Goal: Task Accomplishment & Management: Complete application form

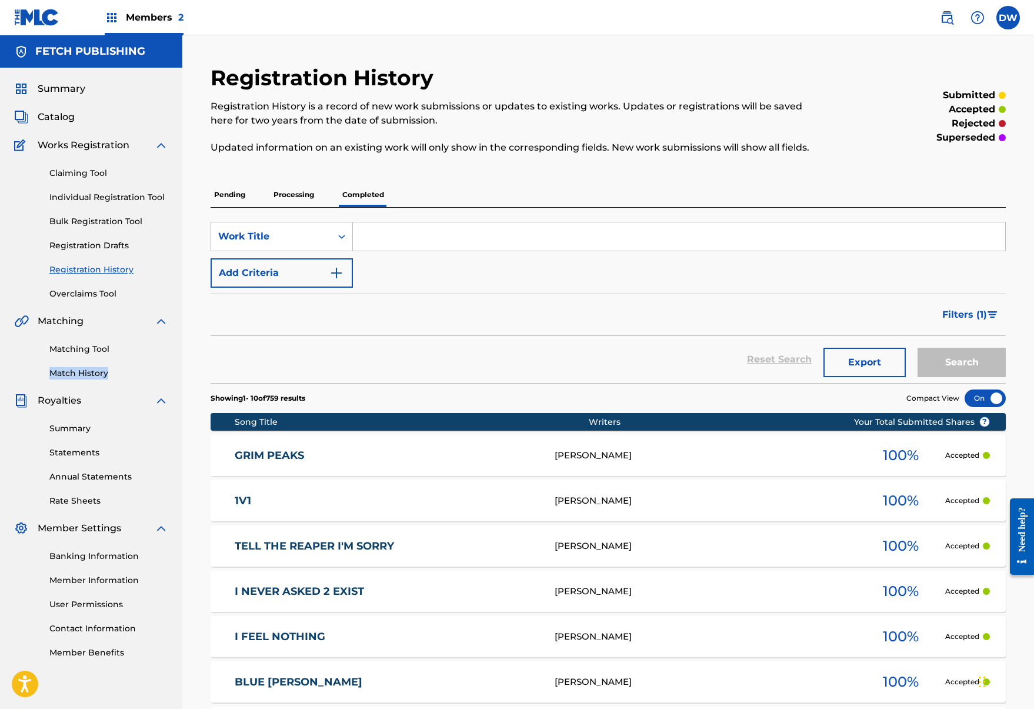
click at [52, 112] on span "Catalog" at bounding box center [56, 117] width 37 height 14
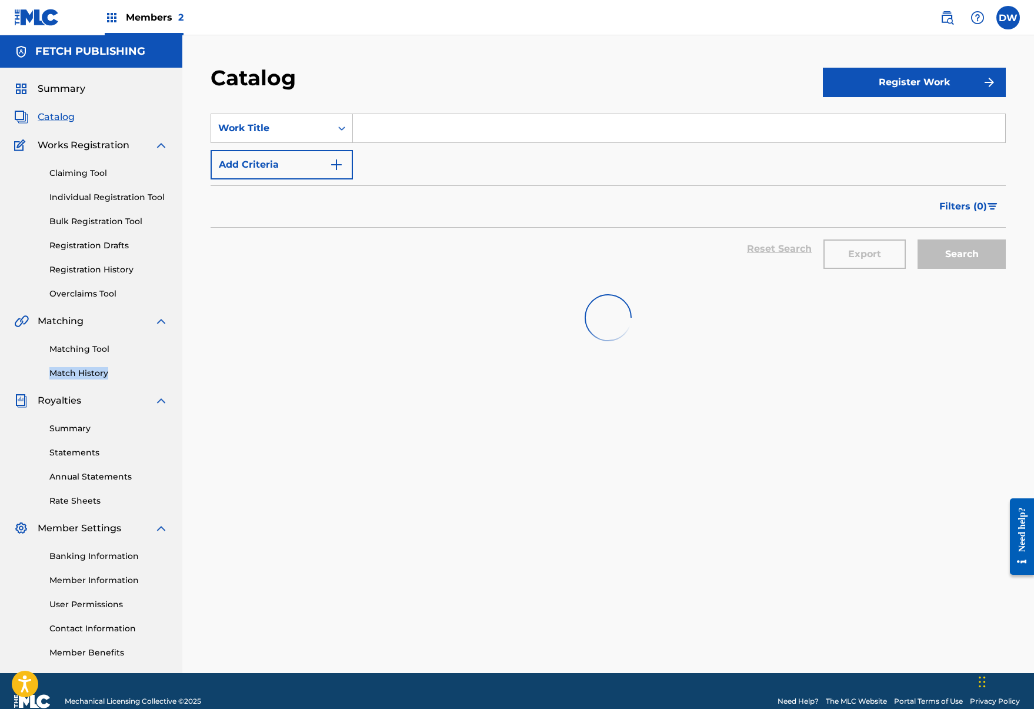
click at [60, 88] on span "Summary" at bounding box center [62, 89] width 48 height 14
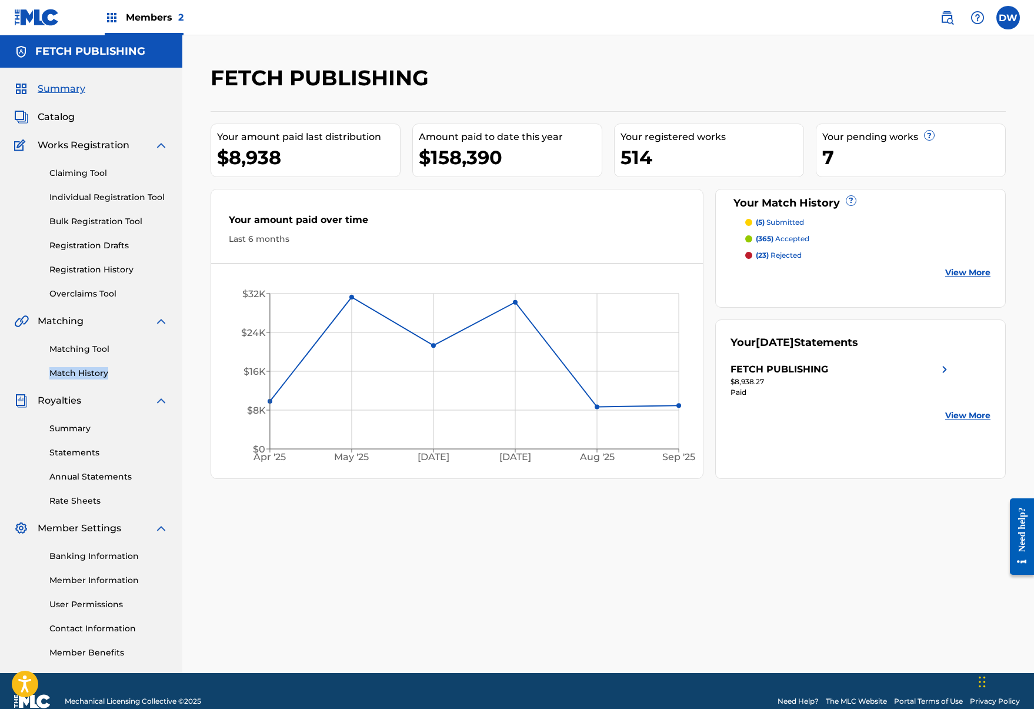
click at [98, 266] on link "Registration History" at bounding box center [108, 270] width 119 height 12
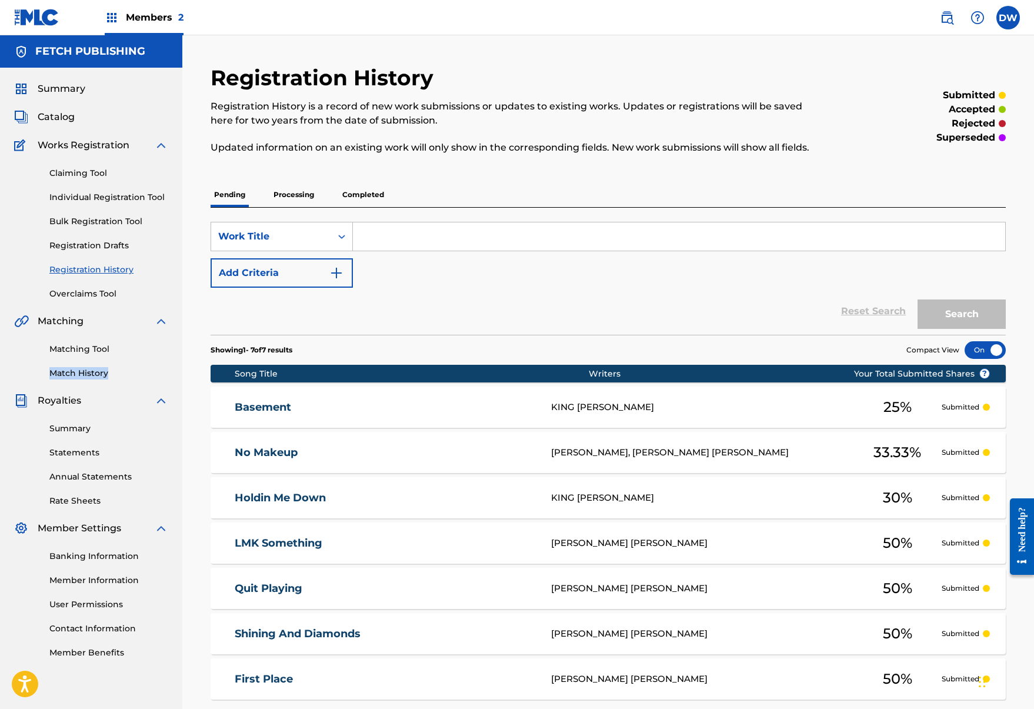
click at [95, 246] on link "Registration Drafts" at bounding box center [108, 245] width 119 height 12
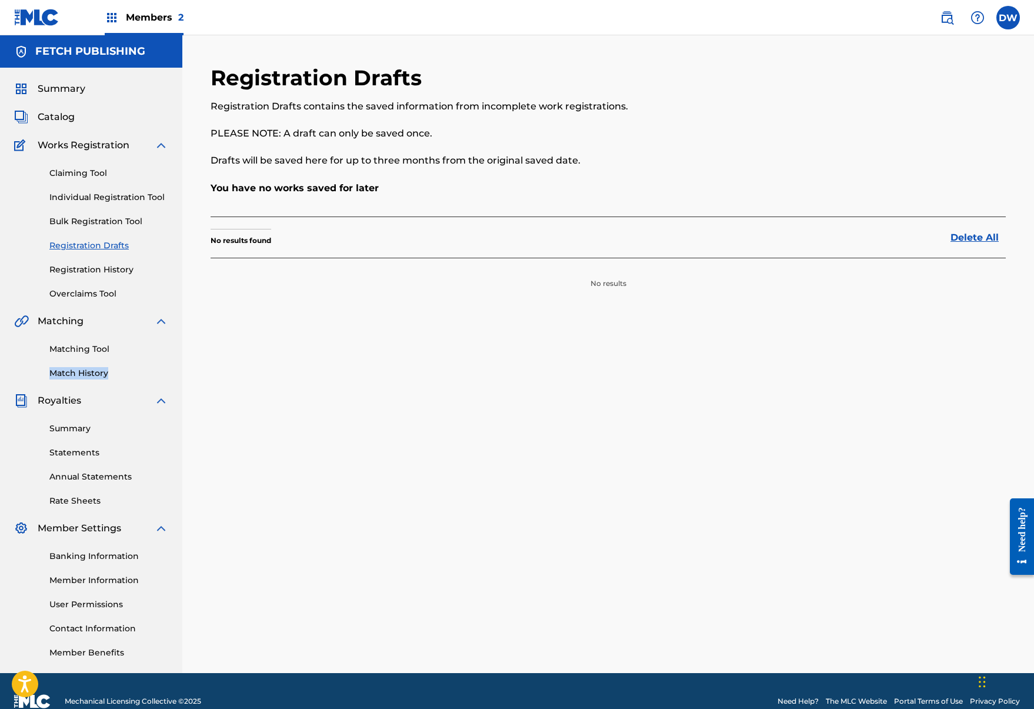
click at [86, 199] on link "Individual Registration Tool" at bounding box center [108, 197] width 119 height 12
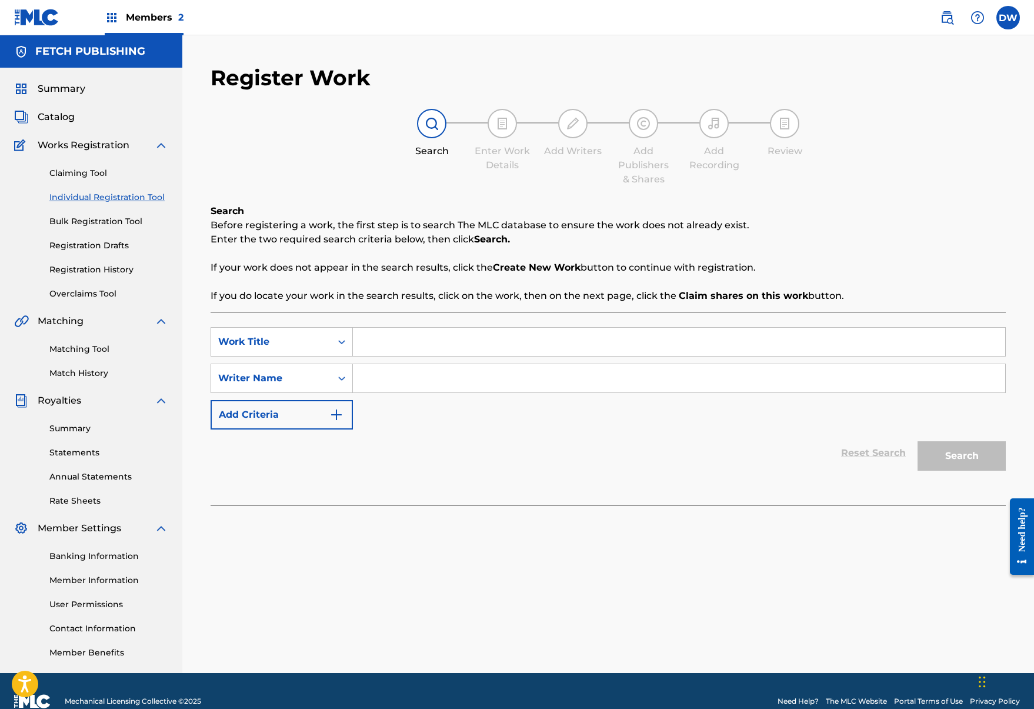
click at [394, 337] on input "Search Form" at bounding box center [679, 342] width 653 height 28
click at [552, 334] on input "Only Trending When You're Dead" at bounding box center [679, 342] width 653 height 28
type input "Only Trending When You're Dead"
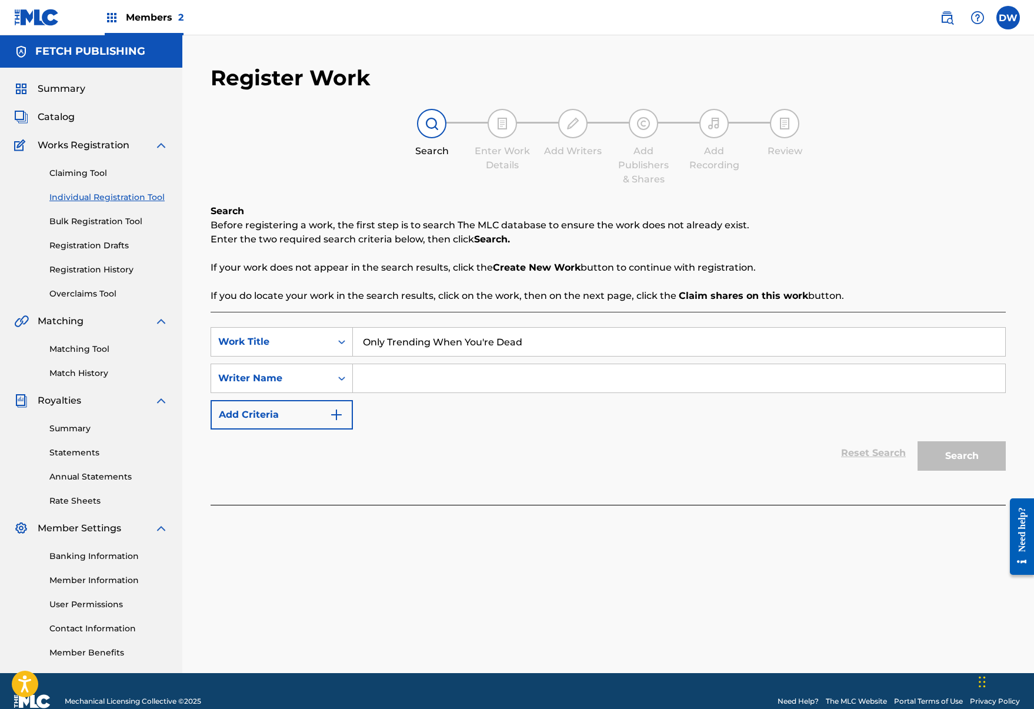
click at [405, 380] on input "Search Form" at bounding box center [679, 378] width 653 height 28
type input "Joshua A"
click at [963, 466] on button "Search" at bounding box center [962, 455] width 88 height 29
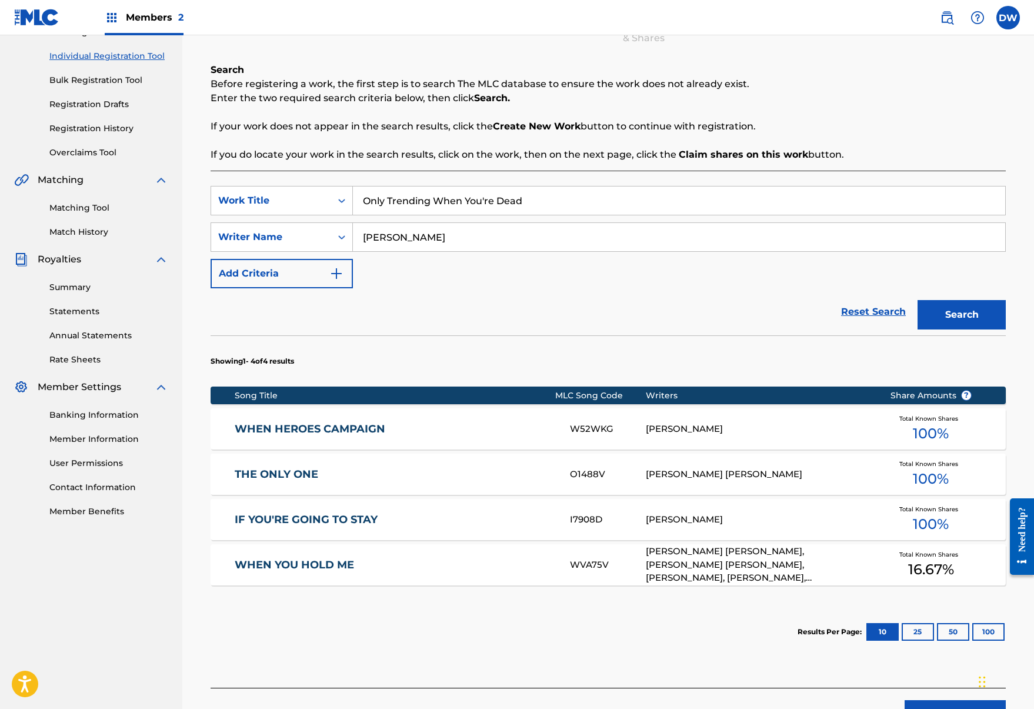
scroll to position [152, 0]
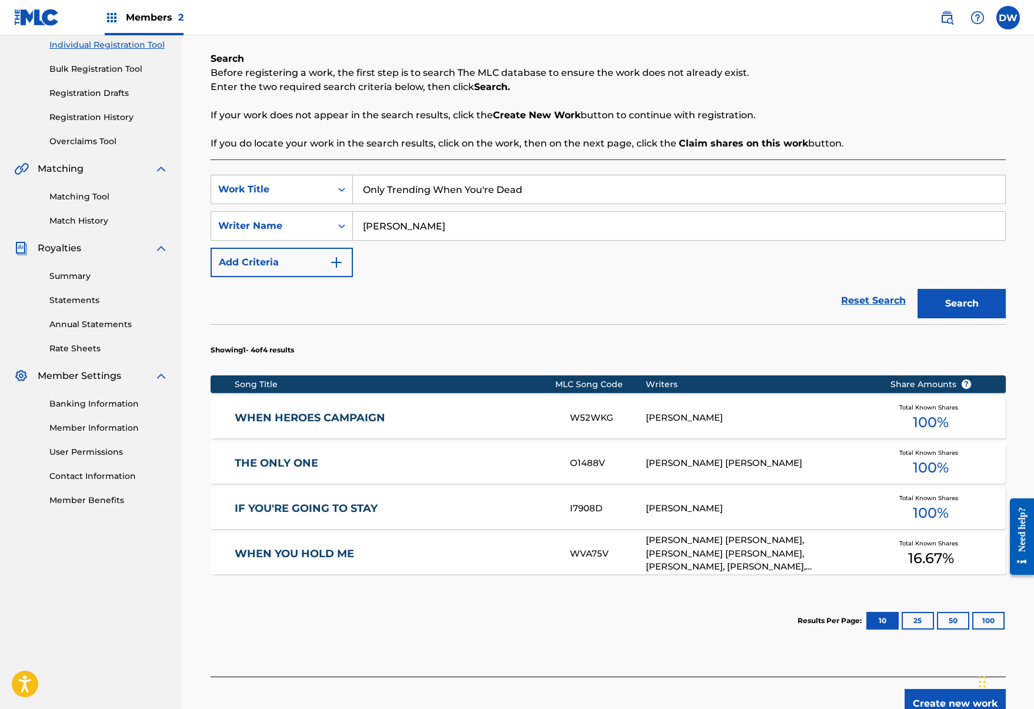
click at [946, 707] on button "Create new work" at bounding box center [955, 703] width 101 height 29
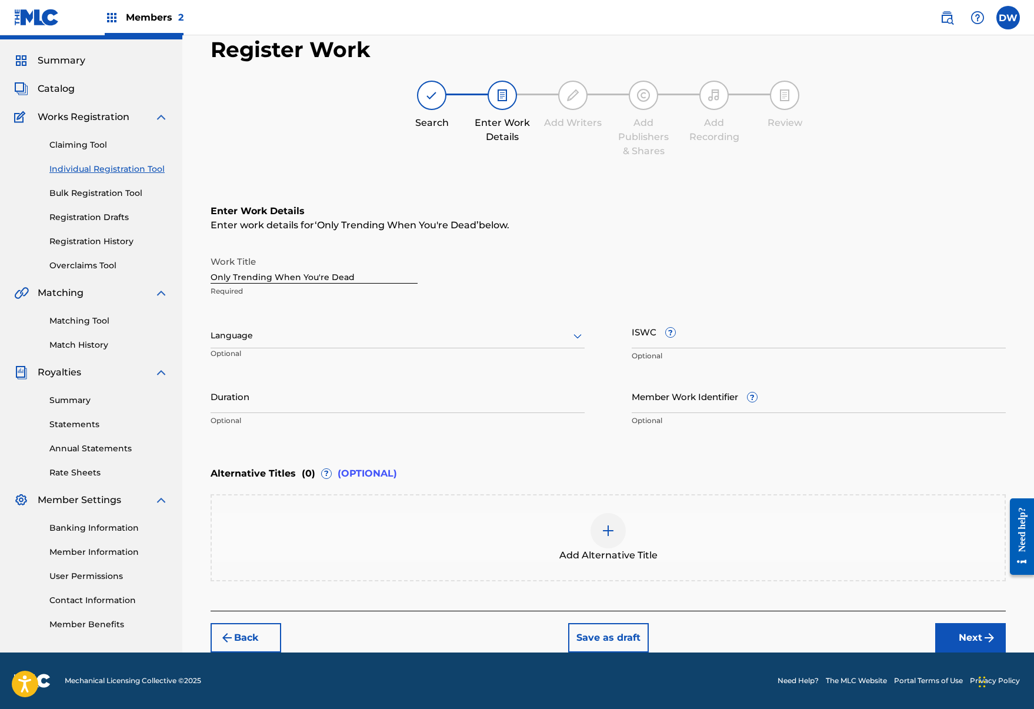
scroll to position [28, 0]
click at [967, 640] on button "Next" at bounding box center [971, 637] width 71 height 29
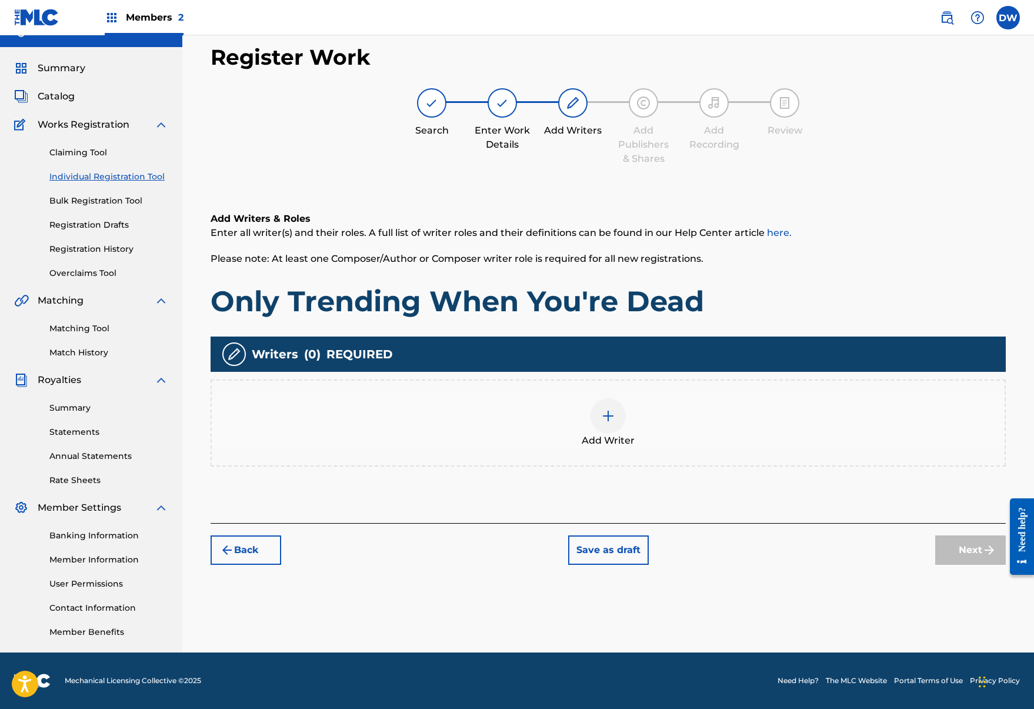
click at [626, 427] on div "Add Writer" at bounding box center [608, 422] width 793 height 49
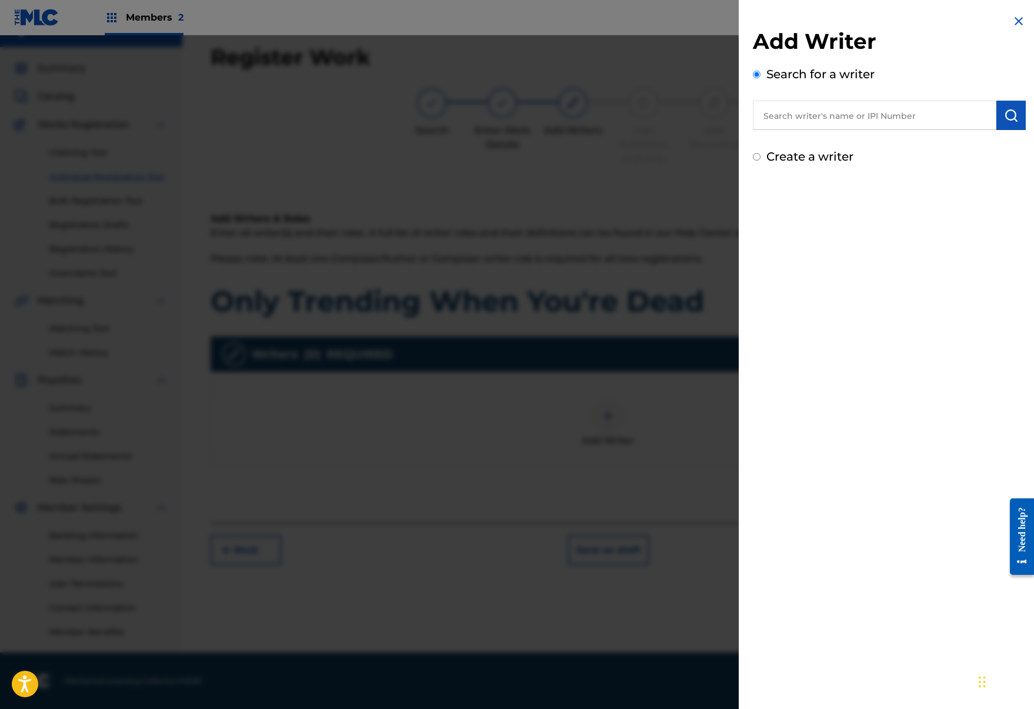
click at [840, 115] on input "text" at bounding box center [875, 115] width 244 height 29
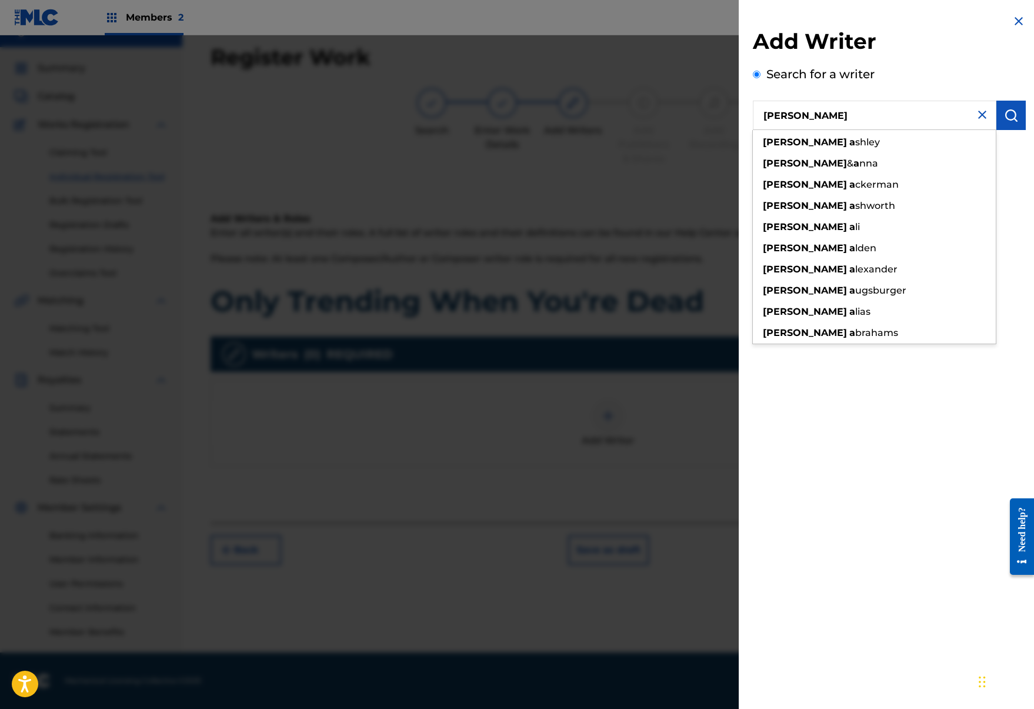
type input "josh a"
click at [1030, 118] on div "Add Writer Search for a writer josh a josh a shley josh & a nna josh a ckerman …" at bounding box center [889, 89] width 301 height 179
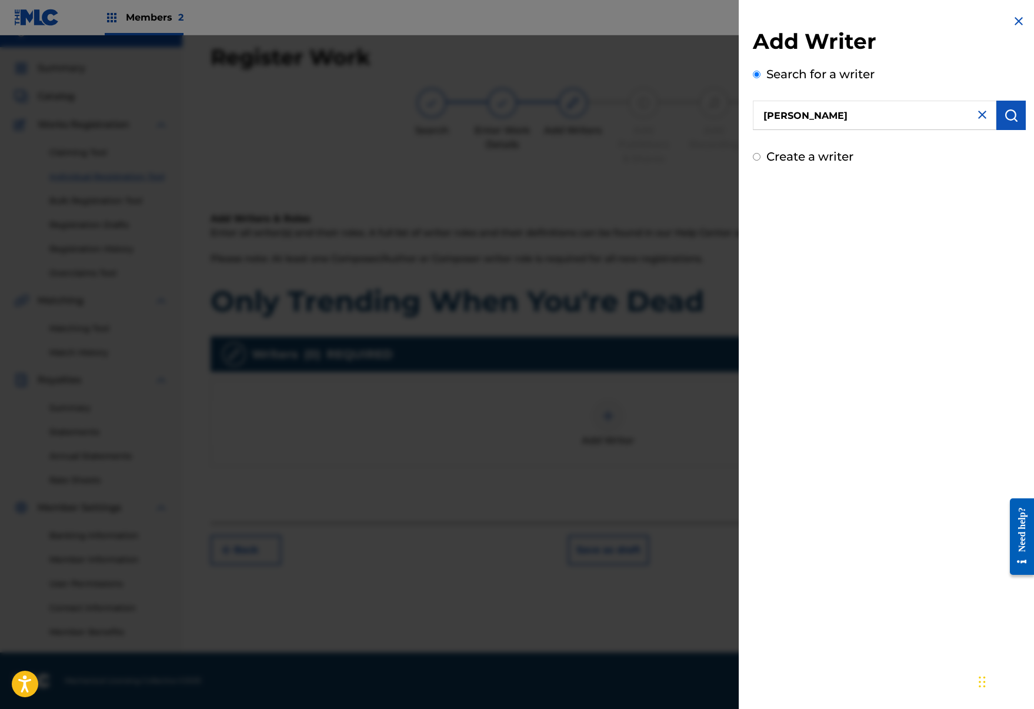
click at [1017, 118] on button "submit" at bounding box center [1011, 115] width 29 height 29
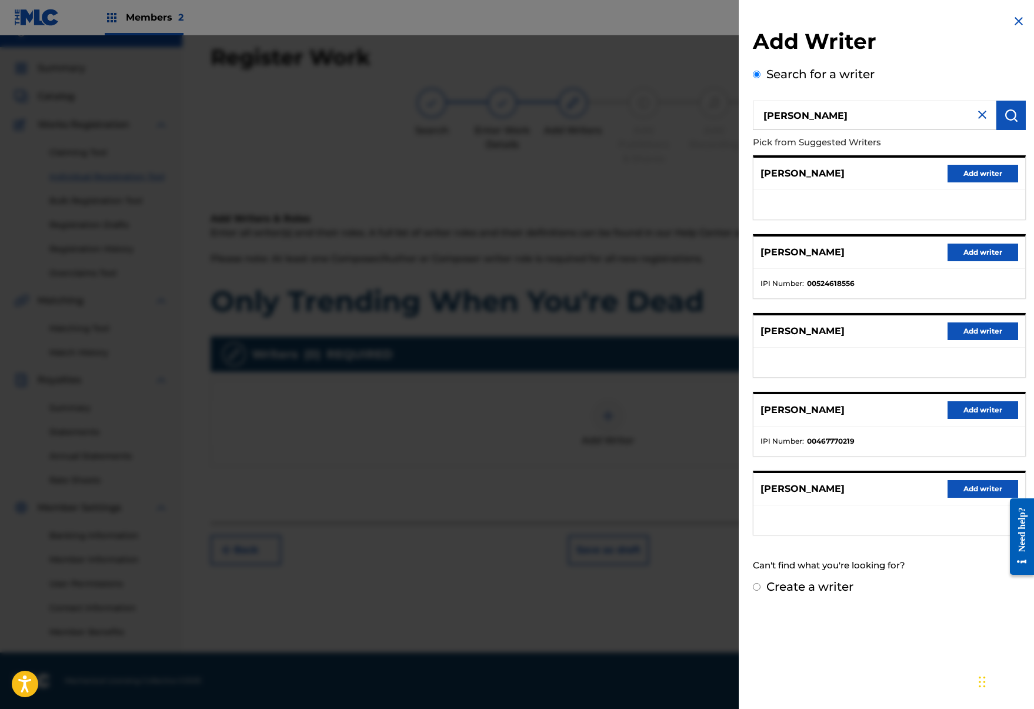
click at [964, 488] on button "Add writer" at bounding box center [983, 489] width 71 height 18
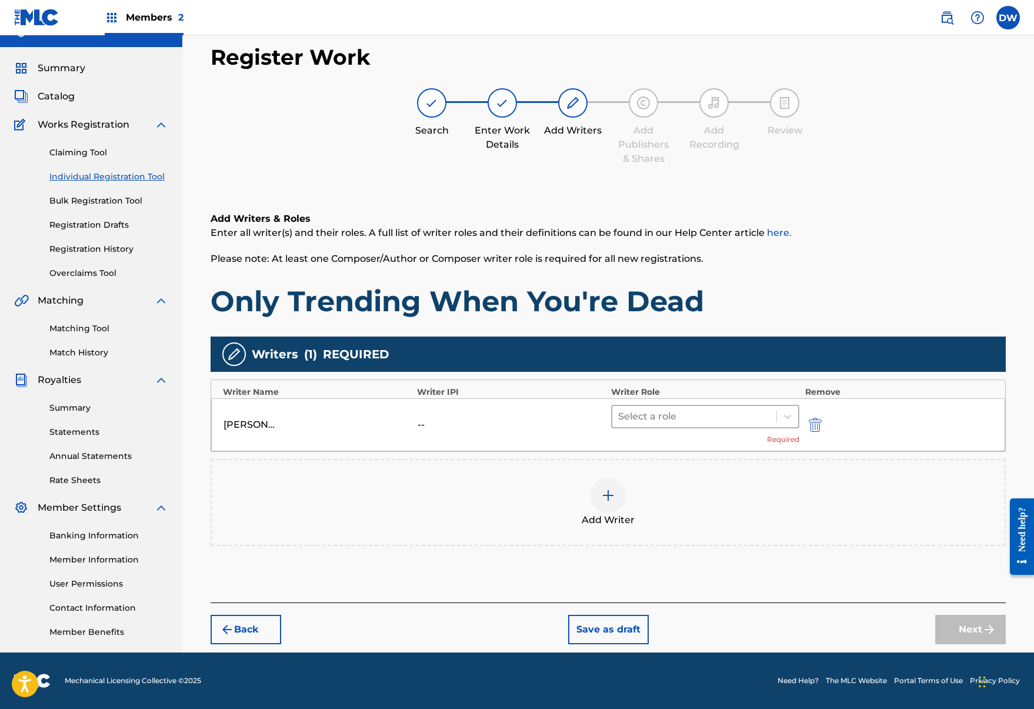
click at [691, 416] on div at bounding box center [694, 416] width 152 height 16
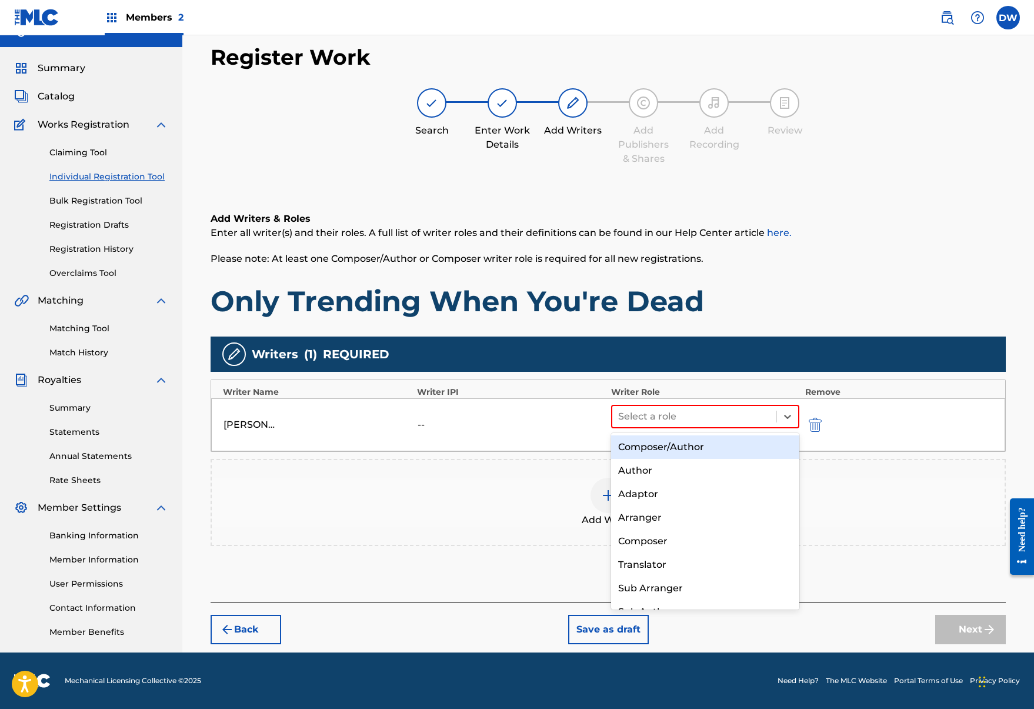
click at [688, 433] on div "Composer/Author Author Adaptor Arranger Composer Translator Sub Arranger Sub Au…" at bounding box center [705, 521] width 188 height 177
click at [687, 440] on div "Composer/Author" at bounding box center [705, 447] width 188 height 24
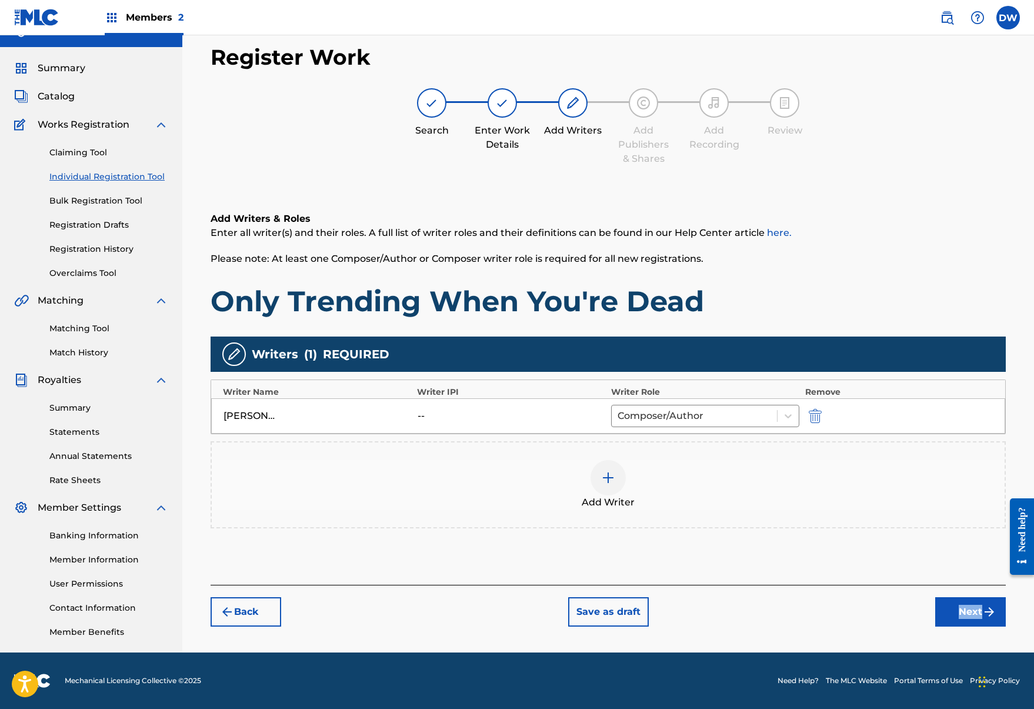
drag, startPoint x: 629, startPoint y: 630, endPoint x: 982, endPoint y: 612, distance: 352.9
click at [982, 612] on div "Register Work Search Enter Work Details Add Writers Add Publishers & Shares Add…" at bounding box center [609, 348] width 824 height 608
click at [982, 612] on button "Next" at bounding box center [971, 611] width 71 height 29
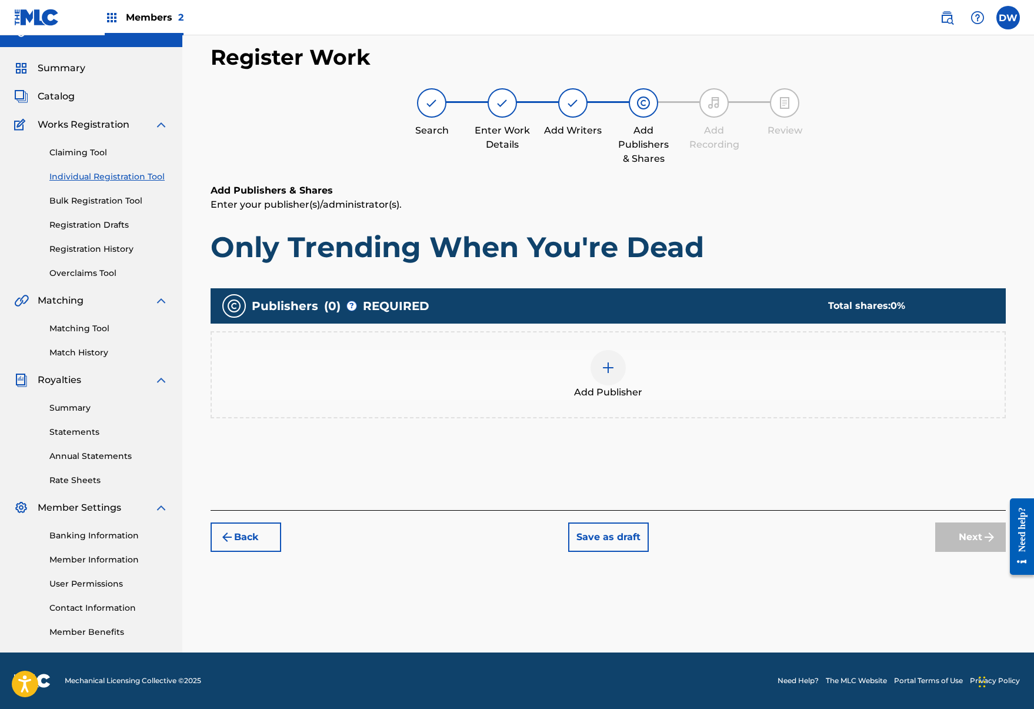
click at [624, 374] on div at bounding box center [608, 367] width 35 height 35
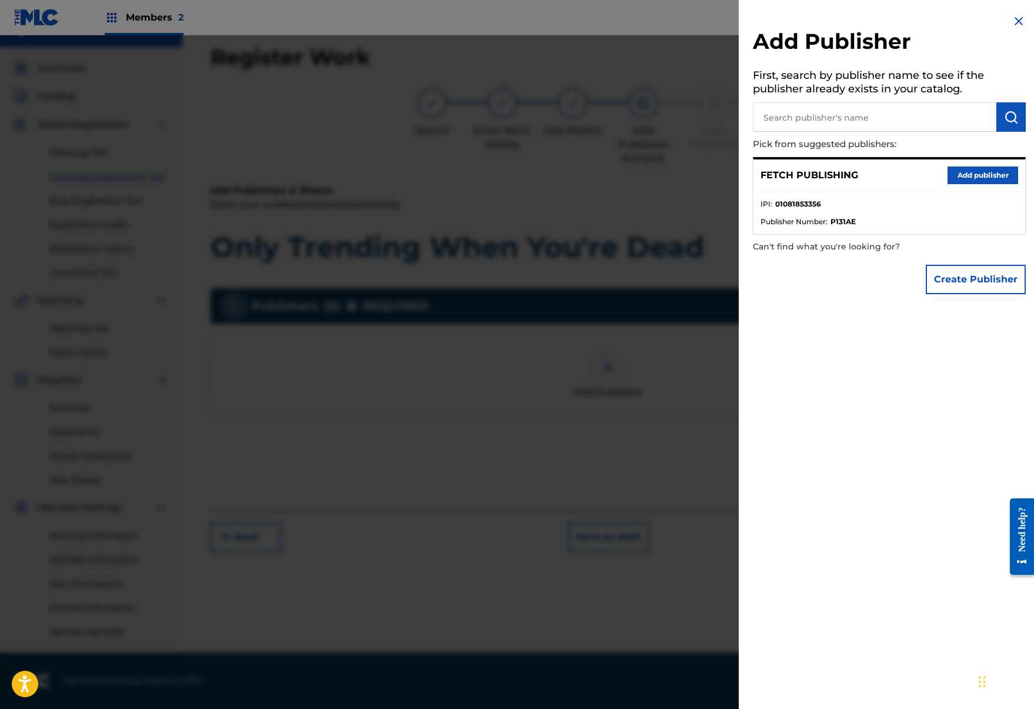
click at [961, 167] on button "Add publisher" at bounding box center [983, 176] width 71 height 18
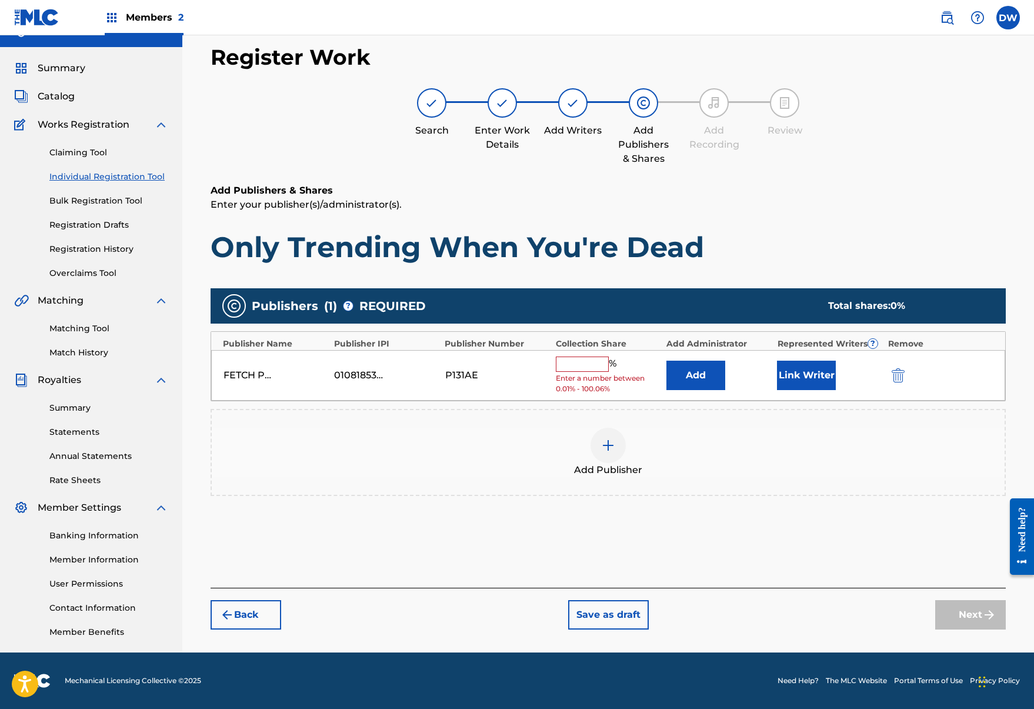
click at [568, 364] on input "text" at bounding box center [582, 364] width 53 height 15
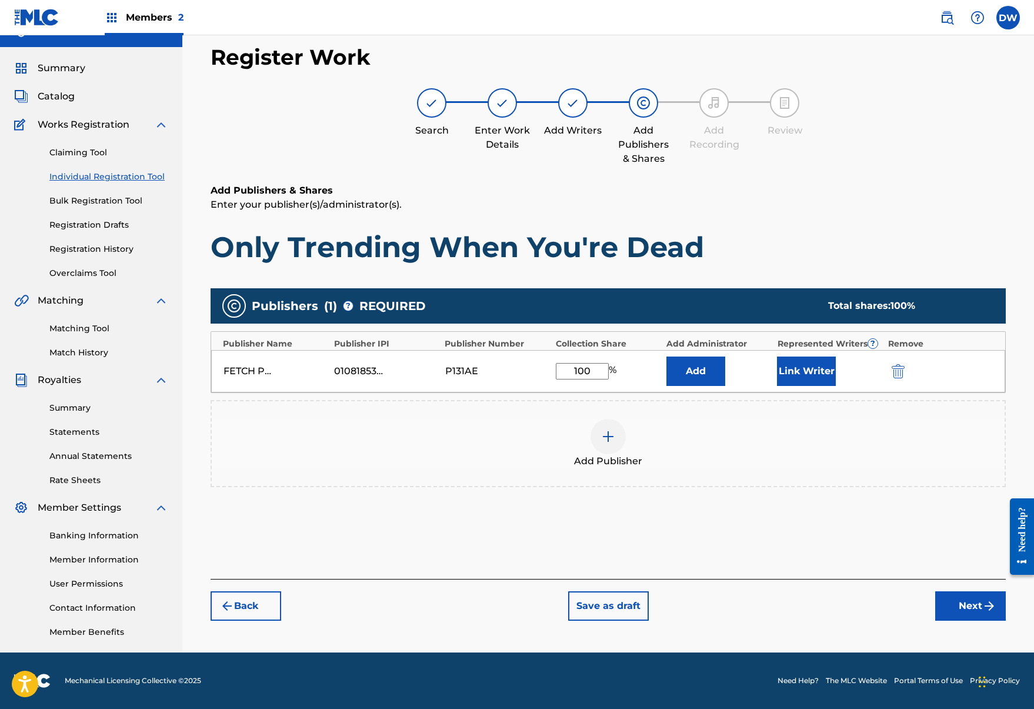
type input "100"
click at [821, 372] on button "Link Writer" at bounding box center [806, 371] width 59 height 29
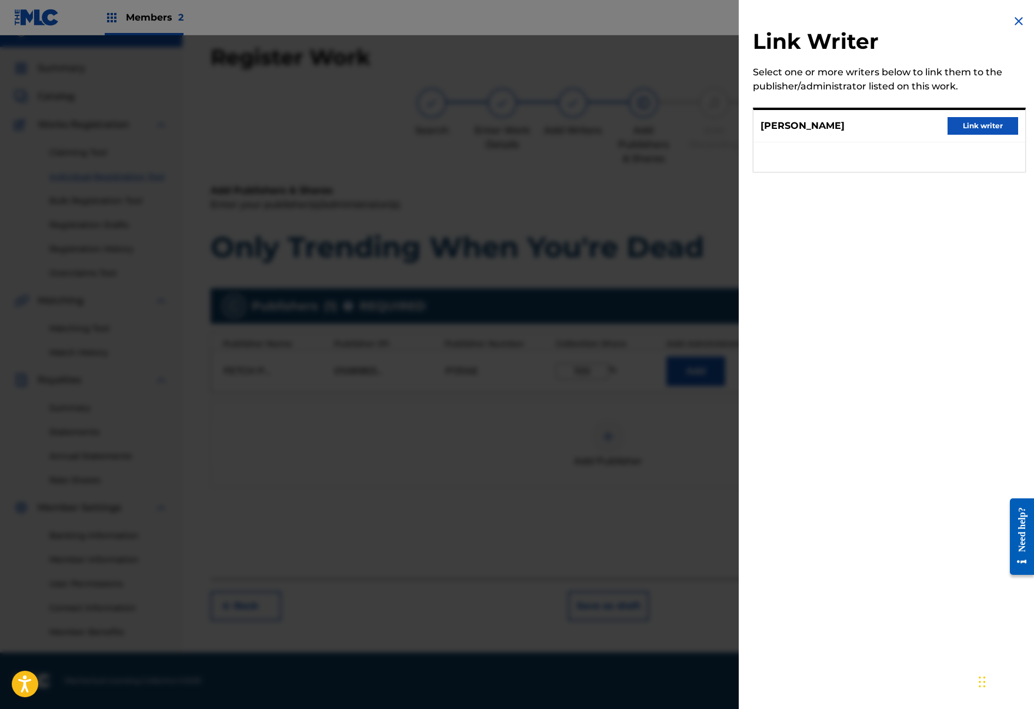
click at [974, 141] on div "JOSH A Link writer" at bounding box center [890, 126] width 272 height 32
click at [975, 125] on button "Link writer" at bounding box center [983, 126] width 71 height 18
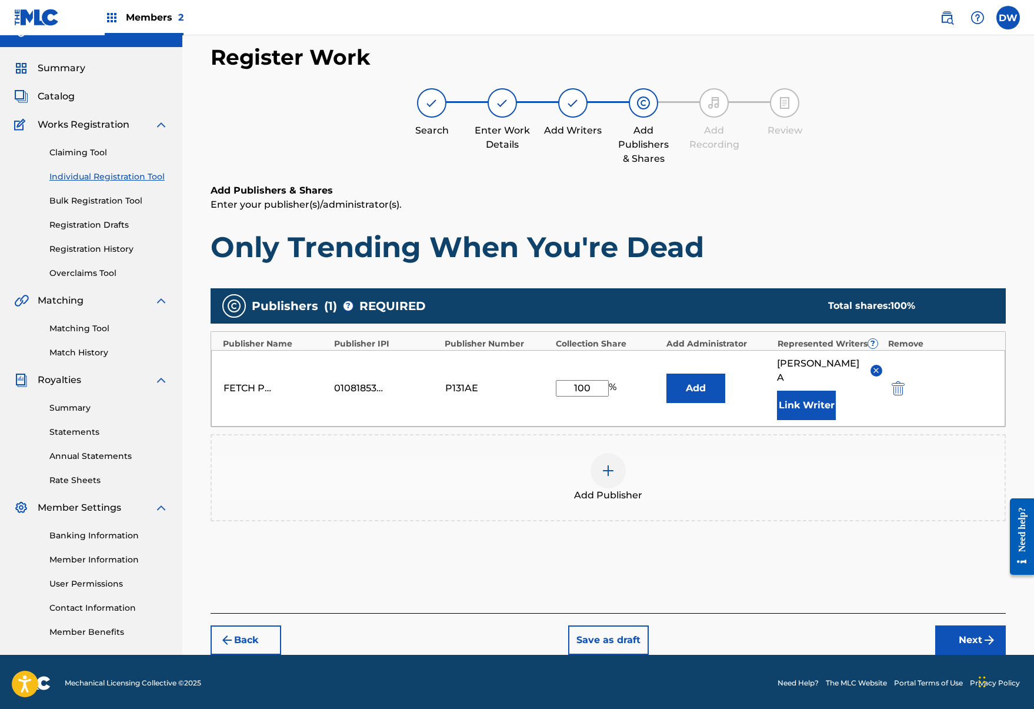
click at [950, 626] on button "Next" at bounding box center [971, 640] width 71 height 29
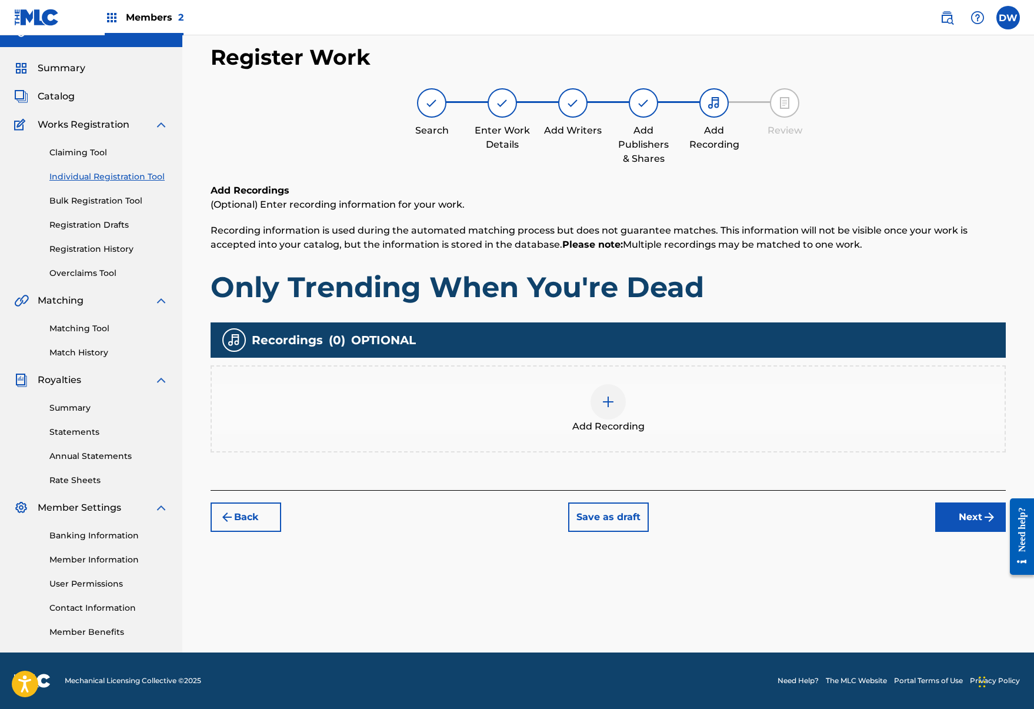
click at [619, 403] on div at bounding box center [608, 401] width 35 height 35
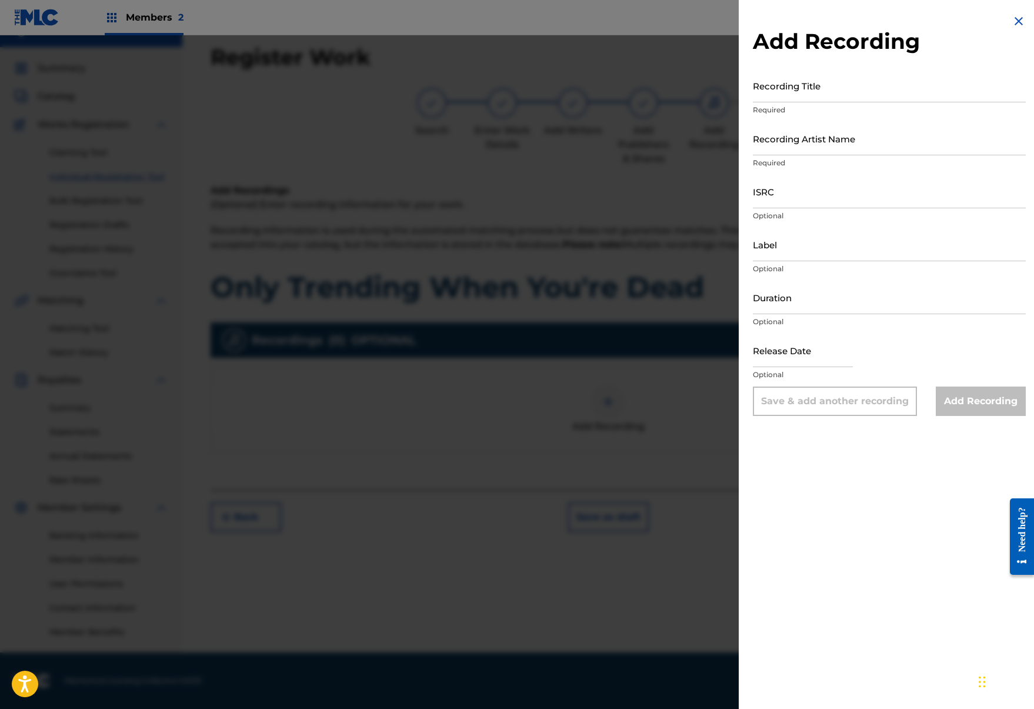
click at [796, 81] on input "Recording Title" at bounding box center [889, 86] width 273 height 34
paste input "Only Trending When You're Dead"
type input "Only Trending When You're Dead"
click at [813, 201] on input "ISRC" at bounding box center [889, 192] width 273 height 34
paste input "QZK6K2055901"
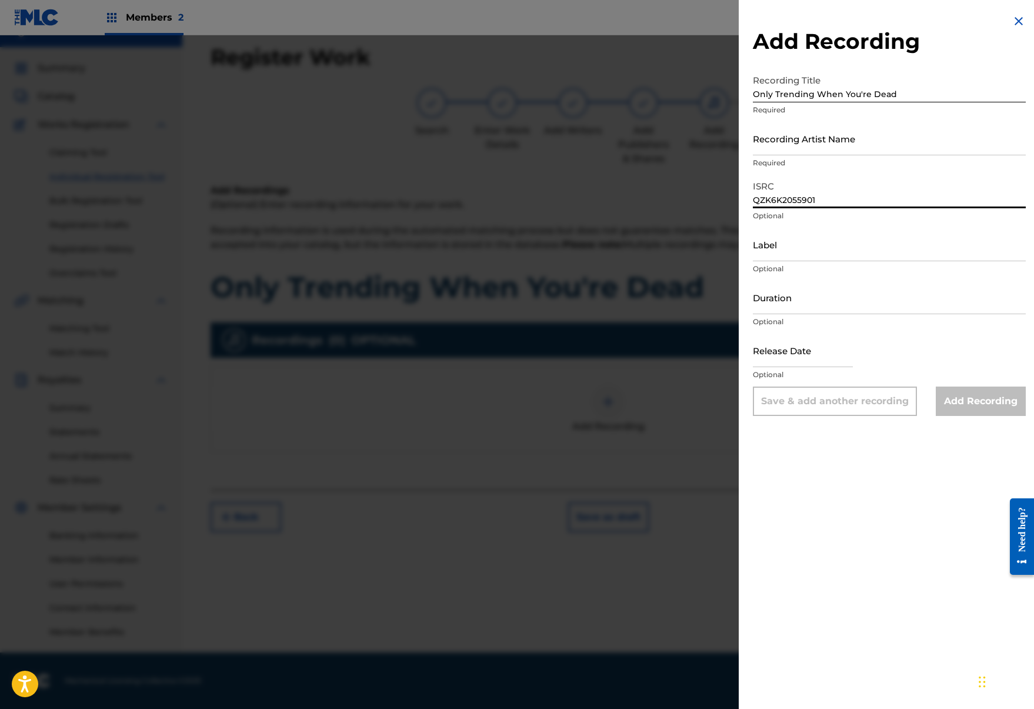
type input "QZK6K2055901"
click at [836, 145] on input "Recording Artist Name" at bounding box center [889, 139] width 273 height 34
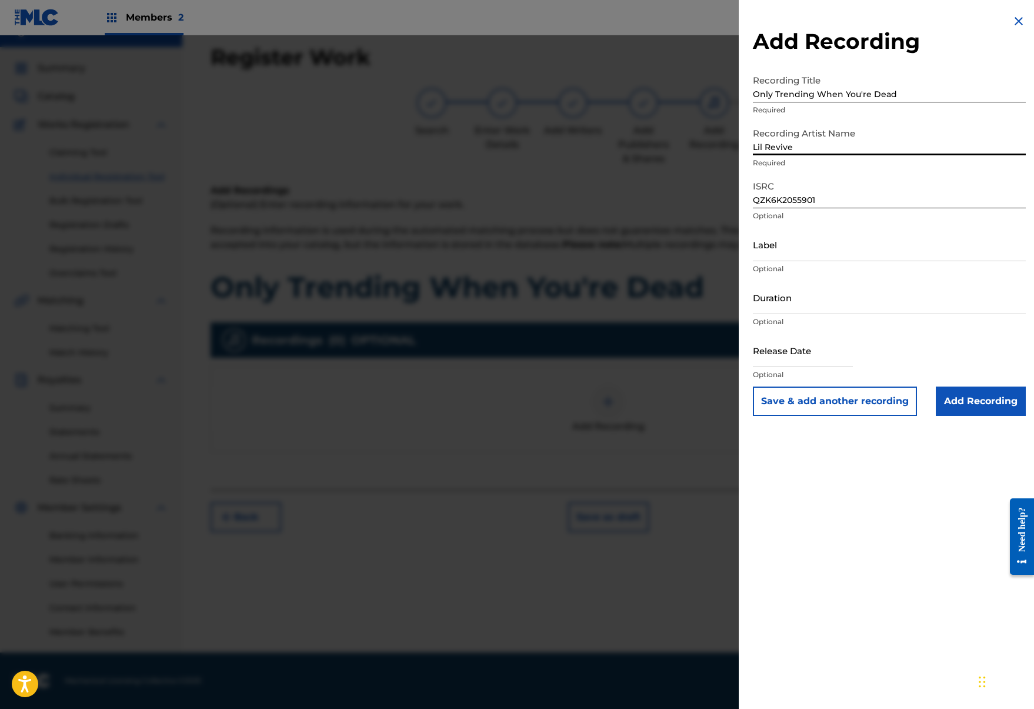
type input "Lil Revive"
click at [959, 396] on input "Add Recording" at bounding box center [981, 401] width 90 height 29
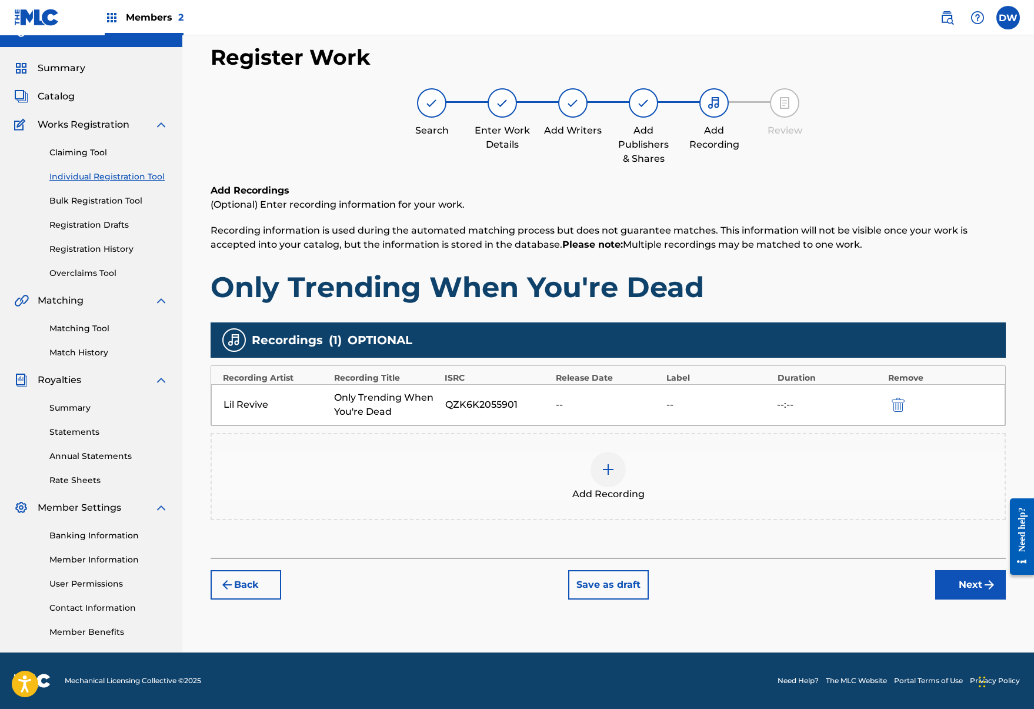
click at [959, 591] on button "Next" at bounding box center [971, 584] width 71 height 29
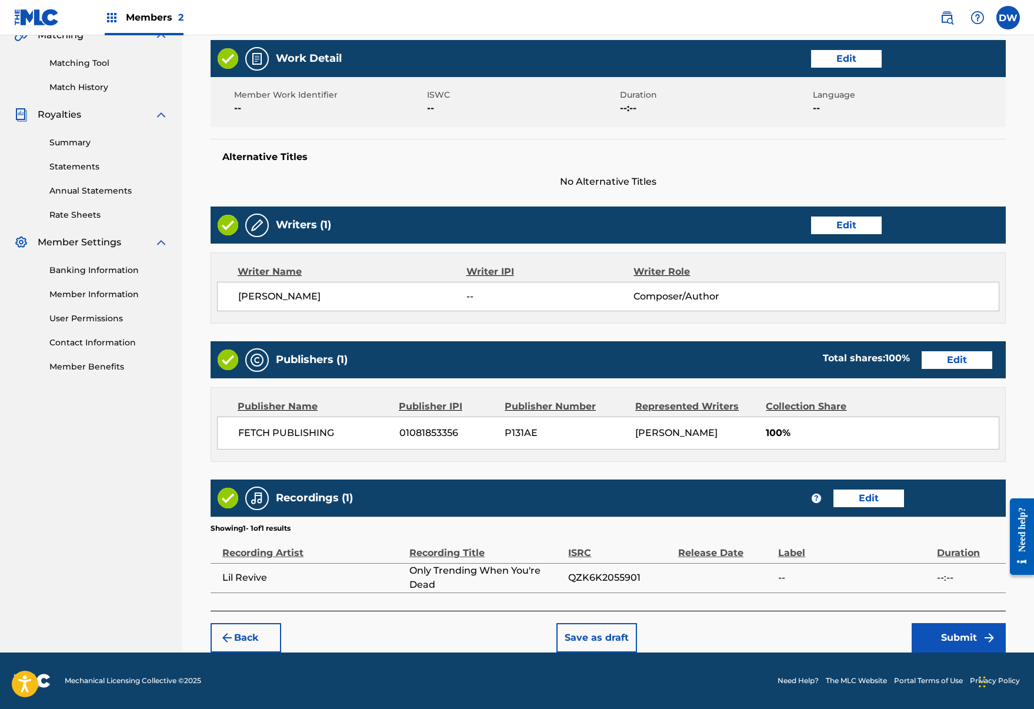
scroll to position [285, 0]
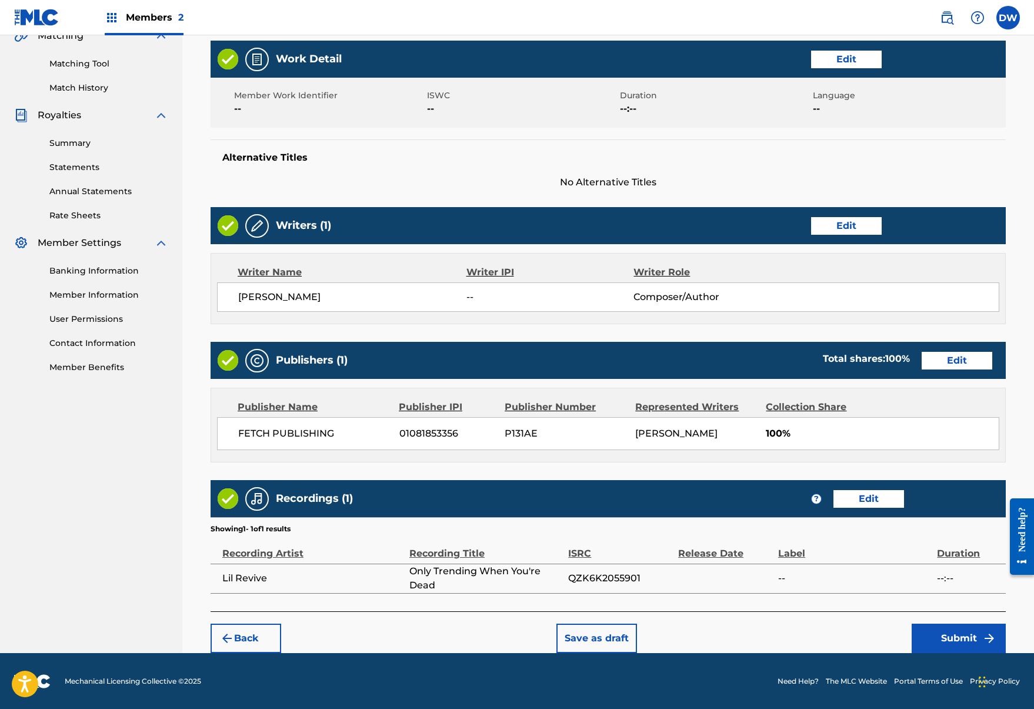
click at [984, 633] on img "submit" at bounding box center [990, 638] width 14 height 14
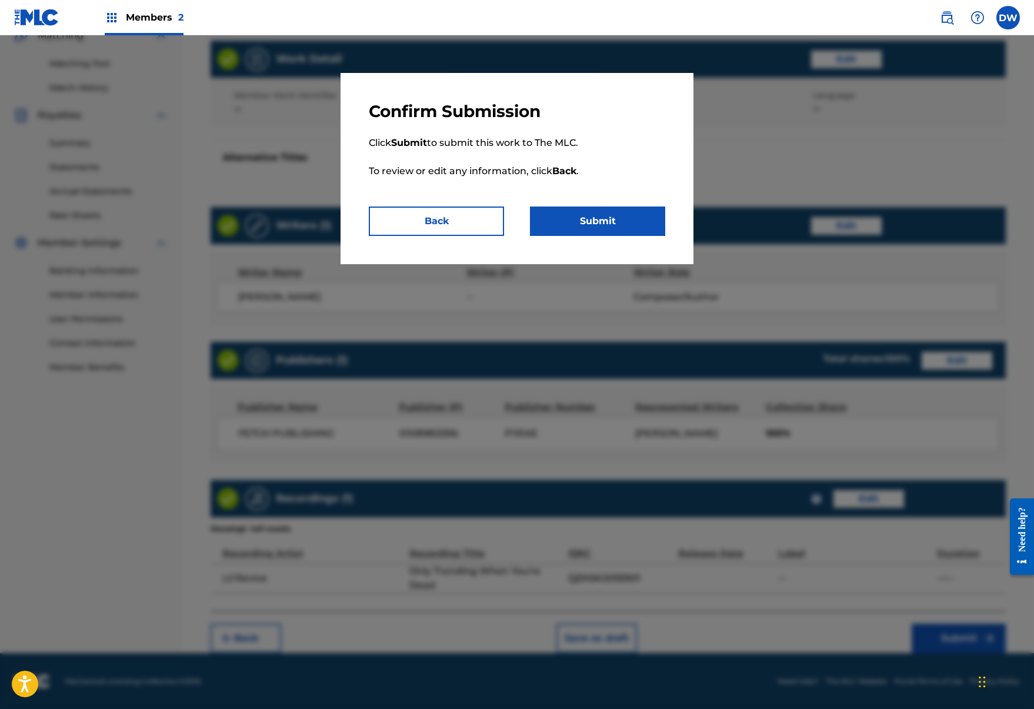
click at [610, 225] on button "Submit" at bounding box center [597, 221] width 135 height 29
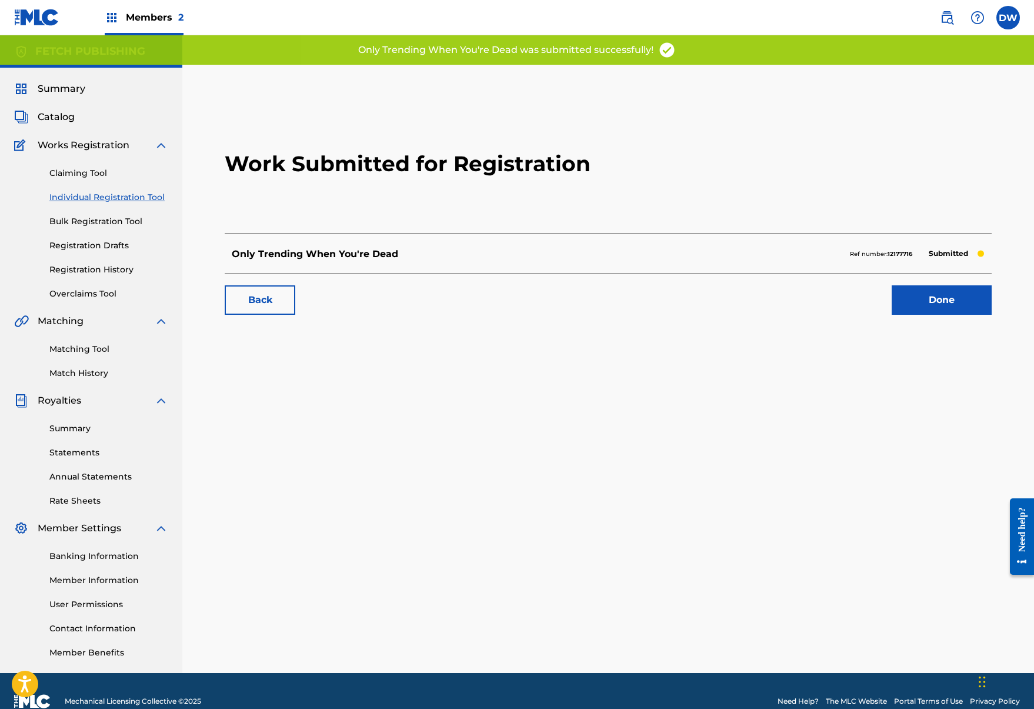
click at [947, 314] on link "Done" at bounding box center [942, 299] width 100 height 29
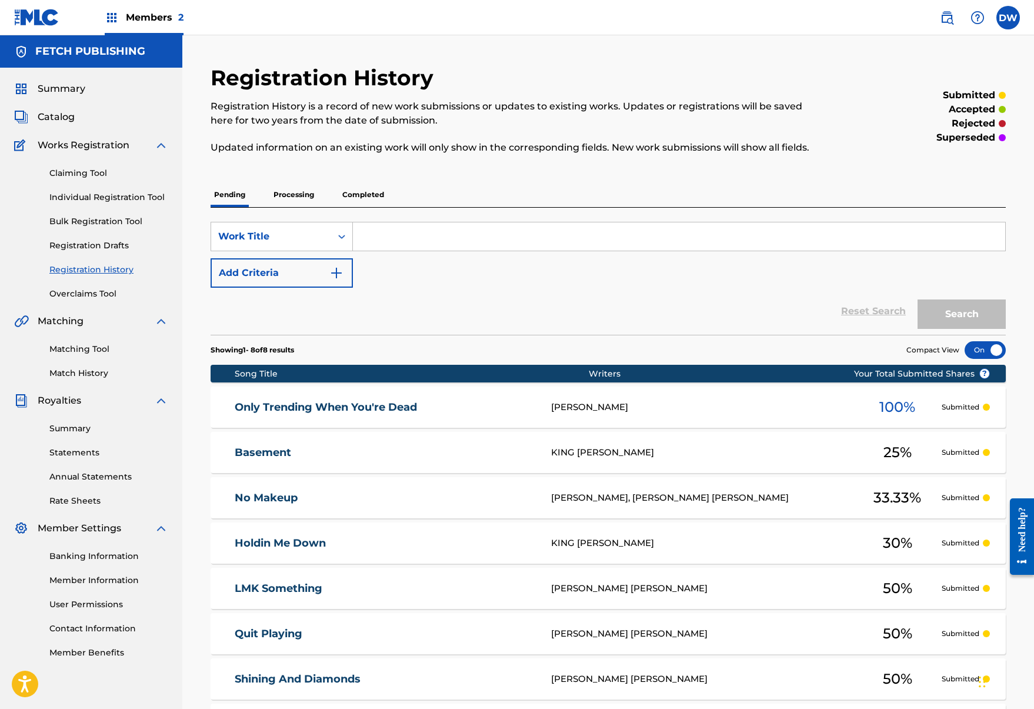
click at [90, 203] on link "Individual Registration Tool" at bounding box center [108, 197] width 119 height 12
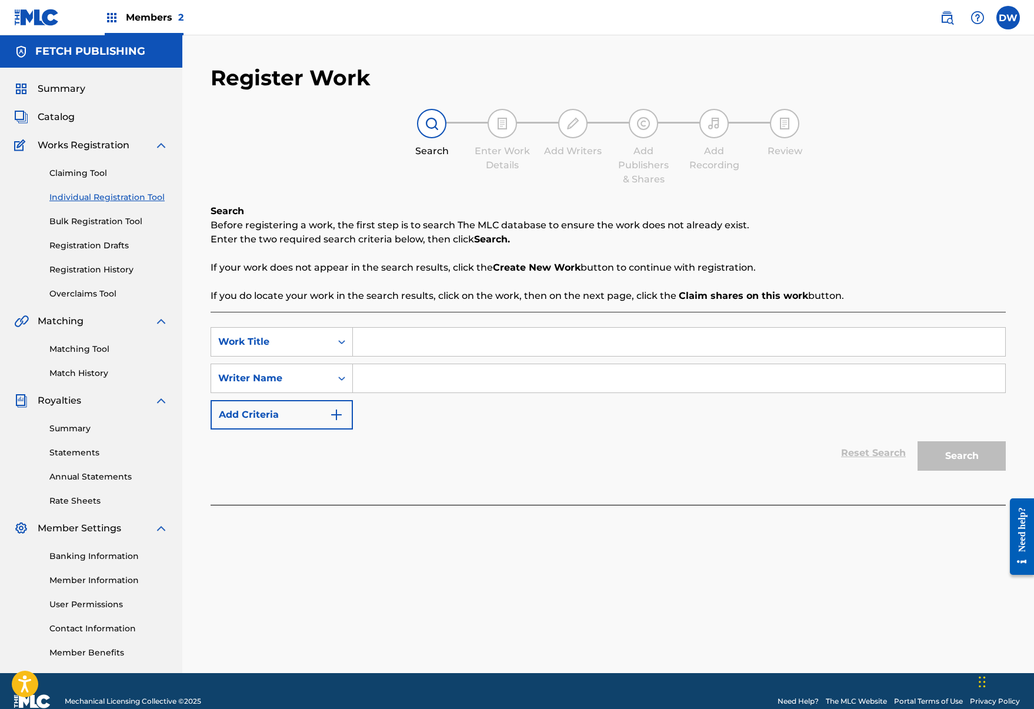
click at [399, 350] on input "Search Form" at bounding box center [679, 342] width 653 height 28
type input "Dead Ops"
click at [322, 410] on button "Add Criteria" at bounding box center [282, 414] width 142 height 29
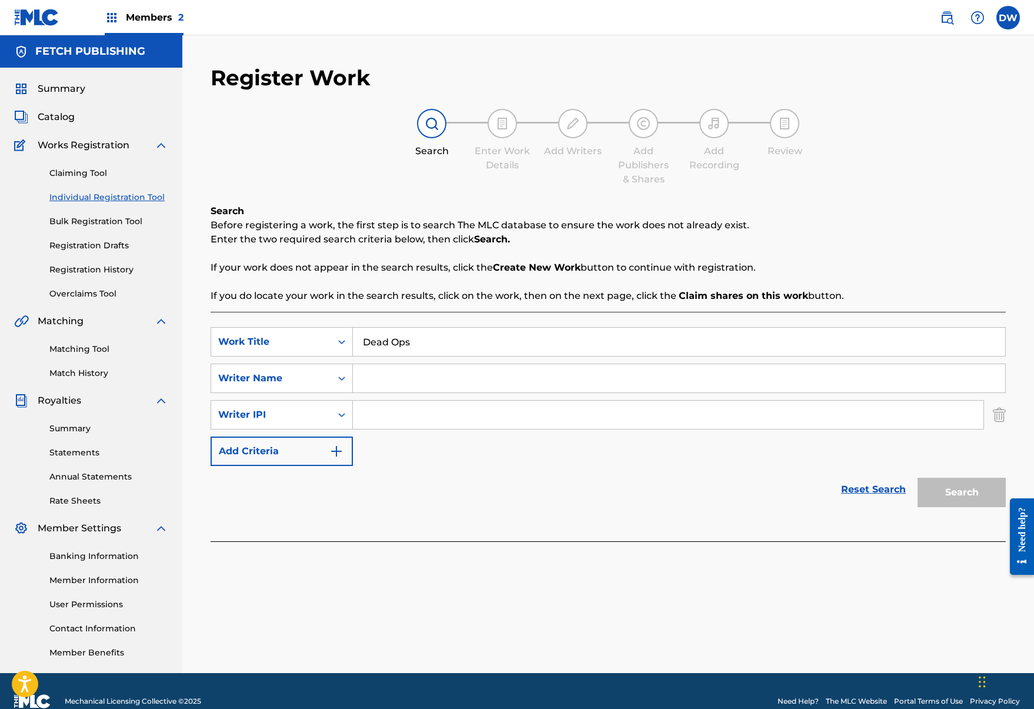
click at [402, 383] on input "Search Form" at bounding box center [679, 378] width 653 height 28
type input "Josh A"
click at [775, 451] on div "SearchWithCriteriaa5c64df7-db2c-4151-bf25-081312b3f217 Work Title Dead Ops Sear…" at bounding box center [609, 396] width 796 height 139
click at [997, 424] on img "Search Form" at bounding box center [999, 414] width 13 height 29
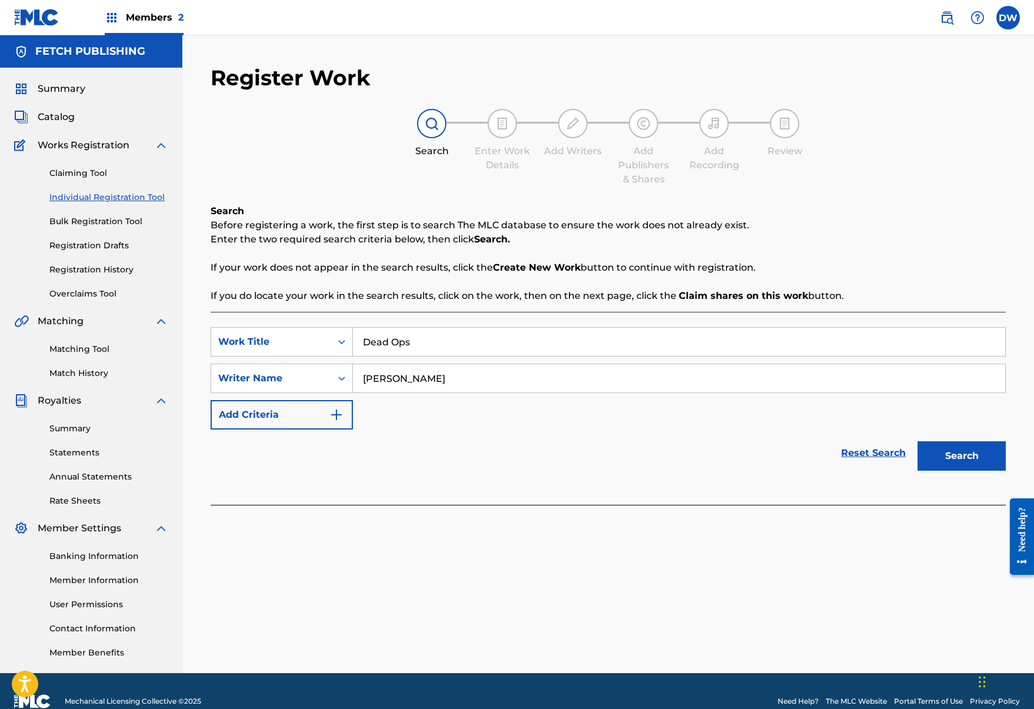
click at [977, 487] on div "SearchWithCriteriaa5c64df7-db2c-4151-bf25-081312b3f217 Work Title Dead Ops Sear…" at bounding box center [609, 408] width 796 height 193
click at [977, 454] on button "Search" at bounding box center [962, 455] width 88 height 29
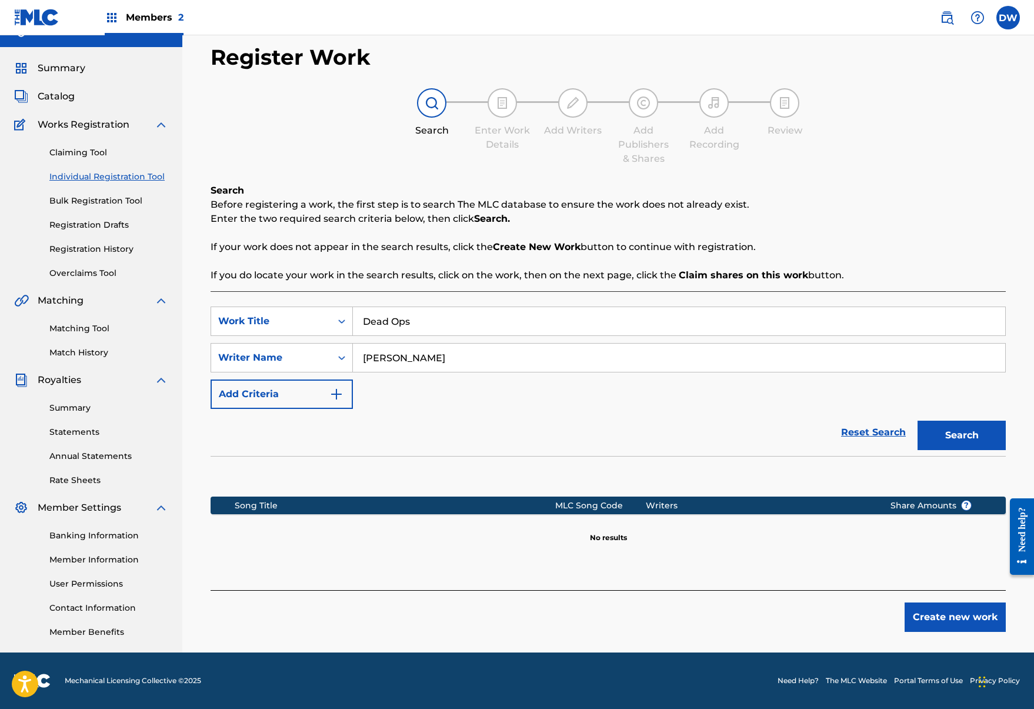
scroll to position [21, 0]
click at [941, 623] on button "Create new work" at bounding box center [955, 617] width 101 height 29
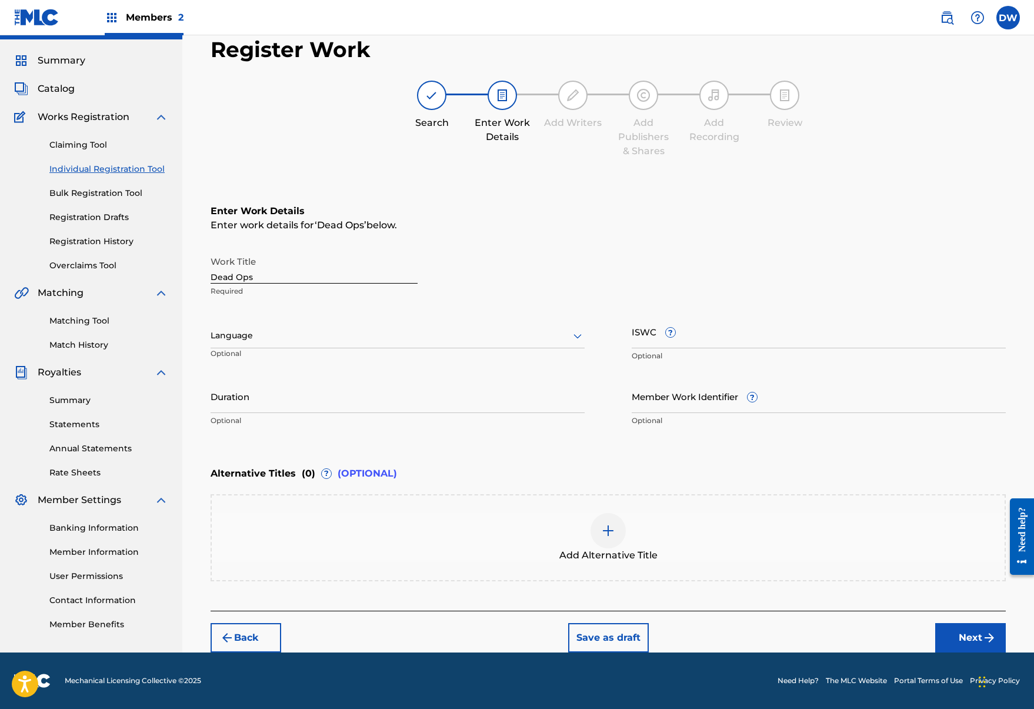
click at [992, 630] on button "Next" at bounding box center [971, 637] width 71 height 29
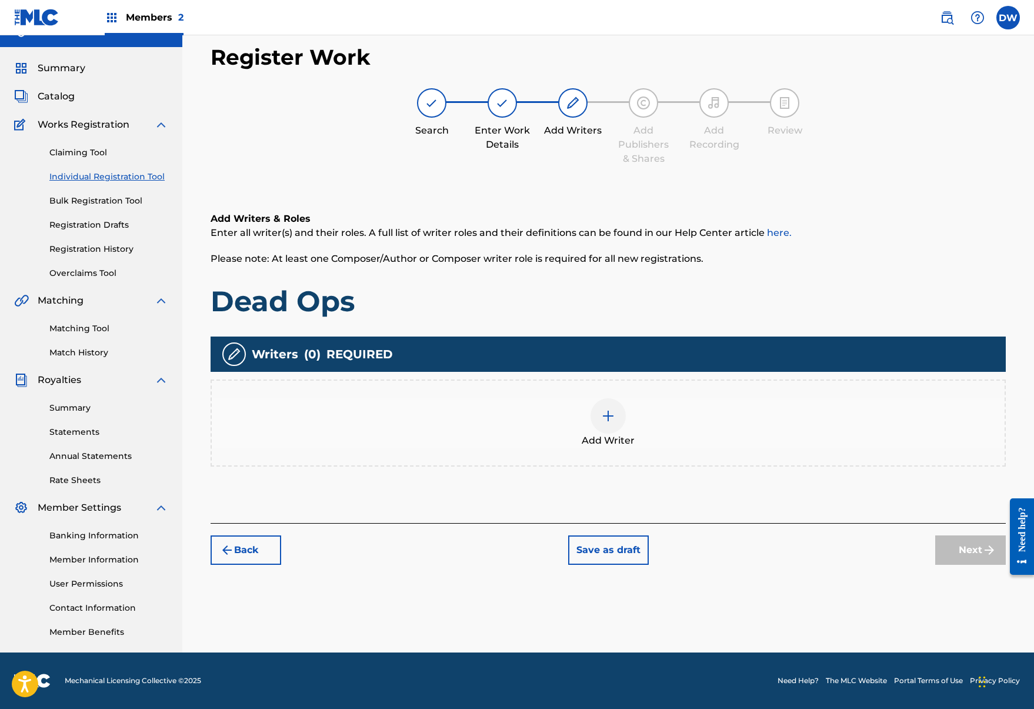
click at [618, 432] on div "Add Writer" at bounding box center [608, 422] width 793 height 49
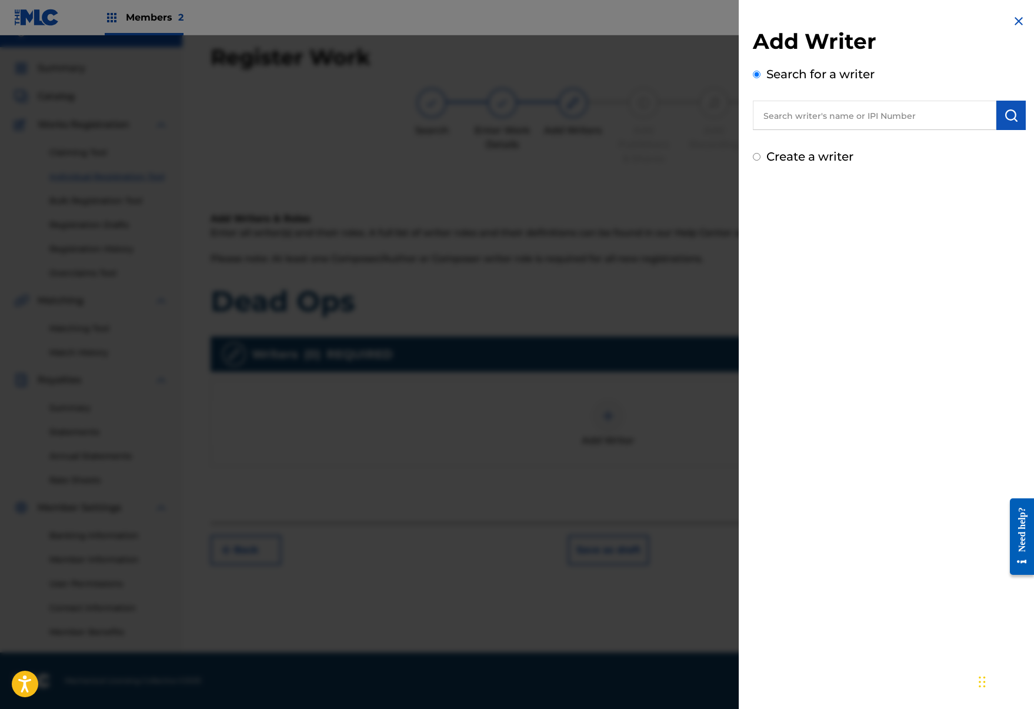
click at [838, 112] on input "text" at bounding box center [875, 115] width 244 height 29
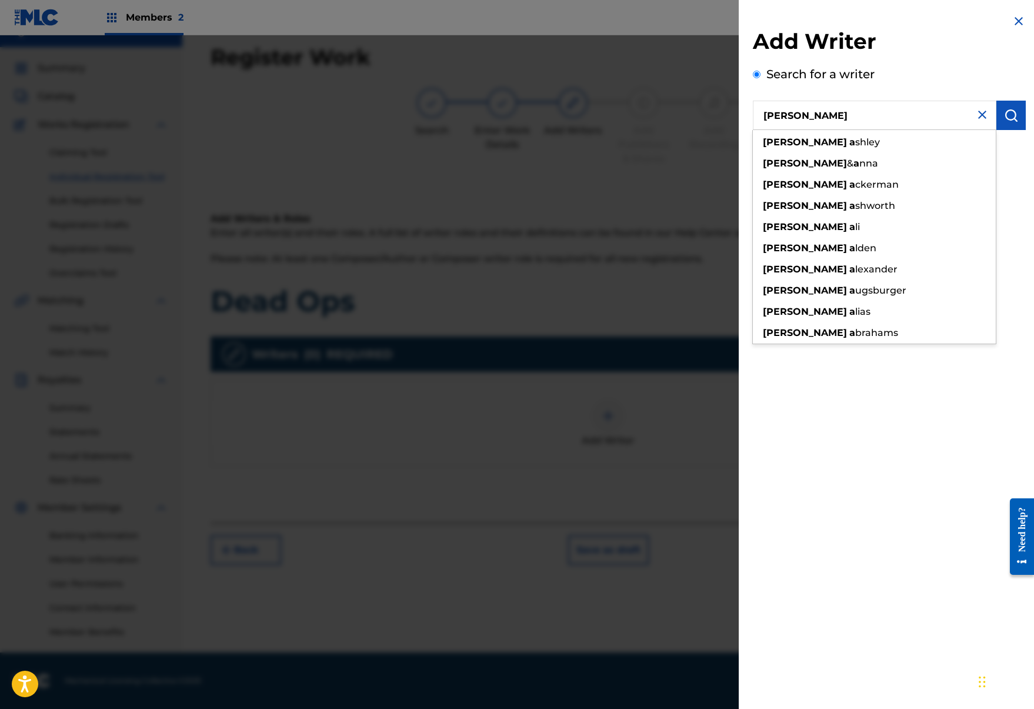
type input "josh a"
click at [1009, 97] on div "Search for a writer josh a josh a shley josh & a nna josh a ckerman josh a shwo…" at bounding box center [889, 97] width 273 height 65
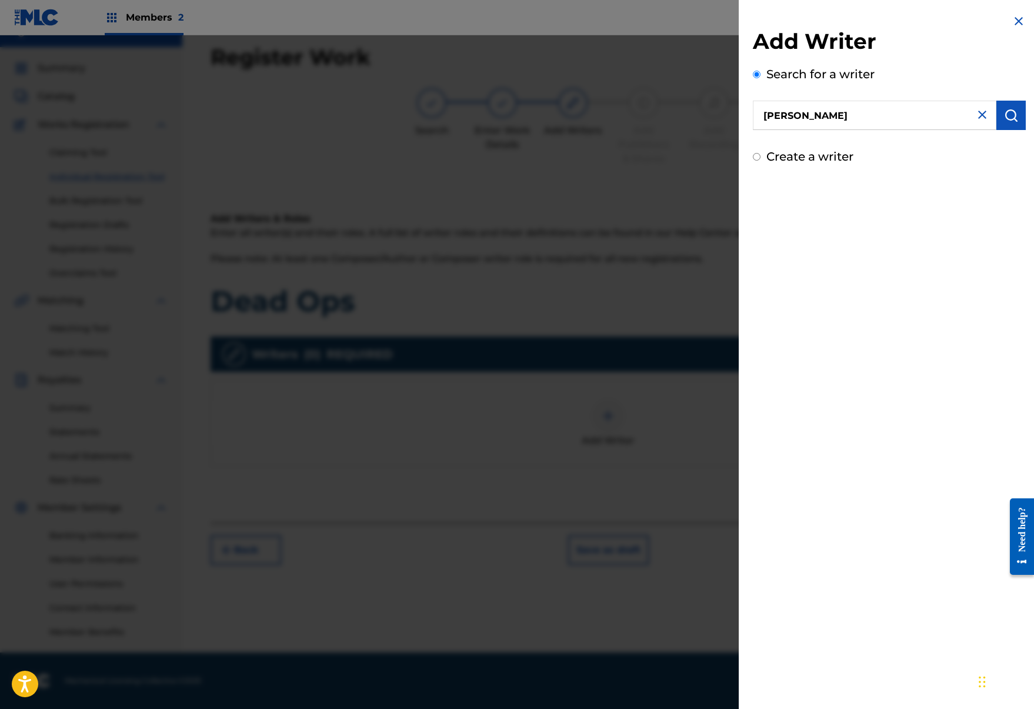
click at [1009, 108] on button "submit" at bounding box center [1011, 115] width 29 height 29
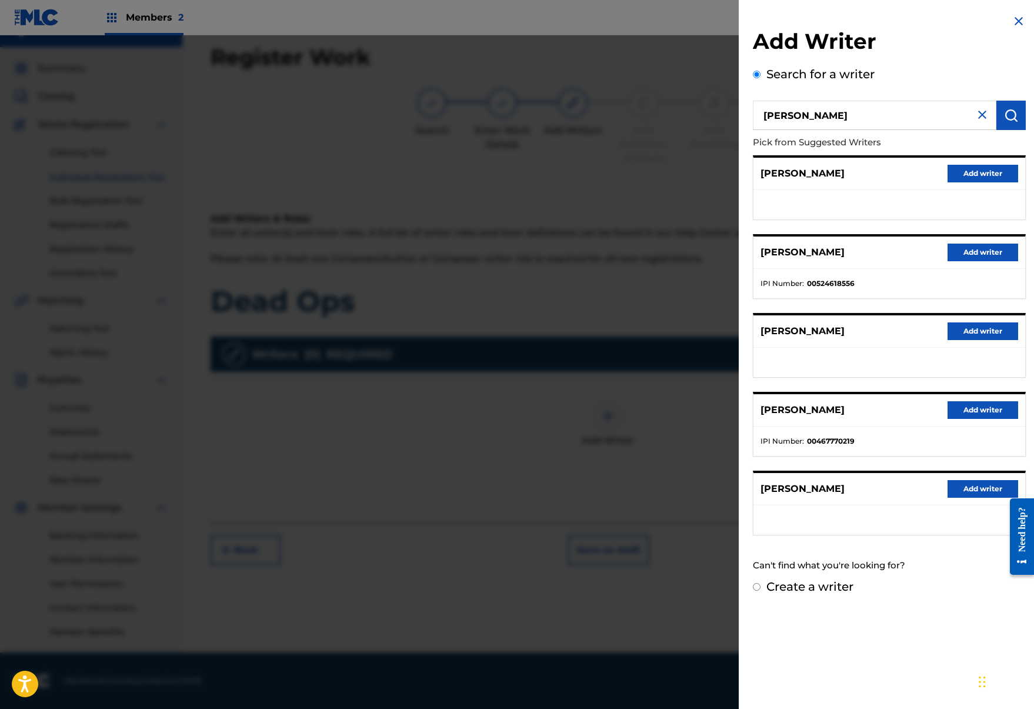
click at [963, 479] on div "JOSH A Add writer" at bounding box center [890, 489] width 272 height 32
click at [962, 494] on button "Add writer" at bounding box center [983, 489] width 71 height 18
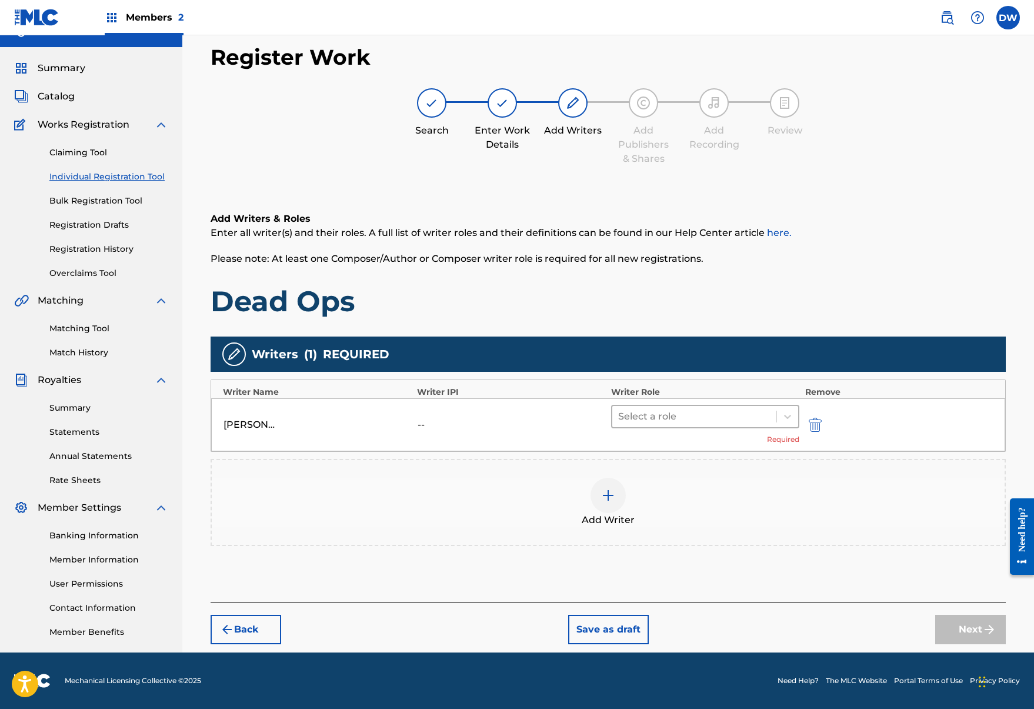
click at [696, 420] on div at bounding box center [694, 416] width 152 height 16
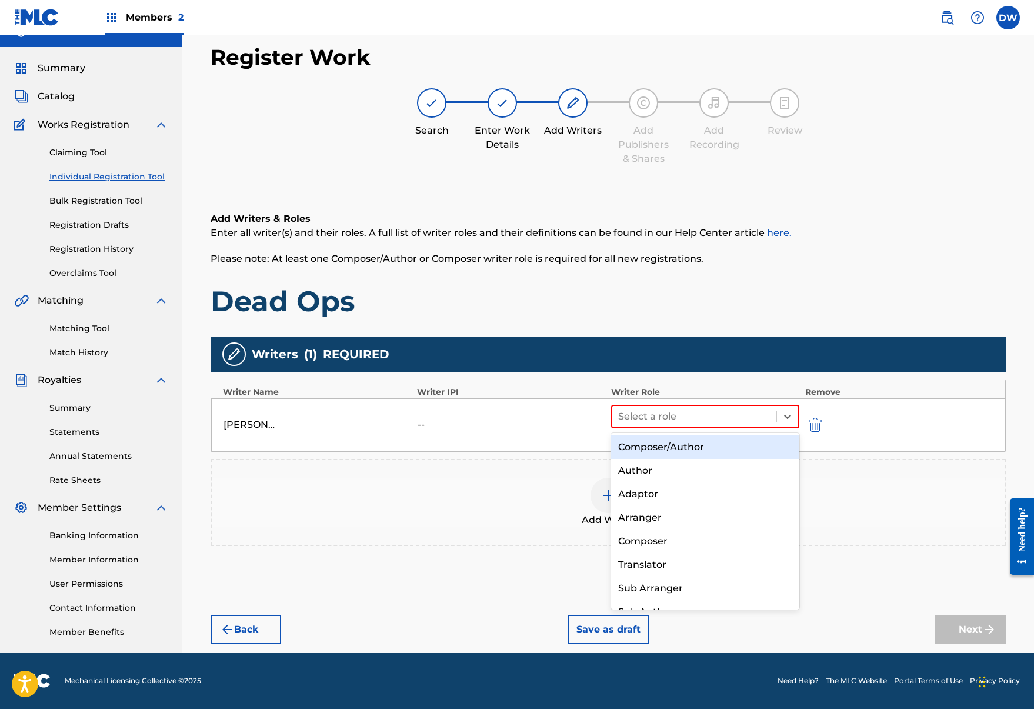
click at [688, 436] on div "Composer/Author" at bounding box center [705, 447] width 188 height 24
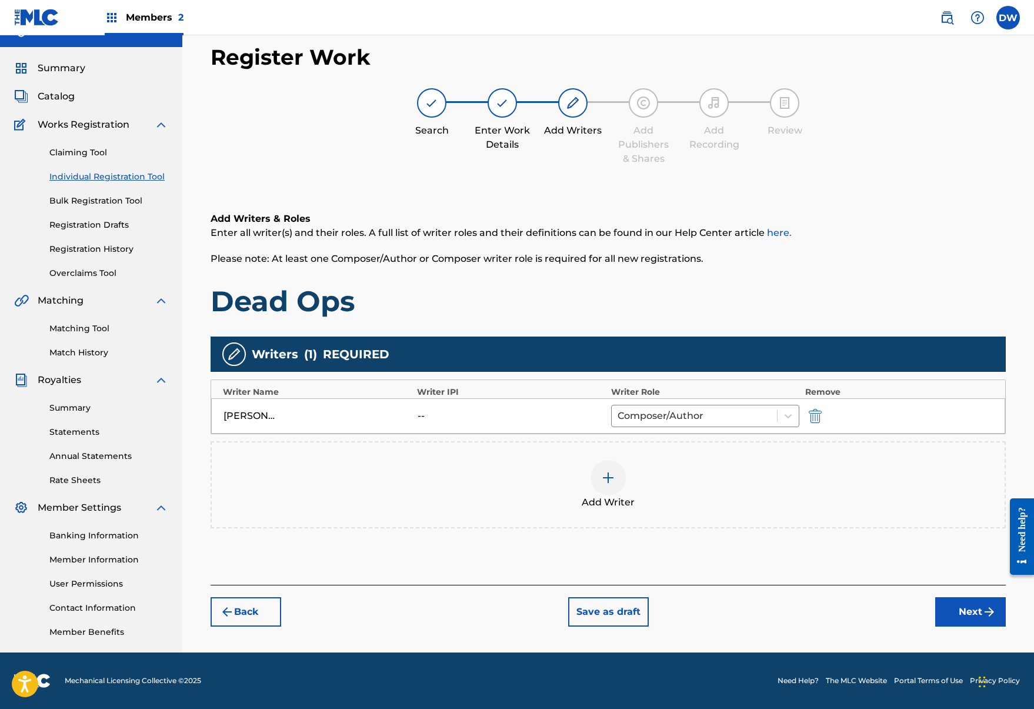
click at [946, 604] on button "Next" at bounding box center [971, 611] width 71 height 29
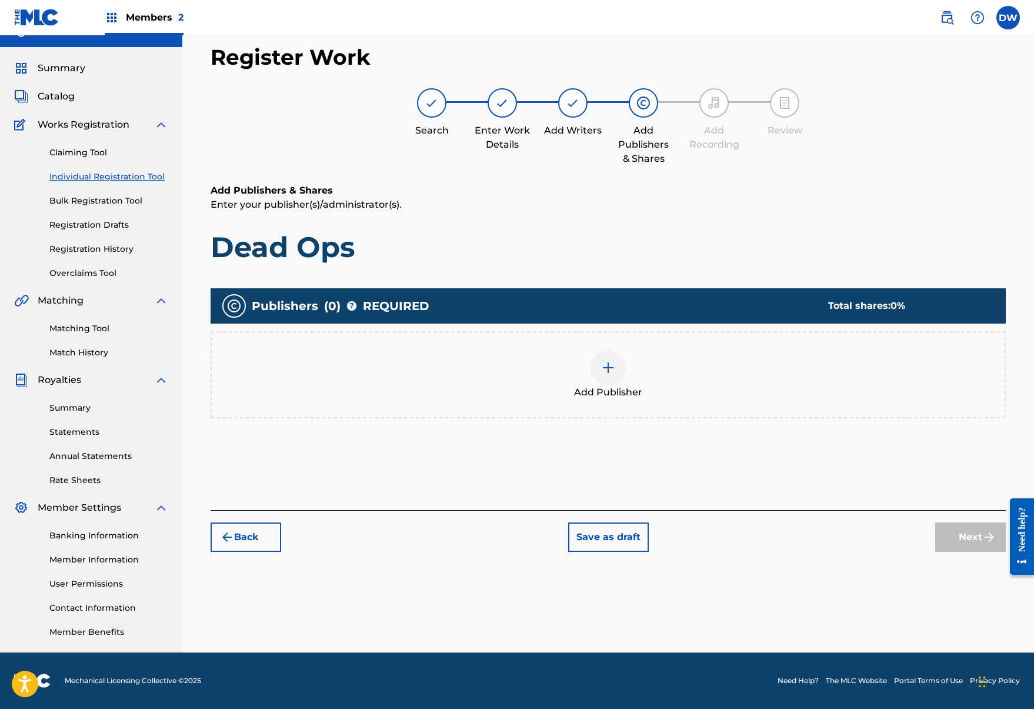
click at [596, 363] on div at bounding box center [608, 367] width 35 height 35
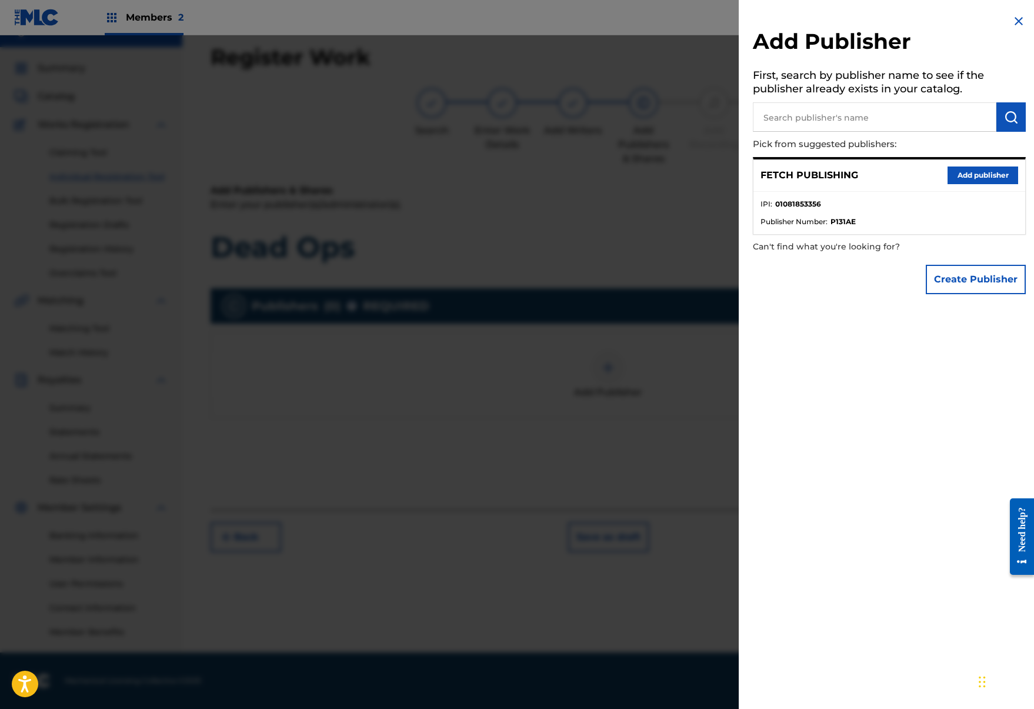
click at [956, 175] on button "Add publisher" at bounding box center [983, 176] width 71 height 18
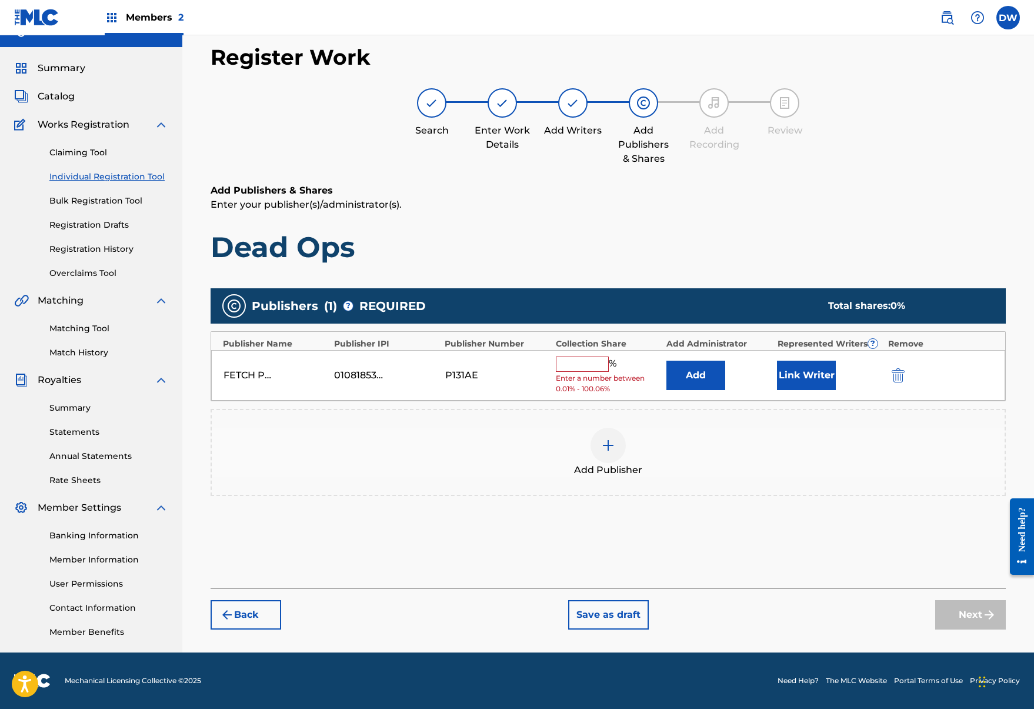
click at [585, 360] on input "text" at bounding box center [582, 364] width 53 height 15
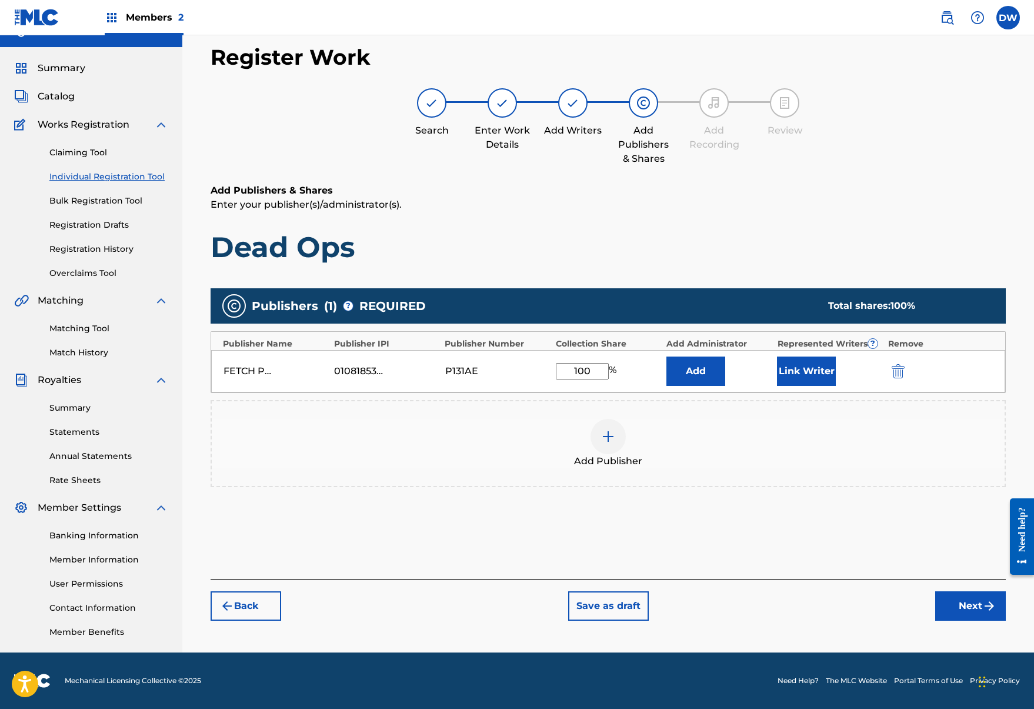
type input "100"
click at [787, 377] on button "Link Writer" at bounding box center [806, 371] width 59 height 29
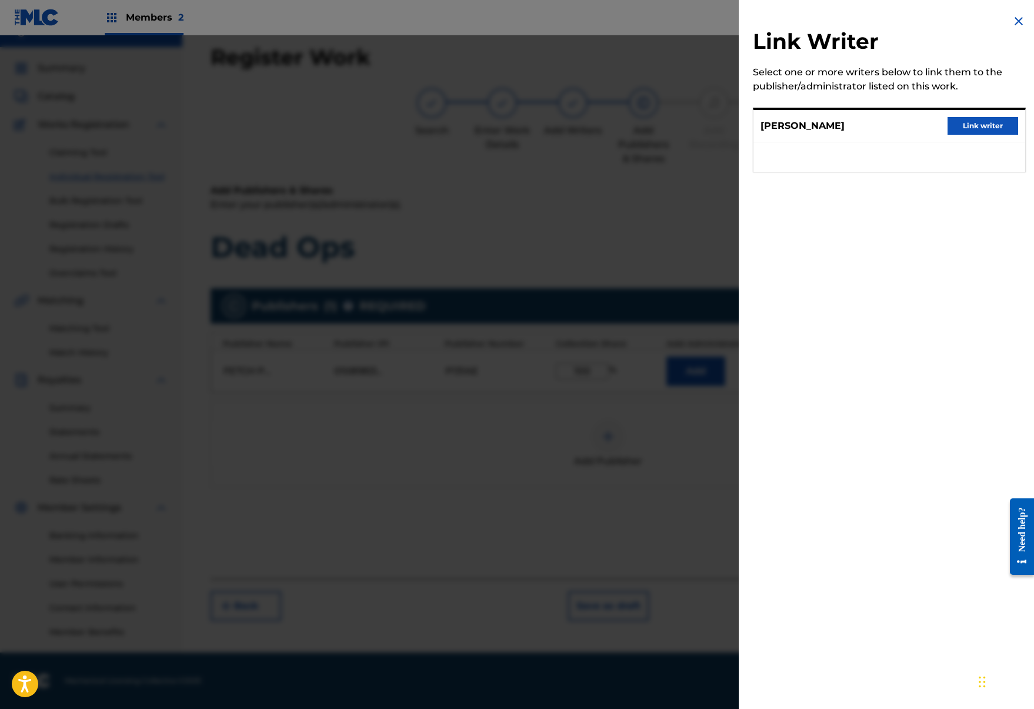
click at [961, 121] on button "Link writer" at bounding box center [983, 126] width 71 height 18
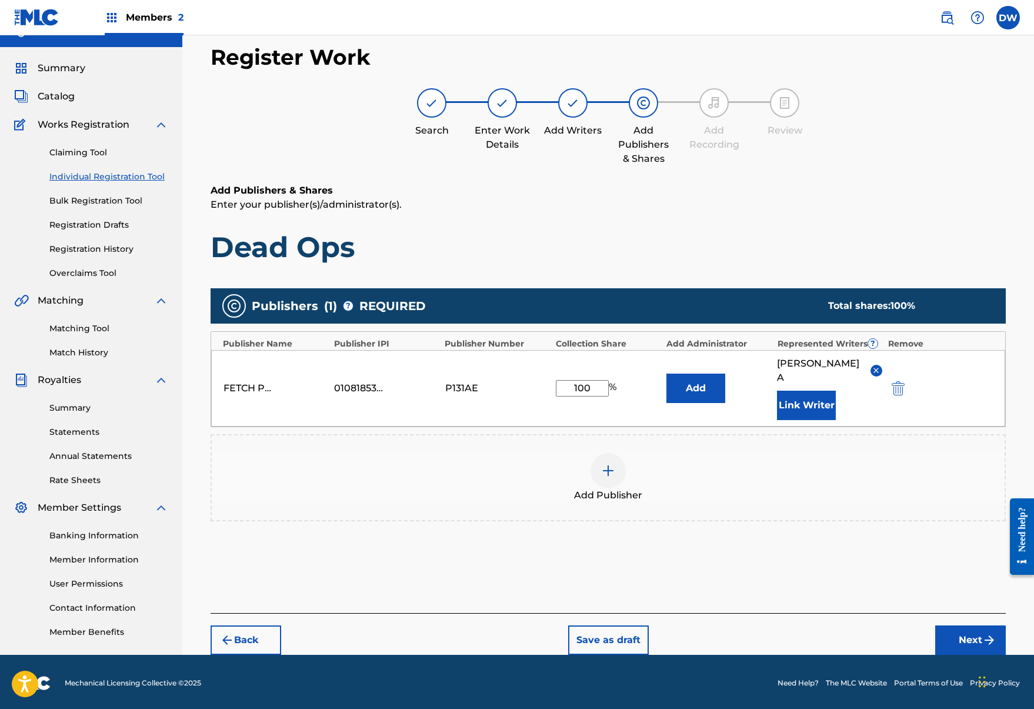
click at [969, 626] on button "Next" at bounding box center [971, 640] width 71 height 29
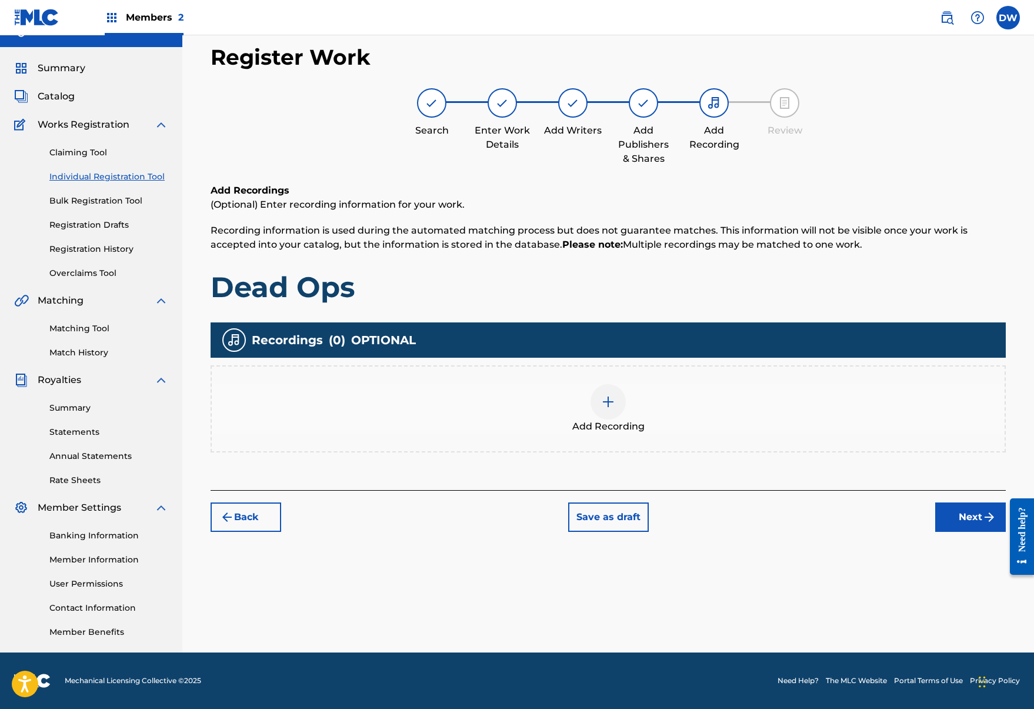
click at [627, 418] on div "Add Recording" at bounding box center [608, 408] width 793 height 49
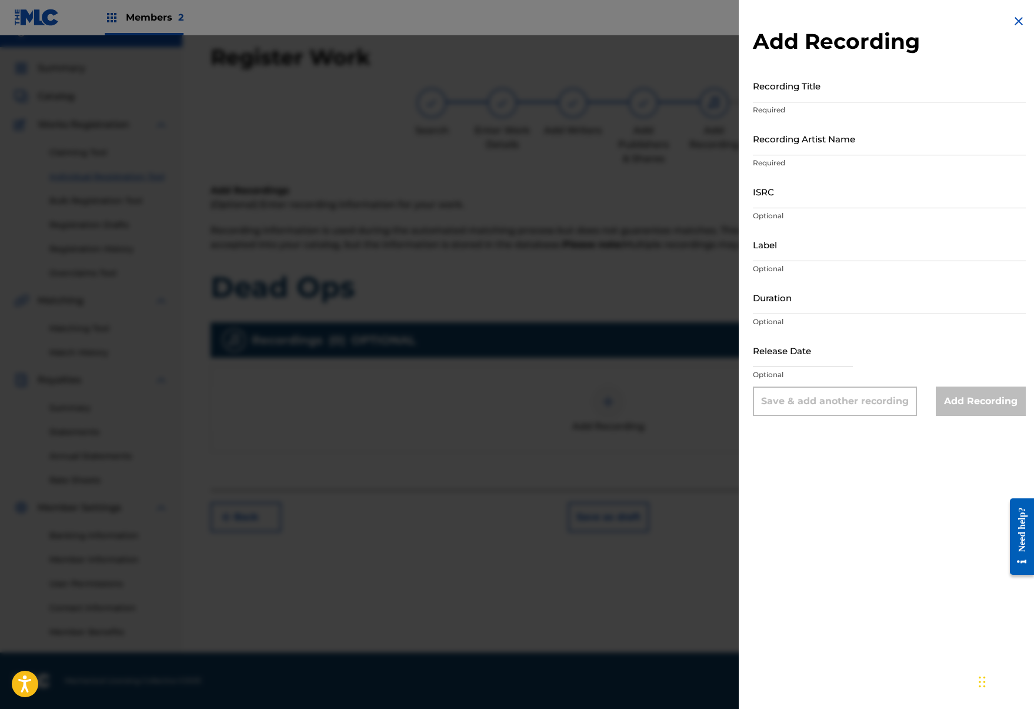
click at [928, 103] on div "Recording Title Required" at bounding box center [889, 95] width 273 height 53
click at [928, 94] on input "Recording Title" at bounding box center [889, 86] width 273 height 34
paste input "QZK6K2055901"
type input "Q"
type input "Dead Ops"
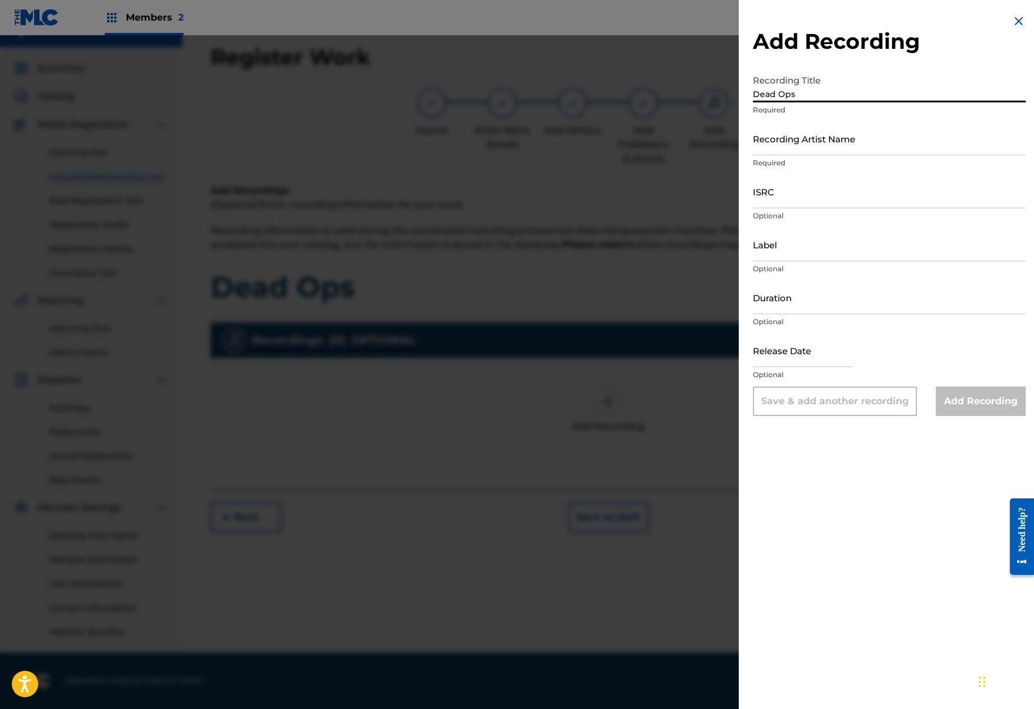
click at [813, 190] on input "ISRC" at bounding box center [889, 192] width 273 height 34
paste input "QZNWS2101476"
type input "QZNWS2101476"
click at [827, 163] on p "Required" at bounding box center [889, 163] width 273 height 11
click at [831, 156] on div "Recording Artist Name Required" at bounding box center [889, 148] width 273 height 53
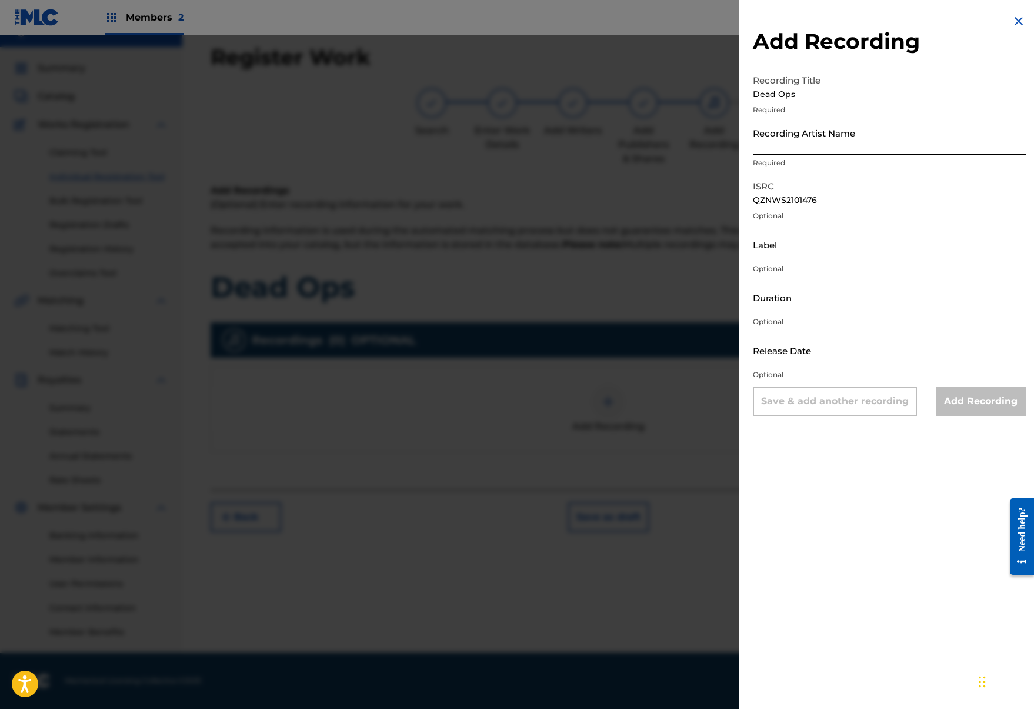
click at [840, 143] on input "Recording Artist Name" at bounding box center [889, 139] width 273 height 34
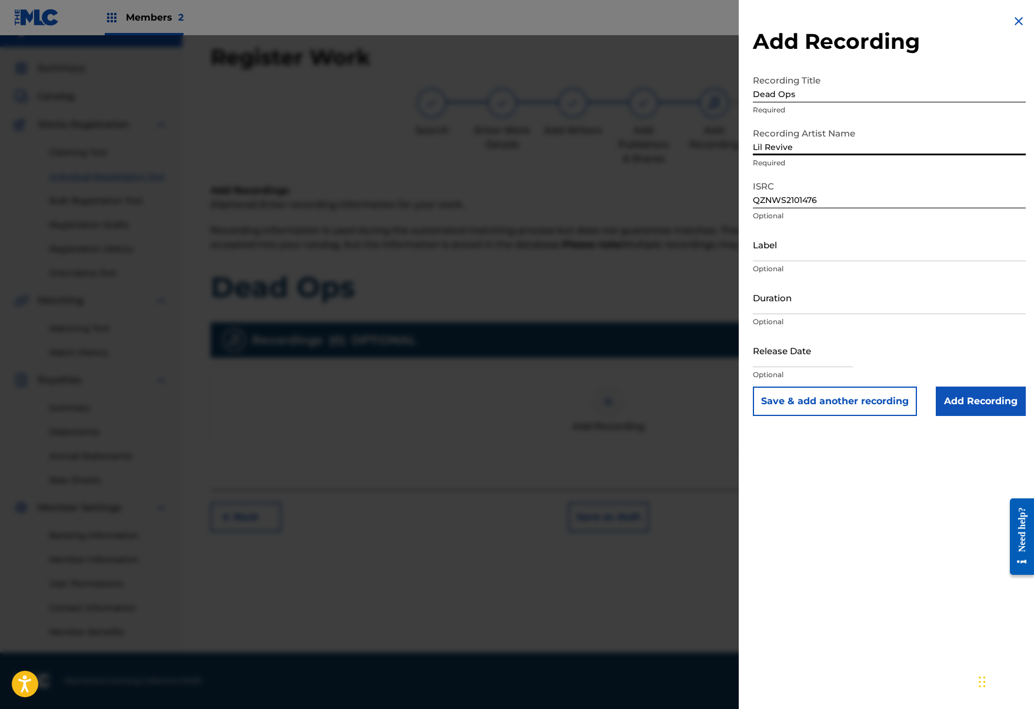
type input "Lil Revive"
click at [996, 398] on input "Add Recording" at bounding box center [981, 401] width 90 height 29
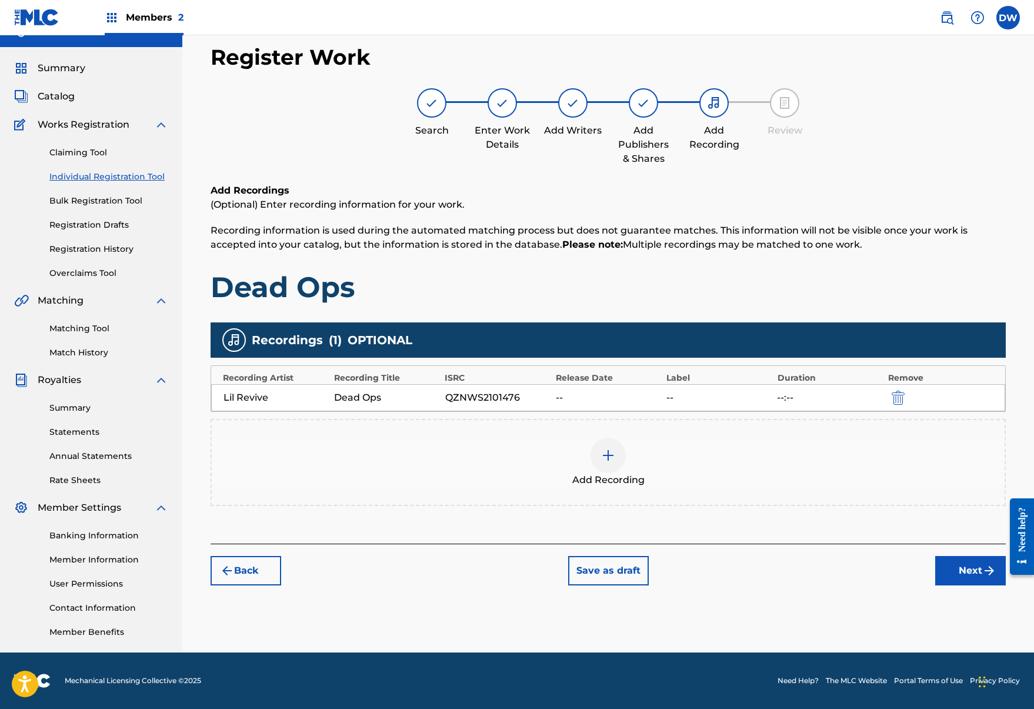
click at [921, 579] on div "Back Save as draft Next" at bounding box center [609, 565] width 796 height 42
click at [947, 578] on button "Next" at bounding box center [971, 570] width 71 height 29
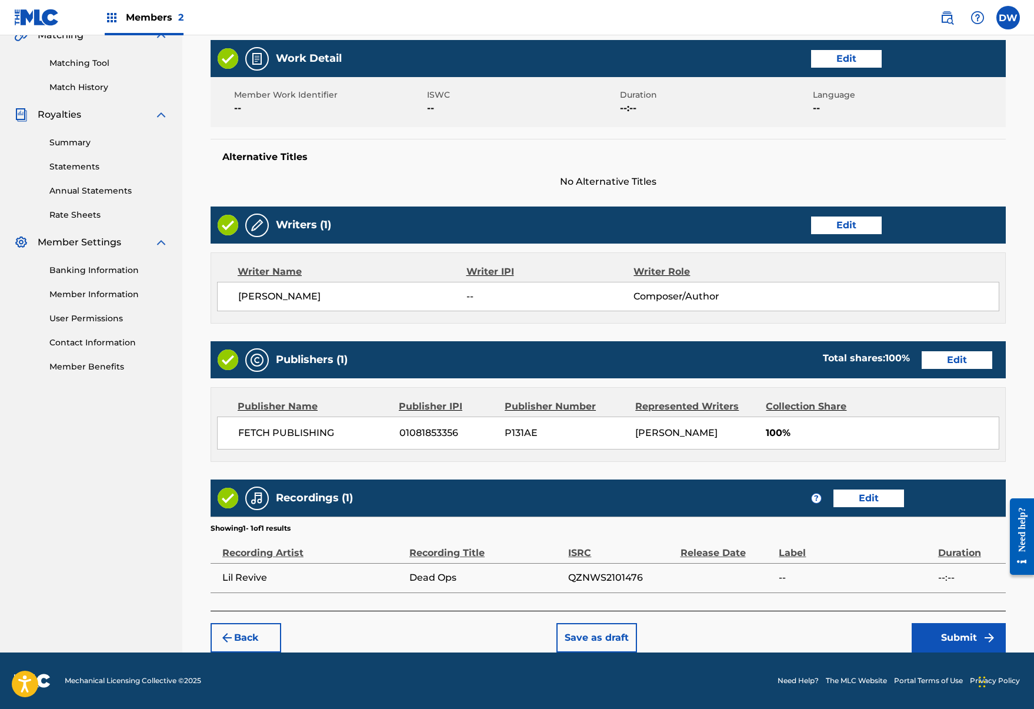
scroll to position [285, 0]
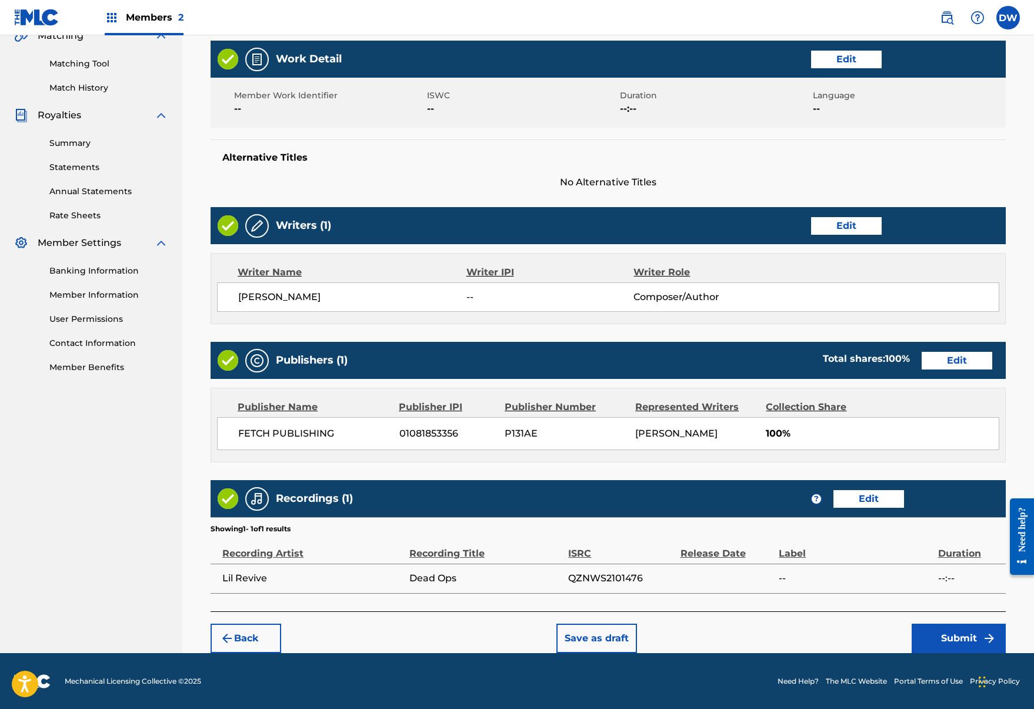
click at [953, 627] on button "Submit" at bounding box center [959, 638] width 94 height 29
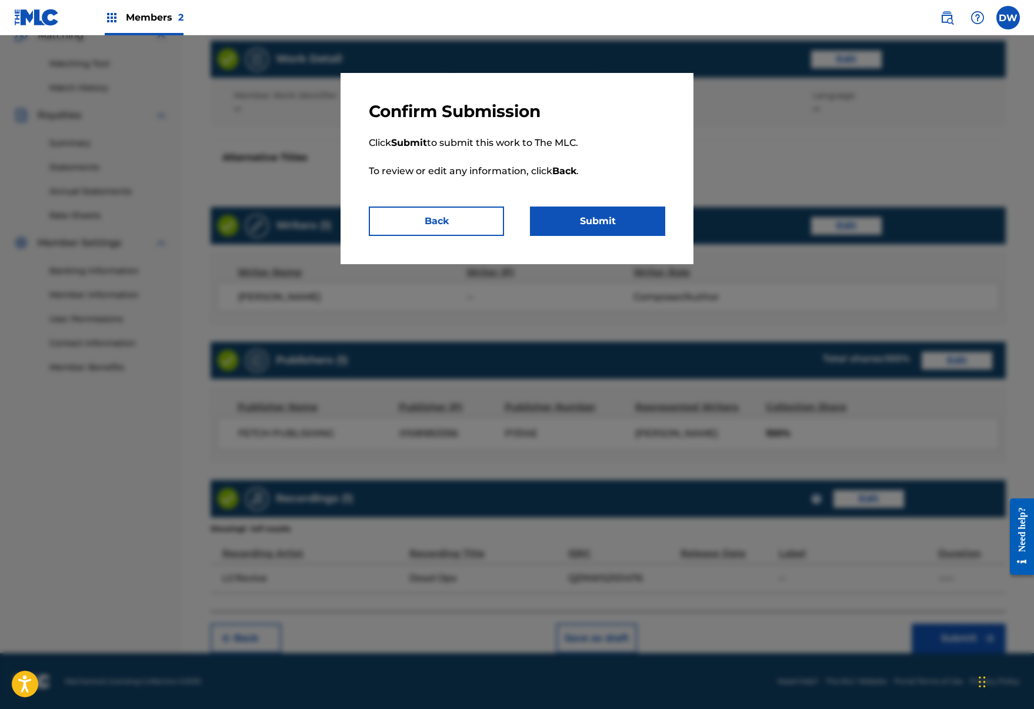
click at [621, 224] on button "Submit" at bounding box center [597, 221] width 135 height 29
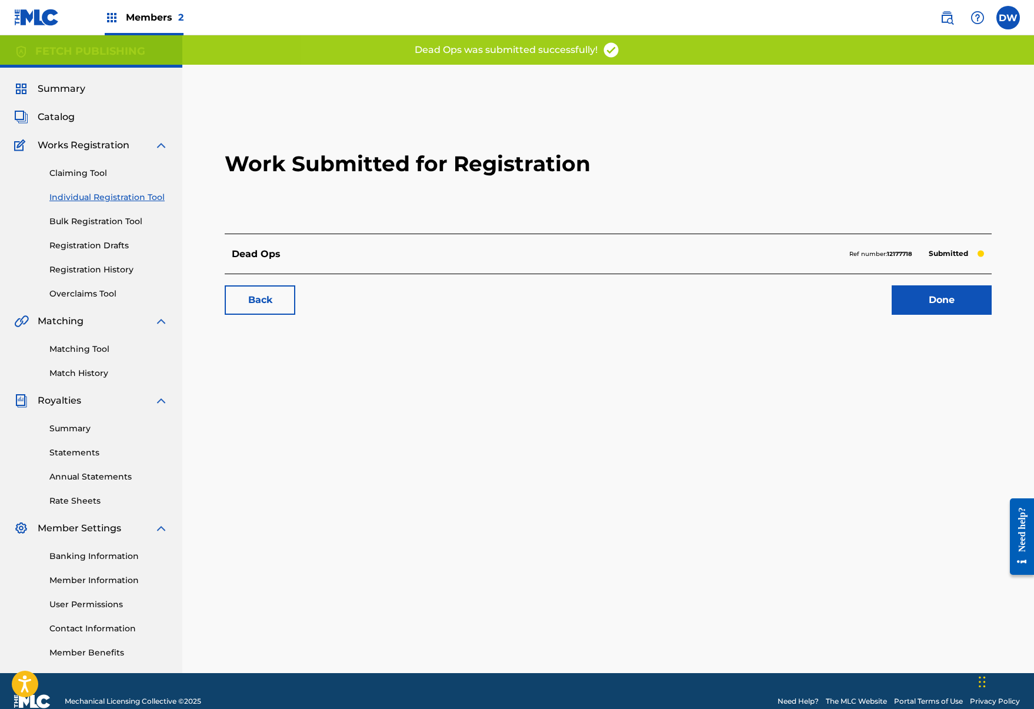
click at [957, 285] on div "Back Done" at bounding box center [608, 294] width 767 height 41
click at [951, 298] on link "Done" at bounding box center [942, 299] width 100 height 29
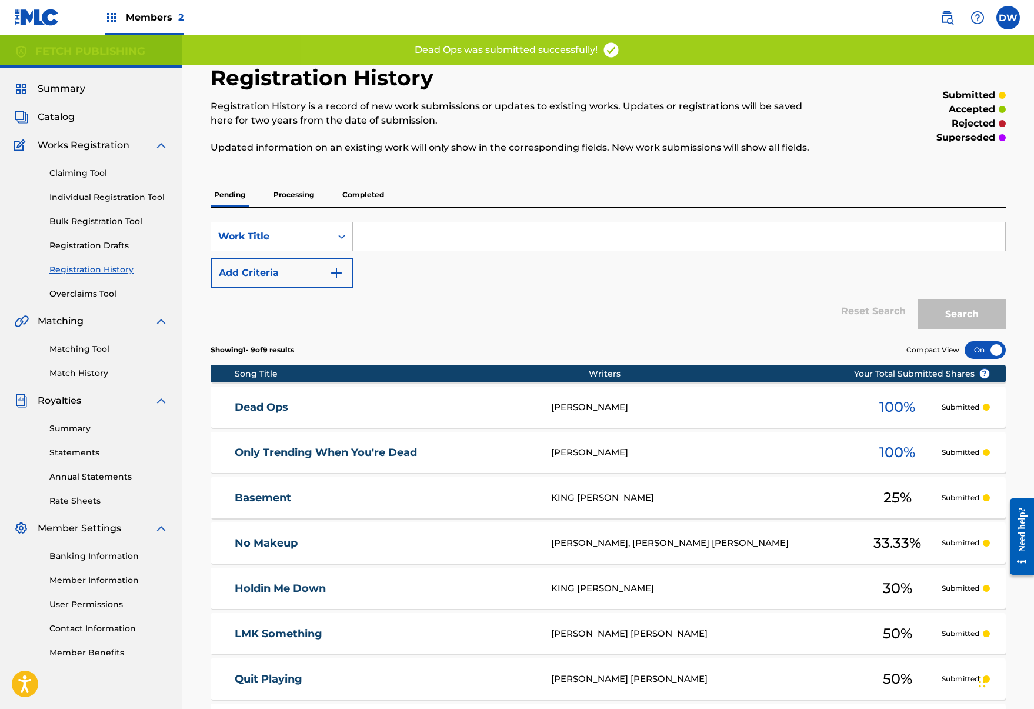
click at [77, 194] on link "Individual Registration Tool" at bounding box center [108, 197] width 119 height 12
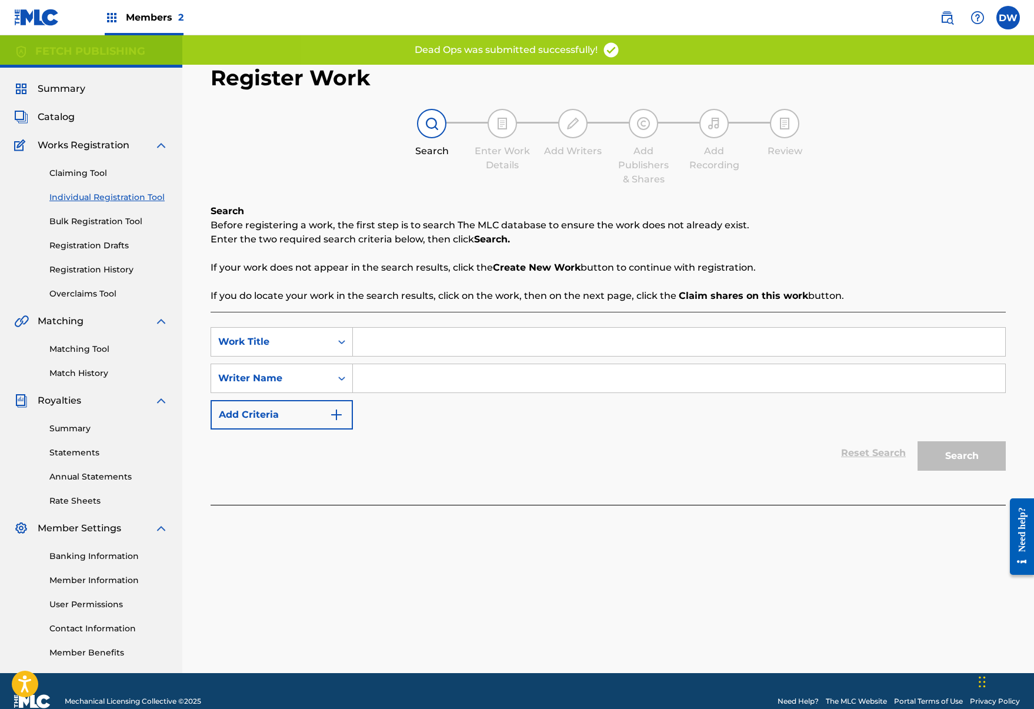
click at [414, 345] on input "Search Form" at bounding box center [679, 342] width 653 height 28
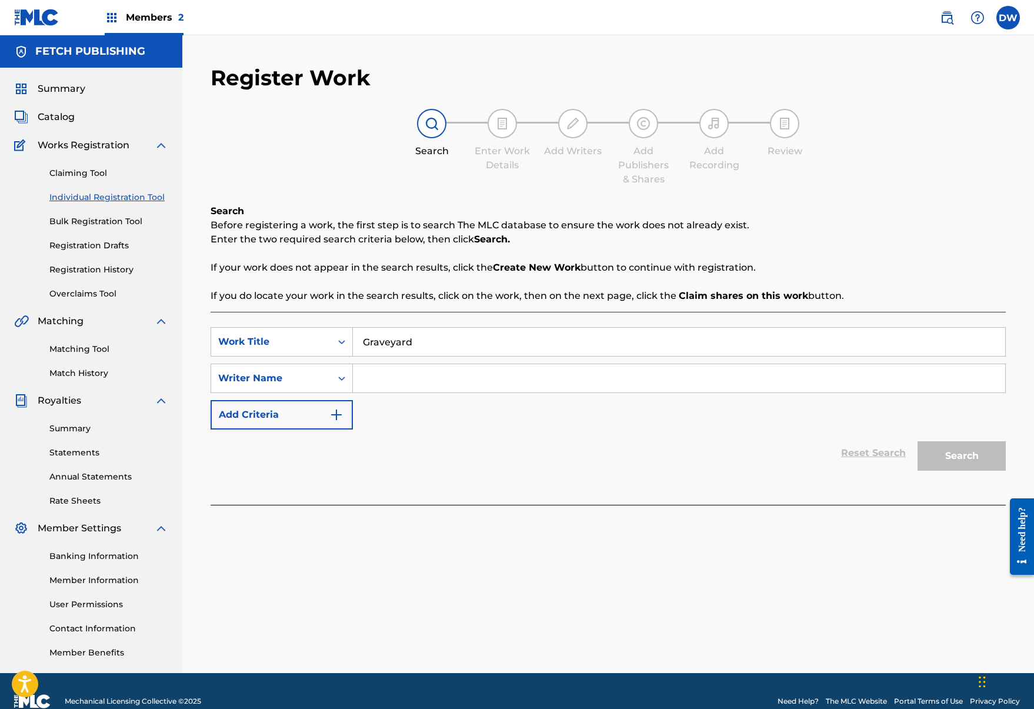
type input "Graveyard"
click at [426, 377] on input "Search Form" at bounding box center [679, 378] width 653 height 28
type input "N"
type input "Josh A"
click at [969, 462] on button "Search" at bounding box center [962, 455] width 88 height 29
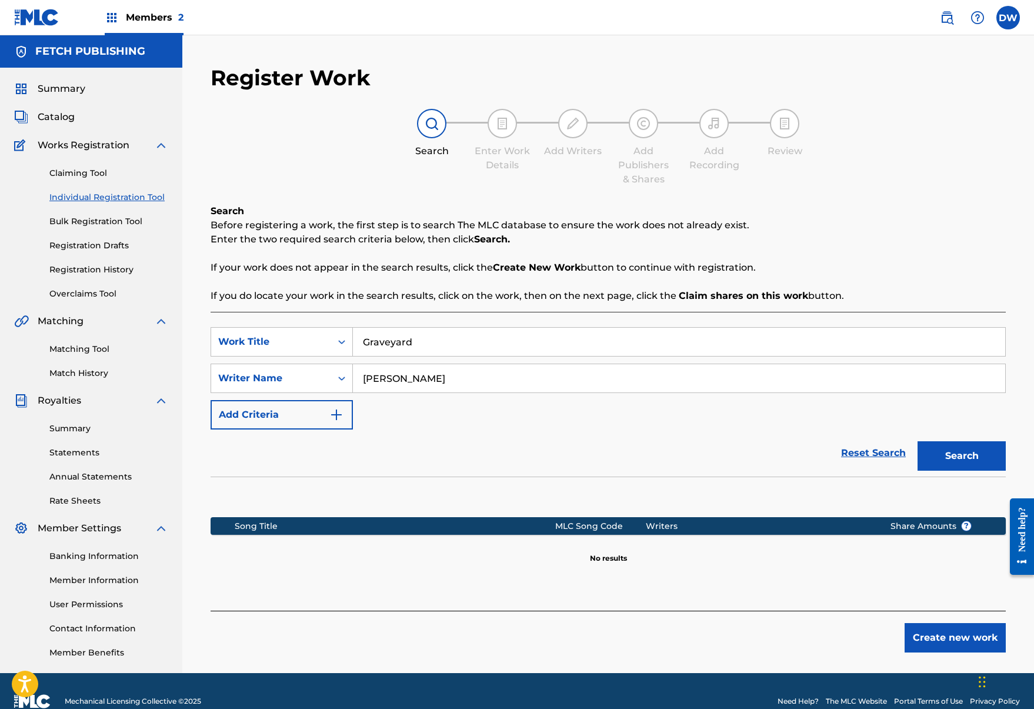
click at [946, 467] on button "Search" at bounding box center [962, 455] width 88 height 29
click at [961, 616] on div "Create new work" at bounding box center [609, 632] width 796 height 42
click at [960, 626] on button "Create new work" at bounding box center [955, 637] width 101 height 29
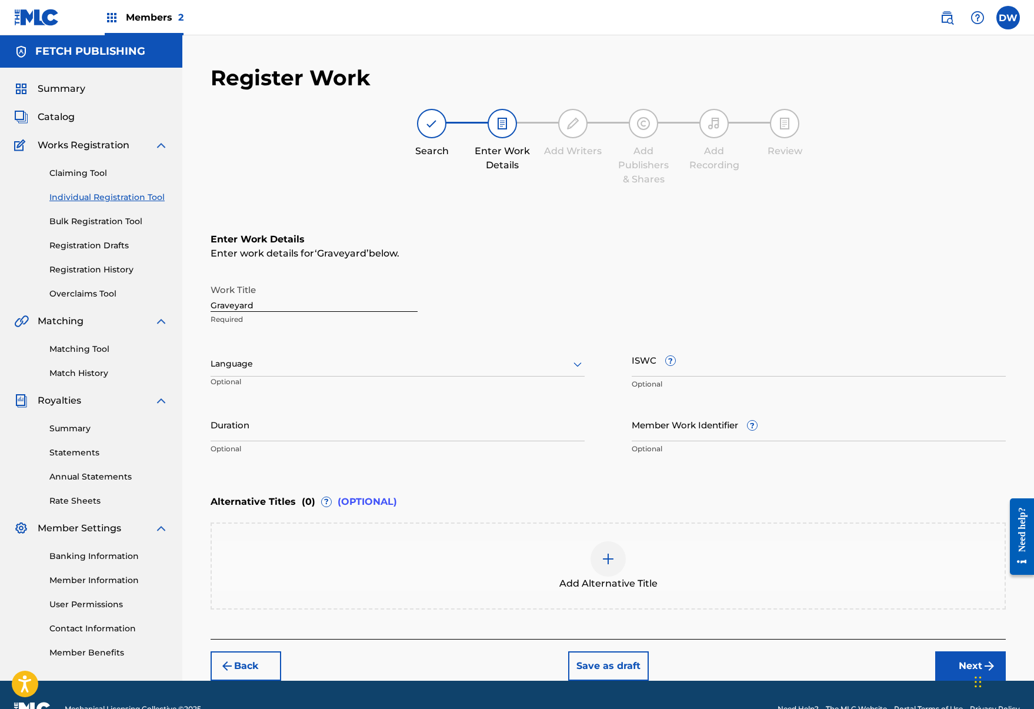
click at [979, 677] on div "Chat Widget" at bounding box center [1000, 681] width 59 height 56
click at [968, 674] on button "Next" at bounding box center [971, 665] width 71 height 29
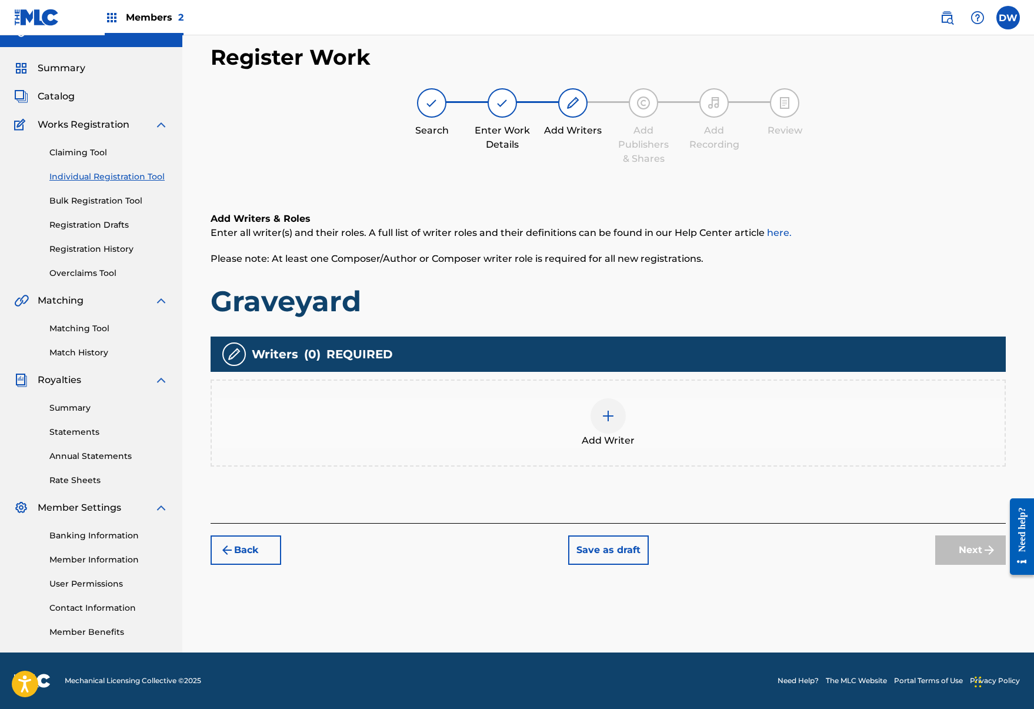
click at [570, 407] on div "Add Writer" at bounding box center [608, 422] width 793 height 49
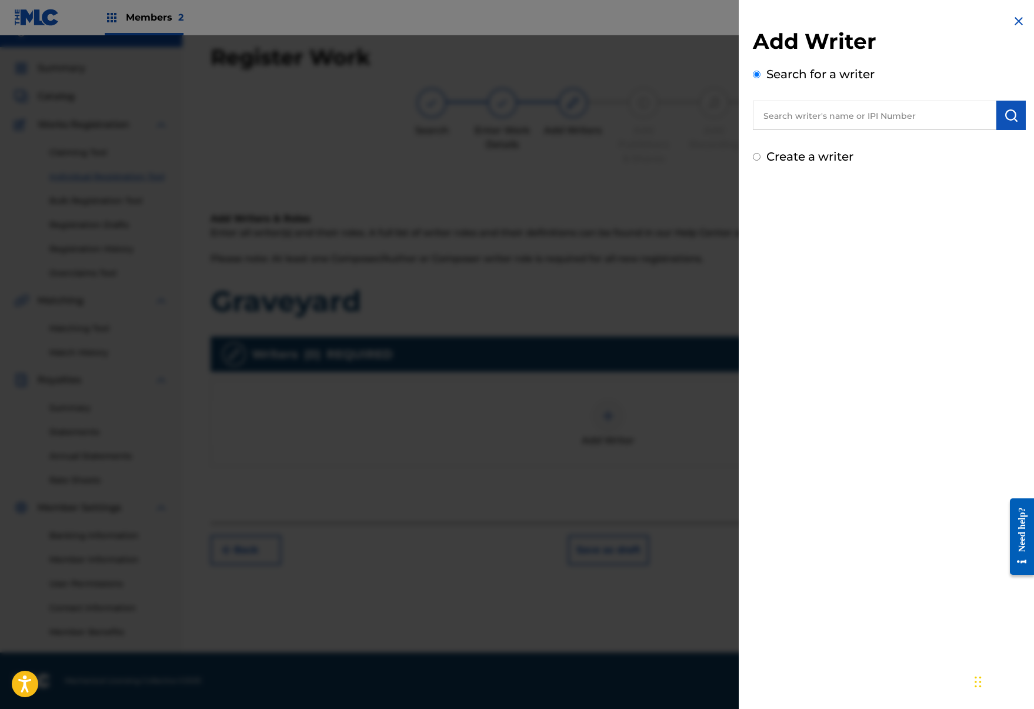
click at [867, 129] on input "text" at bounding box center [875, 115] width 244 height 29
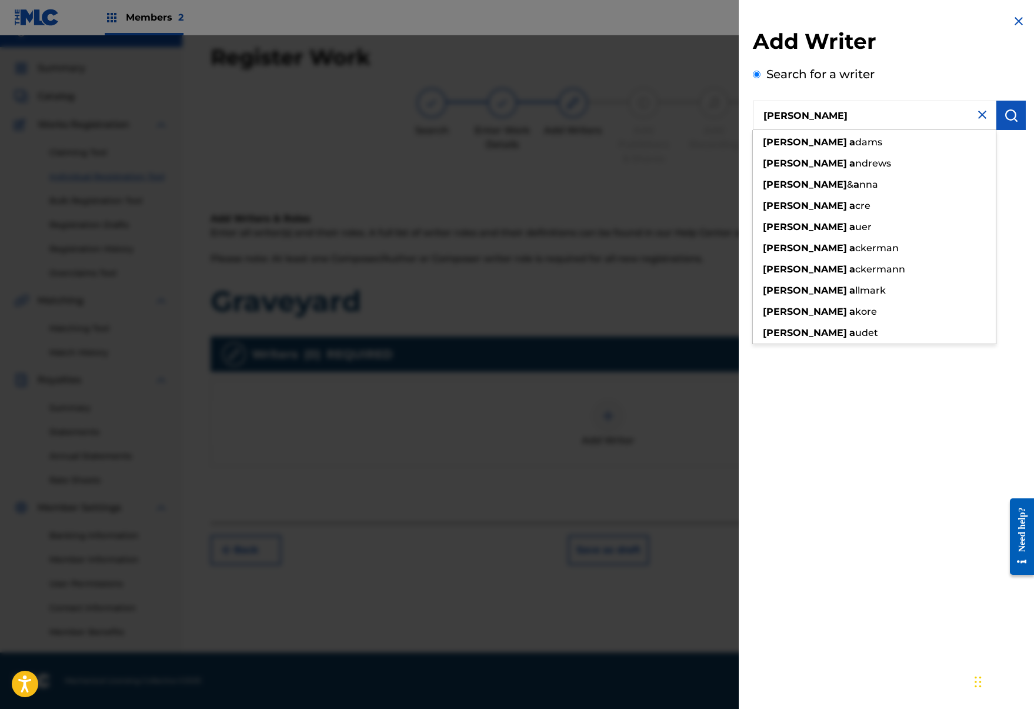
type input "josh a"
click at [1012, 112] on img "submit" at bounding box center [1011, 115] width 14 height 14
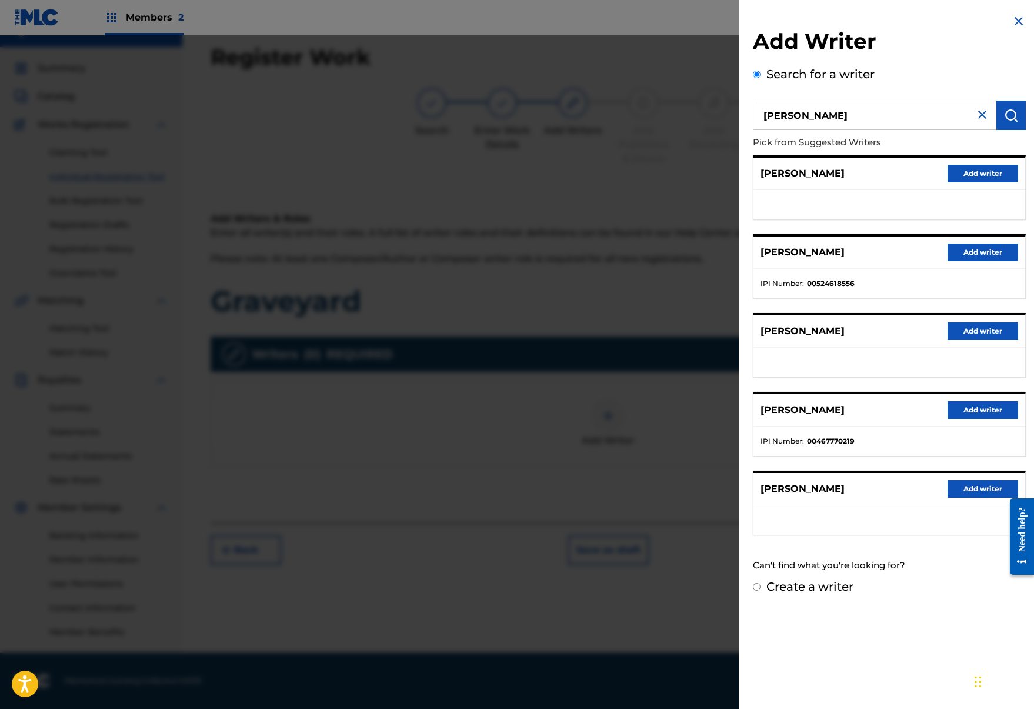
click at [966, 495] on button "Add writer" at bounding box center [983, 489] width 71 height 18
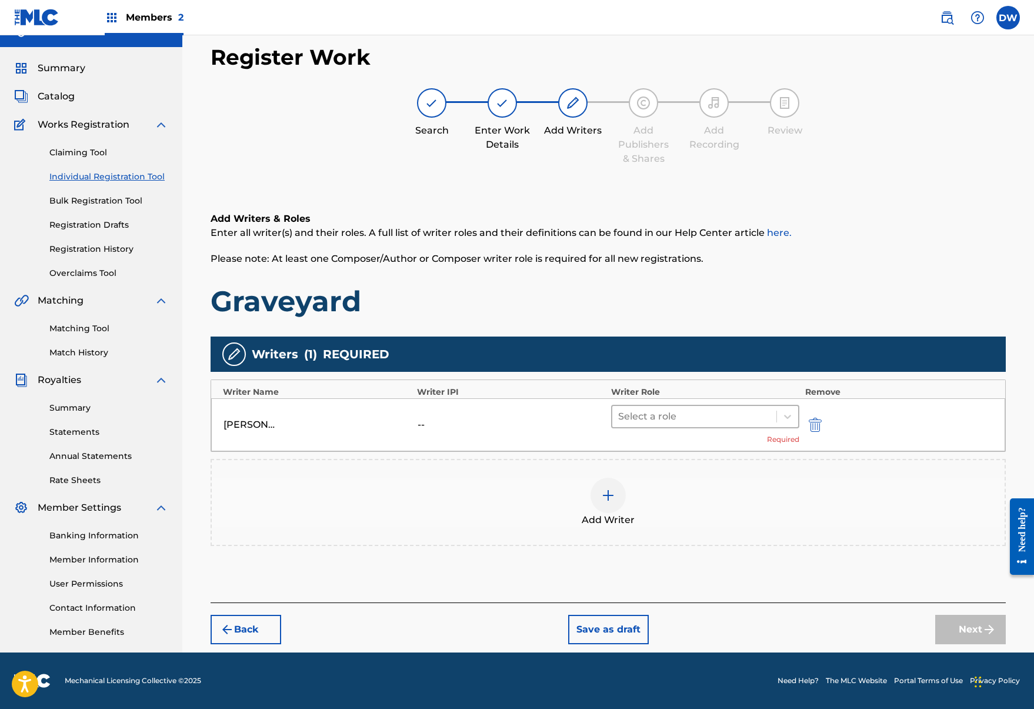
click at [683, 411] on div at bounding box center [694, 416] width 152 height 16
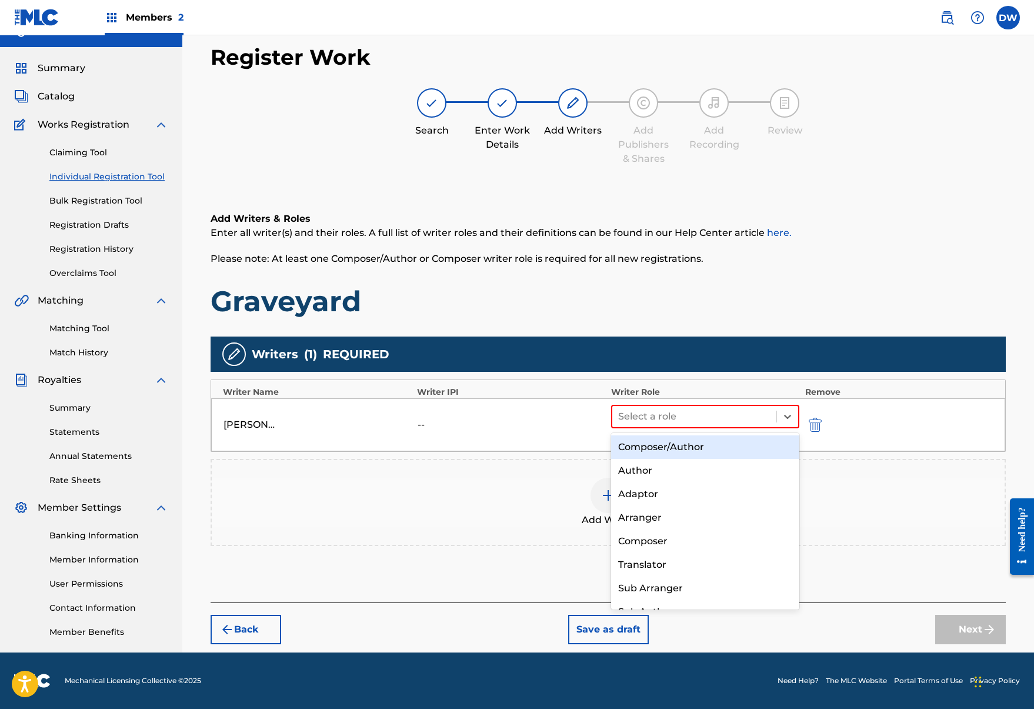
click at [690, 438] on div "Composer/Author" at bounding box center [705, 447] width 188 height 24
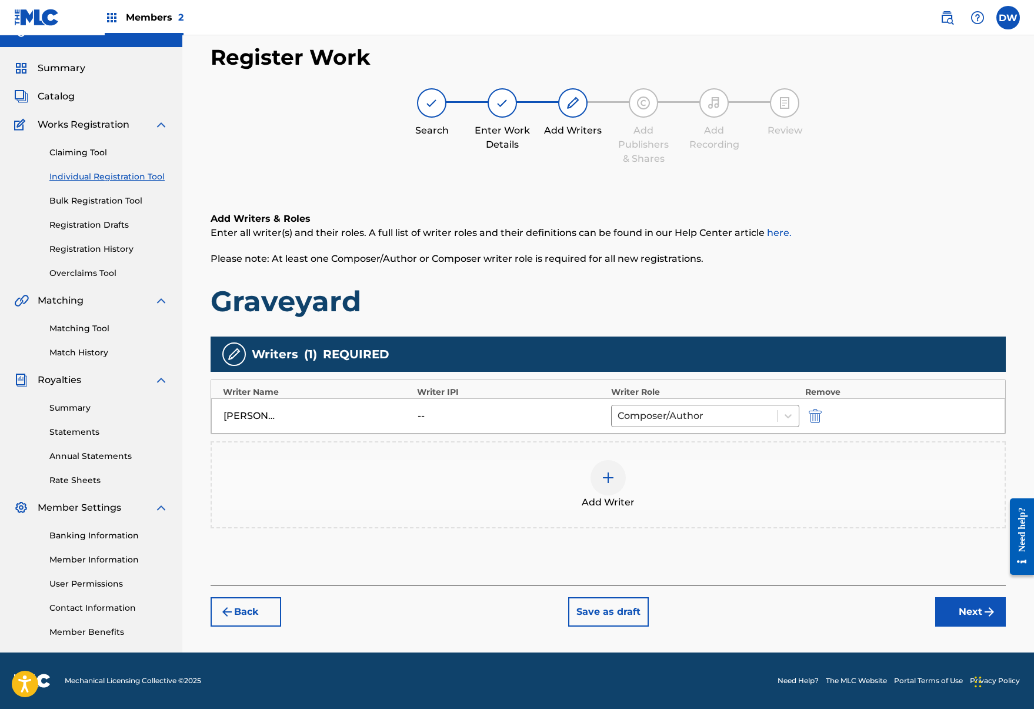
click at [969, 621] on button "Next" at bounding box center [971, 611] width 71 height 29
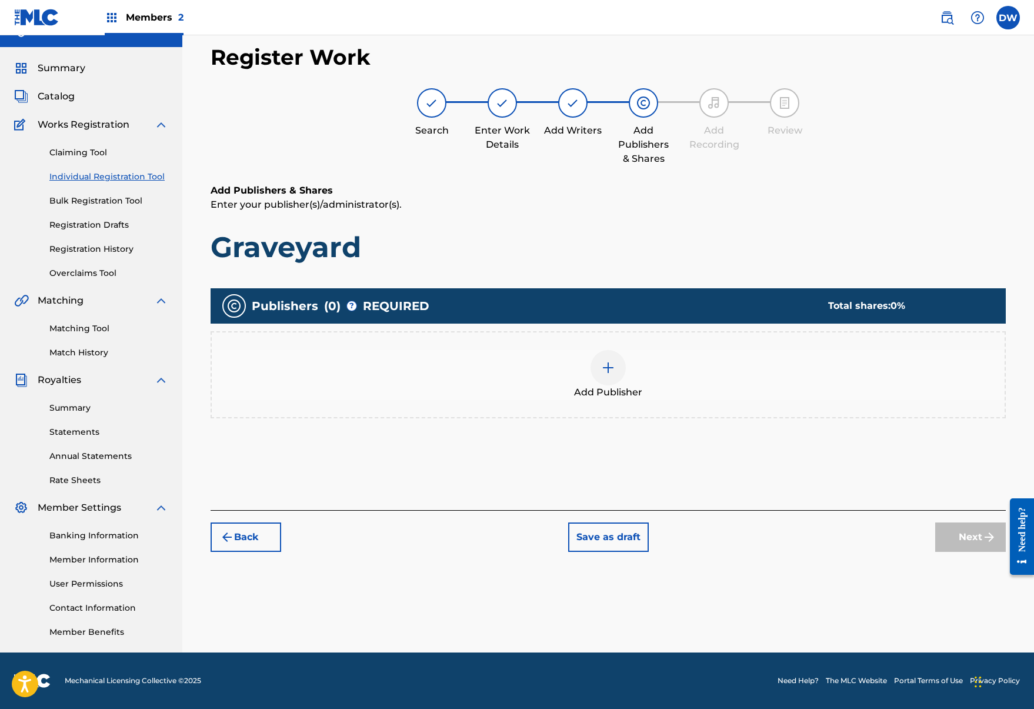
click at [614, 388] on span "Add Publisher" at bounding box center [608, 392] width 68 height 14
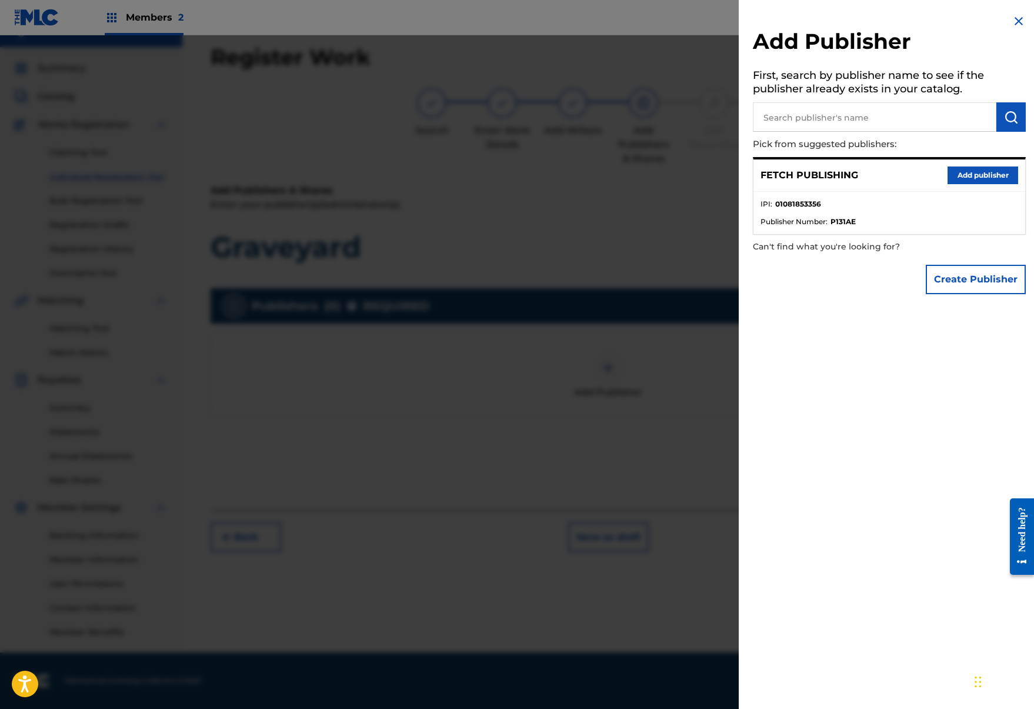
click at [955, 181] on button "Add publisher" at bounding box center [983, 176] width 71 height 18
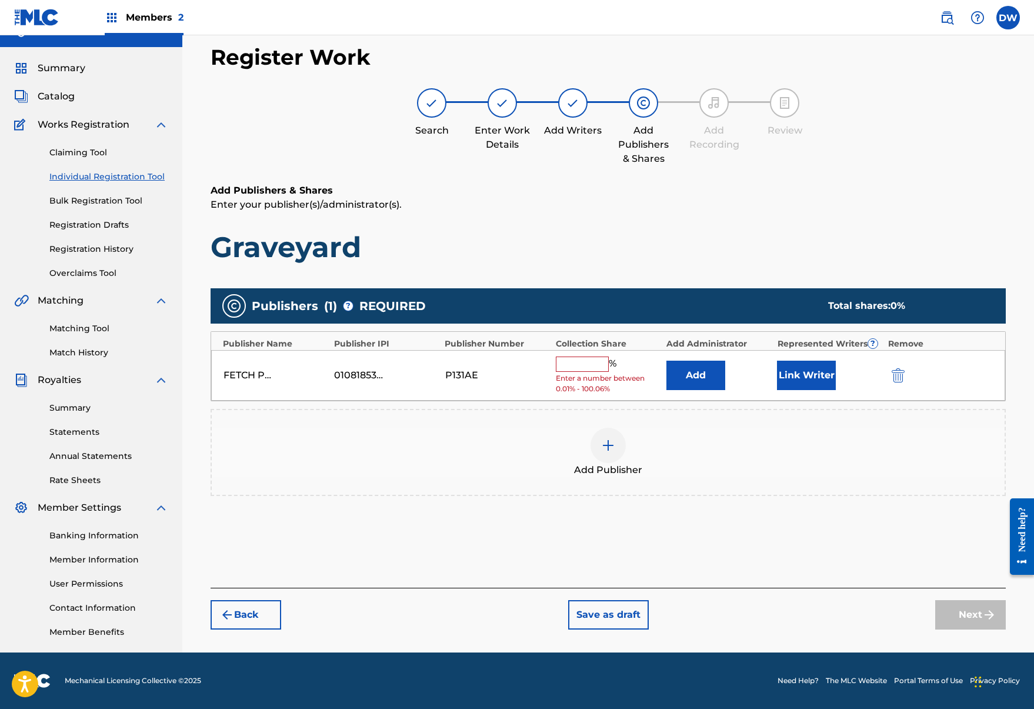
click at [778, 374] on button "Link Writer" at bounding box center [806, 375] width 59 height 29
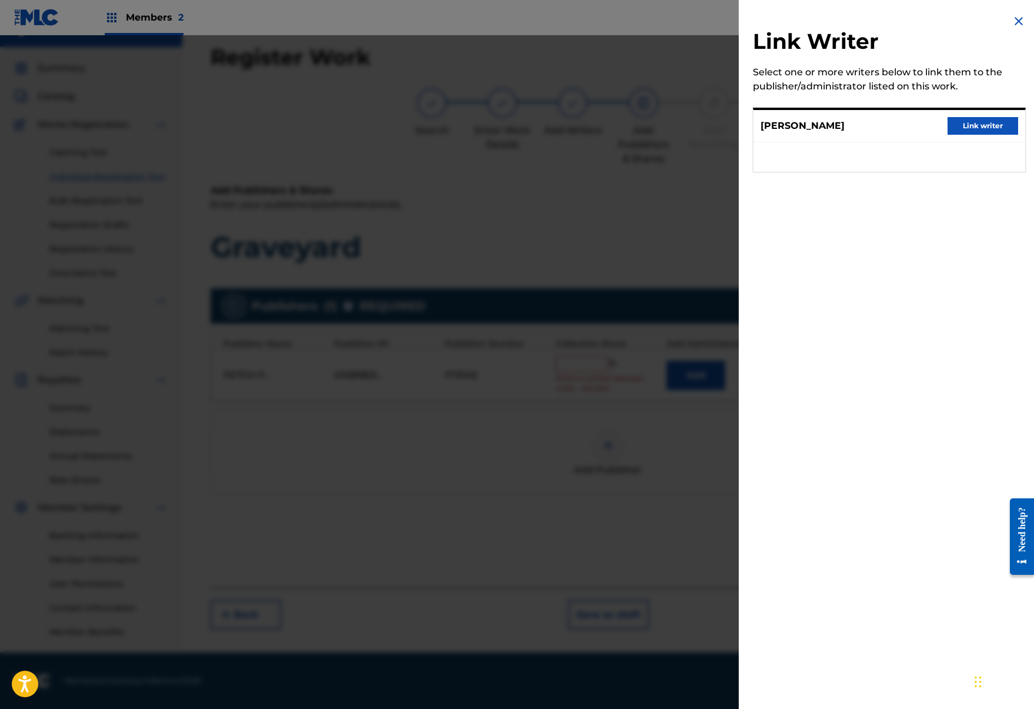
click at [967, 128] on button "Link writer" at bounding box center [983, 126] width 71 height 18
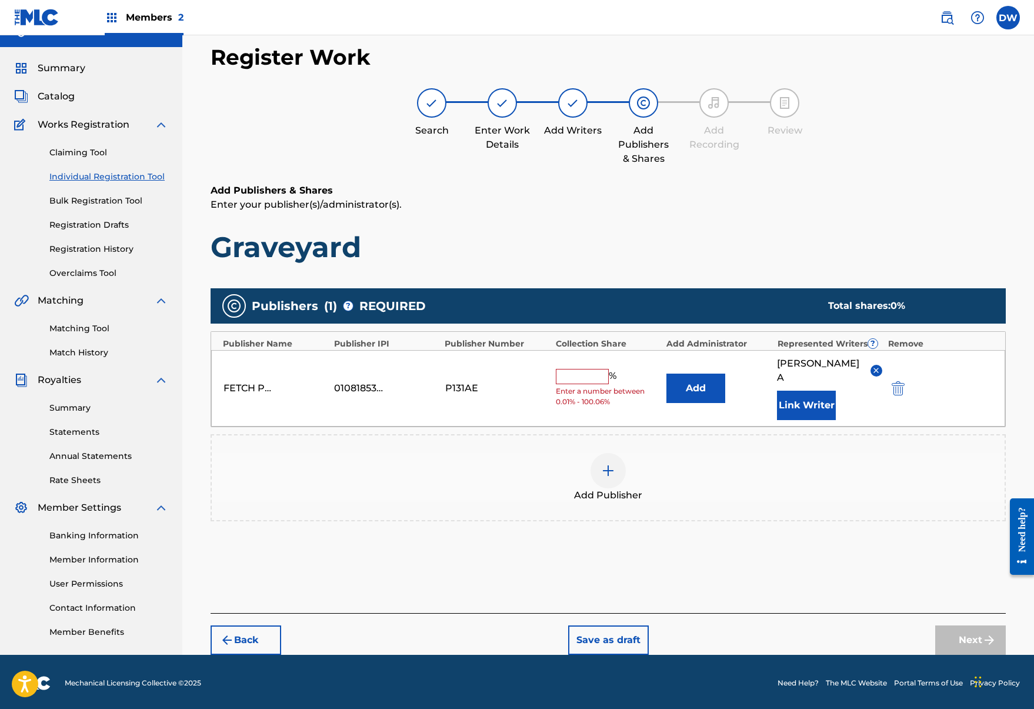
click at [584, 372] on input "text" at bounding box center [582, 376] width 53 height 15
type input "q"
type input "100"
click at [964, 633] on button "Next" at bounding box center [971, 640] width 71 height 29
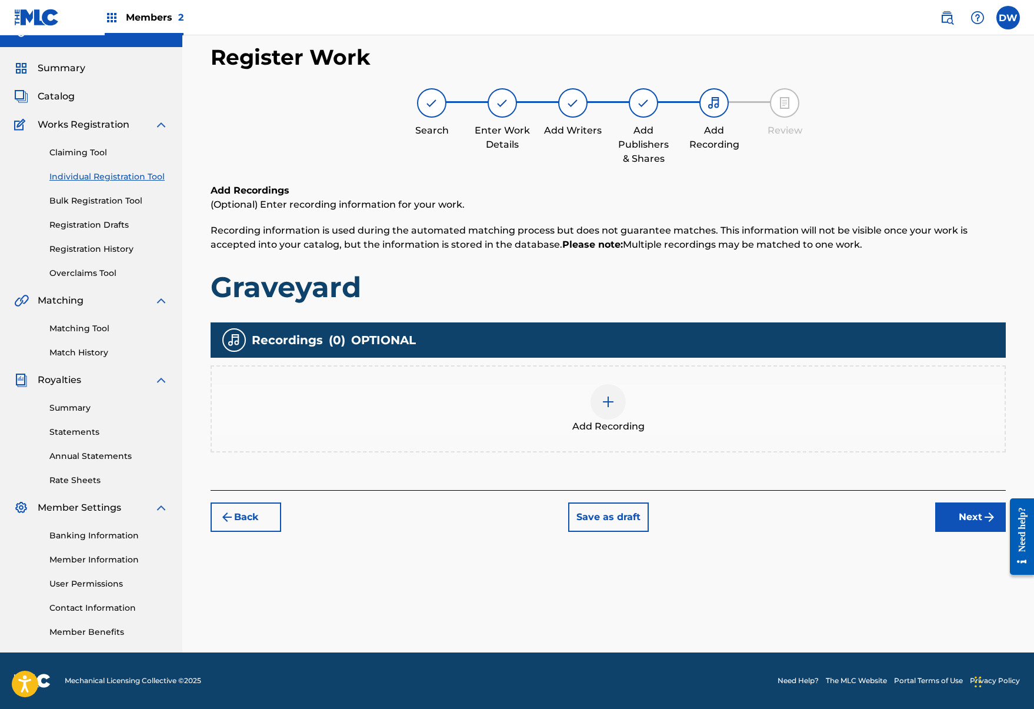
click at [620, 404] on div at bounding box center [608, 401] width 35 height 35
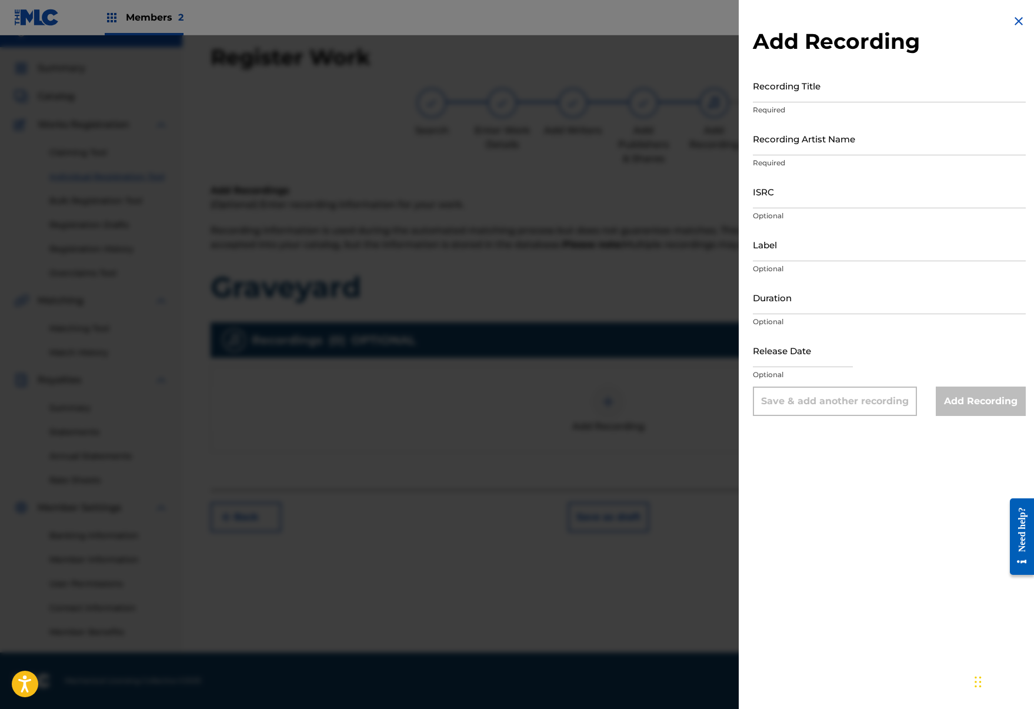
click at [595, 446] on div at bounding box center [517, 389] width 1034 height 709
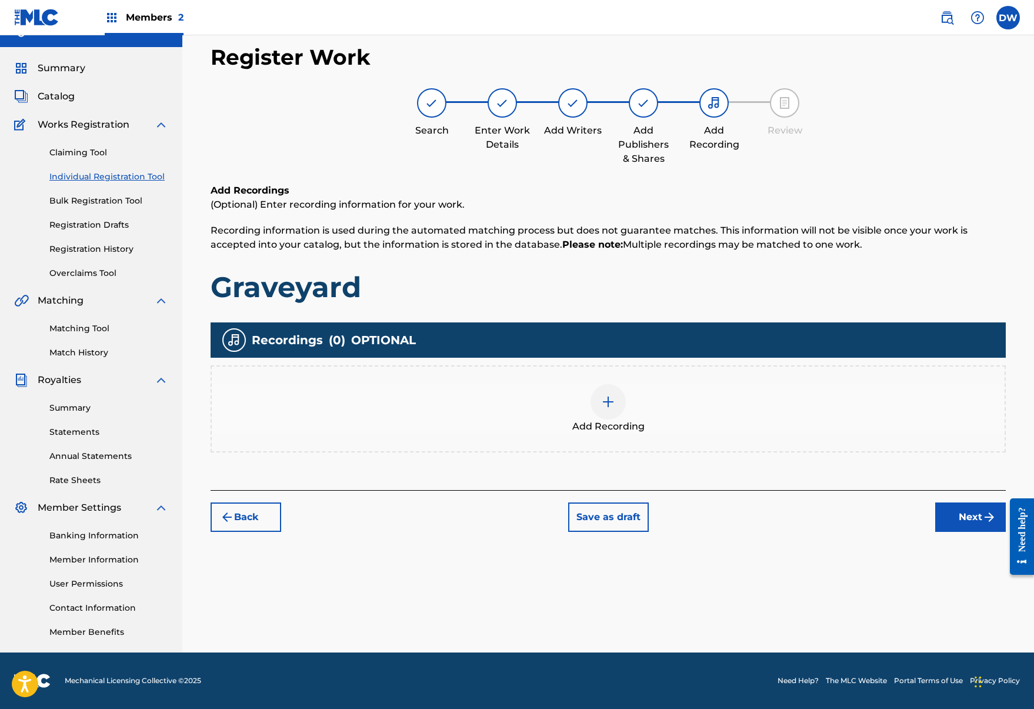
click at [238, 511] on button "Back" at bounding box center [246, 517] width 71 height 29
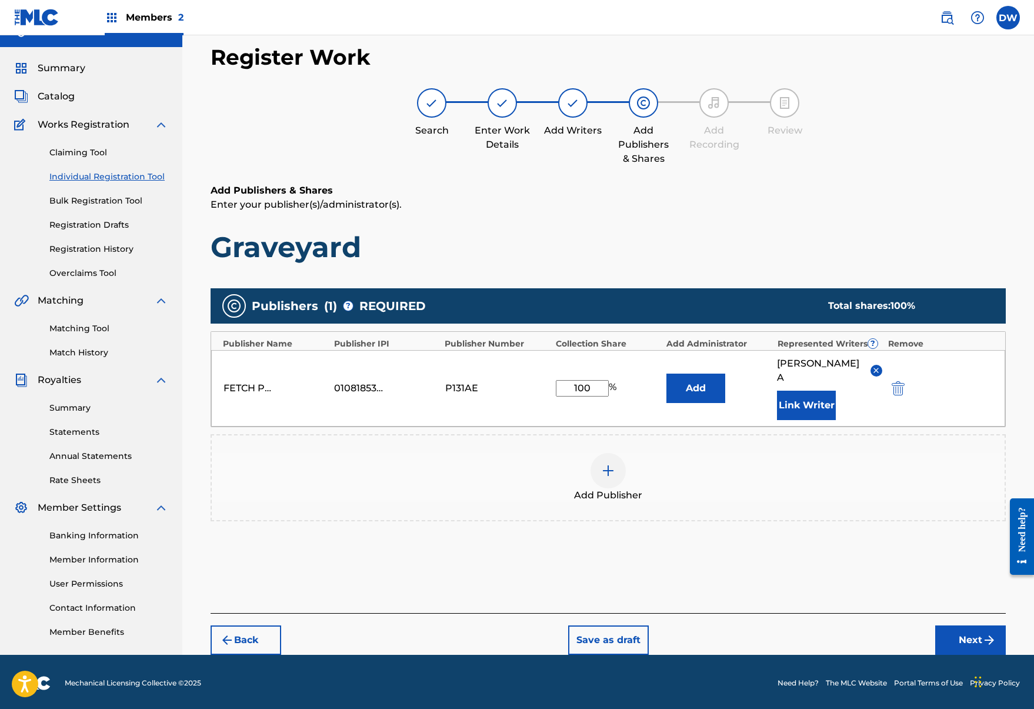
click at [990, 633] on img "submit" at bounding box center [990, 640] width 14 height 14
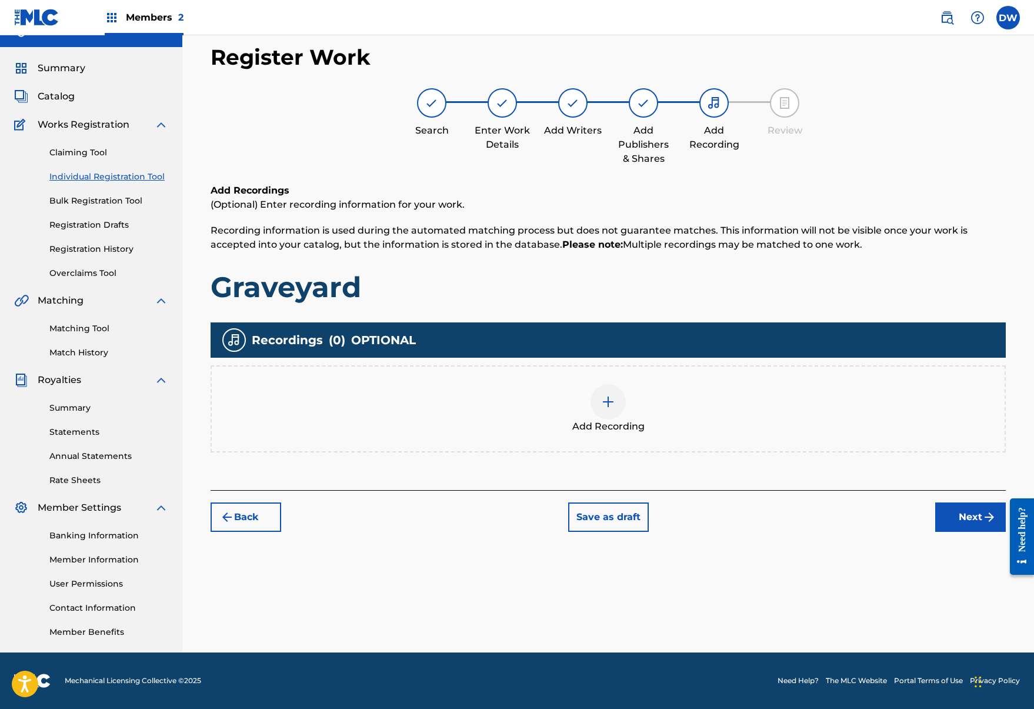
click at [590, 401] on div "Add Recording" at bounding box center [608, 408] width 793 height 49
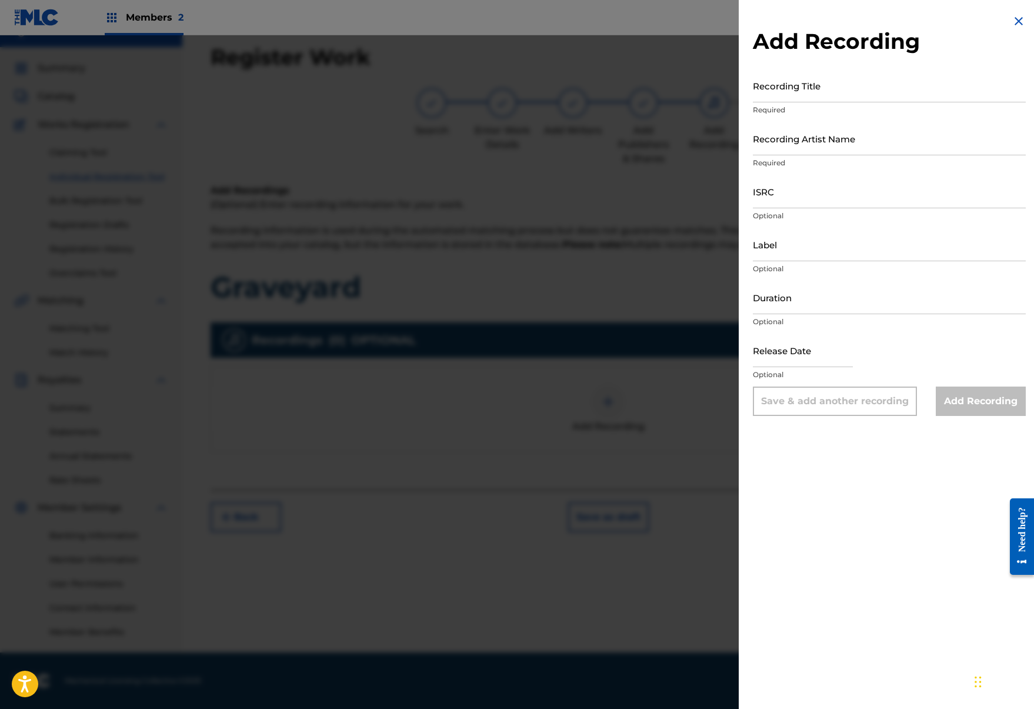
click at [821, 85] on input "Recording Title" at bounding box center [889, 86] width 273 height 34
click at [868, 172] on div "Recording Artist Name Required" at bounding box center [889, 148] width 273 height 53
click at [856, 179] on input "ISRC" at bounding box center [889, 192] width 273 height 34
paste input "TCADS1882881"
type input "TCADS1882881"
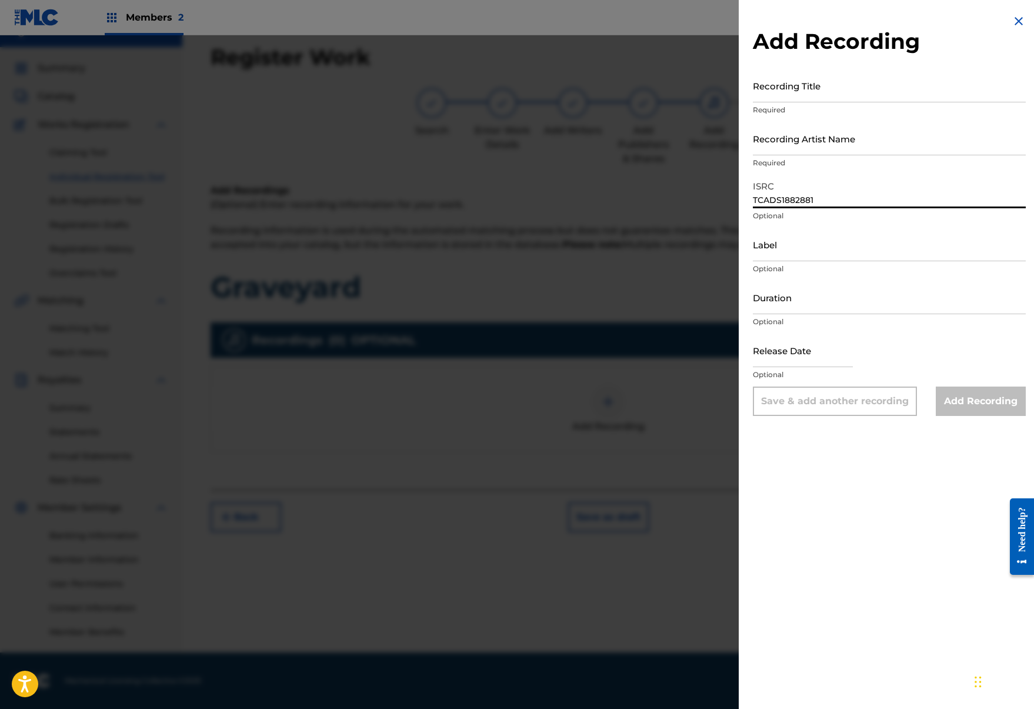
click at [800, 75] on input "Recording Title" at bounding box center [889, 86] width 273 height 34
type input "Graveyard"
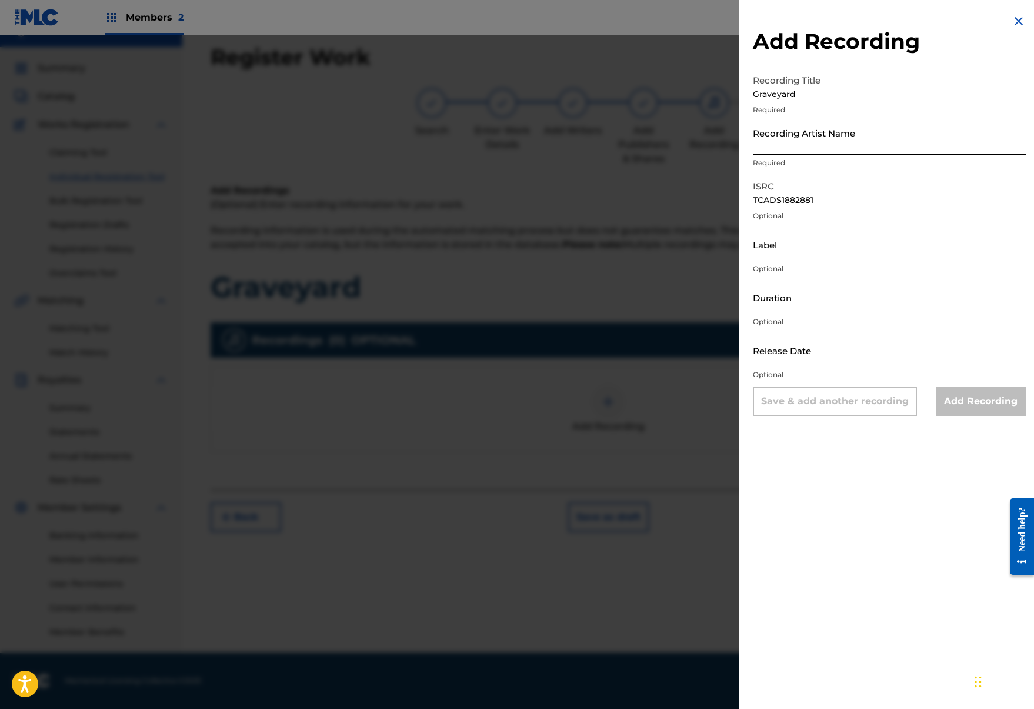
click at [820, 148] on input "Recording Artist Name" at bounding box center [889, 139] width 273 height 34
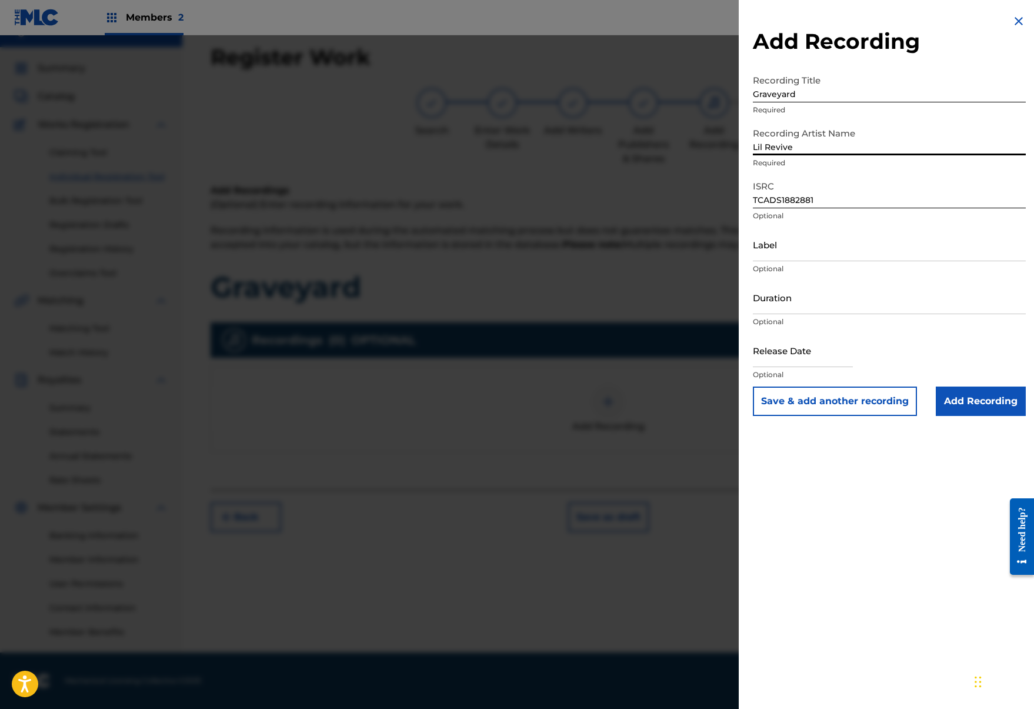
type input "Lil Revive"
click at [966, 392] on input "Add Recording" at bounding box center [981, 401] width 90 height 29
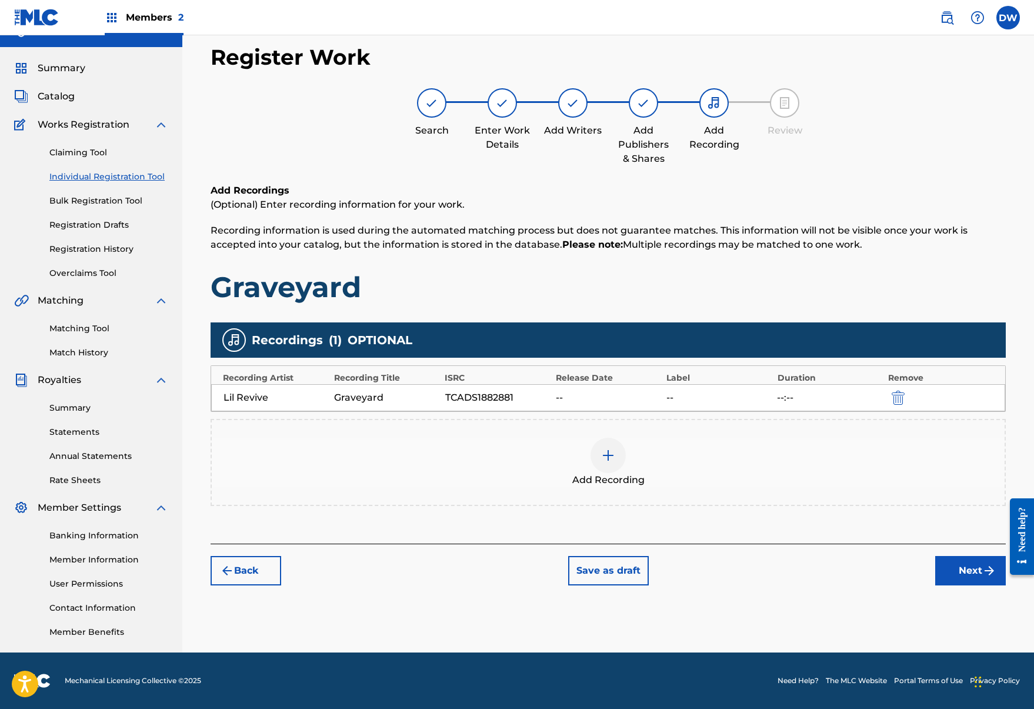
click at [990, 580] on button "Next" at bounding box center [971, 570] width 71 height 29
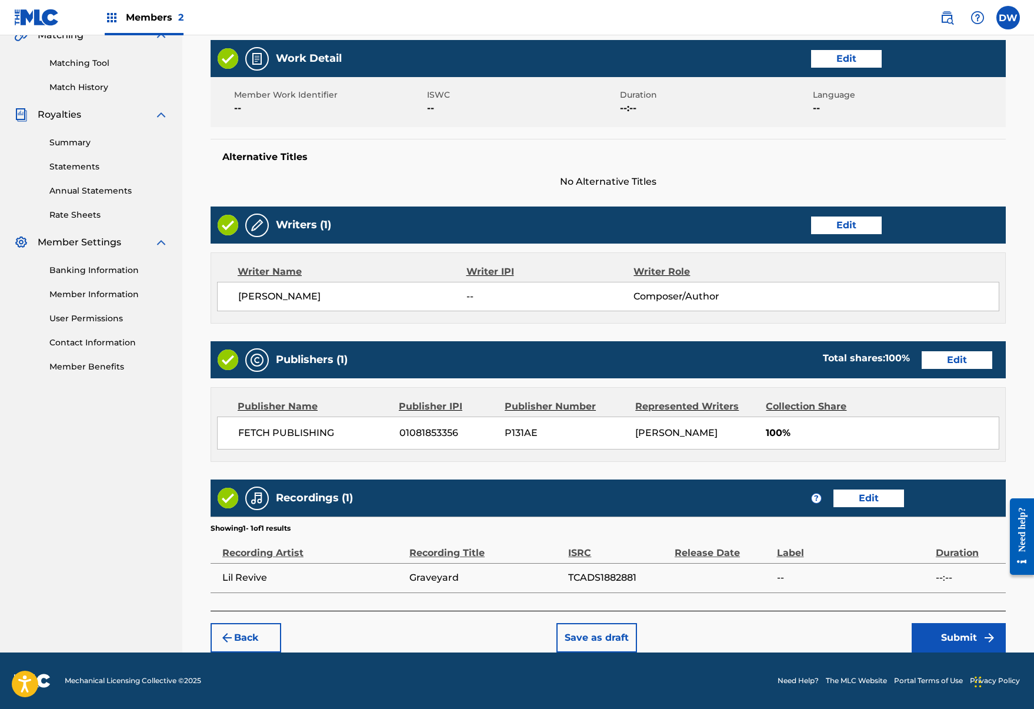
scroll to position [285, 0]
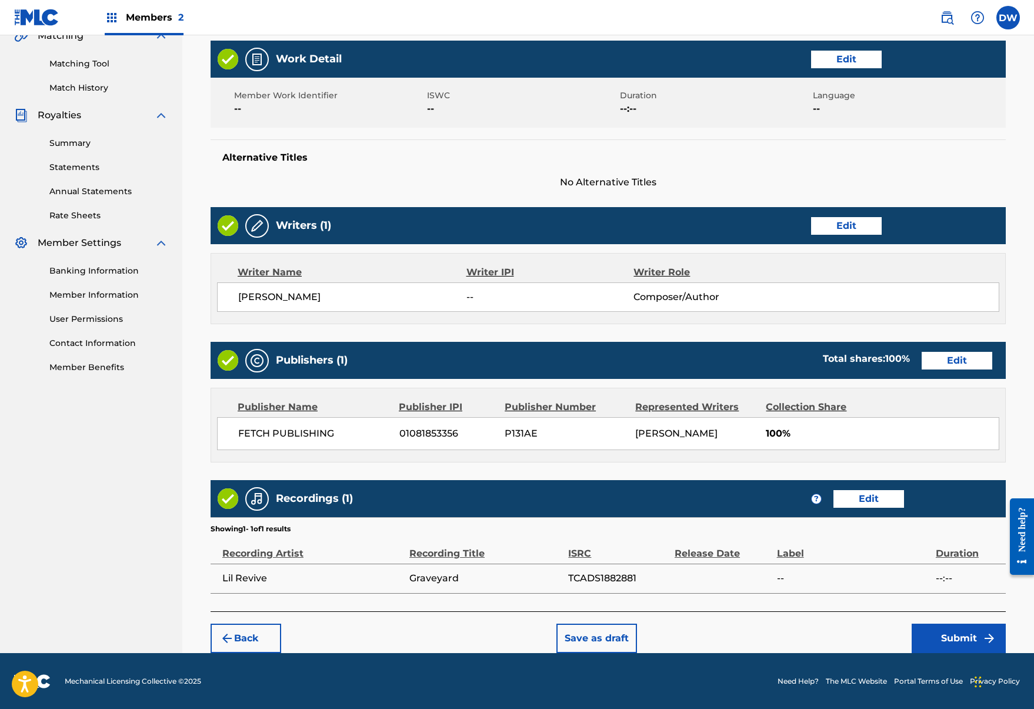
click at [950, 653] on footer "Mechanical Licensing Collective © 2025 Need Help? The MLC Website Portal Terms …" at bounding box center [517, 681] width 1034 height 56
click at [951, 631] on button "Submit" at bounding box center [959, 638] width 94 height 29
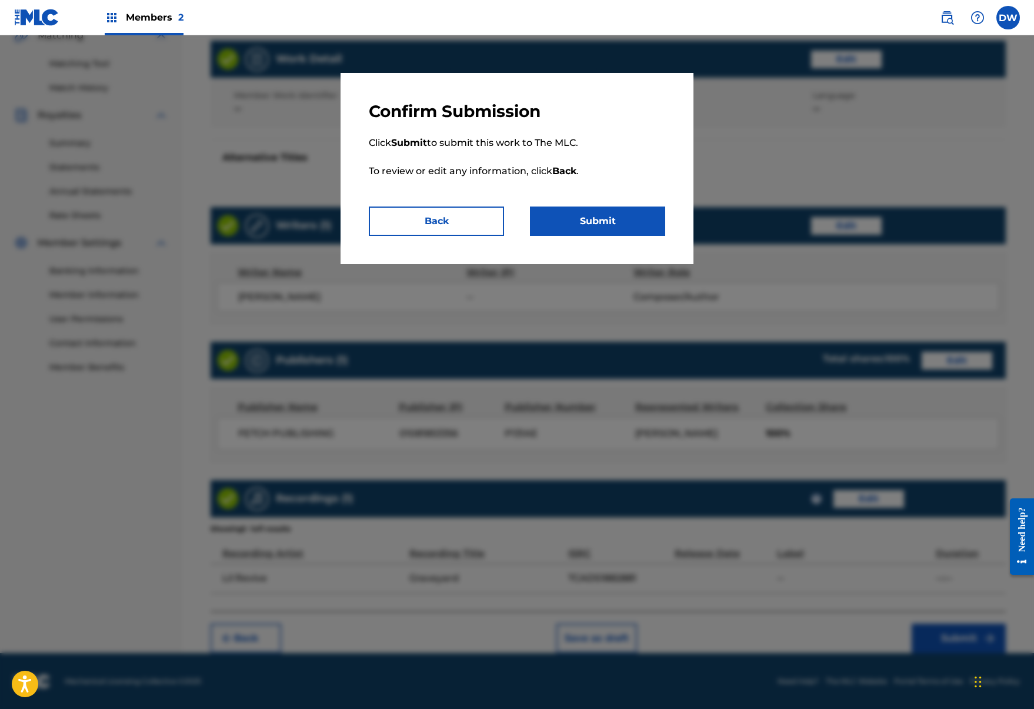
click at [621, 228] on button "Submit" at bounding box center [597, 221] width 135 height 29
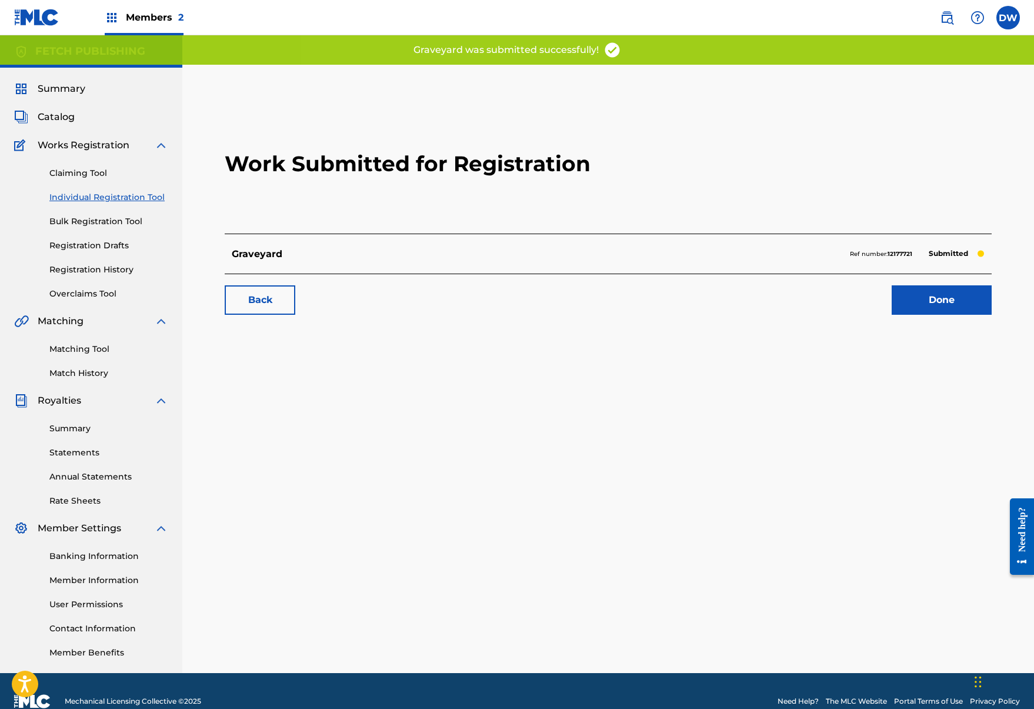
click at [932, 291] on link "Done" at bounding box center [942, 299] width 100 height 29
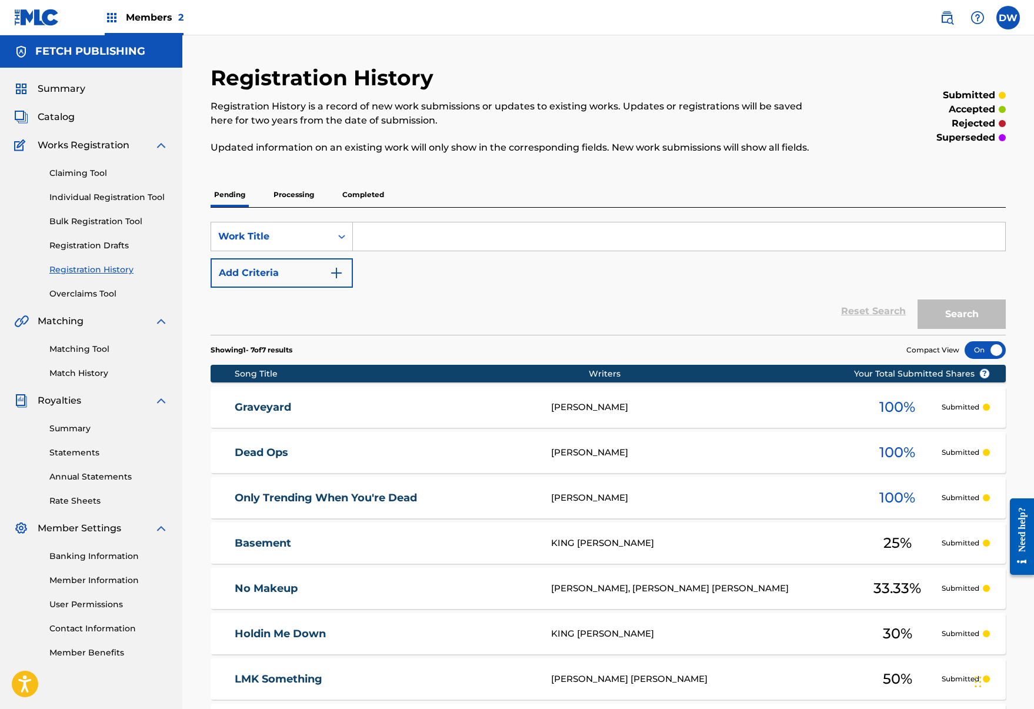
click at [88, 201] on link "Individual Registration Tool" at bounding box center [108, 197] width 119 height 12
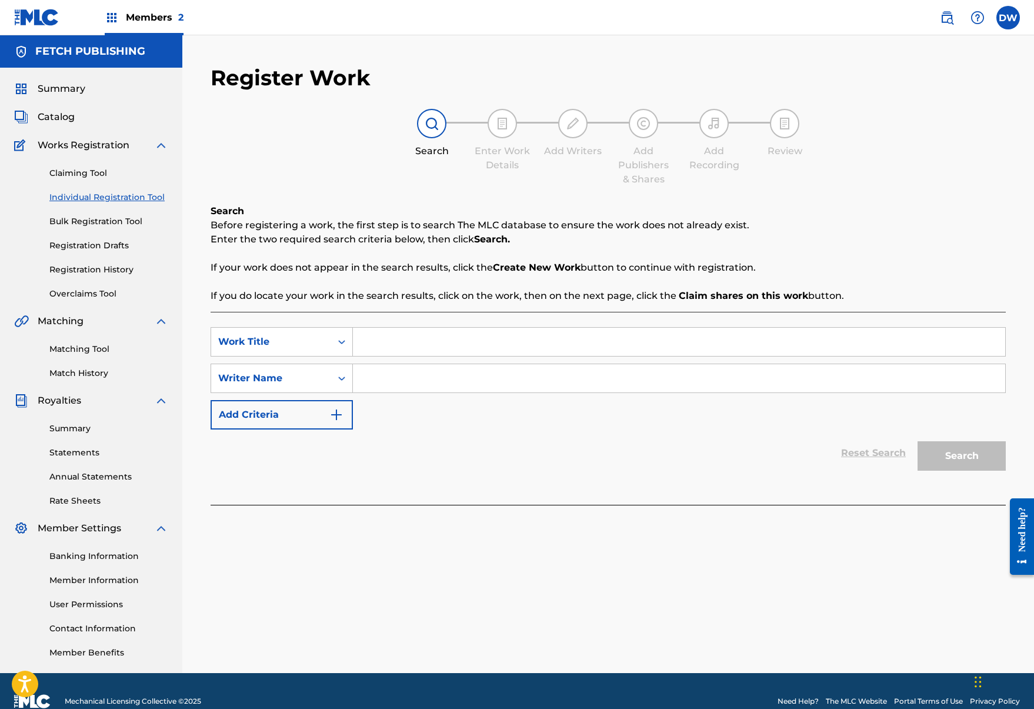
click at [387, 337] on input "Search Form" at bounding box center [679, 342] width 653 height 28
type input "Lullaby for the dead"
click at [391, 379] on input "Search Form" at bounding box center [679, 378] width 653 height 28
type input "Josh A"
click at [956, 443] on button "Search" at bounding box center [962, 455] width 88 height 29
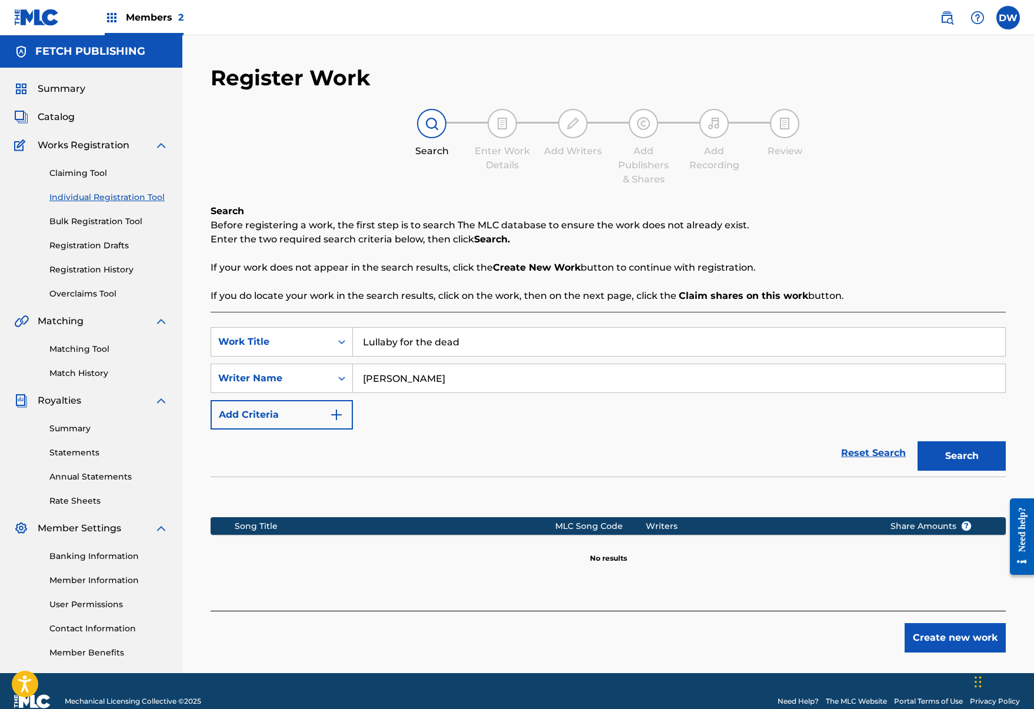
click at [957, 648] on button "Create new work" at bounding box center [955, 637] width 101 height 29
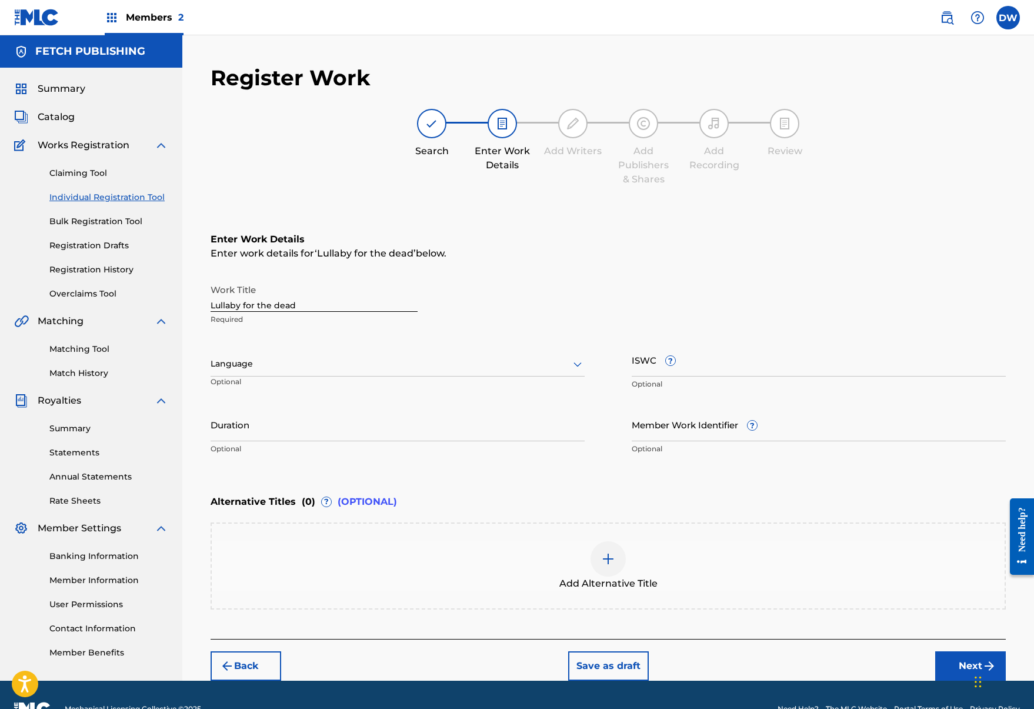
click at [322, 296] on input "Lullaby for the dead" at bounding box center [314, 295] width 207 height 34
drag, startPoint x: 277, startPoint y: 301, endPoint x: 244, endPoint y: 307, distance: 34.0
click at [244, 307] on input "Lullaby for the dead" at bounding box center [314, 295] width 207 height 34
type input "Lullaby For The Dead"
click at [959, 665] on button "Next" at bounding box center [971, 665] width 71 height 29
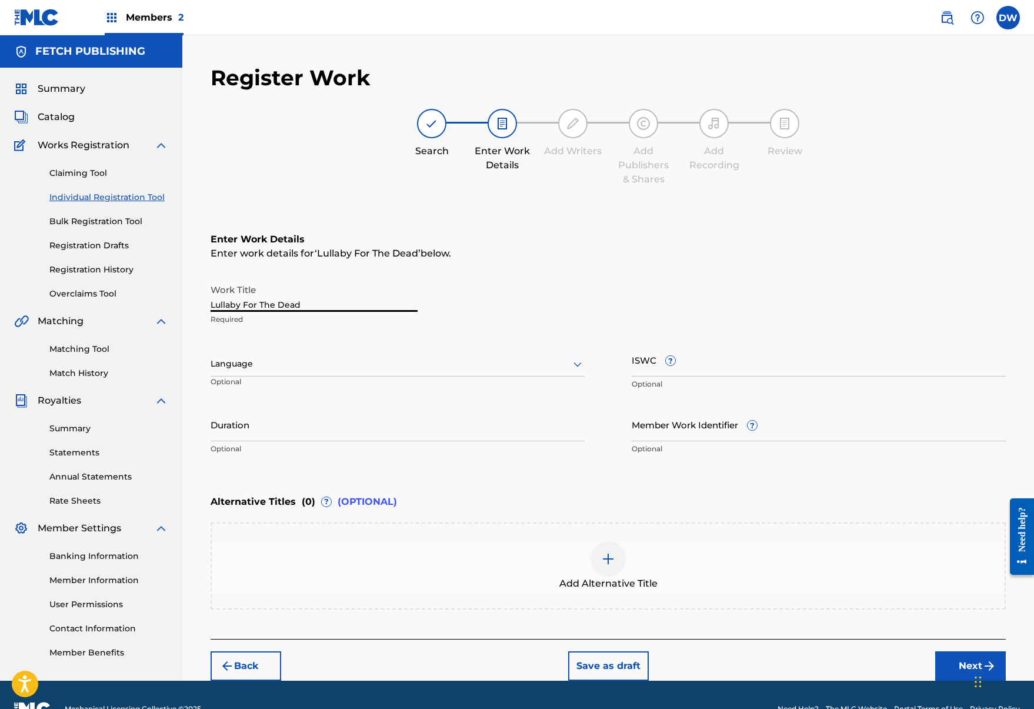
scroll to position [21, 0]
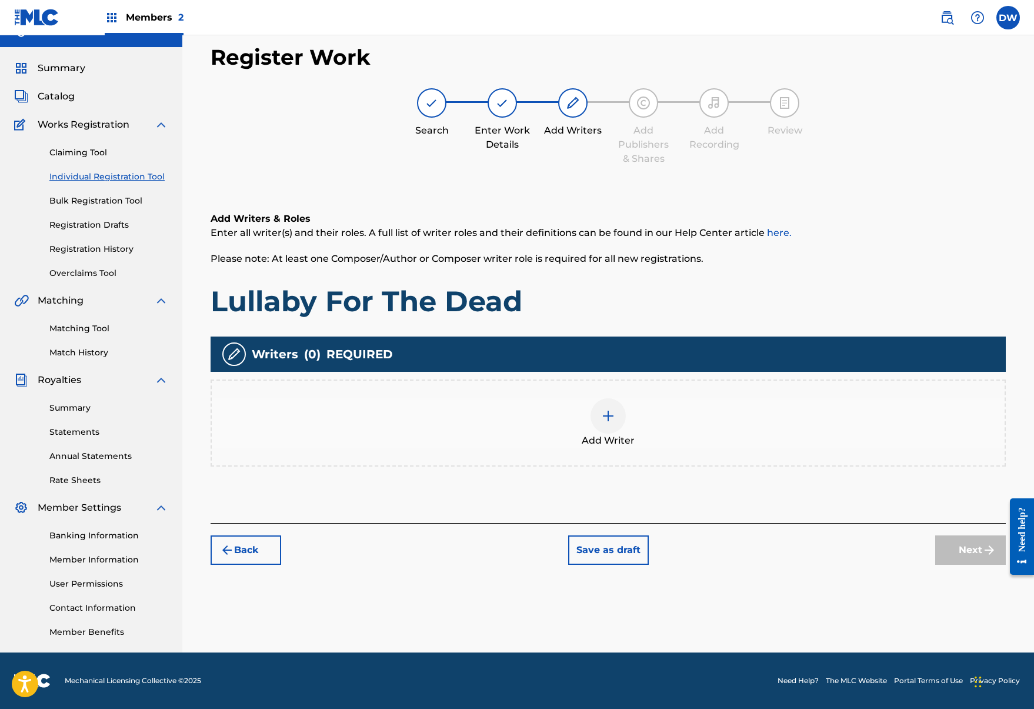
click at [585, 410] on div "Add Writer" at bounding box center [608, 422] width 793 height 49
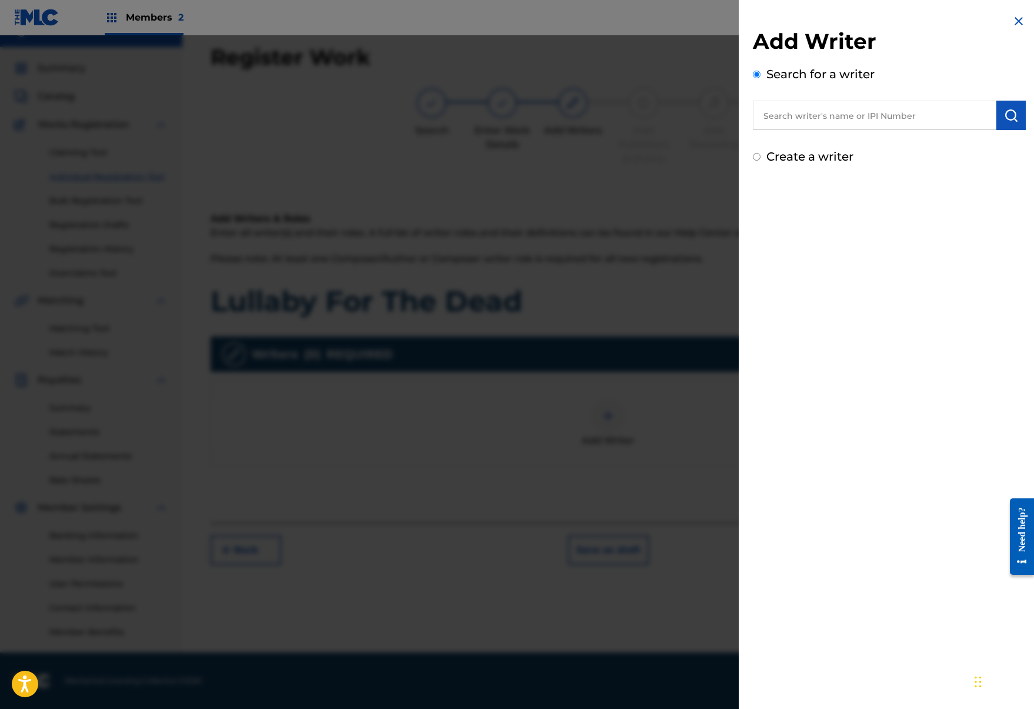
click at [858, 115] on input "text" at bounding box center [875, 115] width 244 height 29
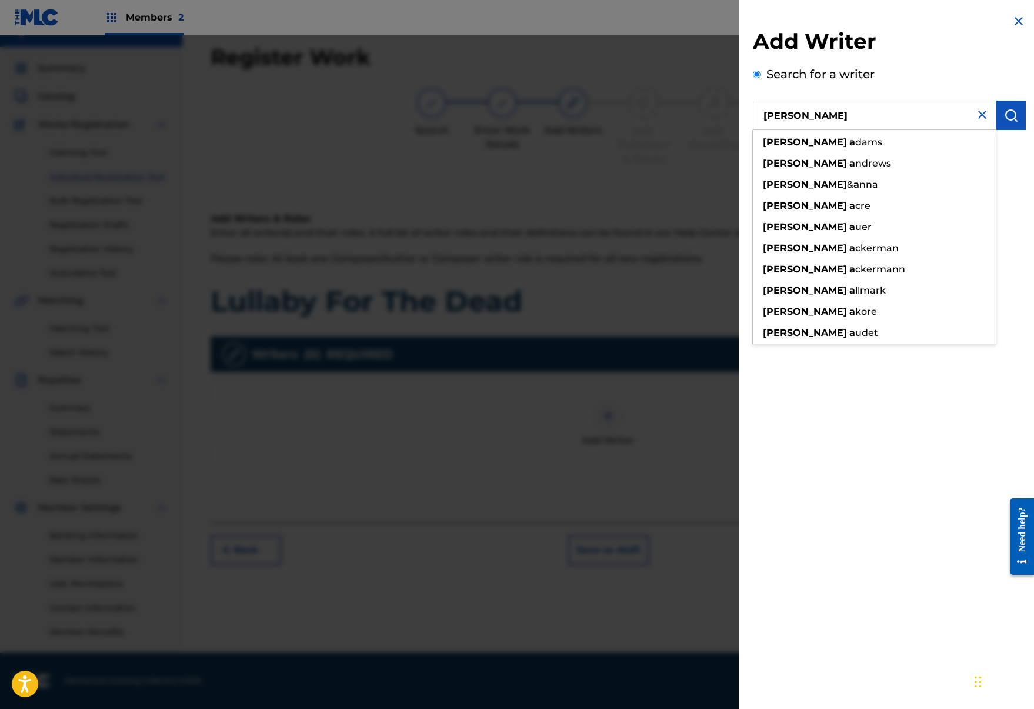
type input "josh a"
click at [1022, 117] on div "Add Writer Search for a writer josh a josh a dams josh a ndrews josh & a nna jo…" at bounding box center [889, 89] width 301 height 179
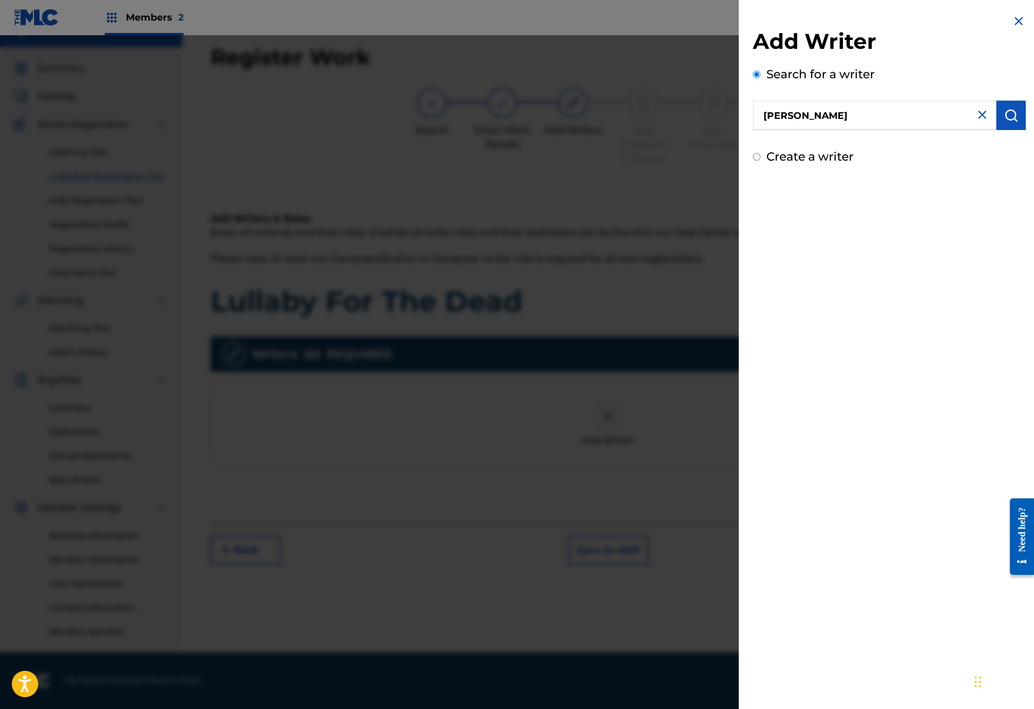
click at [1009, 132] on div "Add Writer Search for a writer josh a Create a writer" at bounding box center [889, 96] width 273 height 137
click at [1012, 110] on img "submit" at bounding box center [1011, 115] width 14 height 14
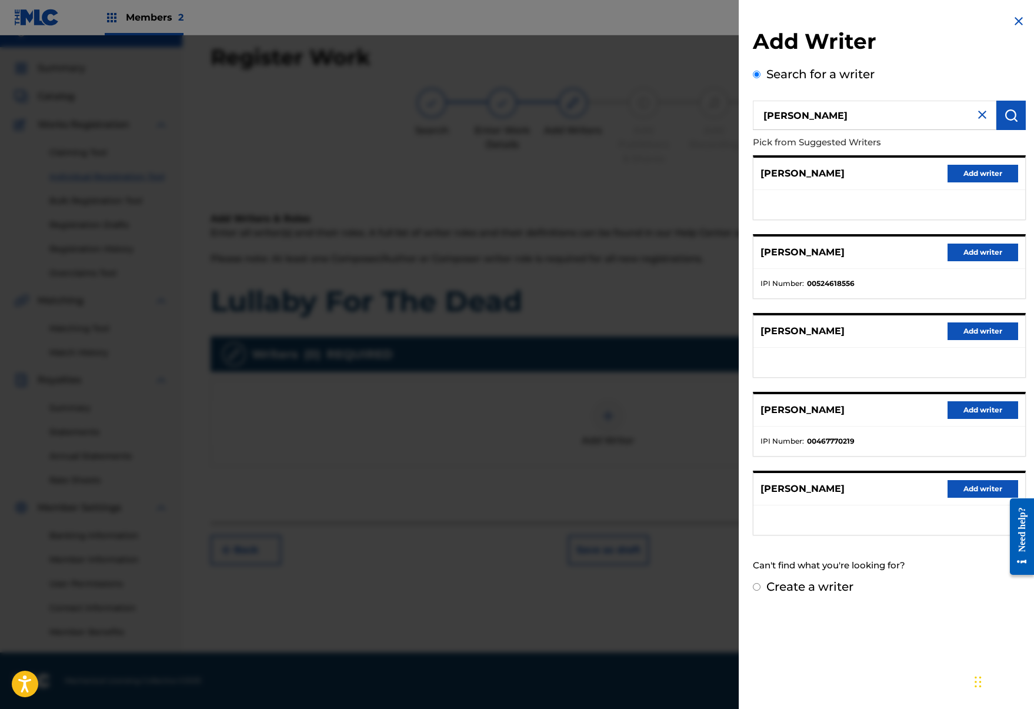
click at [970, 493] on button "Add writer" at bounding box center [983, 489] width 71 height 18
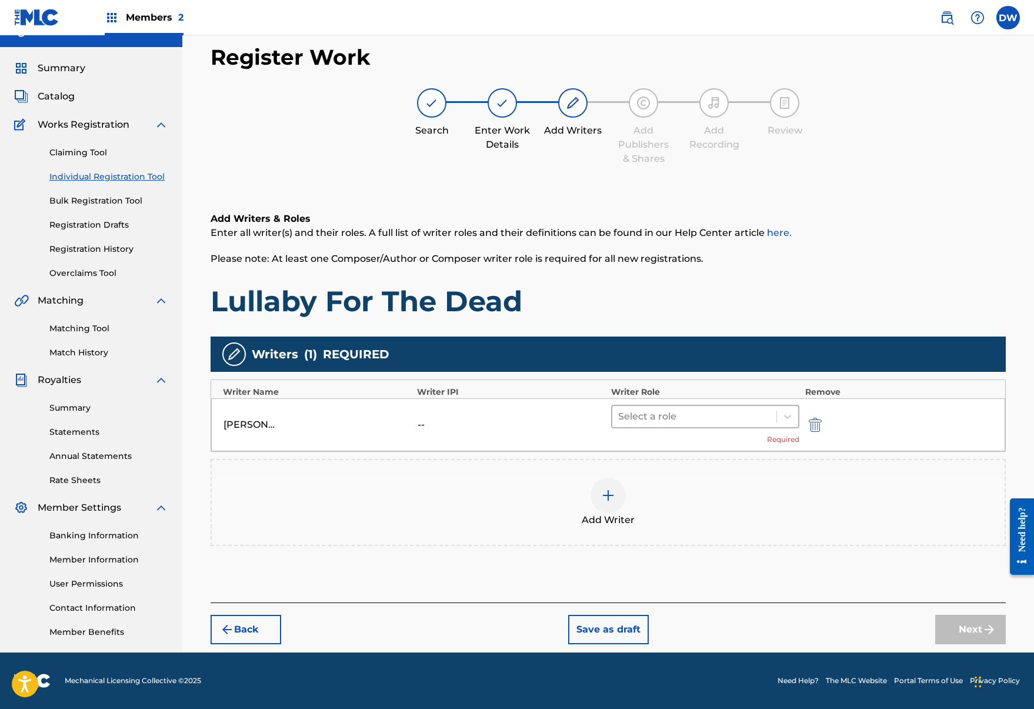
click at [696, 407] on div "Select a role" at bounding box center [695, 416] width 164 height 21
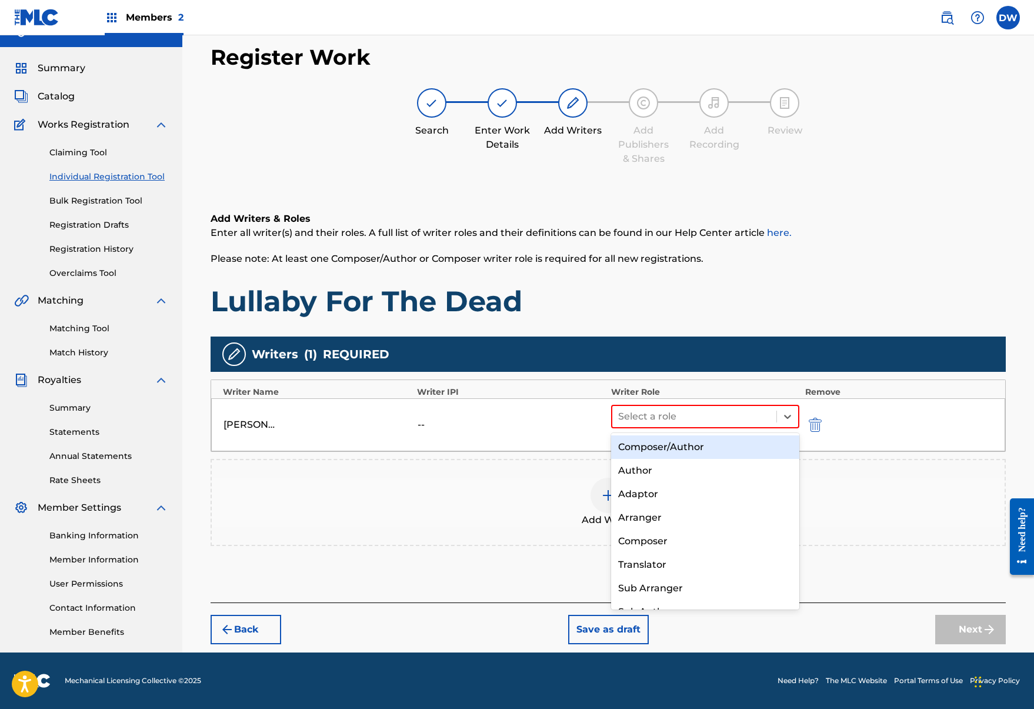
click at [706, 441] on div "Composer/Author" at bounding box center [705, 447] width 188 height 24
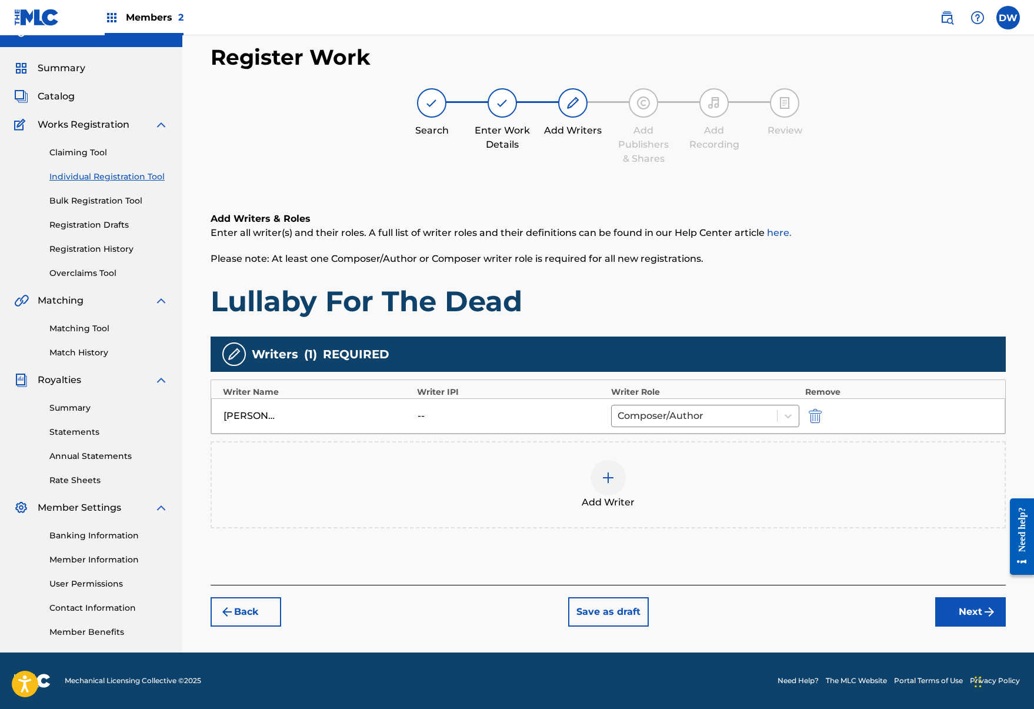
click at [964, 608] on button "Next" at bounding box center [971, 611] width 71 height 29
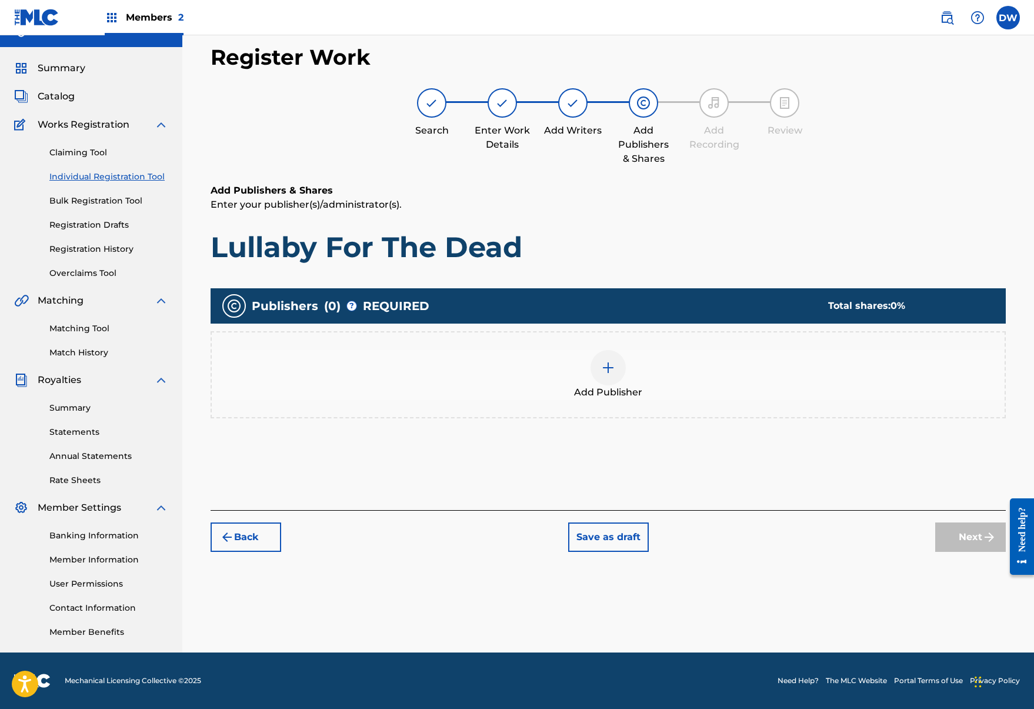
click at [612, 364] on img at bounding box center [608, 368] width 14 height 14
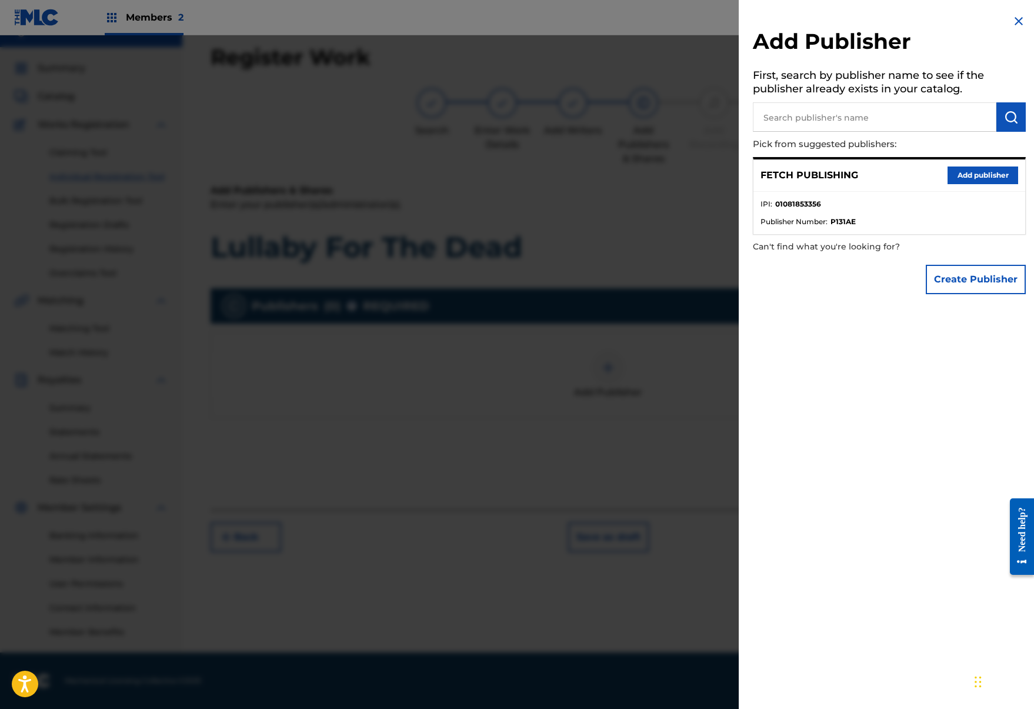
click at [959, 182] on button "Add publisher" at bounding box center [983, 176] width 71 height 18
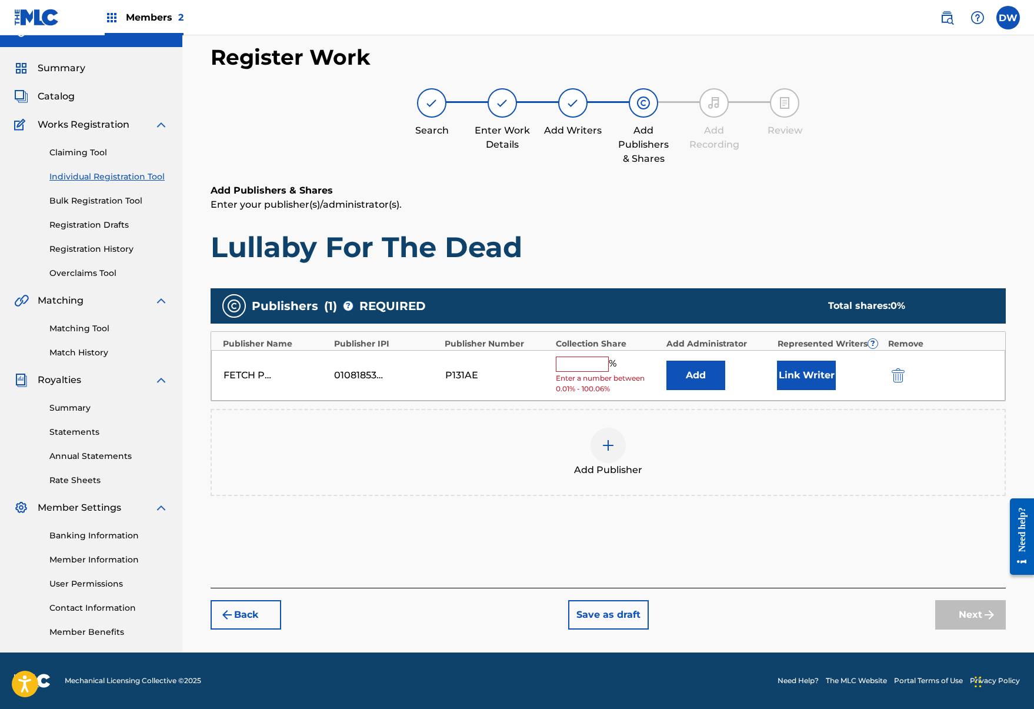
click at [585, 364] on input "text" at bounding box center [582, 364] width 53 height 15
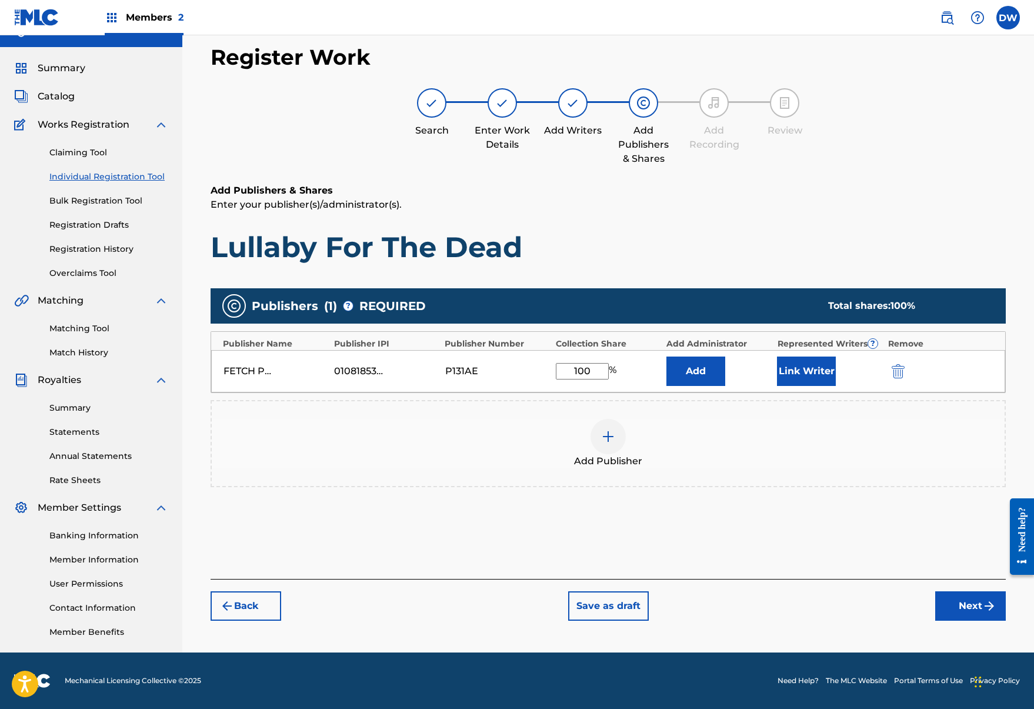
type input "100"
click at [775, 366] on div "FETCH PUBLISHING 01081853356 P131AE 100 % Add Link Writer" at bounding box center [608, 371] width 794 height 42
click at [781, 366] on button "Link Writer" at bounding box center [806, 371] width 59 height 29
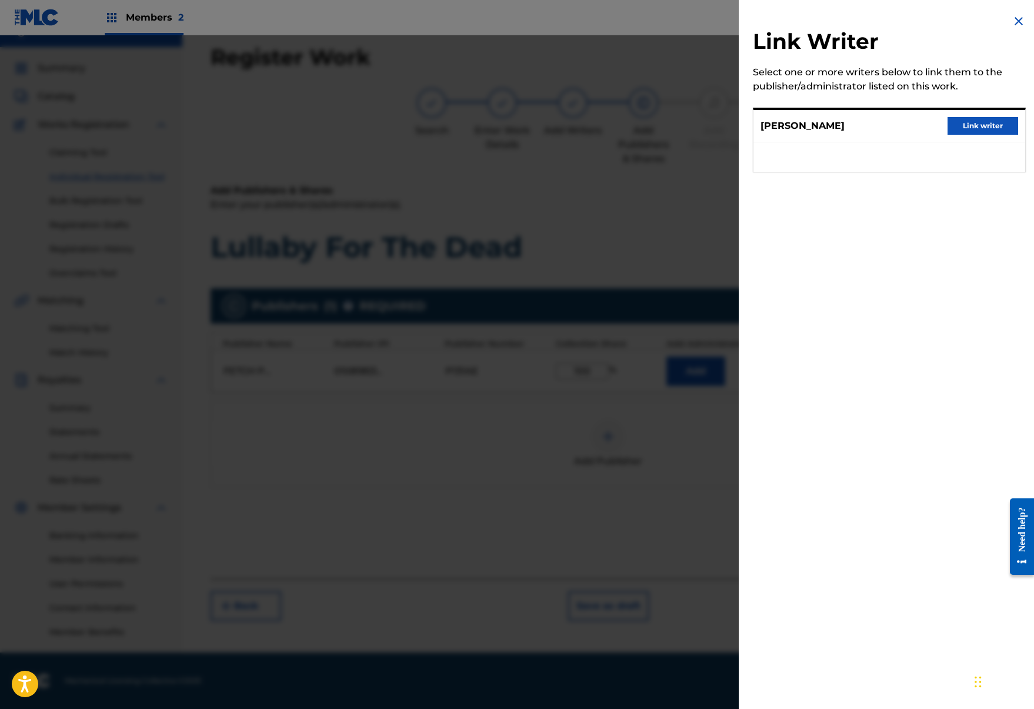
click at [973, 127] on button "Link writer" at bounding box center [983, 126] width 71 height 18
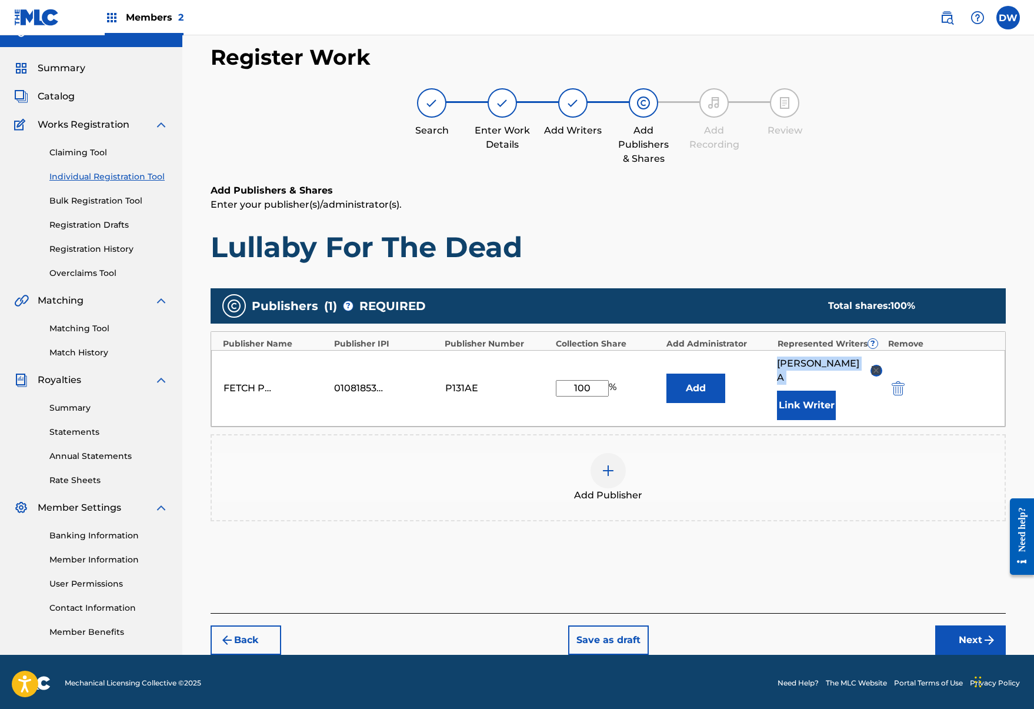
click at [963, 632] on button "Next" at bounding box center [971, 640] width 71 height 29
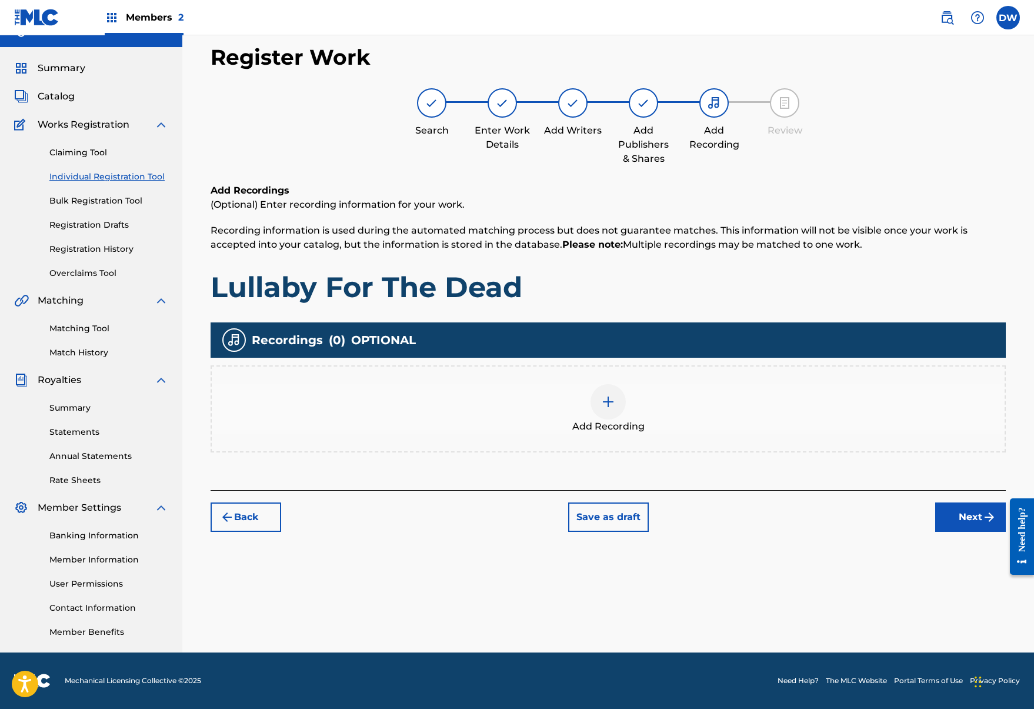
click at [611, 400] on img at bounding box center [608, 402] width 14 height 14
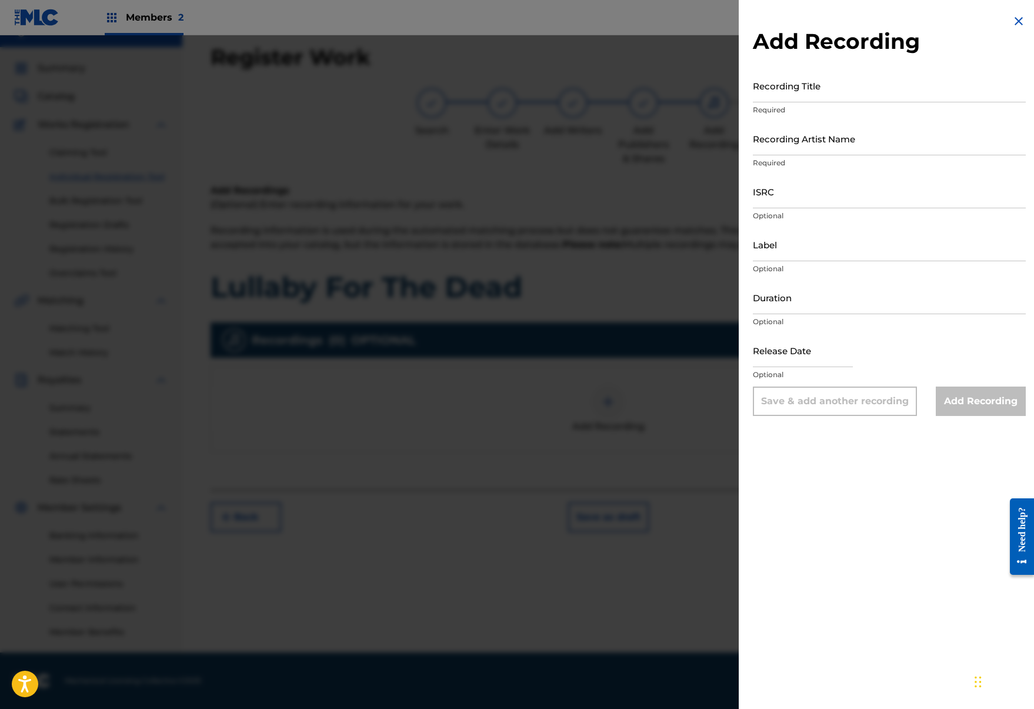
click at [824, 78] on input "Recording Title" at bounding box center [889, 86] width 273 height 34
type input "Lulla"
click at [684, 275] on div at bounding box center [517, 389] width 1034 height 709
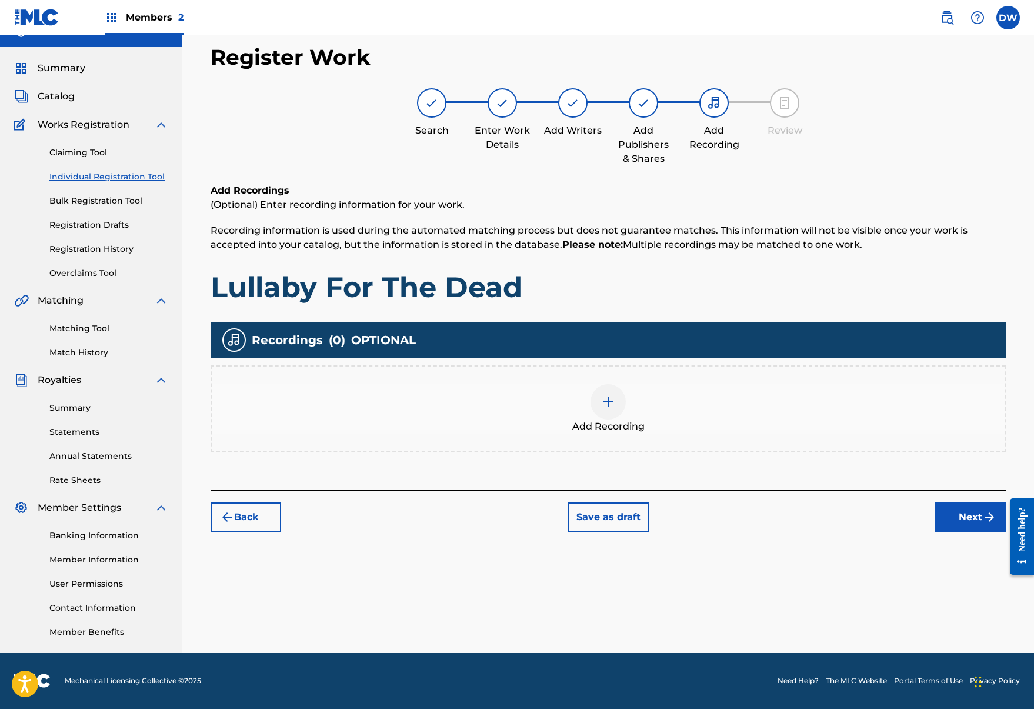
click at [644, 426] on div "Add Recording" at bounding box center [608, 408] width 793 height 49
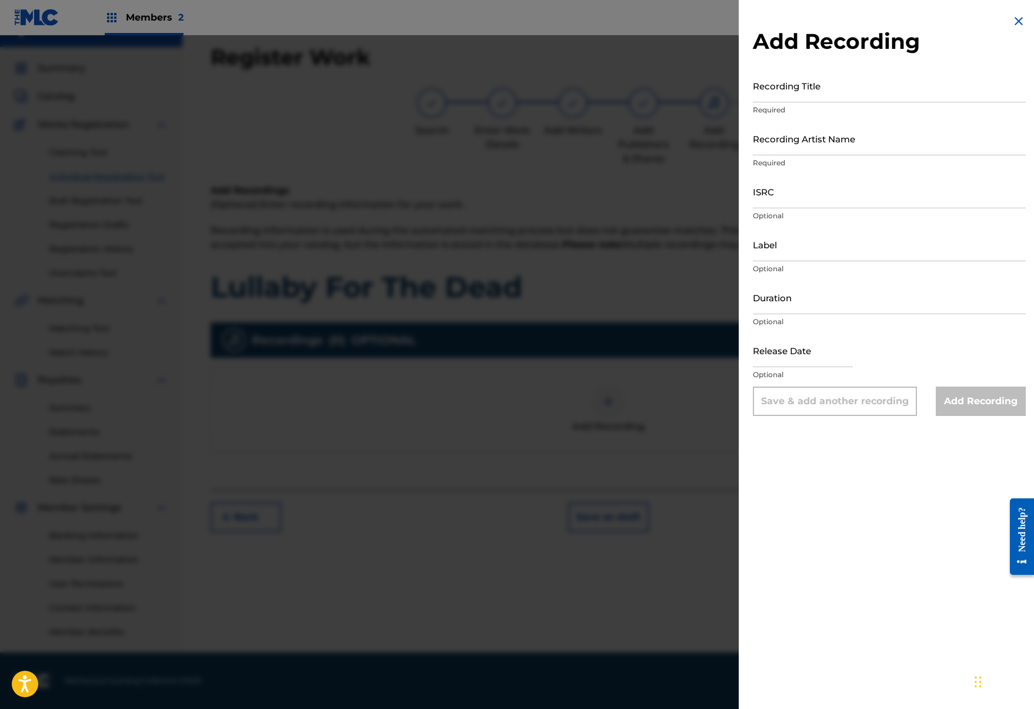
click at [800, 89] on input "Recording Title" at bounding box center [889, 86] width 273 height 34
type input "Lullaby For The Dead"
click at [825, 145] on input "Recording Artist Name" at bounding box center [889, 139] width 273 height 34
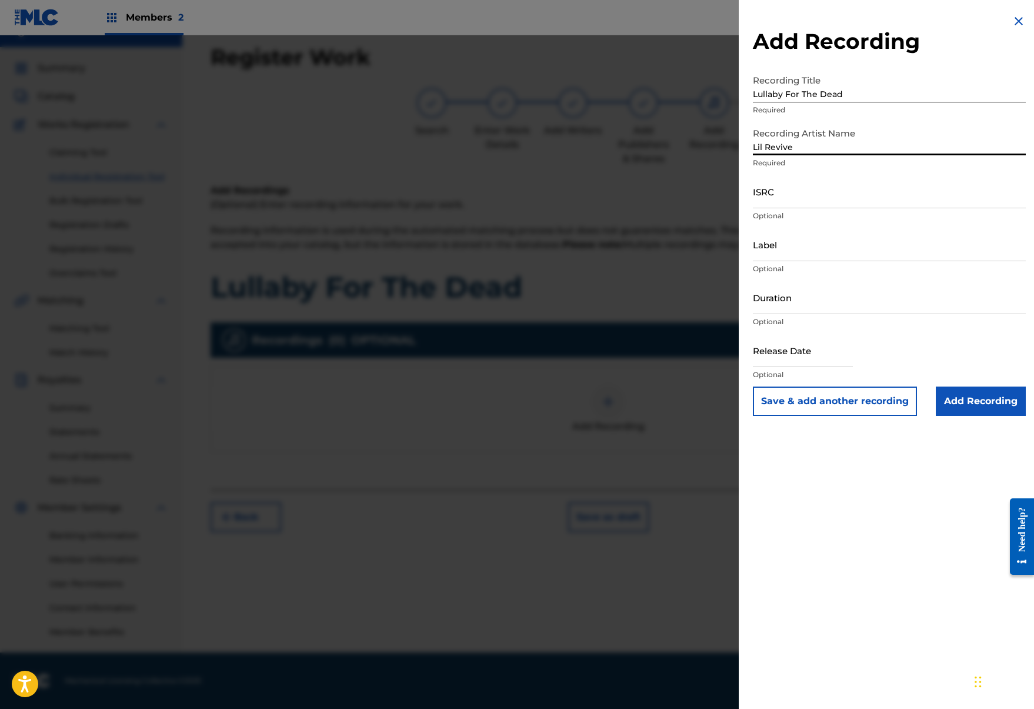
type input "Lil Revive"
click at [820, 193] on input "ISRC" at bounding box center [889, 192] width 273 height 34
click at [821, 191] on input "ISRC" at bounding box center [889, 192] width 273 height 34
paste input "QZNWS2101473"
type input "QZNWS2101473"
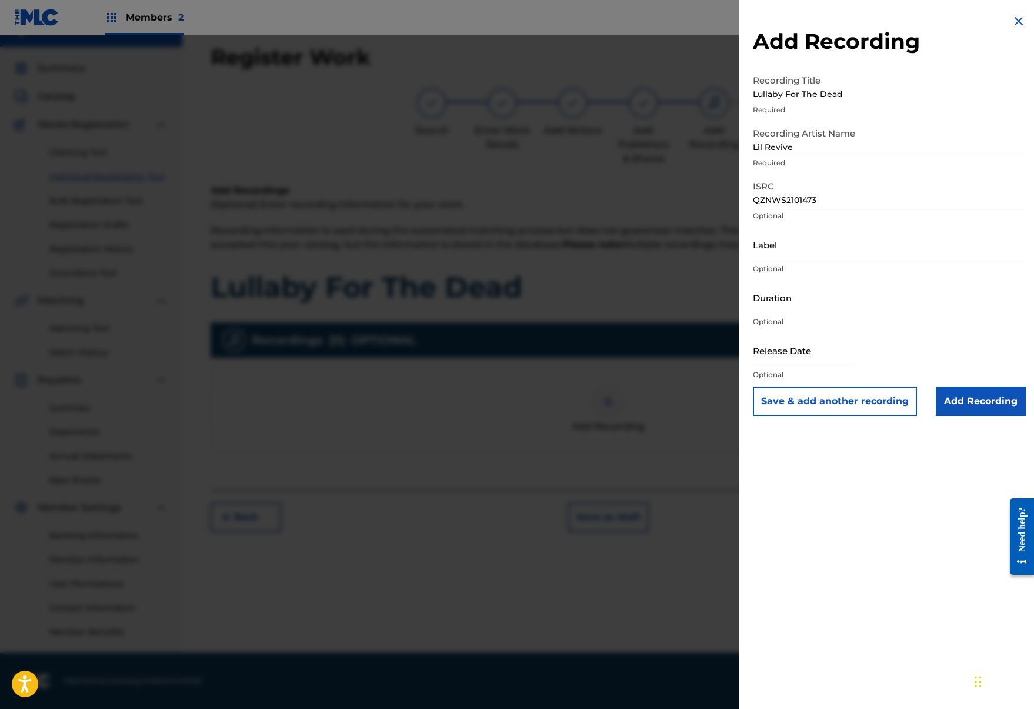
click at [967, 387] on form "Recording Title Lullaby For The Dead Required Recording Artist Name Lil Revive …" at bounding box center [889, 242] width 273 height 347
click at [990, 404] on input "Add Recording" at bounding box center [981, 401] width 90 height 29
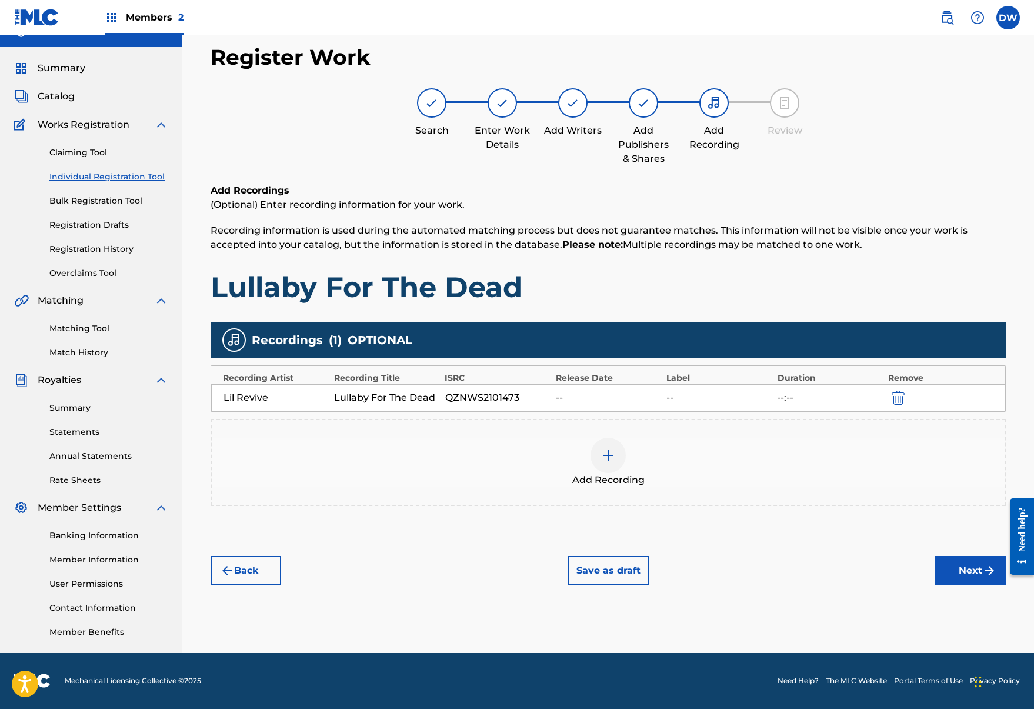
click at [960, 571] on button "Next" at bounding box center [971, 570] width 71 height 29
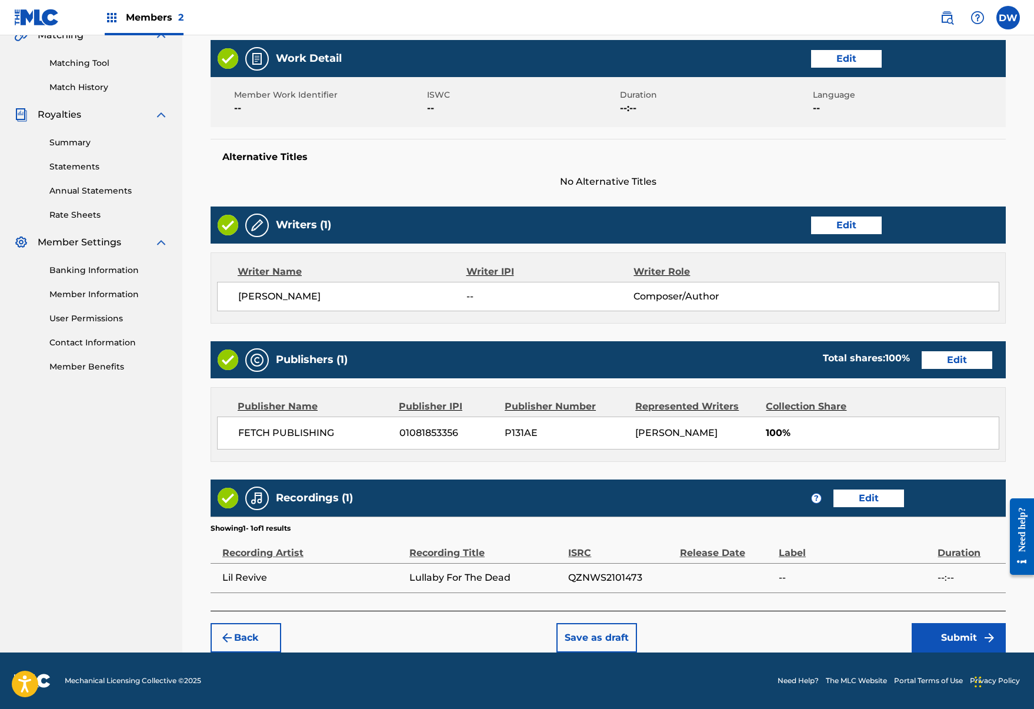
scroll to position [285, 0]
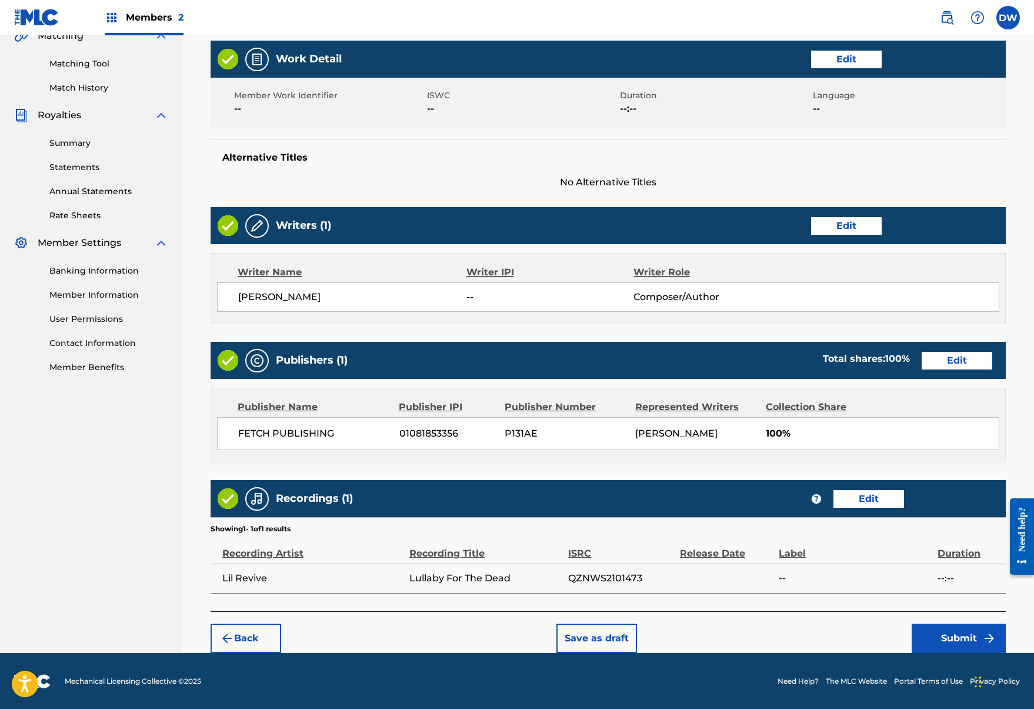
click at [967, 631] on button "Submit" at bounding box center [959, 638] width 94 height 29
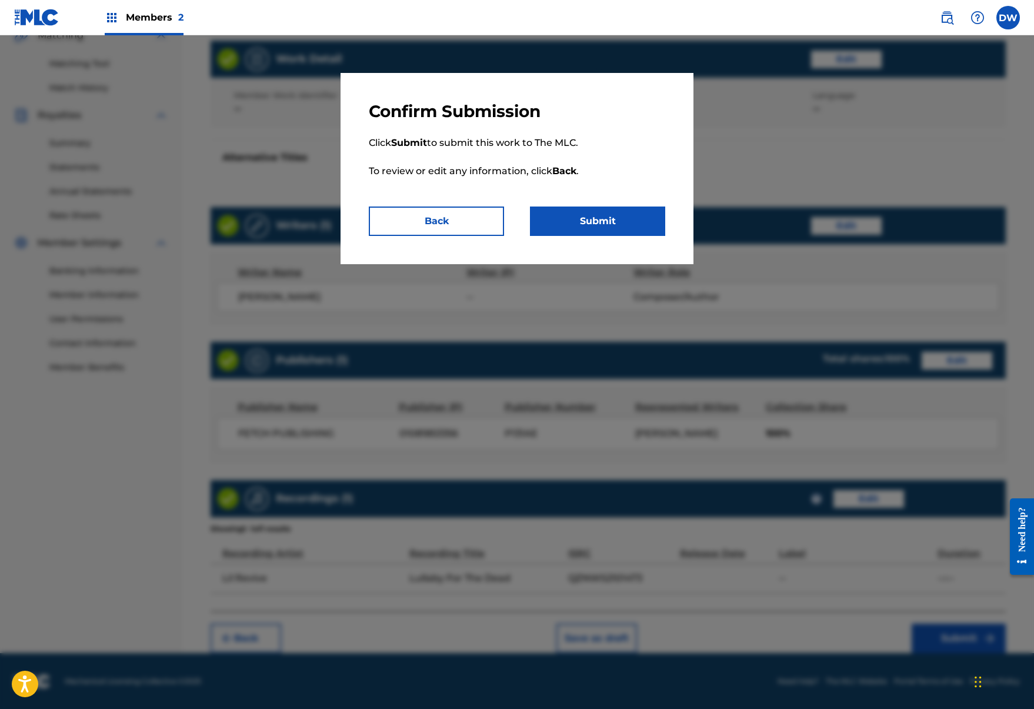
click at [634, 227] on button "Submit" at bounding box center [597, 221] width 135 height 29
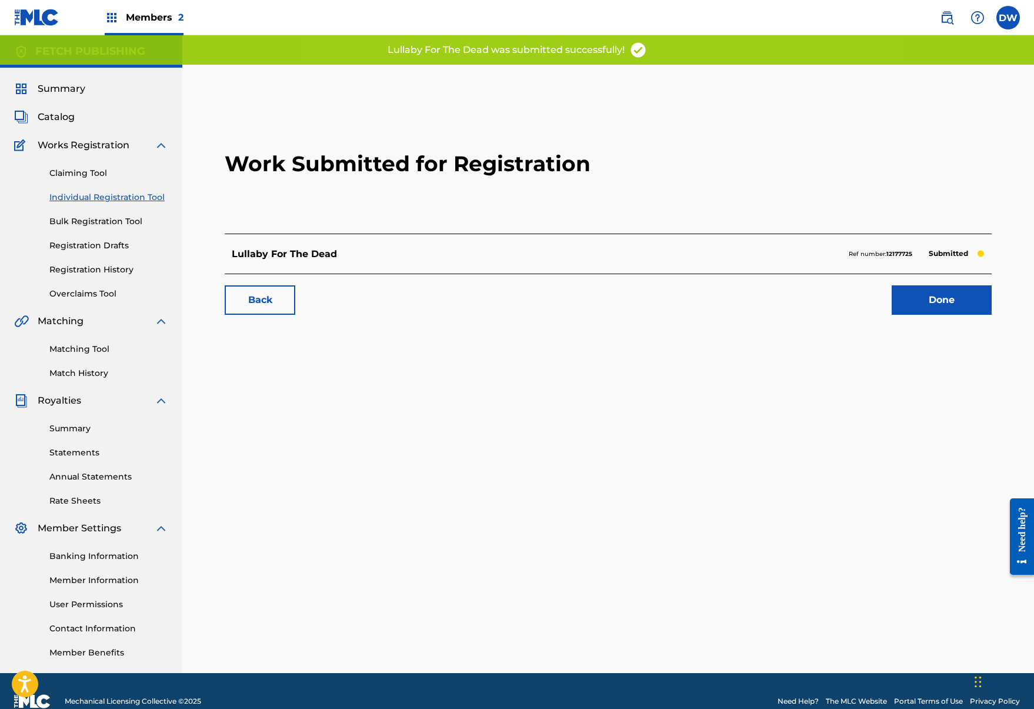
click at [927, 286] on link "Done" at bounding box center [942, 299] width 100 height 29
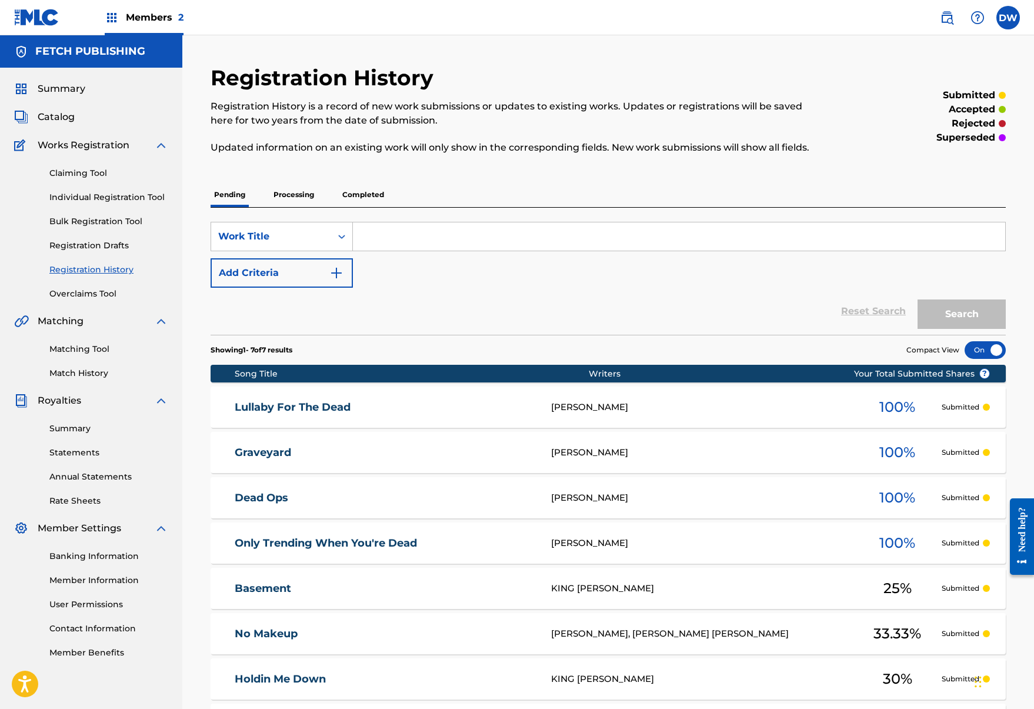
click at [99, 202] on link "Individual Registration Tool" at bounding box center [108, 197] width 119 height 12
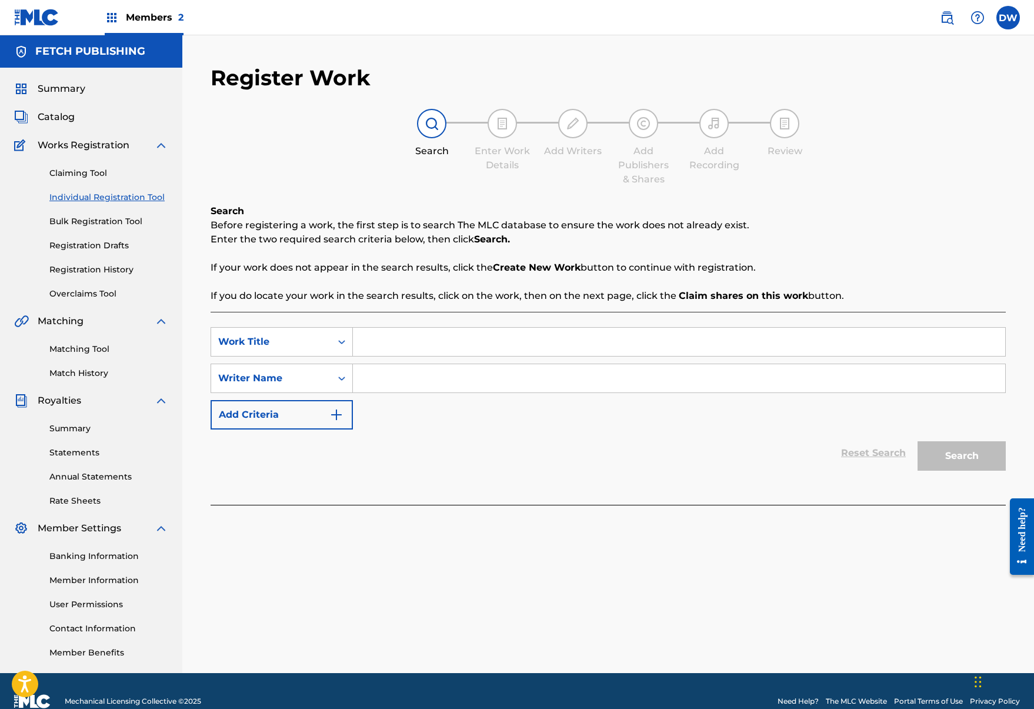
click at [411, 358] on div "SearchWithCriteriaa5c64df7-db2c-4151-bf25-081312b3f217 Work Title SearchWithCri…" at bounding box center [609, 378] width 796 height 102
click at [420, 349] on input "Search Form" at bounding box center [679, 342] width 653 height 28
type input "I Dont Feel At Home"
click at [394, 376] on input "Search Form" at bounding box center [679, 378] width 653 height 28
type input "Josh A"
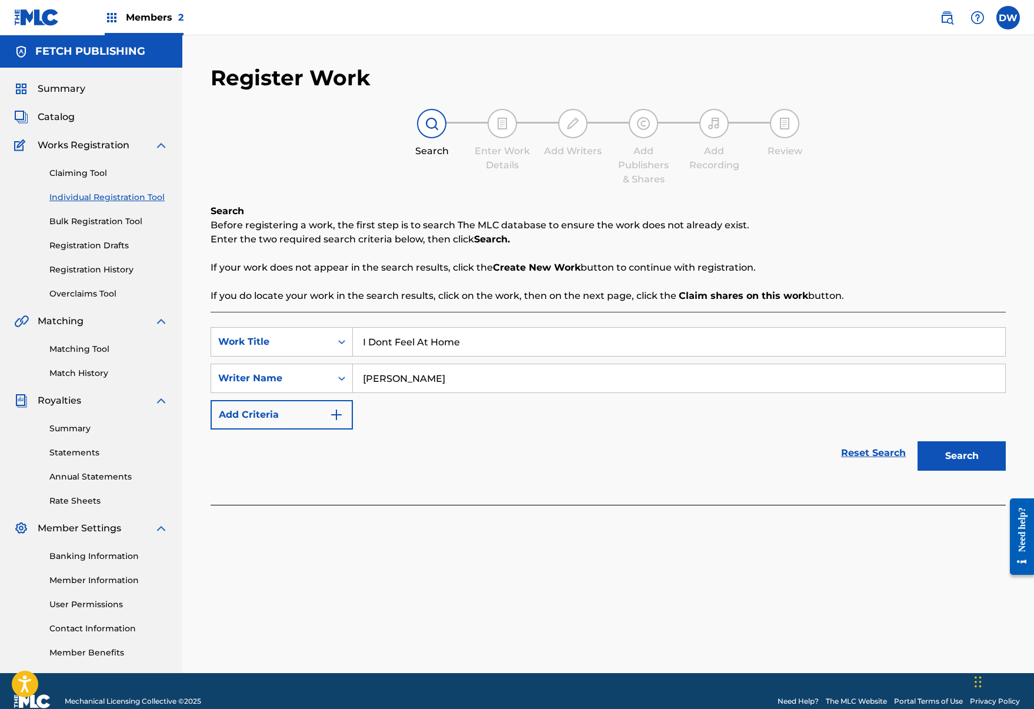
click at [974, 456] on button "Search" at bounding box center [962, 455] width 88 height 29
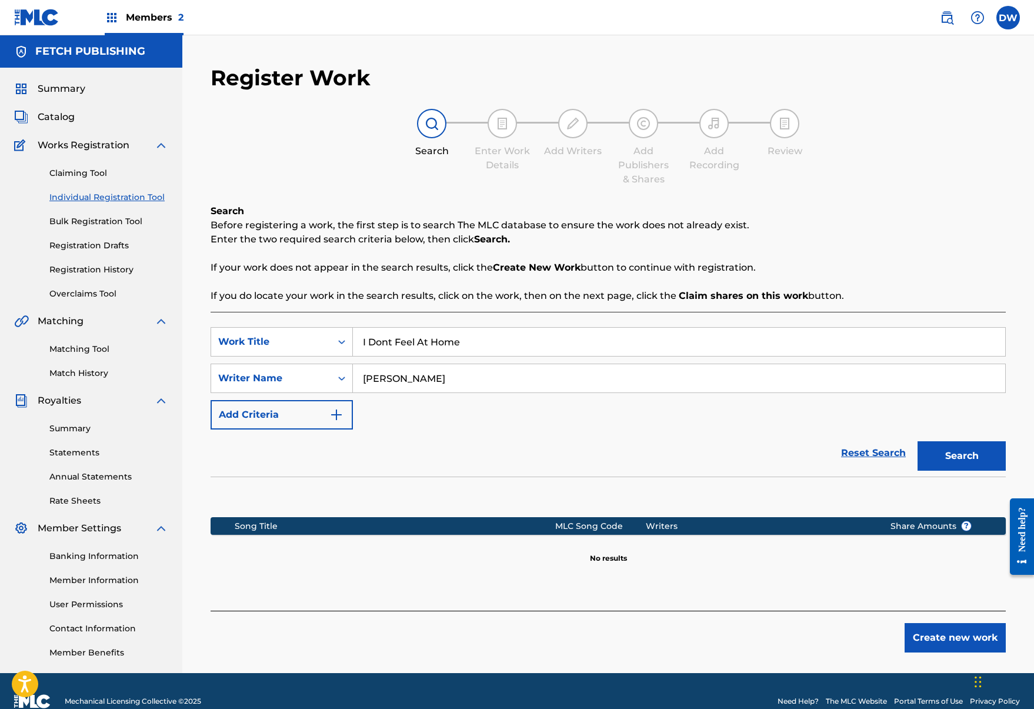
click at [931, 651] on button "Create new work" at bounding box center [955, 637] width 101 height 29
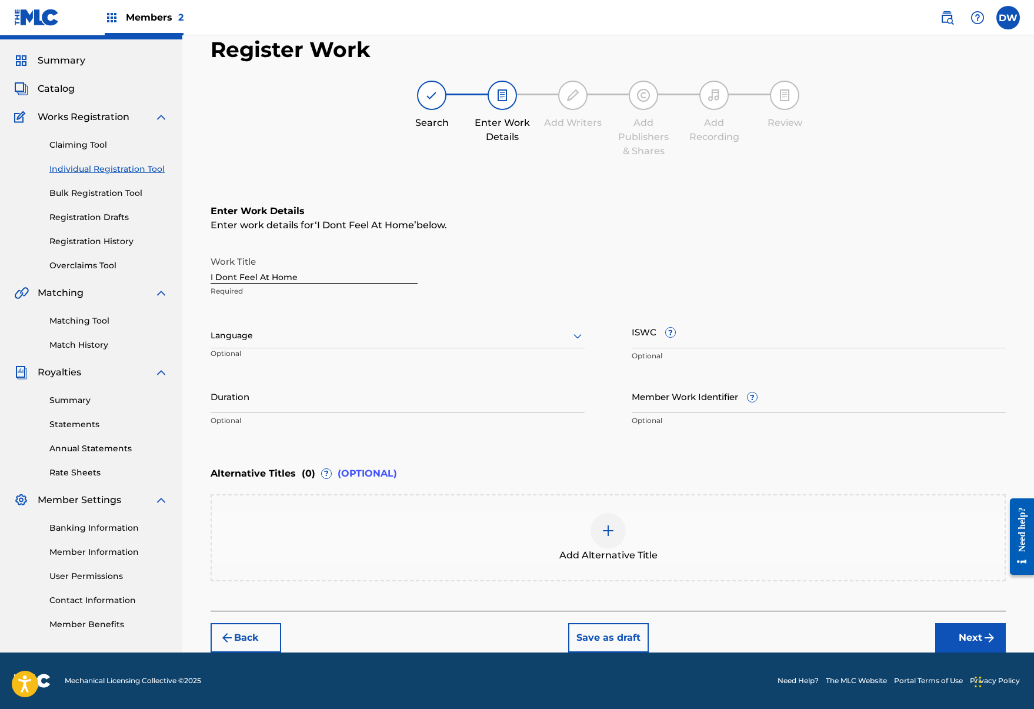
scroll to position [28, 0]
click at [613, 412] on div "Work Title I Dont Feel At Home Required Language Optional ISWC ? Optional Durat…" at bounding box center [609, 341] width 796 height 182
click at [971, 631] on button "Next" at bounding box center [971, 637] width 71 height 29
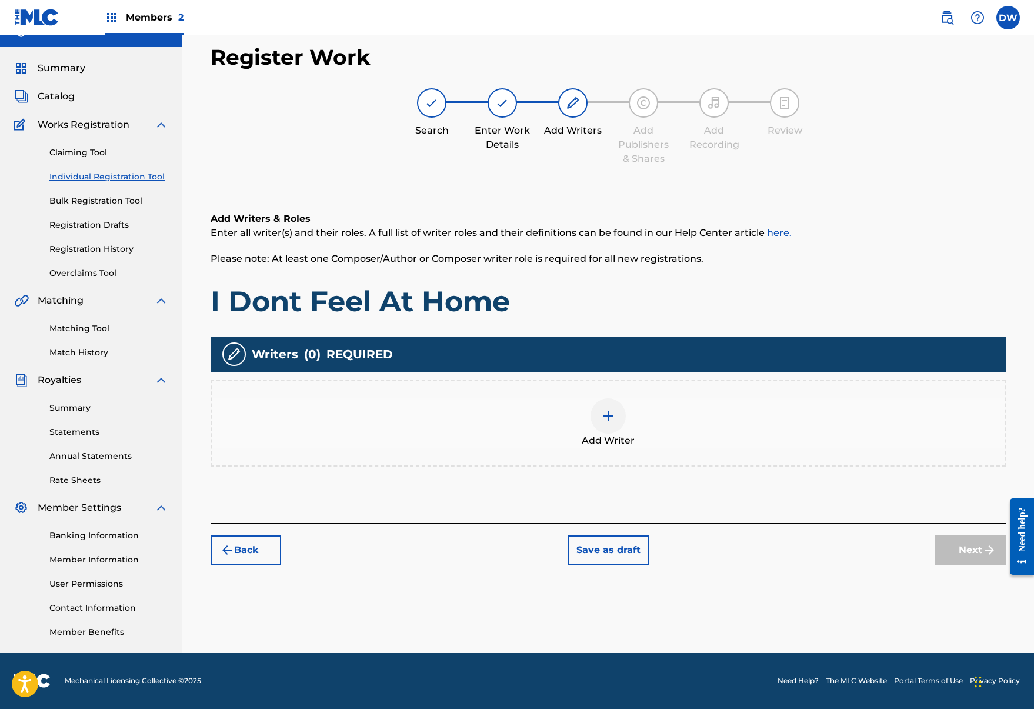
click at [585, 407] on div "Add Writer" at bounding box center [608, 422] width 793 height 49
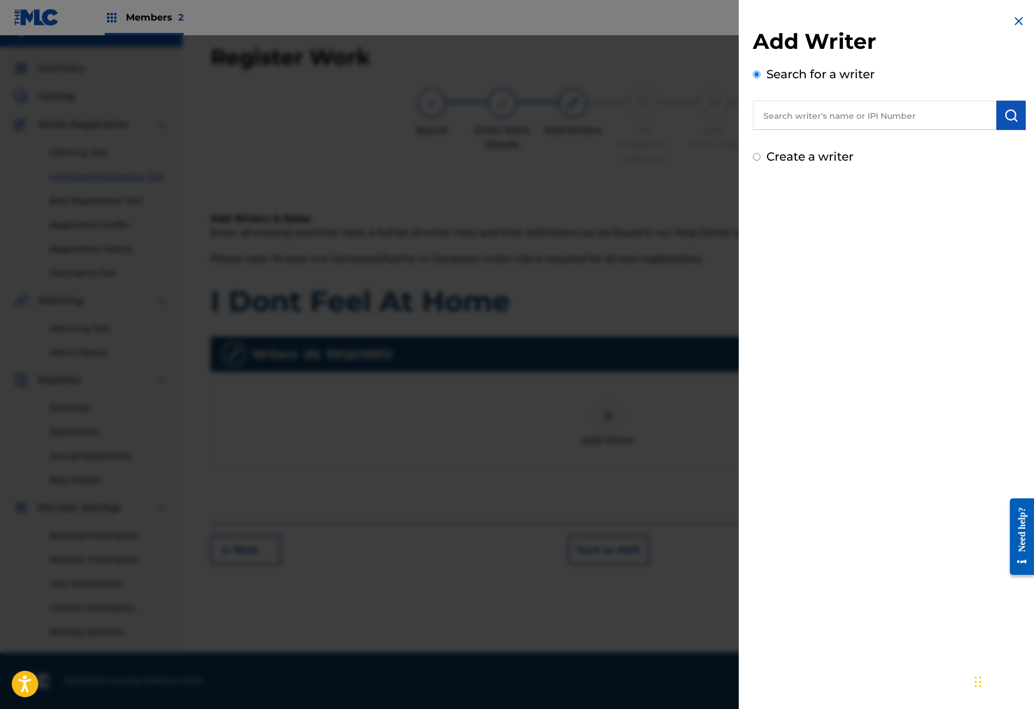
click at [797, 129] on input "text" at bounding box center [875, 115] width 244 height 29
click at [820, 118] on input "text" at bounding box center [875, 115] width 244 height 29
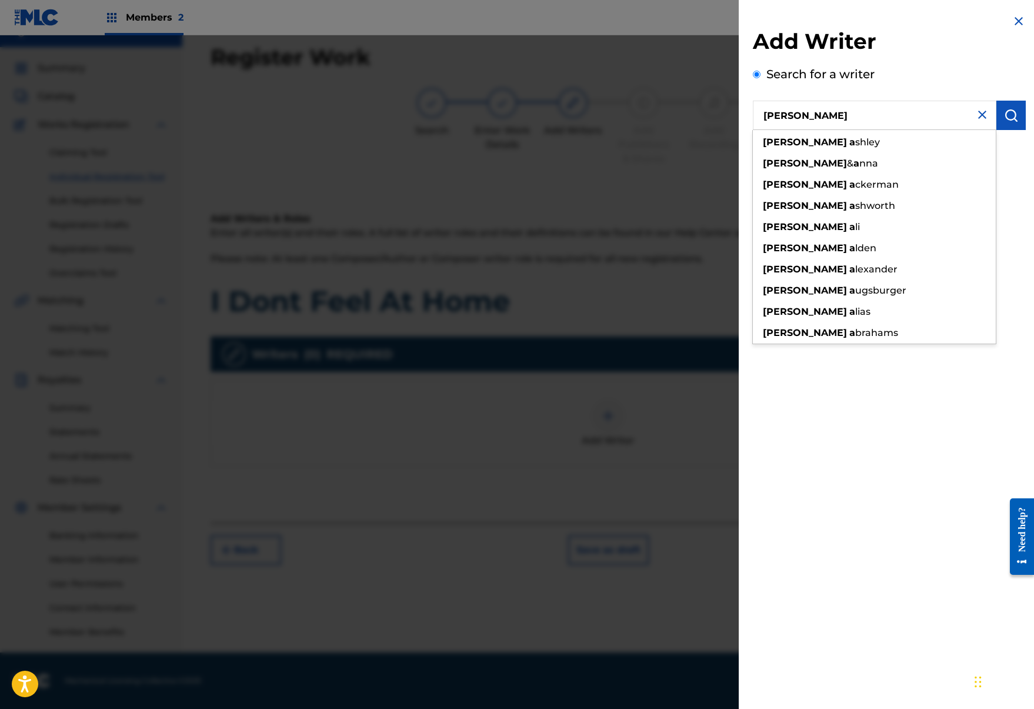
type input "josh a"
click at [997, 117] on button "submit" at bounding box center [1011, 115] width 29 height 29
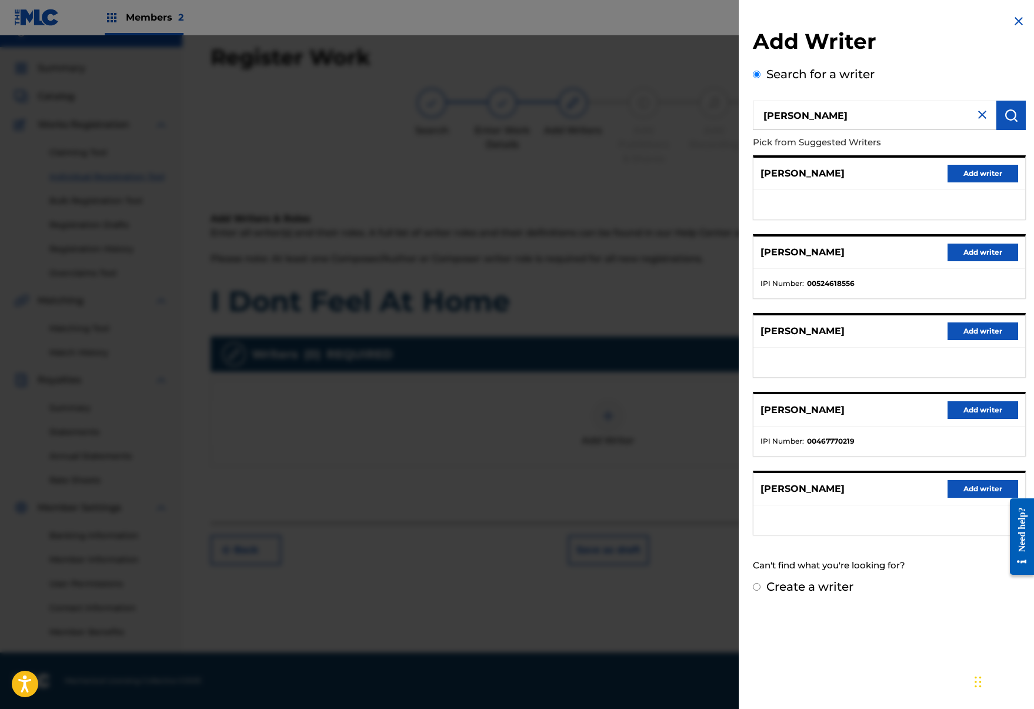
click at [997, 496] on button "Add writer" at bounding box center [983, 489] width 71 height 18
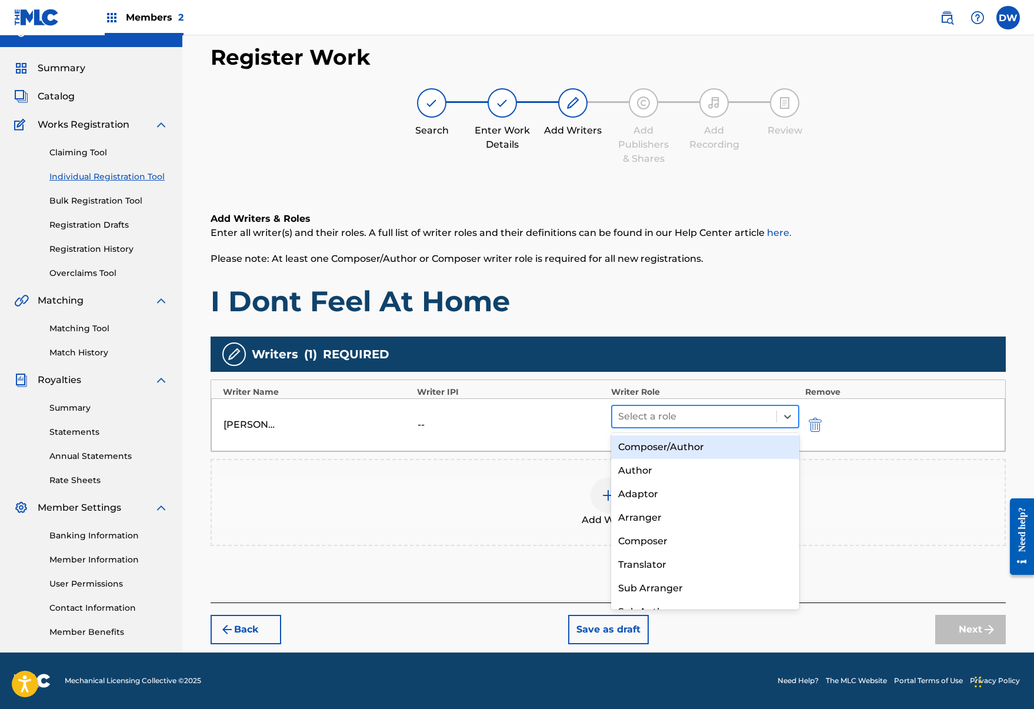
click at [725, 412] on div at bounding box center [694, 416] width 152 height 16
click at [689, 453] on div "Composer/Author" at bounding box center [705, 447] width 188 height 24
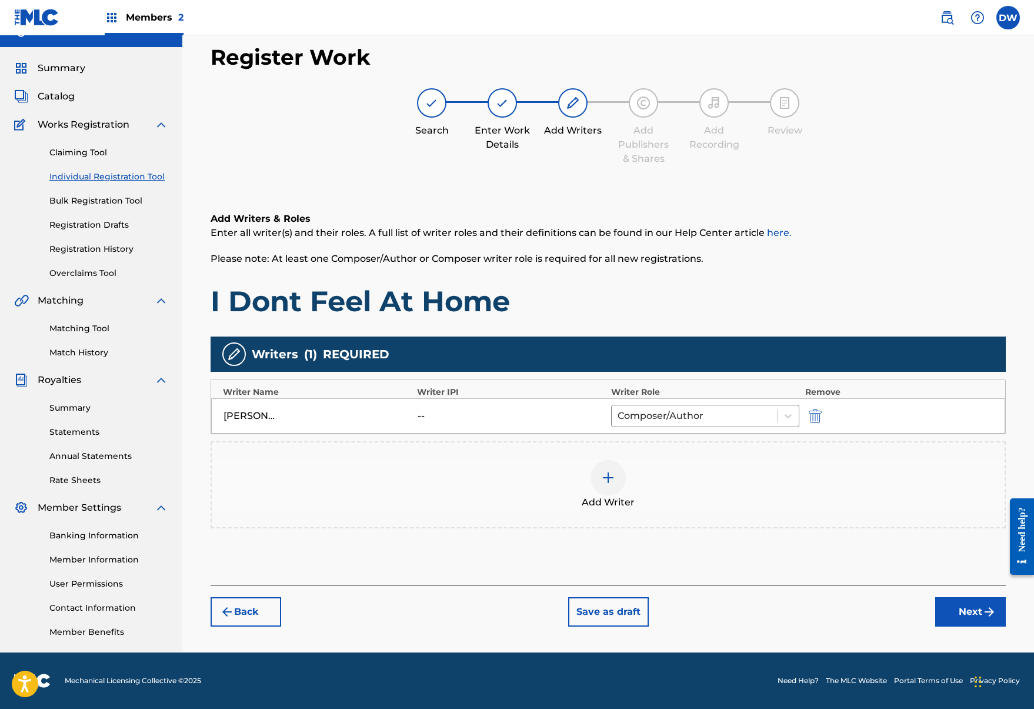
click at [969, 621] on button "Next" at bounding box center [971, 611] width 71 height 29
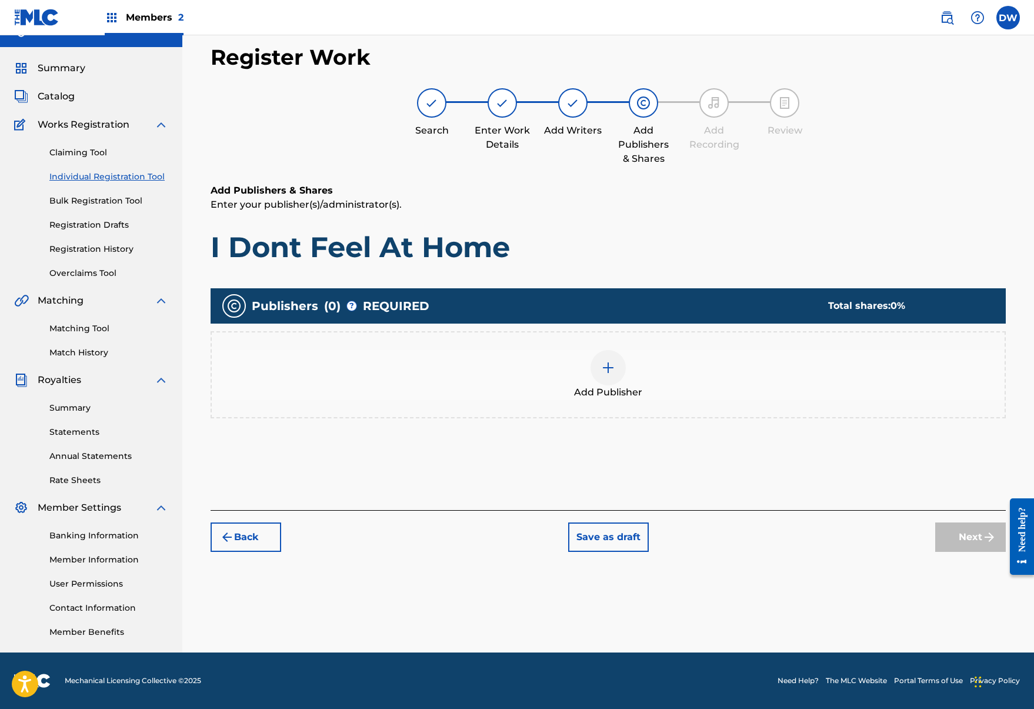
click at [603, 367] on img at bounding box center [608, 368] width 14 height 14
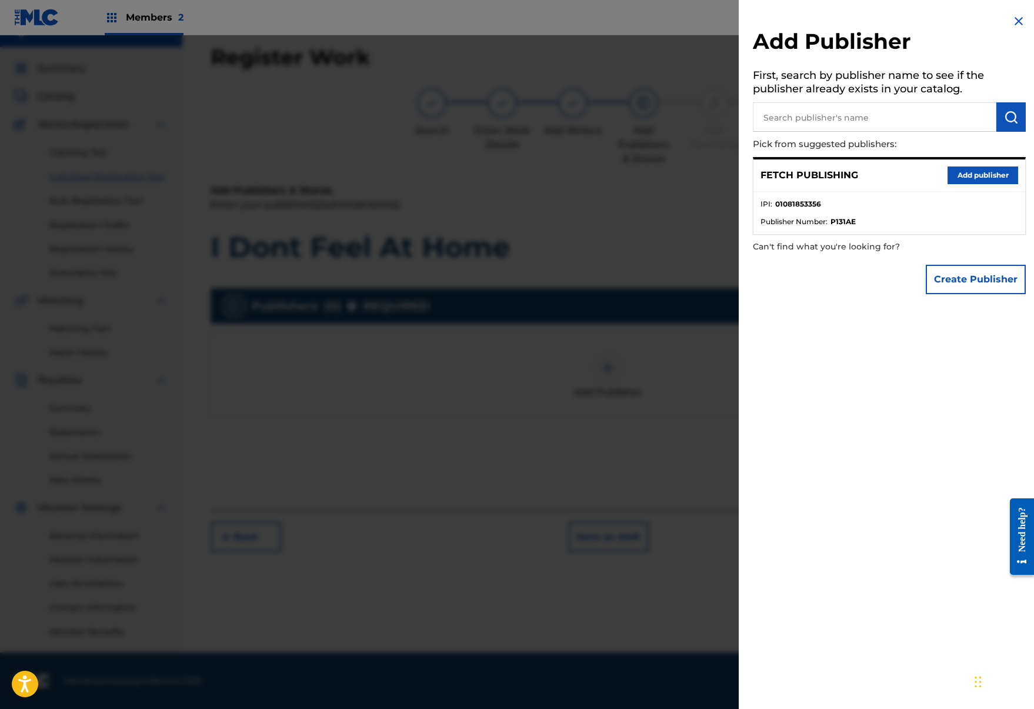
click at [993, 171] on button "Add publisher" at bounding box center [983, 176] width 71 height 18
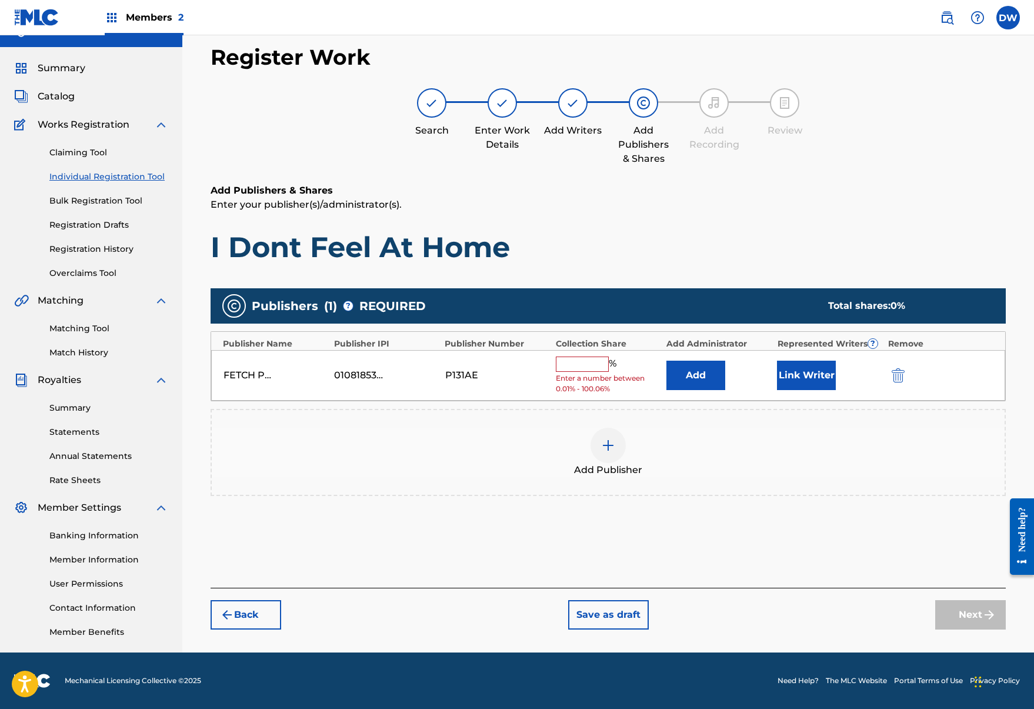
click at [603, 365] on input "text" at bounding box center [582, 364] width 53 height 15
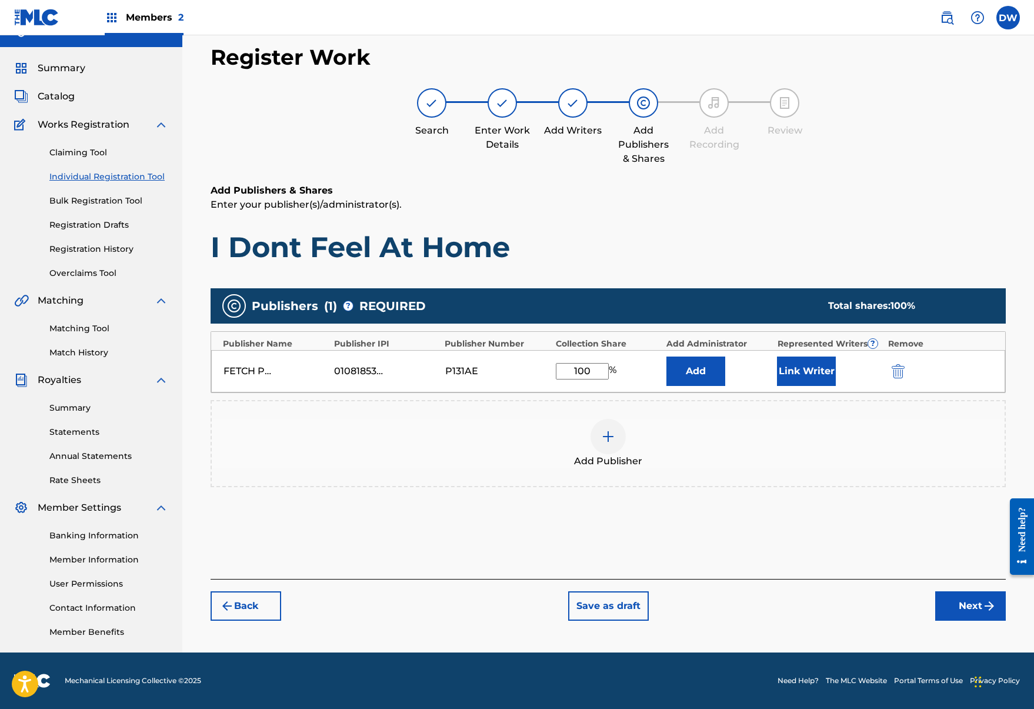
type input "100"
click at [797, 380] on button "Link Writer" at bounding box center [806, 371] width 59 height 29
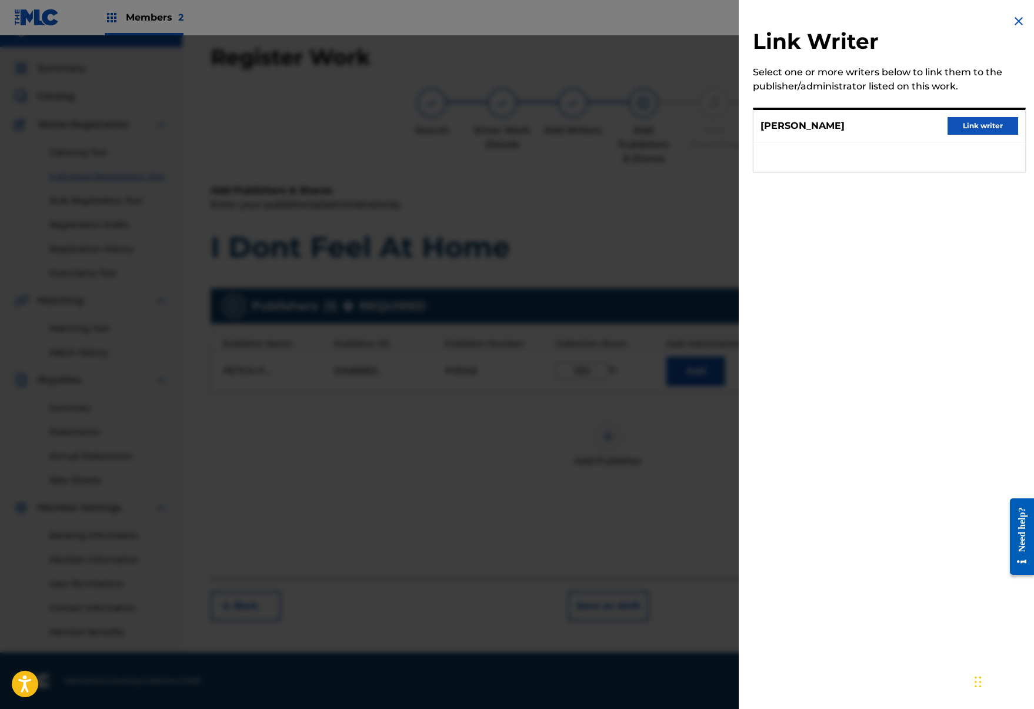
click at [980, 129] on button "Link writer" at bounding box center [983, 126] width 71 height 18
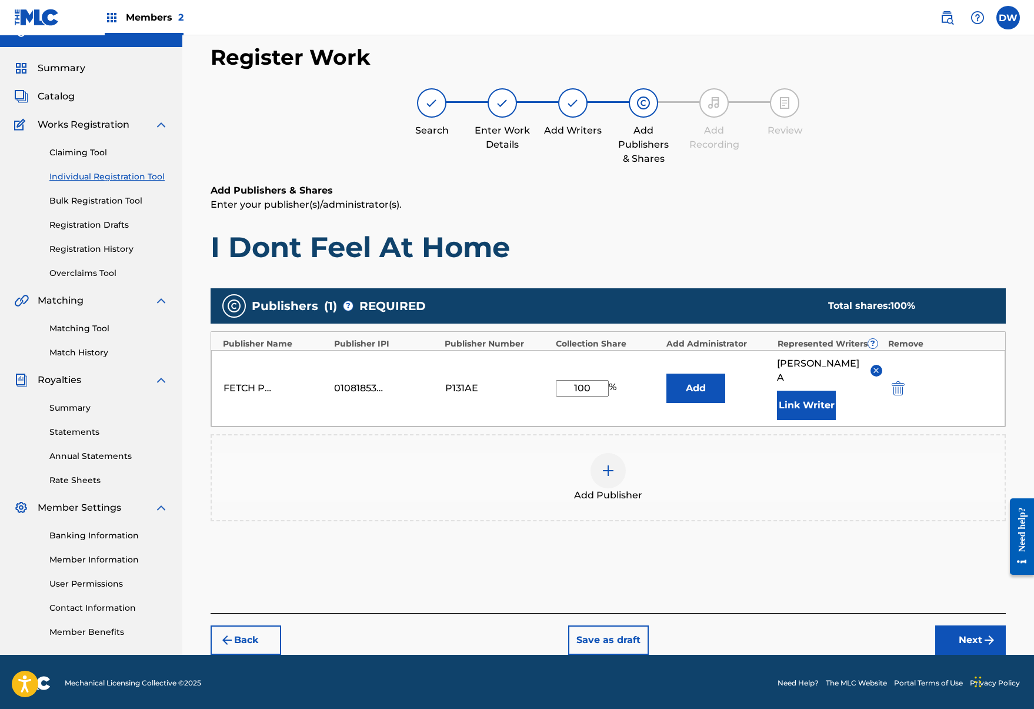
click at [964, 626] on button "Next" at bounding box center [971, 640] width 71 height 29
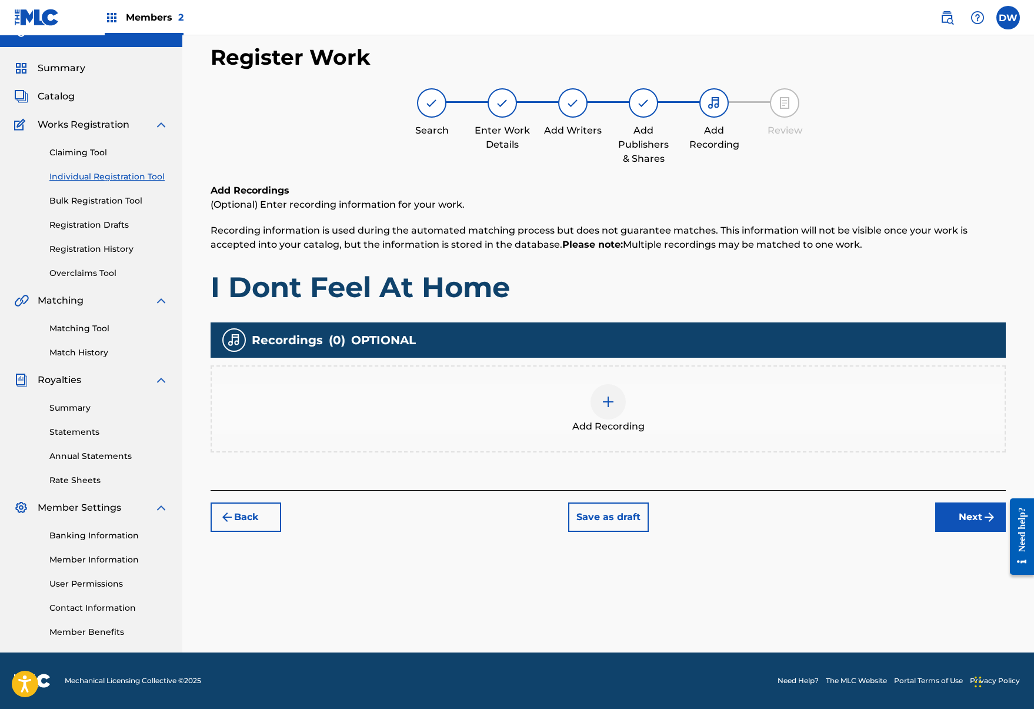
click at [620, 412] on div at bounding box center [608, 401] width 35 height 35
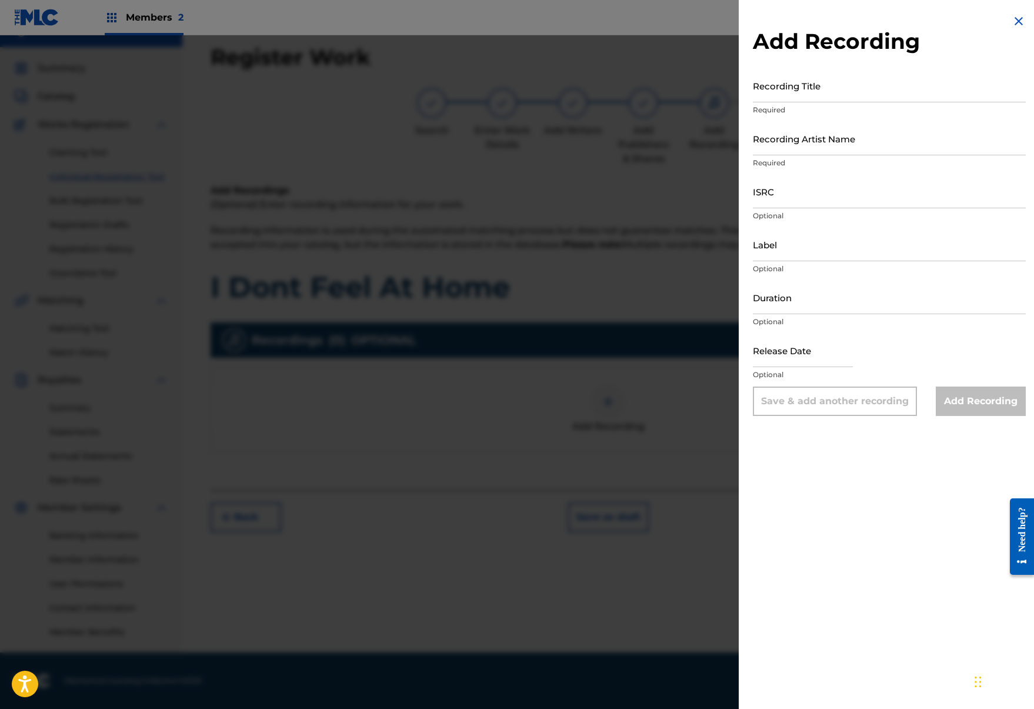
click at [833, 194] on input "ISRC" at bounding box center [889, 192] width 273 height 34
click at [849, 95] on input "Recording Title" at bounding box center [889, 86] width 273 height 34
paste input "I Don't Feel At Home In This World Anymore"
type input "I Don't Feel At Home In This World Anymore"
click at [1017, 23] on img at bounding box center [1019, 21] width 14 height 14
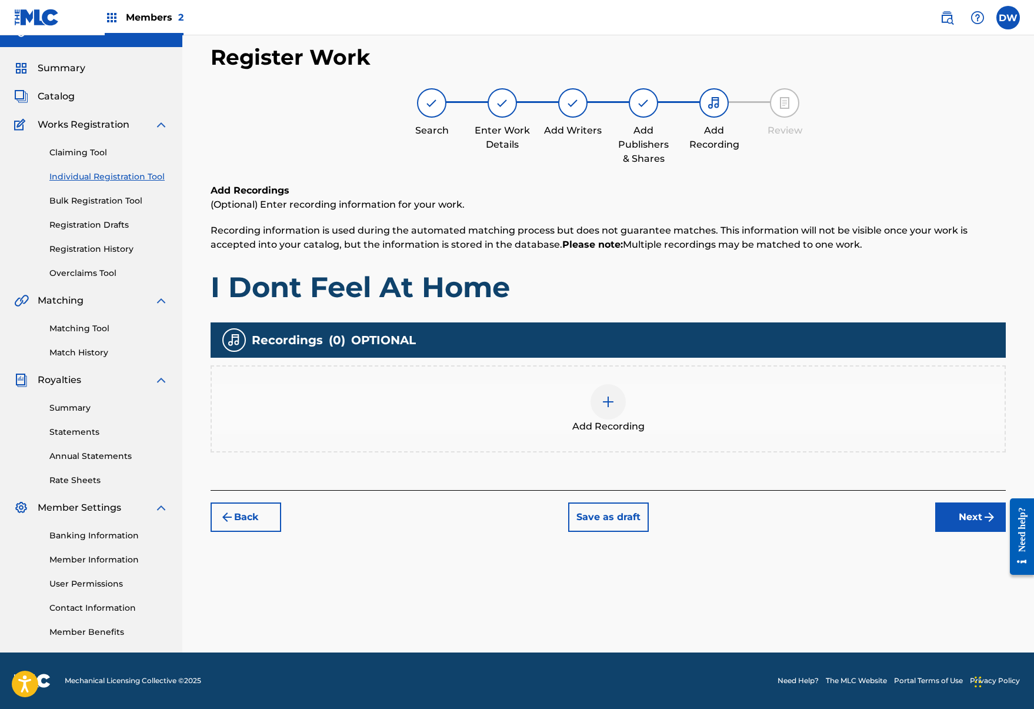
click at [238, 515] on button "Back" at bounding box center [246, 517] width 71 height 29
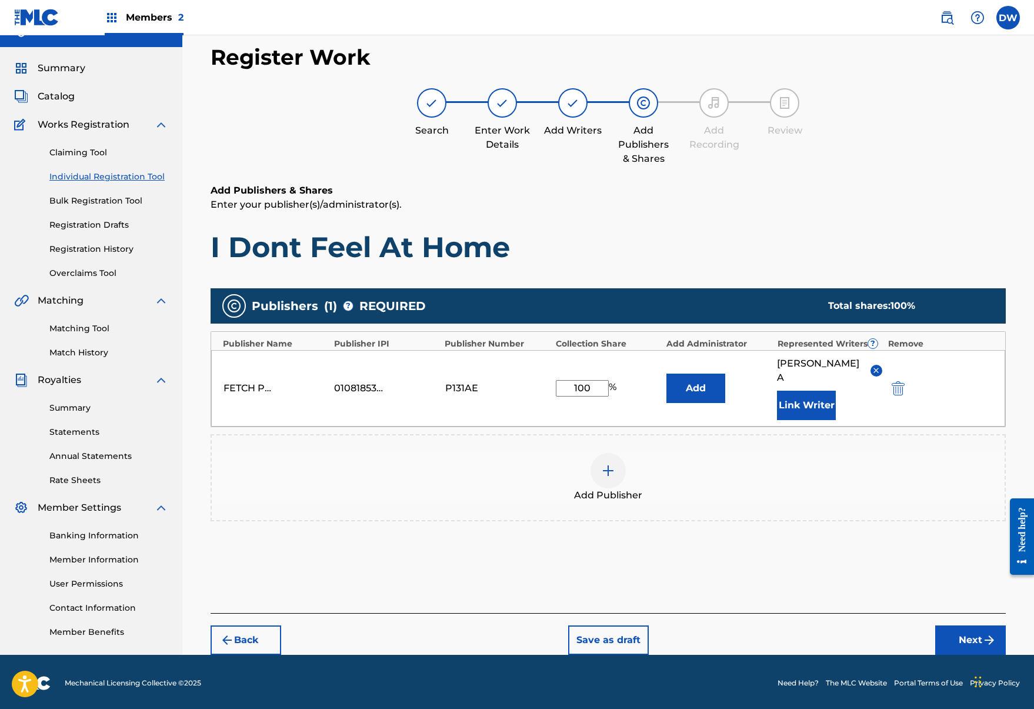
click at [225, 626] on button "Back" at bounding box center [246, 640] width 71 height 29
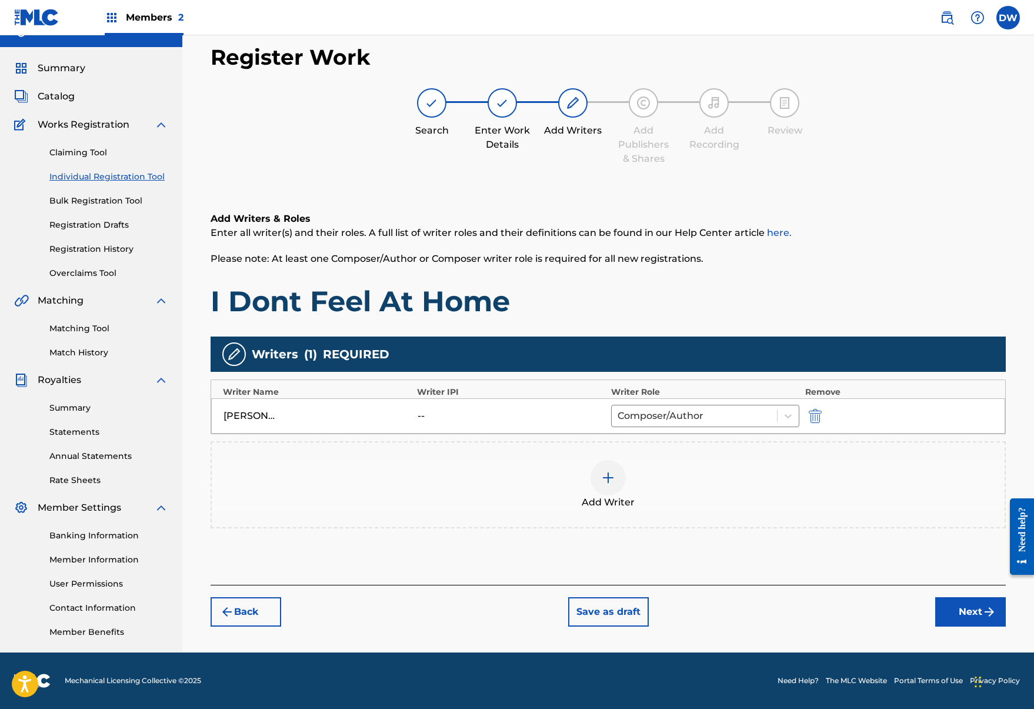
click at [258, 628] on div "Register Work Search Enter Work Details Add Writers Add Publishers & Shares Add…" at bounding box center [609, 348] width 824 height 608
click at [264, 605] on button "Back" at bounding box center [246, 611] width 71 height 29
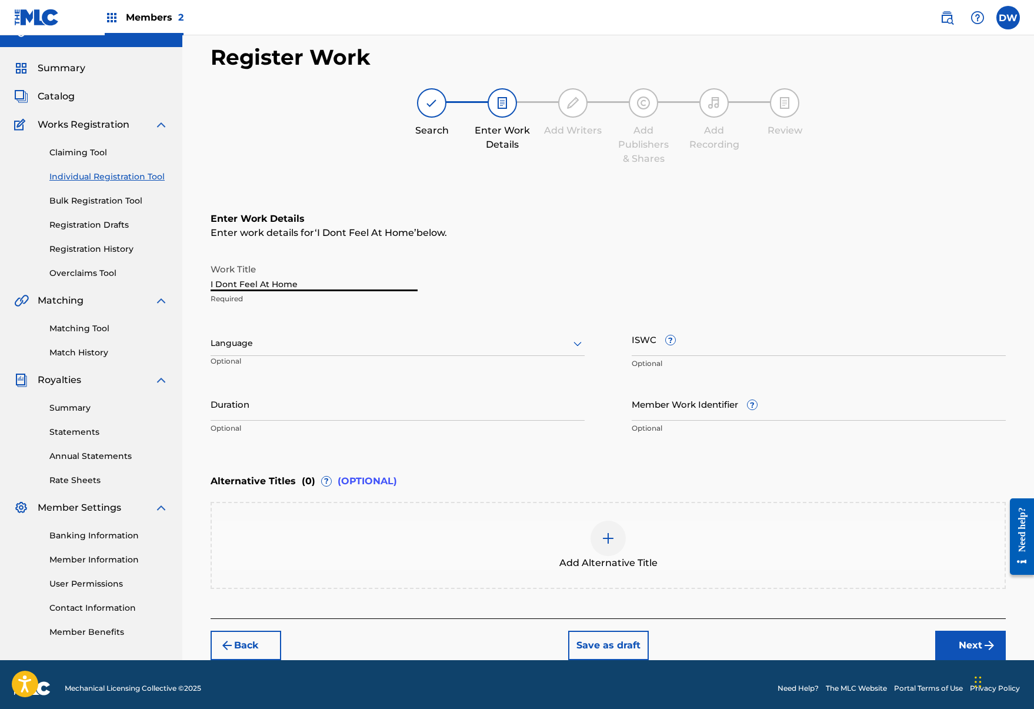
click at [325, 280] on input "I Dont Feel At Home" at bounding box center [314, 275] width 207 height 34
type input "I"
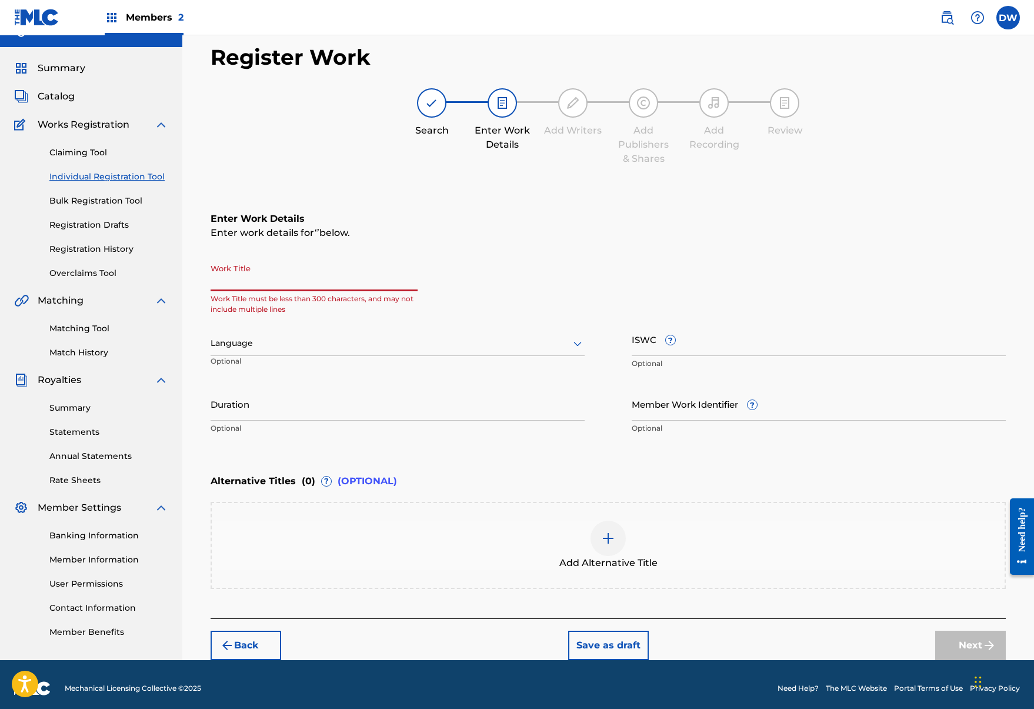
paste input "I Don't Feel At Home In This World Anymore"
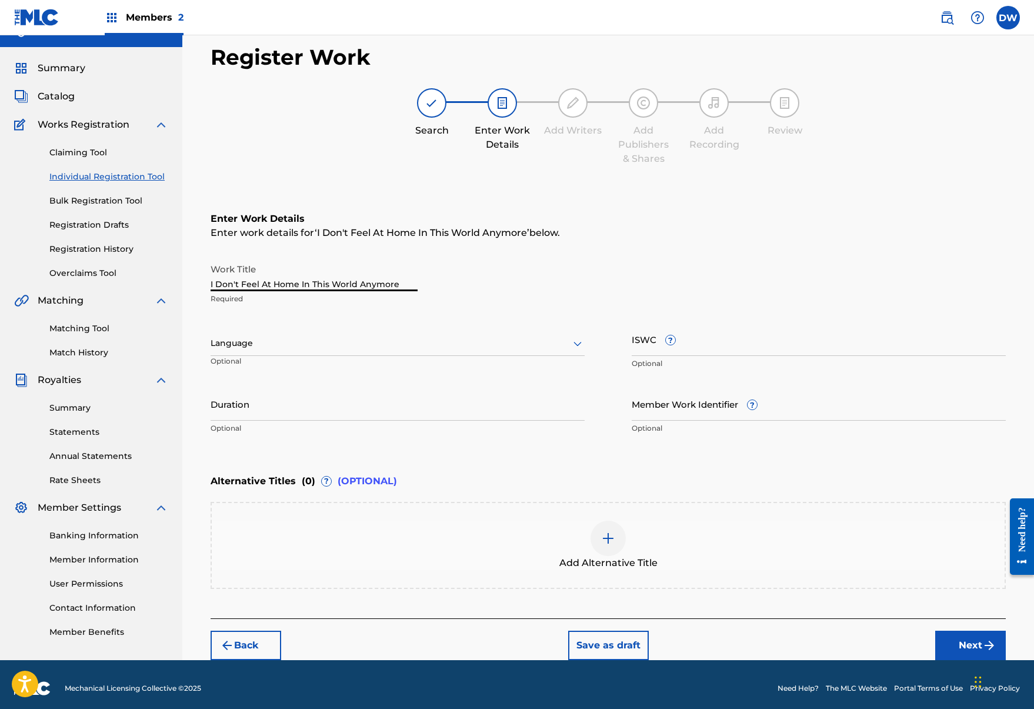
type input "I Don't Feel At Home In This World Anymore"
click at [982, 648] on button "Next" at bounding box center [971, 645] width 71 height 29
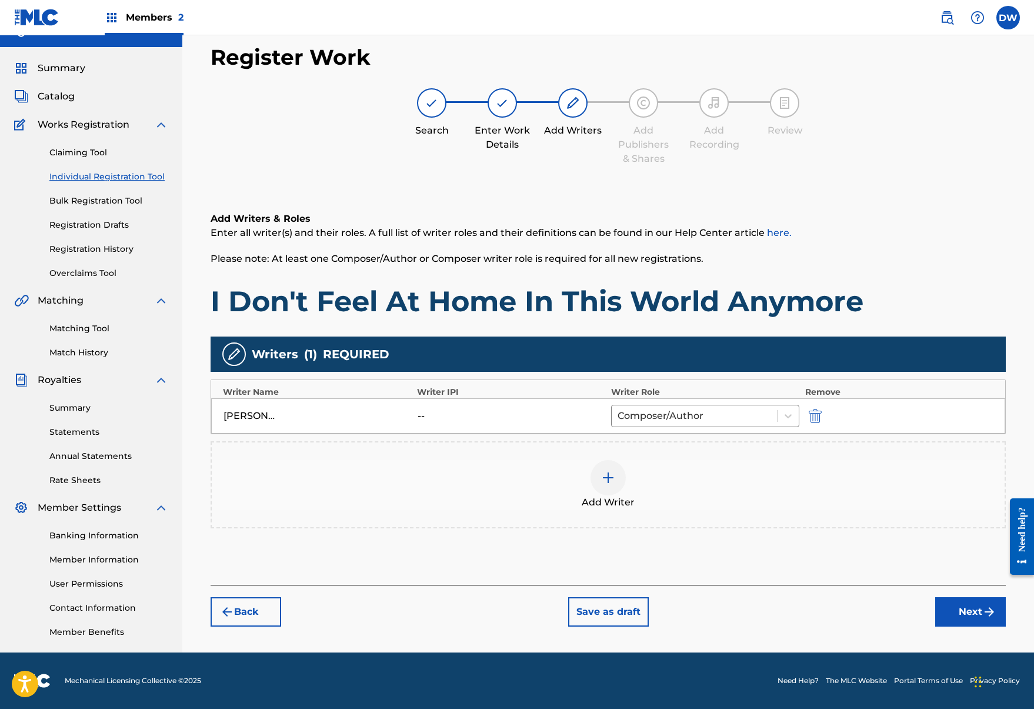
click at [953, 618] on button "Next" at bounding box center [971, 611] width 71 height 29
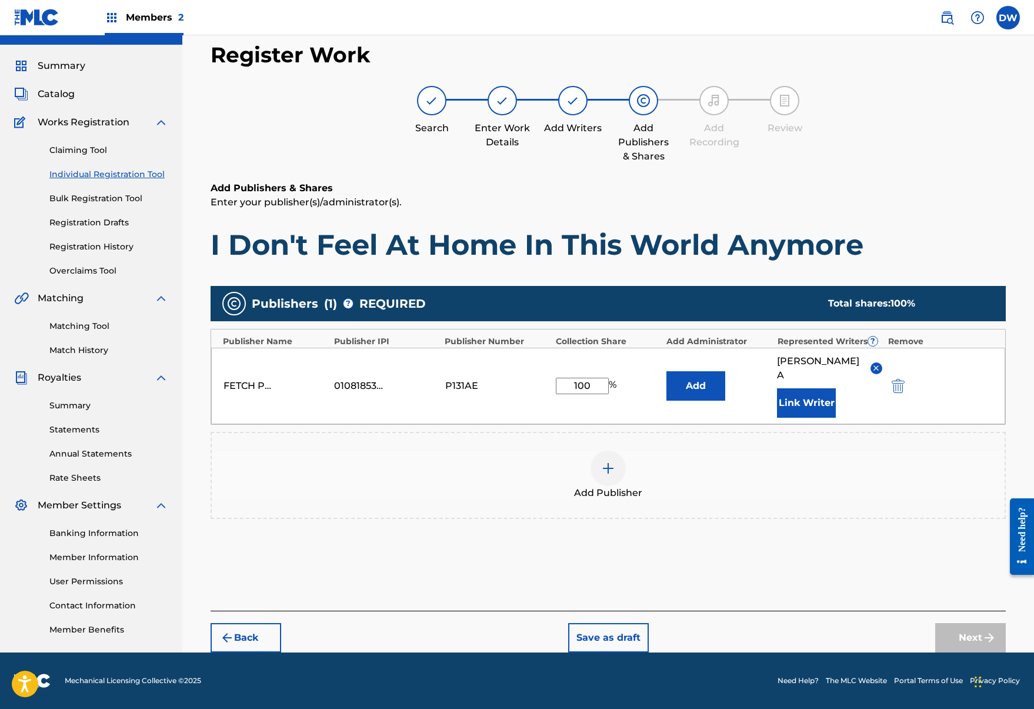
scroll to position [21, 0]
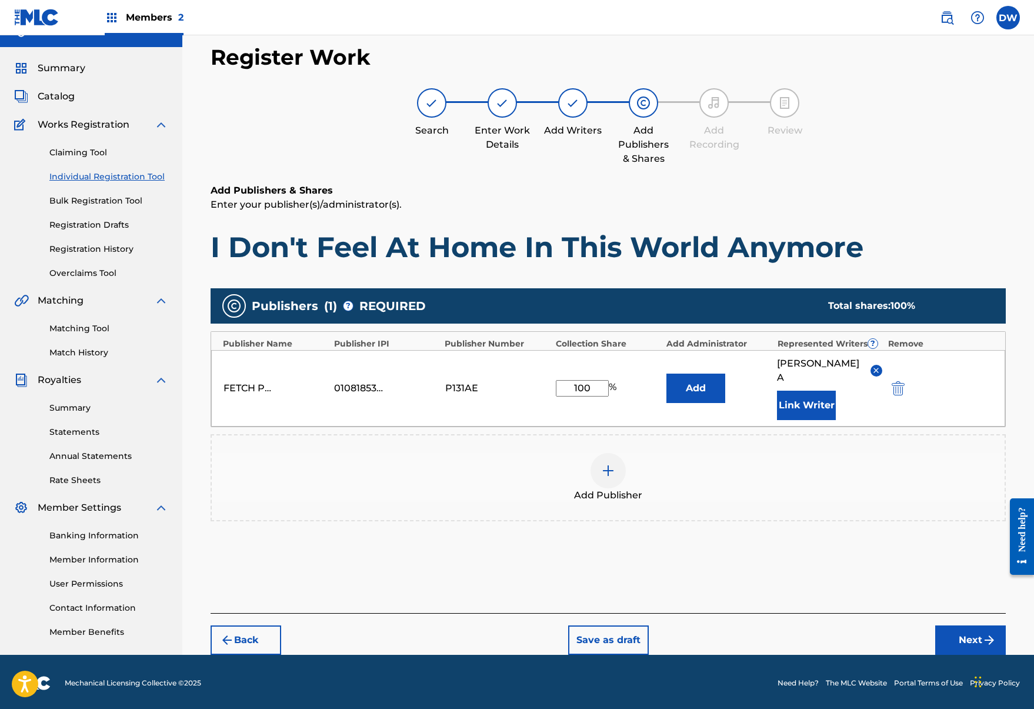
click at [1000, 626] on button "Next" at bounding box center [971, 640] width 71 height 29
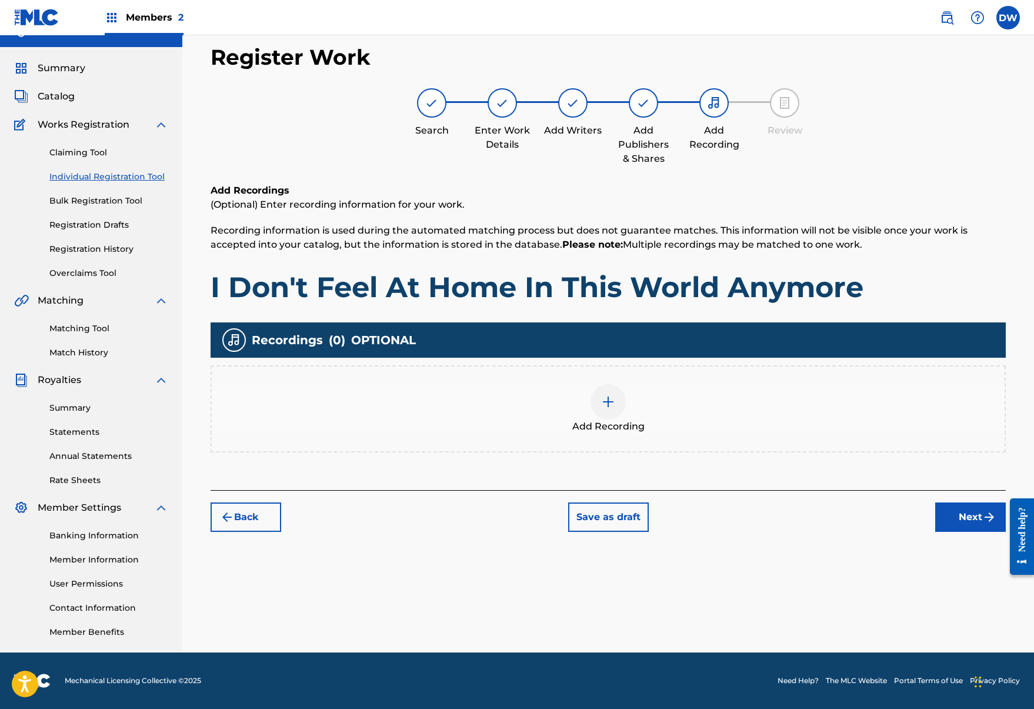
click at [595, 391] on div at bounding box center [608, 401] width 35 height 35
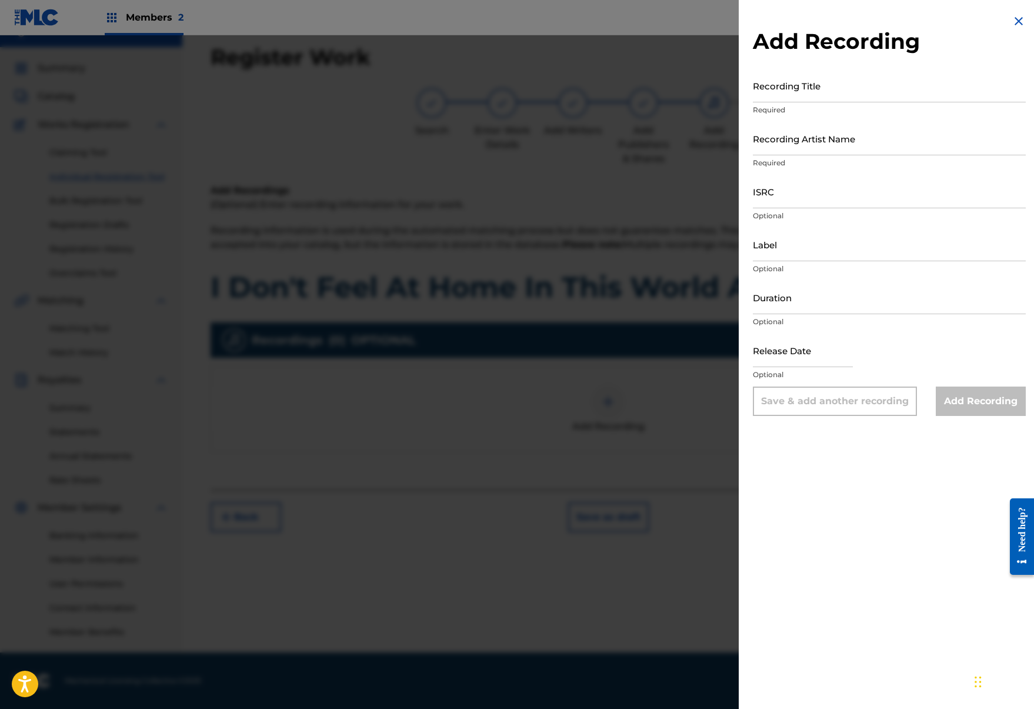
click at [824, 106] on p "Required" at bounding box center [889, 110] width 273 height 11
click at [829, 88] on input "Recording Title" at bounding box center [889, 86] width 273 height 34
paste input "I Don't Feel At Home In This World Anymore"
type input "I Don't Feel At Home In This World Anymore"
click at [834, 130] on input "Recording Artist Name" at bounding box center [889, 139] width 273 height 34
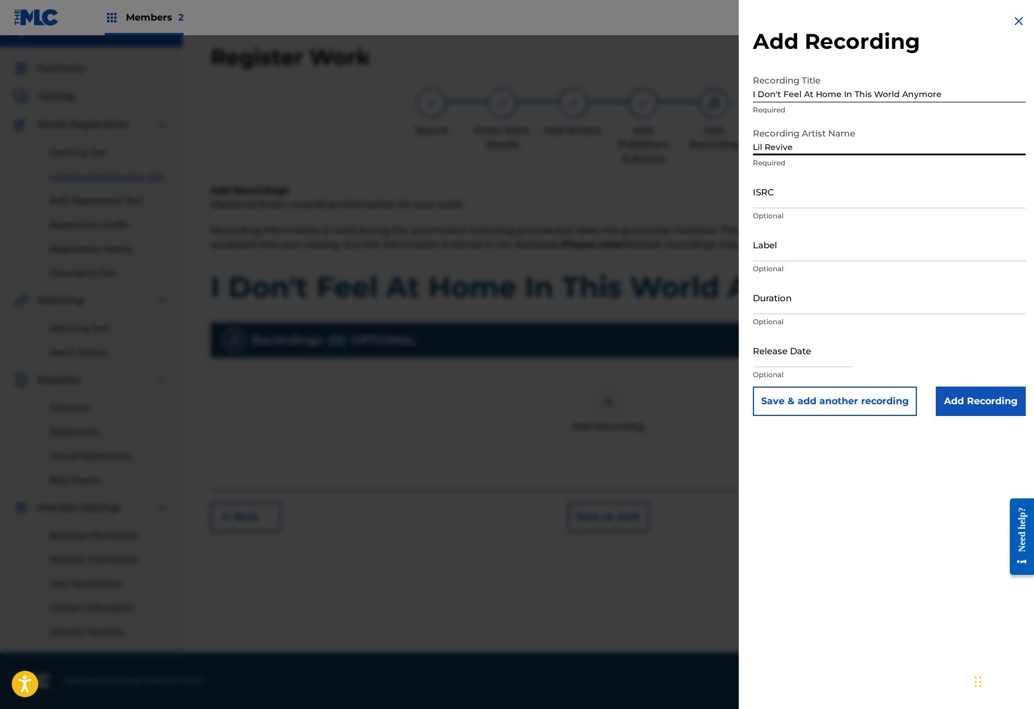
type input "Lil Revive"
click at [828, 195] on input "ISRC" at bounding box center [889, 192] width 273 height 34
paste input "QZNWS2108572"
type input "QZNWS2108572"
click at [971, 390] on input "Add Recording" at bounding box center [981, 401] width 90 height 29
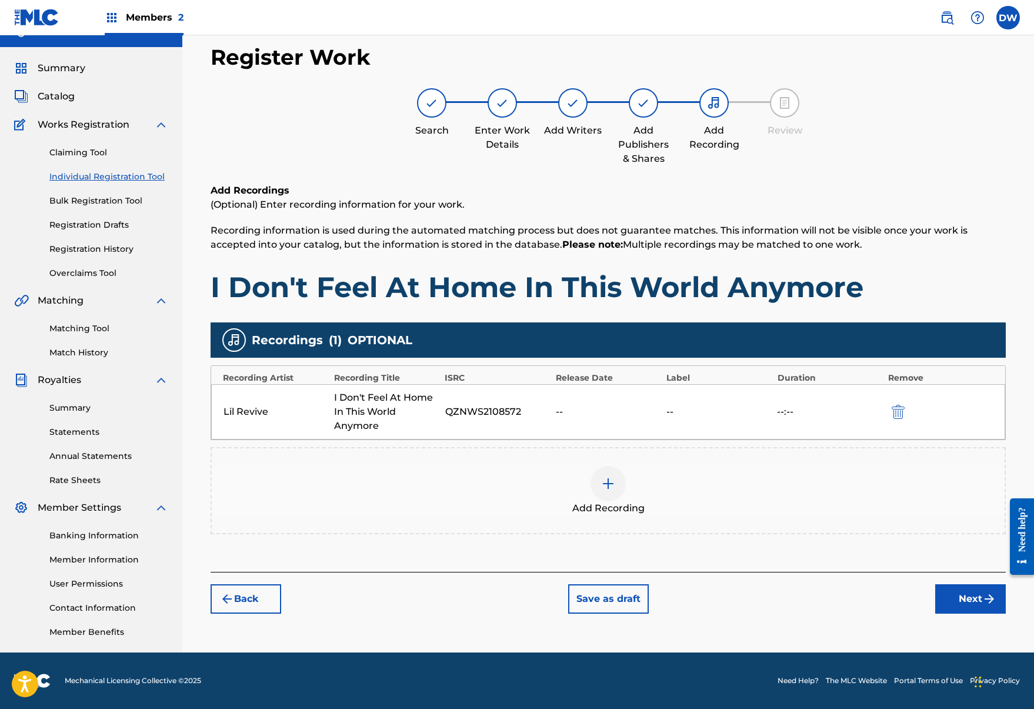
click at [992, 598] on img "submit" at bounding box center [990, 599] width 14 height 14
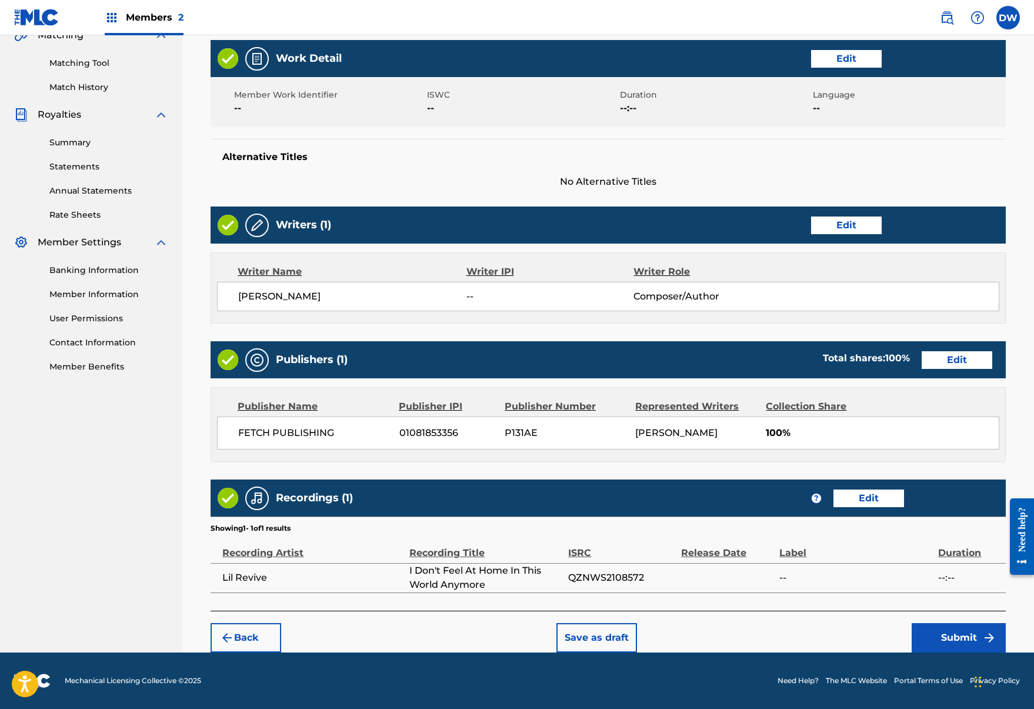
scroll to position [285, 0]
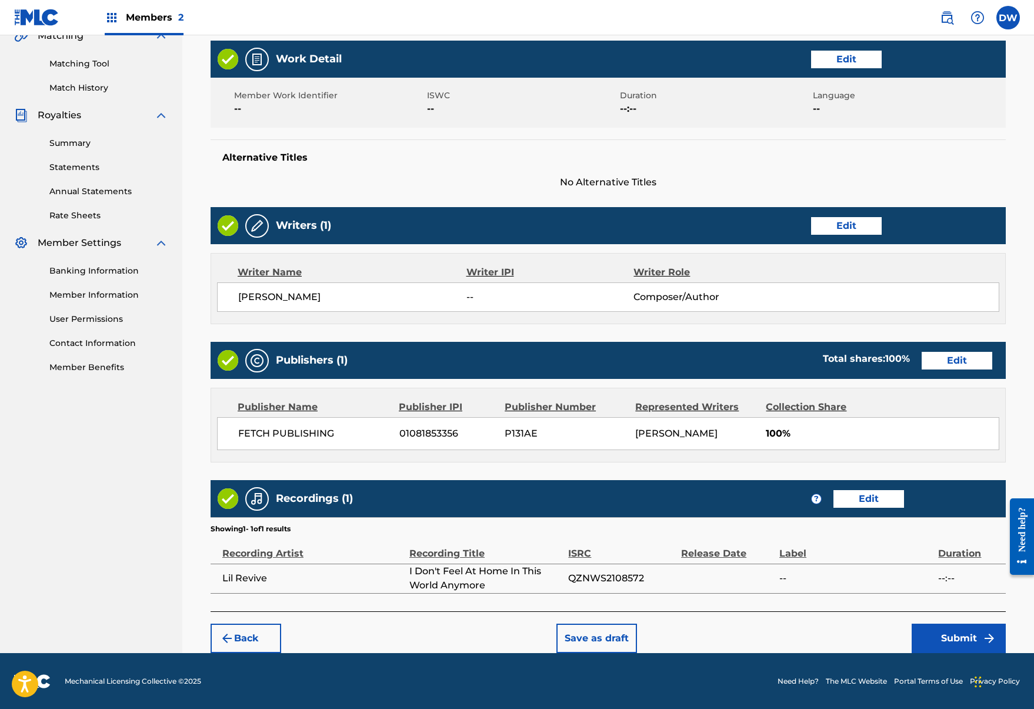
click at [963, 622] on div "Back Save as draft Submit" at bounding box center [609, 632] width 796 height 42
click at [963, 633] on button "Submit" at bounding box center [959, 638] width 94 height 29
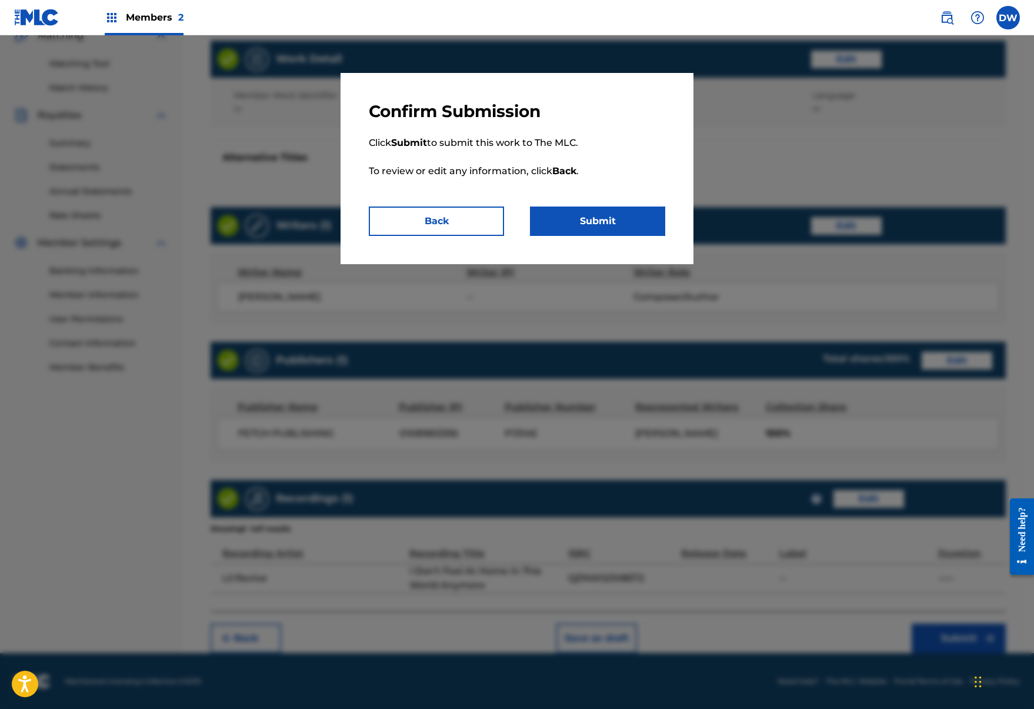
click at [614, 215] on button "Submit" at bounding box center [597, 221] width 135 height 29
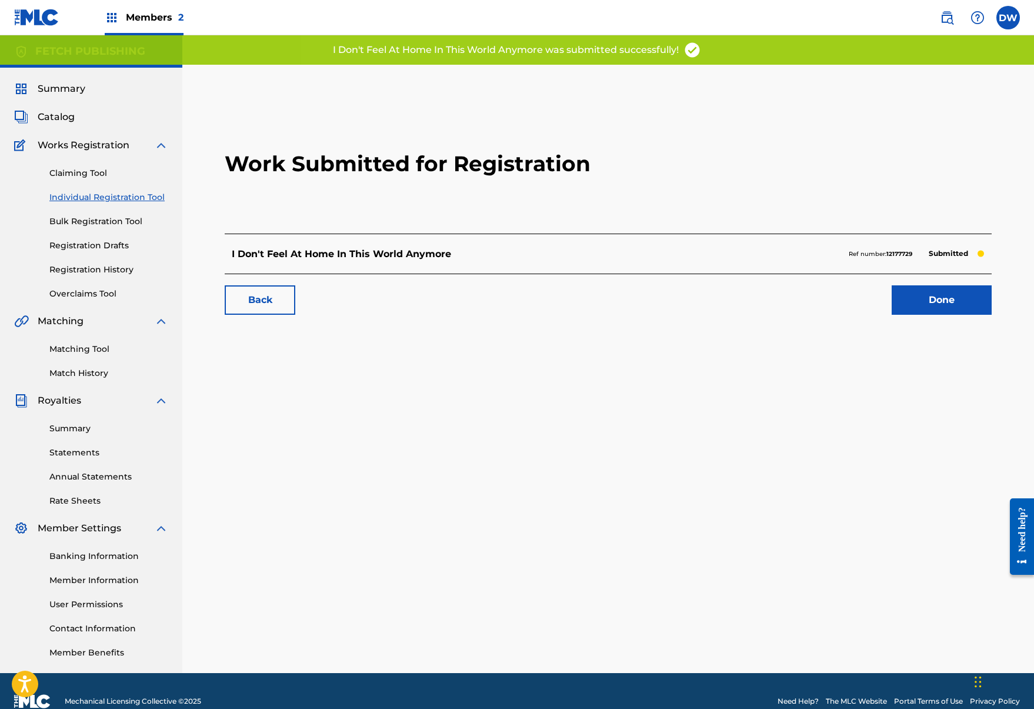
click at [952, 298] on link "Done" at bounding box center [942, 299] width 100 height 29
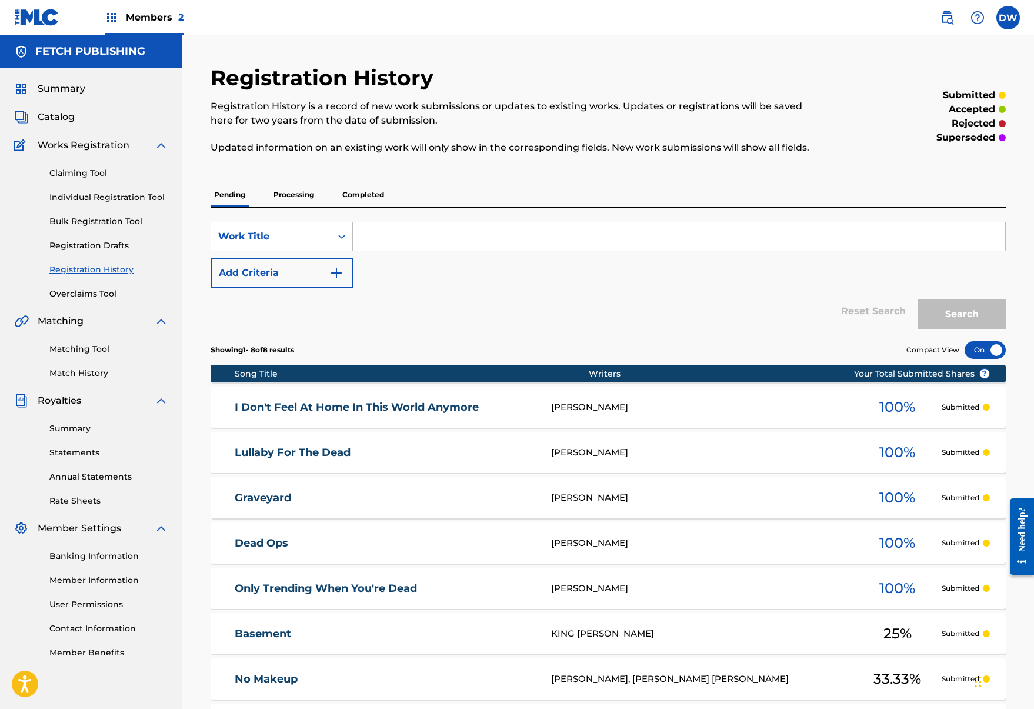
click at [100, 191] on div "Claiming Tool Individual Registration Tool Bulk Registration Tool Registration …" at bounding box center [91, 226] width 154 height 148
click at [102, 201] on link "Individual Registration Tool" at bounding box center [108, 197] width 119 height 12
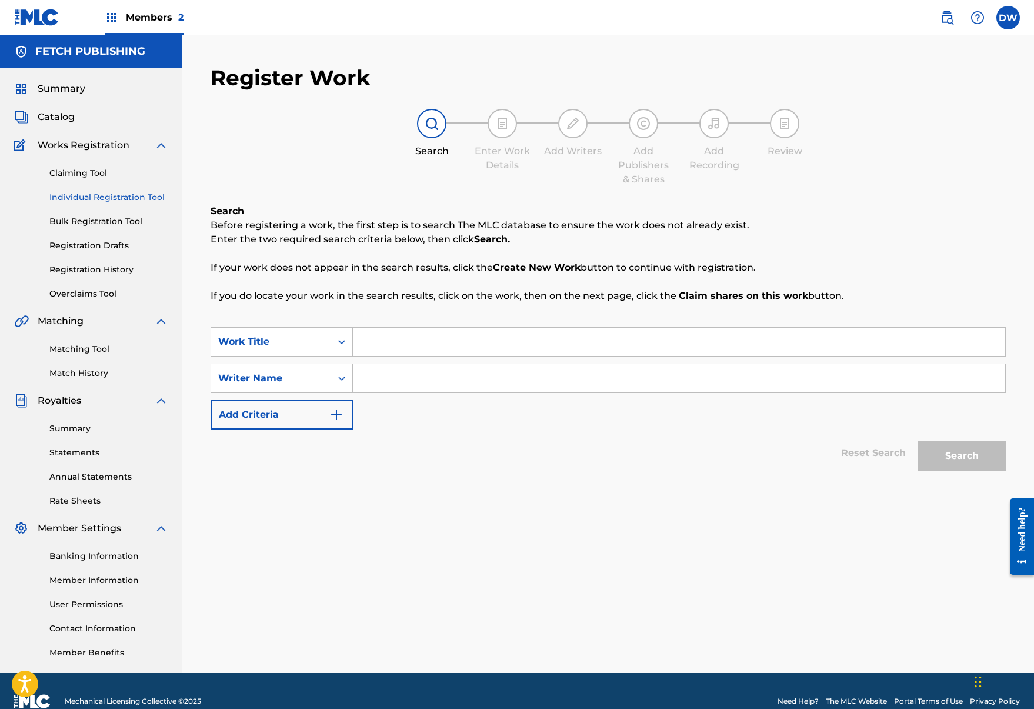
click at [453, 338] on input "Search Form" at bounding box center [679, 342] width 653 height 28
type input "Plague"
click at [420, 368] on input "Search Form" at bounding box center [679, 378] width 653 height 28
type input "Josh A"
click at [971, 475] on div "Search" at bounding box center [959, 453] width 94 height 47
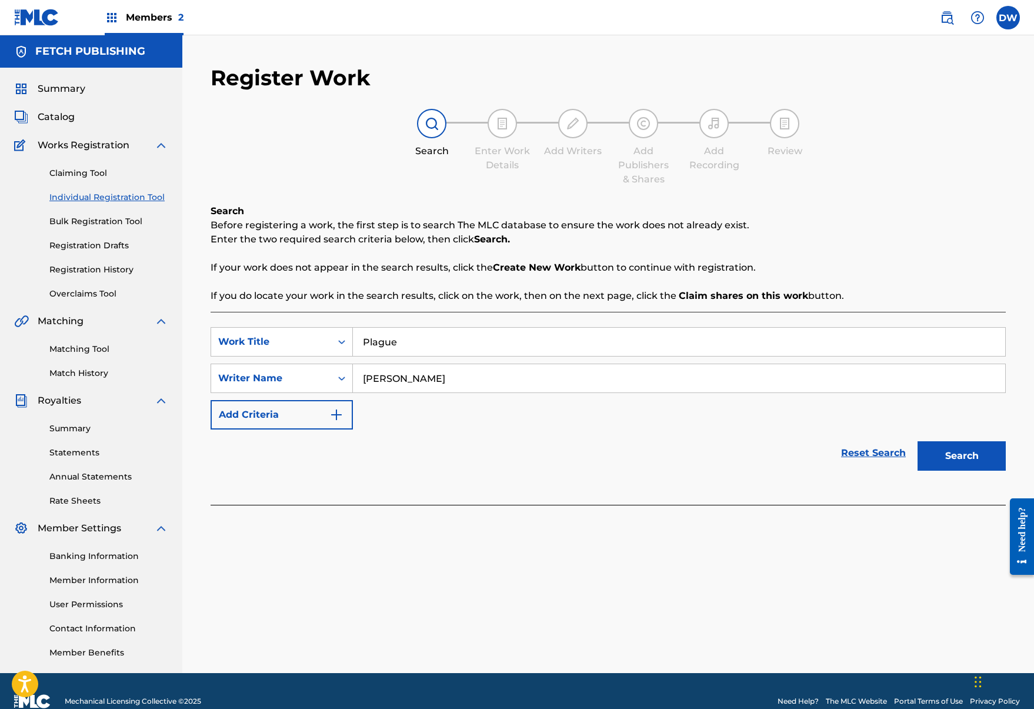
click at [970, 467] on button "Search" at bounding box center [962, 455] width 88 height 29
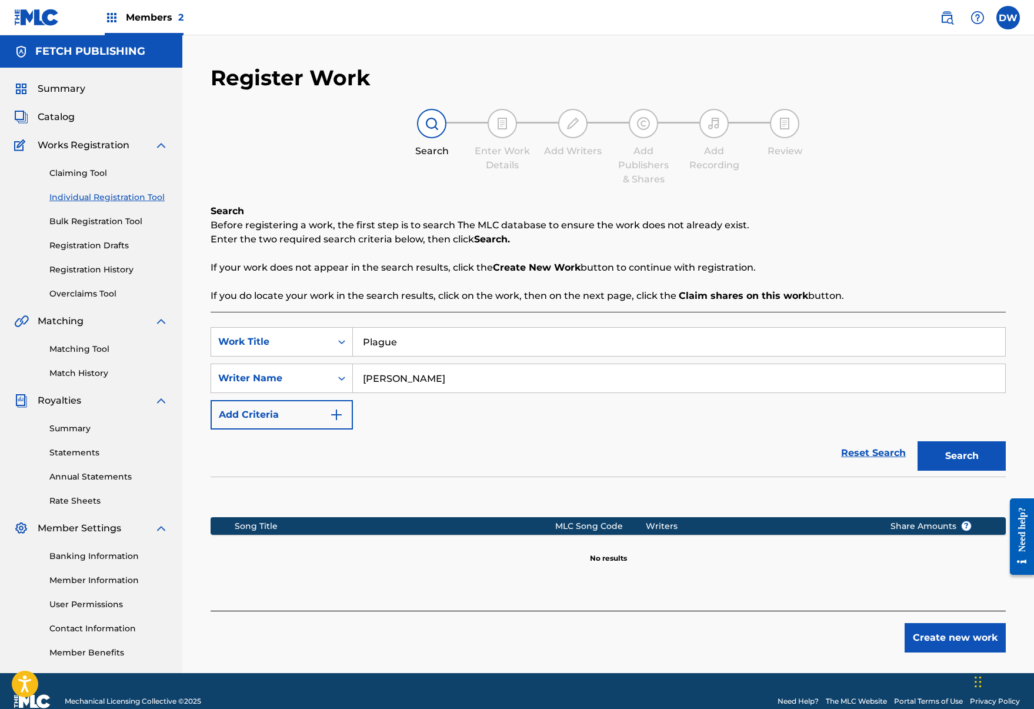
click at [925, 621] on div "Create new work" at bounding box center [609, 632] width 796 height 42
click at [925, 623] on div "Create new work" at bounding box center [609, 632] width 796 height 42
click at [925, 626] on button "Create new work" at bounding box center [955, 637] width 101 height 29
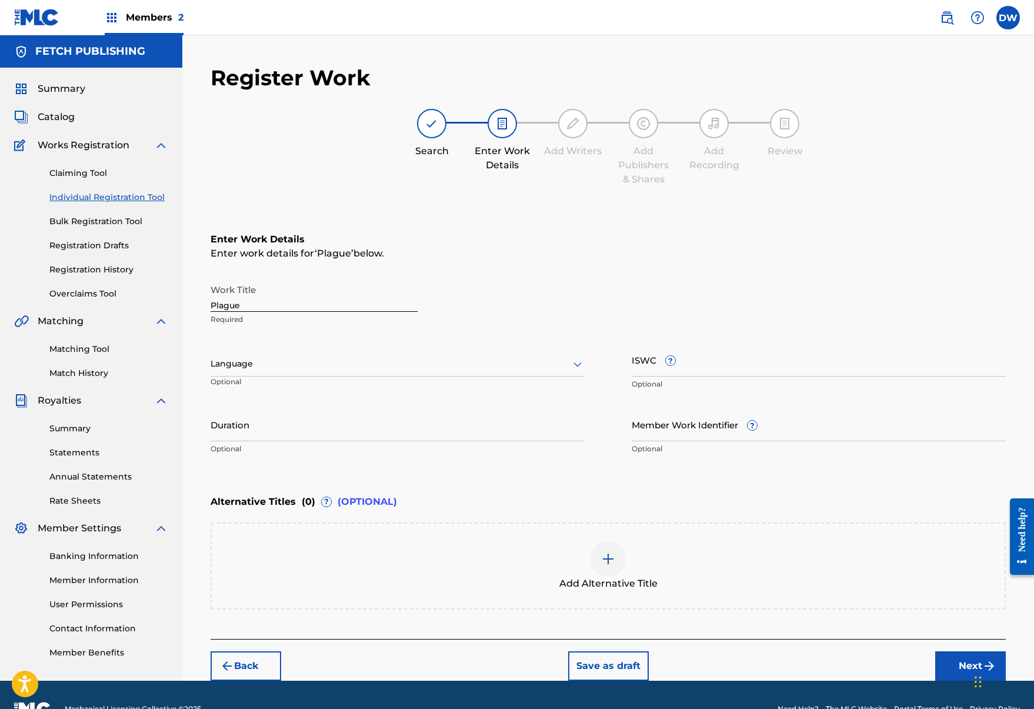
click at [957, 658] on button "Next" at bounding box center [971, 665] width 71 height 29
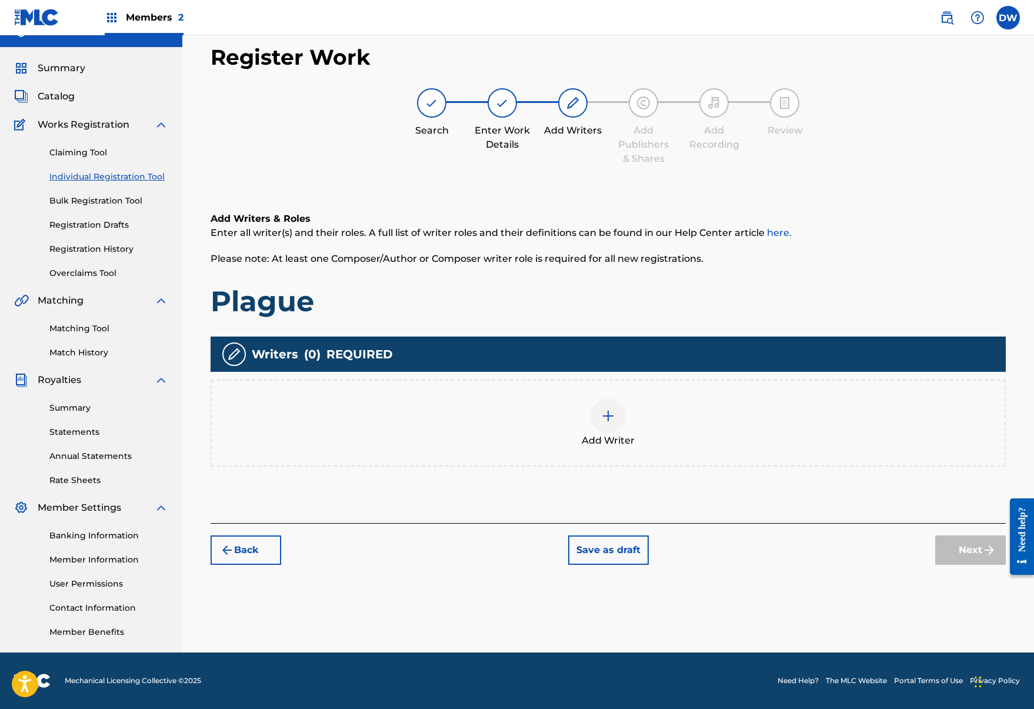
click at [605, 427] on div at bounding box center [608, 415] width 35 height 35
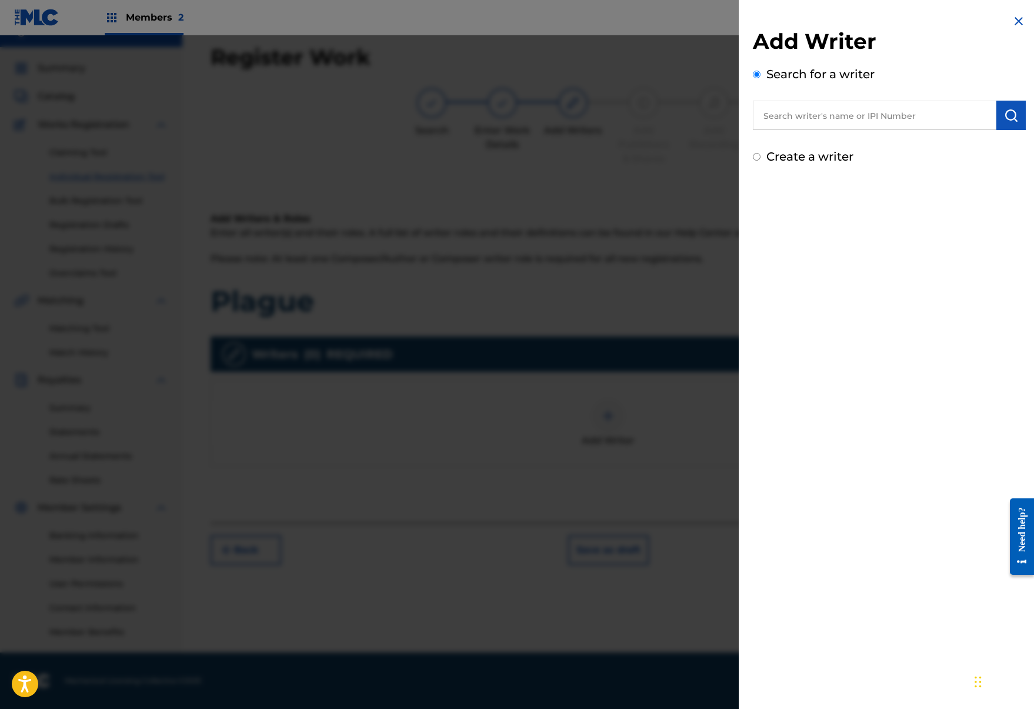
click at [852, 124] on input "text" at bounding box center [875, 115] width 244 height 29
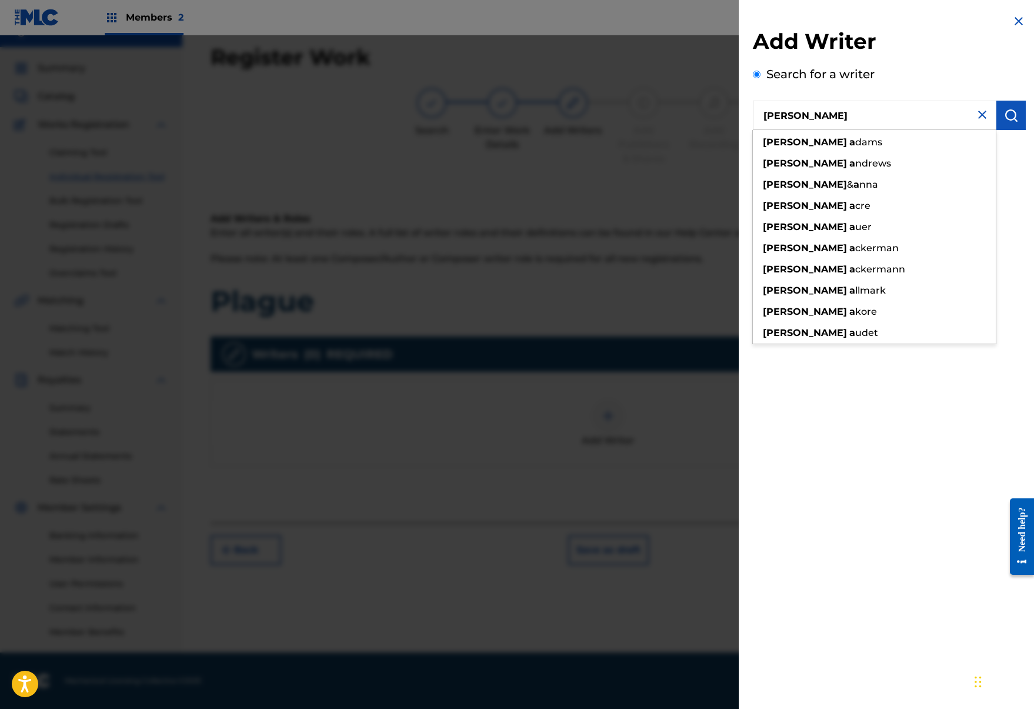
type input "josh a"
click at [1013, 116] on img "submit" at bounding box center [1011, 115] width 14 height 14
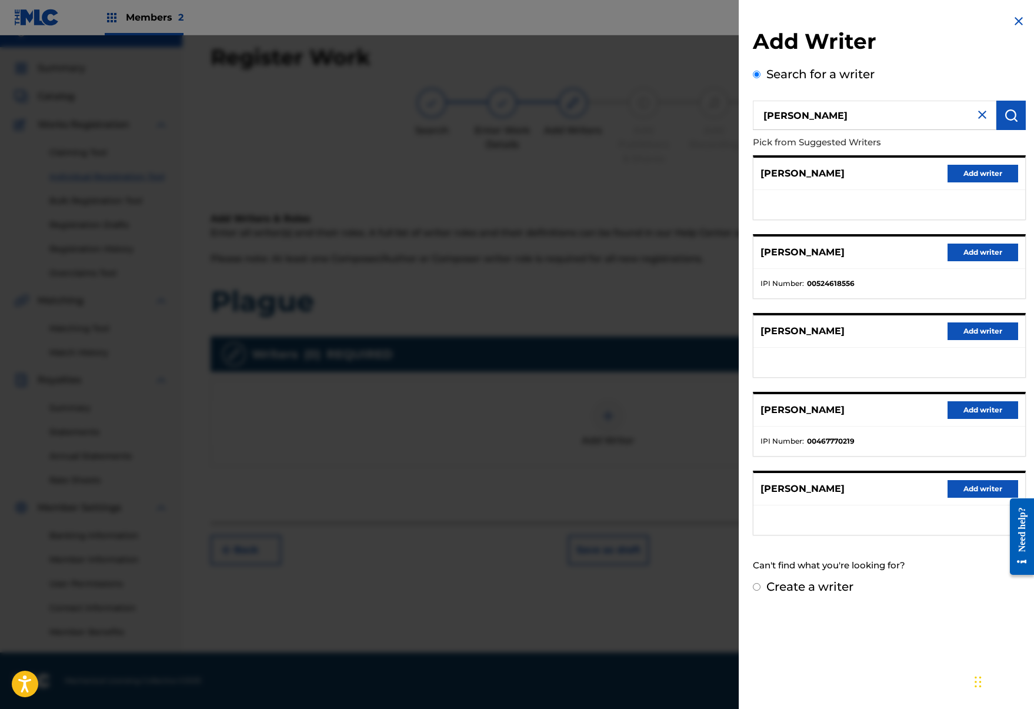
click at [988, 496] on button "Add writer" at bounding box center [983, 489] width 71 height 18
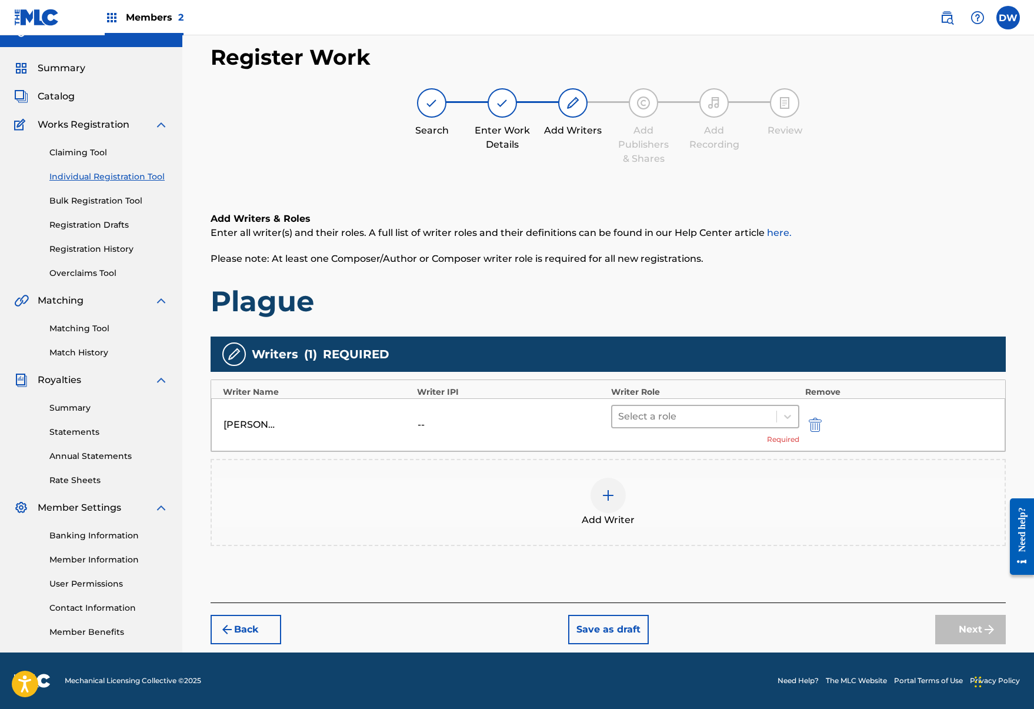
click at [702, 418] on div at bounding box center [694, 416] width 152 height 16
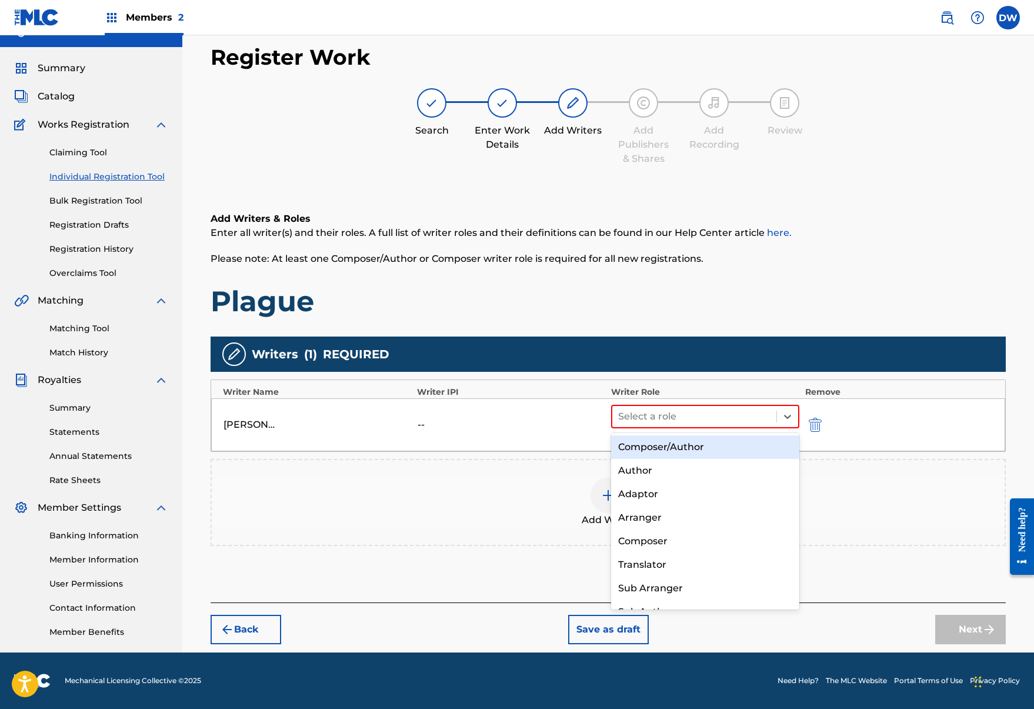
click at [683, 453] on div "Composer/Author" at bounding box center [705, 447] width 188 height 24
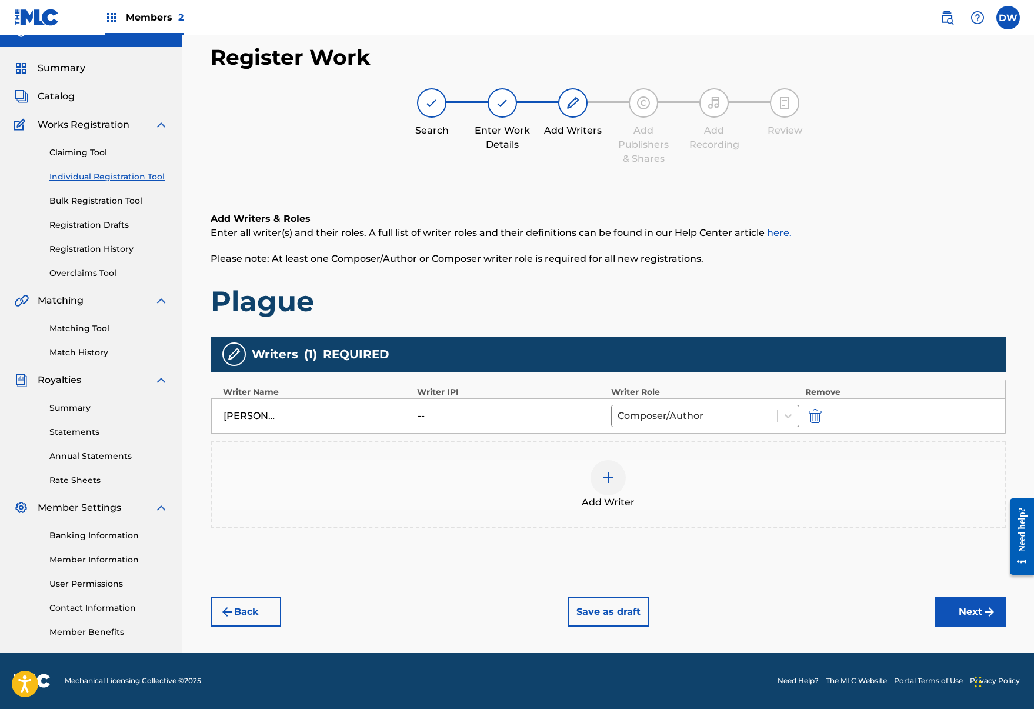
click at [974, 622] on button "Next" at bounding box center [971, 611] width 71 height 29
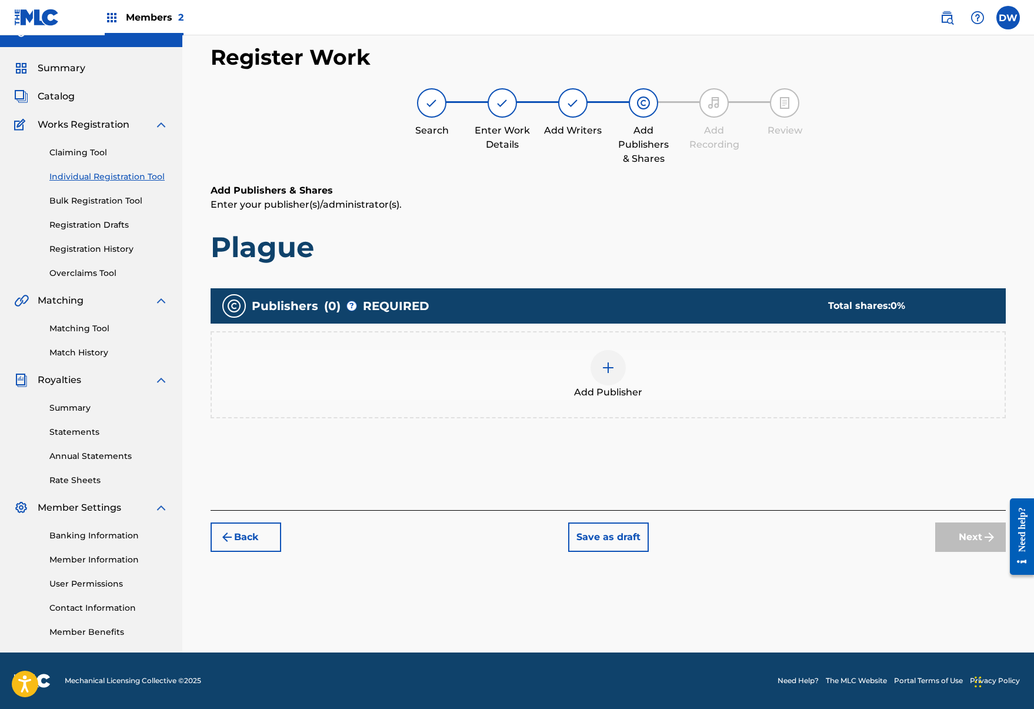
click at [576, 364] on div "Add Publisher" at bounding box center [608, 374] width 793 height 49
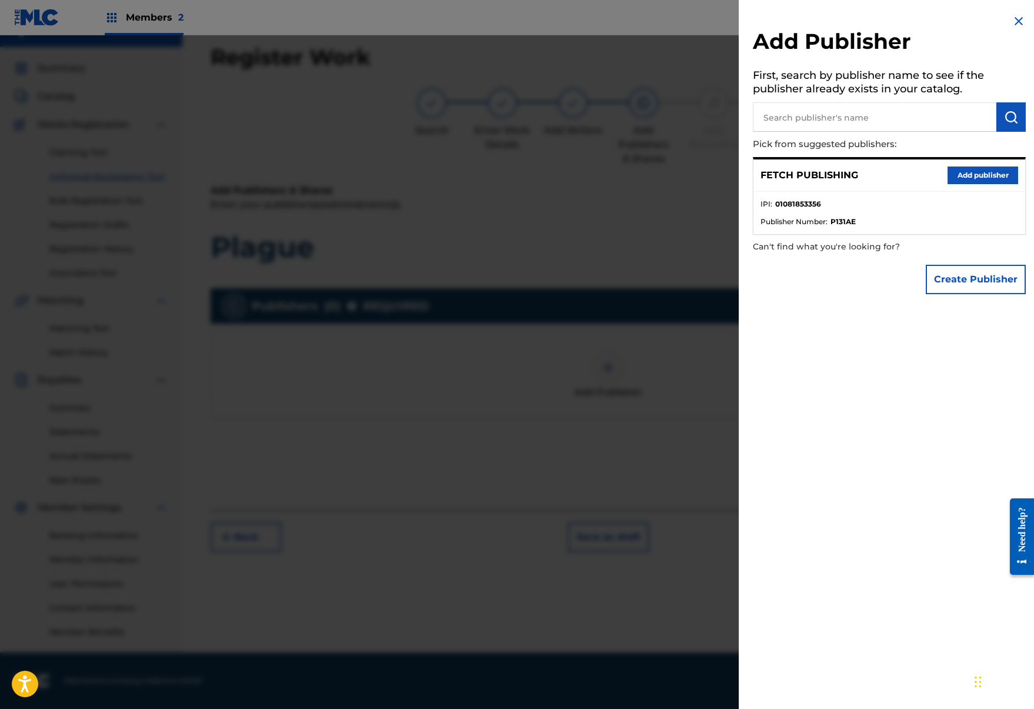
click at [989, 175] on button "Add publisher" at bounding box center [983, 176] width 71 height 18
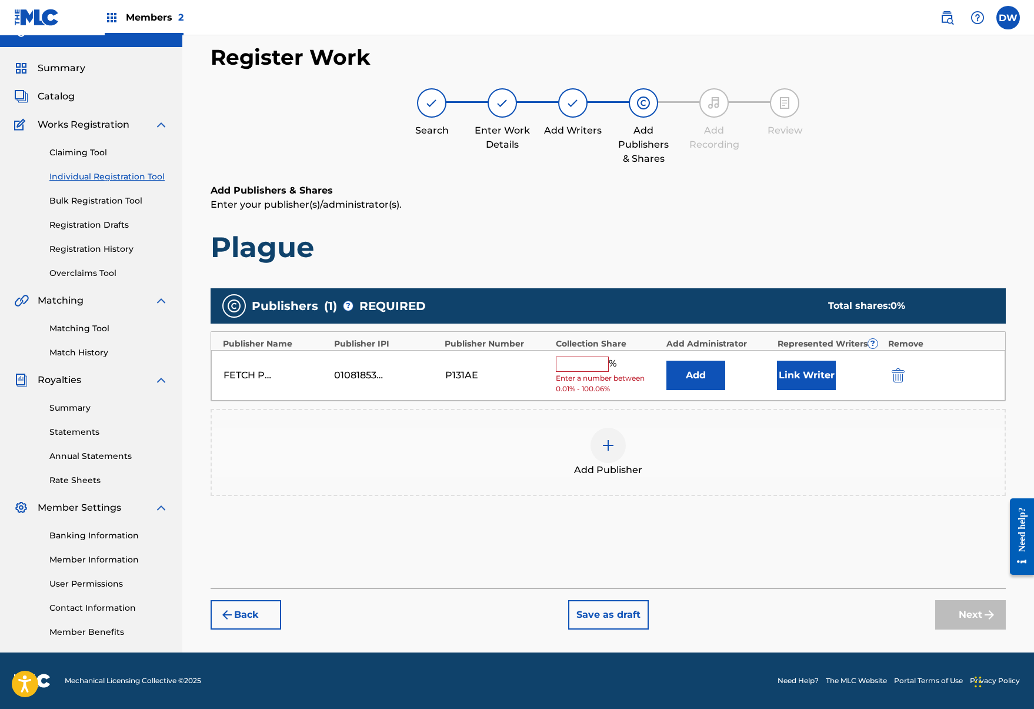
click at [577, 362] on input "text" at bounding box center [582, 364] width 53 height 15
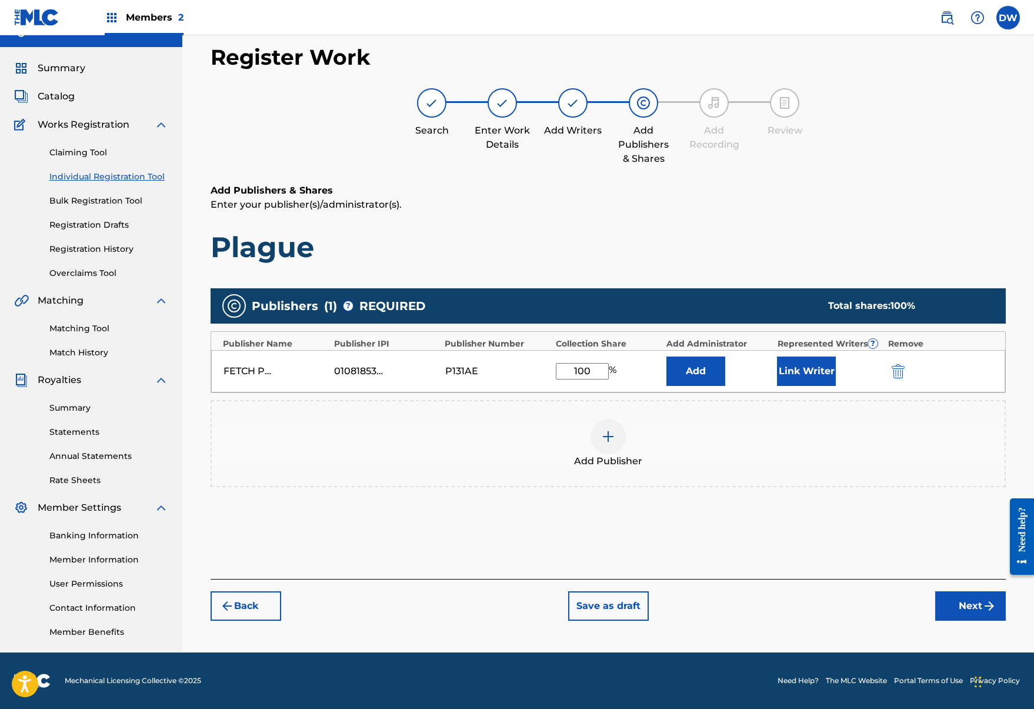
type input "100"
click at [803, 377] on button "Link Writer" at bounding box center [806, 371] width 59 height 29
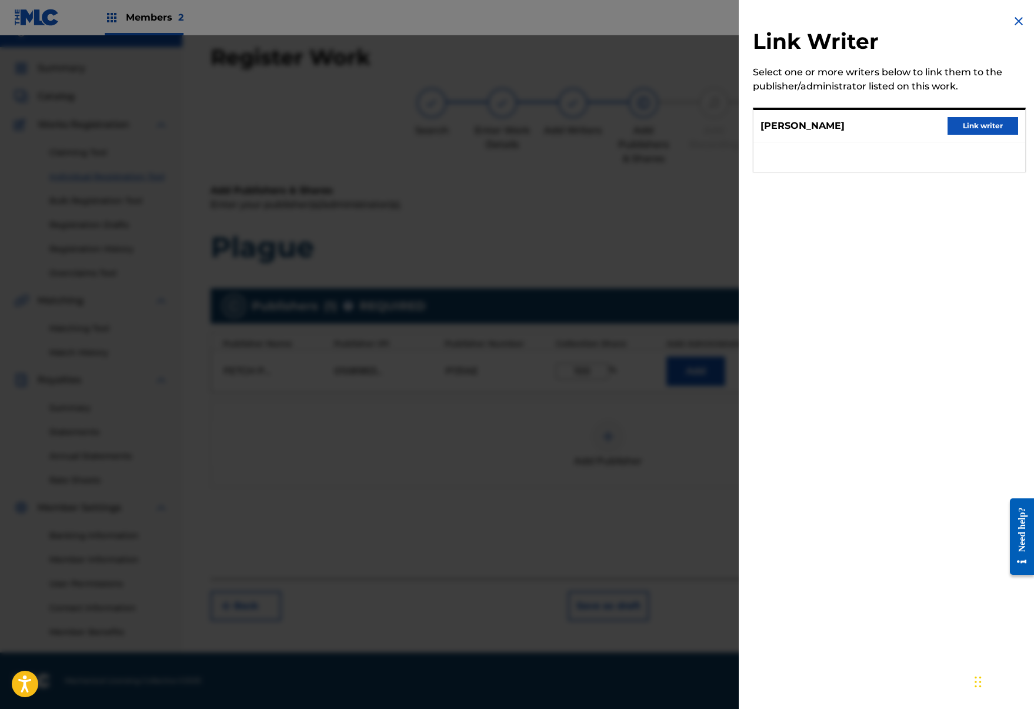
click at [948, 129] on button "Link writer" at bounding box center [983, 126] width 71 height 18
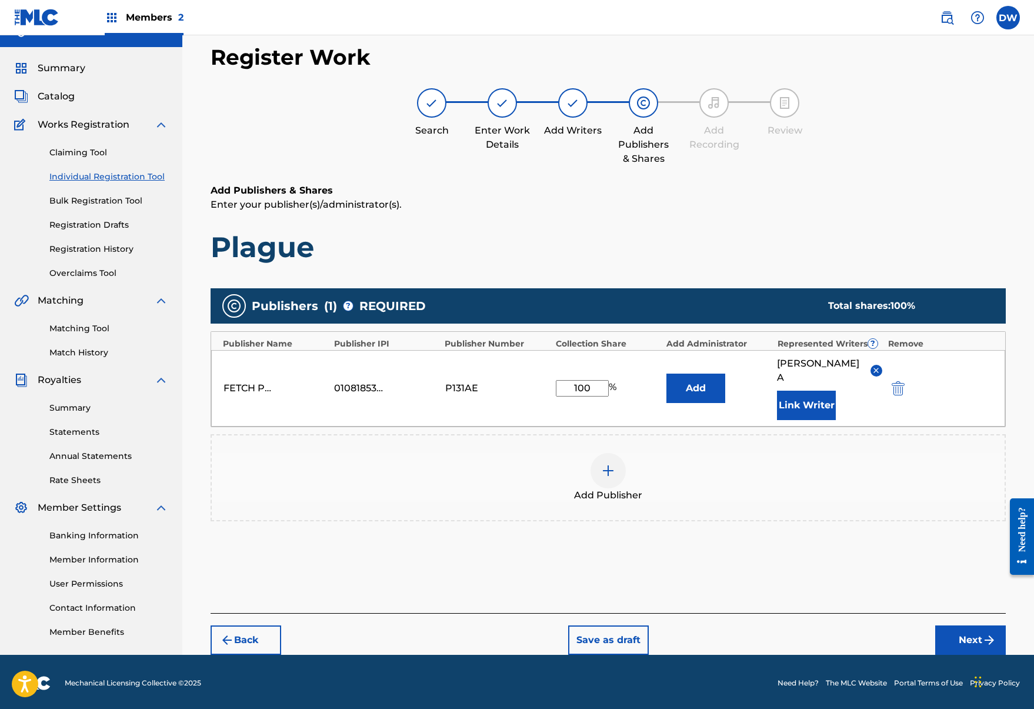
click at [975, 626] on button "Next" at bounding box center [971, 640] width 71 height 29
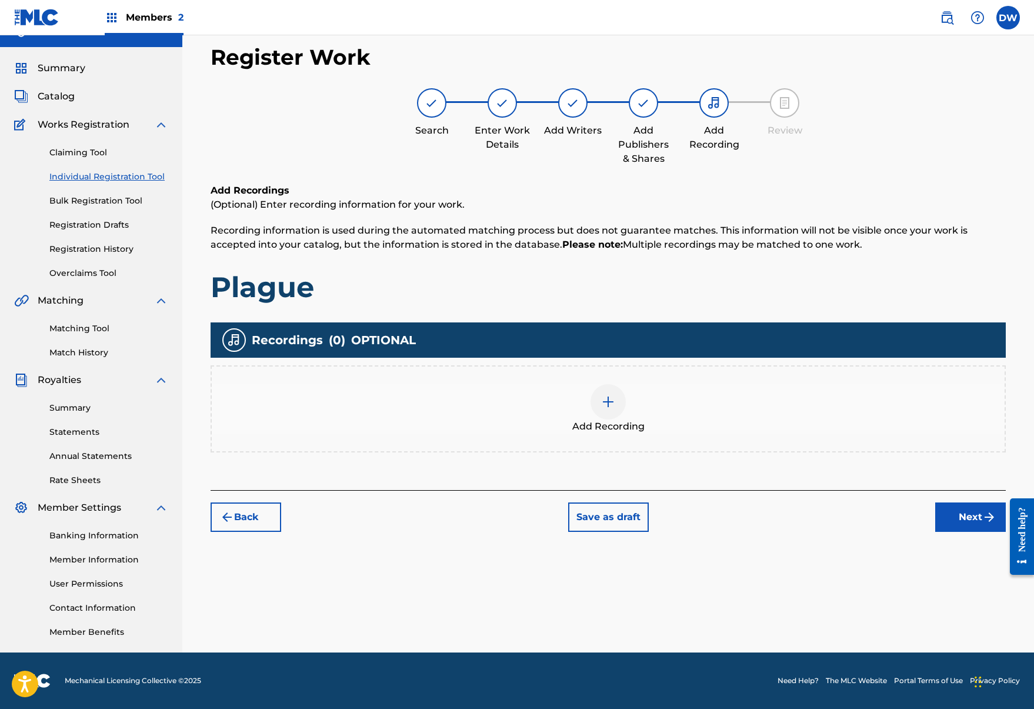
click at [613, 402] on img at bounding box center [608, 402] width 14 height 14
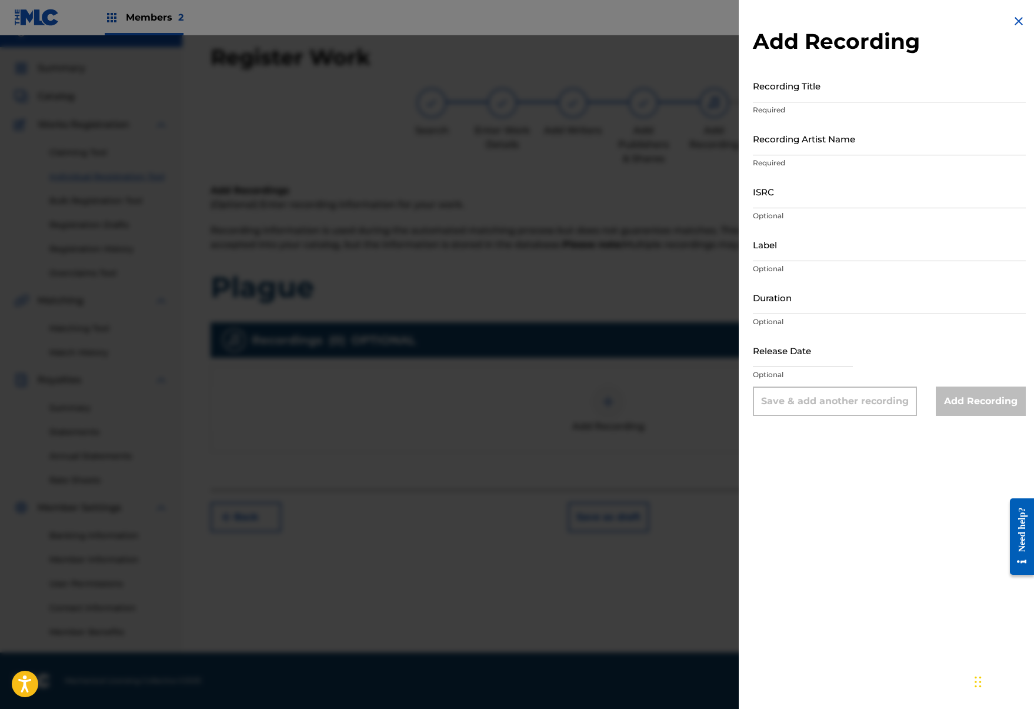
click at [819, 88] on input "Recording Title" at bounding box center [889, 86] width 273 height 34
type input "Plague"
click at [811, 139] on input "Recording Artist Name" at bounding box center [889, 139] width 273 height 34
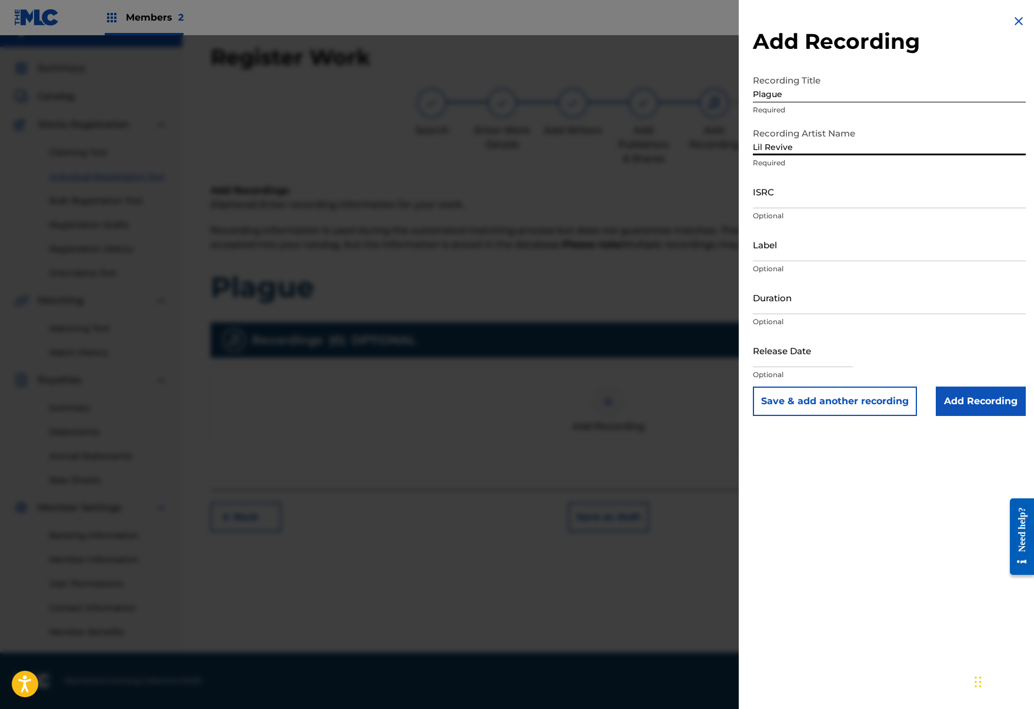
type input "Lil Revive"
click at [807, 205] on input "ISRC" at bounding box center [889, 192] width 273 height 34
paste input "QZK6K2055897"
type input "QZK6K2055897"
click at [990, 407] on input "Add Recording" at bounding box center [981, 401] width 90 height 29
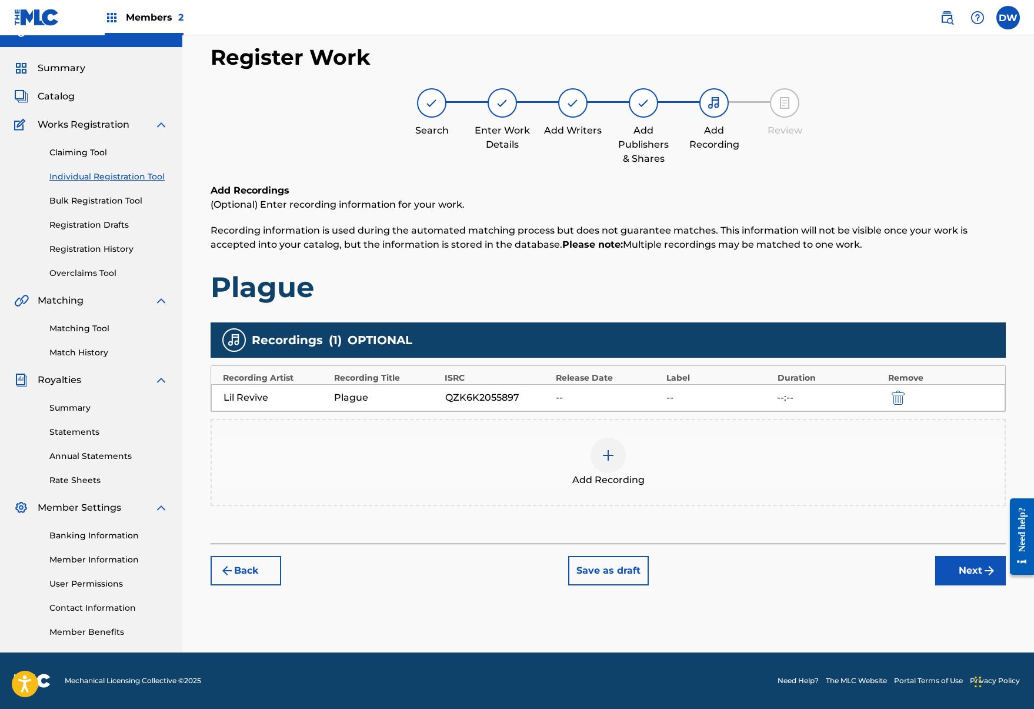
click at [958, 580] on button "Next" at bounding box center [971, 570] width 71 height 29
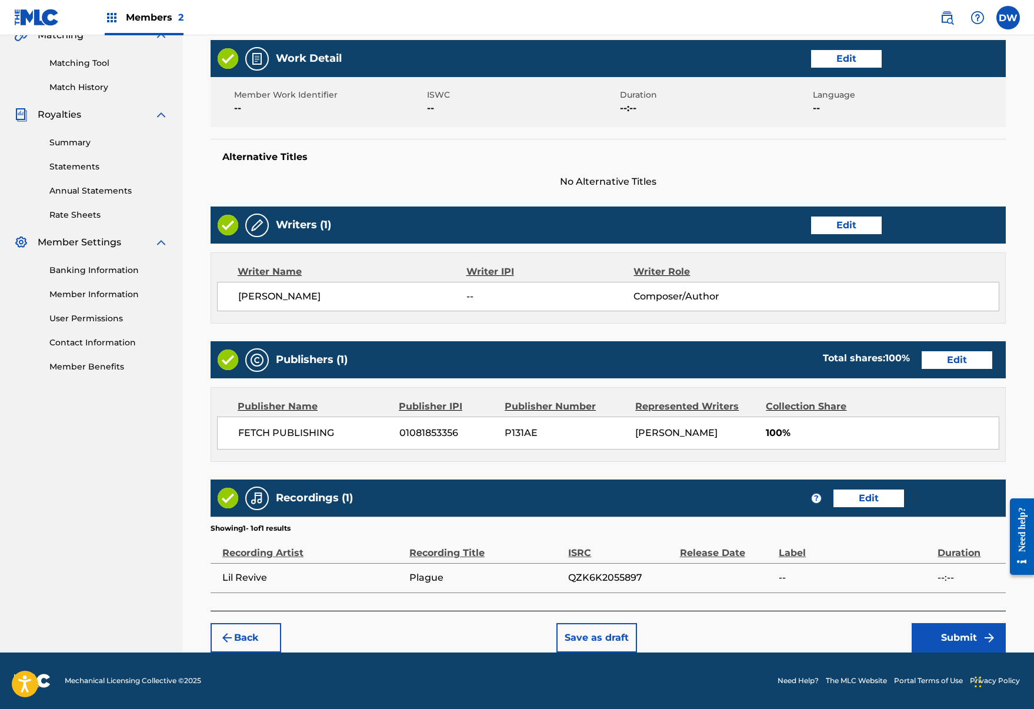
scroll to position [285, 0]
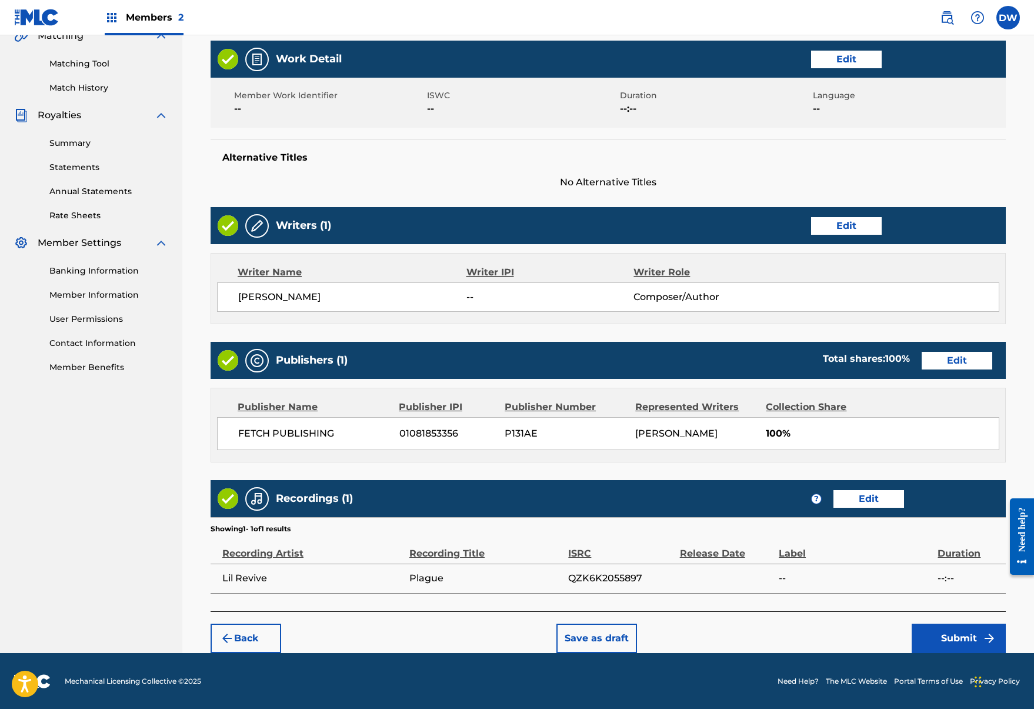
click at [945, 644] on button "Submit" at bounding box center [959, 638] width 94 height 29
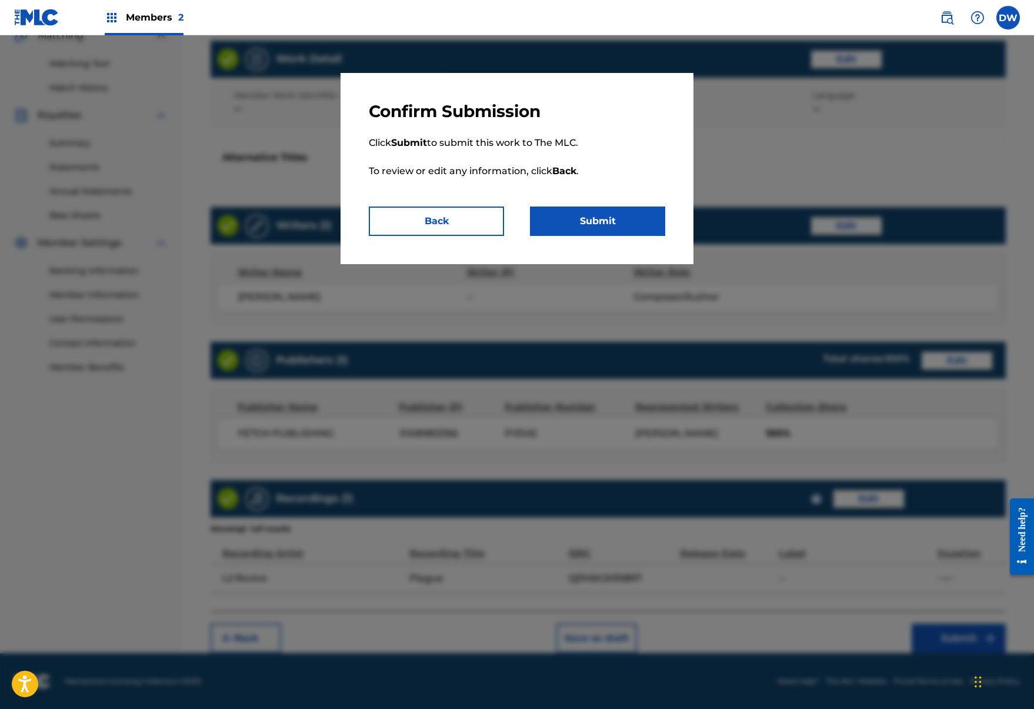
click at [621, 228] on button "Submit" at bounding box center [597, 221] width 135 height 29
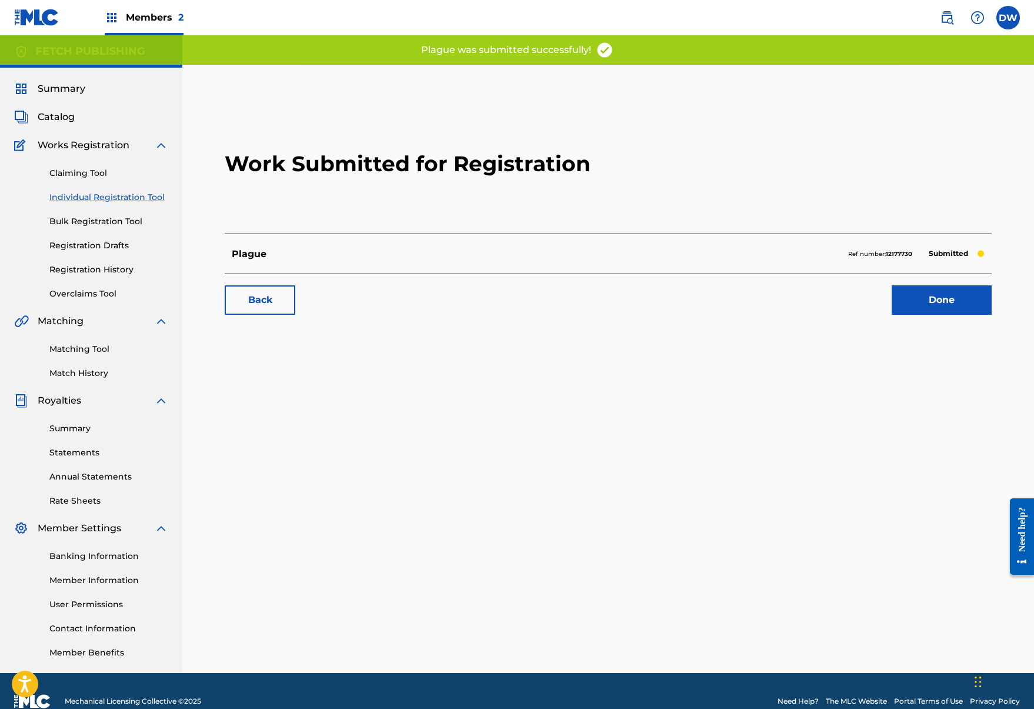
click at [948, 302] on link "Done" at bounding box center [942, 299] width 100 height 29
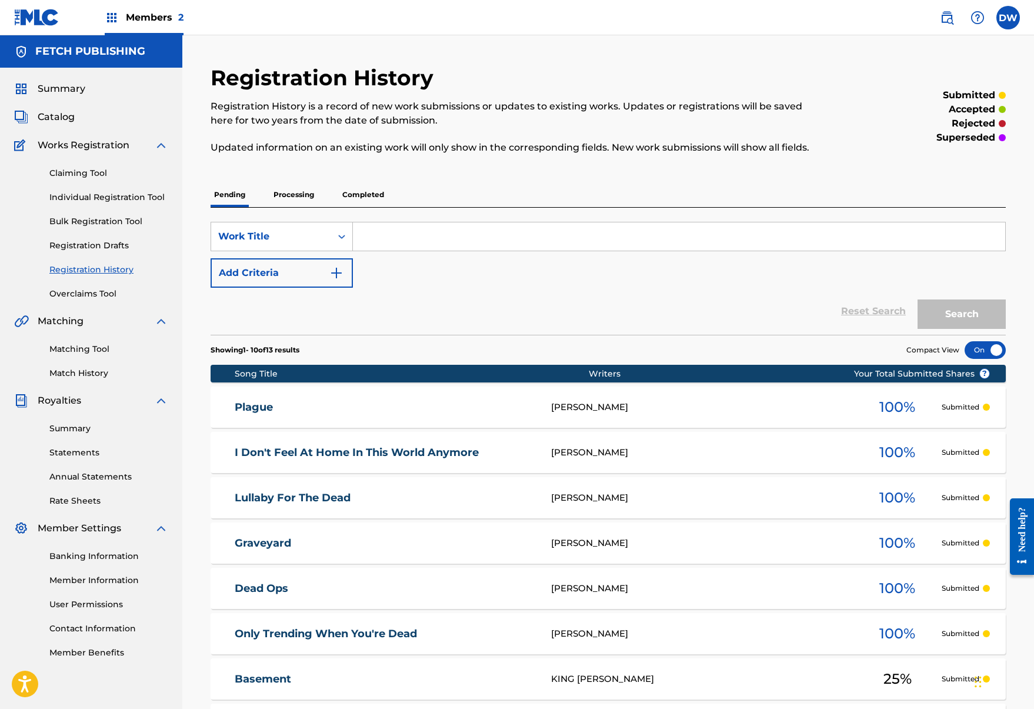
click at [405, 262] on div "SearchWithCriteria136d5352-a04c-4746-92d4-09f890029e90 Work Title Add Criteria" at bounding box center [609, 255] width 796 height 66
click at [107, 200] on link "Individual Registration Tool" at bounding box center [108, 197] width 119 height 12
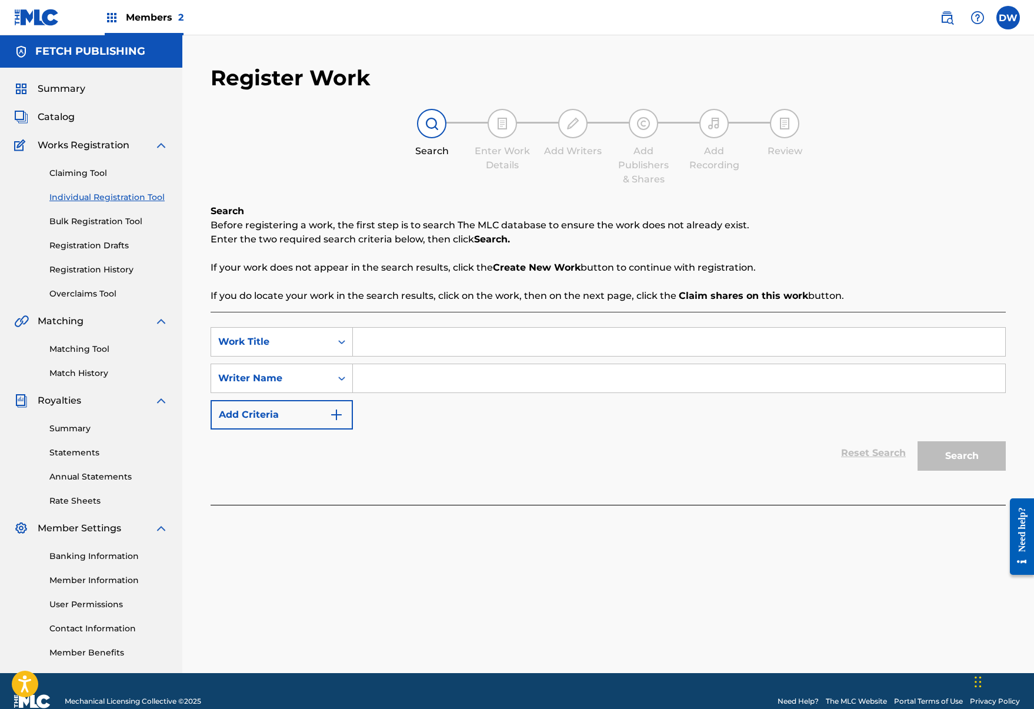
click at [404, 324] on div "SearchWithCriteriaa5c64df7-db2c-4151-bf25-081312b3f217 Work Title SearchWithCri…" at bounding box center [609, 408] width 796 height 193
click at [404, 330] on input "Search Form" at bounding box center [679, 342] width 653 height 28
click at [394, 344] on input "Phone Demon" at bounding box center [679, 342] width 653 height 28
type input "Phonk Demon"
click at [534, 364] on input "Search Form" at bounding box center [679, 378] width 653 height 28
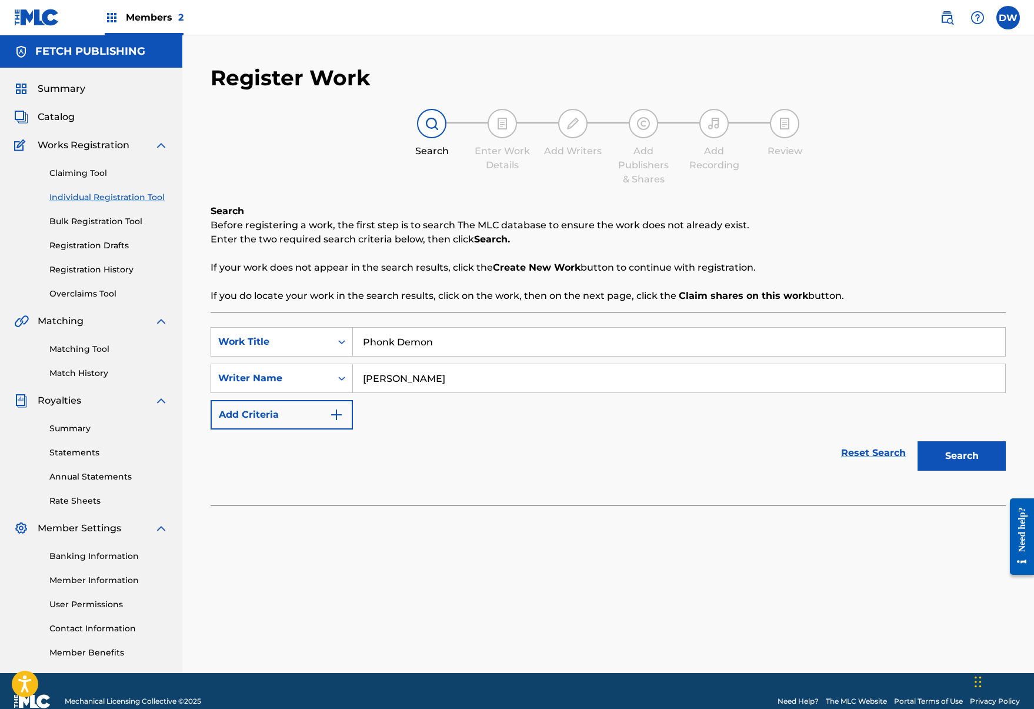
type input "Josh A"
click at [950, 451] on button "Search" at bounding box center [962, 455] width 88 height 29
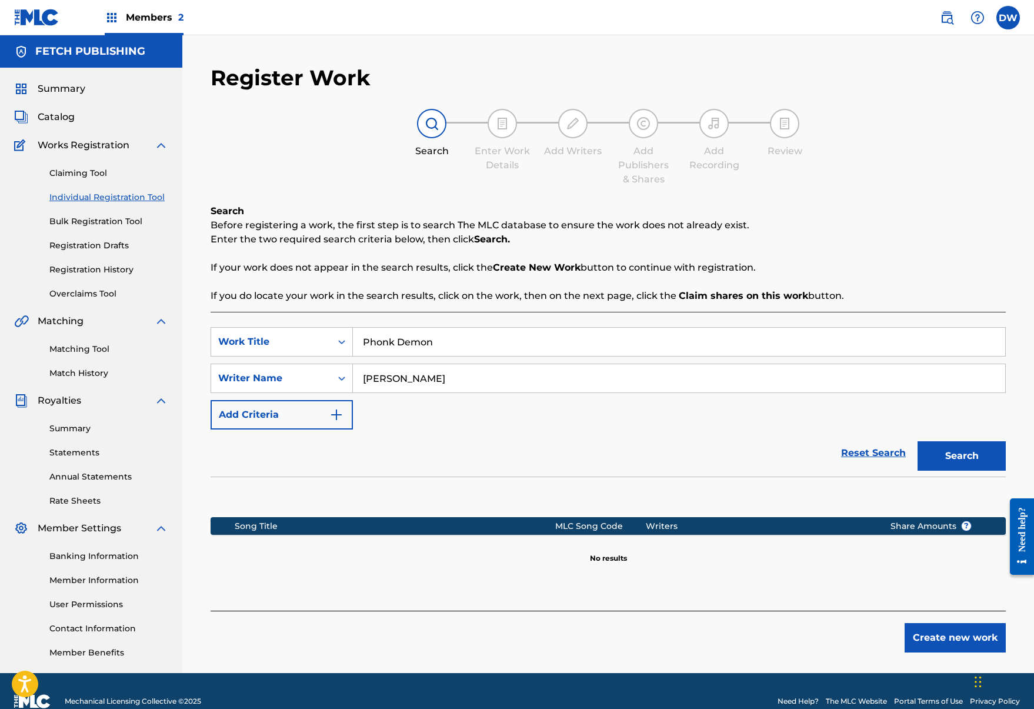
click at [965, 635] on button "Create new work" at bounding box center [955, 637] width 101 height 29
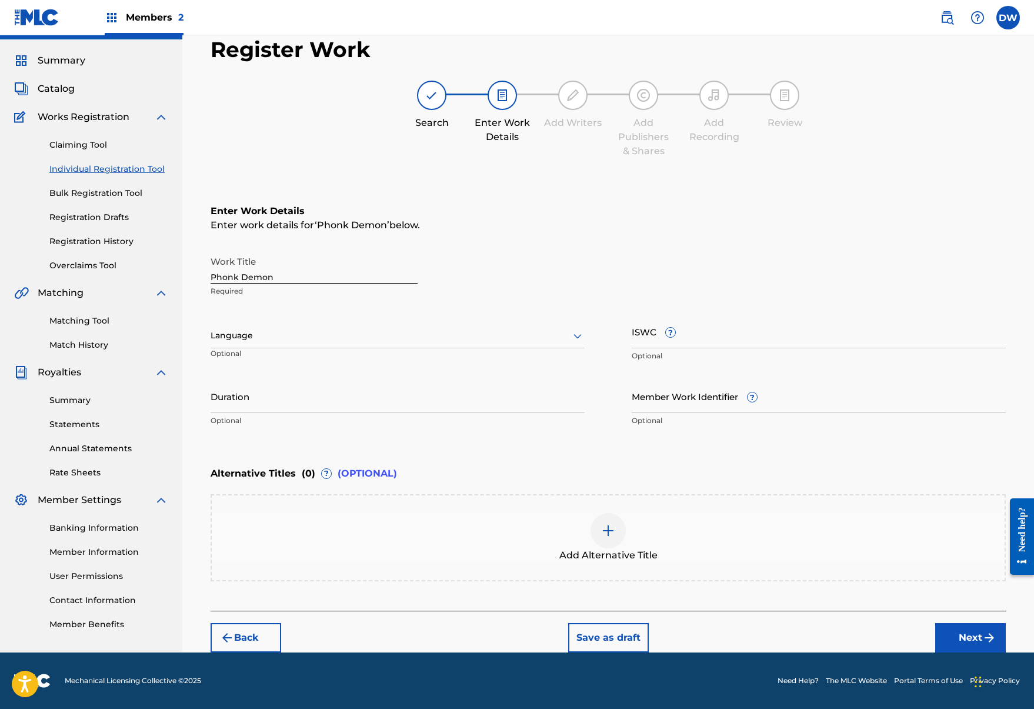
click at [967, 627] on button "Next" at bounding box center [971, 637] width 71 height 29
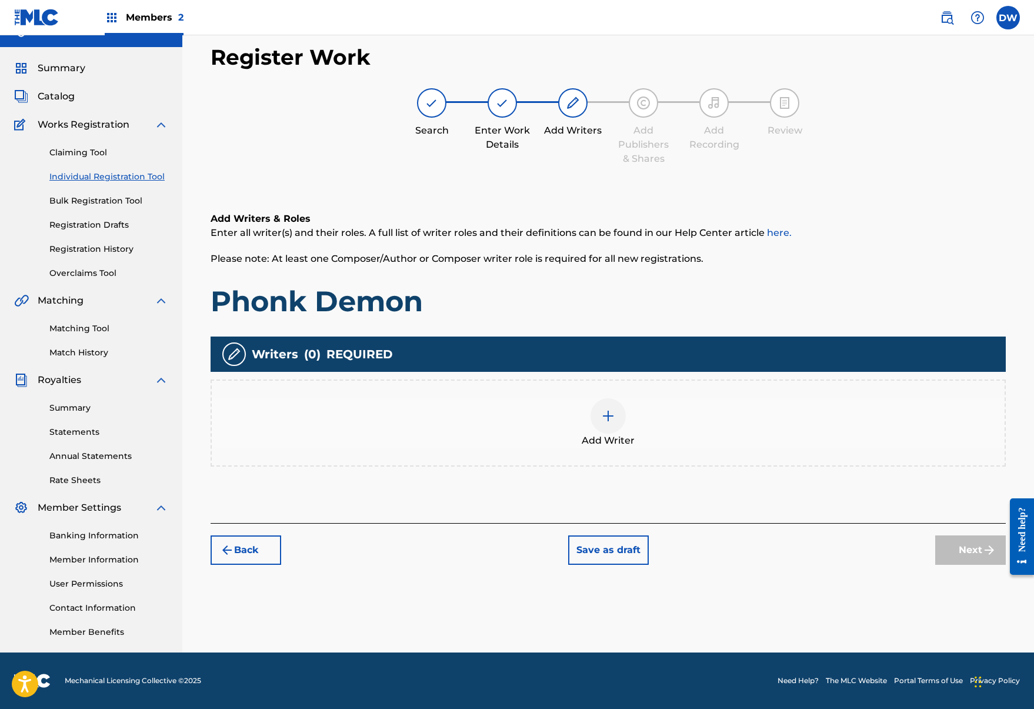
click at [581, 421] on div "Add Writer" at bounding box center [608, 422] width 793 height 49
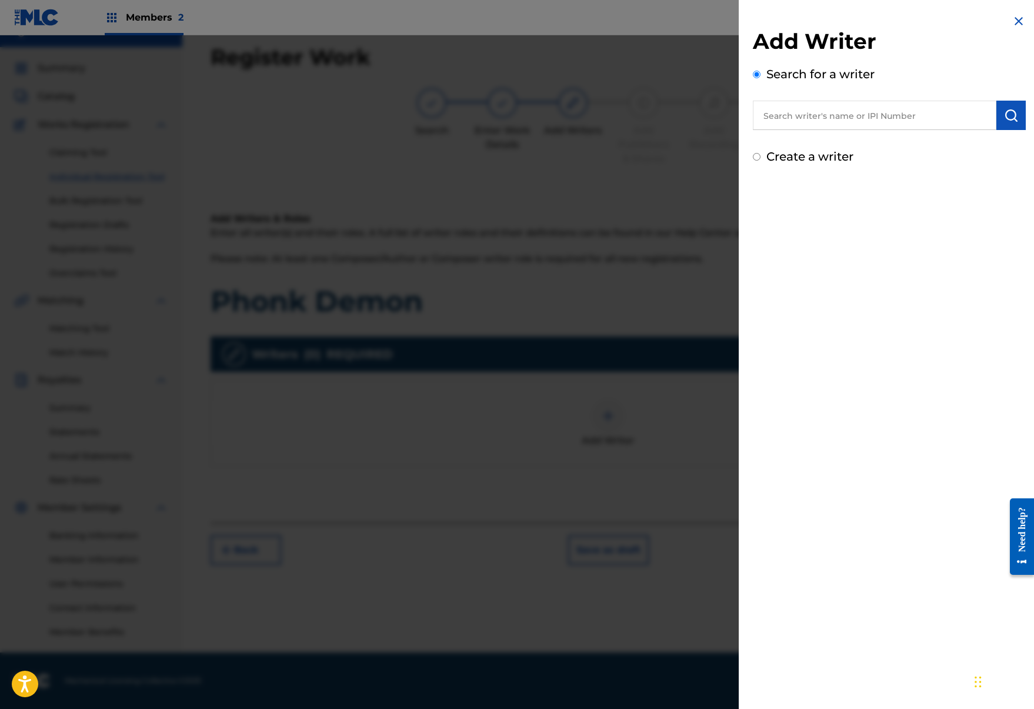
click at [827, 129] on input "text" at bounding box center [875, 115] width 244 height 29
type input "o"
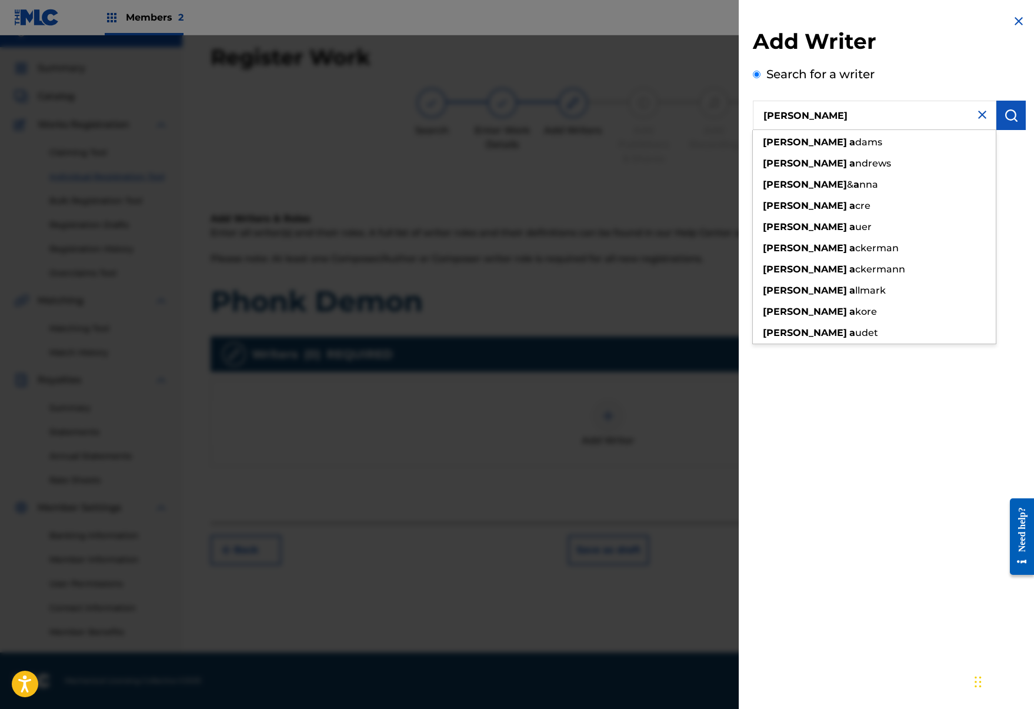
type input "josh a"
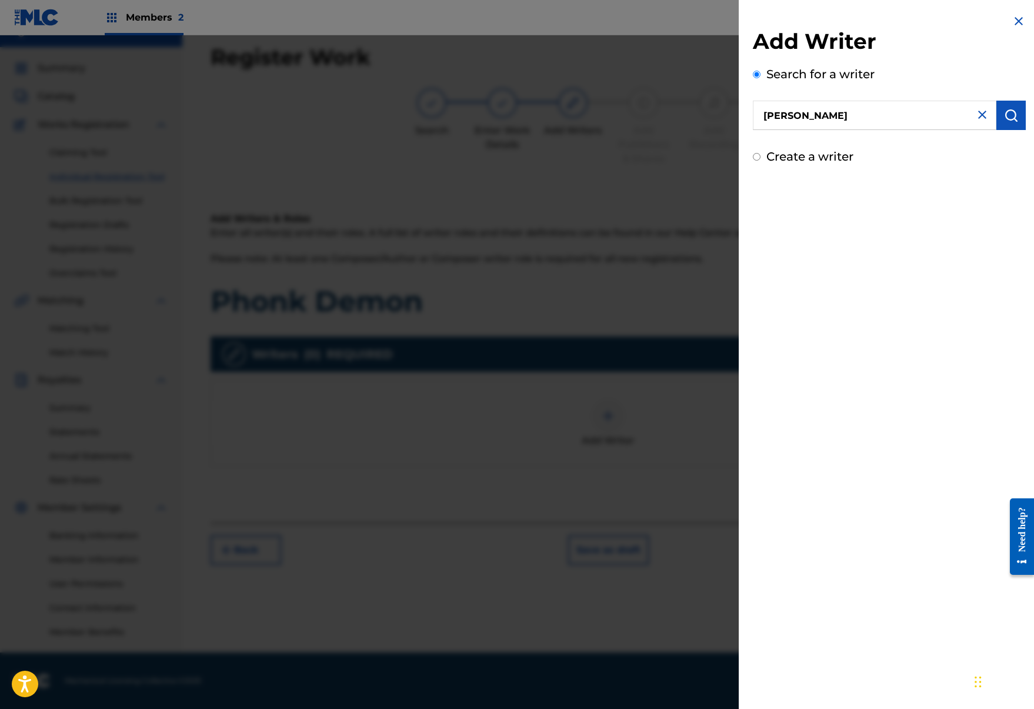
click at [1006, 118] on img "submit" at bounding box center [1011, 115] width 14 height 14
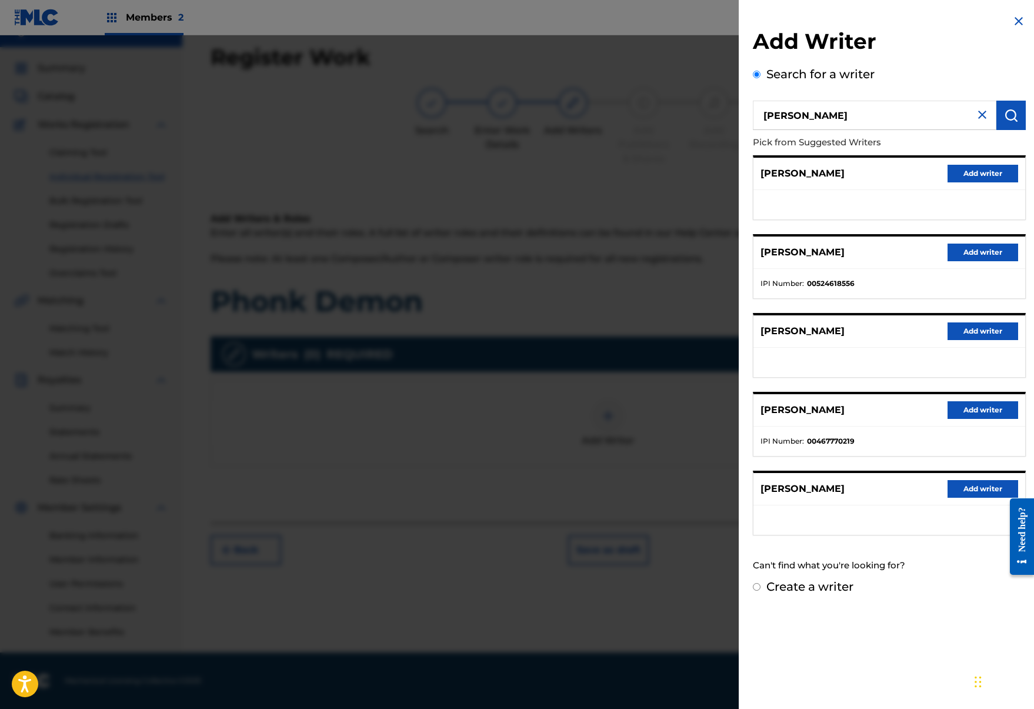
click at [984, 490] on button "Add writer" at bounding box center [983, 489] width 71 height 18
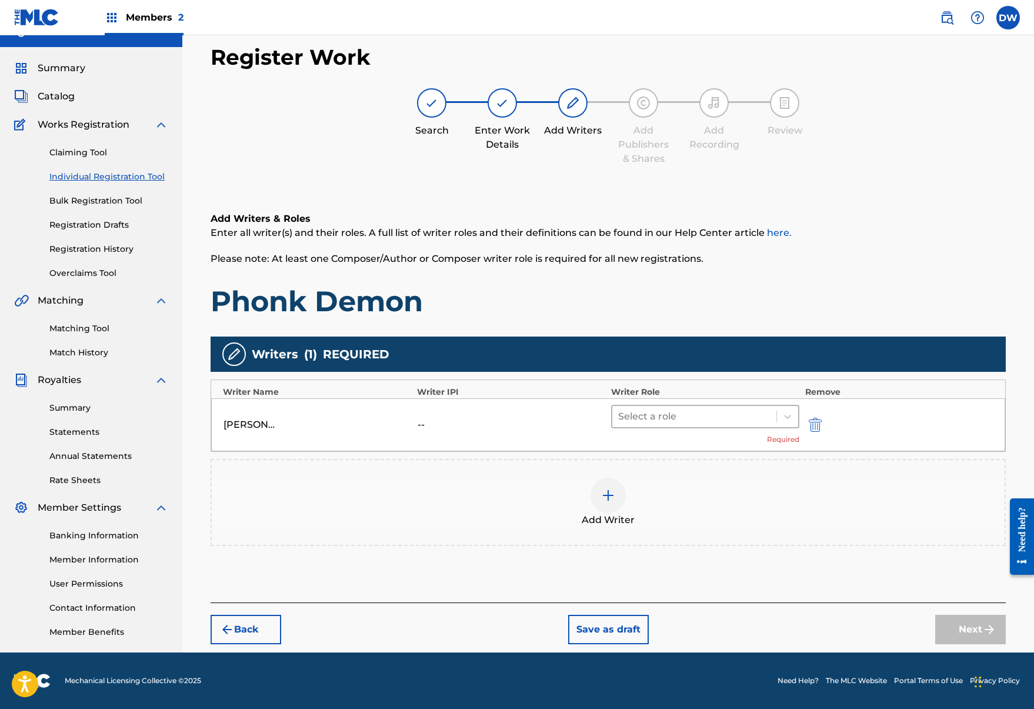
click at [687, 423] on div at bounding box center [694, 416] width 152 height 16
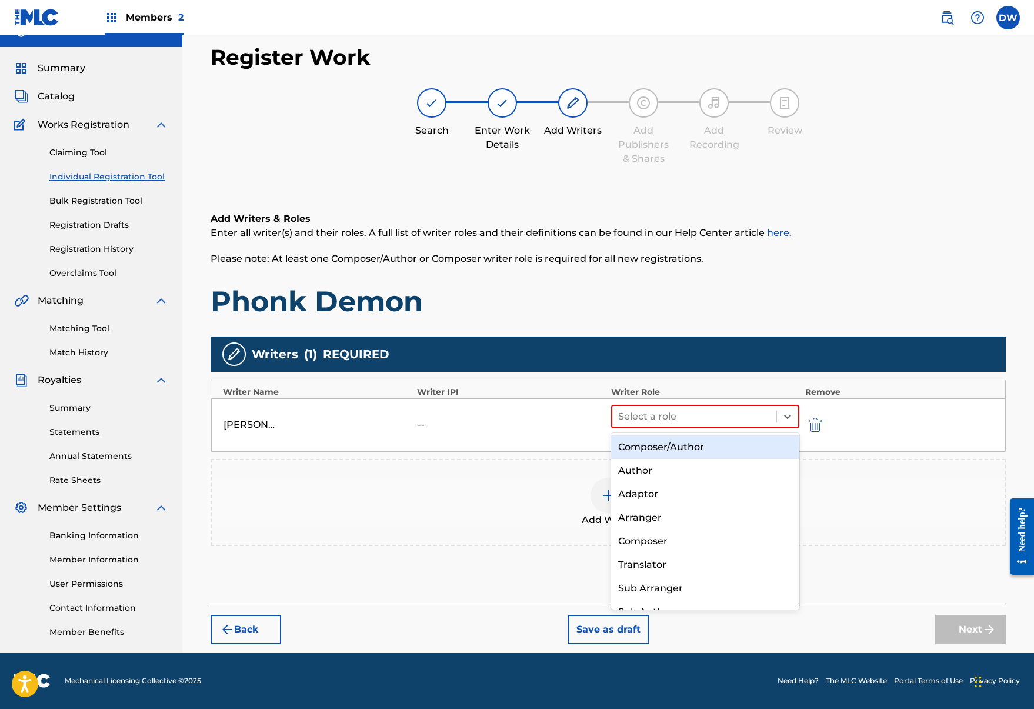
click at [683, 448] on div "Composer/Author" at bounding box center [705, 447] width 188 height 24
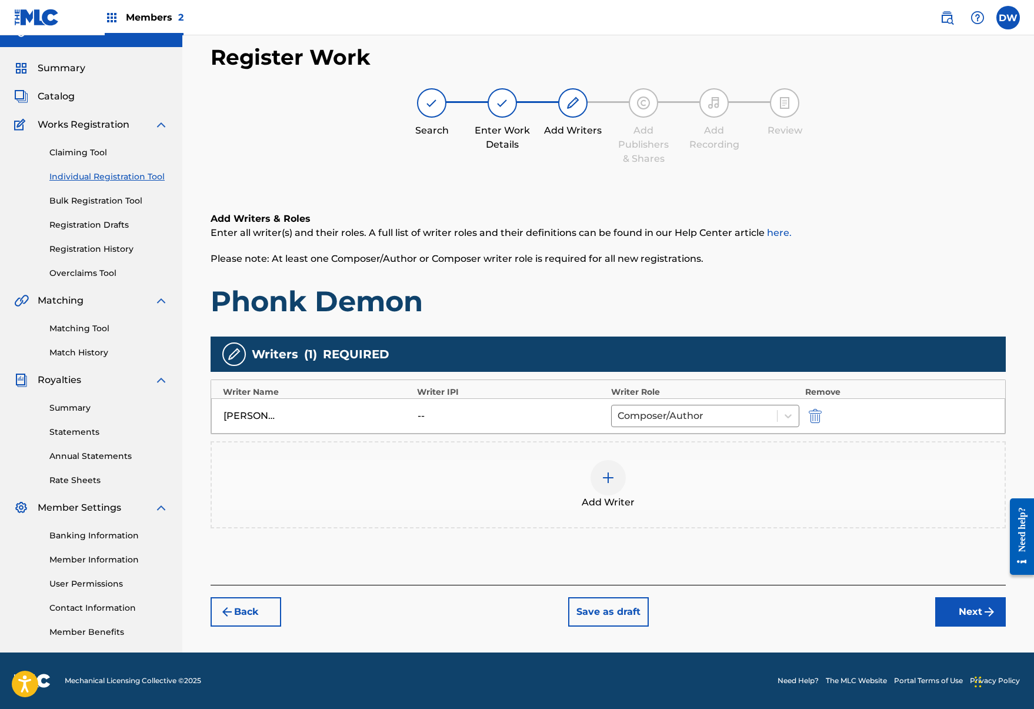
click at [973, 620] on button "Next" at bounding box center [971, 611] width 71 height 29
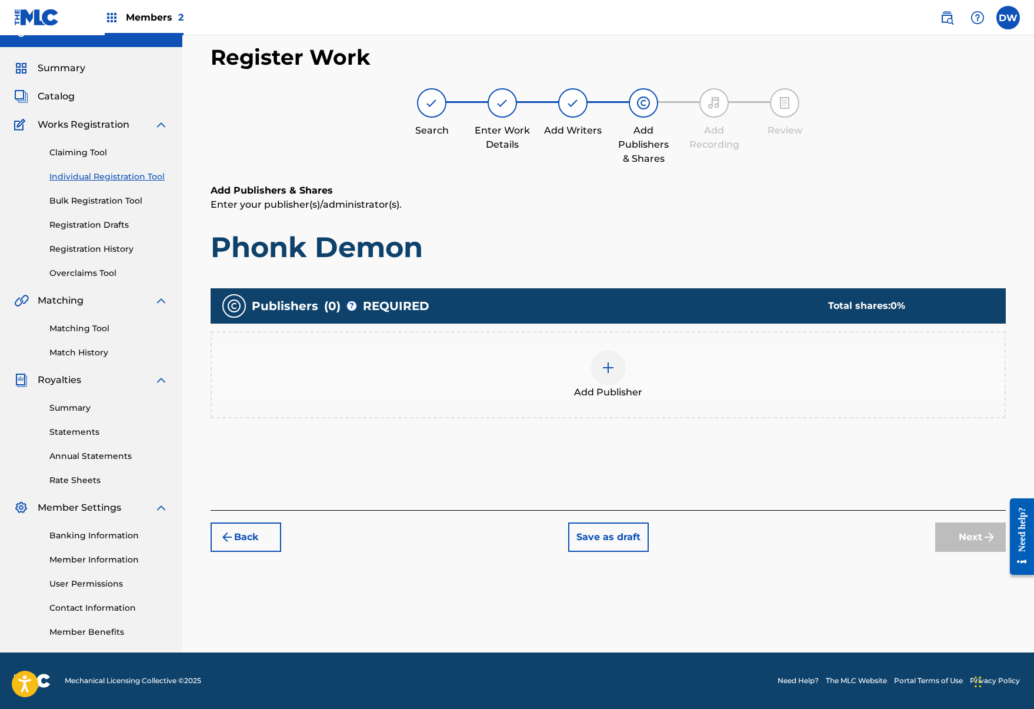
click at [605, 375] on div at bounding box center [608, 367] width 35 height 35
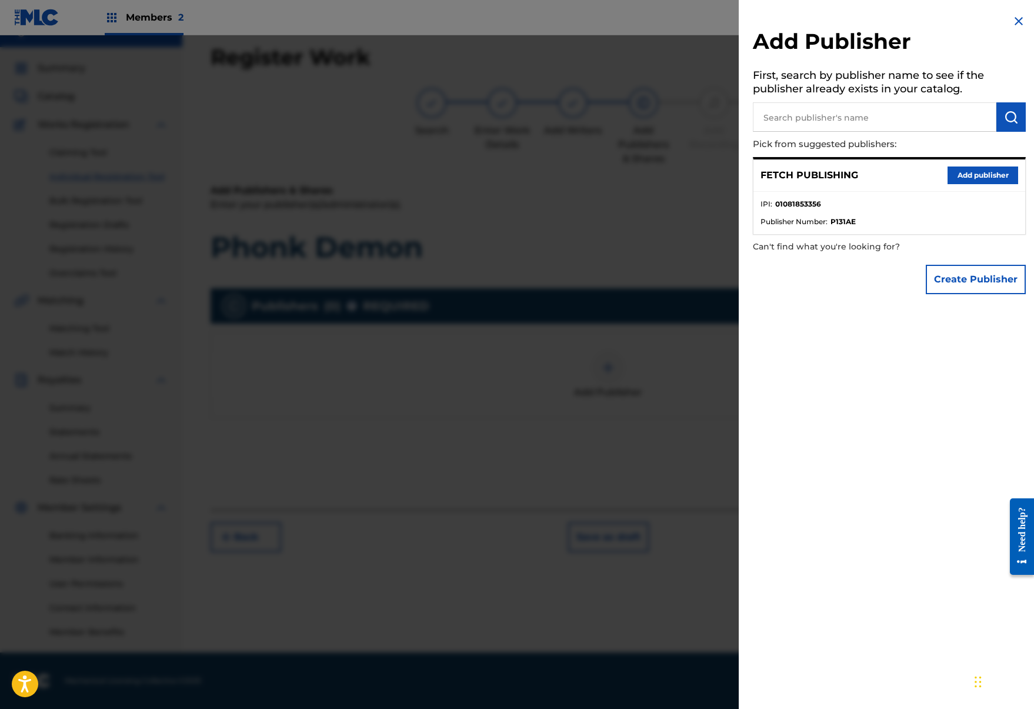
click at [959, 170] on button "Add publisher" at bounding box center [983, 176] width 71 height 18
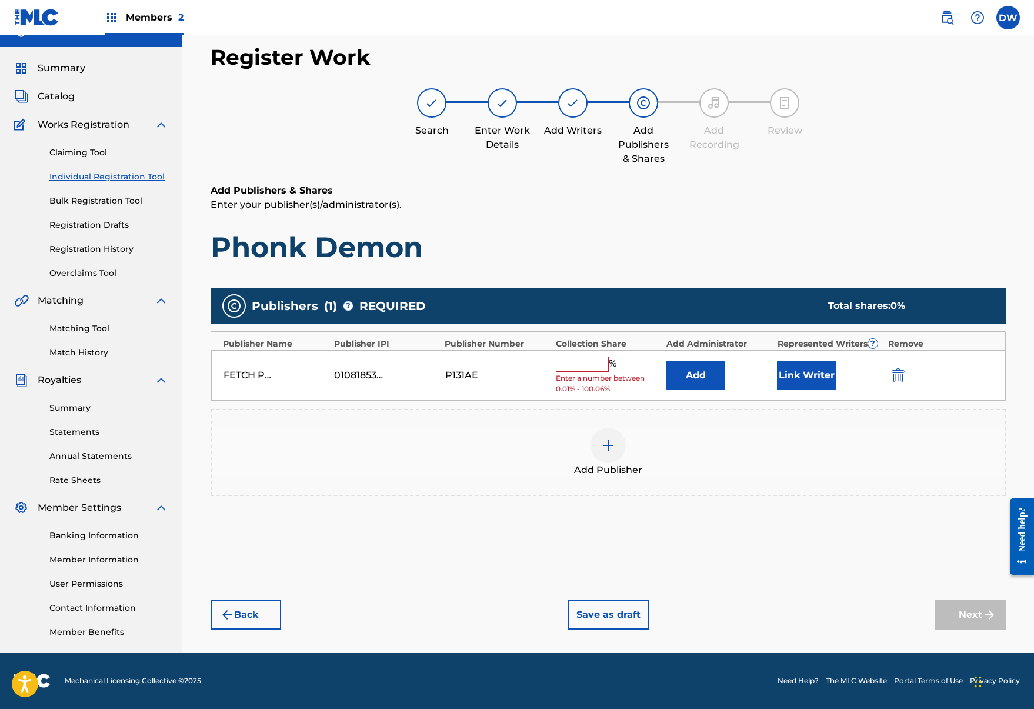
click at [581, 358] on input "text" at bounding box center [582, 364] width 53 height 15
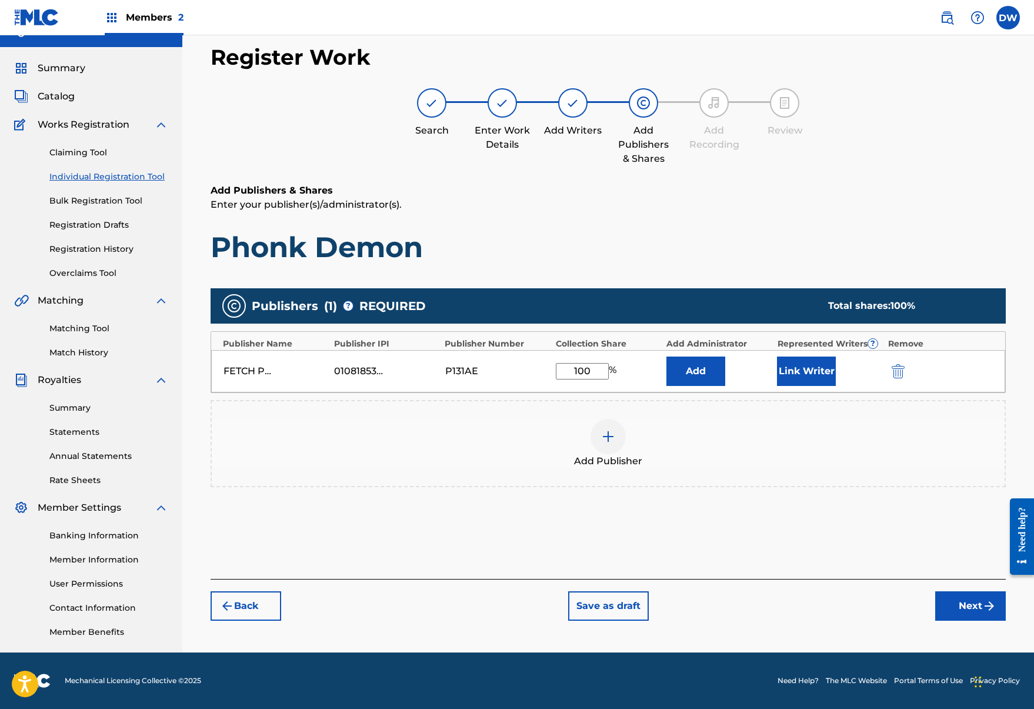
type input "100"
click at [798, 384] on button "Link Writer" at bounding box center [806, 371] width 59 height 29
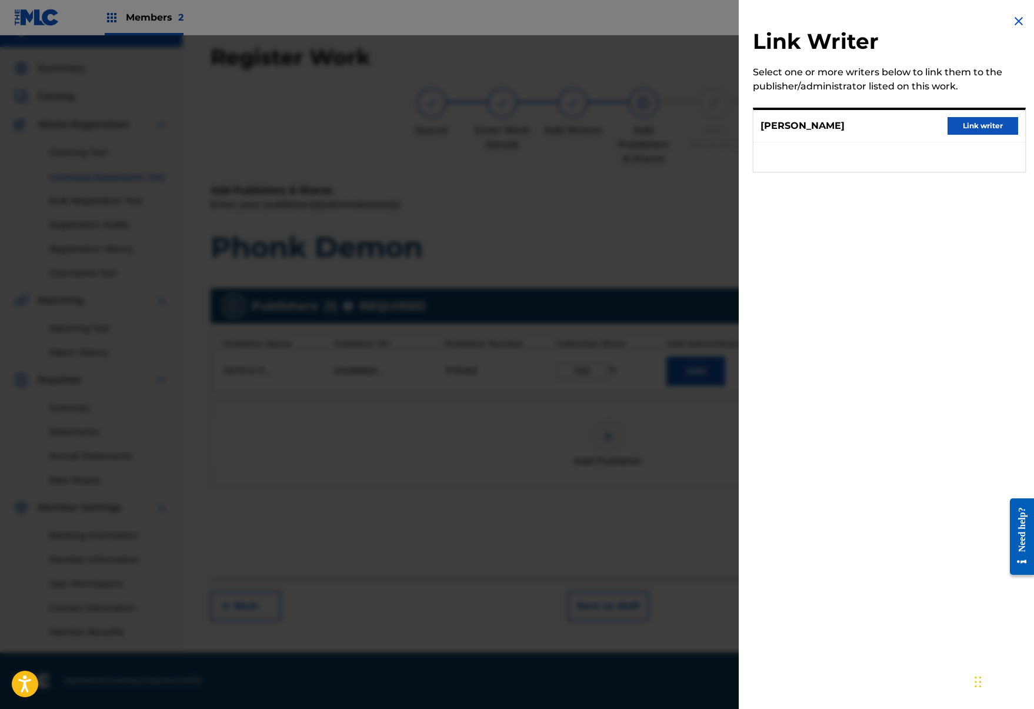
click at [957, 127] on button "Link writer" at bounding box center [983, 126] width 71 height 18
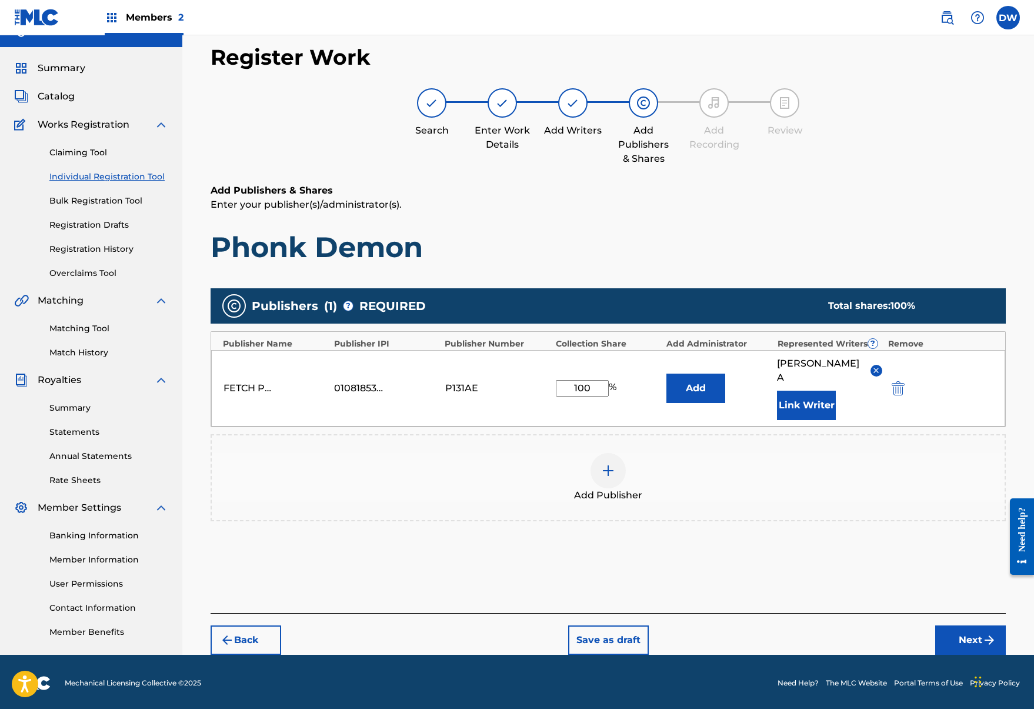
click at [978, 626] on button "Next" at bounding box center [971, 640] width 71 height 29
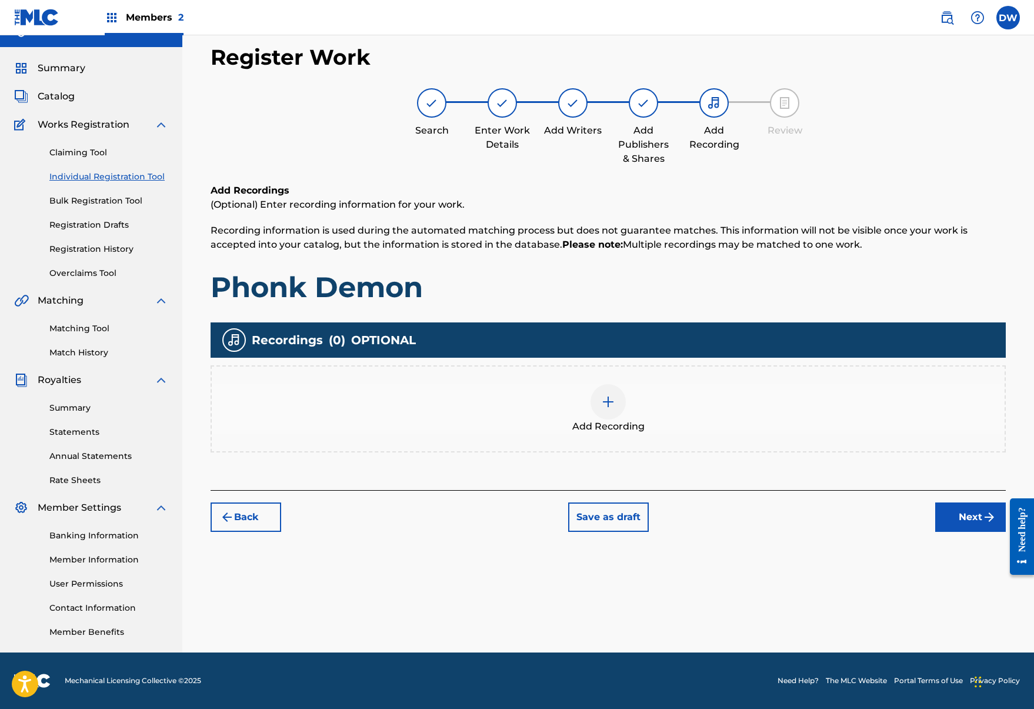
click at [625, 416] on div "Add Recording" at bounding box center [608, 408] width 793 height 49
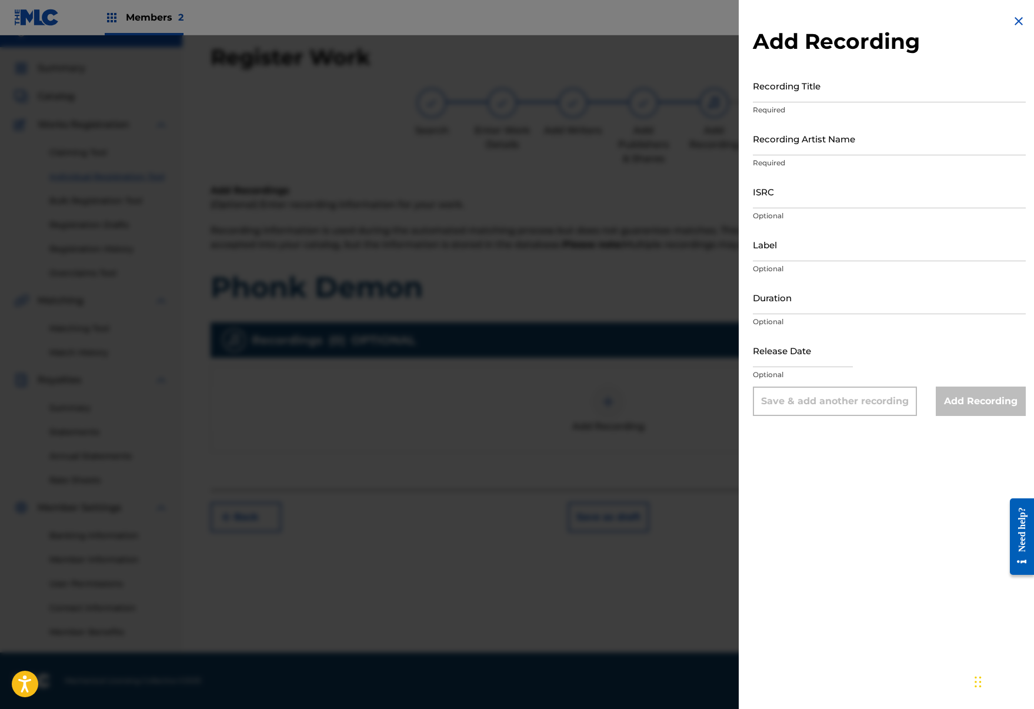
click at [833, 95] on input "Recording Title" at bounding box center [889, 86] width 273 height 34
click at [780, 95] on input "Phone Demon" at bounding box center [889, 86] width 273 height 34
type input "Phonk Demon"
click at [813, 142] on input "Recording Artist Name" at bounding box center [889, 139] width 273 height 34
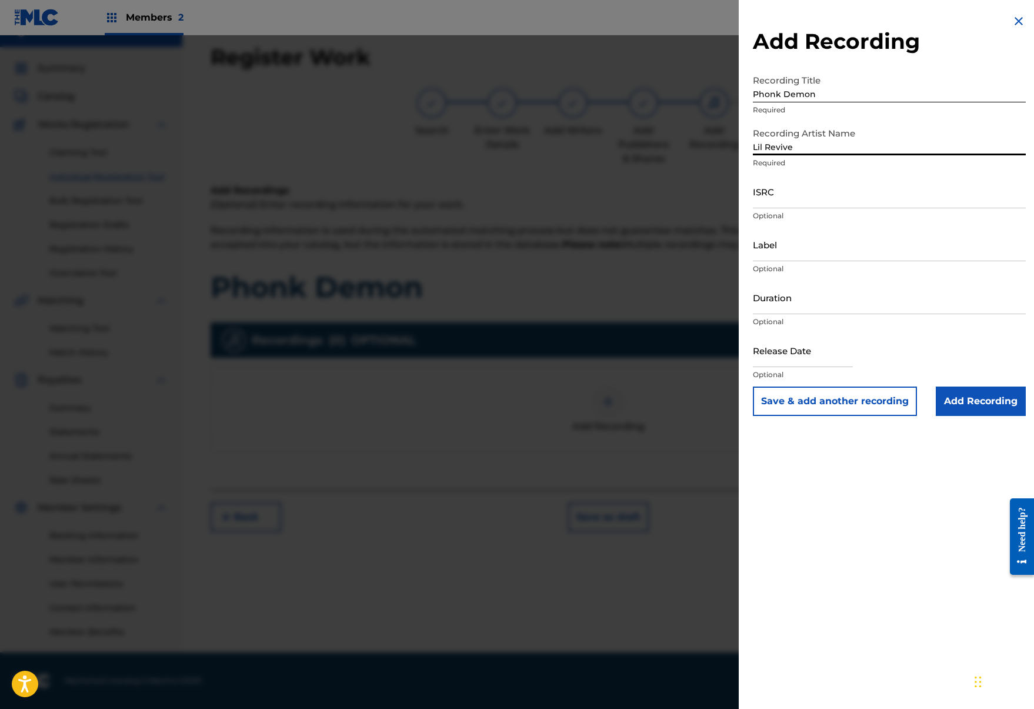
type input "Lil Revive"
click at [803, 186] on input "ISRC" at bounding box center [889, 192] width 273 height 34
paste input "QZPLS2355322"
type input "QZPLS2355322"
click at [982, 408] on input "Add Recording" at bounding box center [981, 401] width 90 height 29
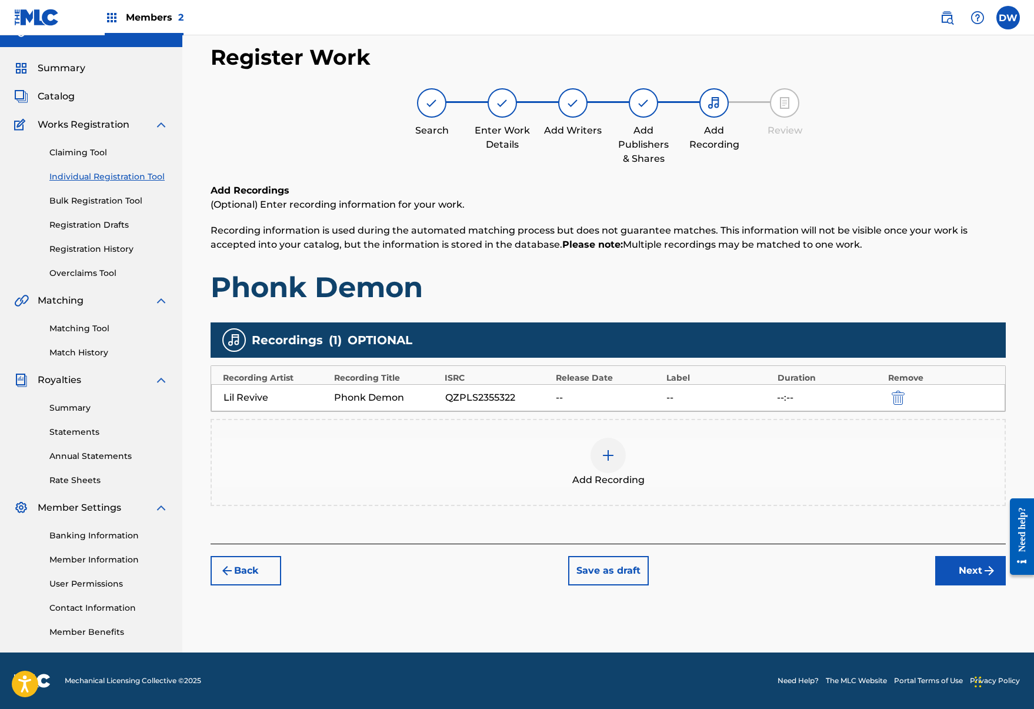
click at [960, 567] on button "Next" at bounding box center [971, 570] width 71 height 29
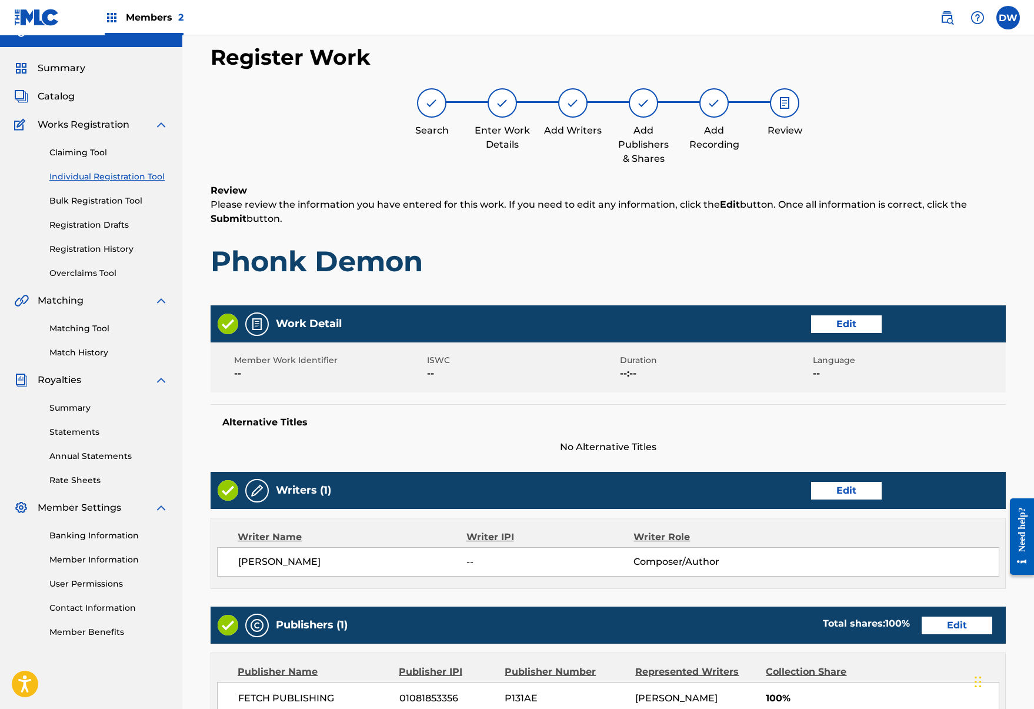
scroll to position [262, 0]
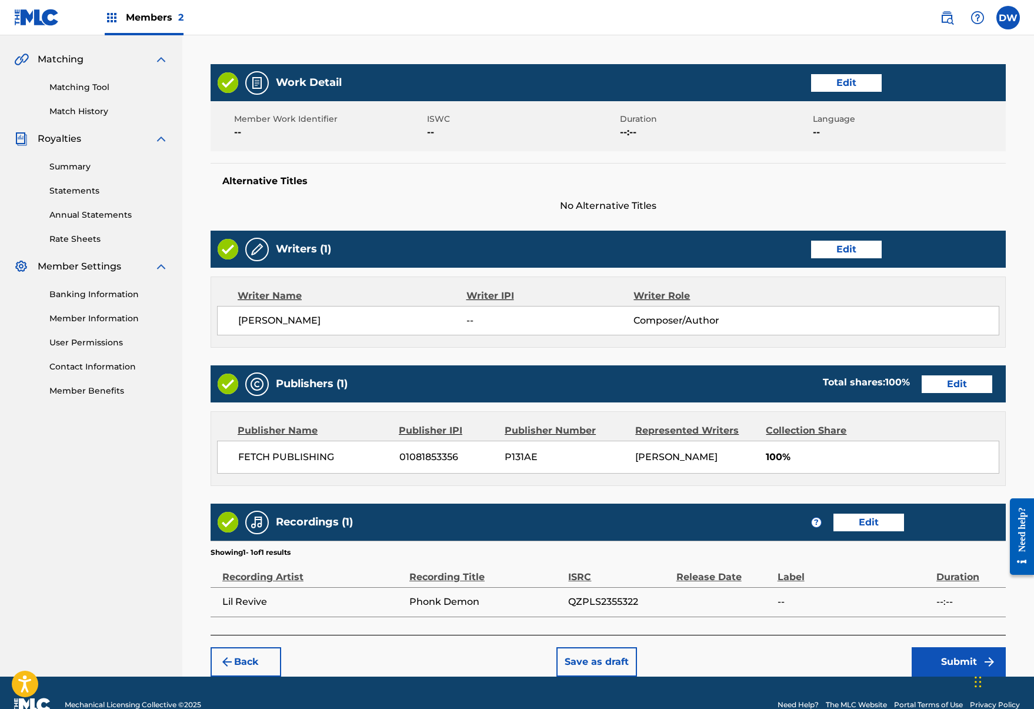
click at [966, 650] on button "Submit" at bounding box center [959, 661] width 94 height 29
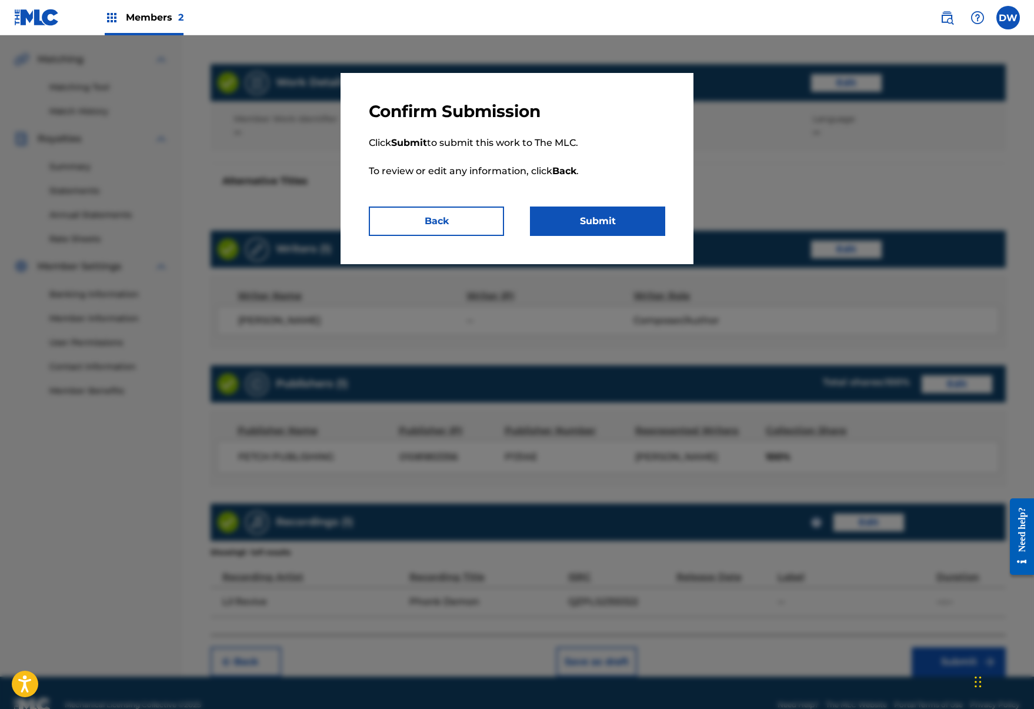
click at [583, 207] on button "Submit" at bounding box center [597, 221] width 135 height 29
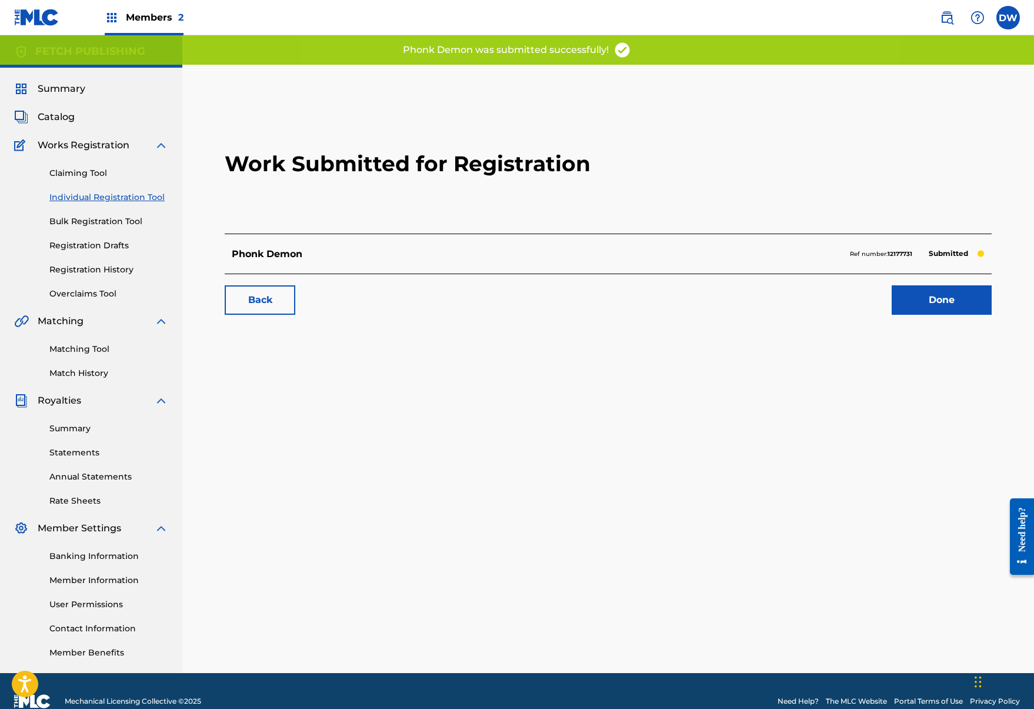
click at [919, 314] on link "Done" at bounding box center [942, 299] width 100 height 29
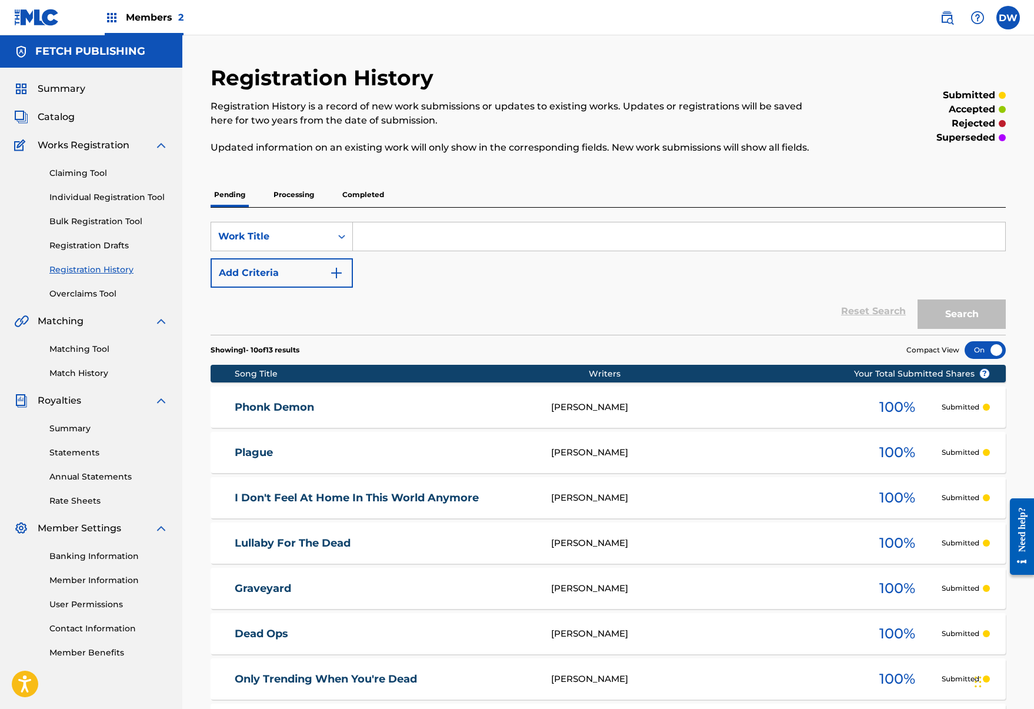
click at [75, 194] on link "Individual Registration Tool" at bounding box center [108, 197] width 119 height 12
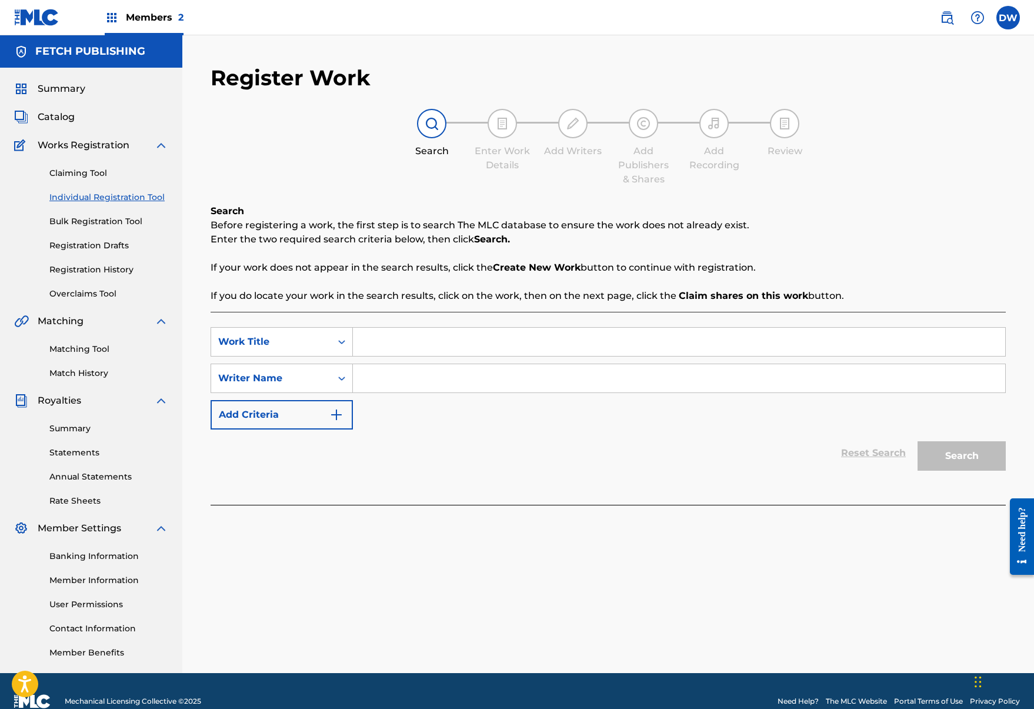
click at [420, 326] on div "SearchWithCriteriaa5c64df7-db2c-4151-bf25-081312b3f217 Work Title SearchWithCri…" at bounding box center [609, 408] width 796 height 193
click at [420, 331] on input "Search Form" at bounding box center [679, 342] width 653 height 28
type input "Terrifier"
click at [370, 388] on input "Search Form" at bounding box center [679, 378] width 653 height 28
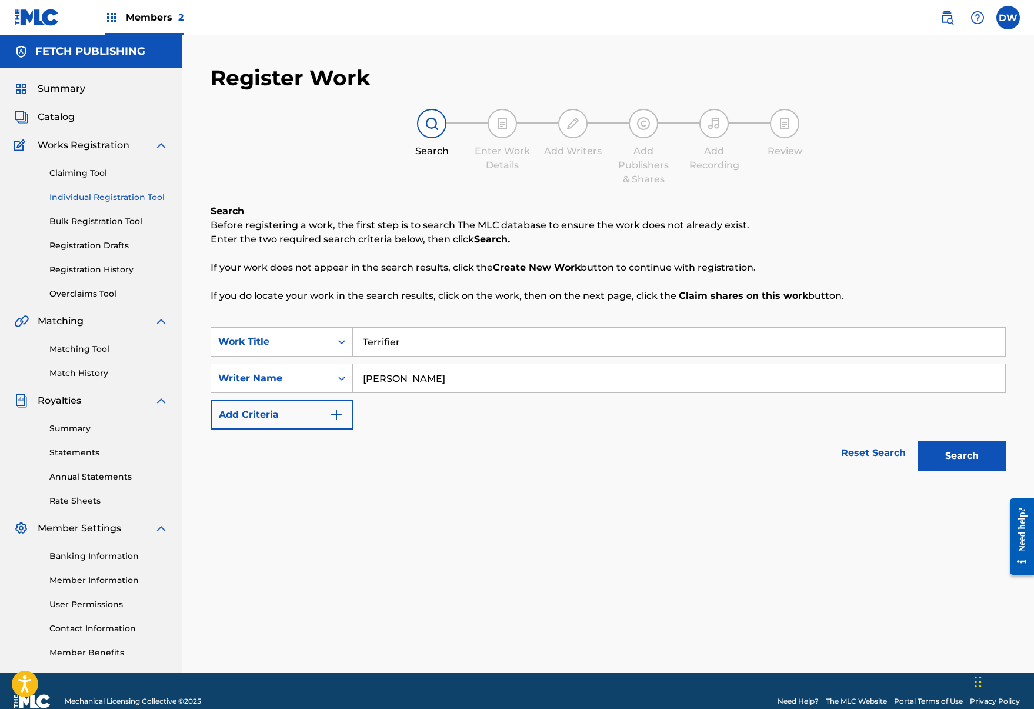
type input "josh a"
click at [1000, 457] on button "Search" at bounding box center [962, 455] width 88 height 29
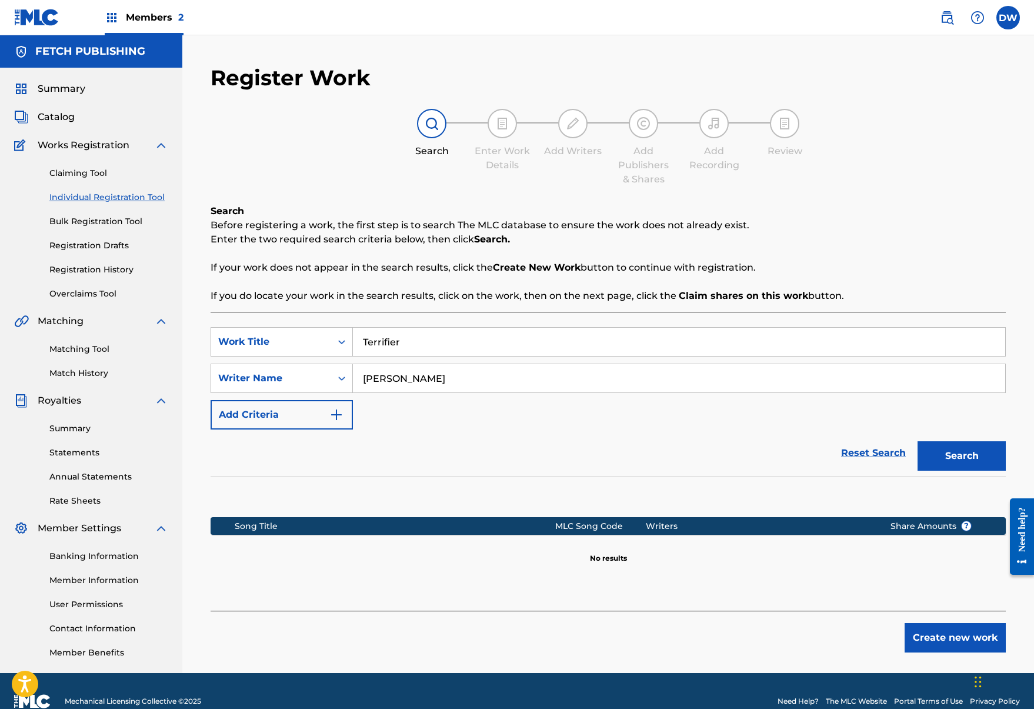
click at [937, 640] on button "Create new work" at bounding box center [955, 637] width 101 height 29
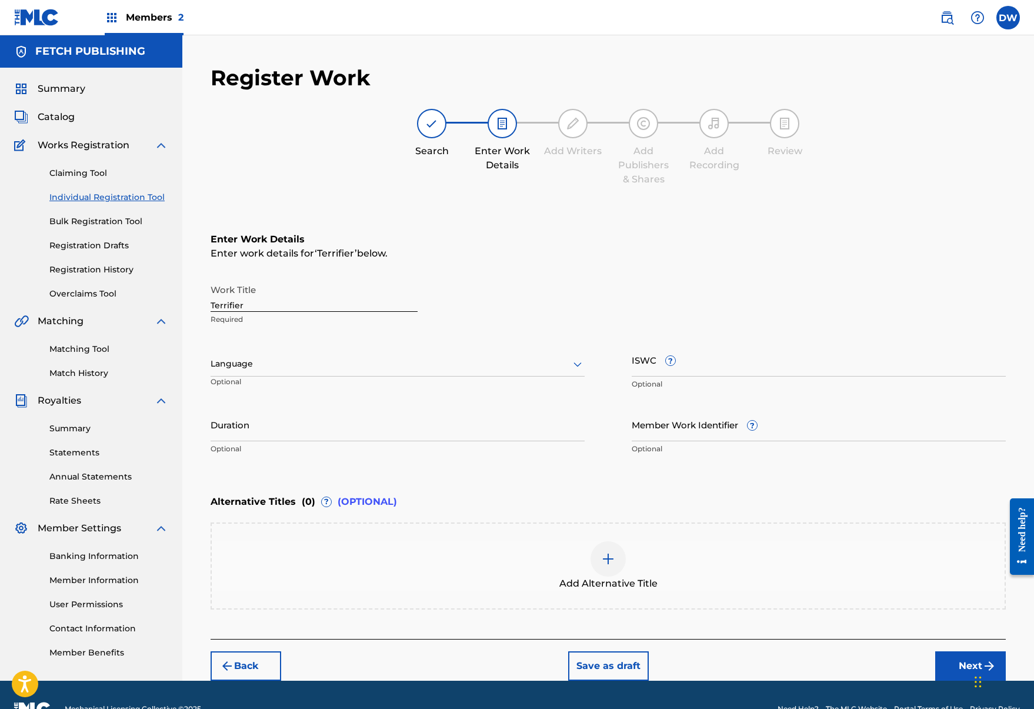
click at [961, 655] on button "Next" at bounding box center [971, 665] width 71 height 29
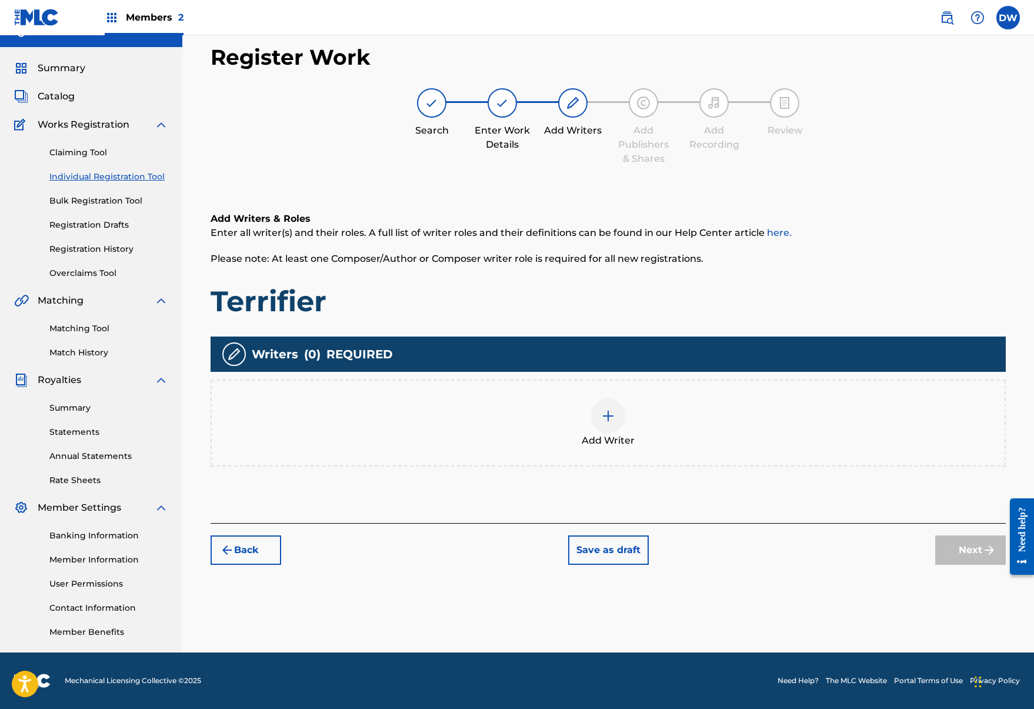
click at [587, 411] on div "Add Writer" at bounding box center [608, 422] width 793 height 49
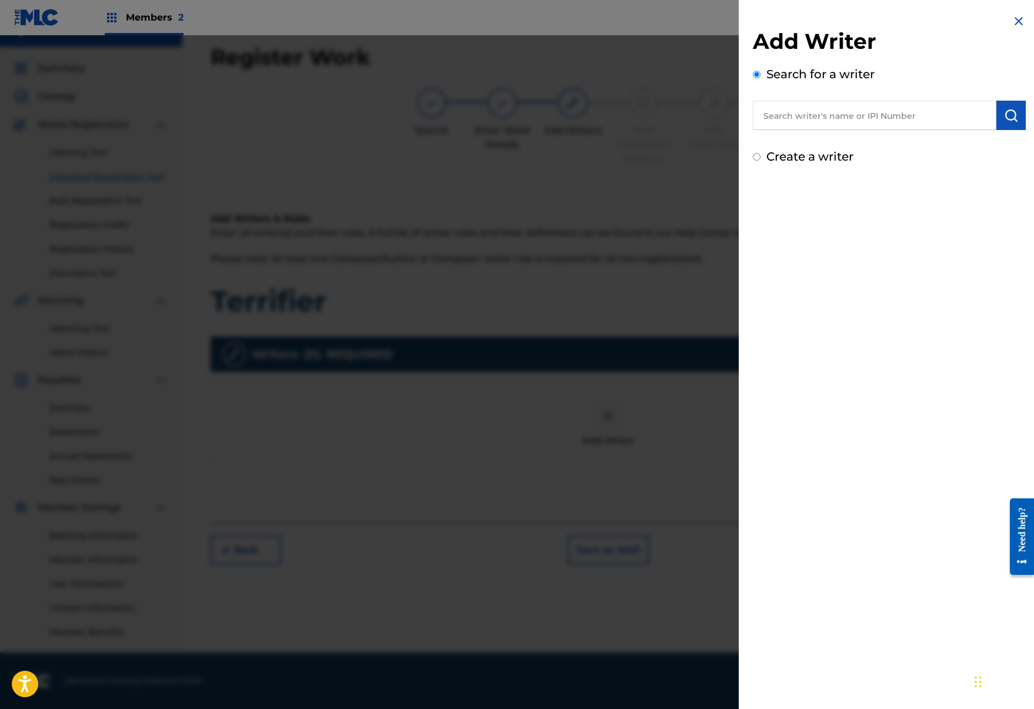
click at [835, 103] on input "text" at bounding box center [875, 115] width 244 height 29
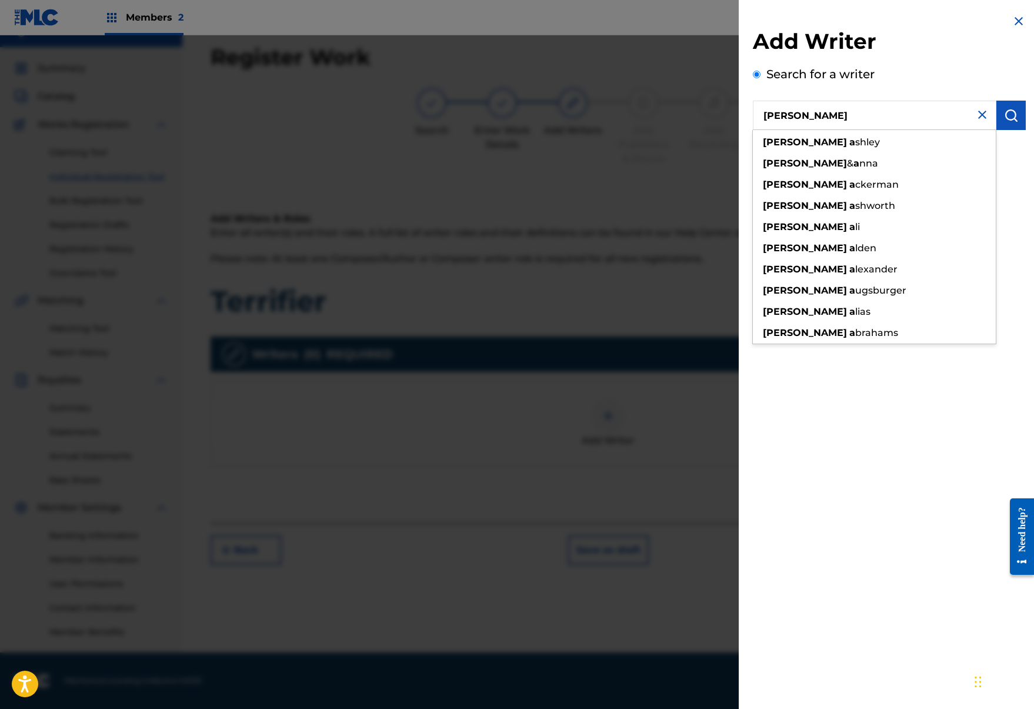
type input "josh a"
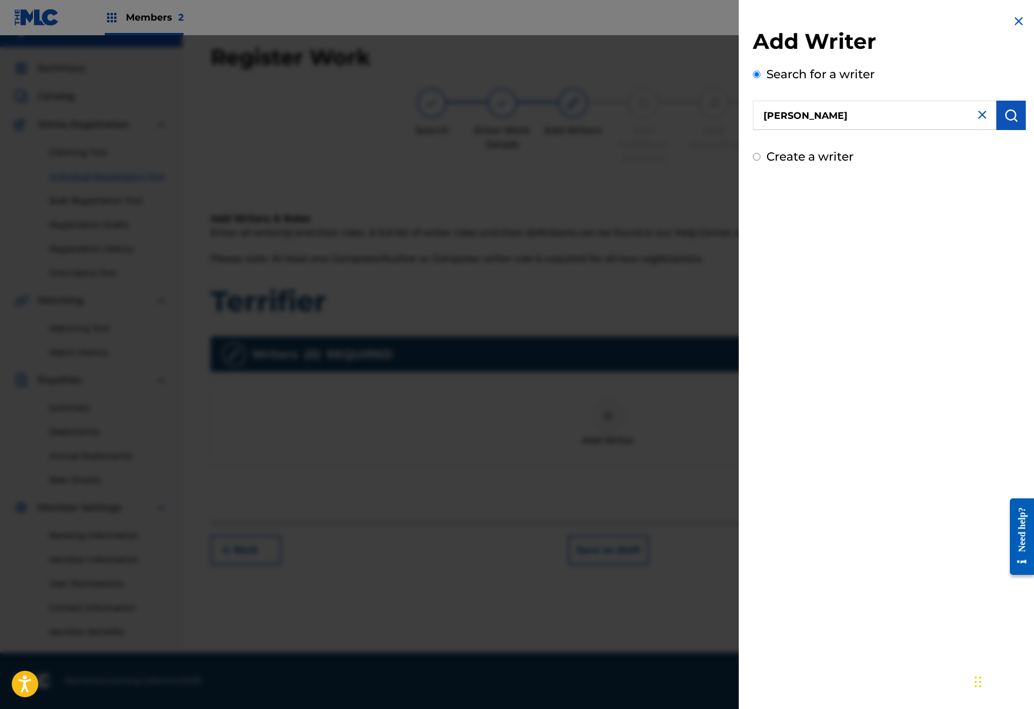
click at [1009, 125] on button "submit" at bounding box center [1011, 115] width 29 height 29
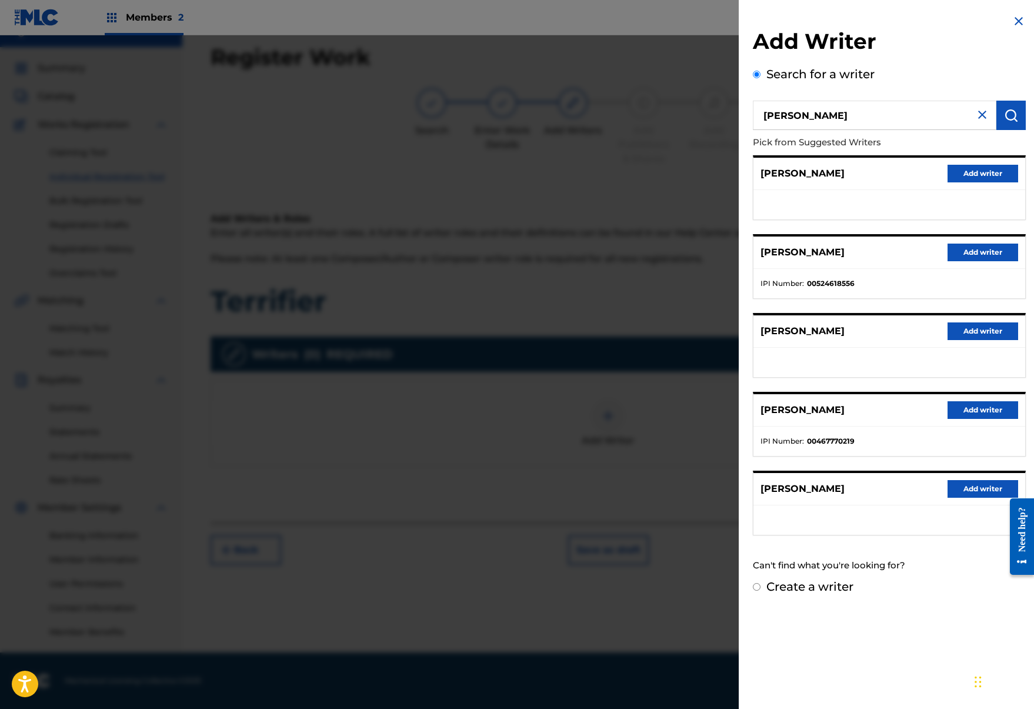
click at [976, 493] on button "Add writer" at bounding box center [983, 489] width 71 height 18
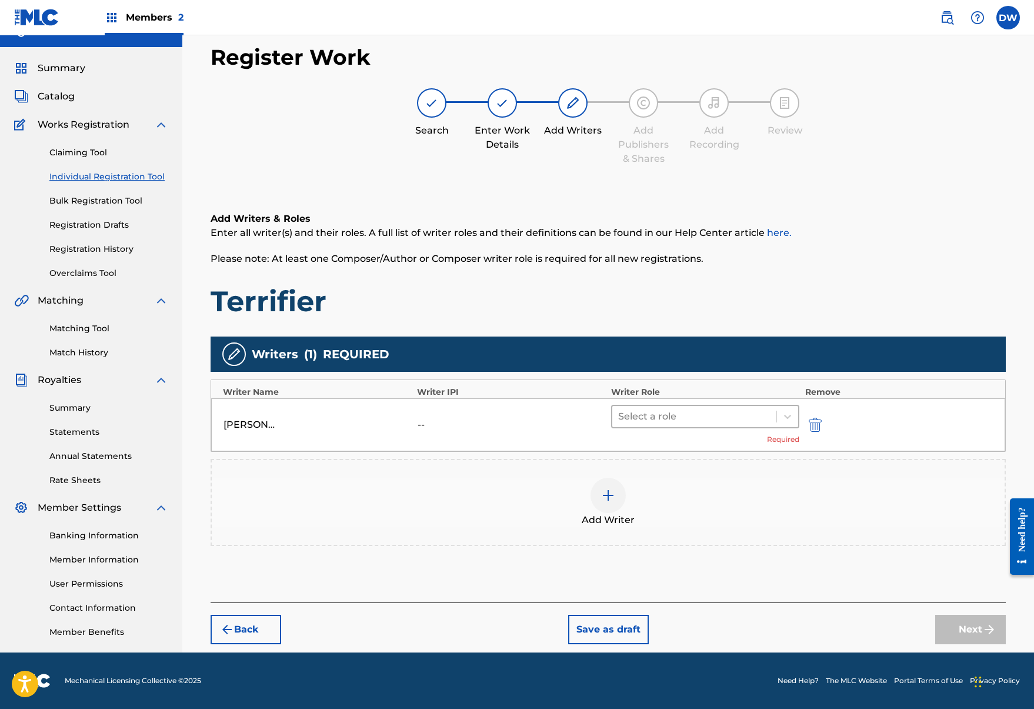
click at [699, 412] on div at bounding box center [694, 416] width 152 height 16
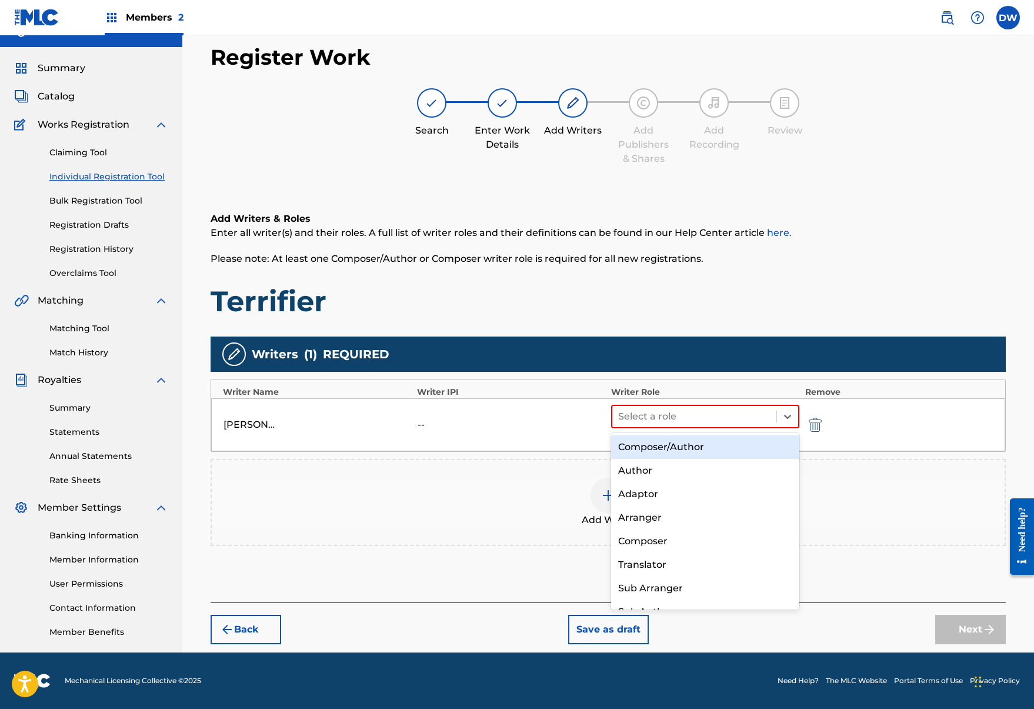
click at [683, 449] on div "Composer/Author" at bounding box center [705, 447] width 188 height 24
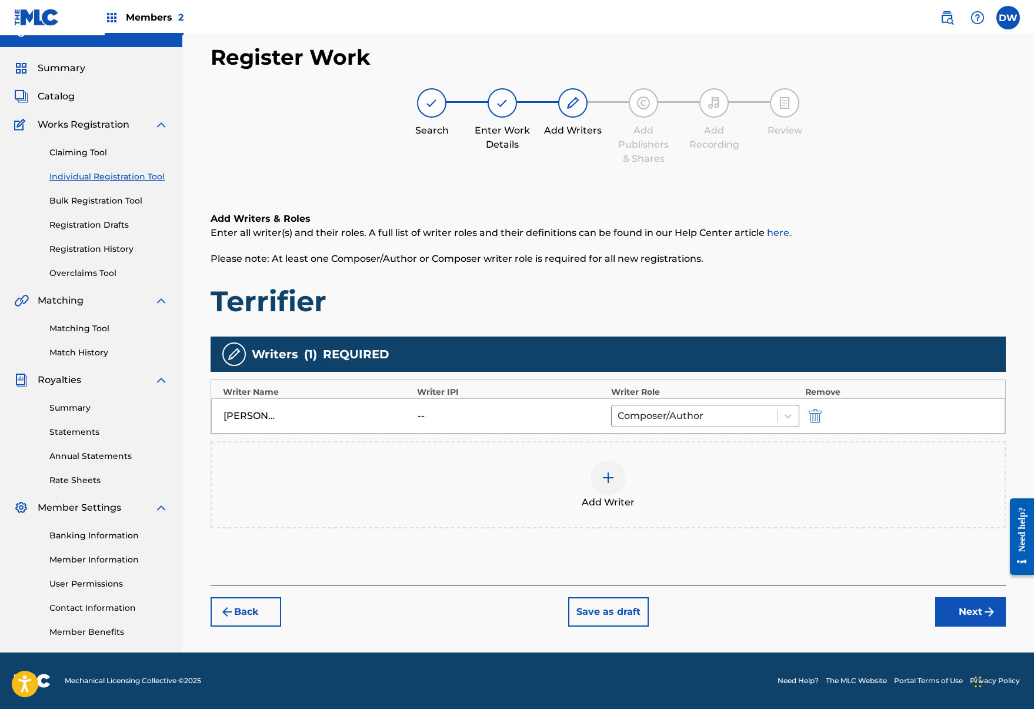
click at [956, 604] on button "Next" at bounding box center [971, 611] width 71 height 29
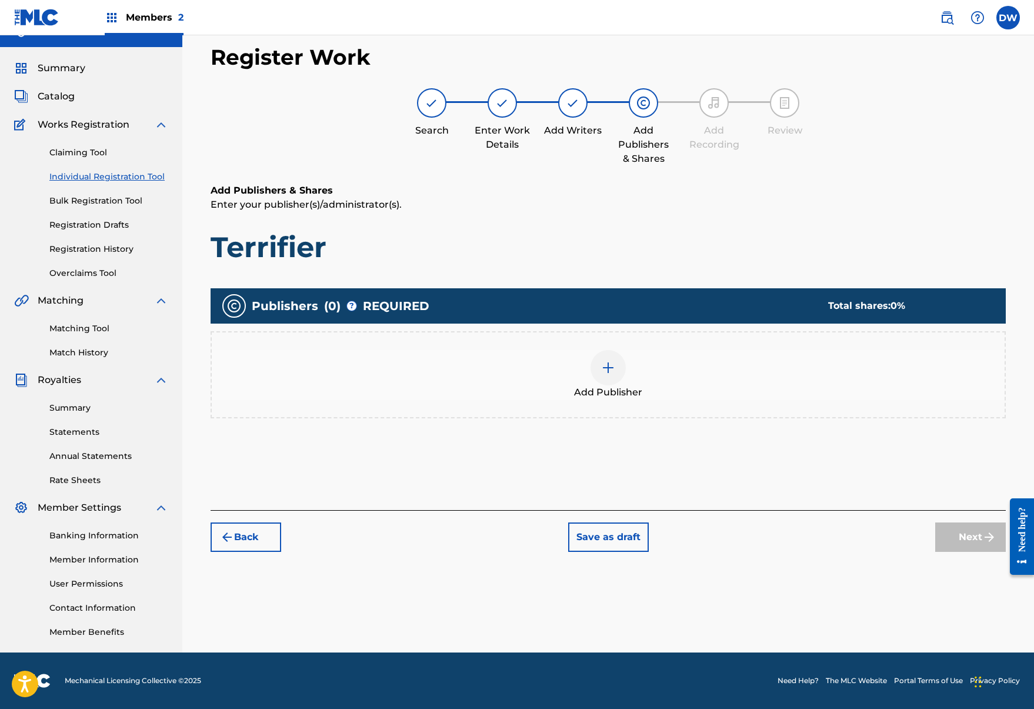
click at [632, 354] on div "Add Publisher" at bounding box center [608, 374] width 793 height 49
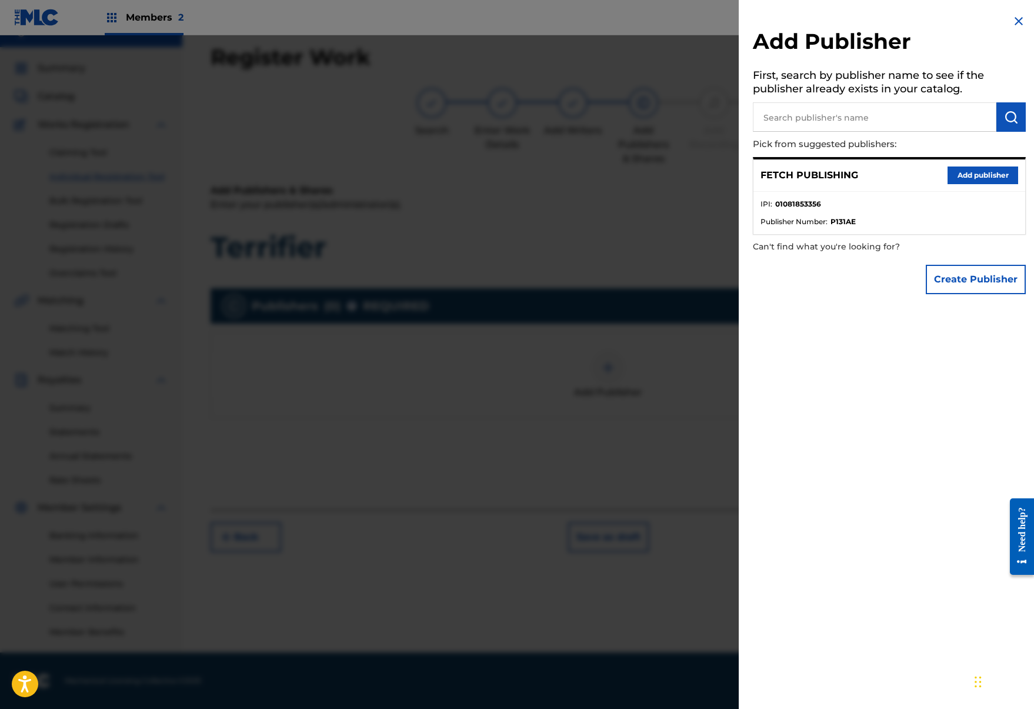
click at [977, 171] on button "Add publisher" at bounding box center [983, 176] width 71 height 18
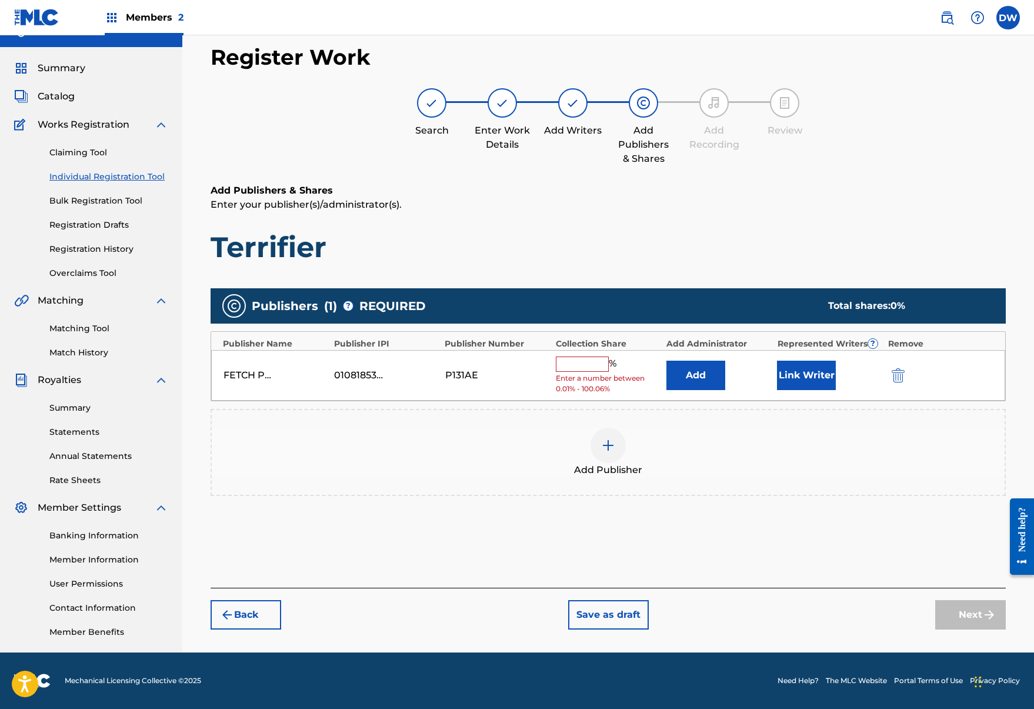
click at [592, 358] on input "text" at bounding box center [582, 364] width 53 height 15
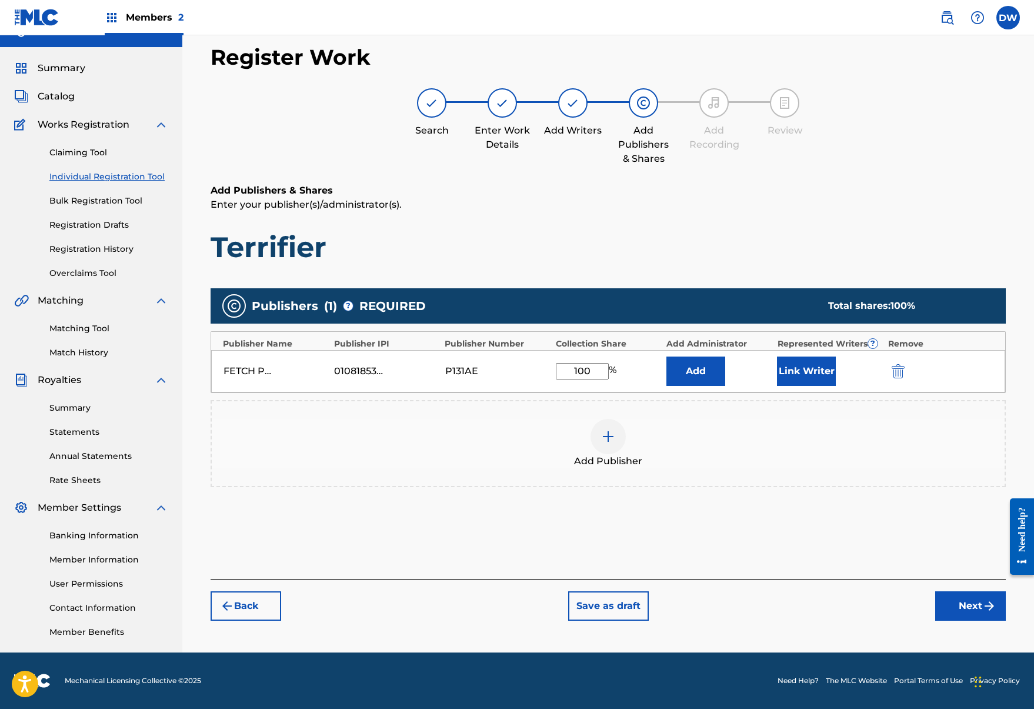
type input "100"
click at [810, 377] on button "Link Writer" at bounding box center [806, 371] width 59 height 29
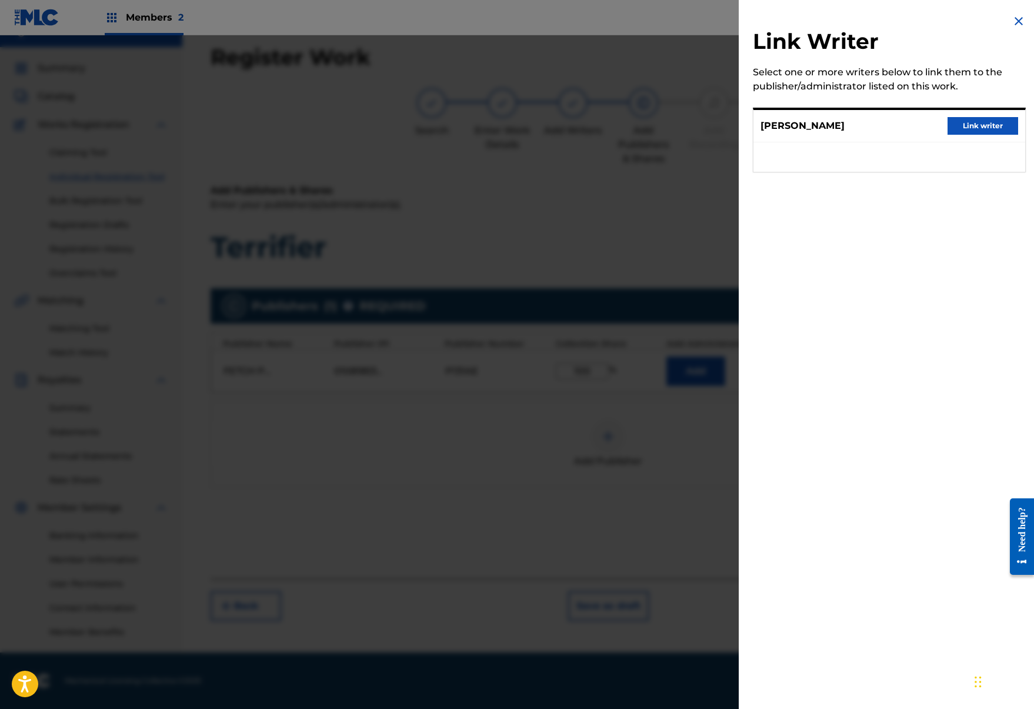
click at [959, 139] on div "JOSH A Link writer" at bounding box center [890, 126] width 272 height 32
click at [965, 130] on button "Link writer" at bounding box center [983, 126] width 71 height 18
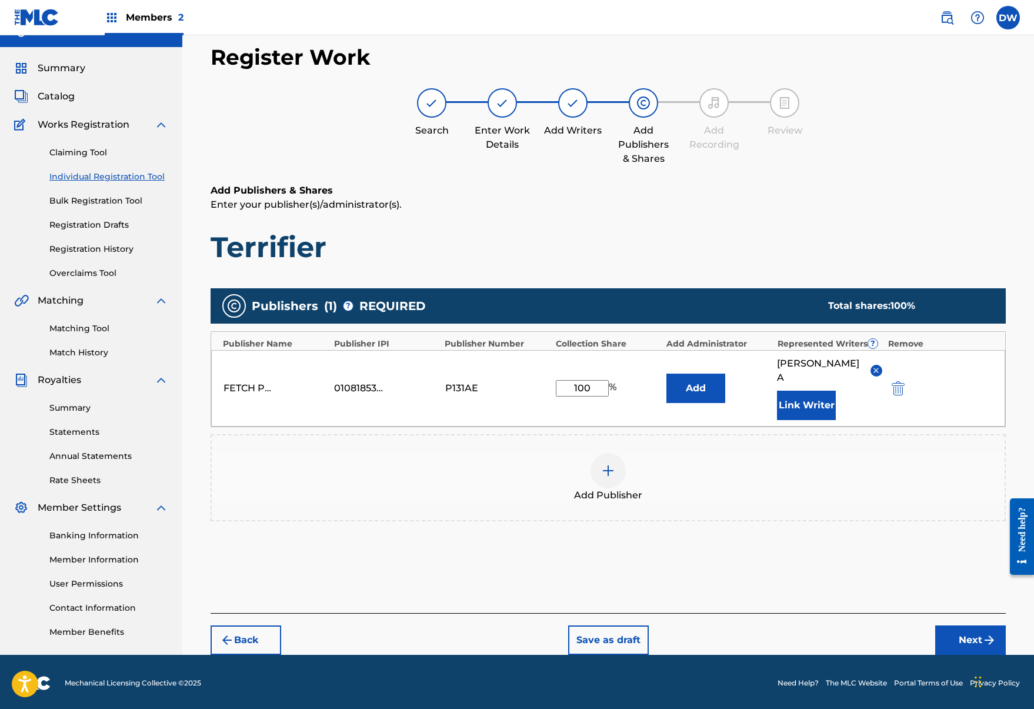
click at [959, 643] on div "Register Work Search Enter Work Details Add Writers Add Publishers & Shares Add…" at bounding box center [609, 349] width 824 height 611
click at [959, 626] on button "Next" at bounding box center [971, 640] width 71 height 29
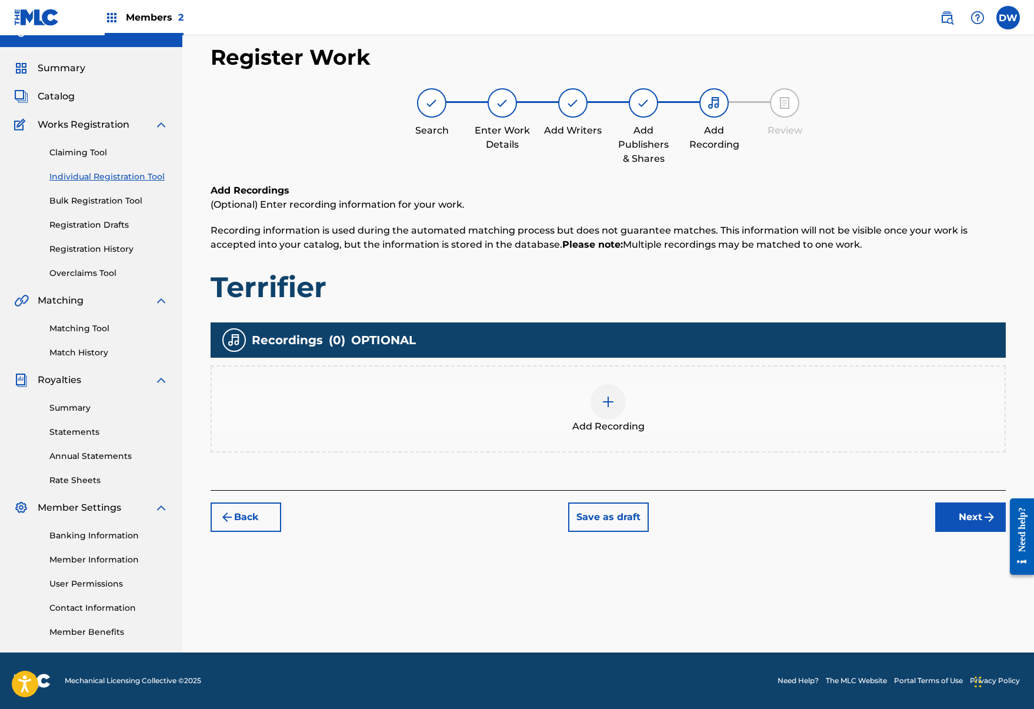
click at [634, 408] on div "Add Recording" at bounding box center [608, 408] width 793 height 49
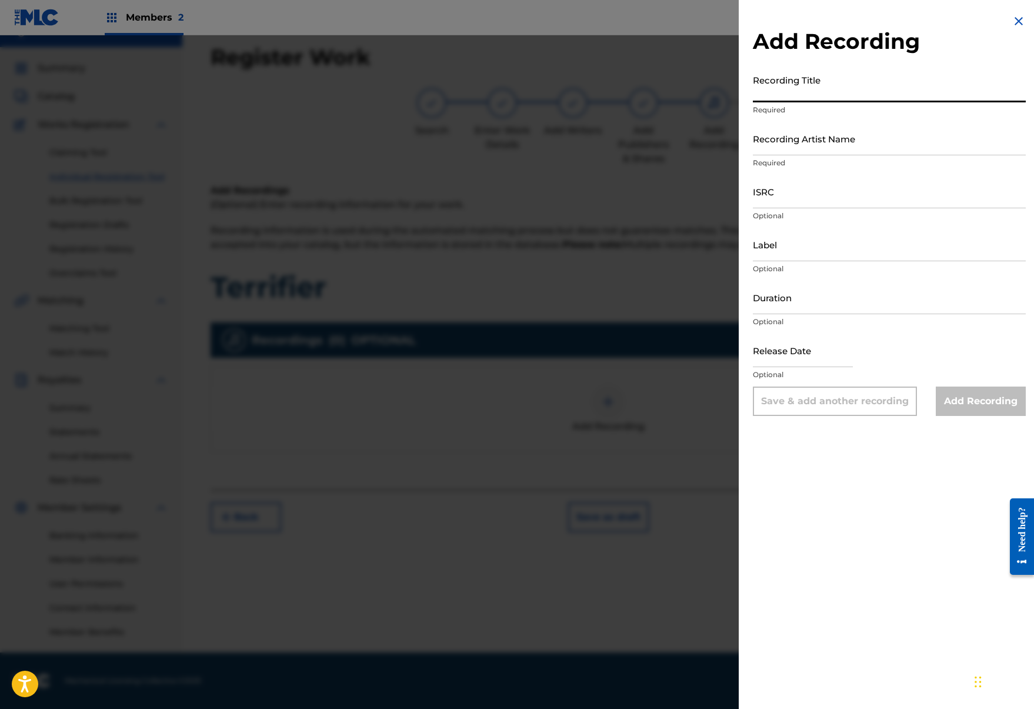
click at [875, 98] on input "Recording Title" at bounding box center [889, 86] width 273 height 34
type input "Terrifier"
click at [838, 140] on input "Recording Artist Name" at bounding box center [889, 139] width 273 height 34
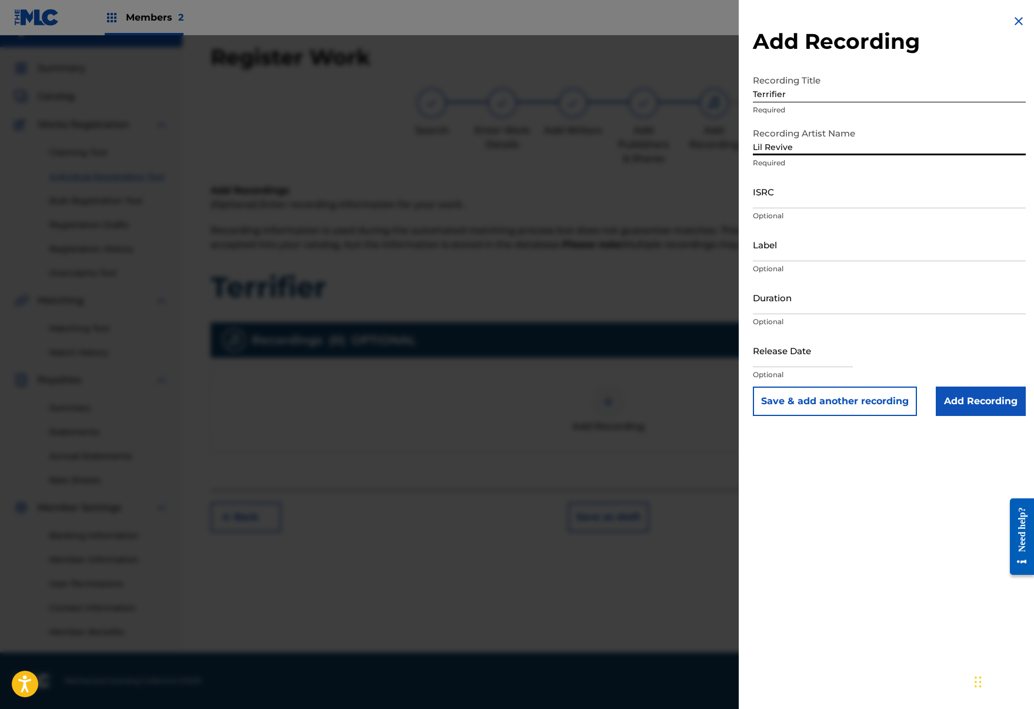
type input "Lil Revive"
click at [856, 202] on input "ISRC" at bounding box center [889, 192] width 273 height 34
paste input "QZHN32395946"
type input "QZHN32395946"
click at [970, 393] on input "Add Recording" at bounding box center [981, 401] width 90 height 29
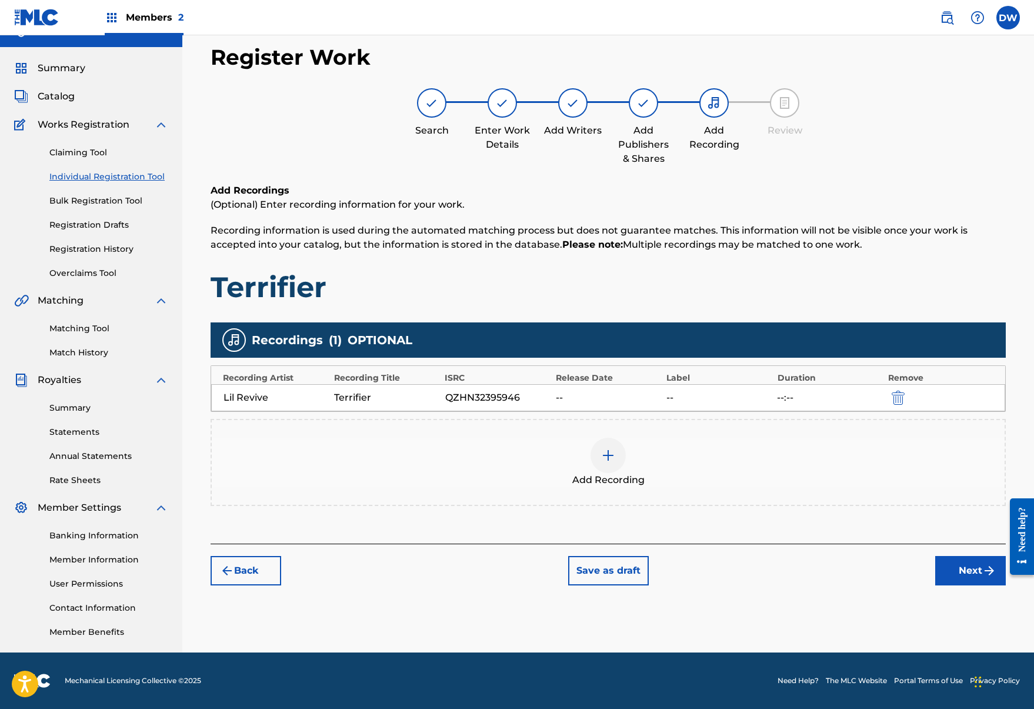
click at [975, 564] on button "Next" at bounding box center [971, 570] width 71 height 29
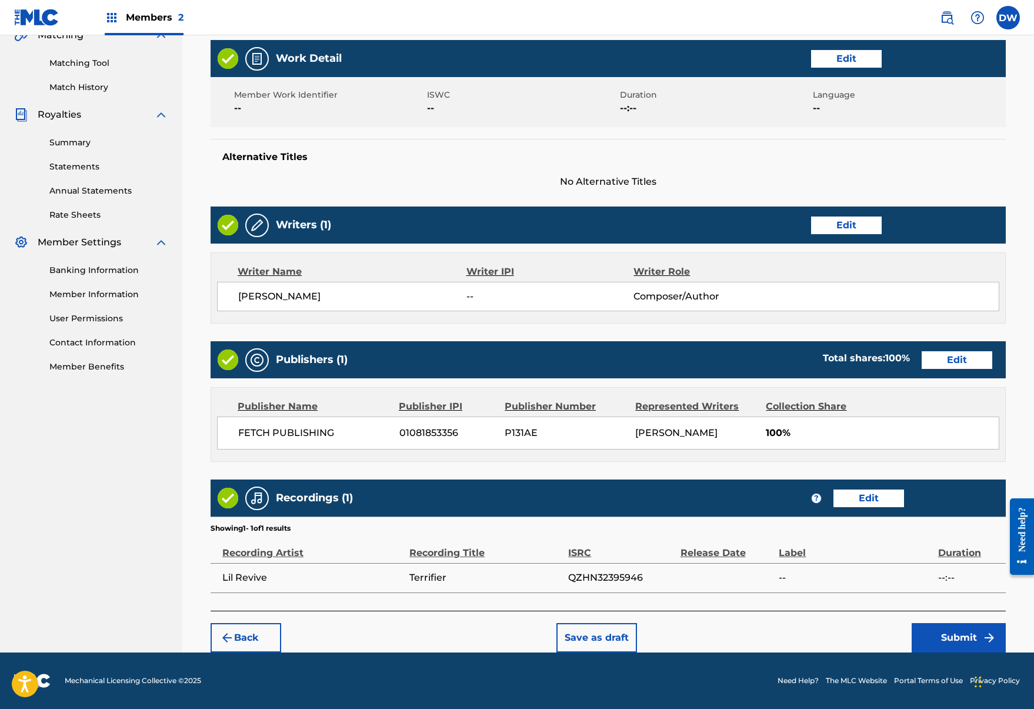
scroll to position [285, 0]
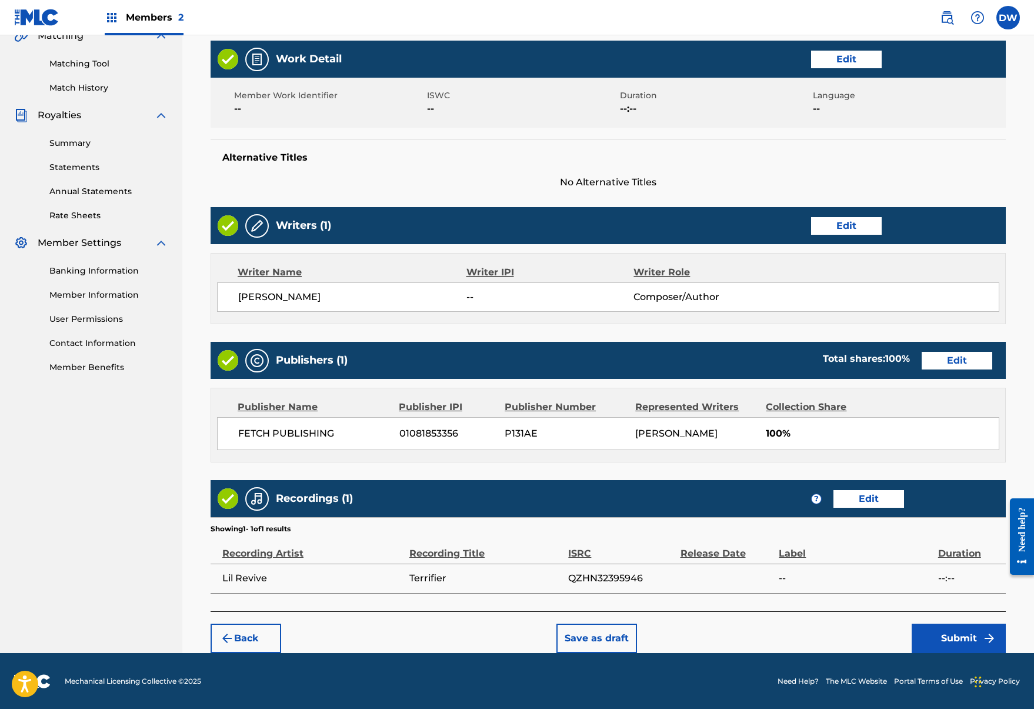
click at [973, 634] on button "Submit" at bounding box center [959, 638] width 94 height 29
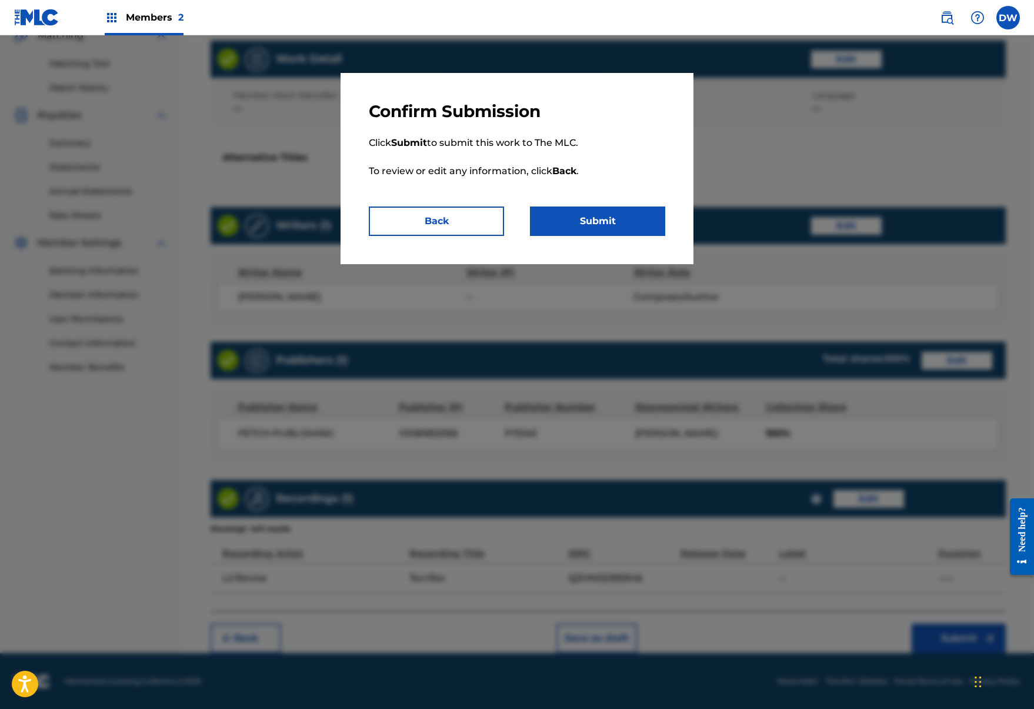
click at [578, 227] on button "Submit" at bounding box center [597, 221] width 135 height 29
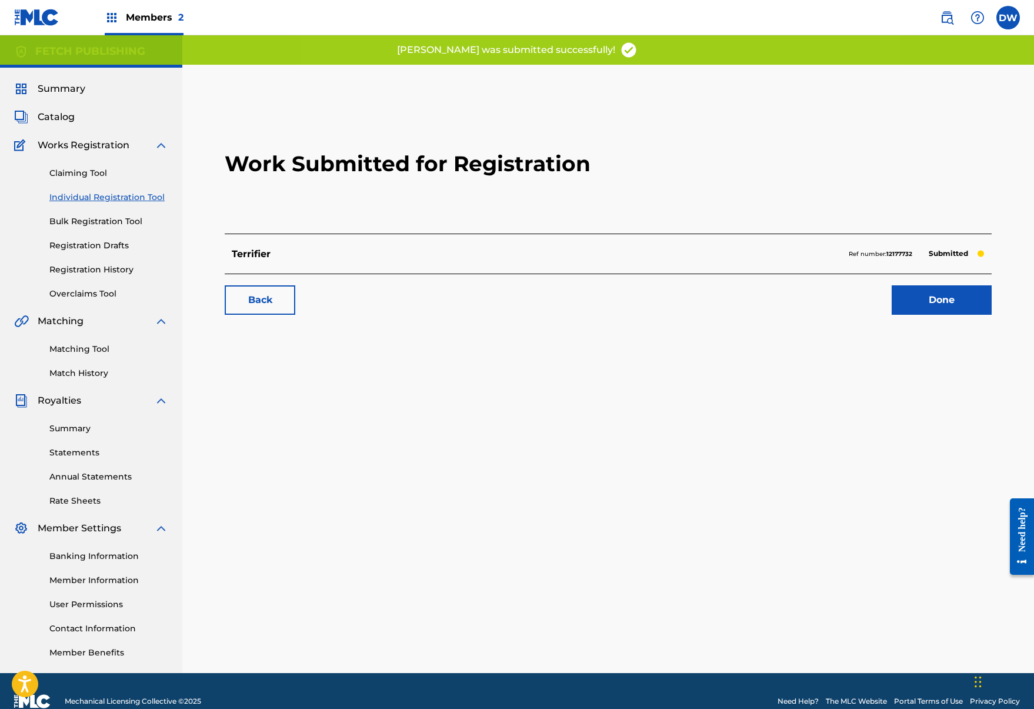
click at [937, 304] on link "Done" at bounding box center [942, 299] width 100 height 29
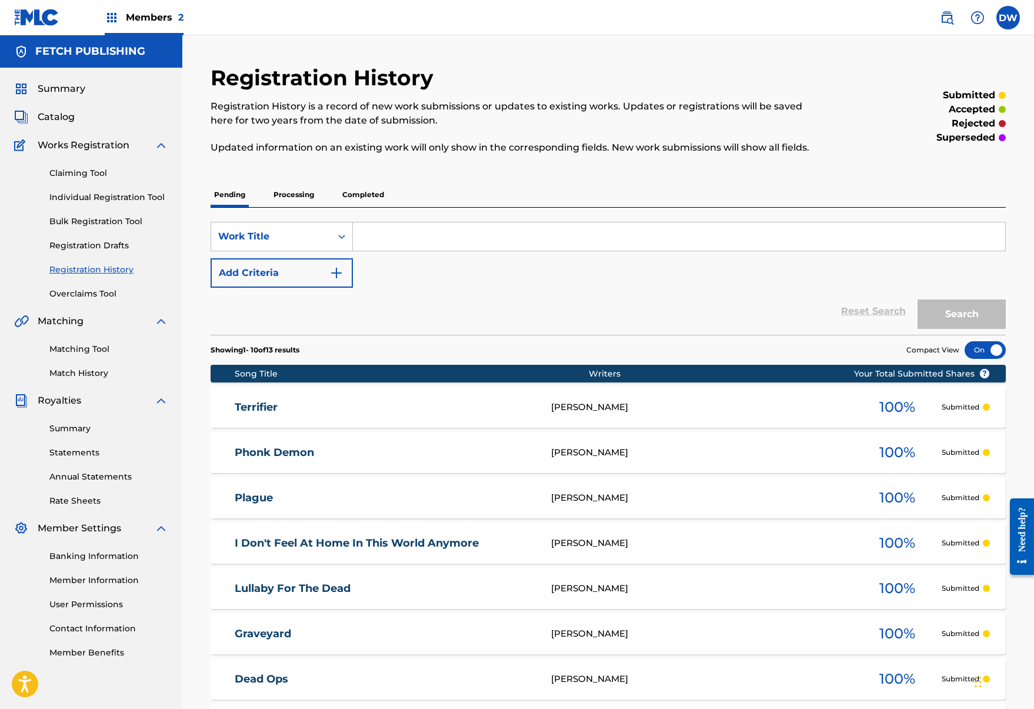
click at [87, 195] on link "Individual Registration Tool" at bounding box center [108, 197] width 119 height 12
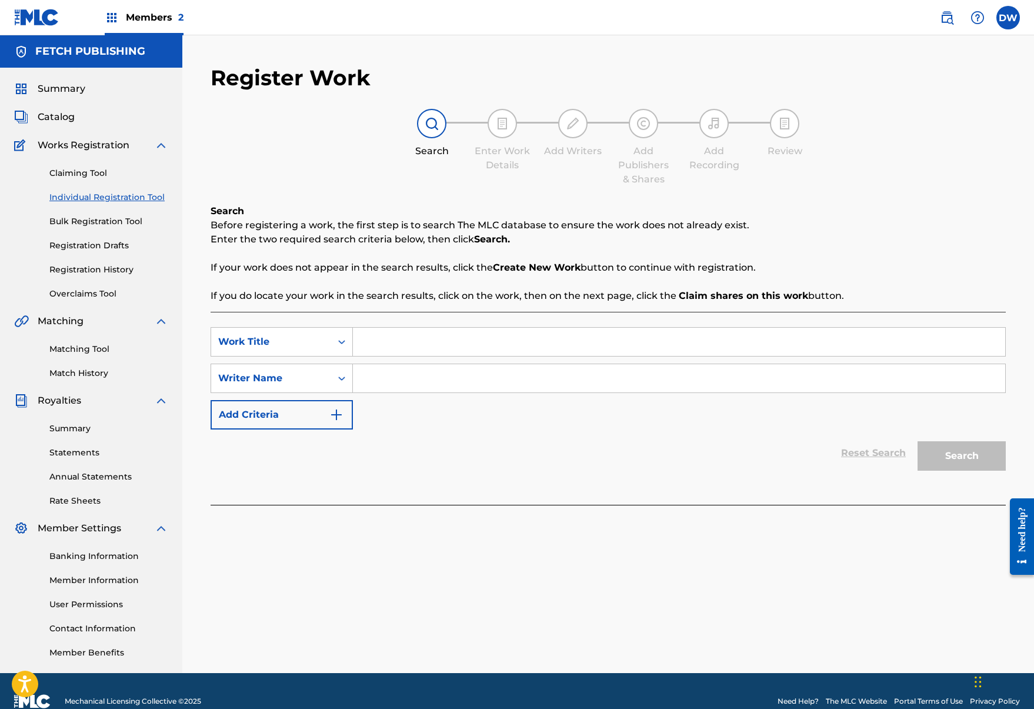
click at [421, 341] on input "Search Form" at bounding box center [679, 342] width 653 height 28
type input "Graveyard Shift"
click at [392, 386] on input "Search Form" at bounding box center [679, 378] width 653 height 28
type input "Josh a"
click at [951, 445] on button "Search" at bounding box center [962, 455] width 88 height 29
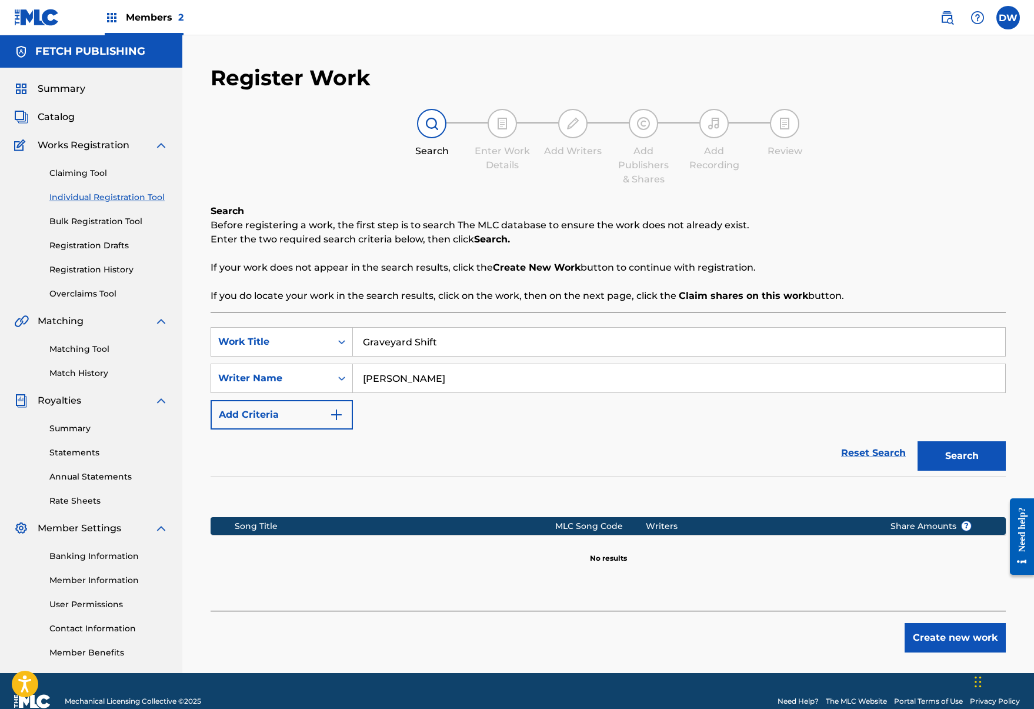
click at [926, 637] on button "Create new work" at bounding box center [955, 637] width 101 height 29
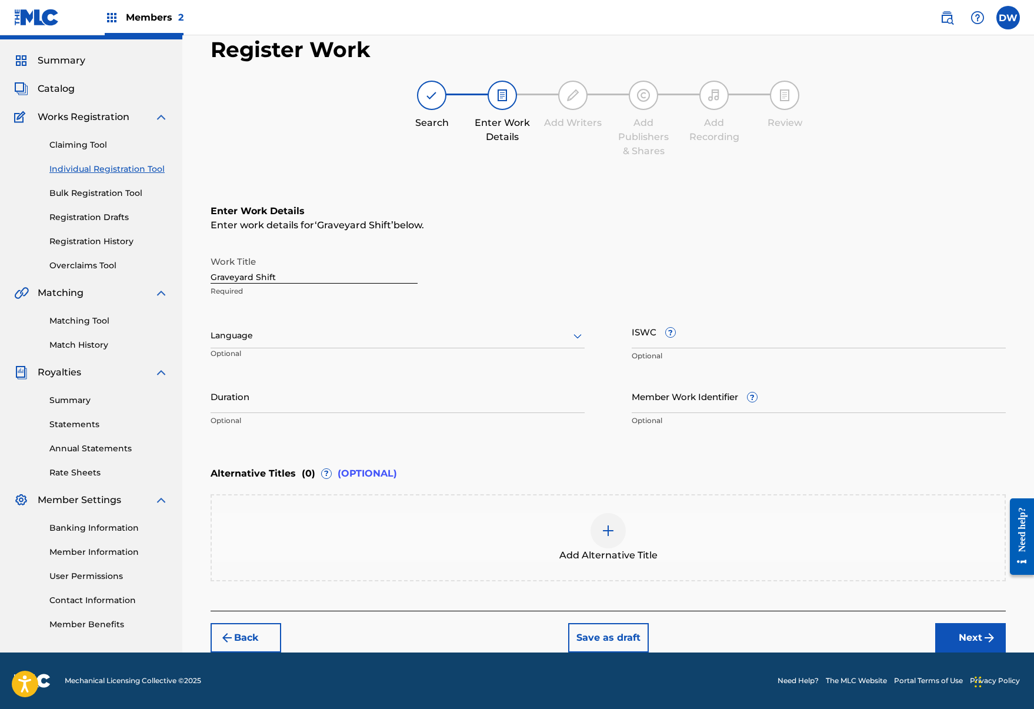
click at [957, 633] on button "Next" at bounding box center [971, 637] width 71 height 29
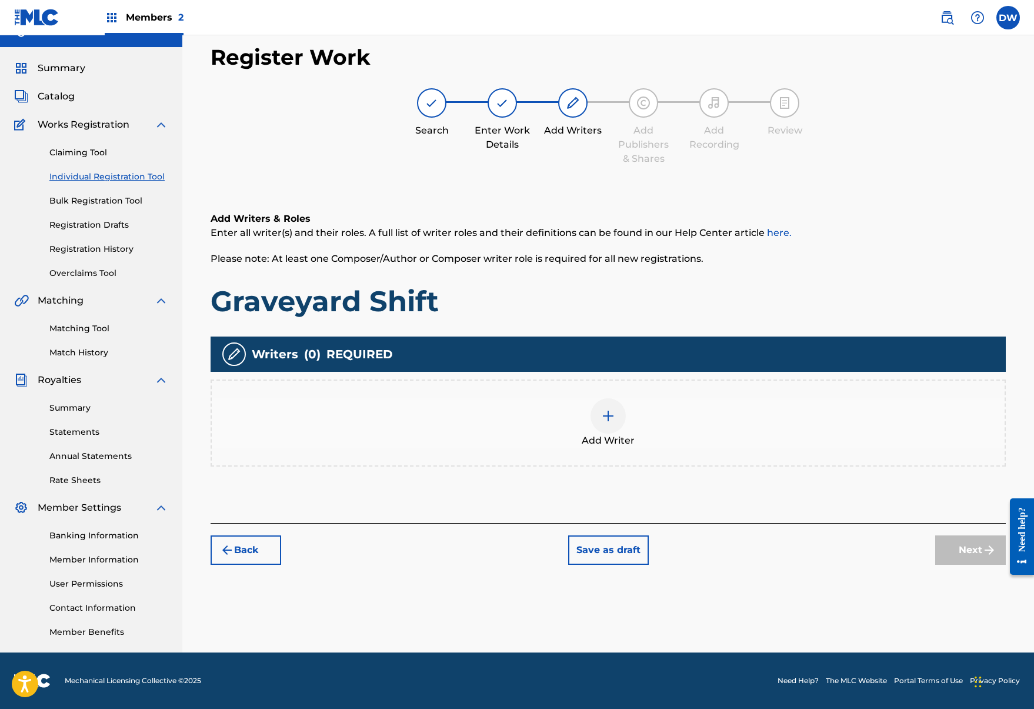
click at [604, 411] on img at bounding box center [608, 416] width 14 height 14
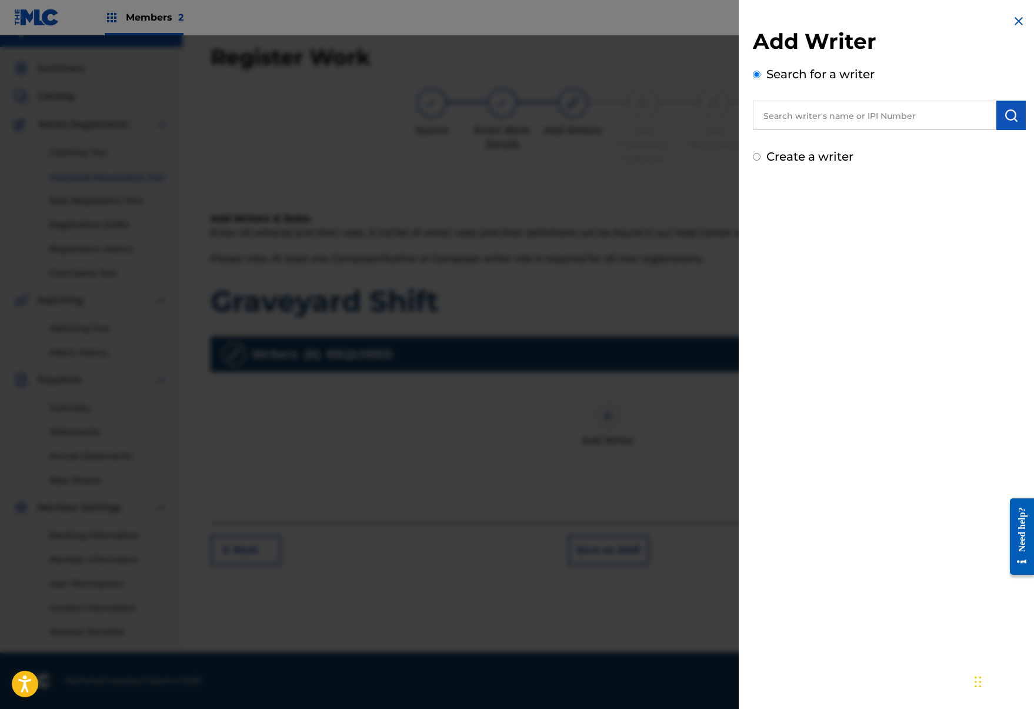
click at [787, 111] on input "text" at bounding box center [875, 115] width 244 height 29
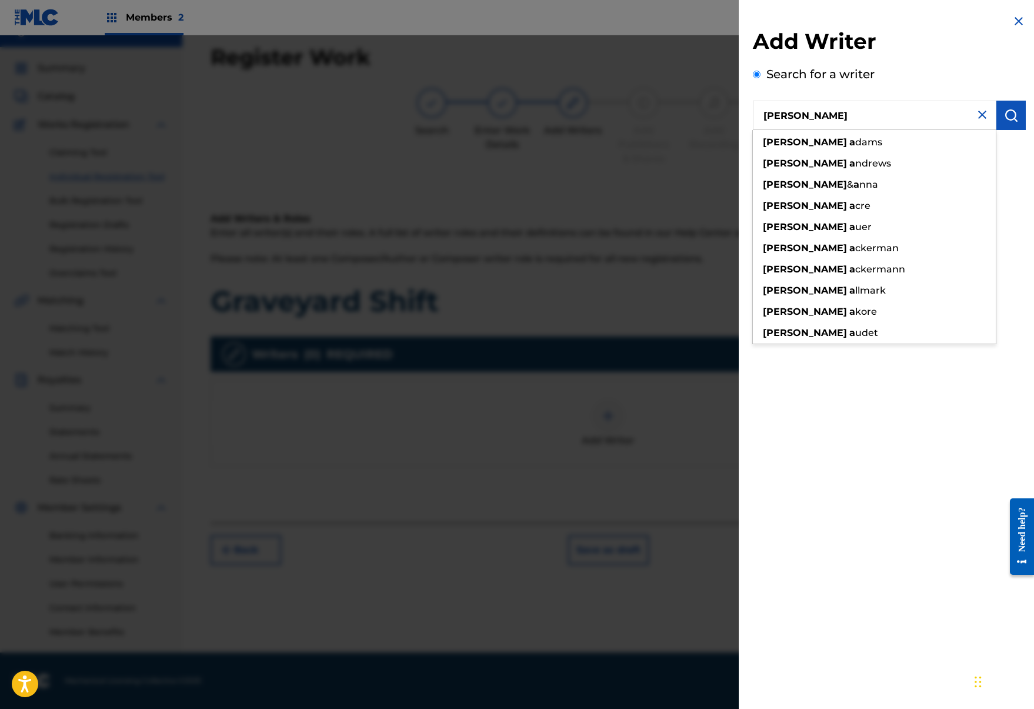
type input "josh a"
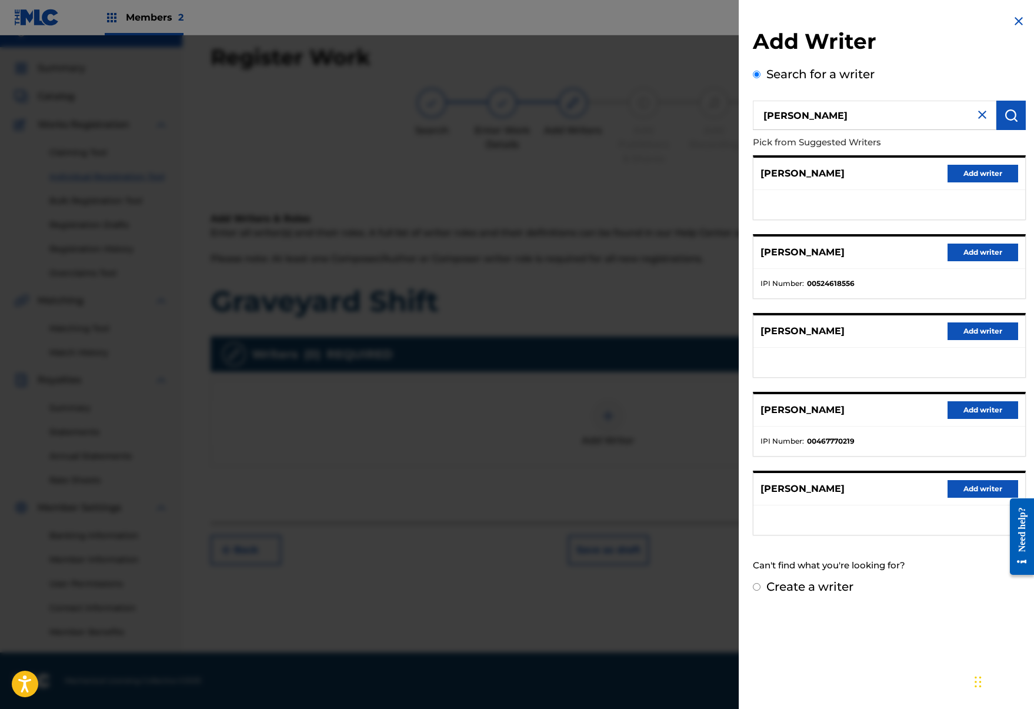
click at [986, 484] on button "Add writer" at bounding box center [983, 489] width 71 height 18
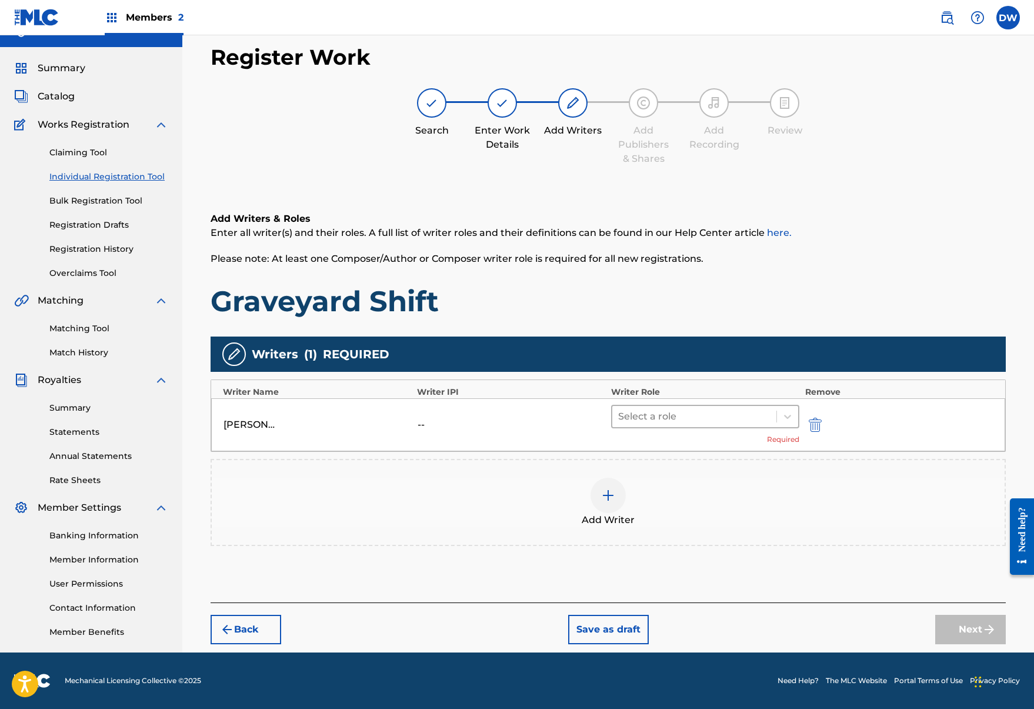
click at [724, 427] on div "Select a role" at bounding box center [695, 416] width 164 height 21
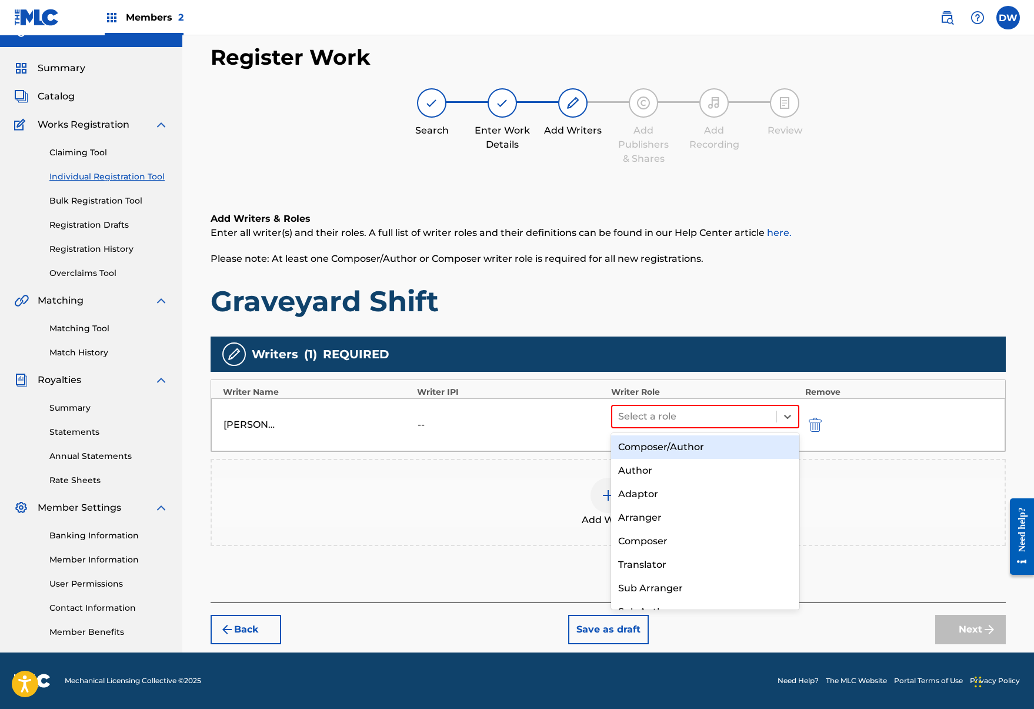
click at [718, 451] on div "Composer/Author" at bounding box center [705, 447] width 188 height 24
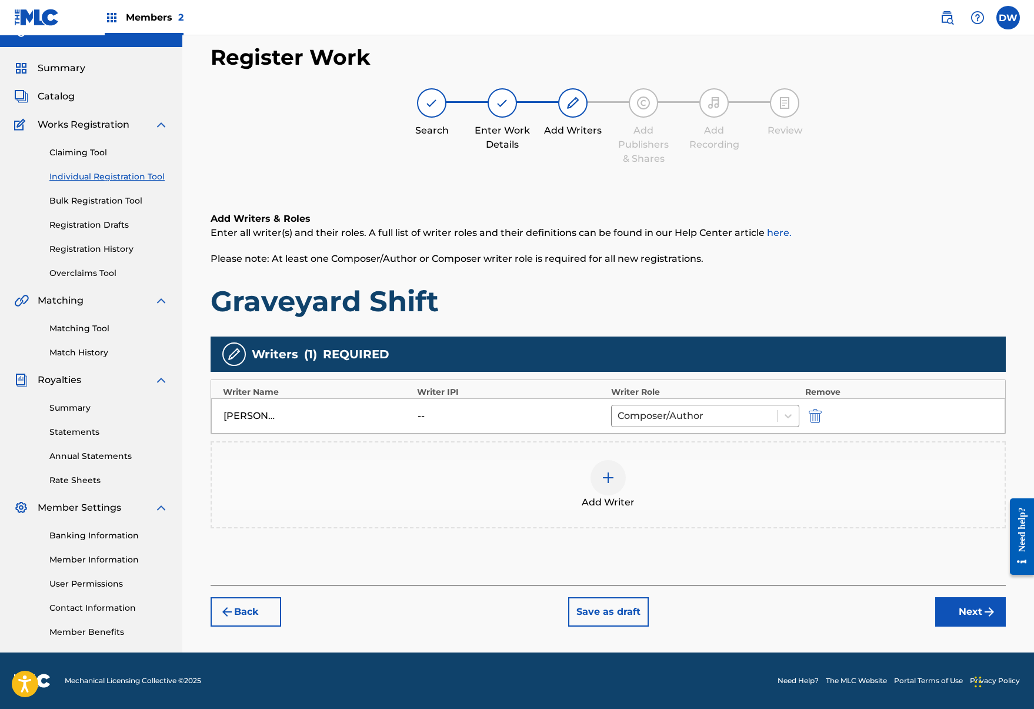
click at [957, 607] on button "Next" at bounding box center [971, 611] width 71 height 29
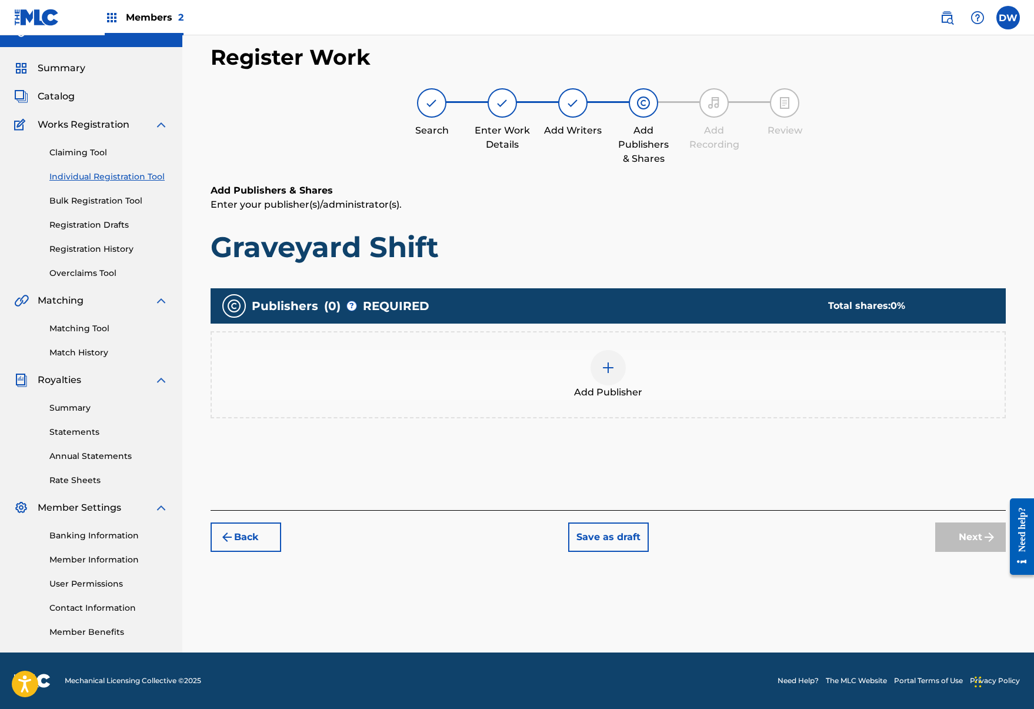
click at [603, 374] on img at bounding box center [608, 368] width 14 height 14
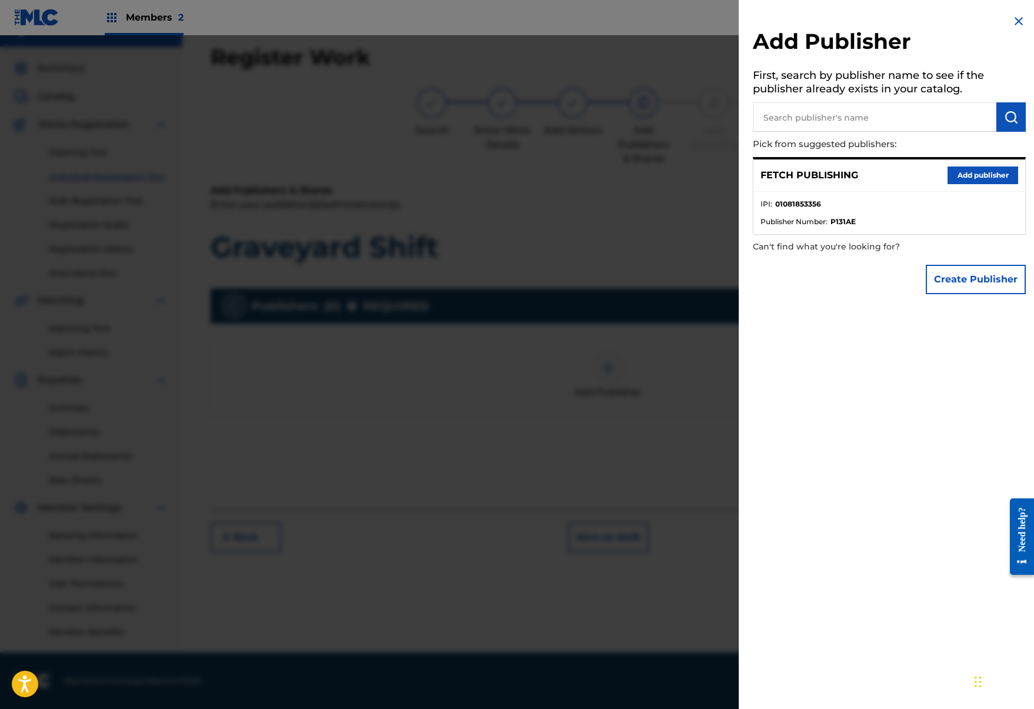
click at [991, 179] on button "Add publisher" at bounding box center [983, 176] width 71 height 18
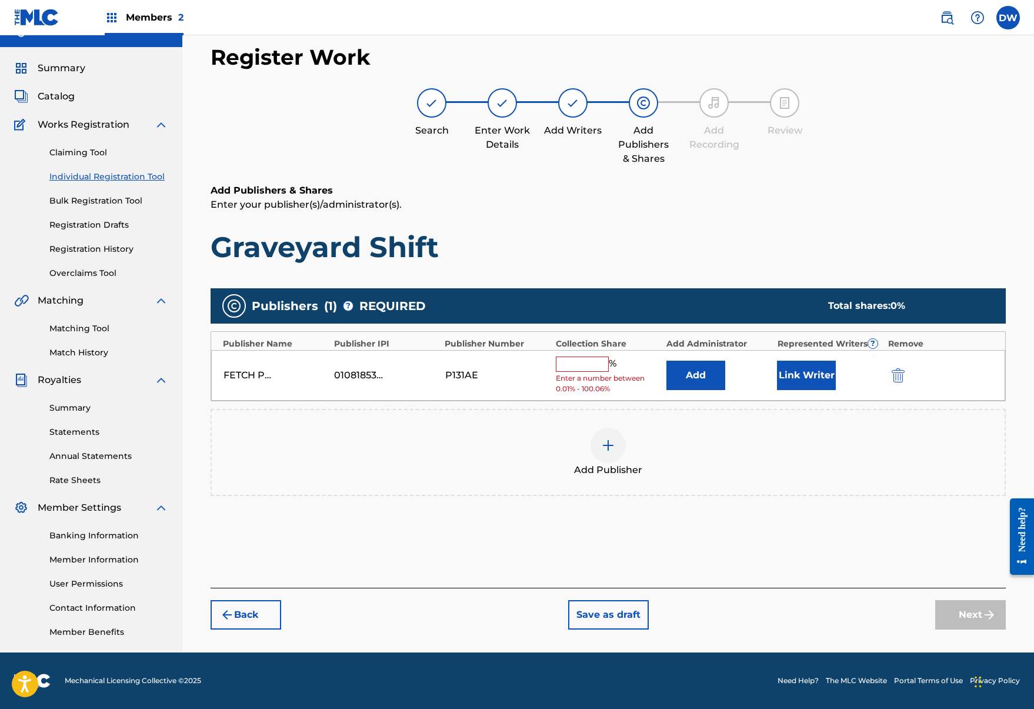
click at [572, 367] on input "text" at bounding box center [582, 364] width 53 height 15
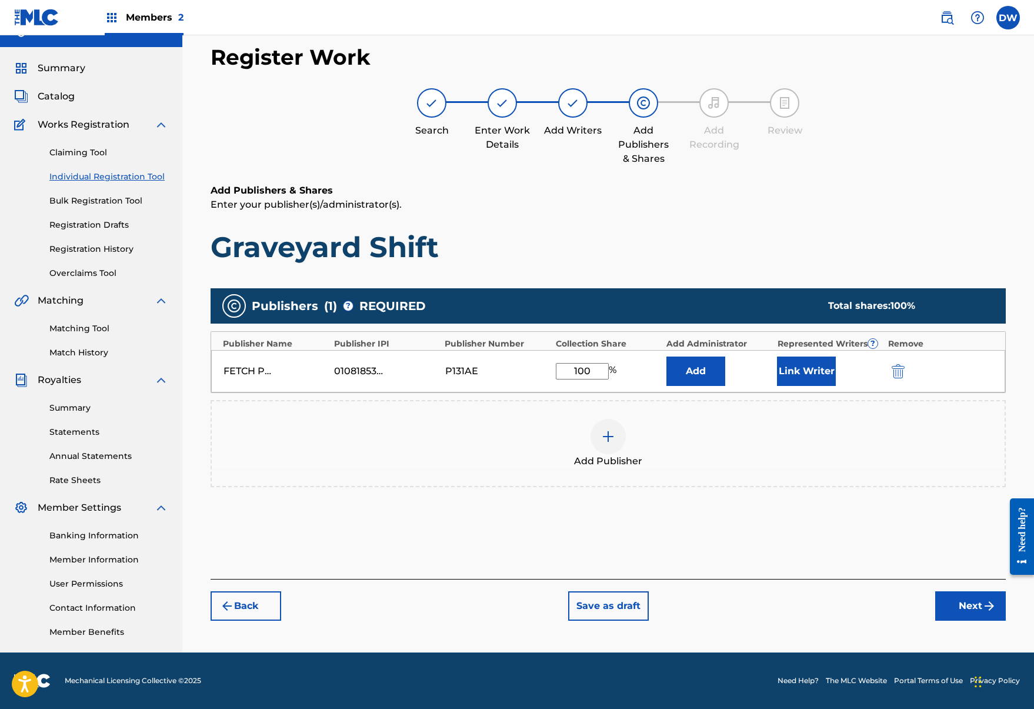
type input "100"
click at [799, 352] on div "FETCH PUBLISHING 01081853356 P131AE 100 % Add Link Writer" at bounding box center [608, 371] width 794 height 42
click at [803, 366] on button "Link Writer" at bounding box center [806, 371] width 59 height 29
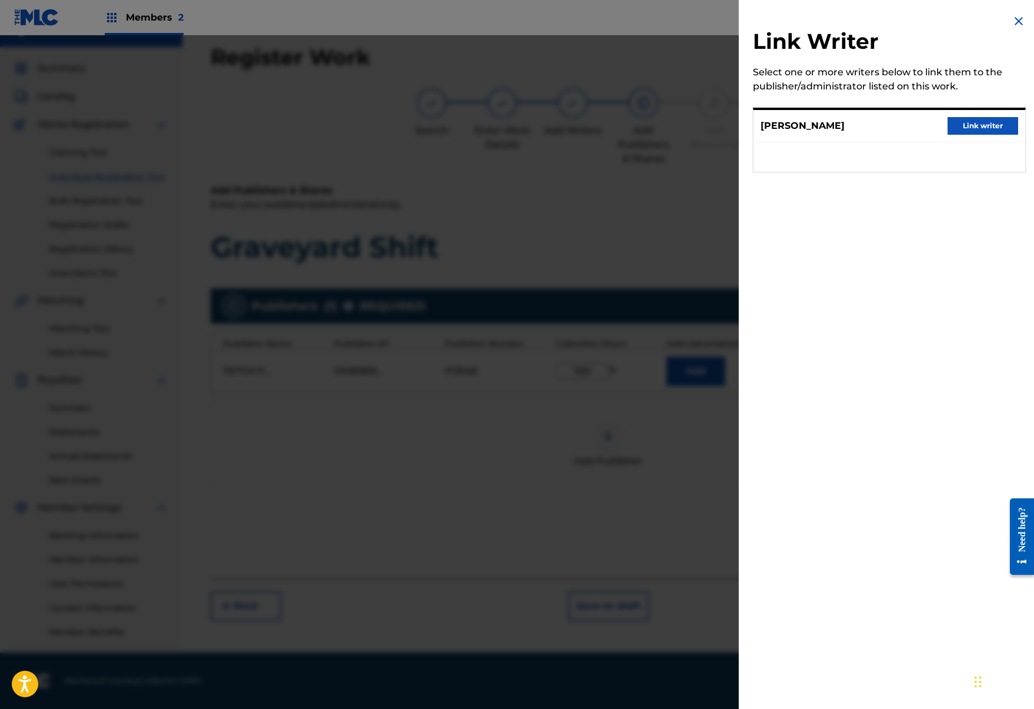
click at [983, 132] on button "Link writer" at bounding box center [983, 126] width 71 height 18
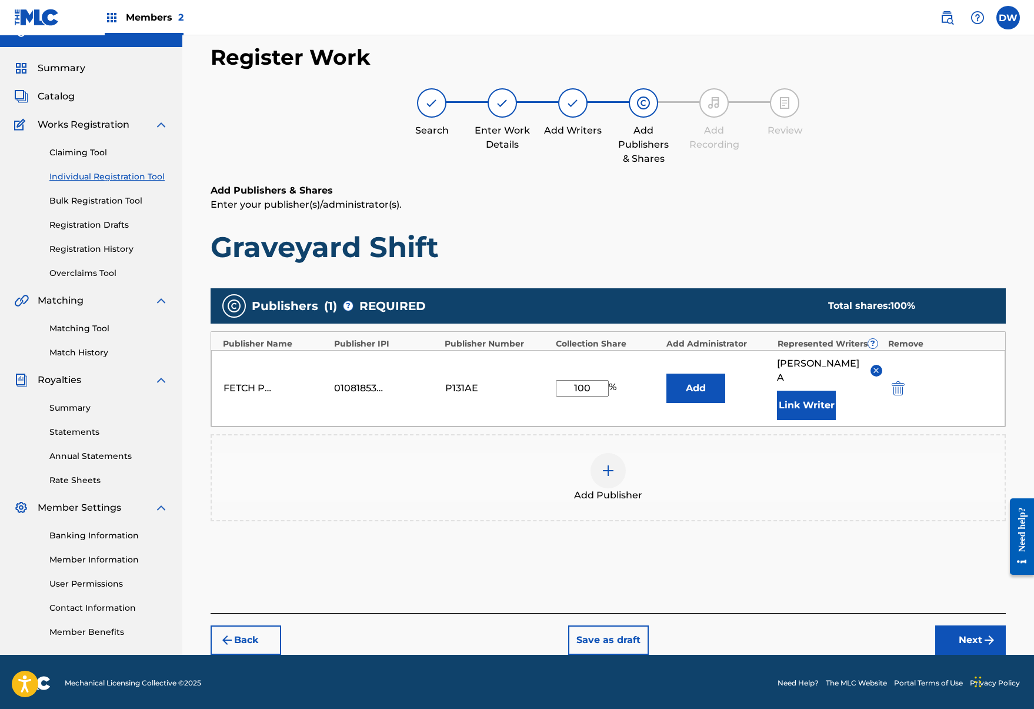
click at [961, 643] on div "Register Work Search Enter Work Details Add Writers Add Publishers & Shares Add…" at bounding box center [609, 349] width 824 height 611
click at [952, 630] on button "Next" at bounding box center [971, 640] width 71 height 29
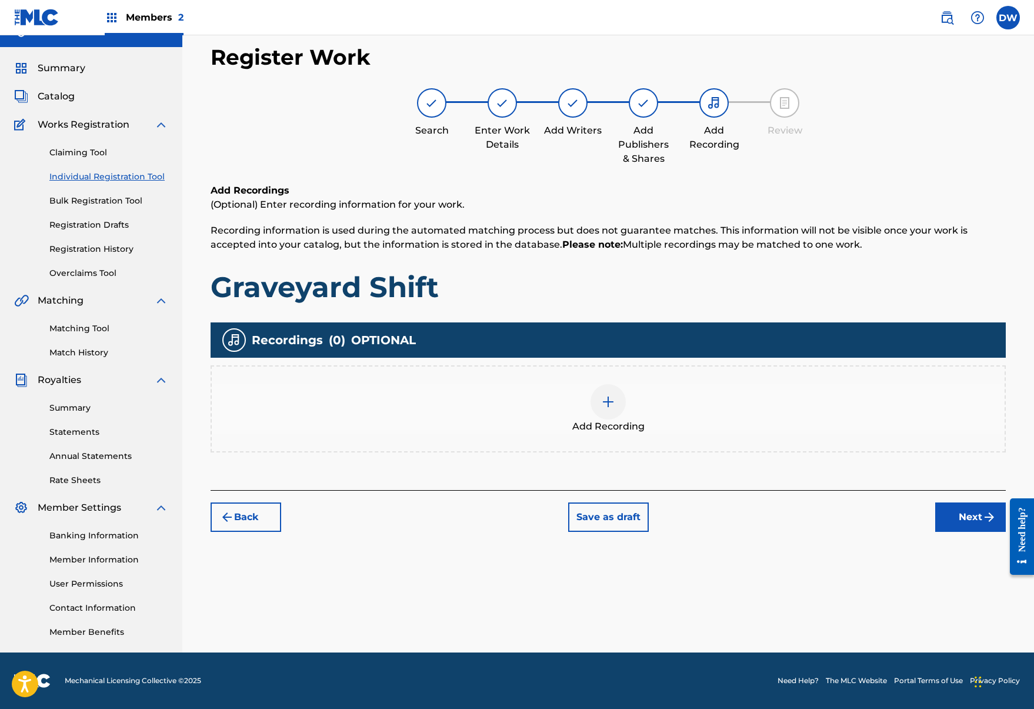
click at [627, 412] on div "Add Recording" at bounding box center [608, 408] width 793 height 49
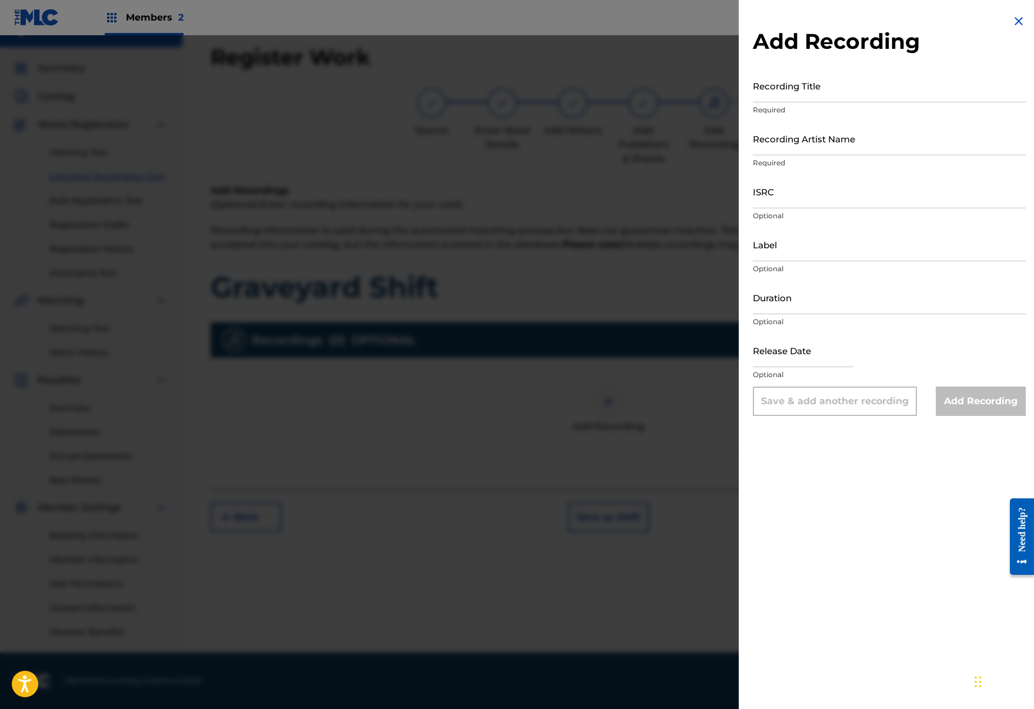
click at [820, 95] on input "Recording Title" at bounding box center [889, 86] width 273 height 34
type input "Graveyard Shift"
click at [839, 139] on input "Recording Artist Name" at bounding box center [889, 139] width 273 height 34
type input ":"
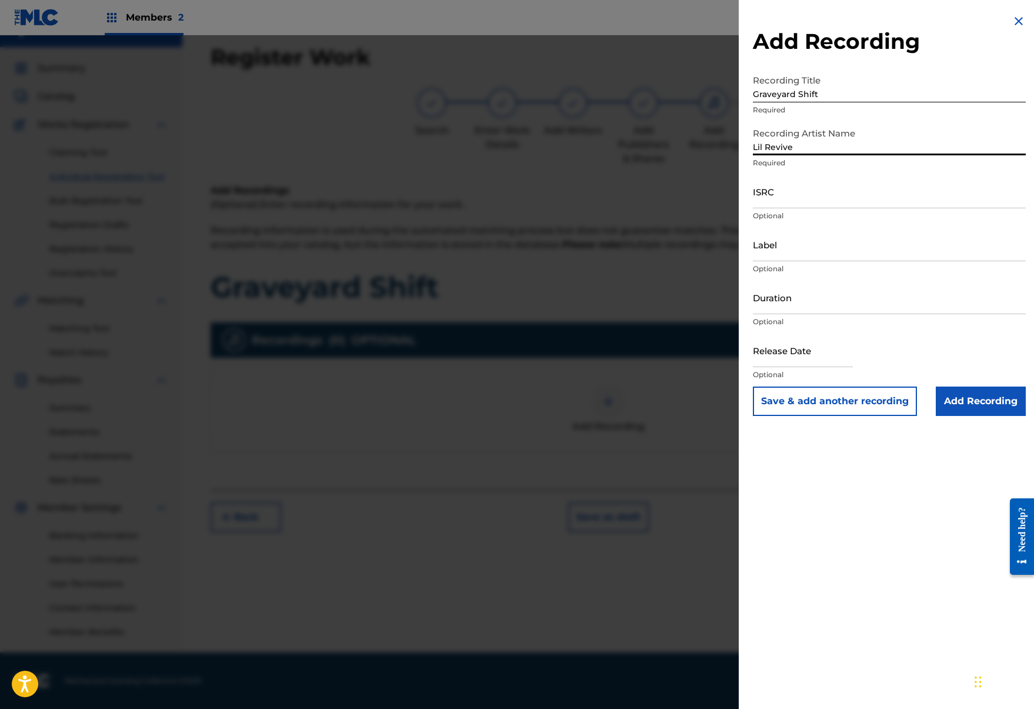
type input "Lil Revive"
click at [803, 205] on input "ISRC" at bounding box center [889, 192] width 273 height 34
paste input "QZPLS2355324"
type input "QZPLS2355324"
click at [989, 394] on input "Add Recording" at bounding box center [981, 401] width 90 height 29
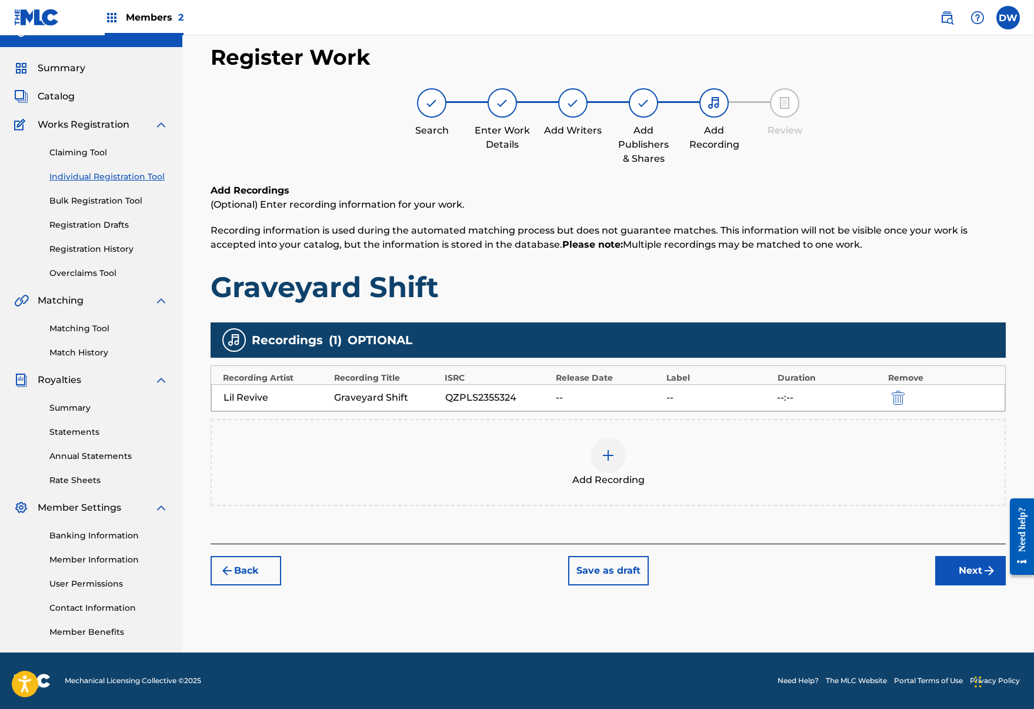
click at [869, 470] on div "Add Recording" at bounding box center [608, 462] width 793 height 49
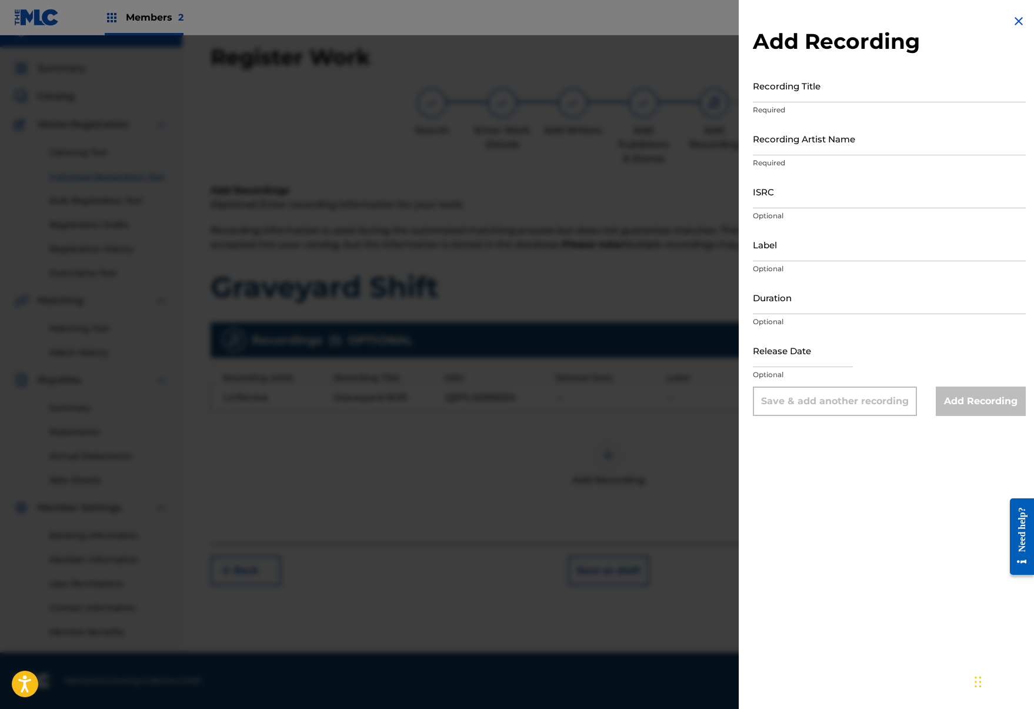
click at [1020, 17] on img at bounding box center [1019, 21] width 14 height 14
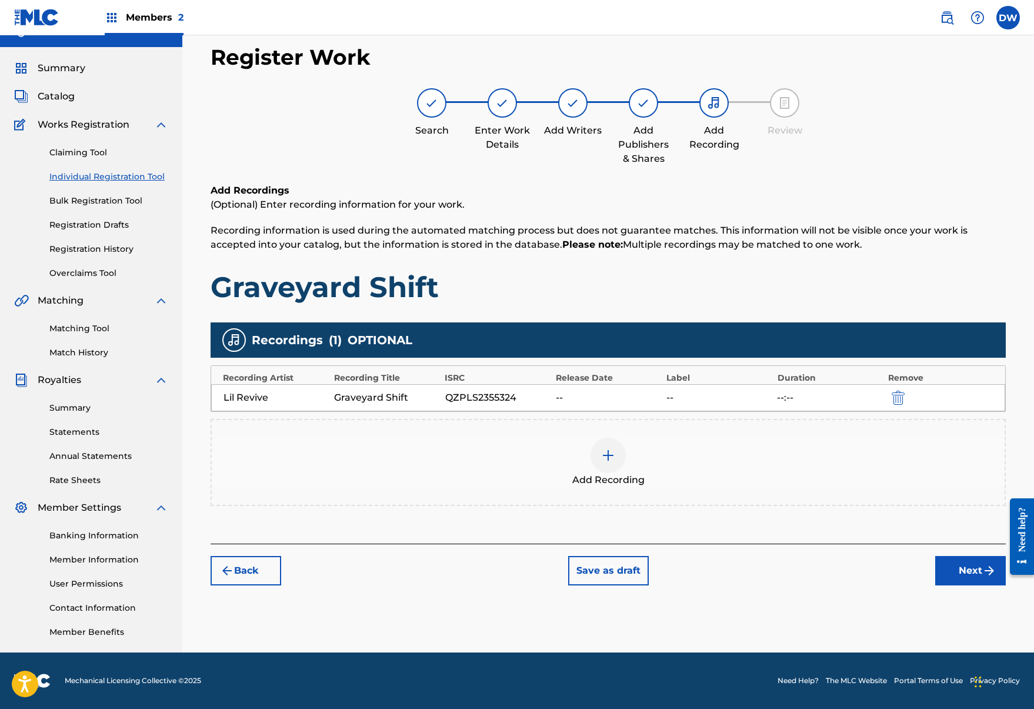
click at [984, 574] on img "submit" at bounding box center [990, 571] width 14 height 14
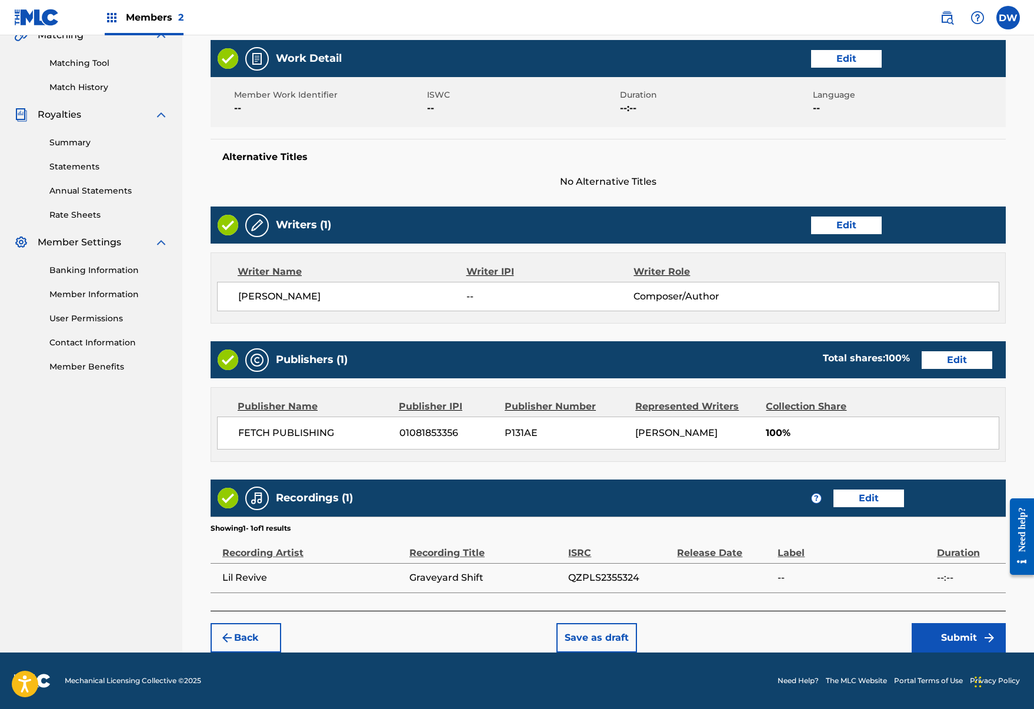
scroll to position [285, 0]
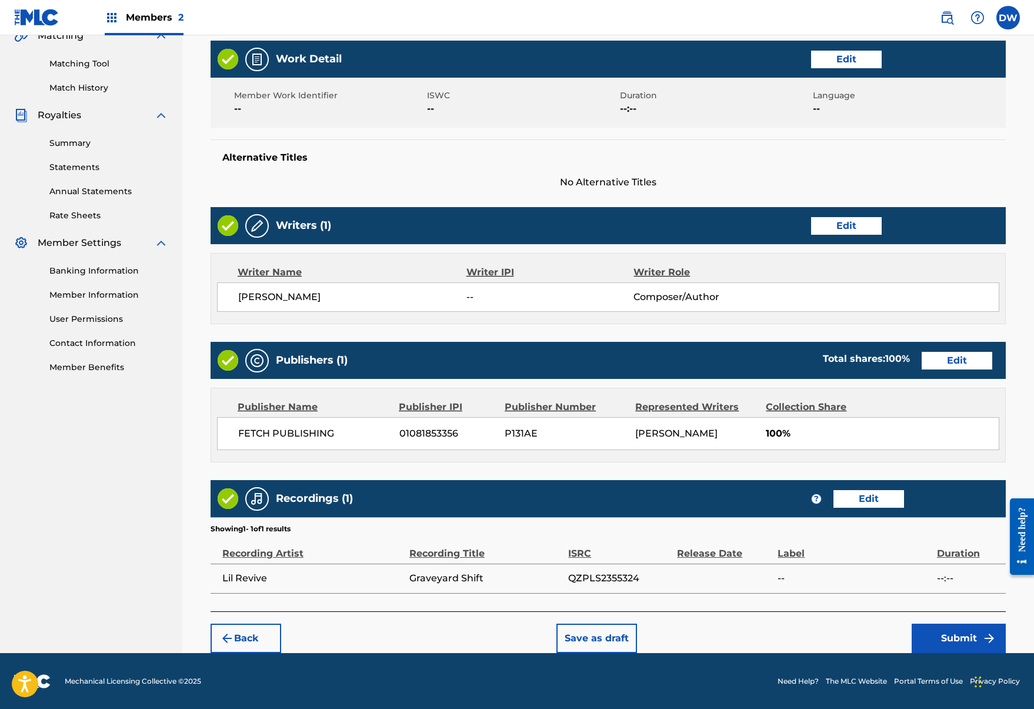
click at [938, 633] on button "Submit" at bounding box center [959, 638] width 94 height 29
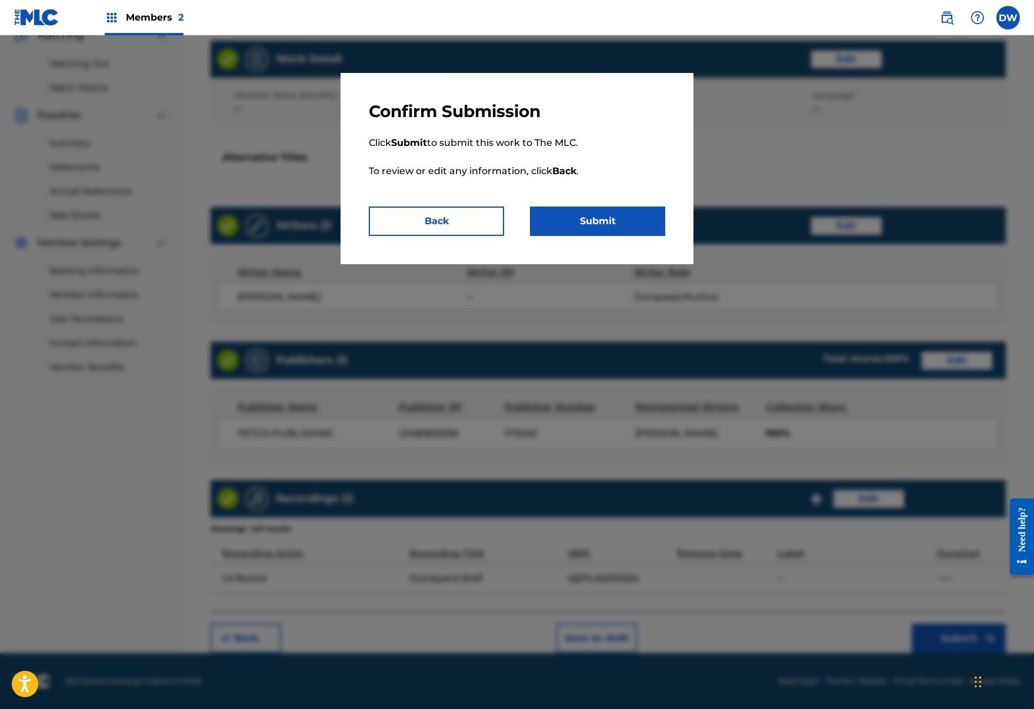
click at [590, 220] on button "Submit" at bounding box center [597, 221] width 135 height 29
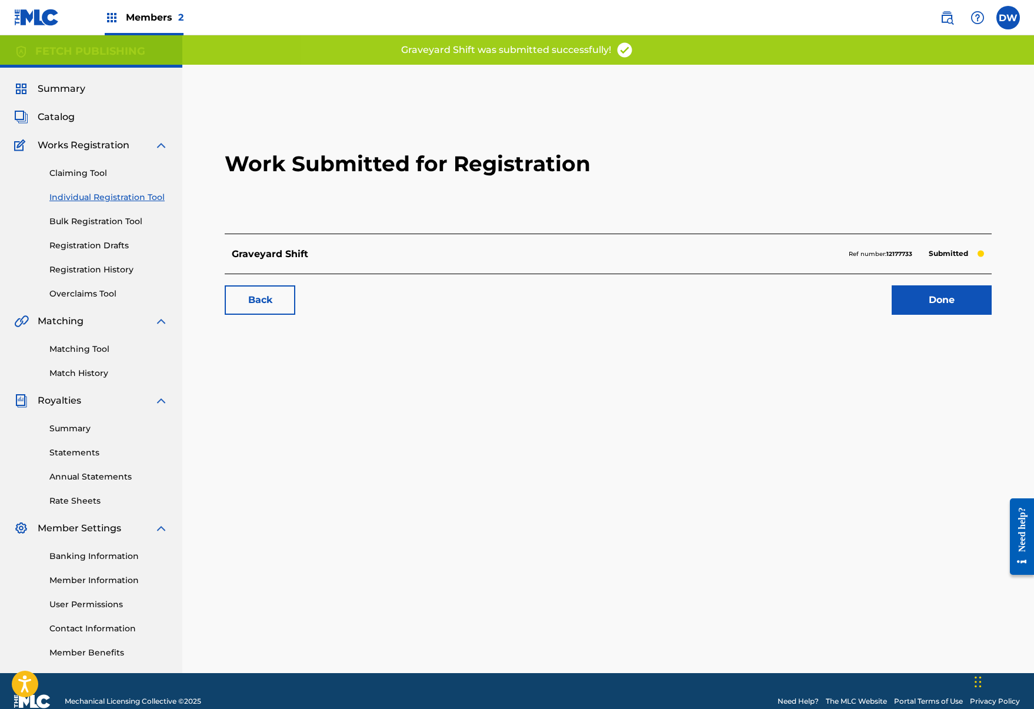
click at [951, 302] on link "Done" at bounding box center [942, 299] width 100 height 29
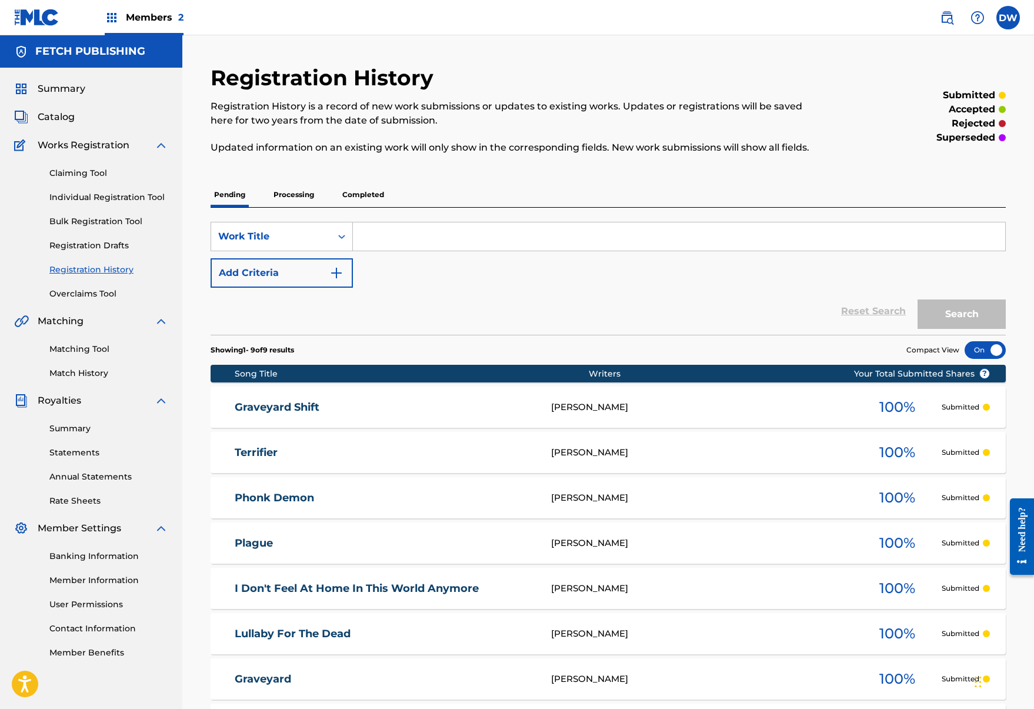
click at [146, 201] on link "Individual Registration Tool" at bounding box center [108, 197] width 119 height 12
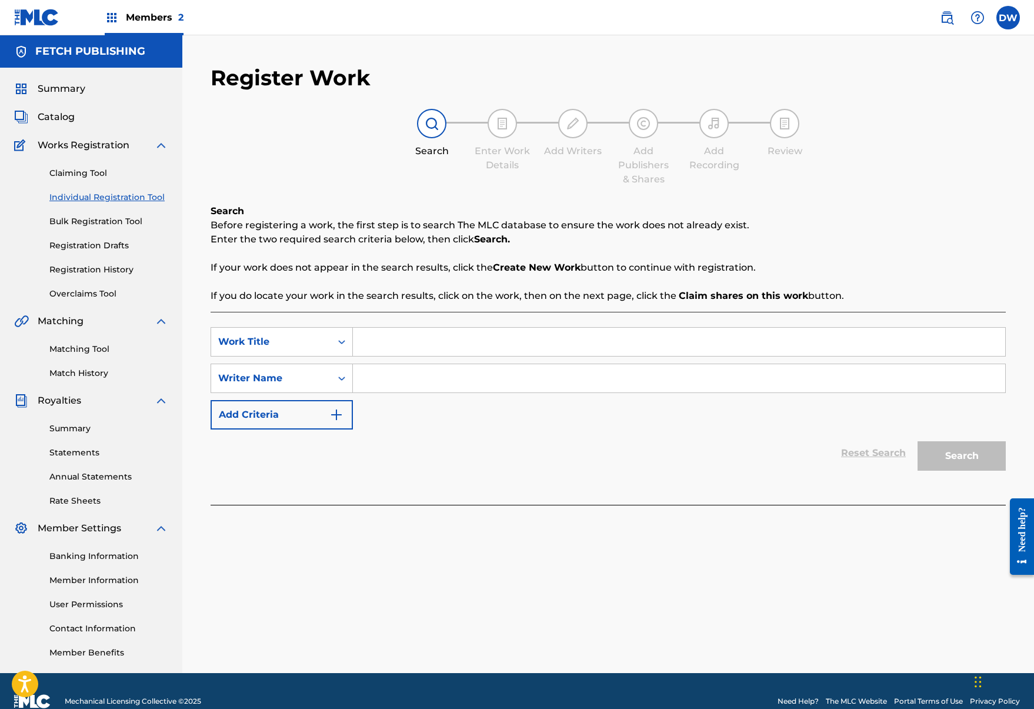
click at [411, 355] on input "Search Form" at bounding box center [679, 342] width 653 height 28
type input "Haunted Cowboy"
click at [428, 381] on input "Search Form" at bounding box center [679, 378] width 653 height 28
type input "josh a"
click at [976, 439] on div "Search" at bounding box center [959, 453] width 94 height 47
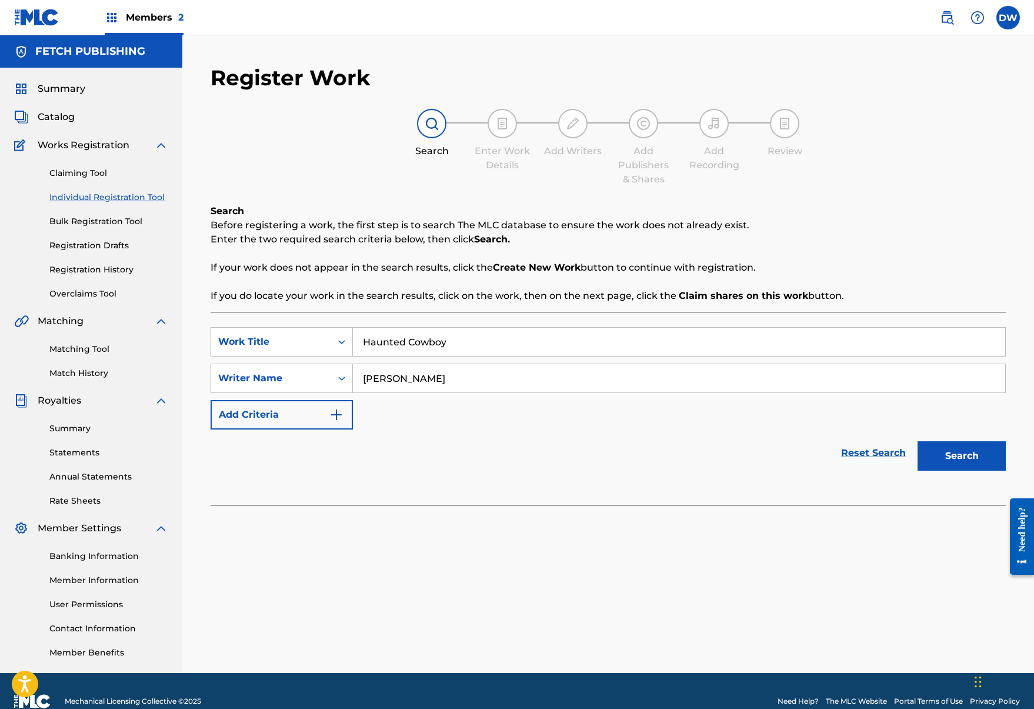
click at [970, 451] on button "Search" at bounding box center [962, 455] width 88 height 29
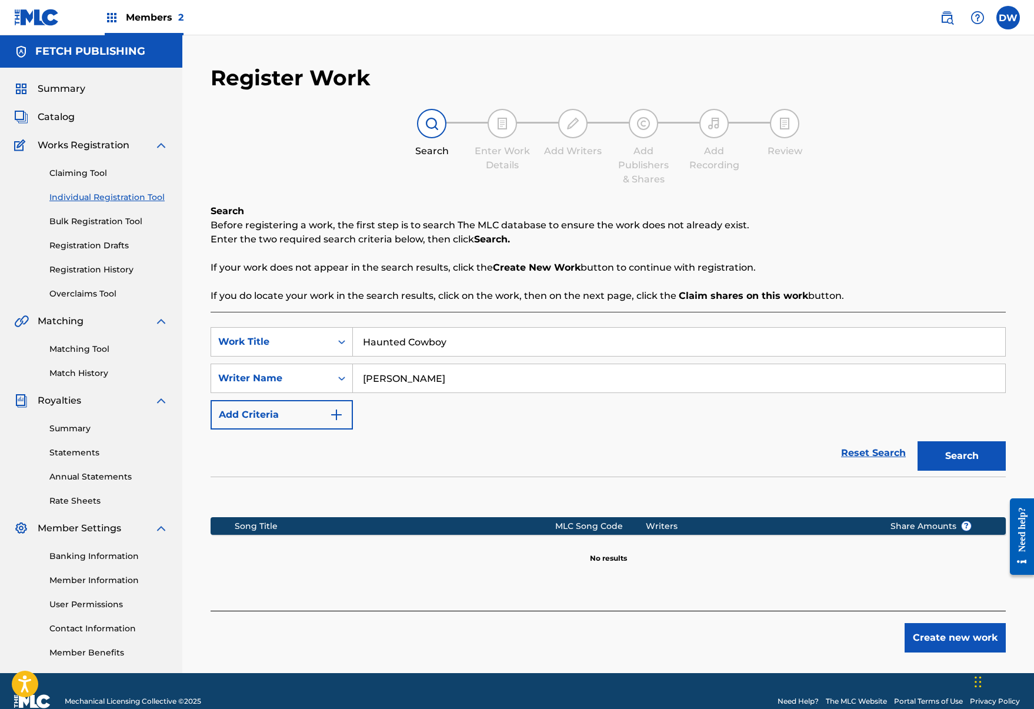
click at [944, 647] on button "Create new work" at bounding box center [955, 637] width 101 height 29
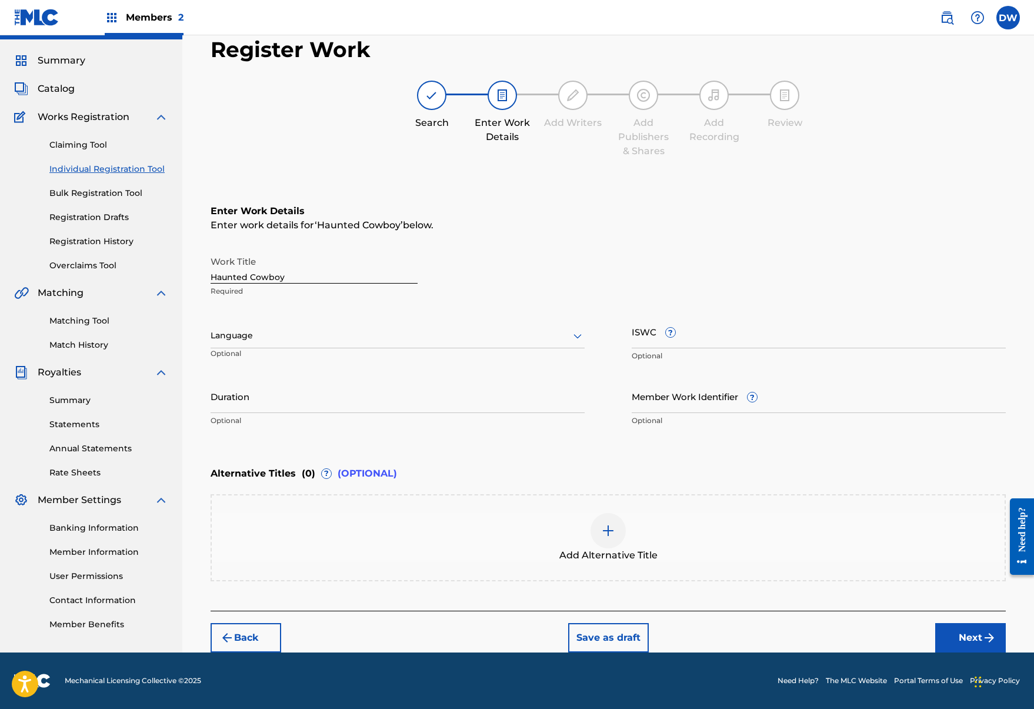
click at [960, 634] on button "Next" at bounding box center [971, 637] width 71 height 29
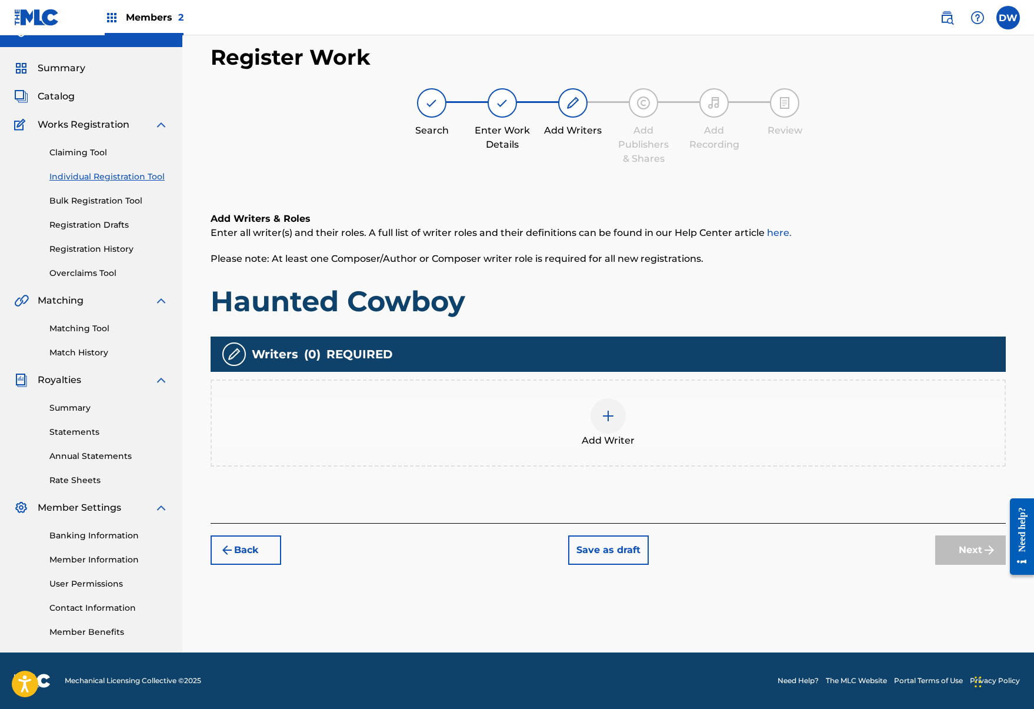
click at [620, 425] on div at bounding box center [608, 415] width 35 height 35
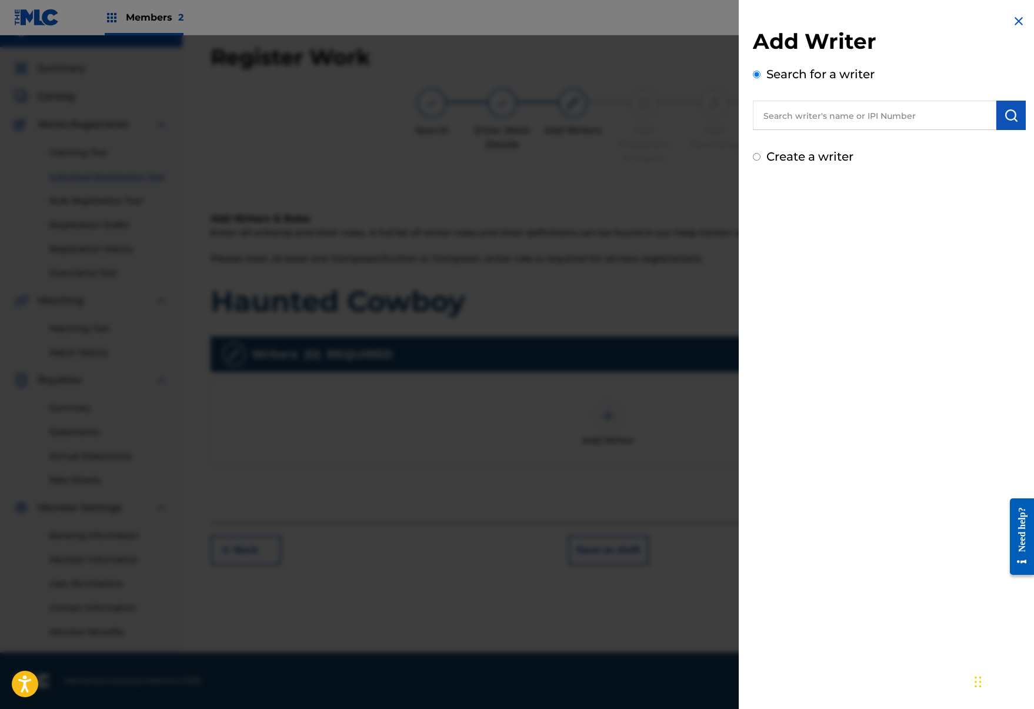
click at [811, 117] on input "text" at bounding box center [875, 115] width 244 height 29
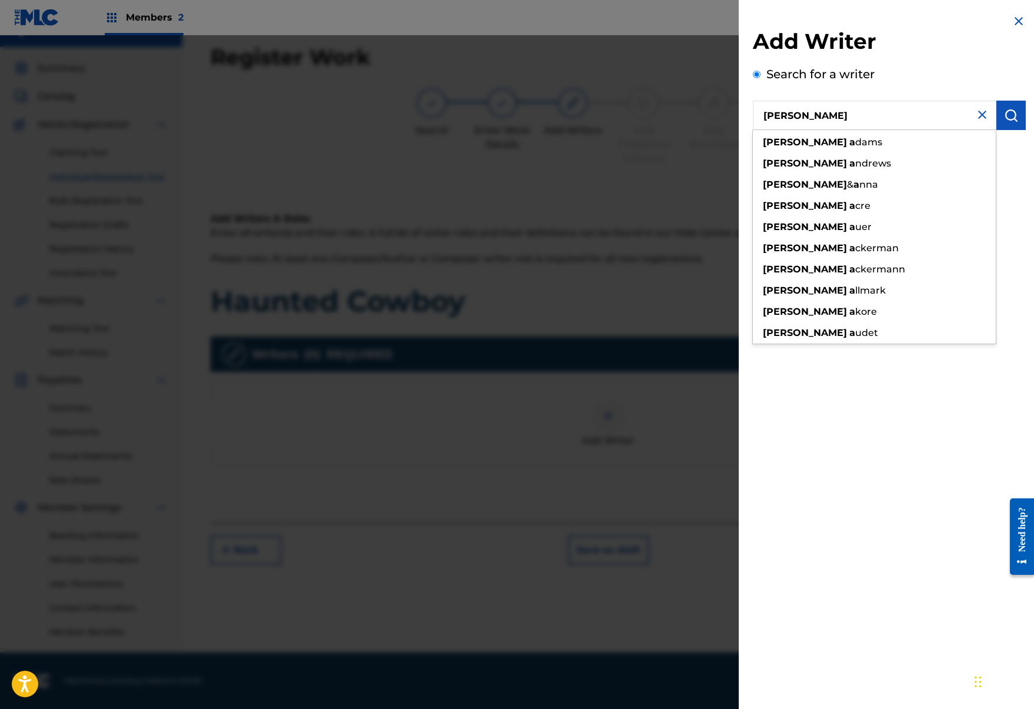
type input "josh a"
click at [1006, 117] on img "submit" at bounding box center [1011, 115] width 14 height 14
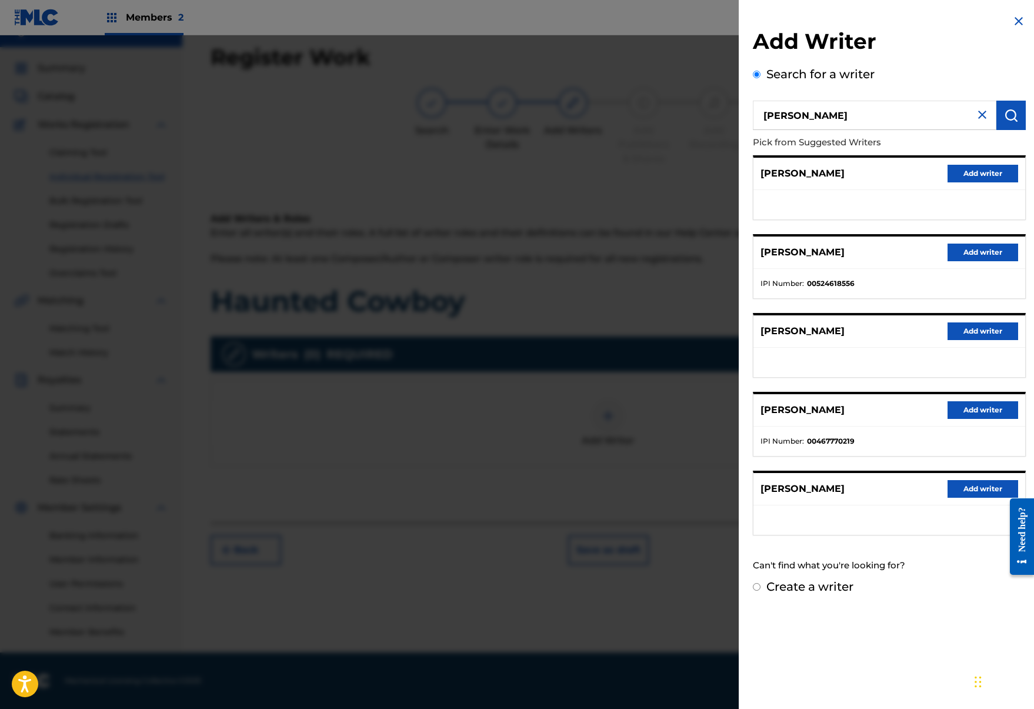
click at [978, 491] on button "Add writer" at bounding box center [983, 489] width 71 height 18
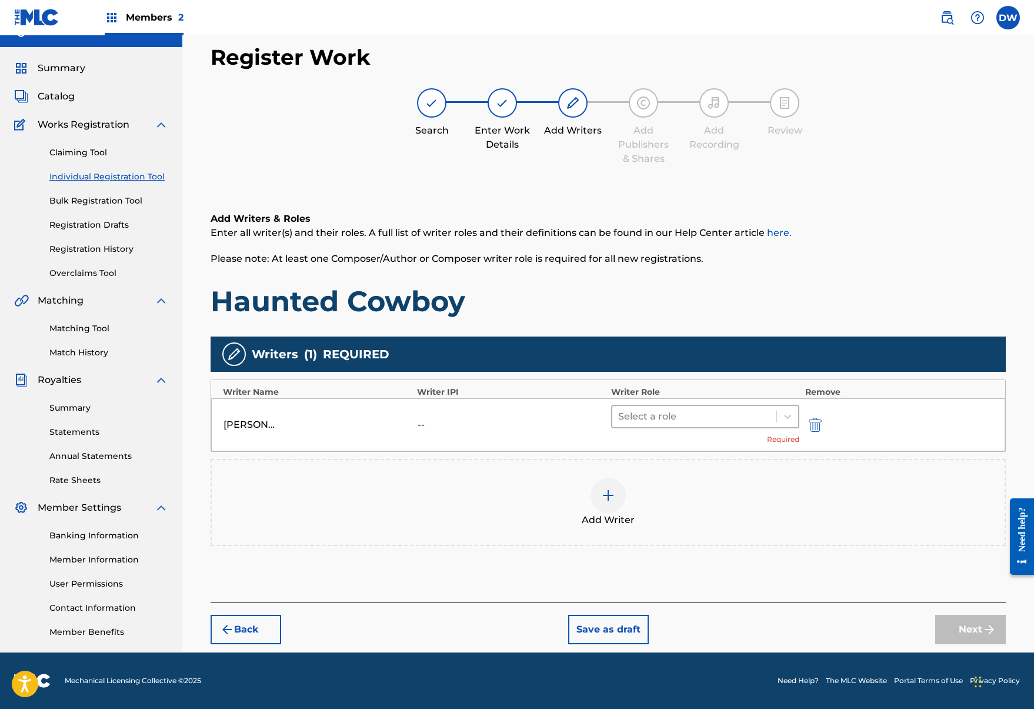
click at [703, 420] on div at bounding box center [694, 416] width 152 height 16
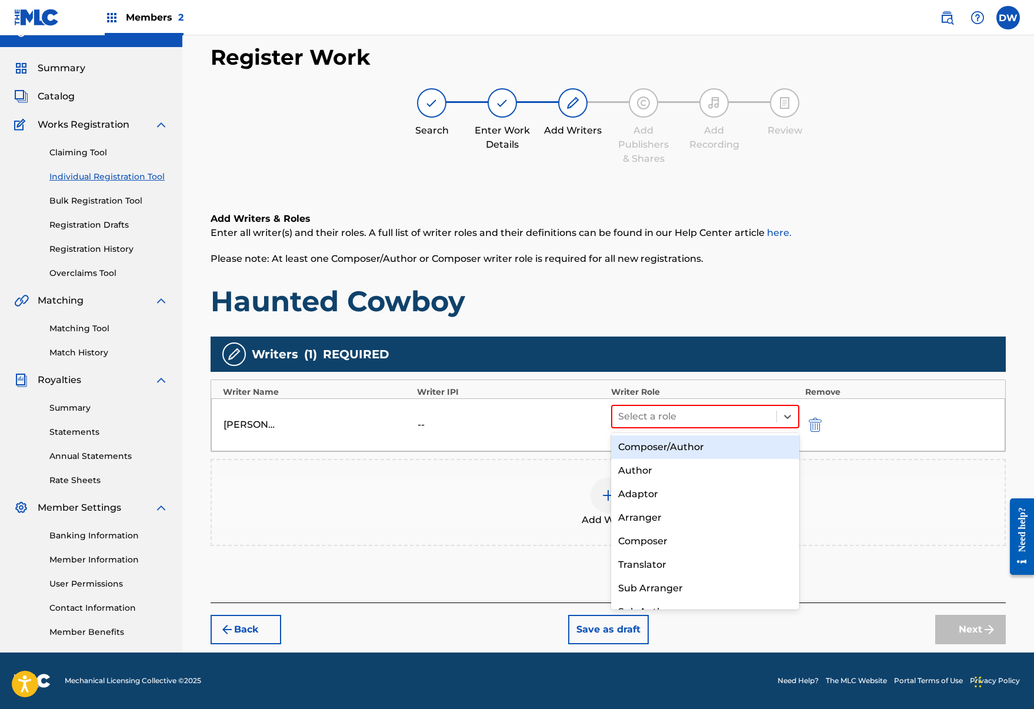
click at [713, 448] on div "Composer/Author" at bounding box center [705, 447] width 188 height 24
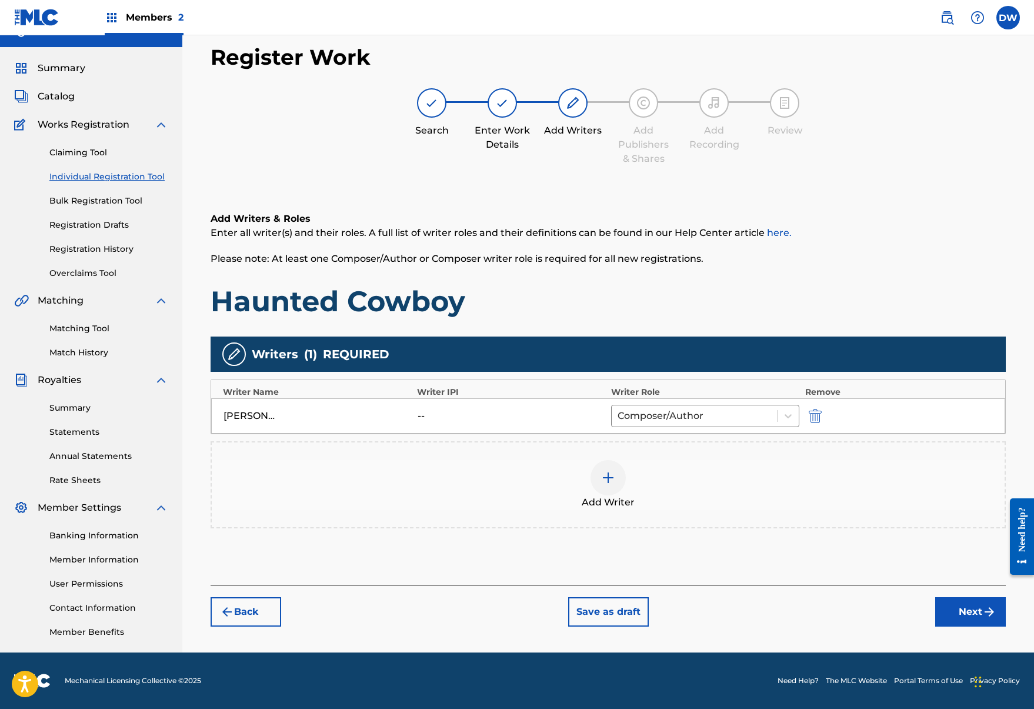
click at [961, 626] on button "Next" at bounding box center [971, 611] width 71 height 29
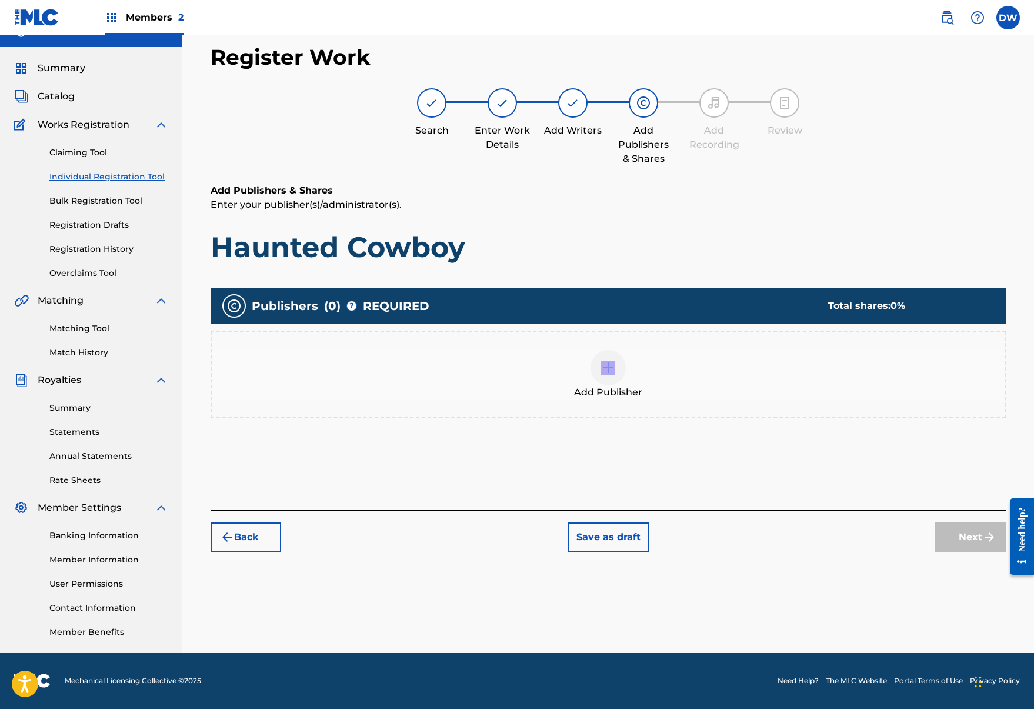
click at [619, 384] on div "Add Publisher" at bounding box center [608, 374] width 793 height 49
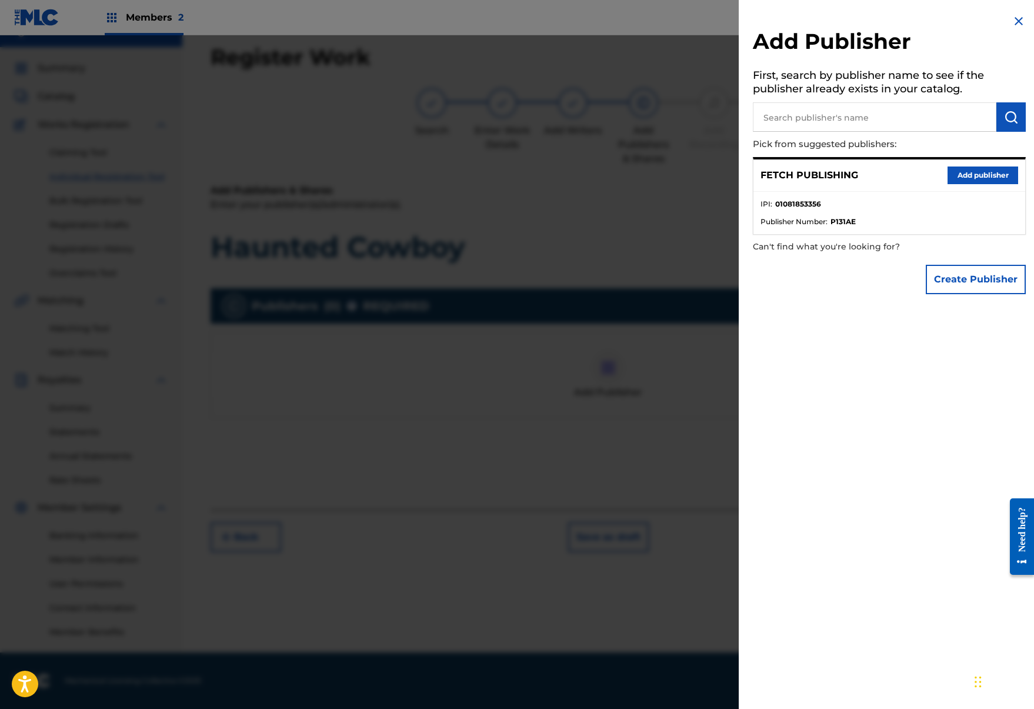
click at [972, 177] on button "Add publisher" at bounding box center [983, 176] width 71 height 18
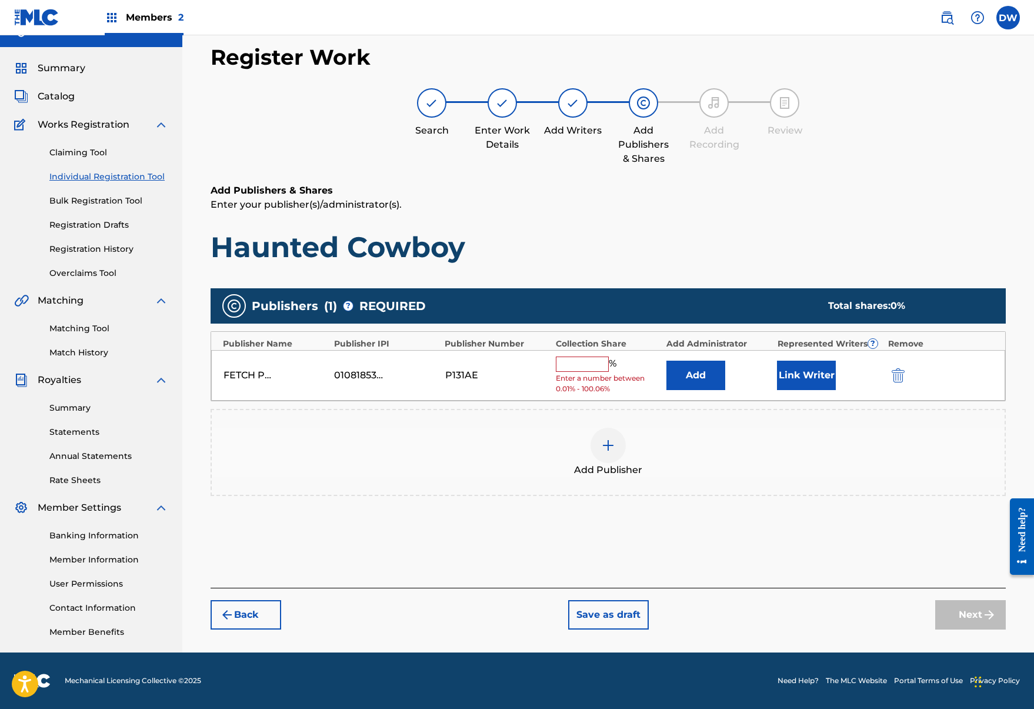
click at [568, 363] on input "text" at bounding box center [582, 364] width 53 height 15
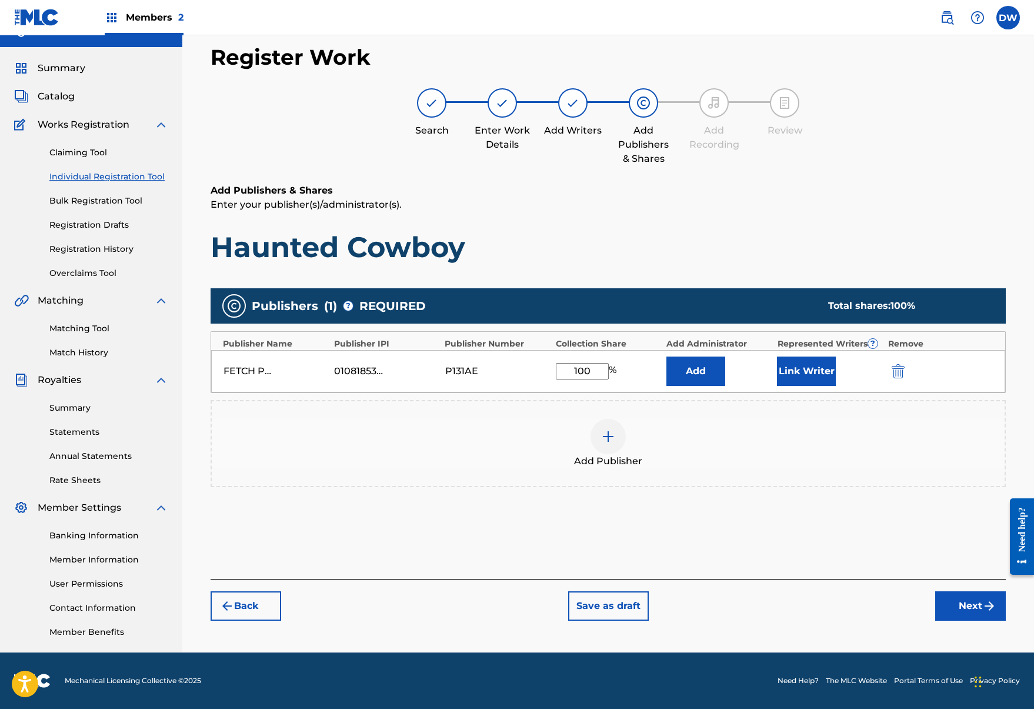
type input "100"
click at [761, 372] on div "Add" at bounding box center [719, 371] width 105 height 29
click at [801, 370] on button "Link Writer" at bounding box center [806, 371] width 59 height 29
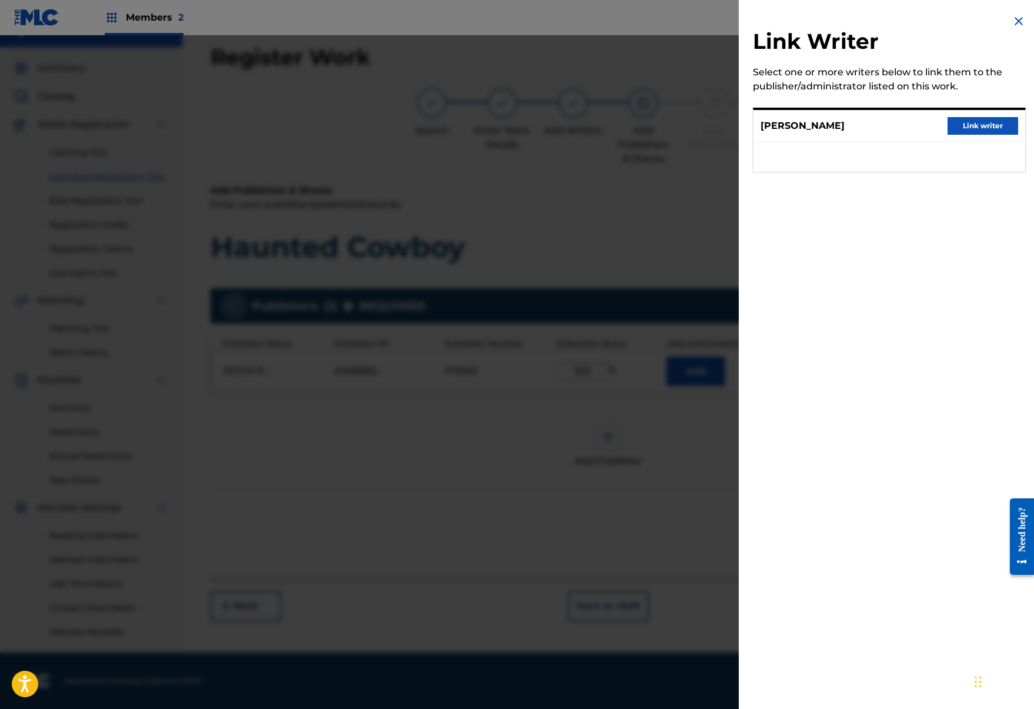
click at [950, 127] on button "Link writer" at bounding box center [983, 126] width 71 height 18
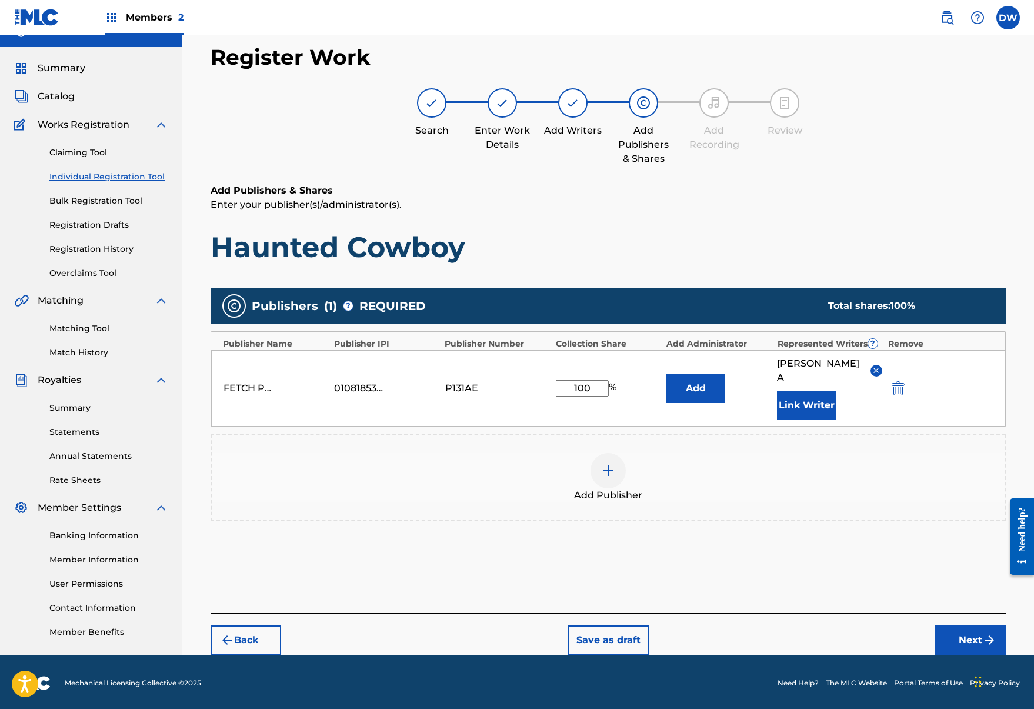
click at [962, 640] on button "Next" at bounding box center [971, 640] width 71 height 29
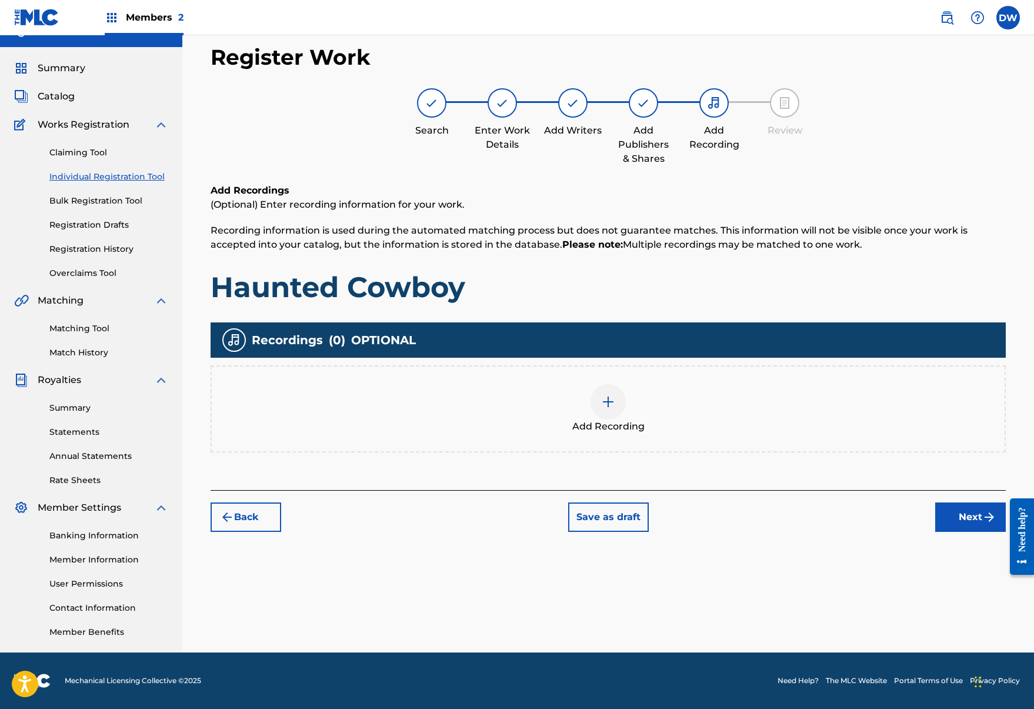
click at [592, 406] on div at bounding box center [608, 401] width 35 height 35
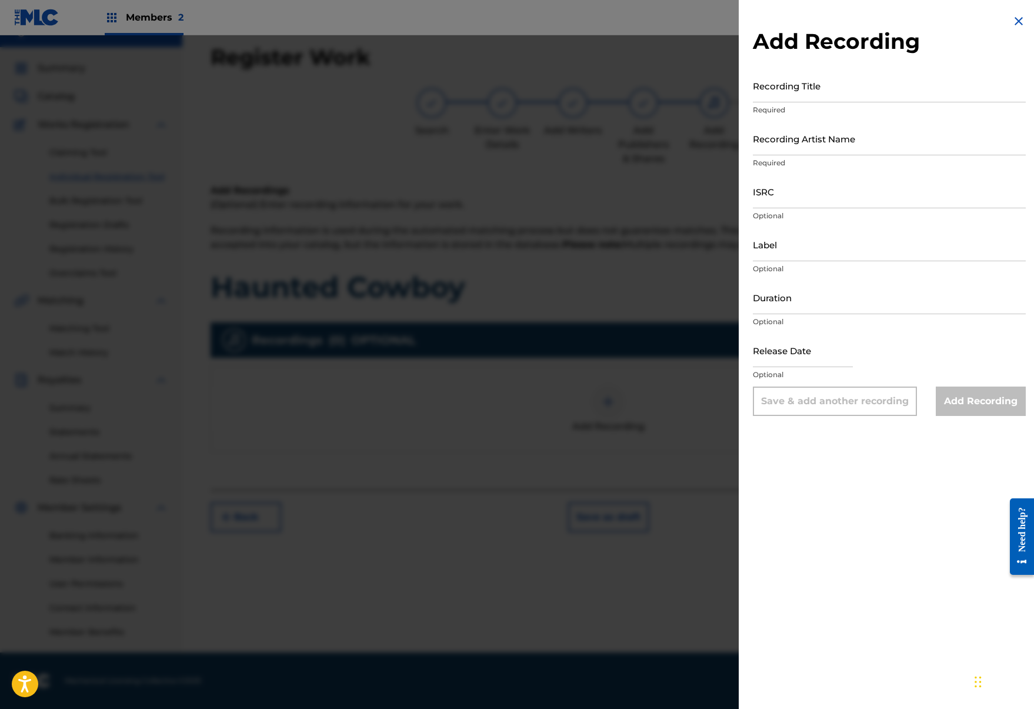
click at [809, 92] on input "Recording Title" at bounding box center [889, 86] width 273 height 34
type input "Haunted Cowboy"
click at [817, 148] on input "Recording Artist Name" at bounding box center [889, 139] width 273 height 34
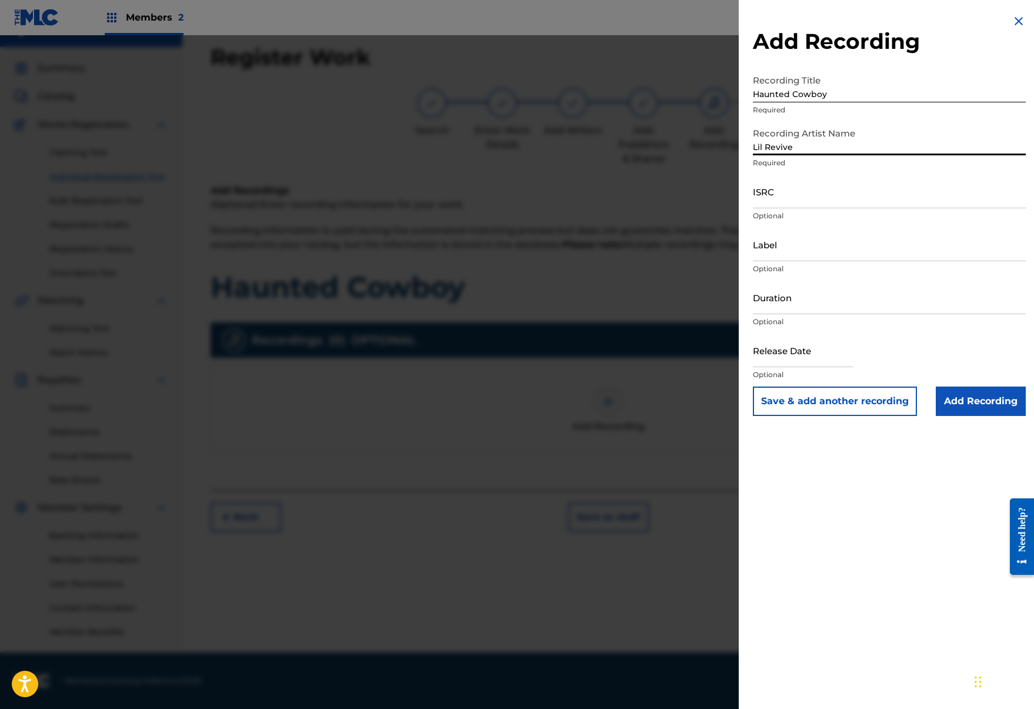
type input "Lil Revive"
click at [773, 193] on input "ISRC" at bounding box center [889, 192] width 273 height 34
paste input "QZTAT2277654"
type input "QZTAT2277654"
click at [994, 399] on input "Add Recording" at bounding box center [981, 401] width 90 height 29
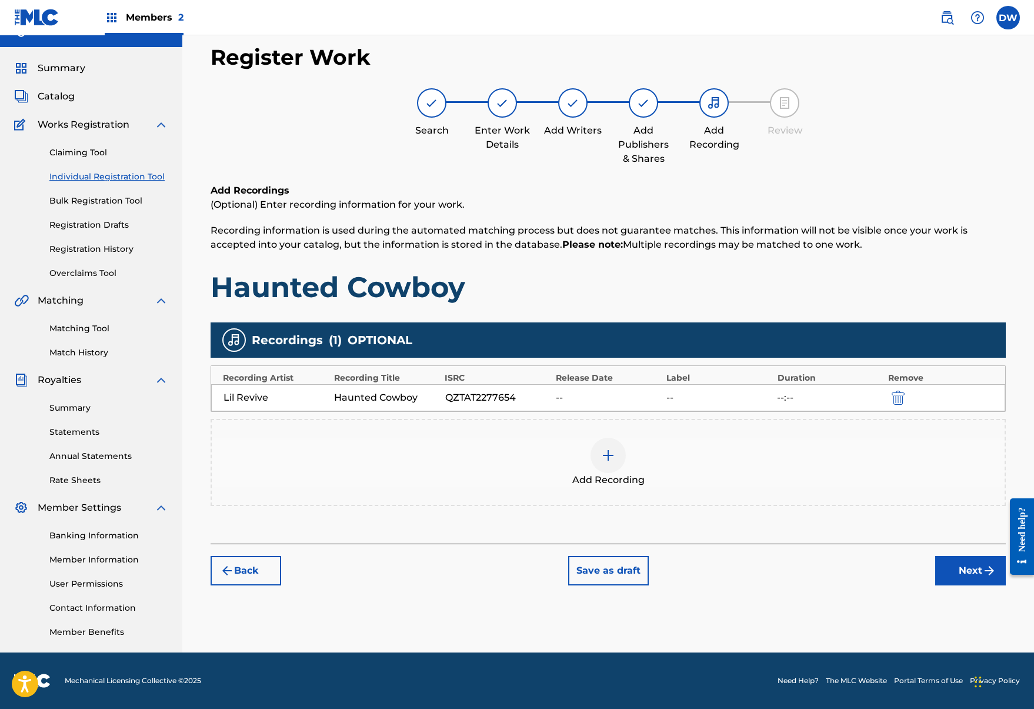
click at [980, 565] on button "Next" at bounding box center [971, 570] width 71 height 29
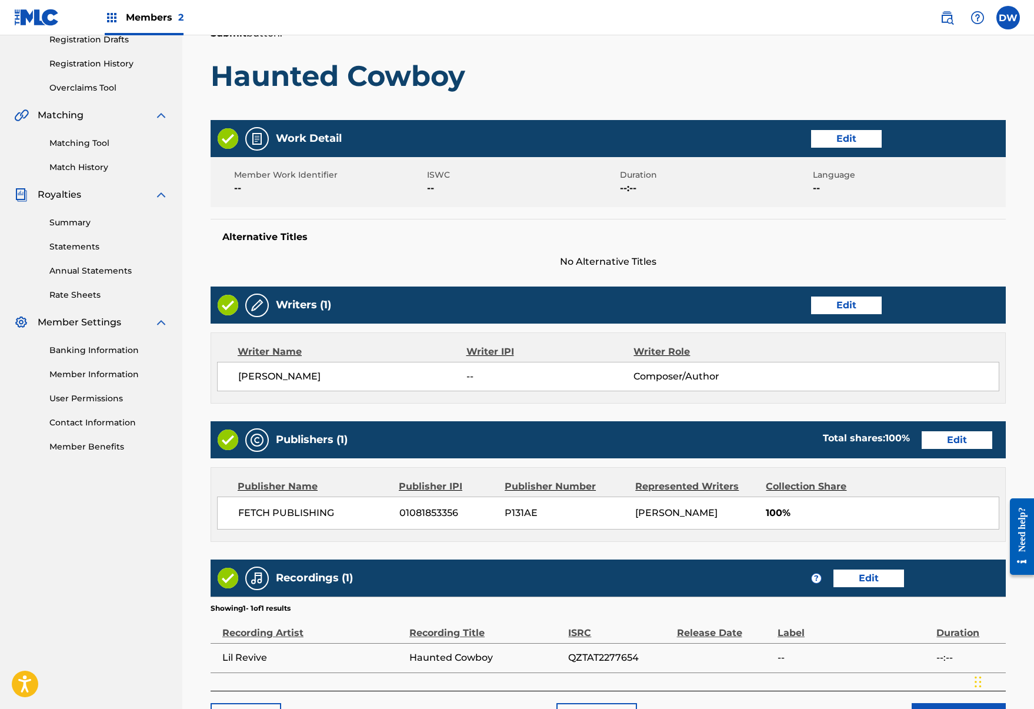
scroll to position [242, 0]
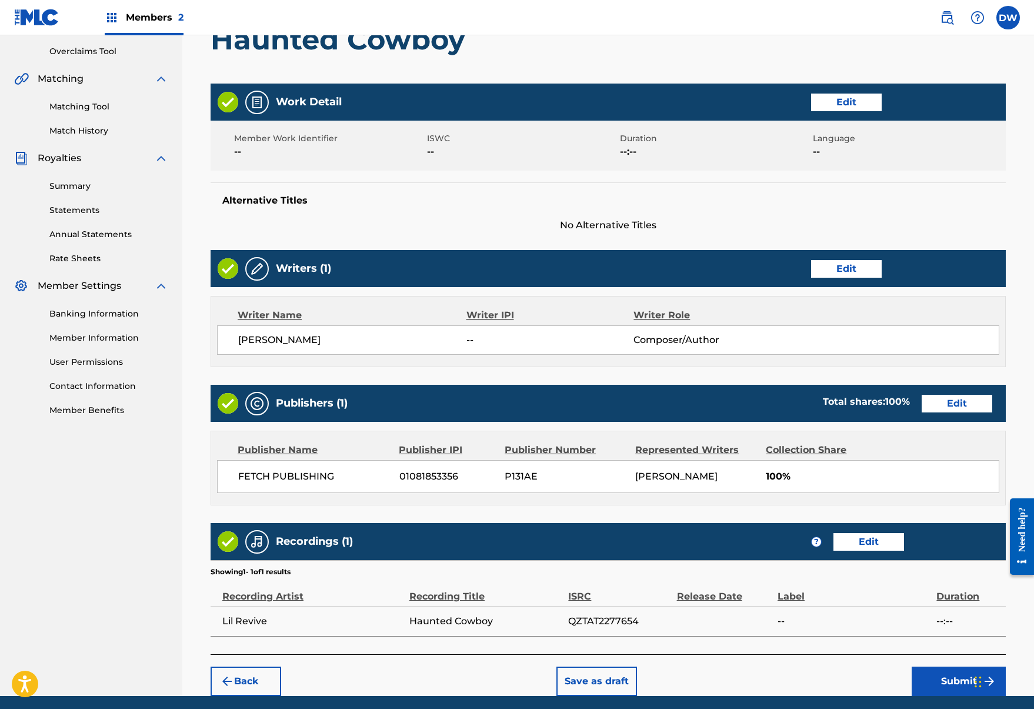
click at [944, 689] on button "Submit" at bounding box center [959, 681] width 94 height 29
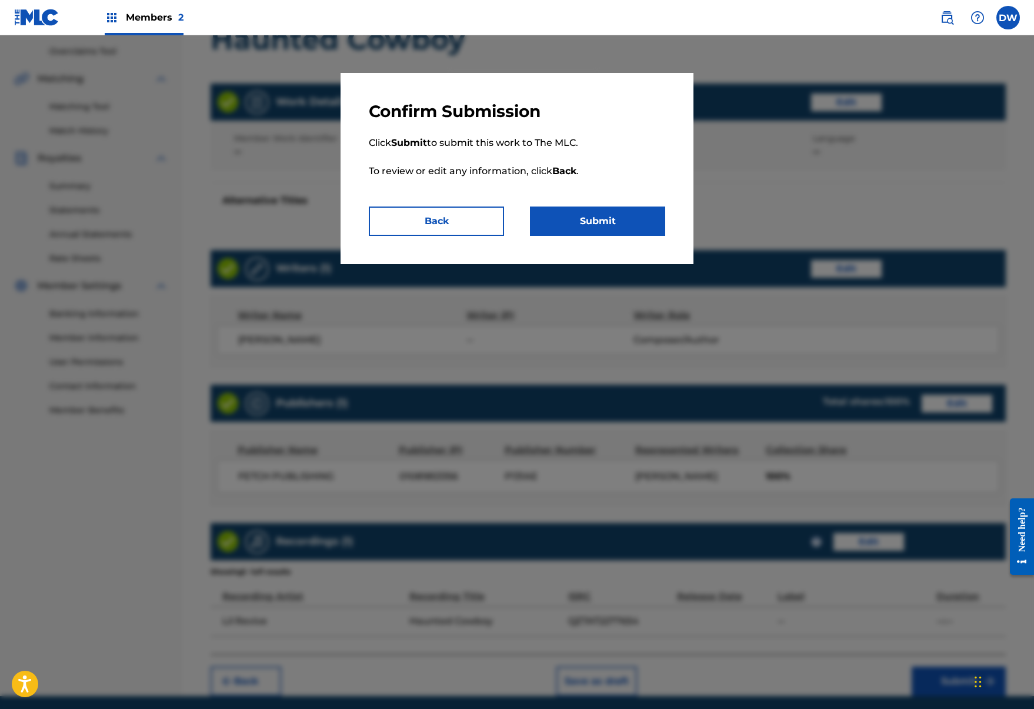
click at [599, 228] on button "Submit" at bounding box center [597, 221] width 135 height 29
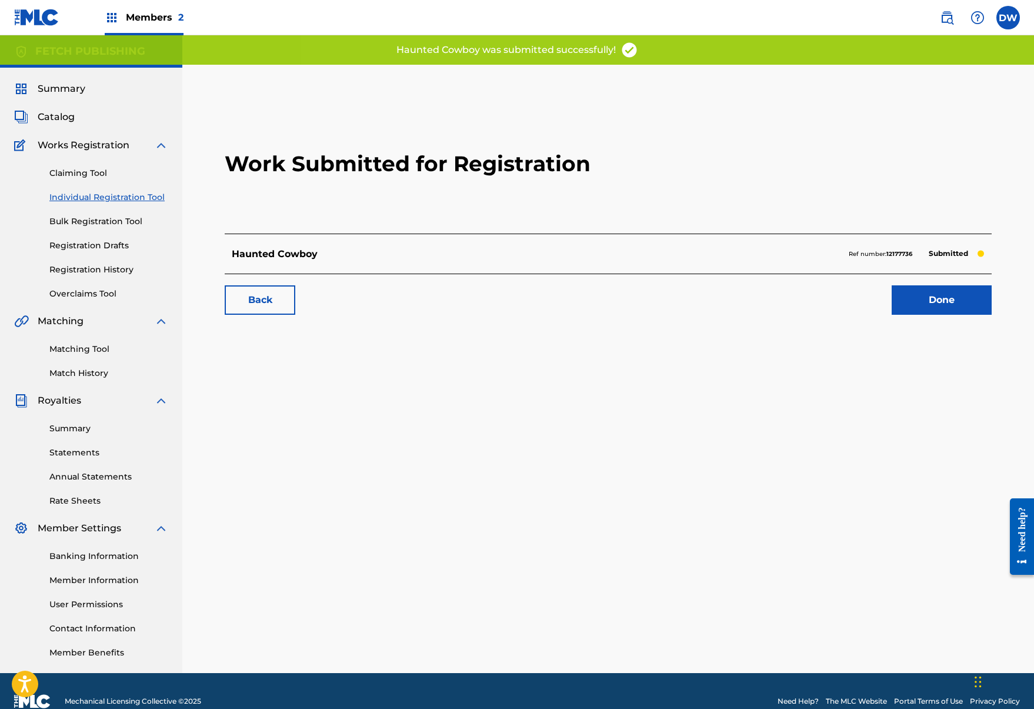
click at [915, 285] on link "Done" at bounding box center [942, 299] width 100 height 29
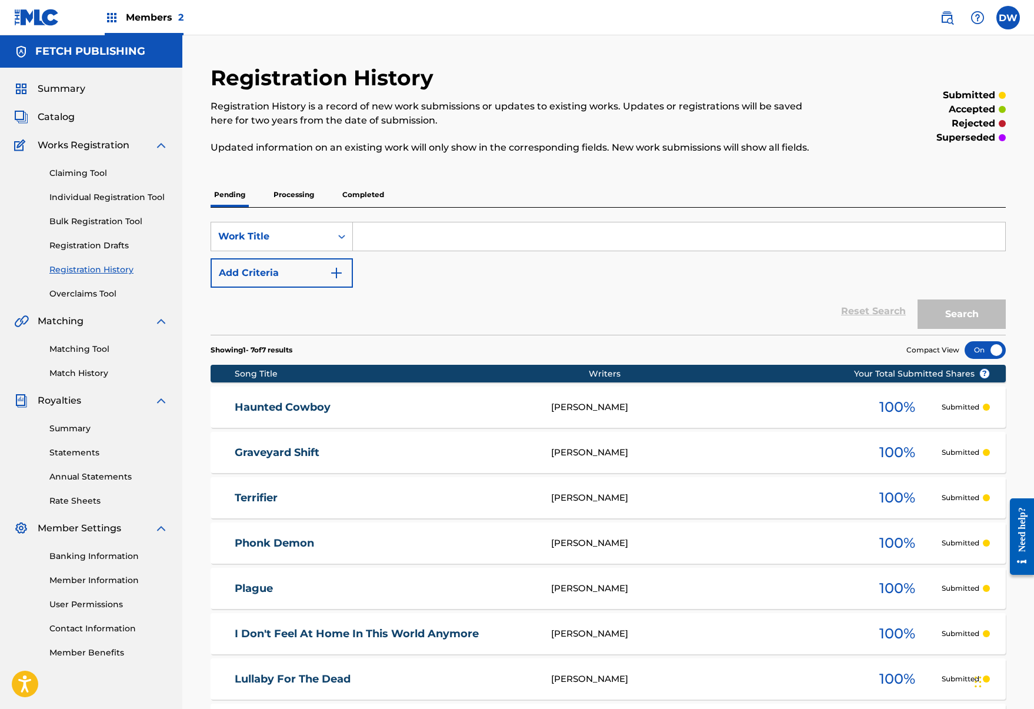
click at [93, 195] on link "Individual Registration Tool" at bounding box center [108, 197] width 119 height 12
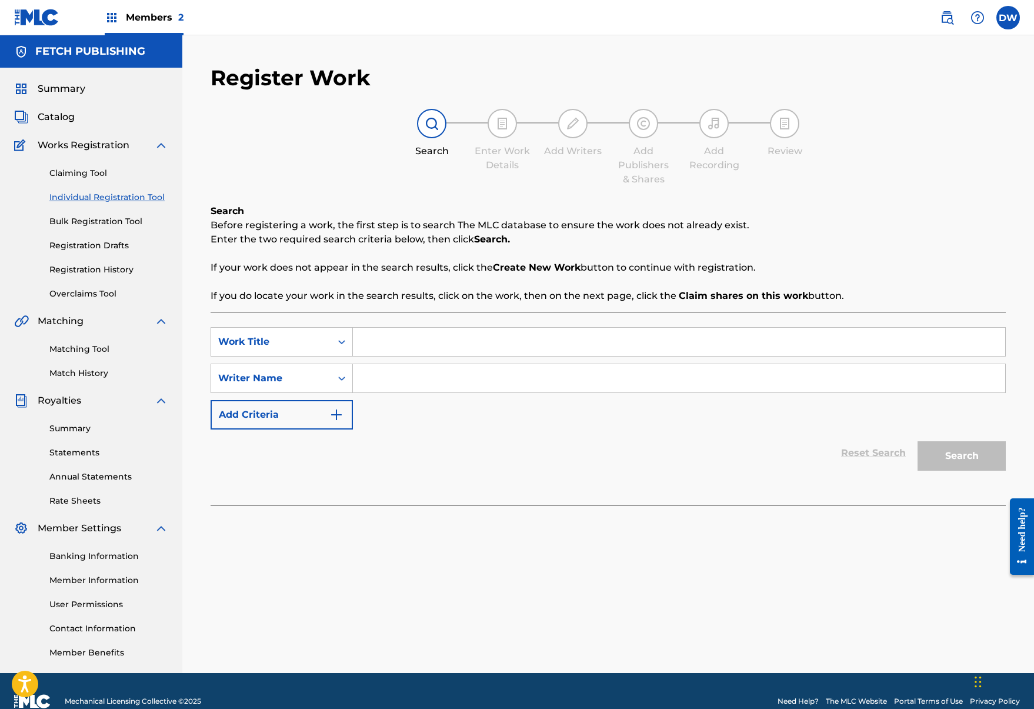
click at [411, 337] on input "Search Form" at bounding box center [679, 342] width 653 height 28
type input "Hellraiser"
click at [507, 385] on input "Search Form" at bounding box center [679, 378] width 653 height 28
type input "josh a"
click at [962, 456] on button "Search" at bounding box center [962, 455] width 88 height 29
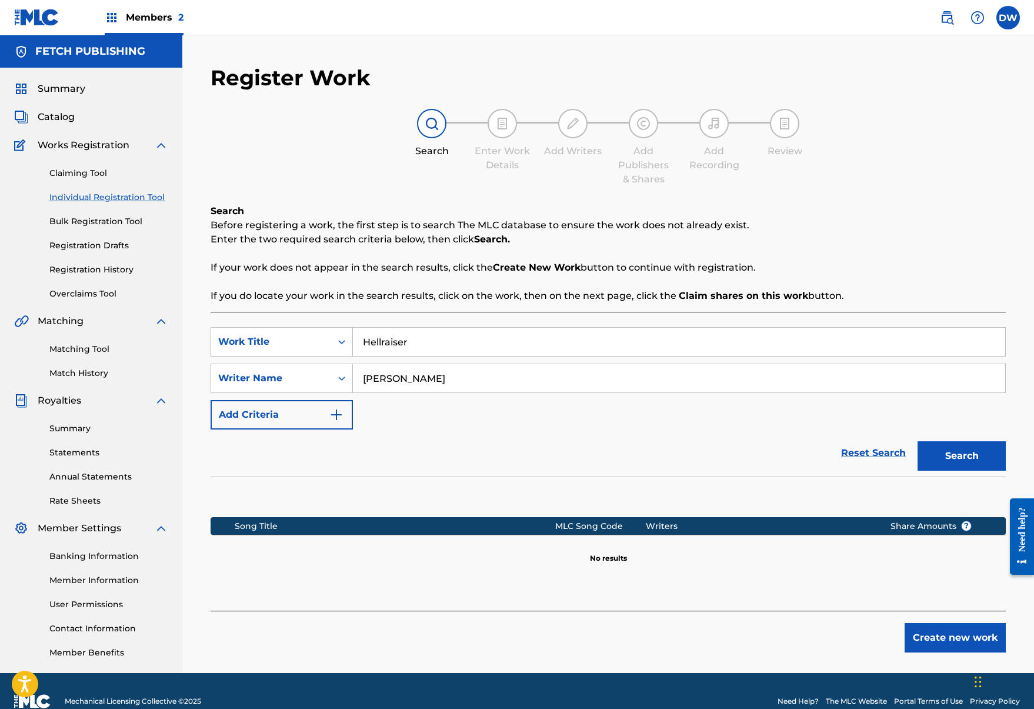
click at [967, 642] on button "Create new work" at bounding box center [955, 637] width 101 height 29
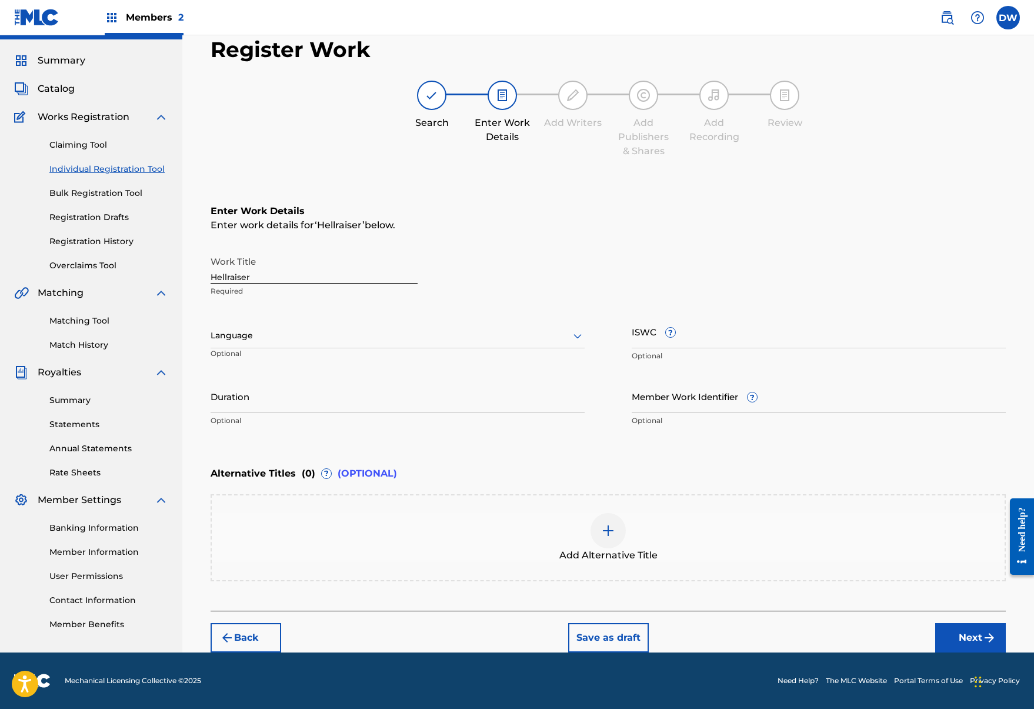
click at [1008, 647] on div "Register Work Search Enter Work Details Add Writers Add Publishers & Shares Add…" at bounding box center [609, 344] width 824 height 616
click at [981, 641] on button "Next" at bounding box center [971, 637] width 71 height 29
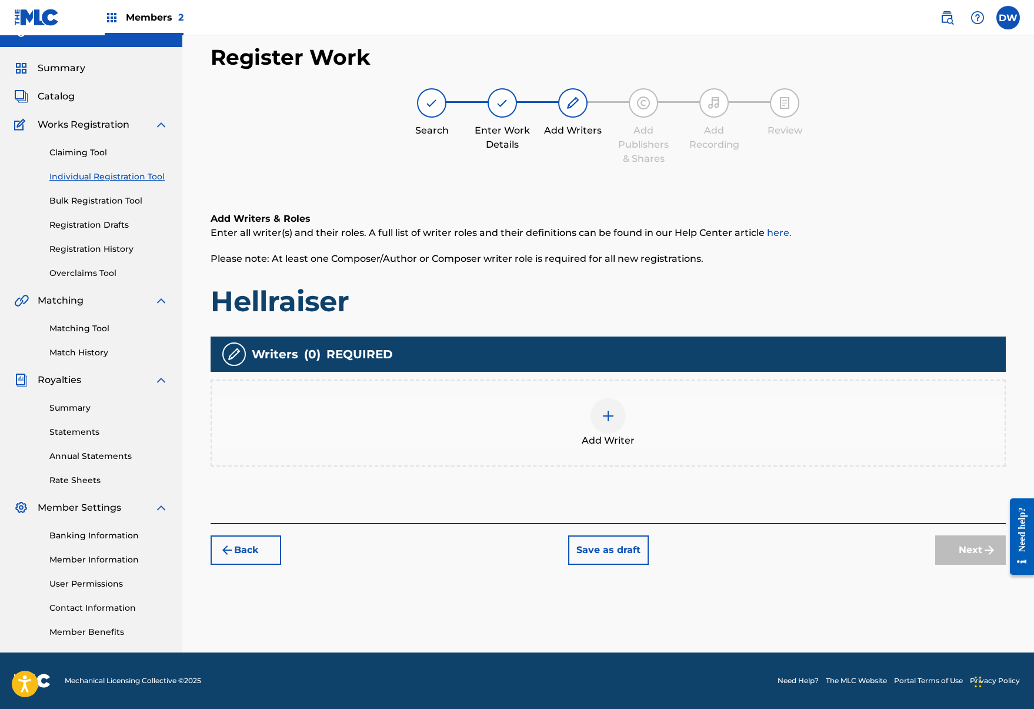
click at [618, 411] on div at bounding box center [608, 415] width 35 height 35
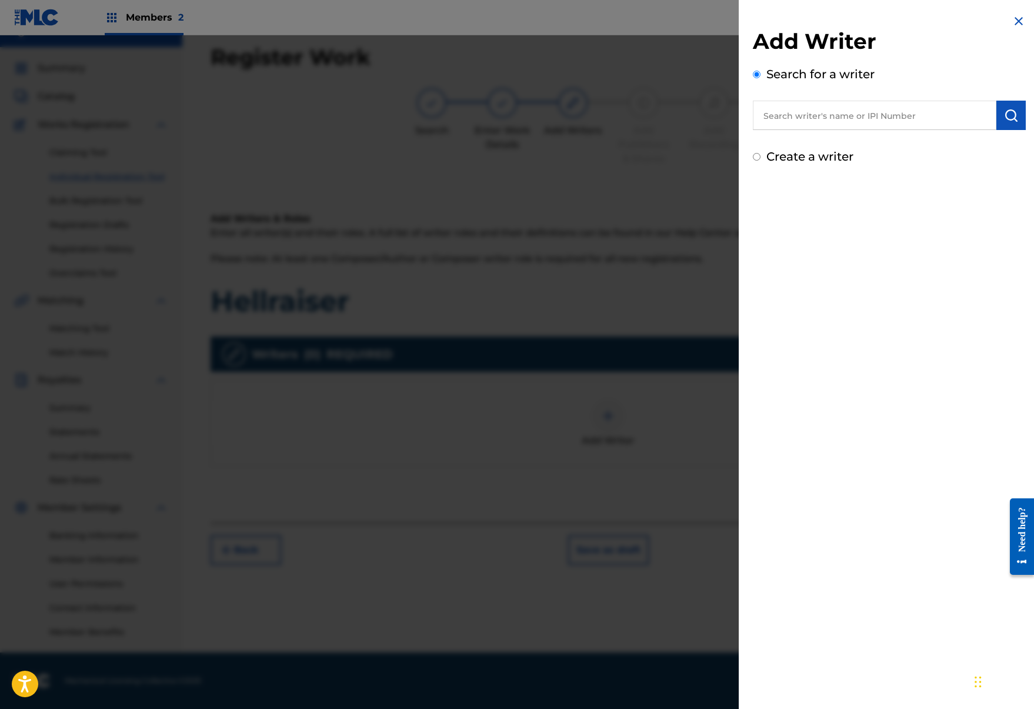
click at [878, 112] on input "text" at bounding box center [875, 115] width 244 height 29
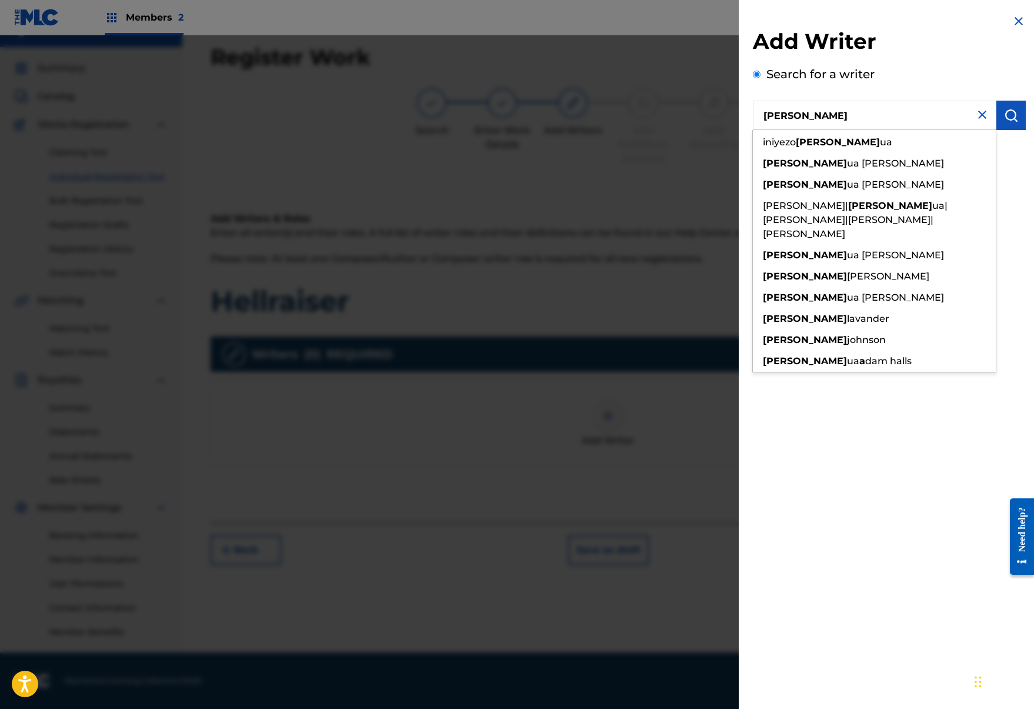
type input "josh a"
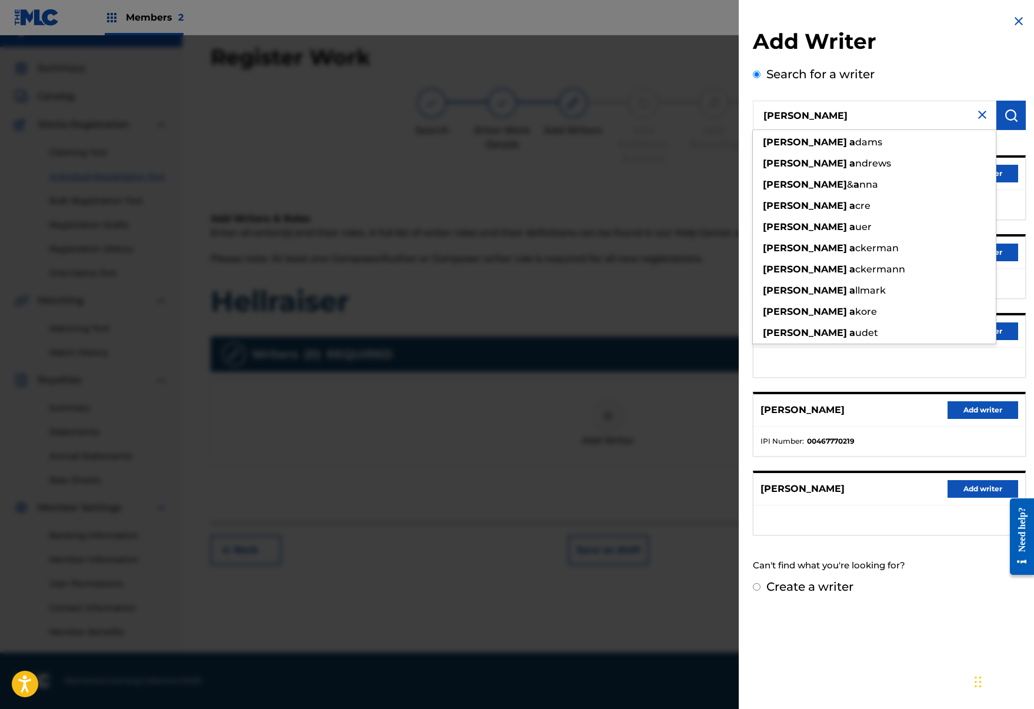
click at [1007, 484] on button "Add writer" at bounding box center [983, 489] width 71 height 18
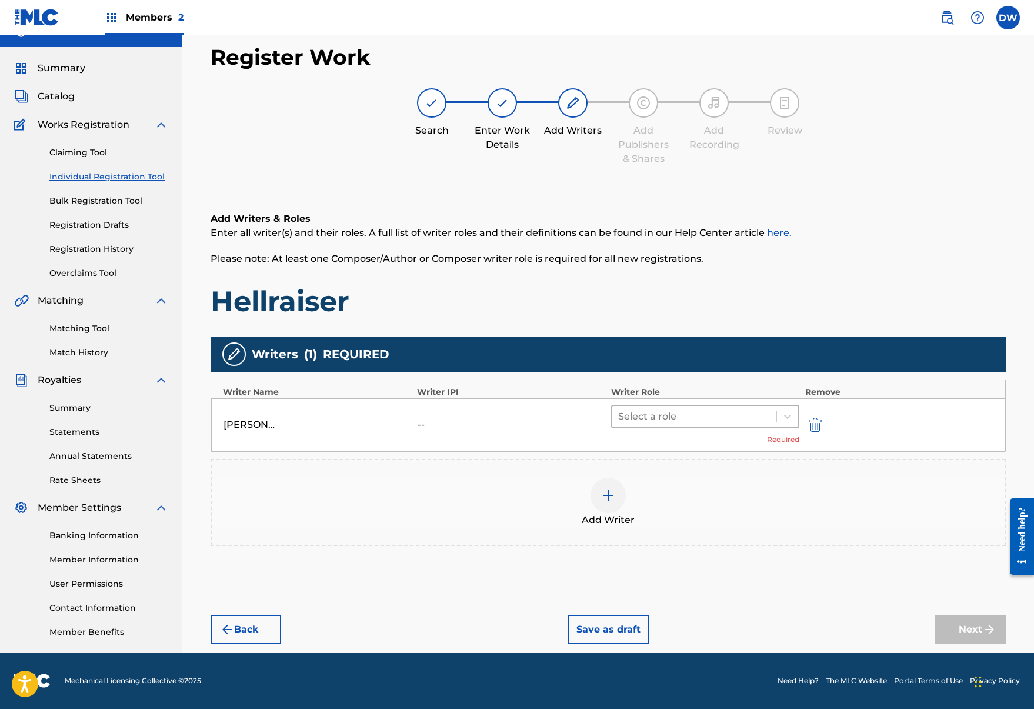
click at [724, 420] on div at bounding box center [694, 416] width 152 height 16
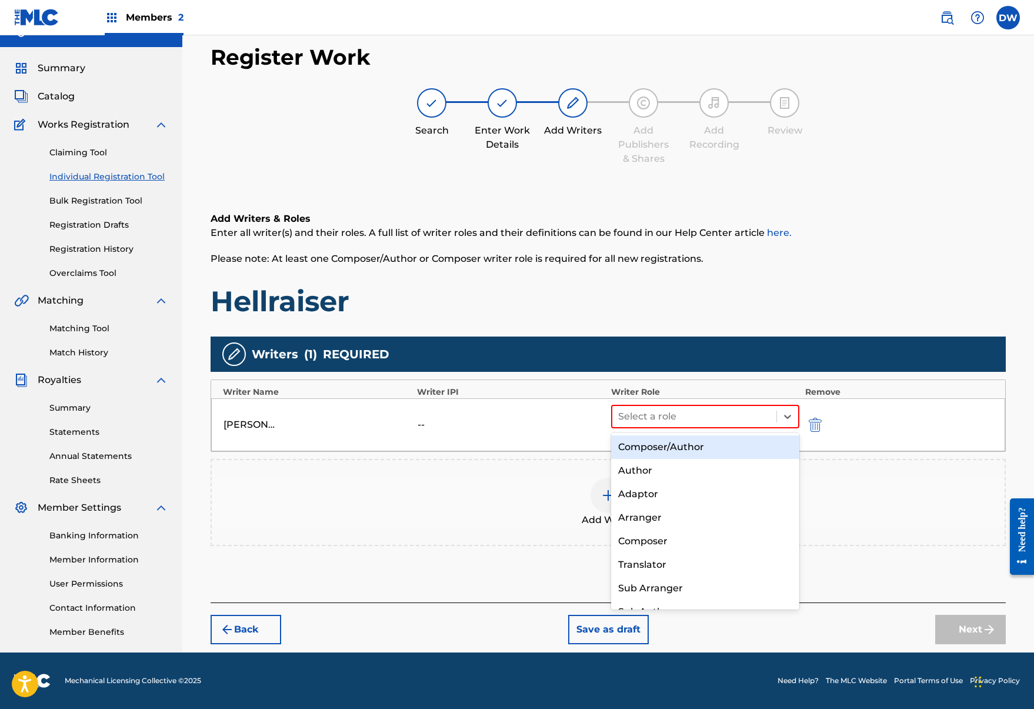
click at [719, 438] on div "Composer/Author" at bounding box center [705, 447] width 188 height 24
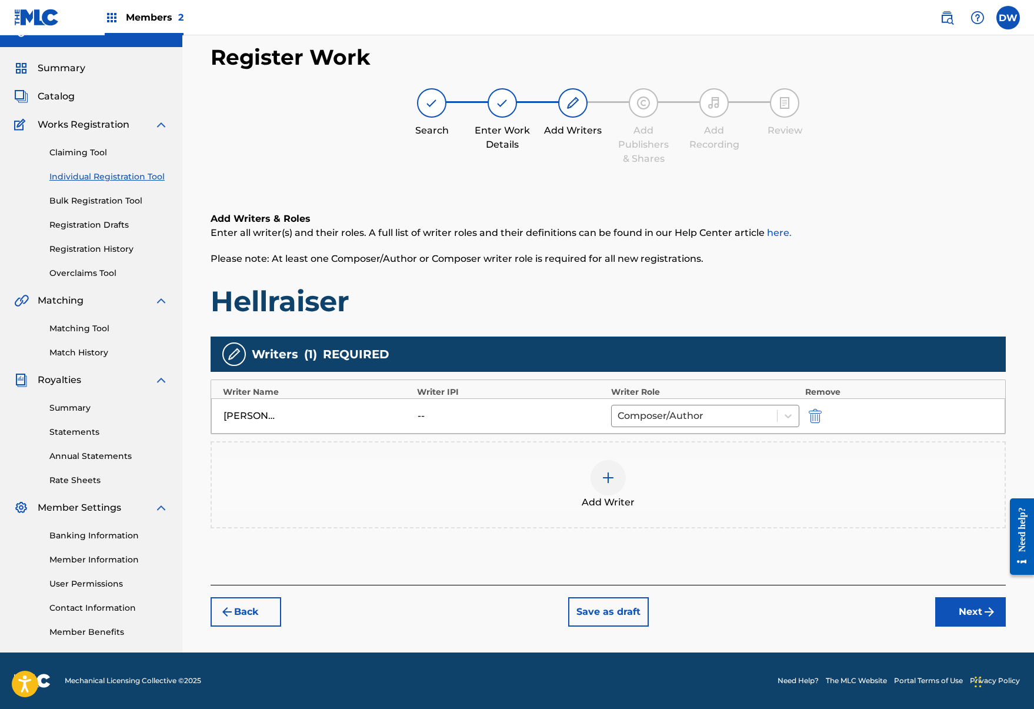
click at [989, 622] on button "Next" at bounding box center [971, 611] width 71 height 29
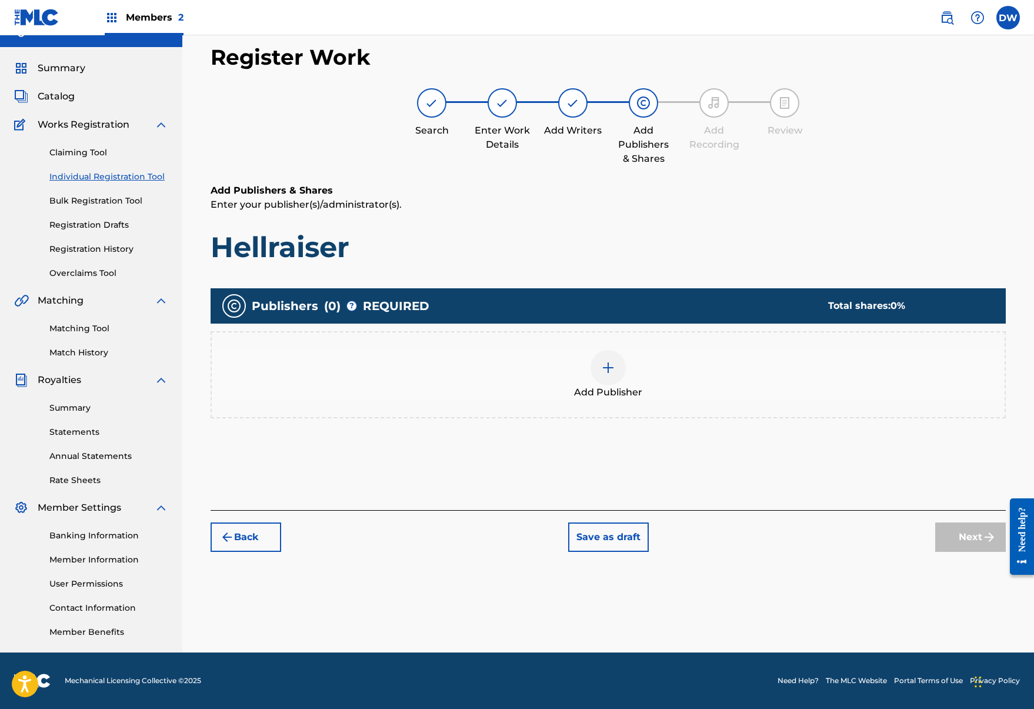
click at [576, 362] on div "Add Publisher" at bounding box center [608, 374] width 793 height 49
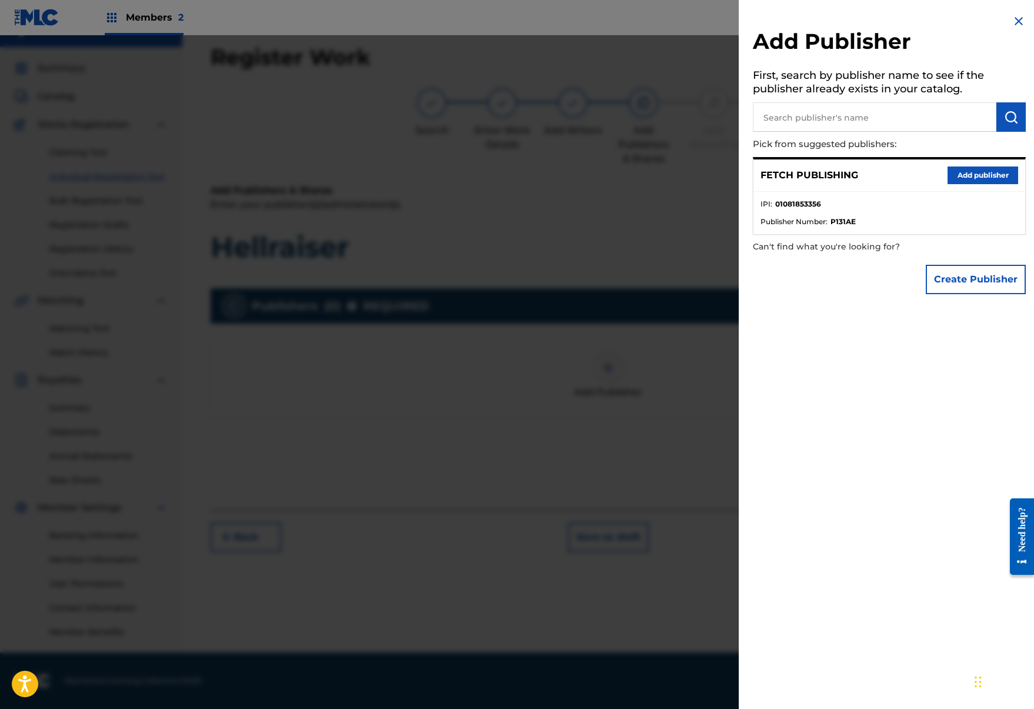
click at [994, 192] on ul "IPI : 01081853356 Publisher Number : P131AE" at bounding box center [890, 213] width 272 height 42
click at [994, 182] on button "Add publisher" at bounding box center [983, 176] width 71 height 18
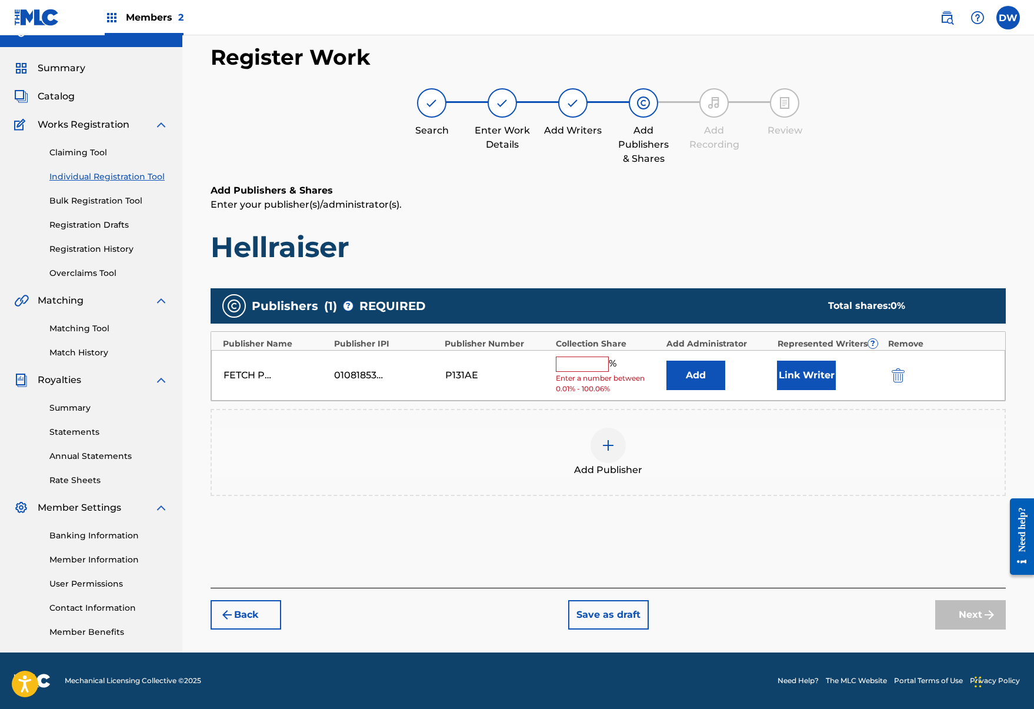
click at [586, 361] on input "text" at bounding box center [582, 364] width 53 height 15
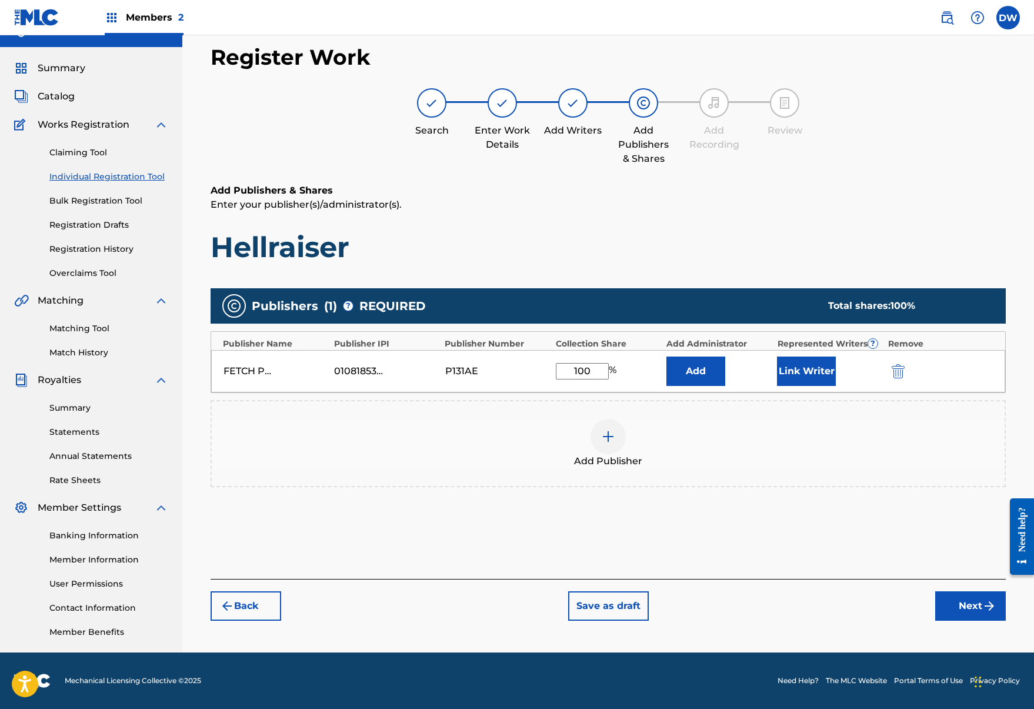
type input "100"
click at [811, 380] on button "Link Writer" at bounding box center [806, 371] width 59 height 29
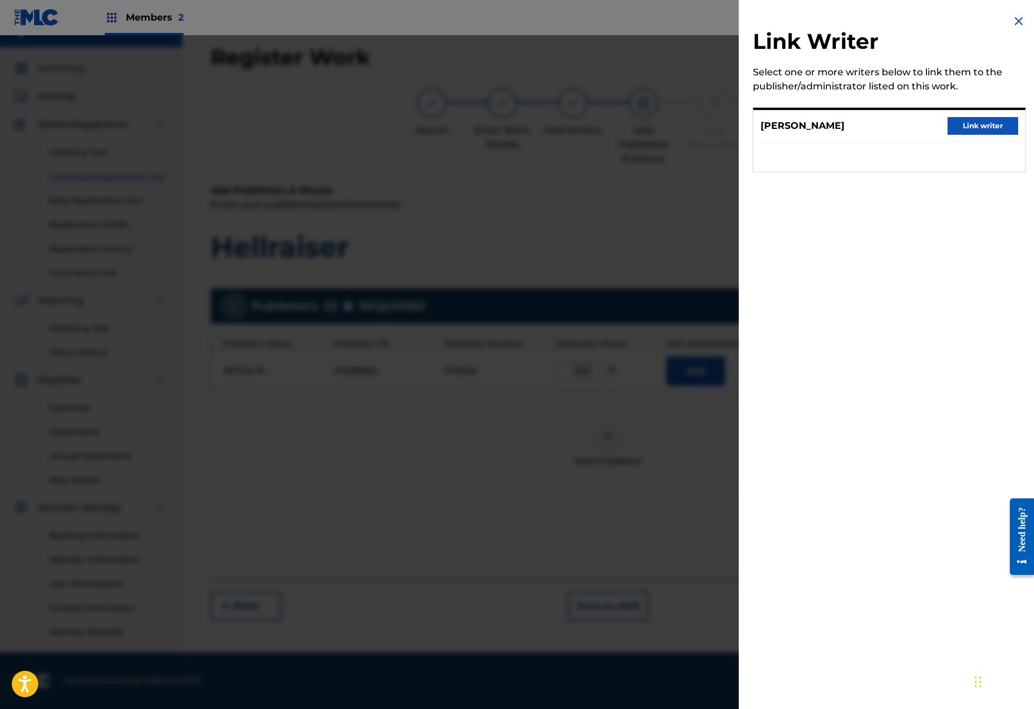
click at [997, 124] on button "Link writer" at bounding box center [983, 126] width 71 height 18
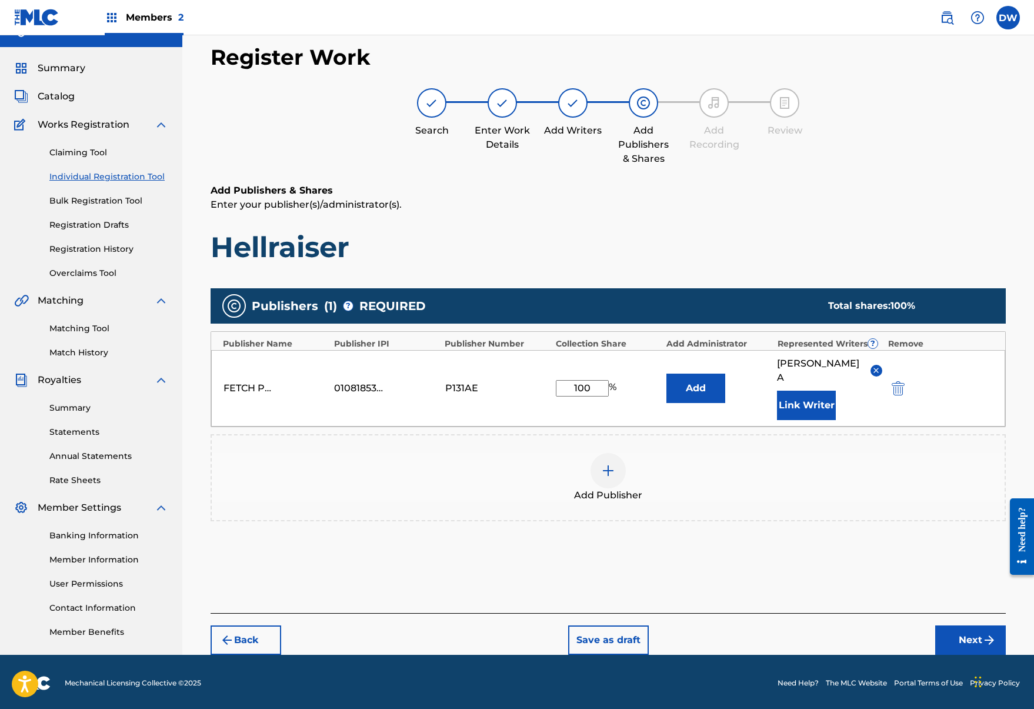
click at [947, 650] on div "Register Work Search Enter Work Details Add Writers Add Publishers & Shares Add…" at bounding box center [609, 349] width 824 height 611
click at [947, 647] on div "Register Work Search Enter Work Details Add Writers Add Publishers & Shares Add…" at bounding box center [609, 349] width 824 height 611
click at [947, 637] on button "Next" at bounding box center [971, 640] width 71 height 29
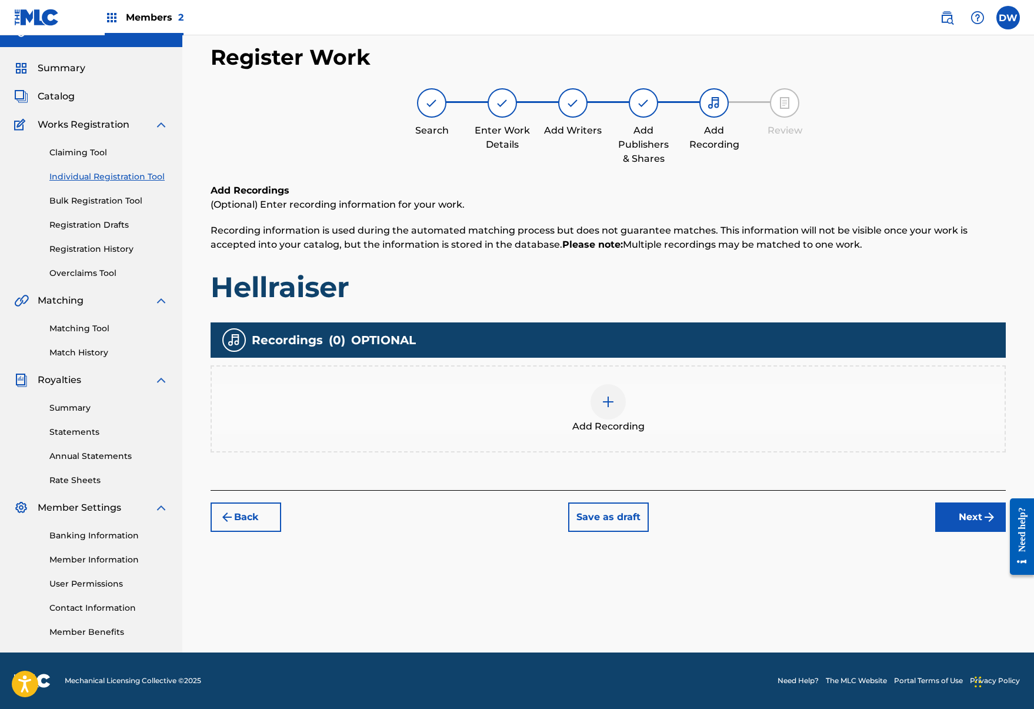
click at [637, 401] on div "Add Recording" at bounding box center [608, 408] width 793 height 49
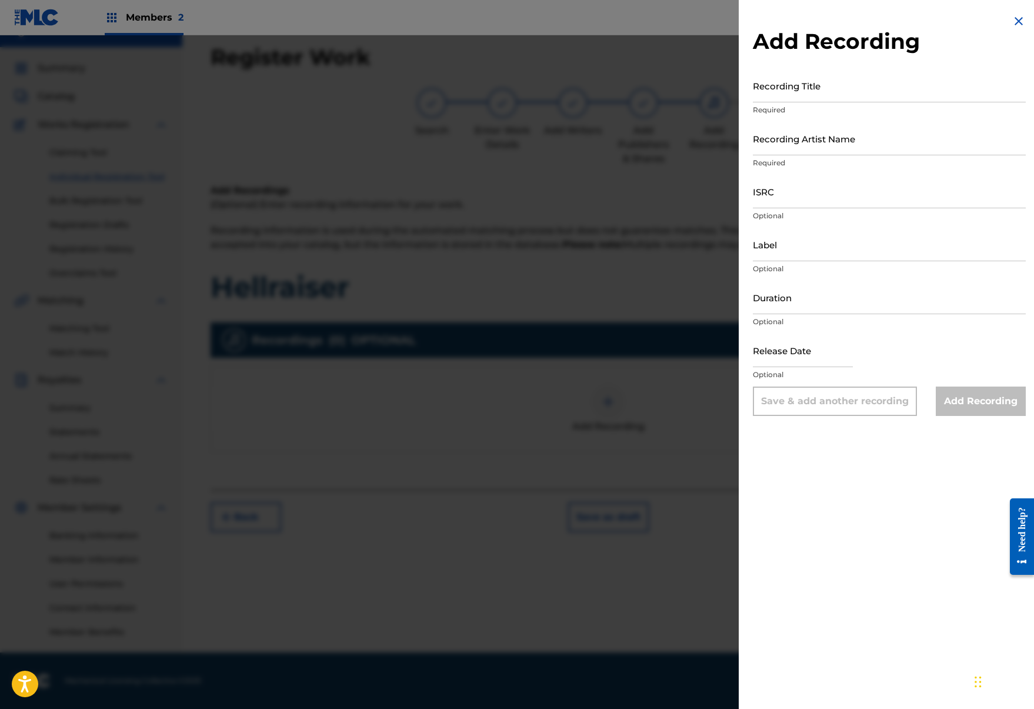
click at [868, 71] on input "Recording Title" at bounding box center [889, 86] width 273 height 34
type input "Hellraiser"
click at [856, 140] on input "Recording Artist Name" at bounding box center [889, 139] width 273 height 34
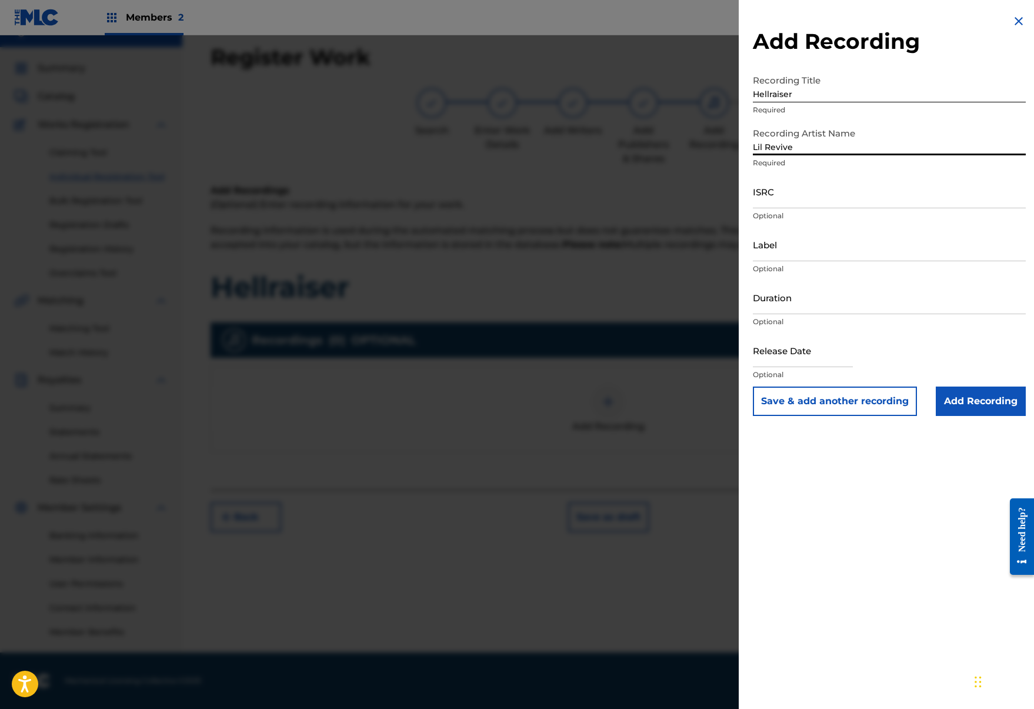
type input "Lil Revive"
click at [840, 178] on input "ISRC" at bounding box center [889, 192] width 273 height 34
paste input "QZTAT2277652"
type input "QZTAT2277652"
click at [996, 407] on input "Add Recording" at bounding box center [981, 401] width 90 height 29
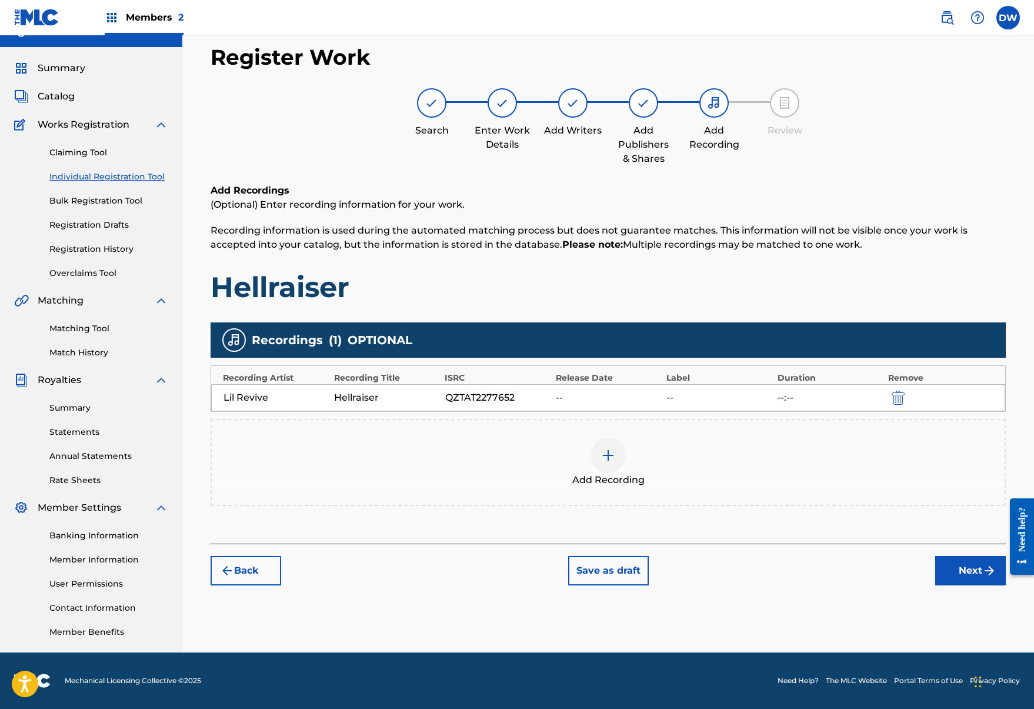
click at [954, 581] on button "Next" at bounding box center [971, 570] width 71 height 29
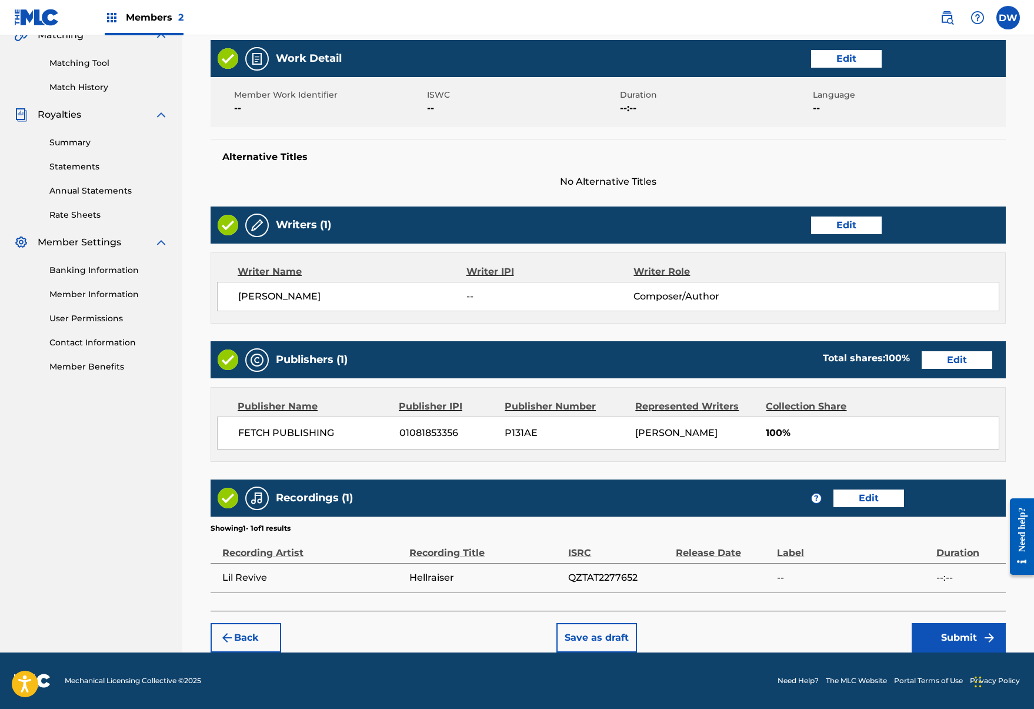
click at [992, 641] on img "submit" at bounding box center [990, 638] width 14 height 14
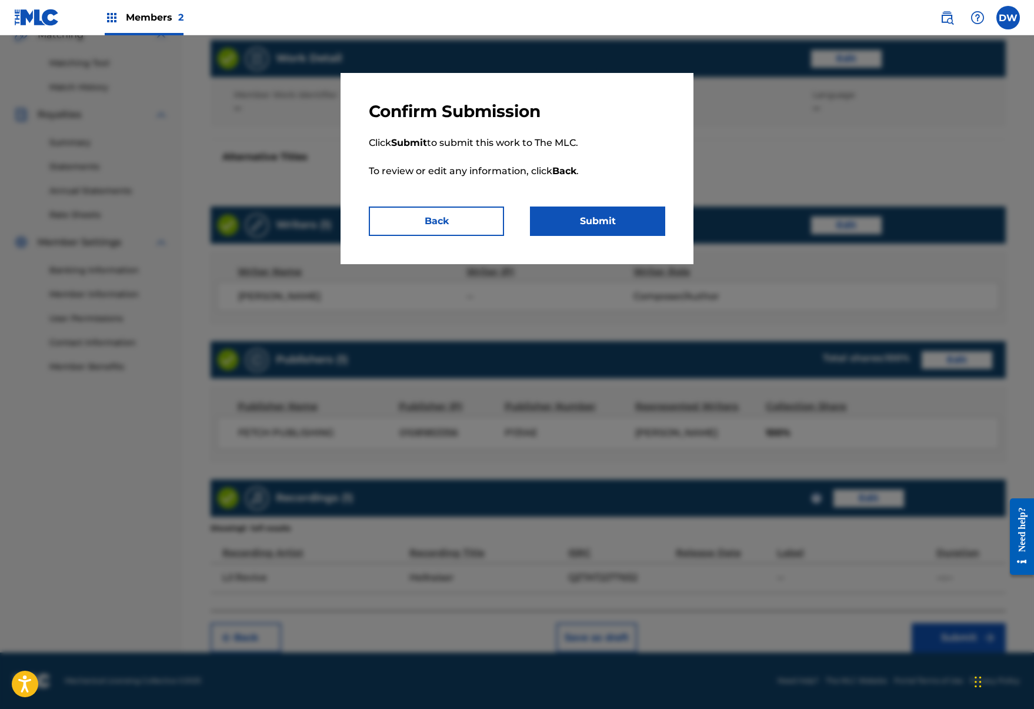
scroll to position [285, 0]
click at [593, 212] on button "Submit" at bounding box center [597, 221] width 135 height 29
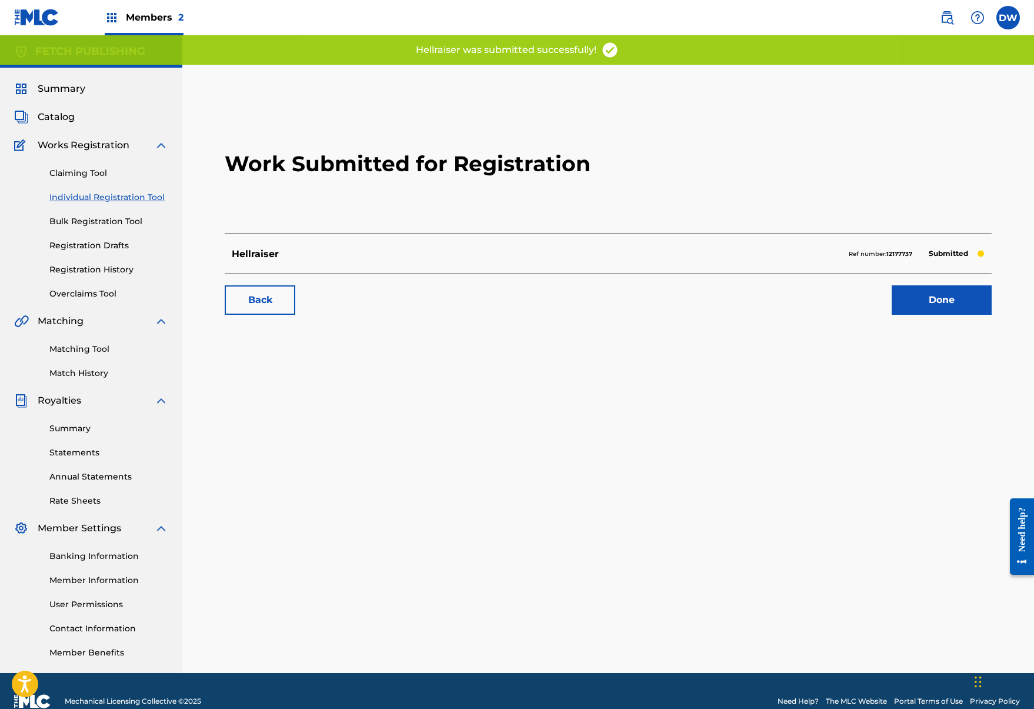
click at [925, 302] on link "Done" at bounding box center [942, 299] width 100 height 29
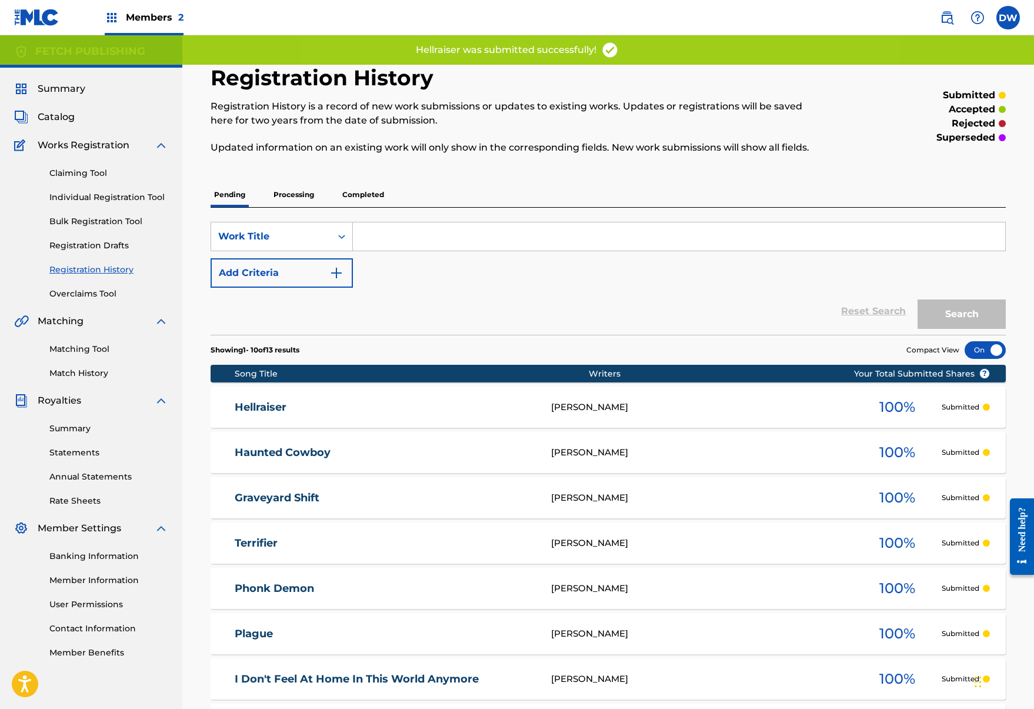
click at [104, 192] on link "Individual Registration Tool" at bounding box center [108, 197] width 119 height 12
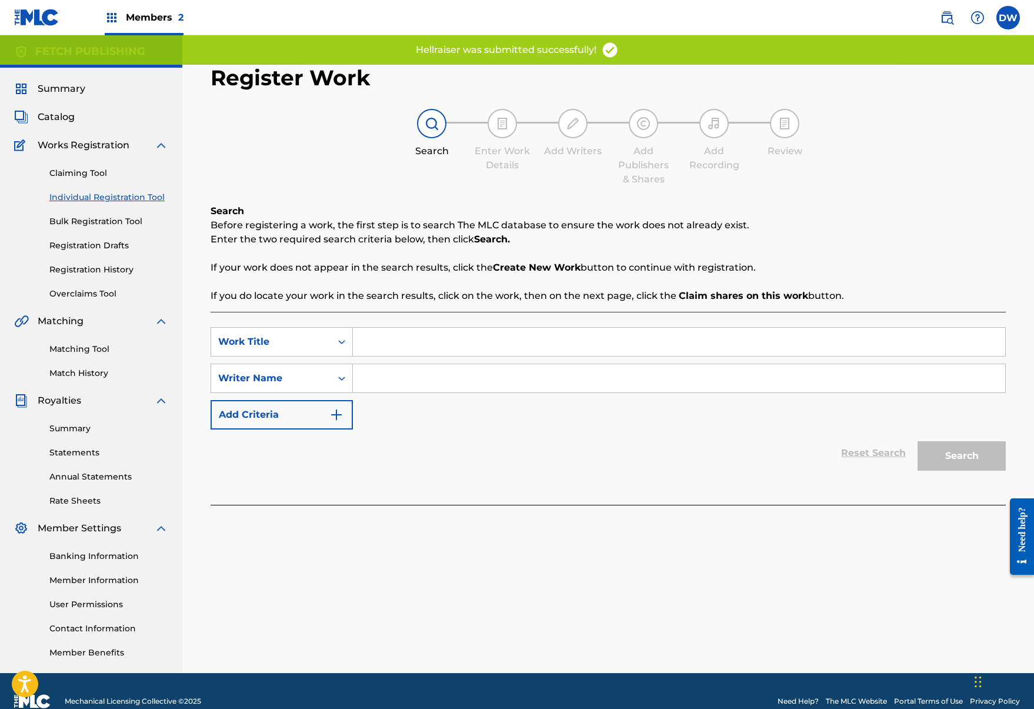
click at [459, 340] on input "Search Form" at bounding box center [679, 342] width 653 height 28
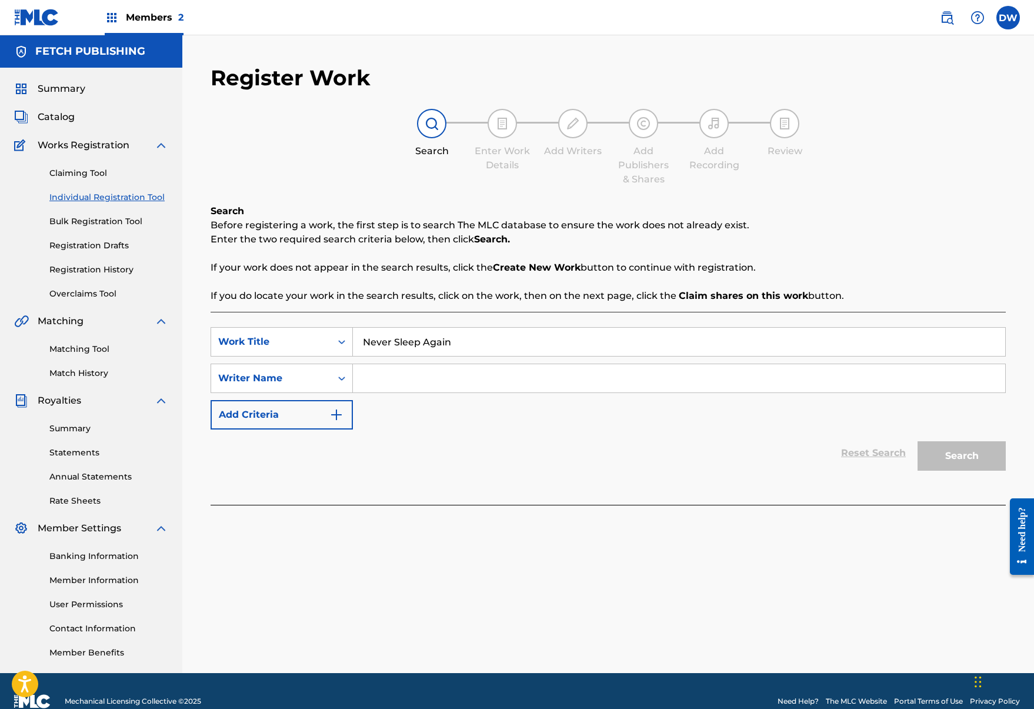
type input "Never Sleep Again"
click at [495, 380] on input "Search Form" at bounding box center [679, 378] width 653 height 28
type input "josh a"
click at [962, 471] on div "Search" at bounding box center [959, 453] width 94 height 47
click at [959, 452] on button "Search" at bounding box center [962, 455] width 88 height 29
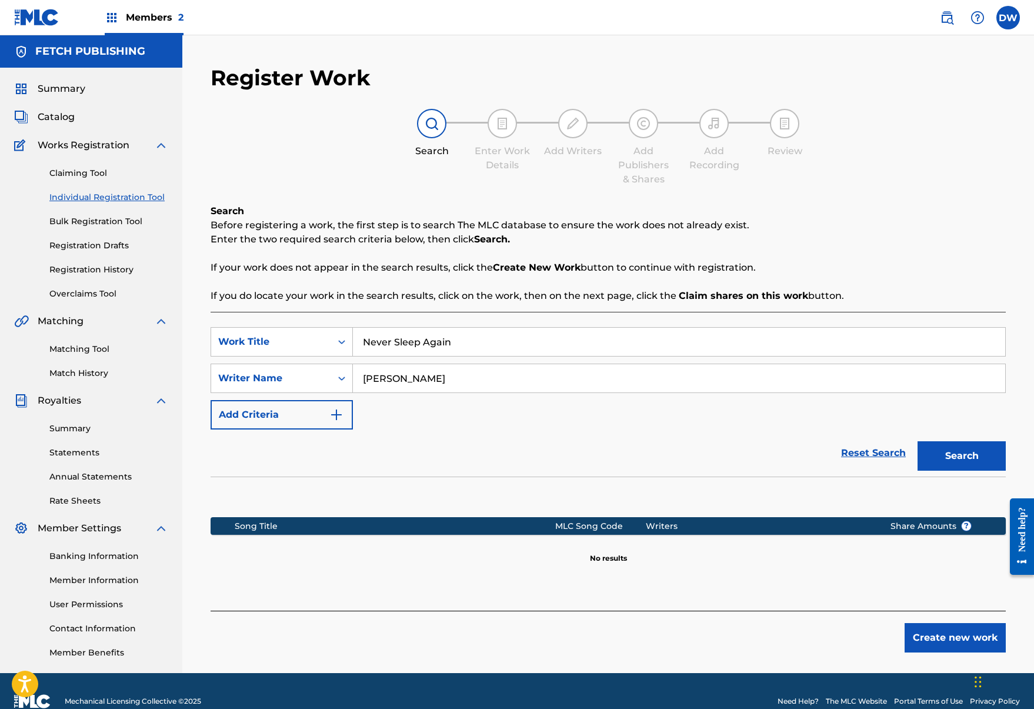
click at [957, 631] on button "Create new work" at bounding box center [955, 637] width 101 height 29
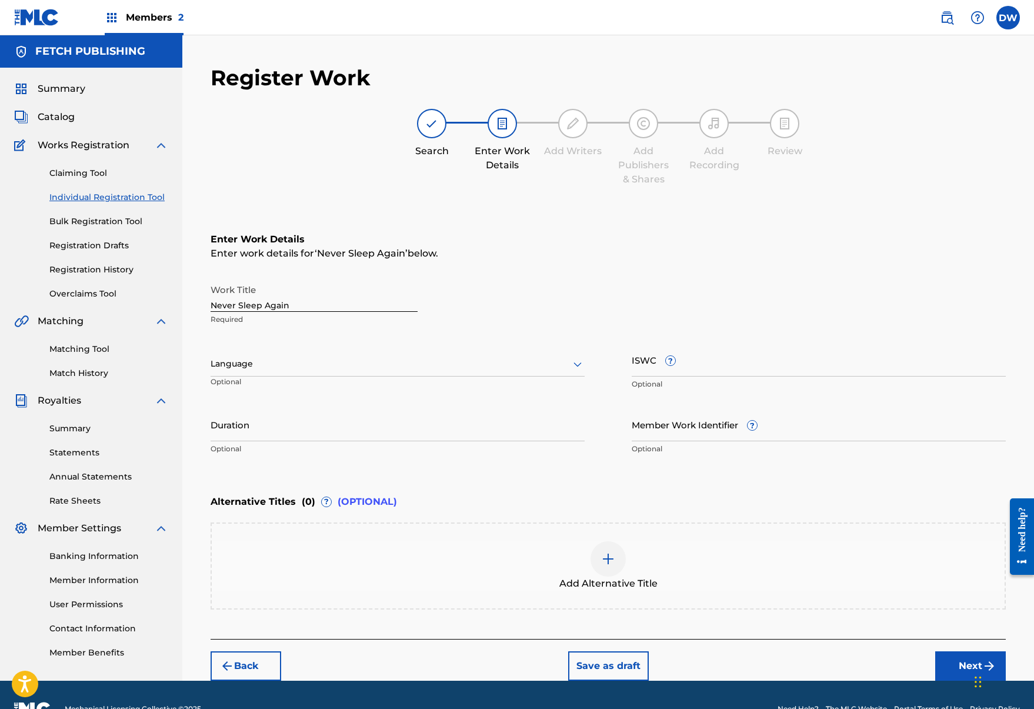
click at [953, 666] on button "Next" at bounding box center [971, 665] width 71 height 29
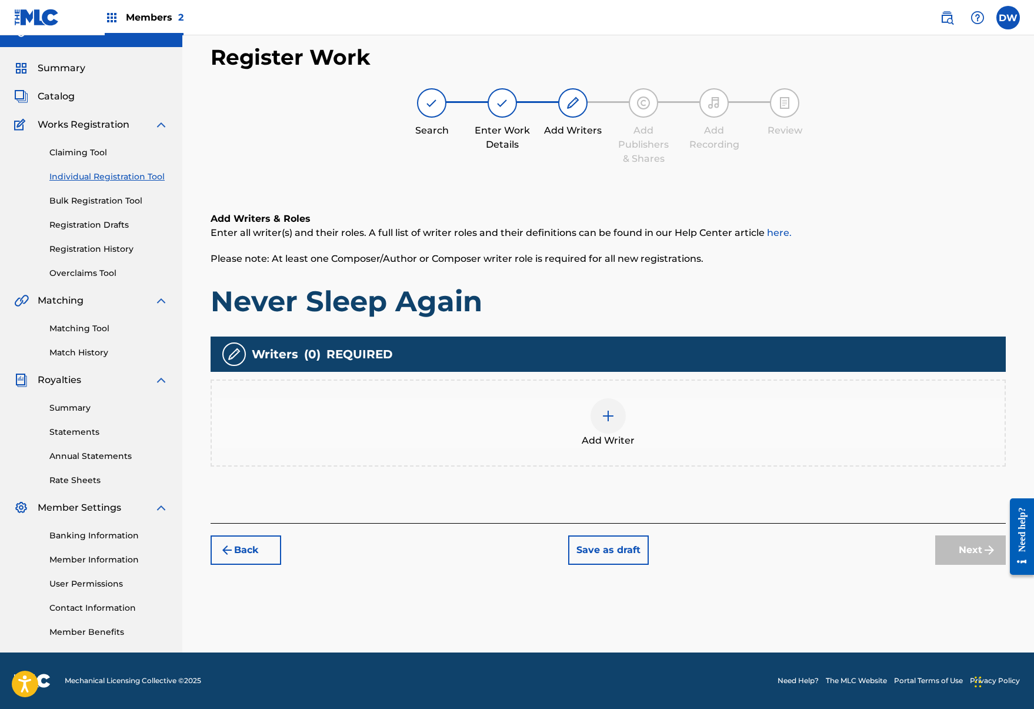
click at [593, 411] on div at bounding box center [608, 415] width 35 height 35
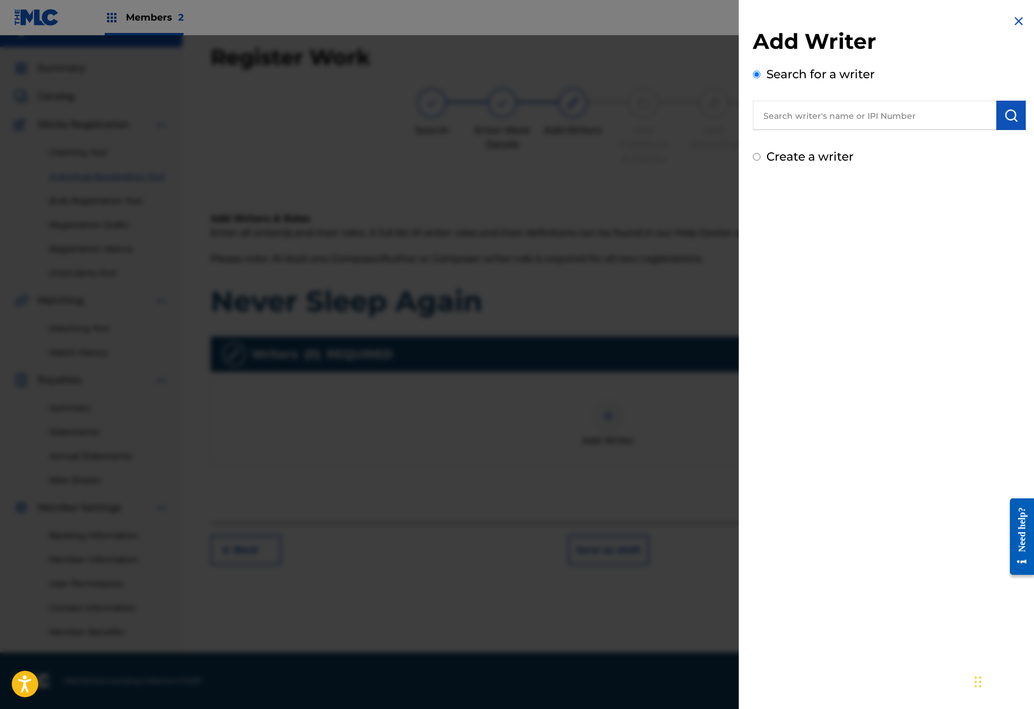
click at [939, 114] on input "text" at bounding box center [875, 115] width 244 height 29
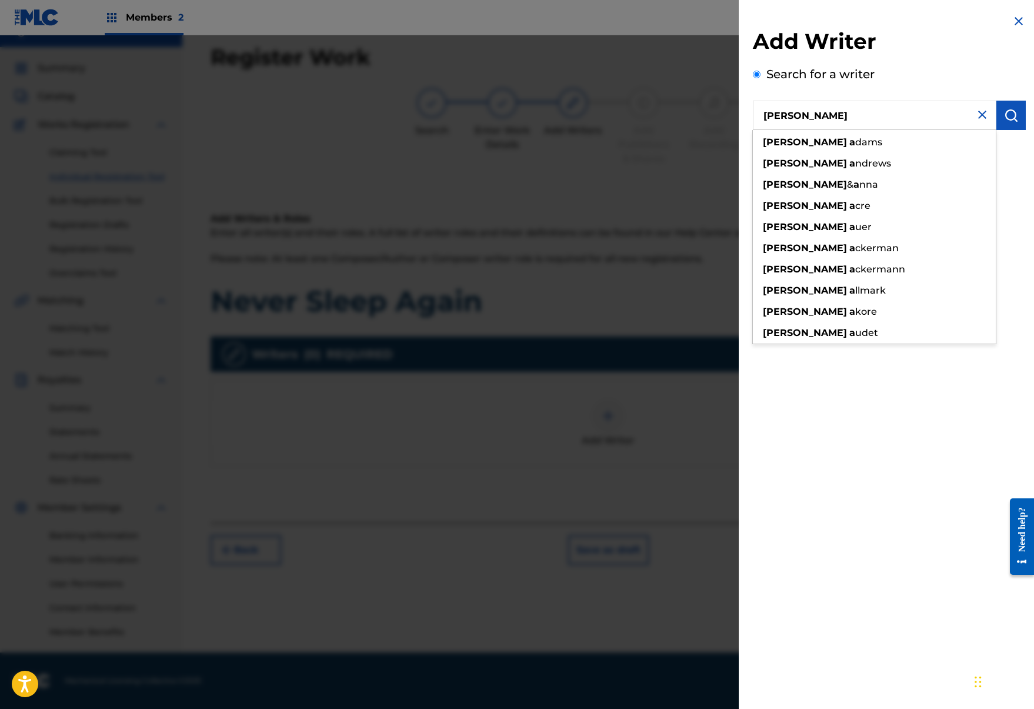
type input "josh a"
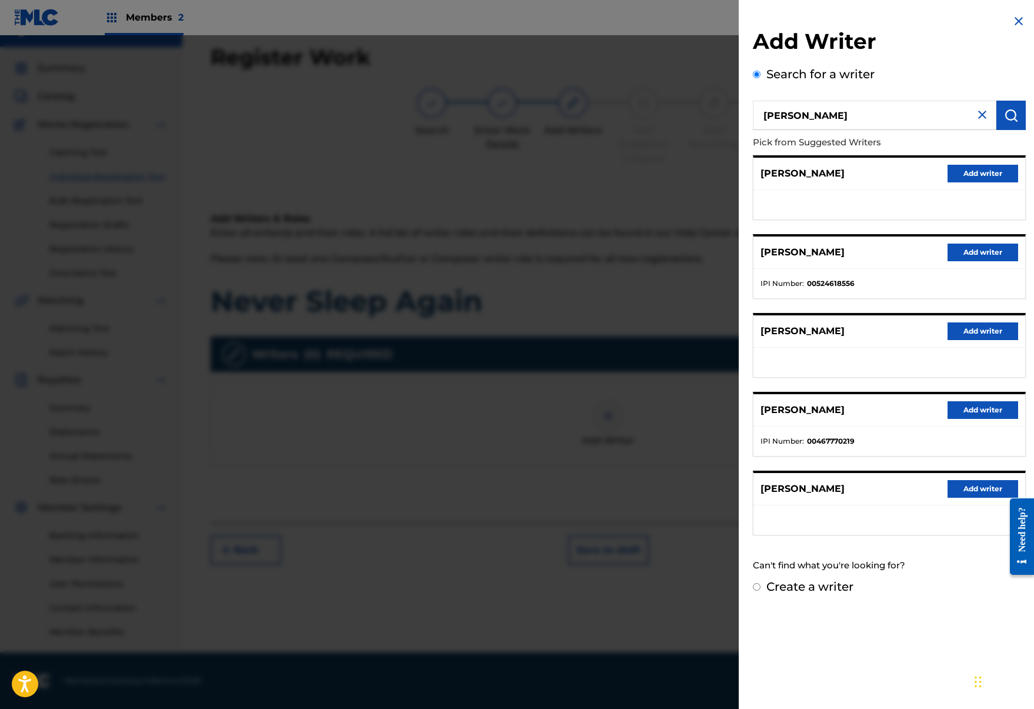
click at [986, 497] on button "Add writer" at bounding box center [983, 489] width 71 height 18
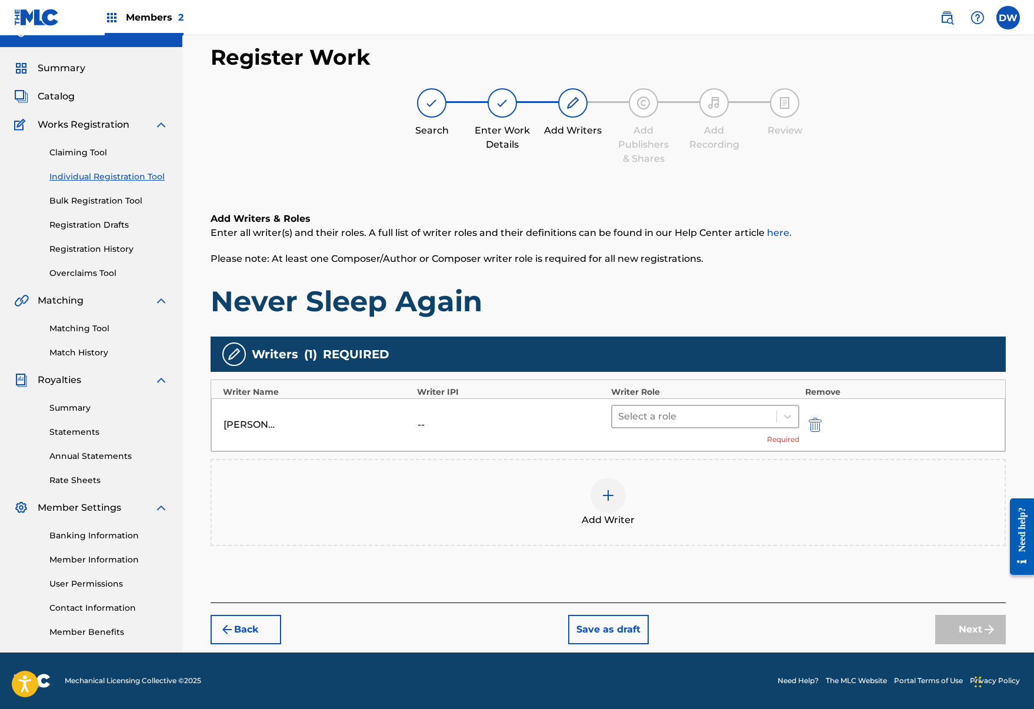
click at [701, 421] on div at bounding box center [694, 416] width 152 height 16
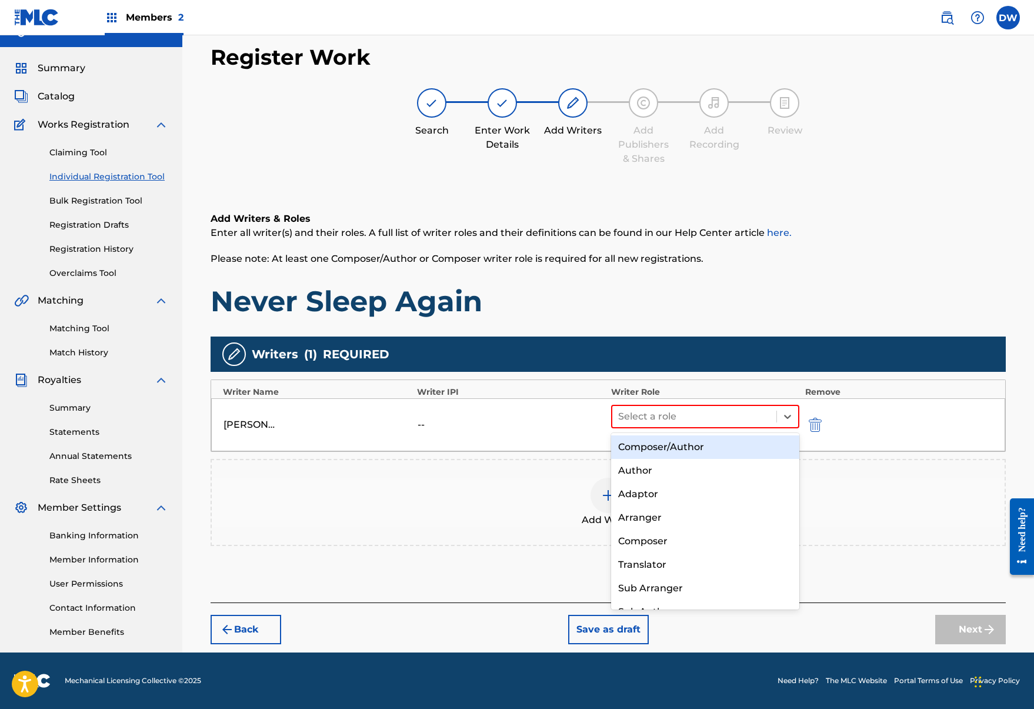
click at [710, 446] on div "Composer/Author" at bounding box center [705, 447] width 188 height 24
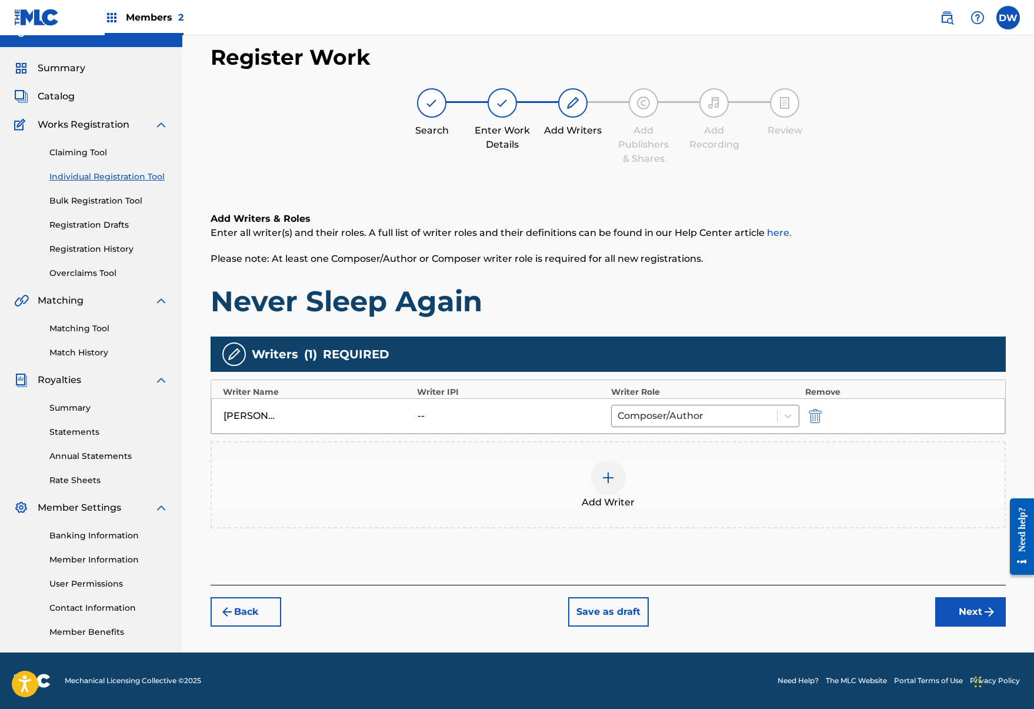
click at [956, 620] on button "Next" at bounding box center [971, 611] width 71 height 29
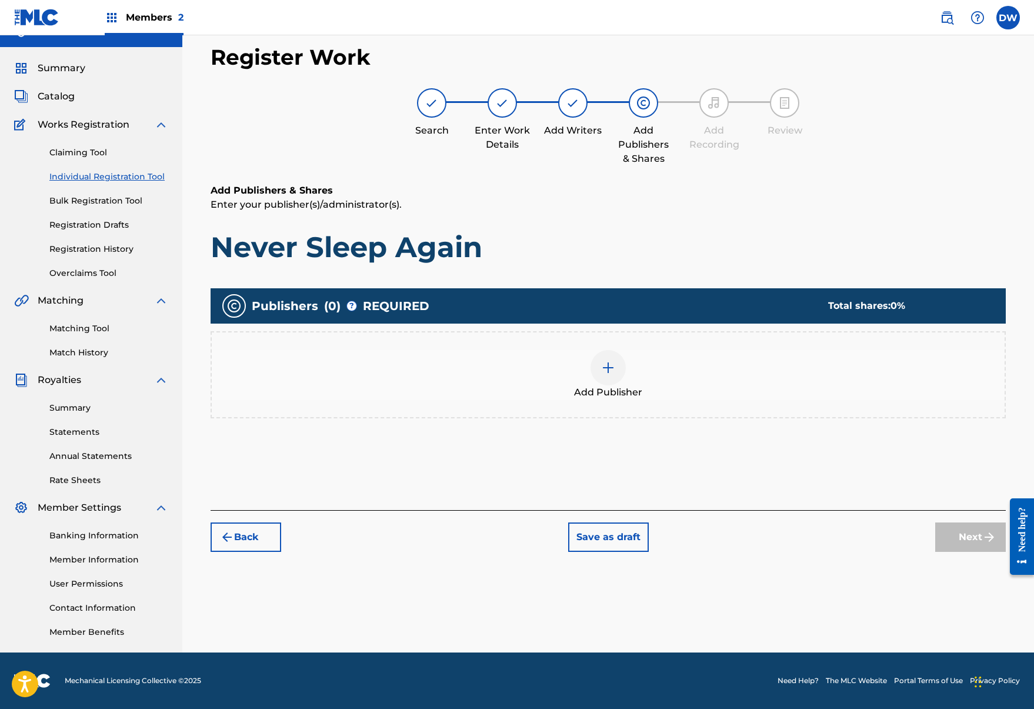
click at [615, 364] on img at bounding box center [608, 368] width 14 height 14
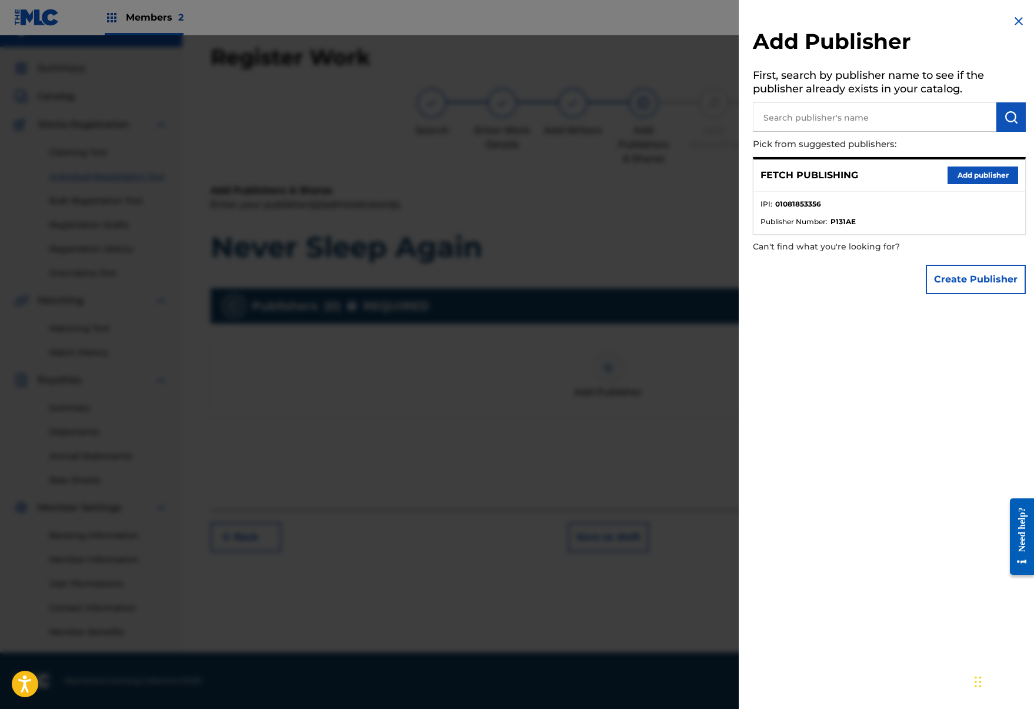
click at [960, 168] on button "Add publisher" at bounding box center [983, 176] width 71 height 18
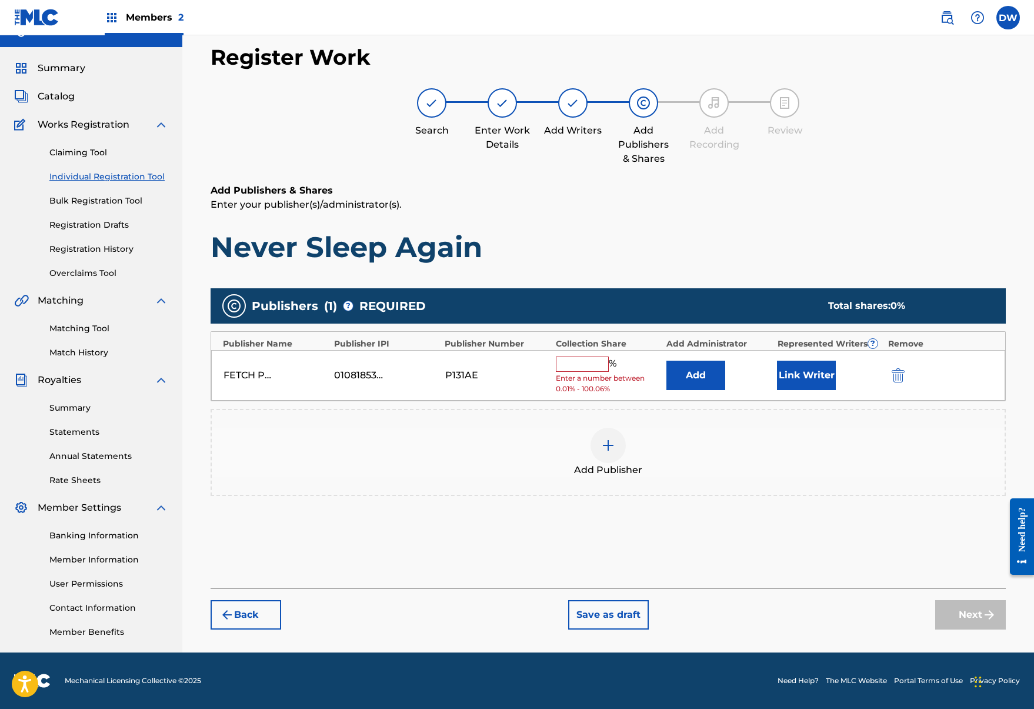
click at [587, 358] on input "text" at bounding box center [582, 364] width 53 height 15
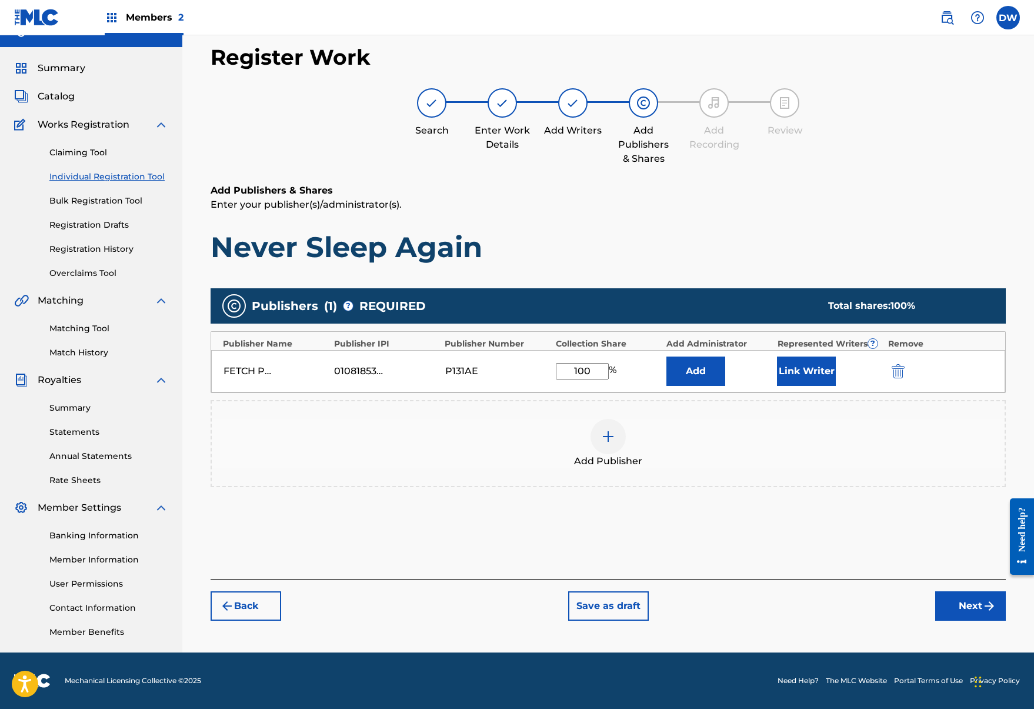
type input "100"
click at [810, 384] on button "Link Writer" at bounding box center [806, 371] width 59 height 29
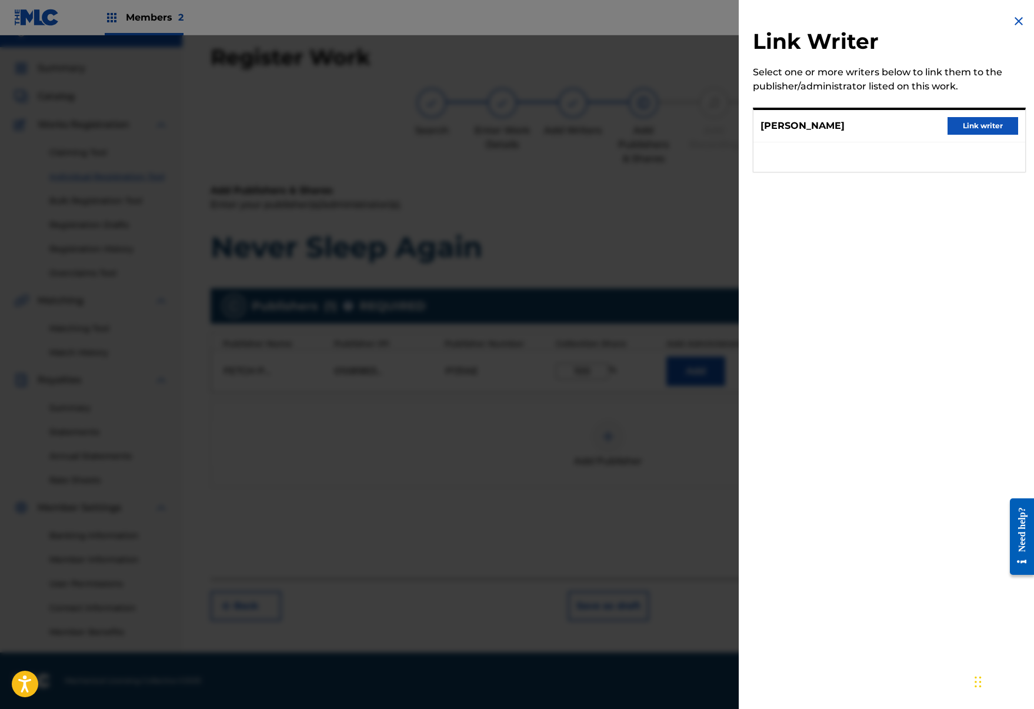
click at [966, 127] on button "Link writer" at bounding box center [983, 126] width 71 height 18
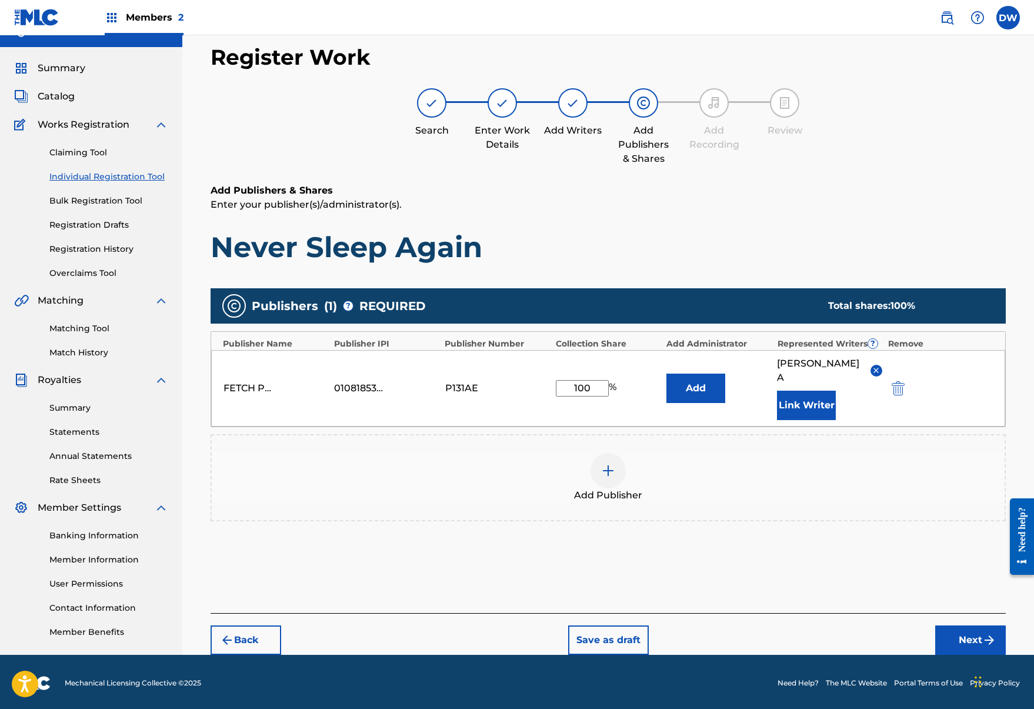
click at [954, 632] on button "Next" at bounding box center [971, 640] width 71 height 29
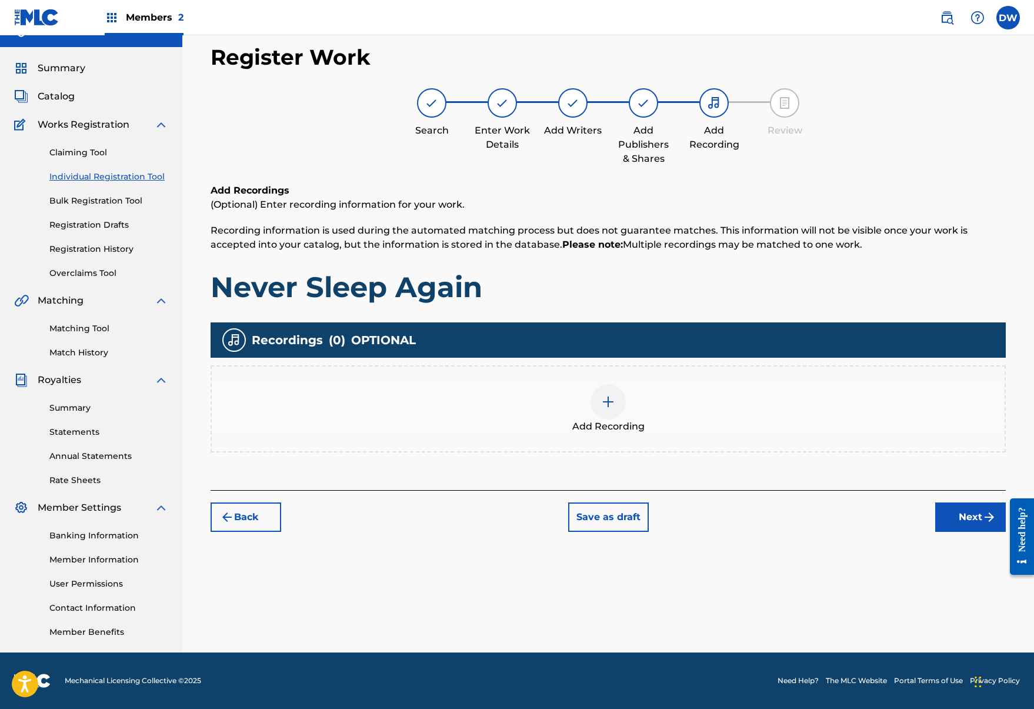
click at [611, 395] on img at bounding box center [608, 402] width 14 height 14
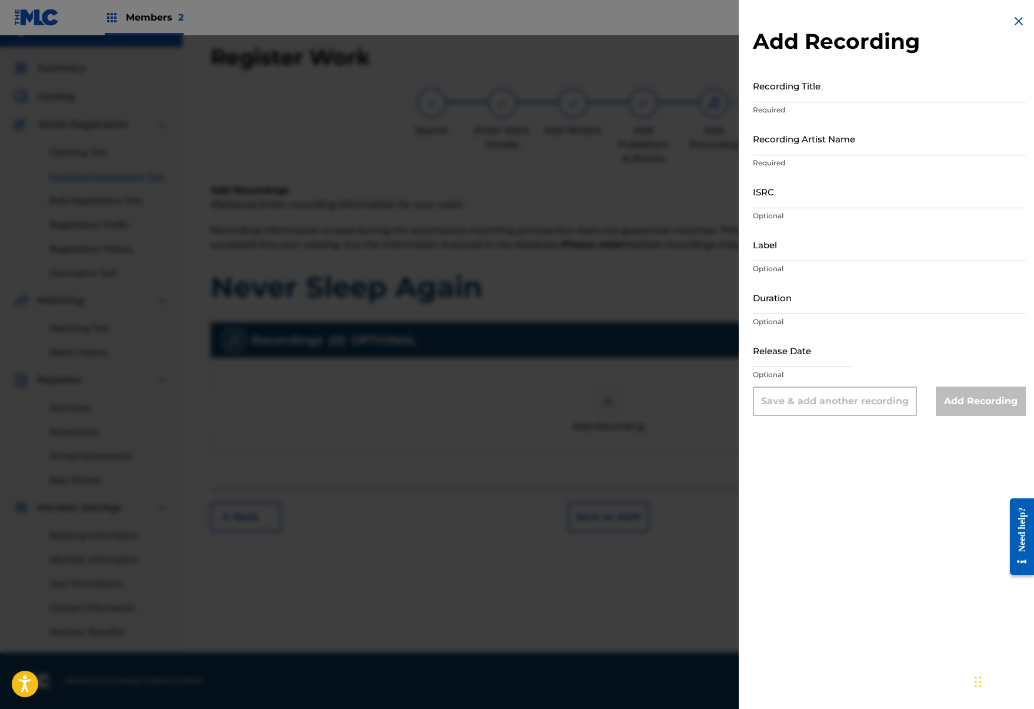
click at [800, 109] on p "Required" at bounding box center [889, 110] width 273 height 11
click at [804, 95] on input "Recording Title" at bounding box center [889, 86] width 273 height 34
type input "Never Sleep Again"
click at [839, 135] on input "Recording Artist Name" at bounding box center [889, 139] width 273 height 34
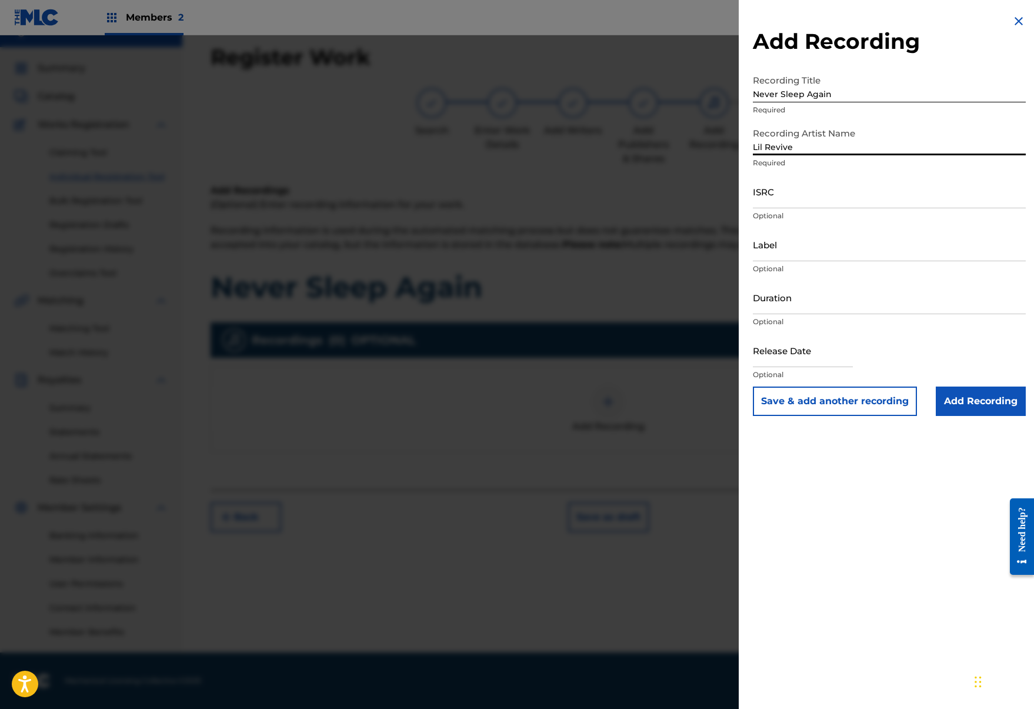
type input "Lil Revive"
click at [853, 223] on div "ISRC Optional" at bounding box center [889, 201] width 273 height 53
click at [856, 204] on input "ISRC" at bounding box center [889, 192] width 273 height 34
paste input "QZTBA2311215"
type input "QZTBA2311215"
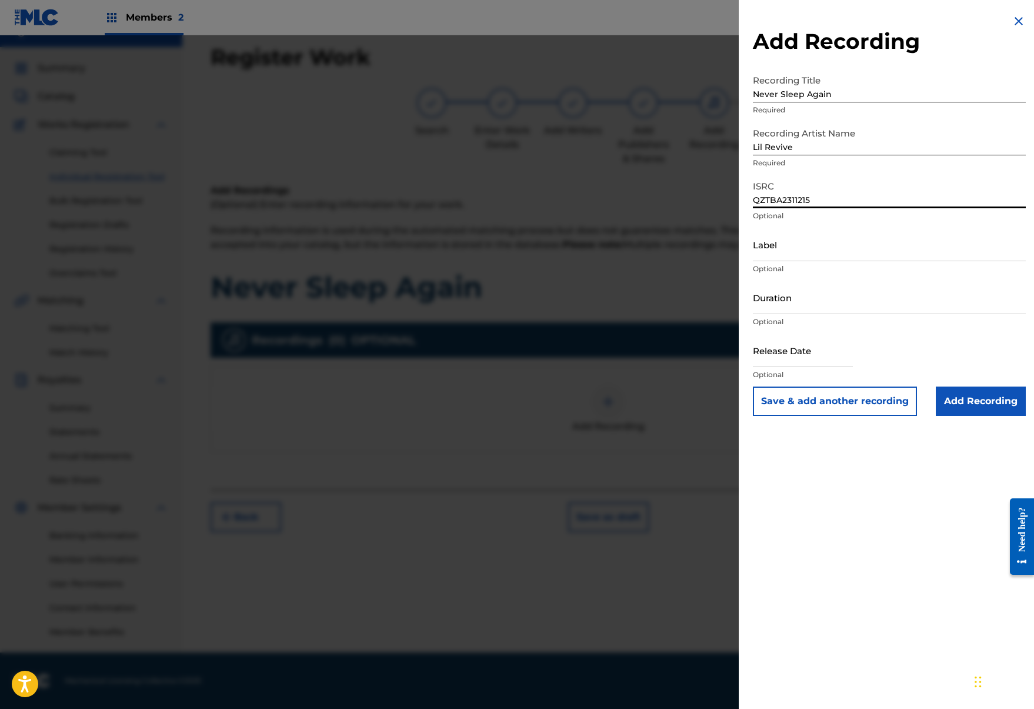
click at [980, 387] on input "Add Recording" at bounding box center [981, 401] width 90 height 29
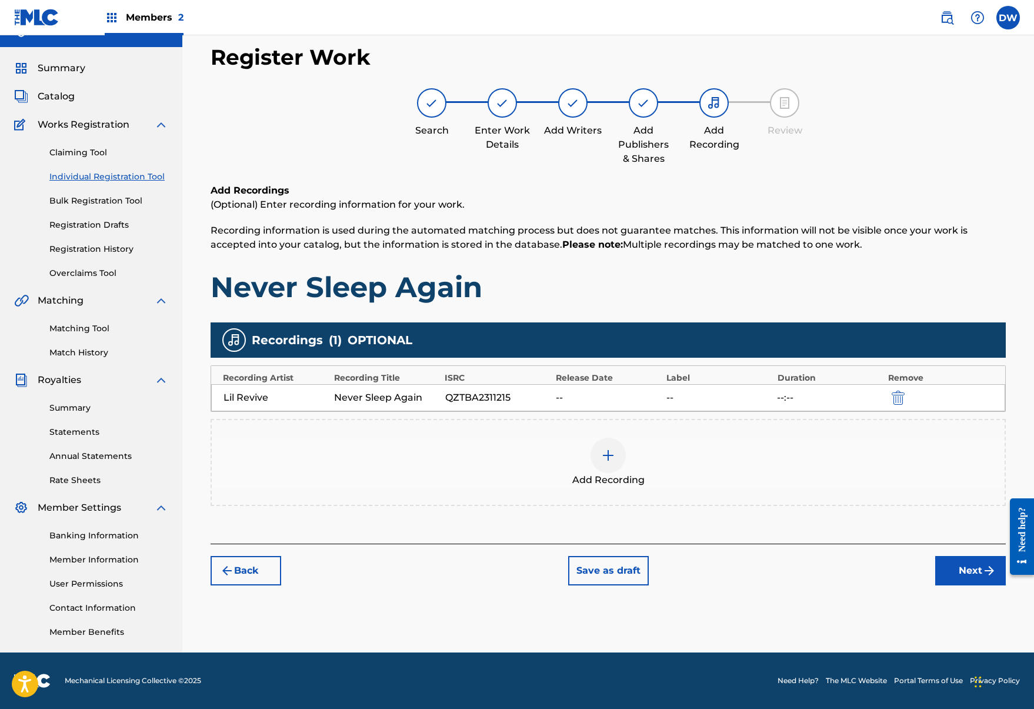
click at [959, 578] on button "Next" at bounding box center [971, 570] width 71 height 29
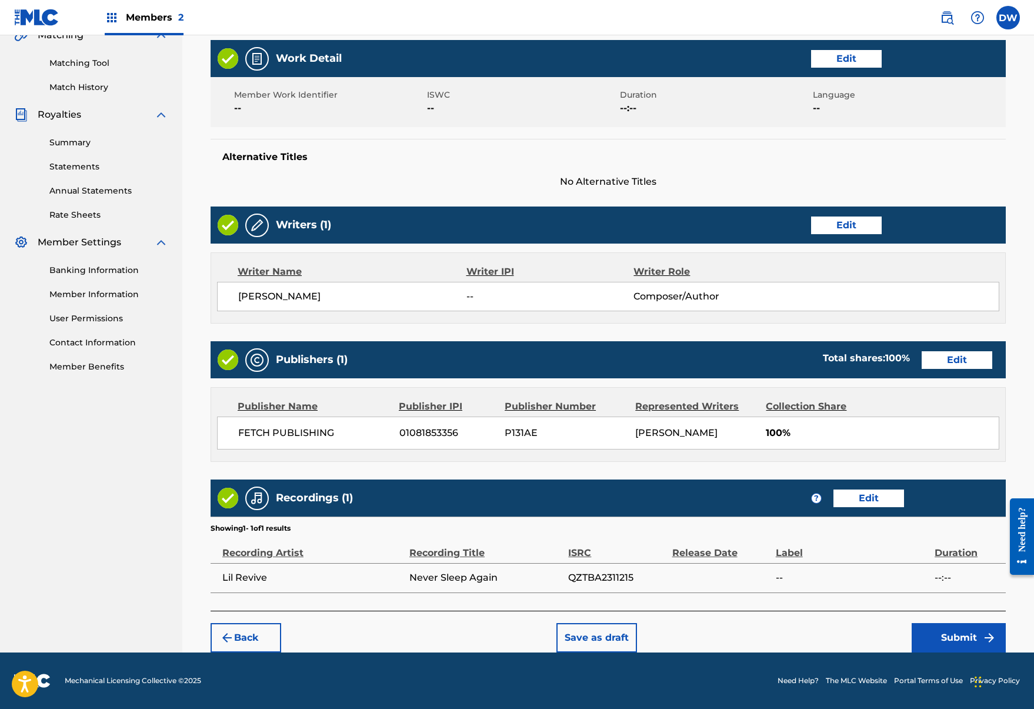
click at [966, 633] on button "Submit" at bounding box center [959, 637] width 94 height 29
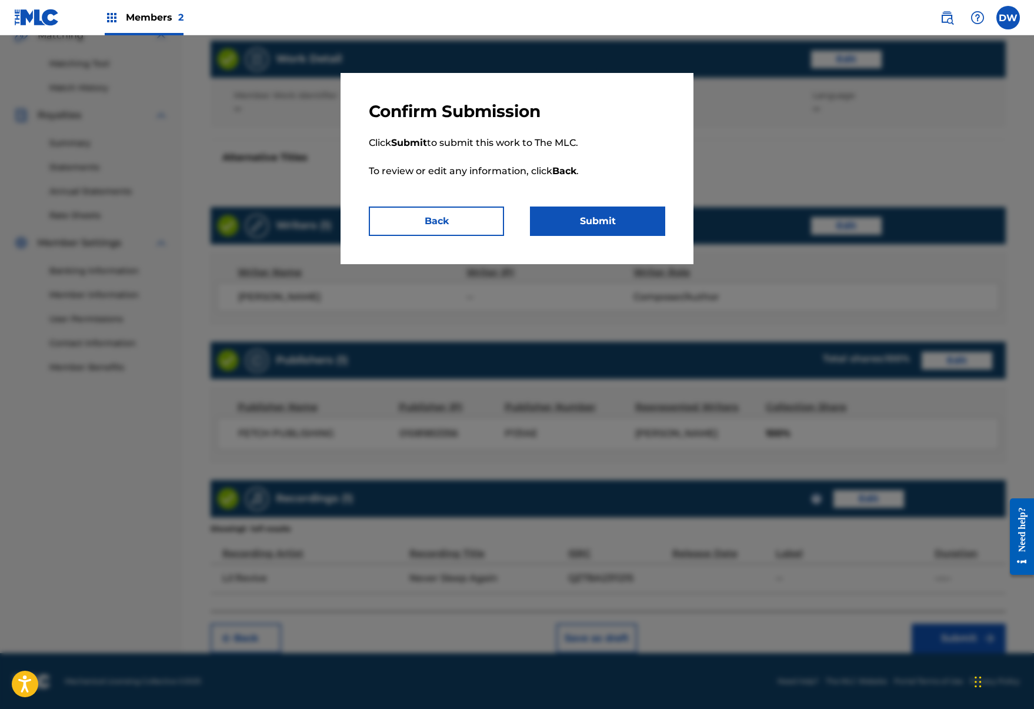
click at [653, 216] on button "Submit" at bounding box center [597, 221] width 135 height 29
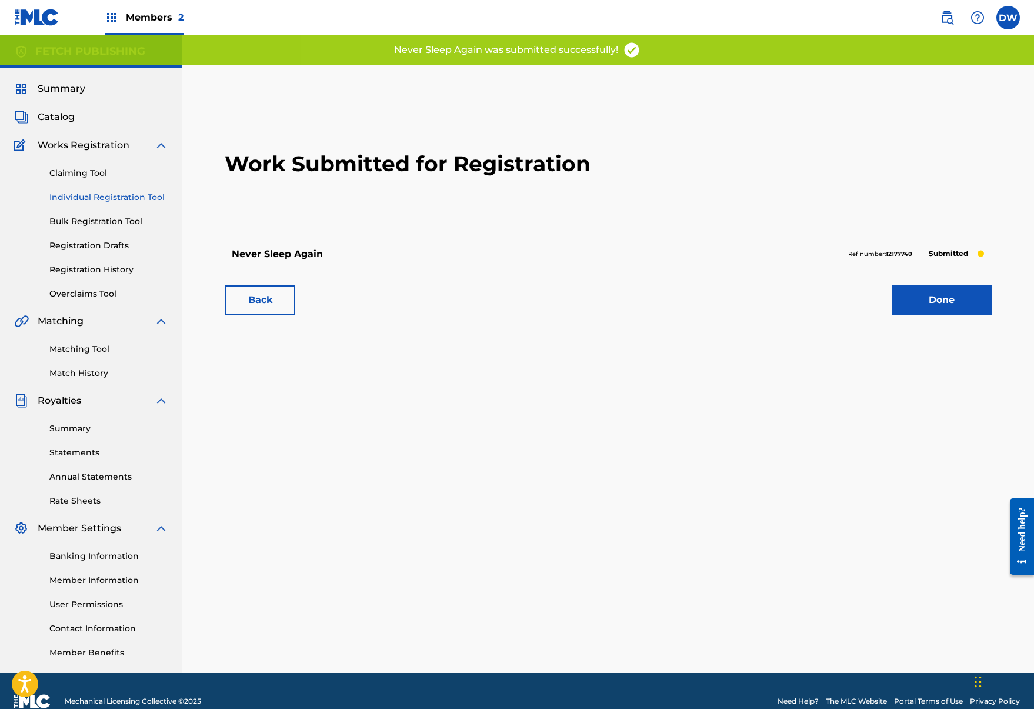
click at [937, 309] on link "Done" at bounding box center [942, 299] width 100 height 29
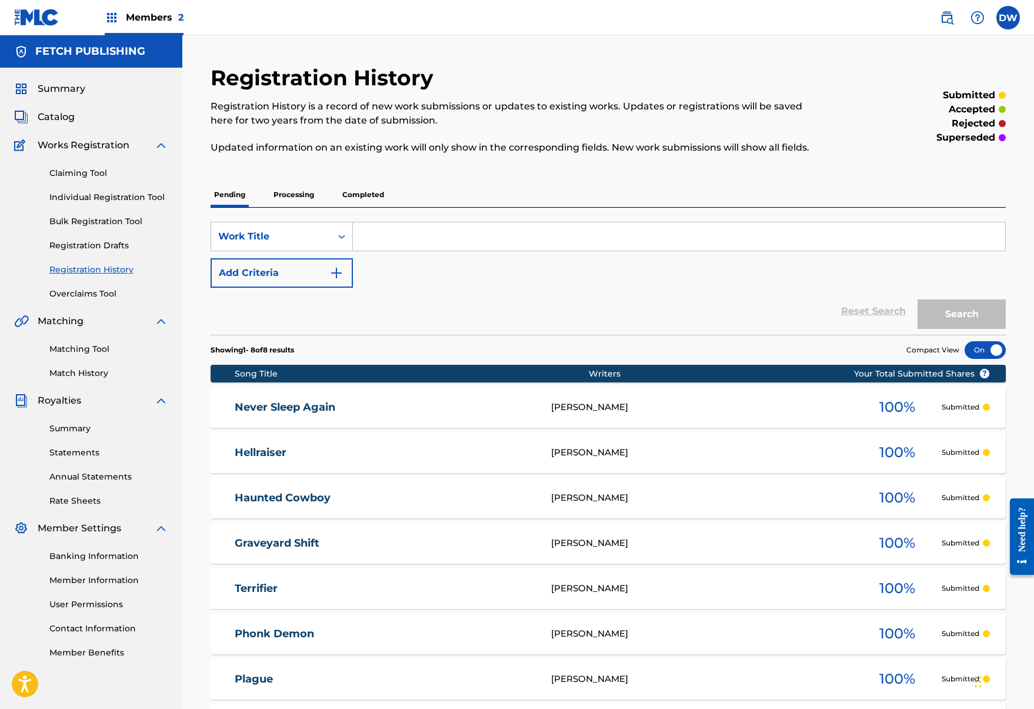
click at [97, 197] on link "Individual Registration Tool" at bounding box center [108, 197] width 119 height 12
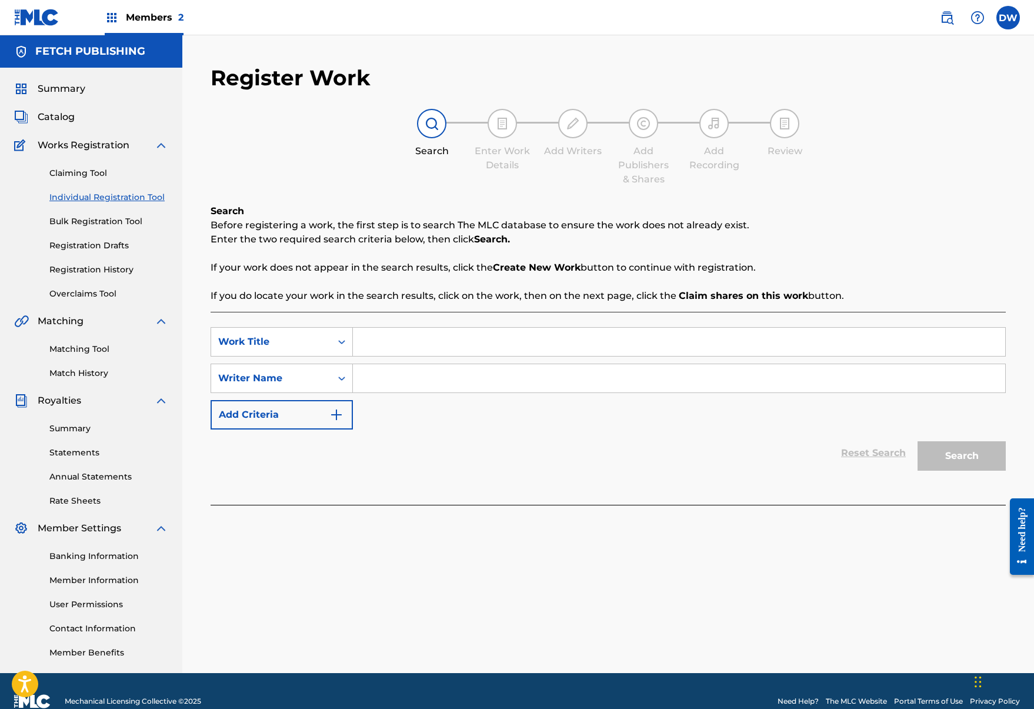
click at [447, 354] on input "Search Form" at bounding box center [679, 342] width 653 height 28
paste input "Grim Reaper"
type input "Grim Reaper"
click at [434, 371] on input "Search Form" at bounding box center [679, 378] width 653 height 28
type input "josh a"
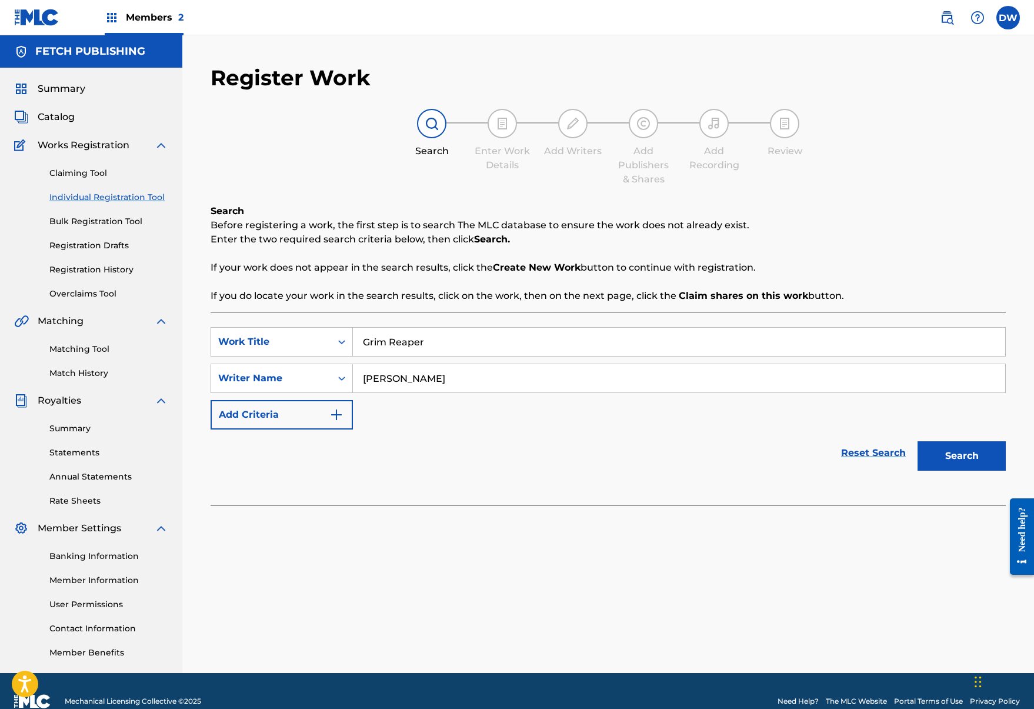
click at [975, 457] on button "Search" at bounding box center [962, 455] width 88 height 29
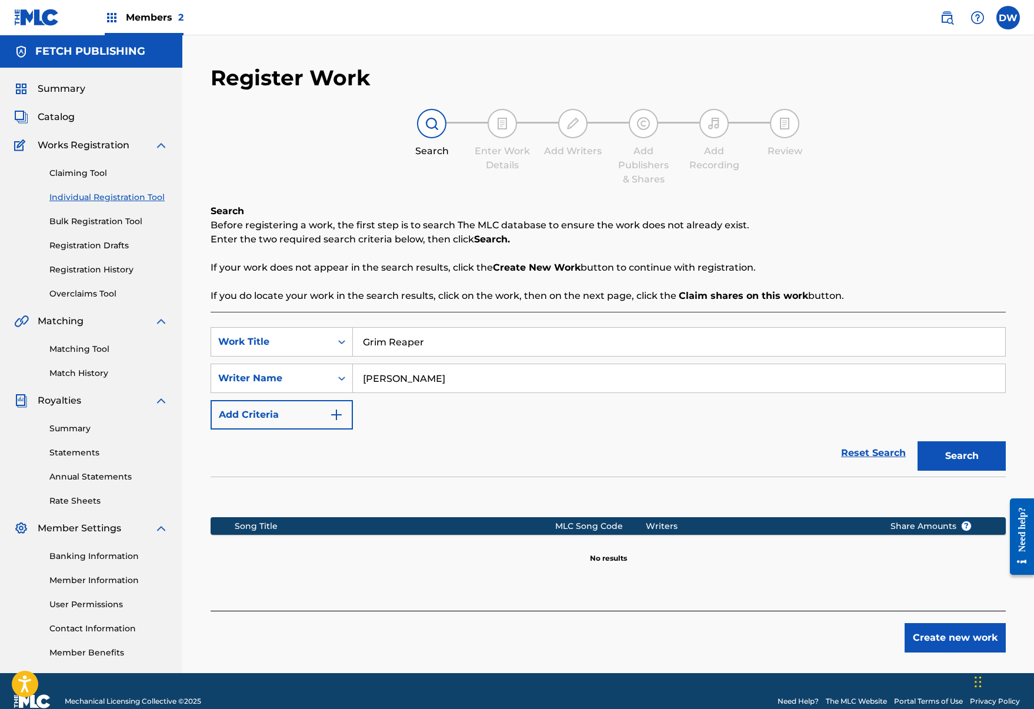
click at [918, 645] on button "Create new work" at bounding box center [955, 637] width 101 height 29
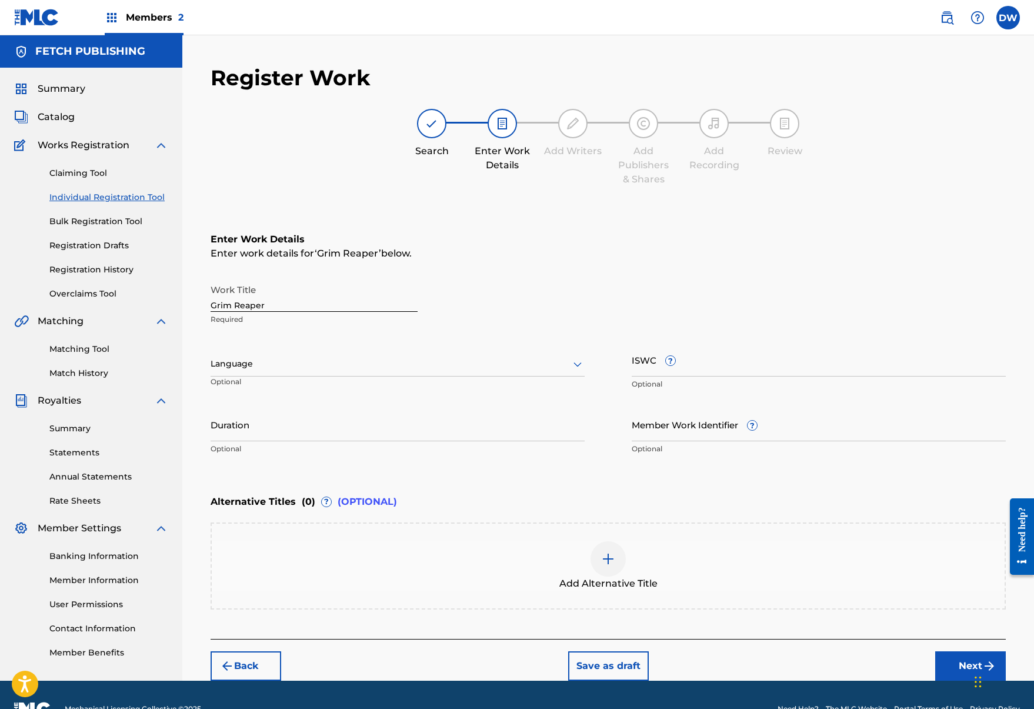
click at [957, 660] on button "Next" at bounding box center [971, 665] width 71 height 29
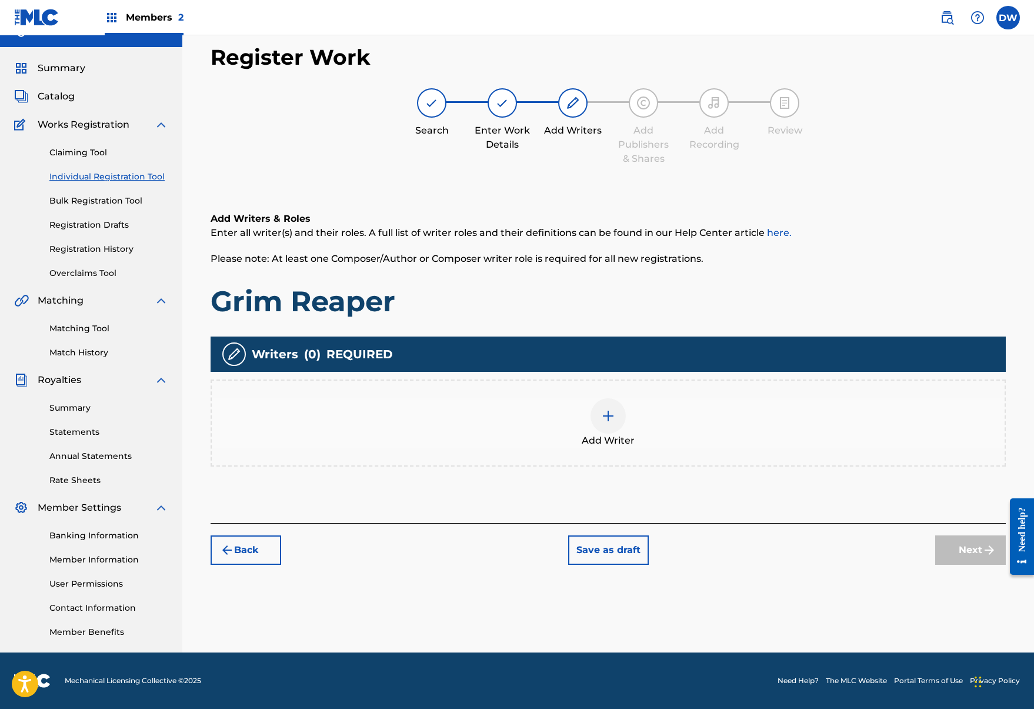
click at [582, 407] on div "Add Writer" at bounding box center [608, 422] width 793 height 49
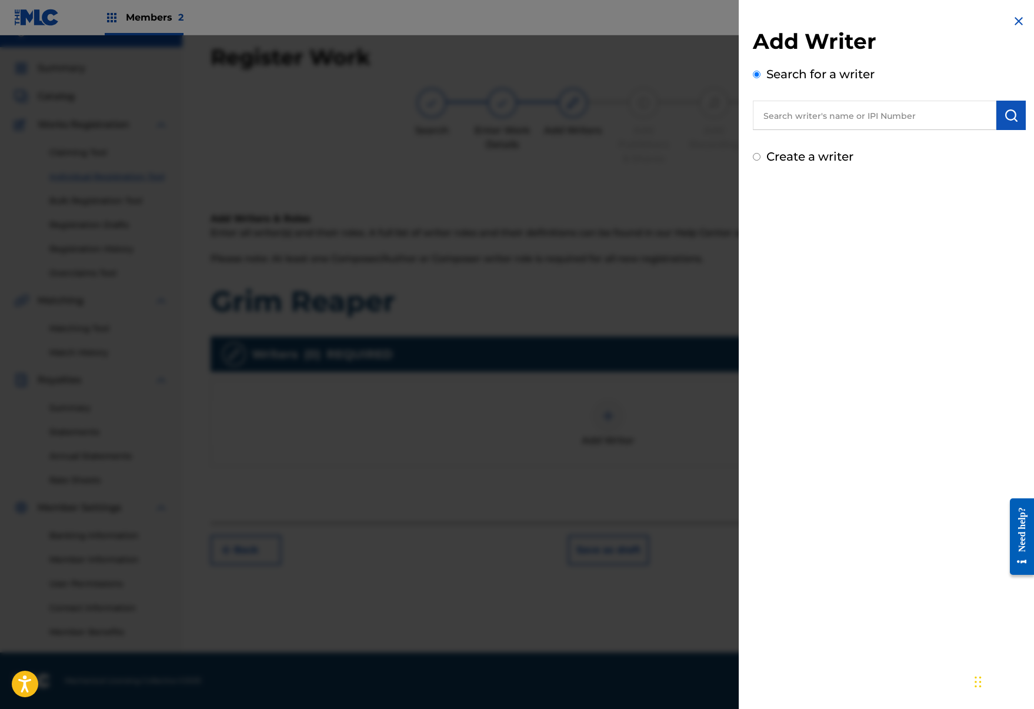
click at [891, 100] on div "Search for a writer" at bounding box center [889, 97] width 273 height 65
click at [887, 105] on input "text" at bounding box center [875, 115] width 244 height 29
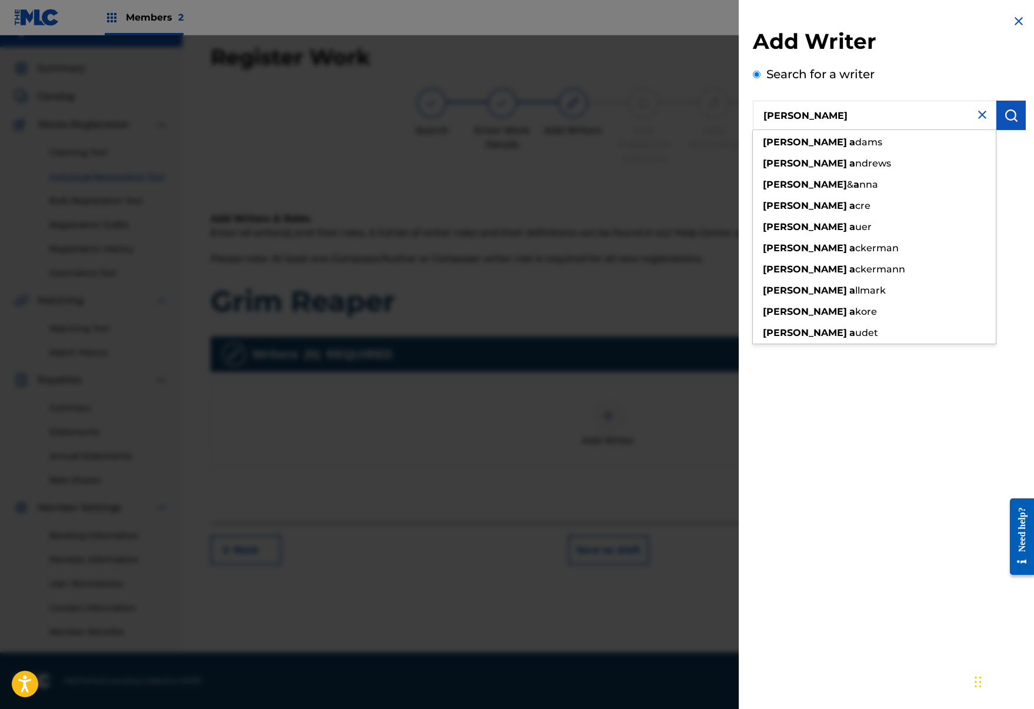
type input "josh a"
click at [1015, 109] on button "submit" at bounding box center [1011, 115] width 29 height 29
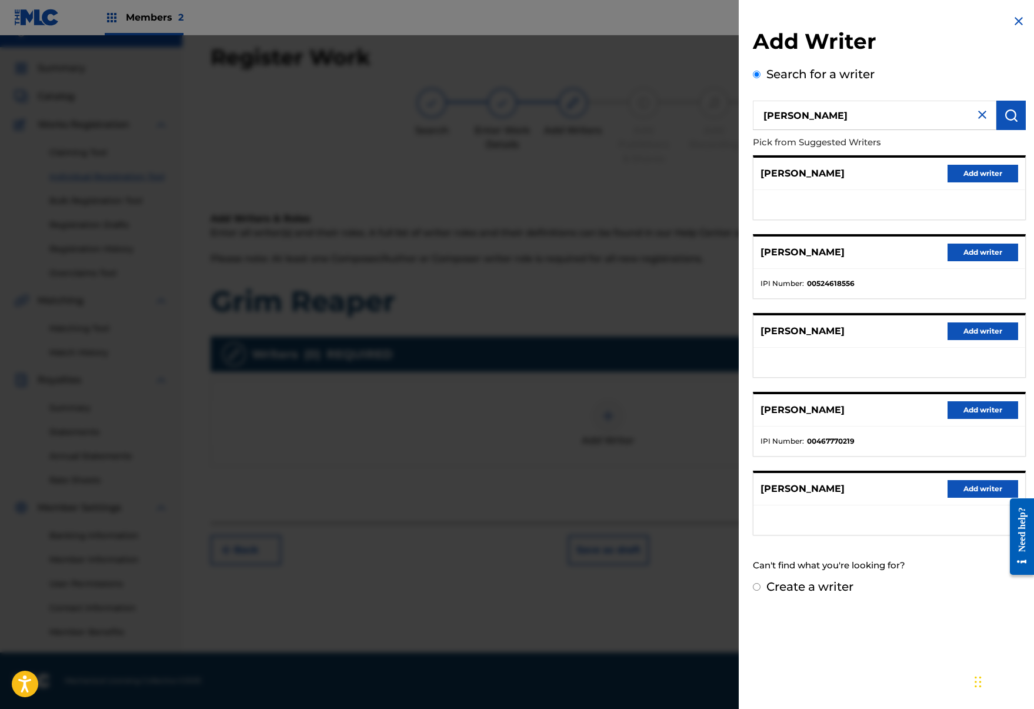
click at [982, 484] on button "Add writer" at bounding box center [983, 489] width 71 height 18
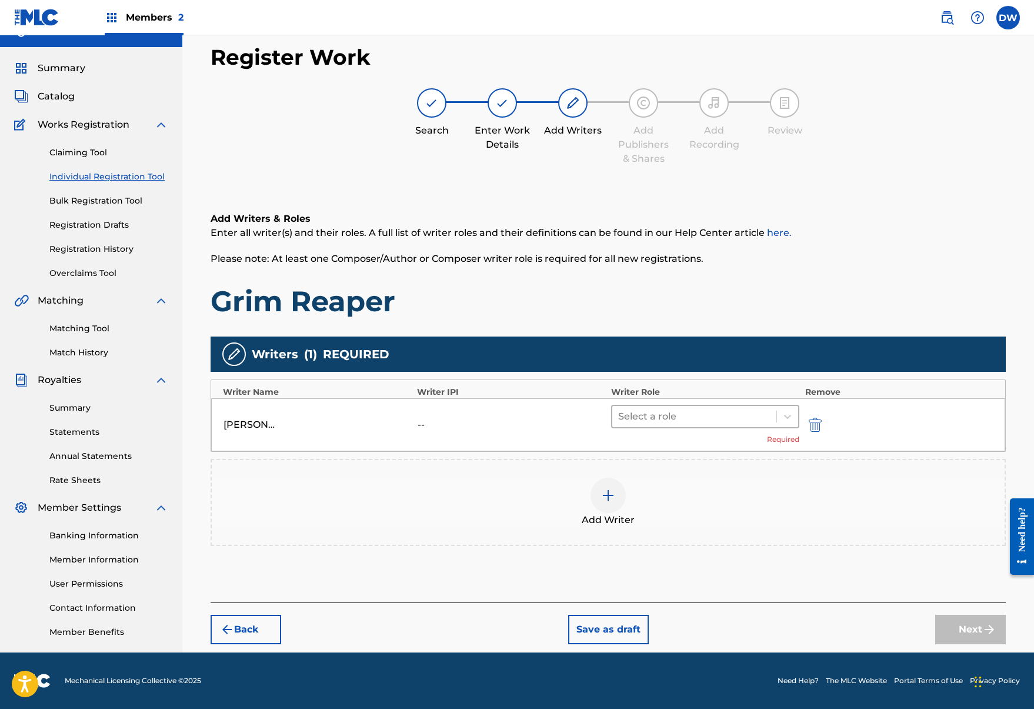
click at [723, 410] on div at bounding box center [694, 416] width 152 height 16
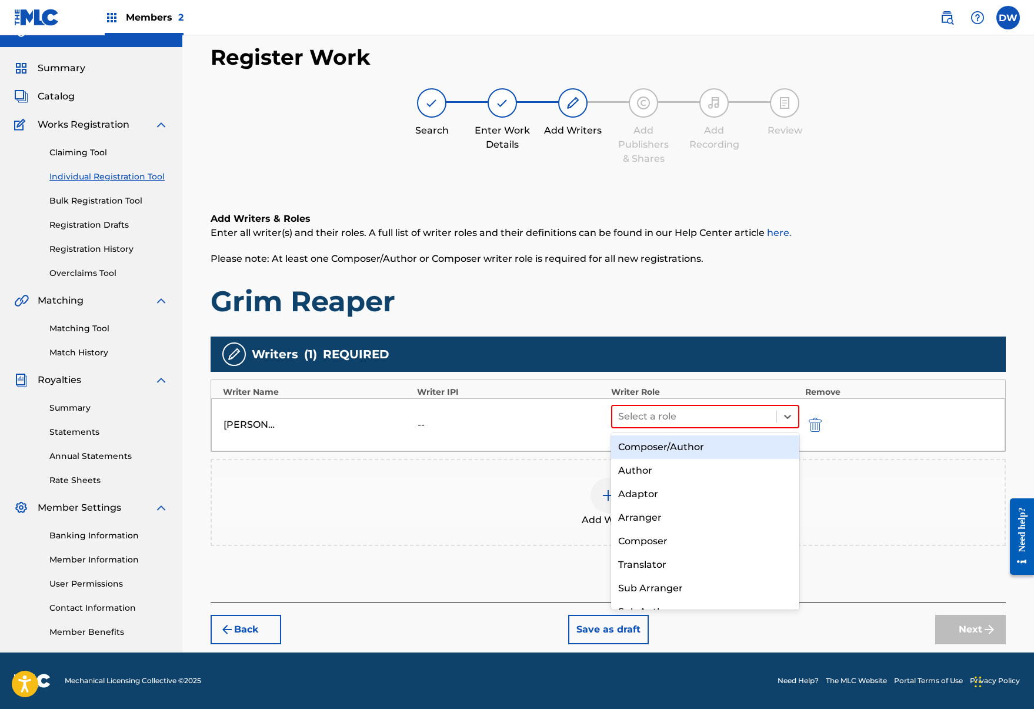
click at [726, 447] on div "Composer/Author" at bounding box center [705, 447] width 188 height 24
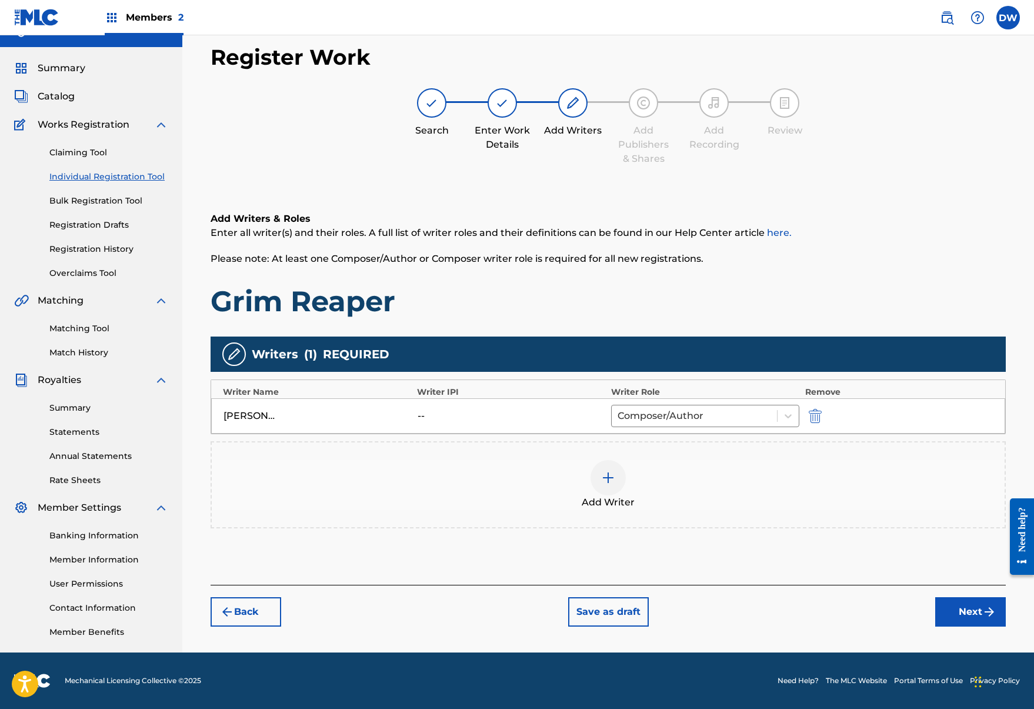
click at [965, 613] on button "Next" at bounding box center [971, 611] width 71 height 29
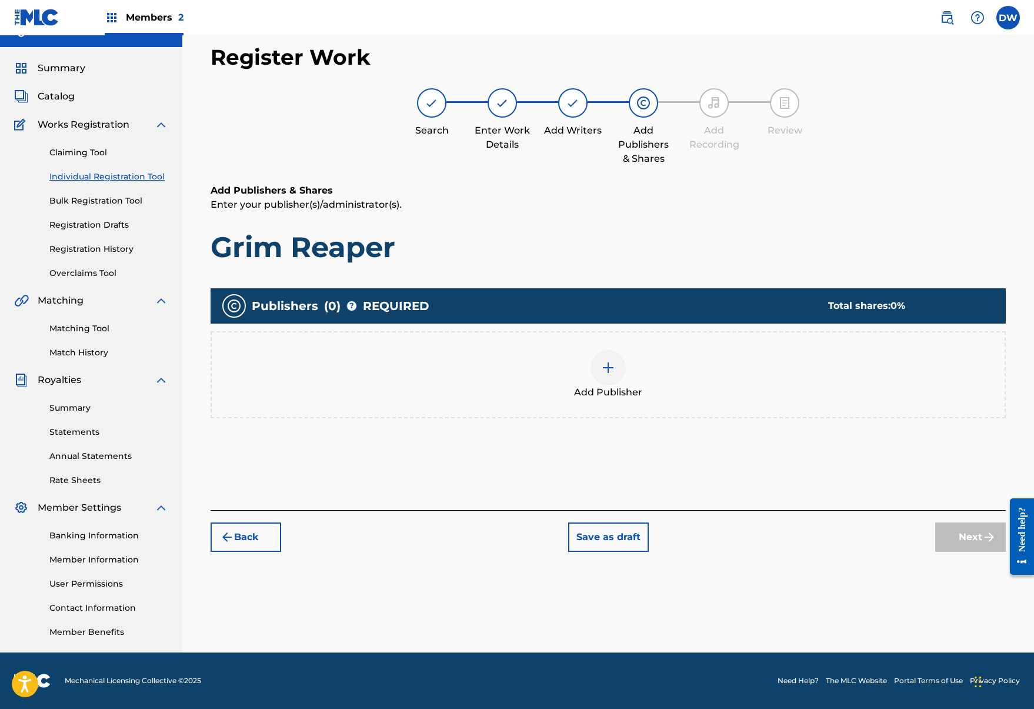
click at [605, 376] on div at bounding box center [608, 367] width 35 height 35
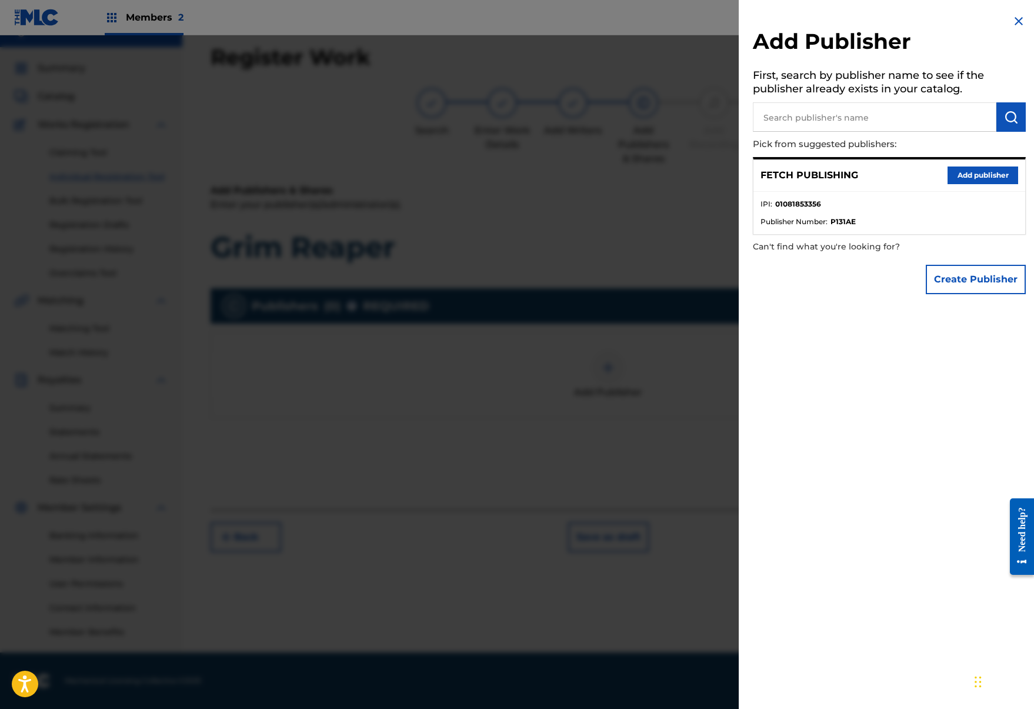
click at [987, 178] on button "Add publisher" at bounding box center [983, 176] width 71 height 18
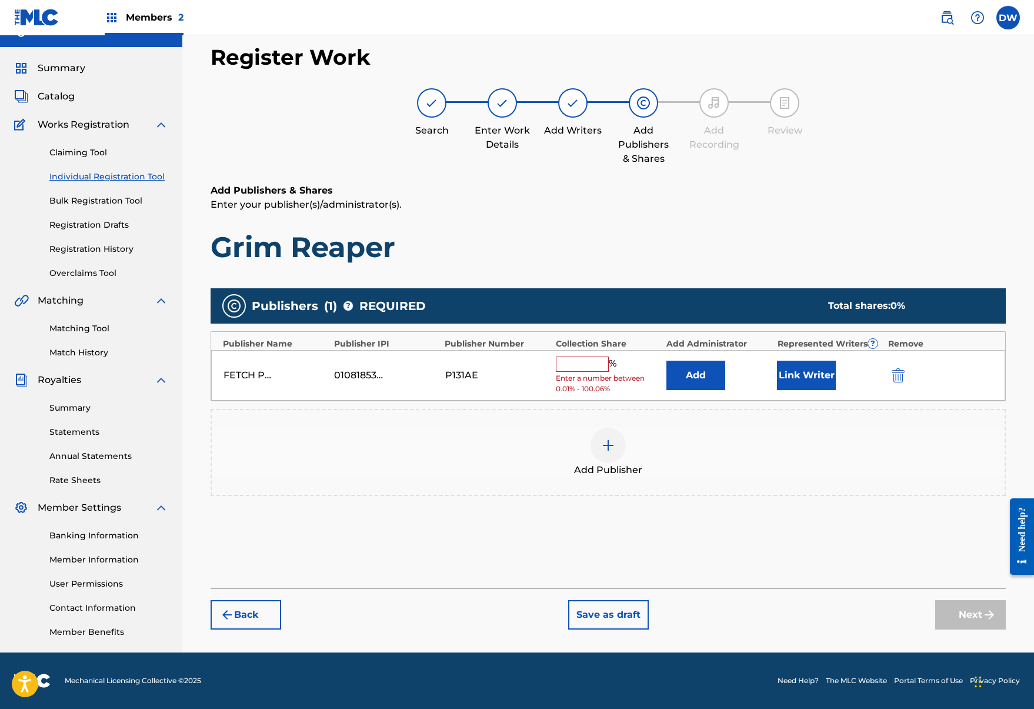
click at [585, 361] on input "text" at bounding box center [582, 364] width 53 height 15
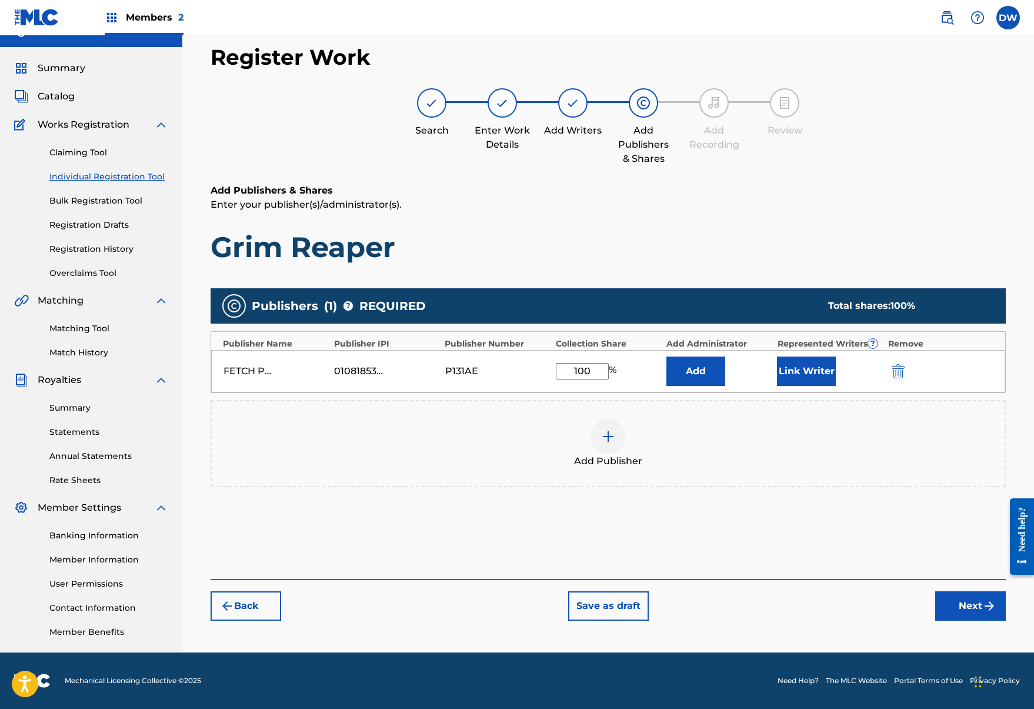
type input "100"
click at [807, 370] on button "Link Writer" at bounding box center [806, 371] width 59 height 29
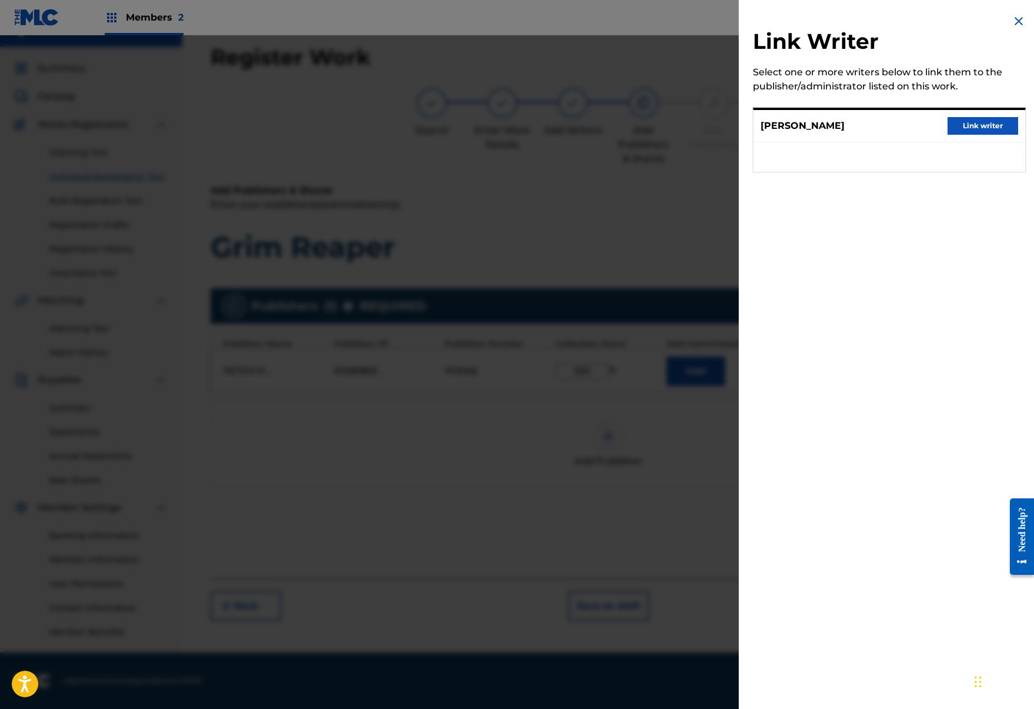
click at [966, 129] on button "Link writer" at bounding box center [983, 126] width 71 height 18
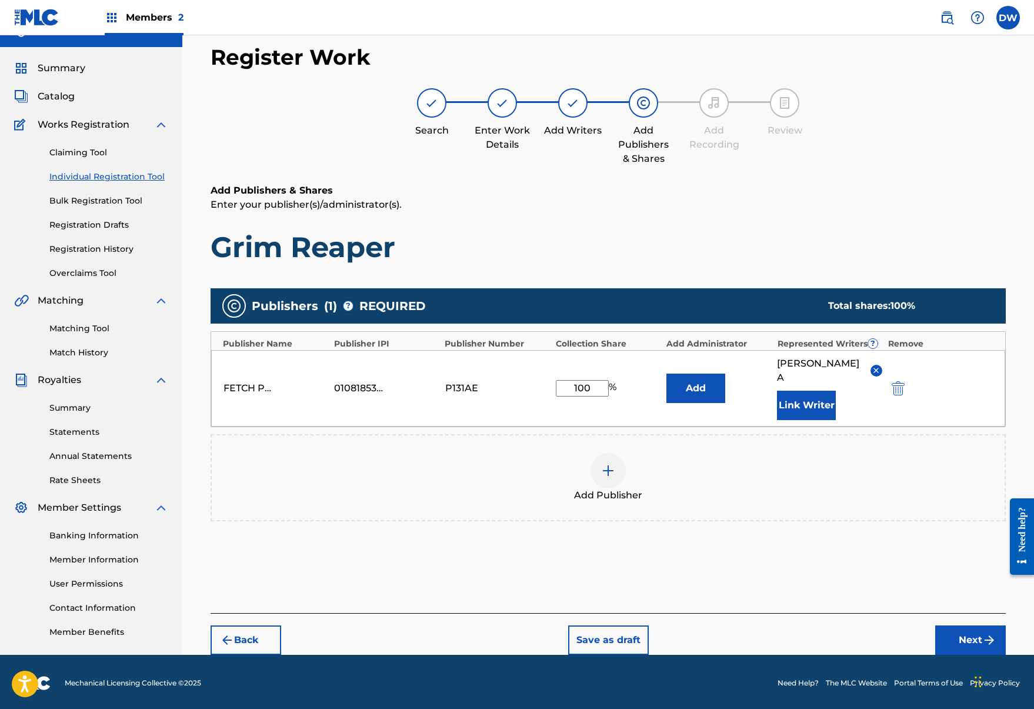
click at [950, 626] on button "Next" at bounding box center [971, 640] width 71 height 29
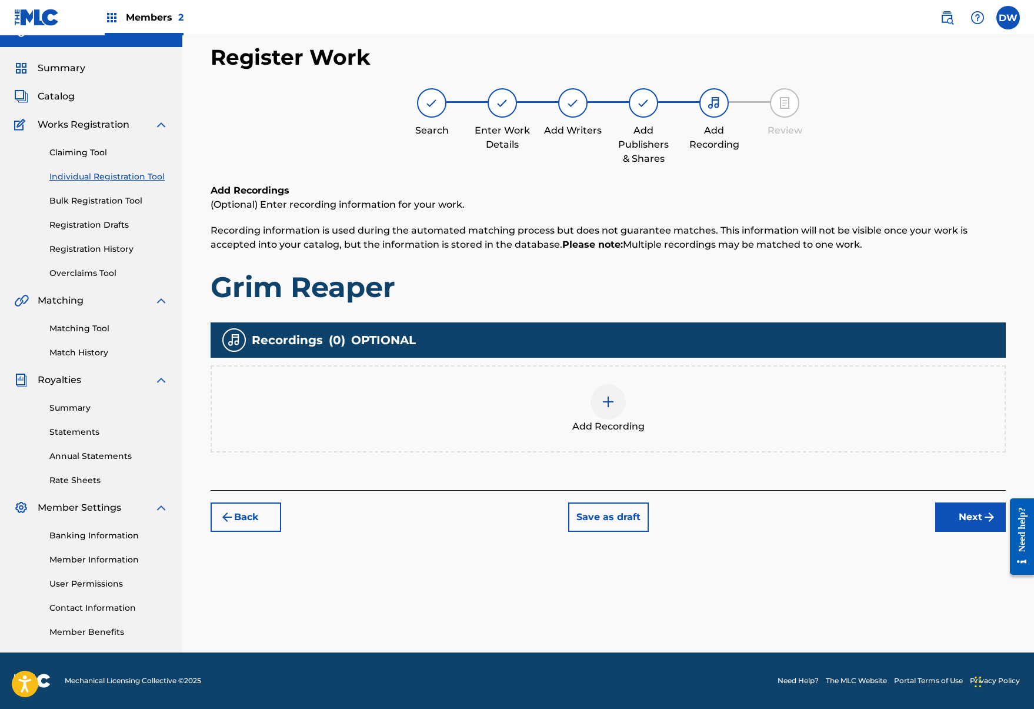
click at [602, 384] on div "Add Recording" at bounding box center [608, 408] width 793 height 49
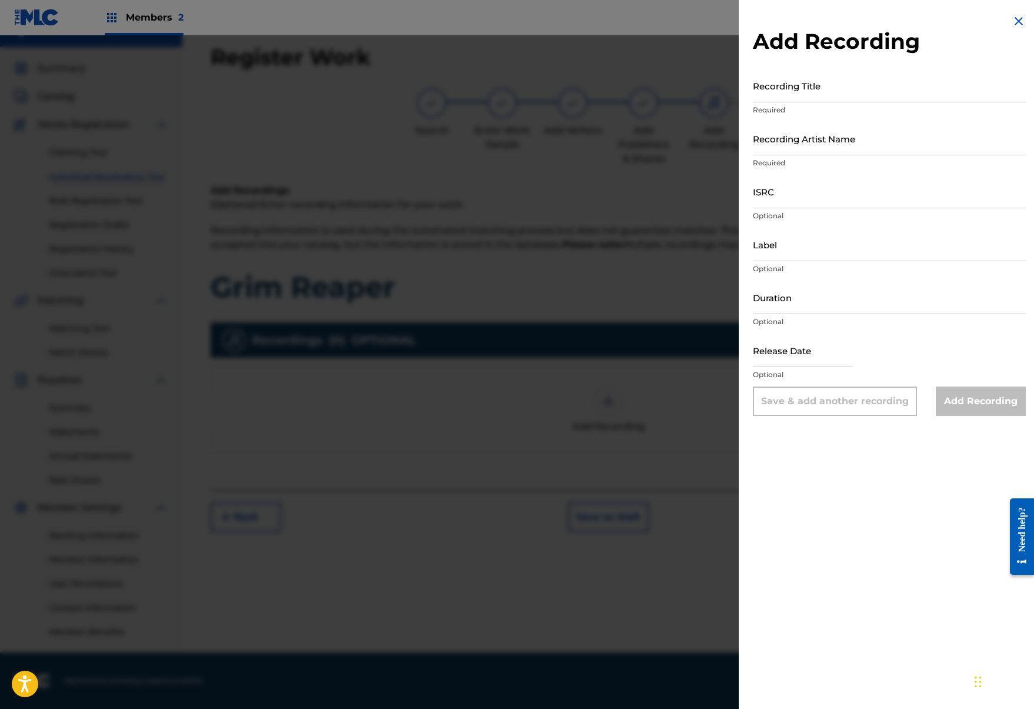
click at [825, 192] on input "ISRC" at bounding box center [889, 192] width 273 height 34
click at [829, 149] on input "Recording Artist Name" at bounding box center [889, 139] width 273 height 34
click at [800, 95] on input "Recording Title" at bounding box center [889, 86] width 273 height 34
paste input "Grim Reaper"
type input "Grim Reaper"
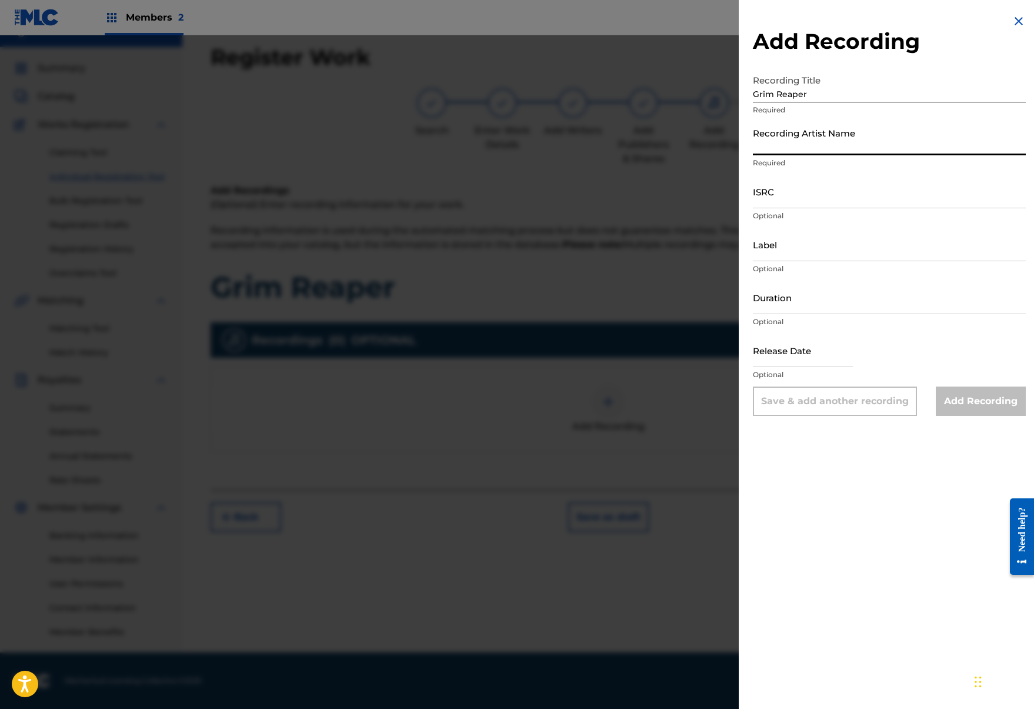
click at [829, 153] on input "Recording Artist Name" at bounding box center [889, 139] width 273 height 34
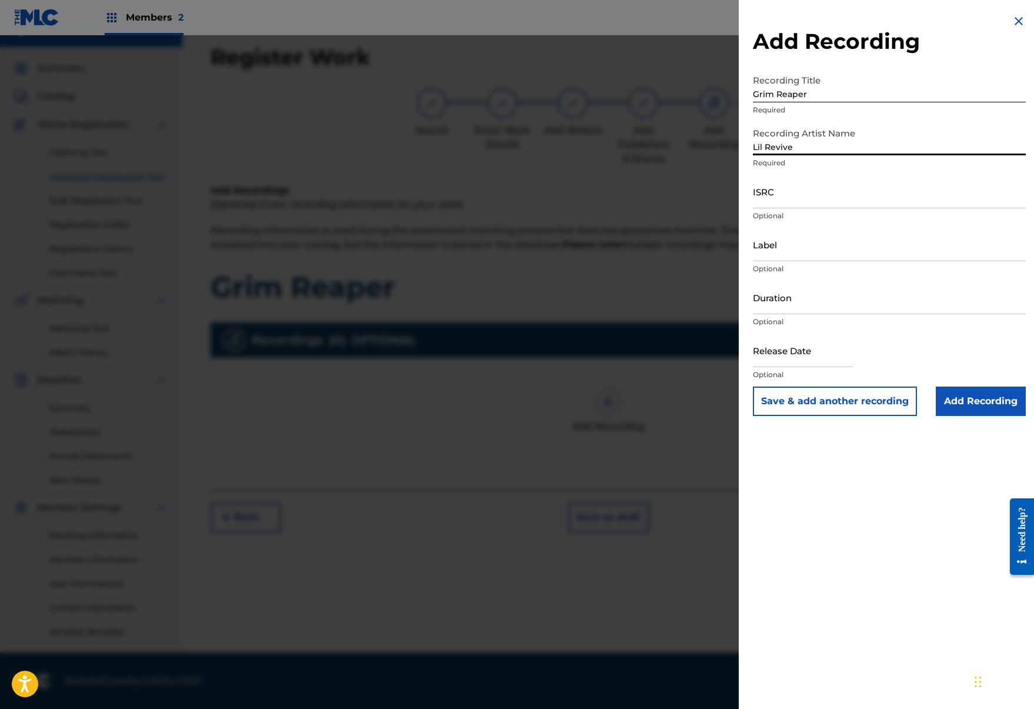
type input "Lil Revive"
click at [785, 195] on input "ISRC" at bounding box center [889, 192] width 273 height 34
paste input "QZHN32395950"
type input "QZHN32395950"
click at [1026, 405] on div "Add Recording Recording Title Grim Reaper Required Recording Artist Name Lil Re…" at bounding box center [889, 215] width 301 height 430
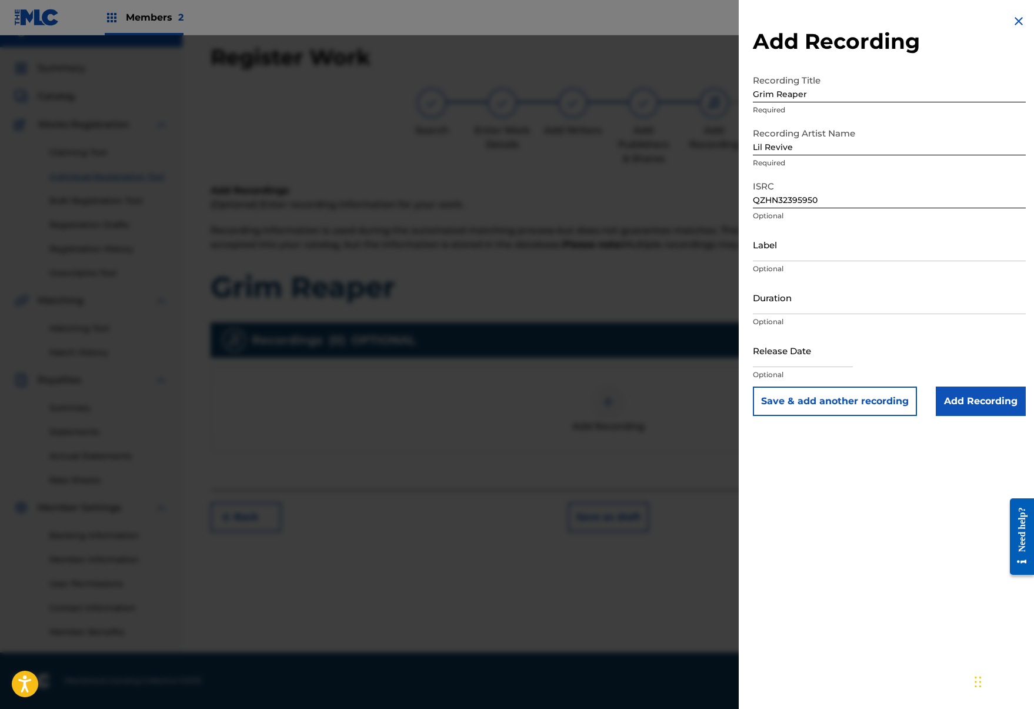
click at [1009, 405] on input "Add Recording" at bounding box center [981, 401] width 90 height 29
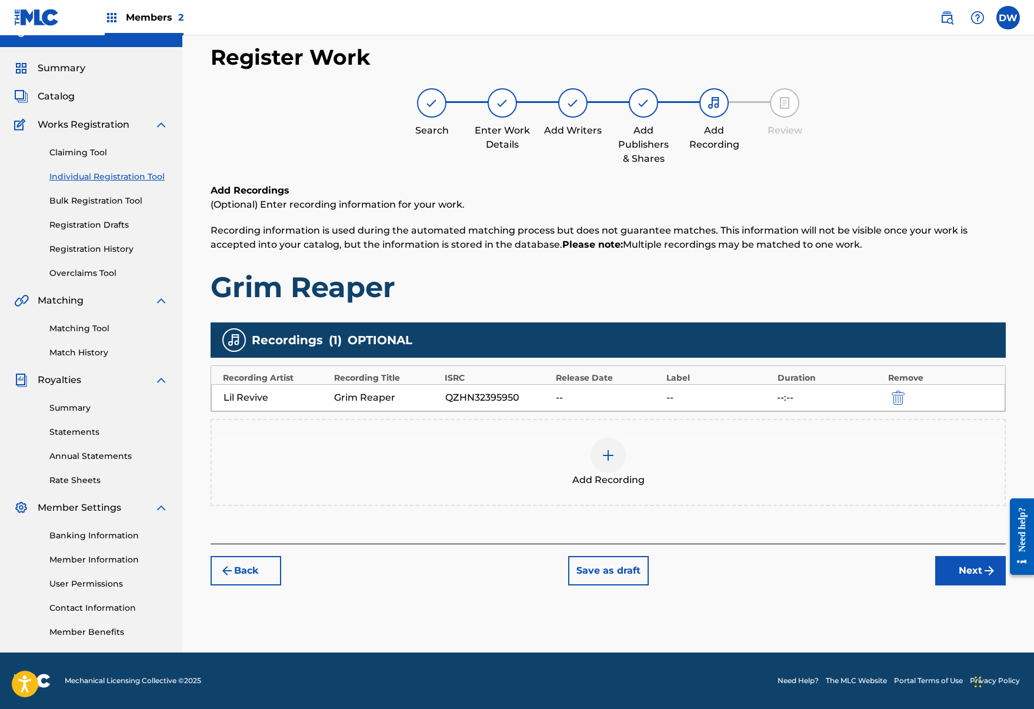
click at [961, 595] on div "Register Work Search Enter Work Details Add Writers Add Publishers & Shares Add…" at bounding box center [609, 348] width 824 height 608
click at [961, 590] on div "Register Work Search Enter Work Details Add Writers Add Publishers & Shares Add…" at bounding box center [609, 348] width 824 height 608
click at [961, 579] on button "Next" at bounding box center [971, 570] width 71 height 29
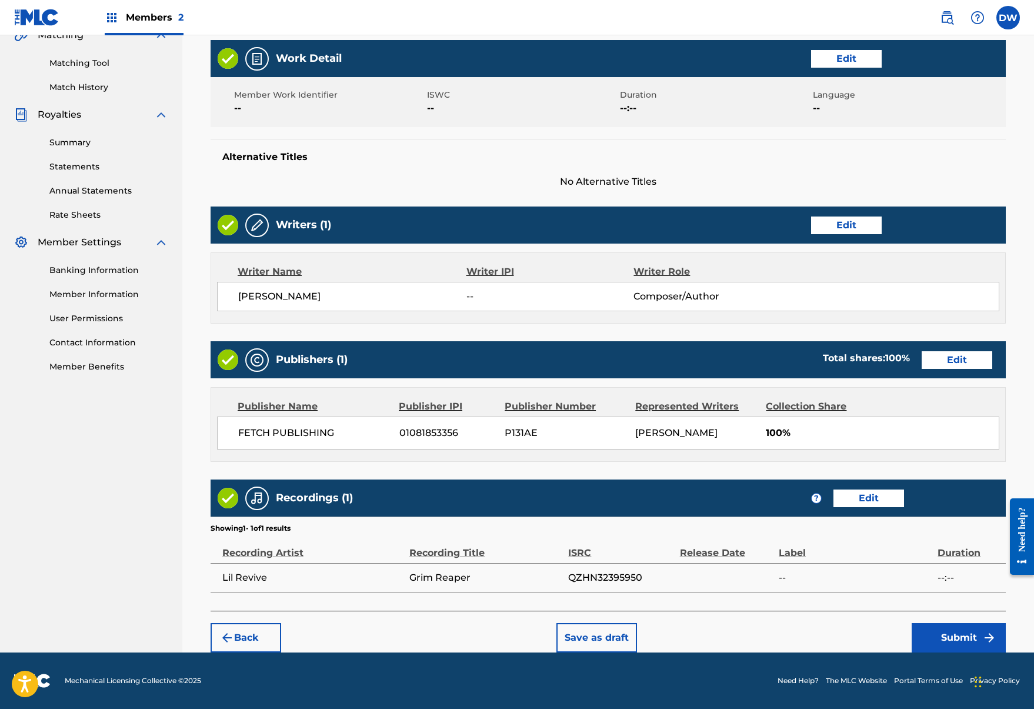
click at [957, 630] on button "Submit" at bounding box center [959, 637] width 94 height 29
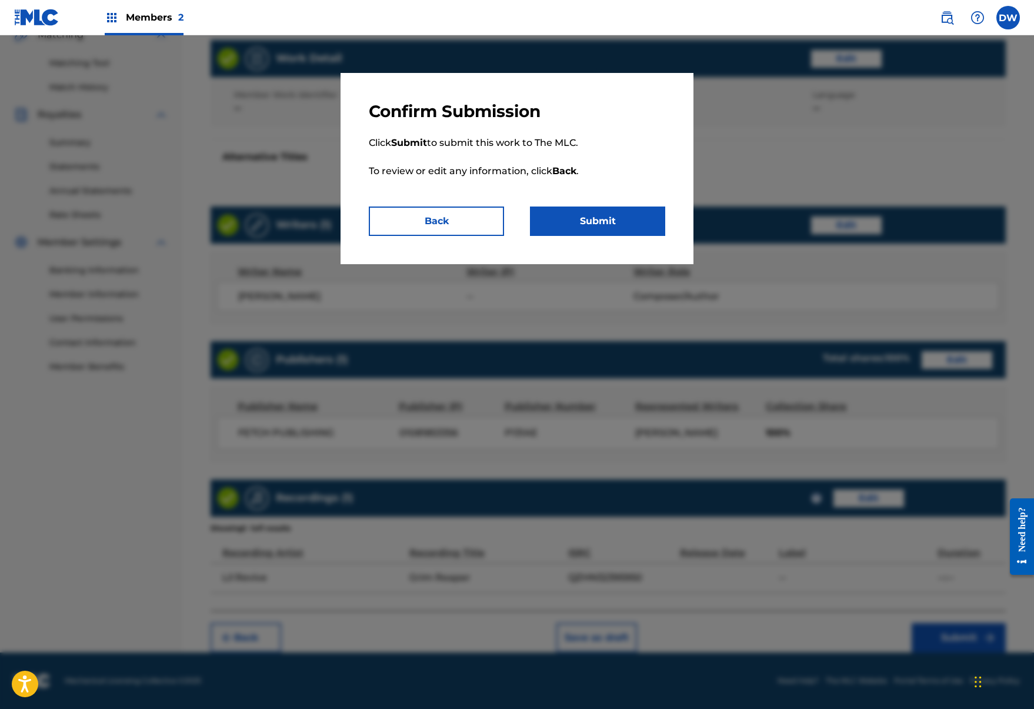
scroll to position [285, 0]
click at [630, 211] on button "Submit" at bounding box center [597, 221] width 135 height 29
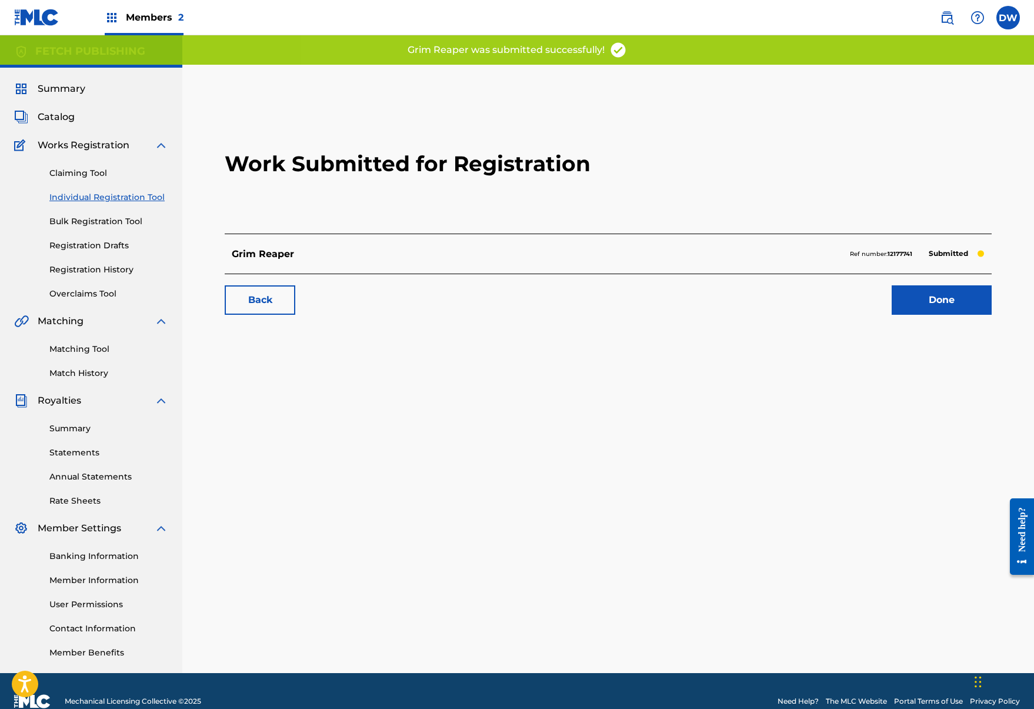
click at [946, 298] on link "Done" at bounding box center [942, 299] width 100 height 29
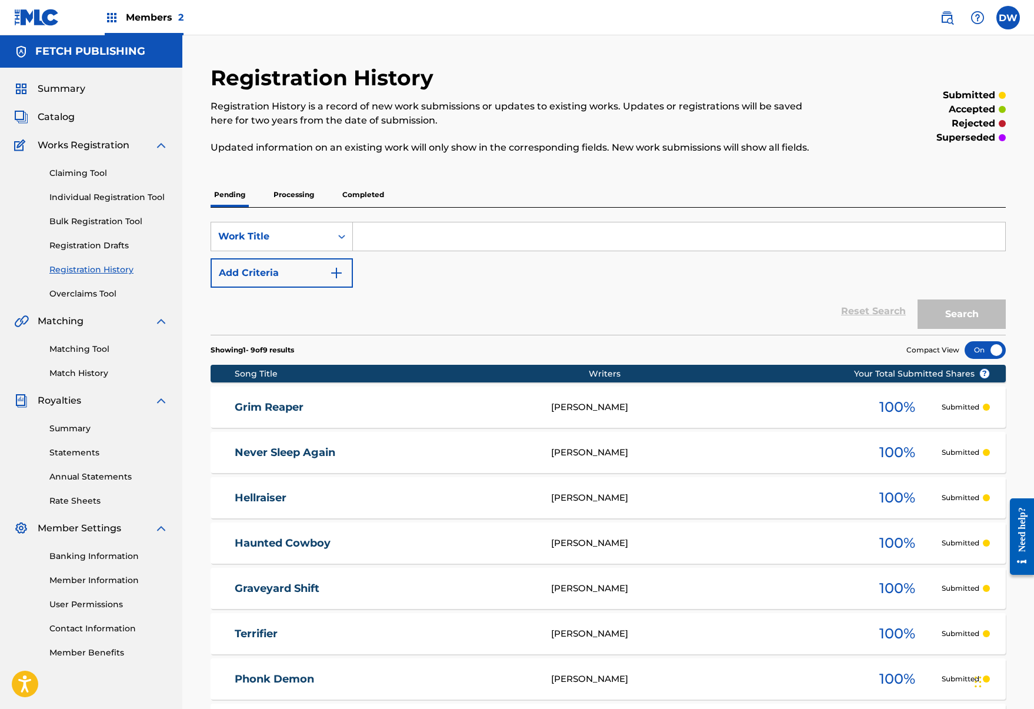
click at [92, 199] on link "Individual Registration Tool" at bounding box center [108, 197] width 119 height 12
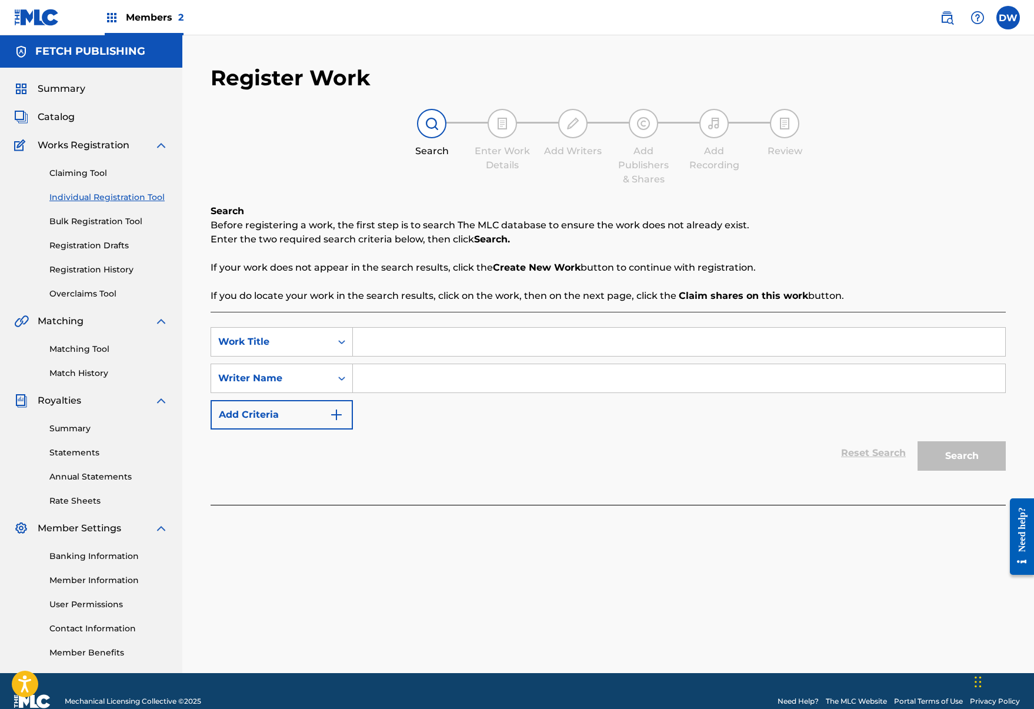
click at [435, 335] on input "Search Form" at bounding box center [679, 342] width 653 height 28
type input "Dead By Daylight"
click at [495, 361] on div "SearchWithCriteriaa5c64df7-db2c-4151-bf25-081312b3f217 Work Title Dead By Dayli…" at bounding box center [609, 378] width 796 height 102
click at [502, 390] on input "Search Form" at bounding box center [679, 378] width 653 height 28
type input "h"
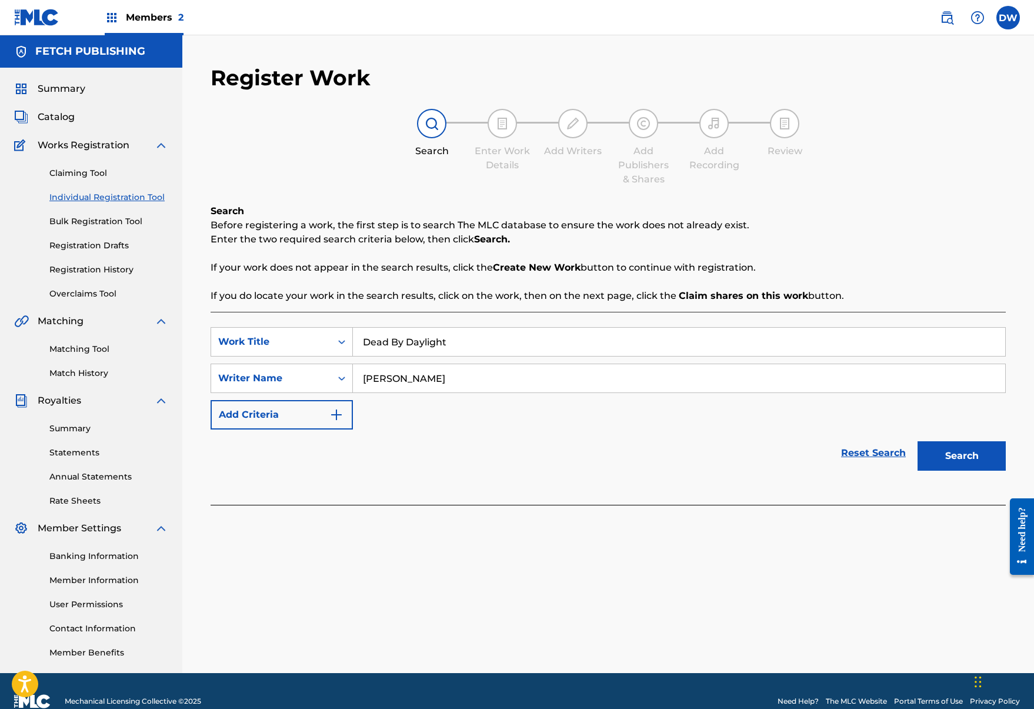
type input "josh a"
click at [964, 466] on button "Search" at bounding box center [962, 455] width 88 height 29
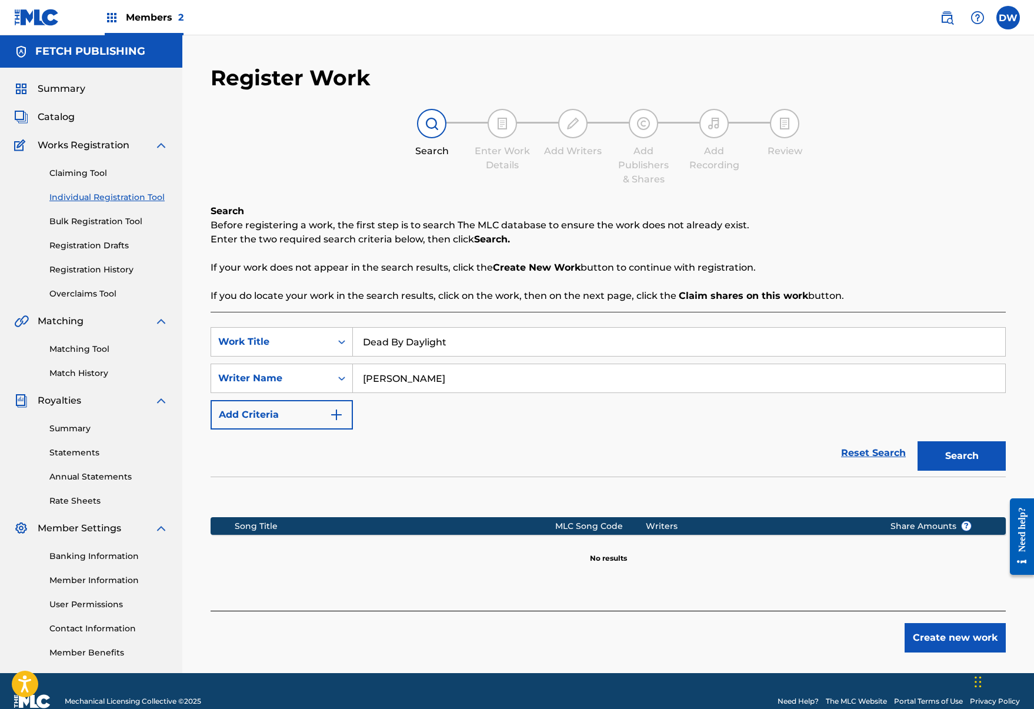
click at [959, 647] on button "Create new work" at bounding box center [955, 637] width 101 height 29
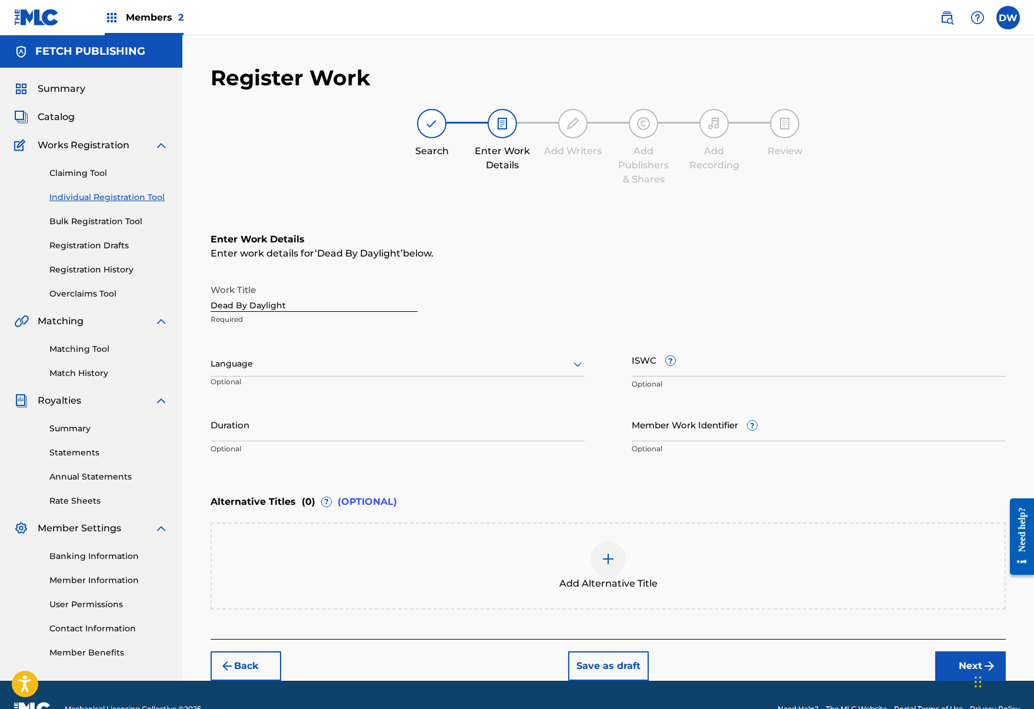
click at [956, 666] on button "Next" at bounding box center [971, 665] width 71 height 29
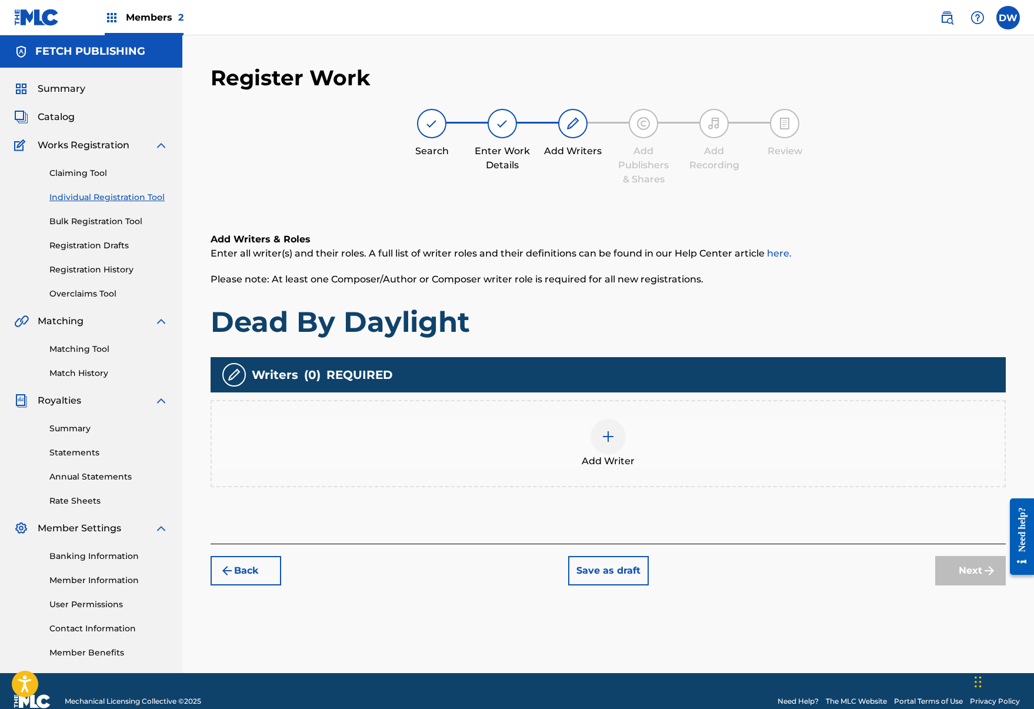
scroll to position [21, 0]
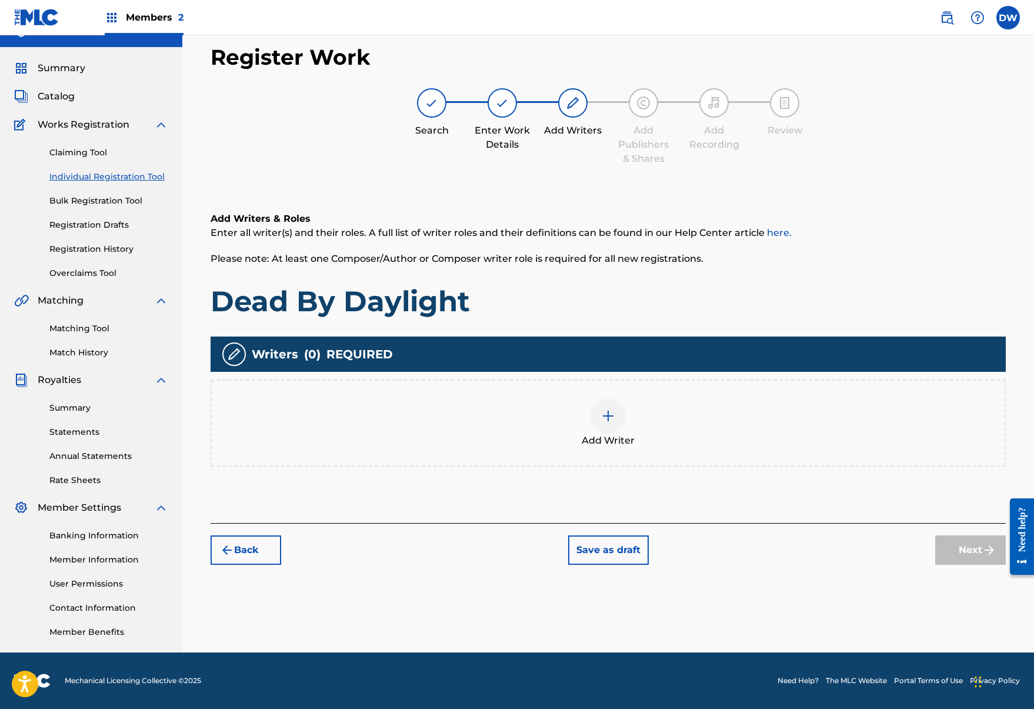
click at [611, 431] on div at bounding box center [608, 415] width 35 height 35
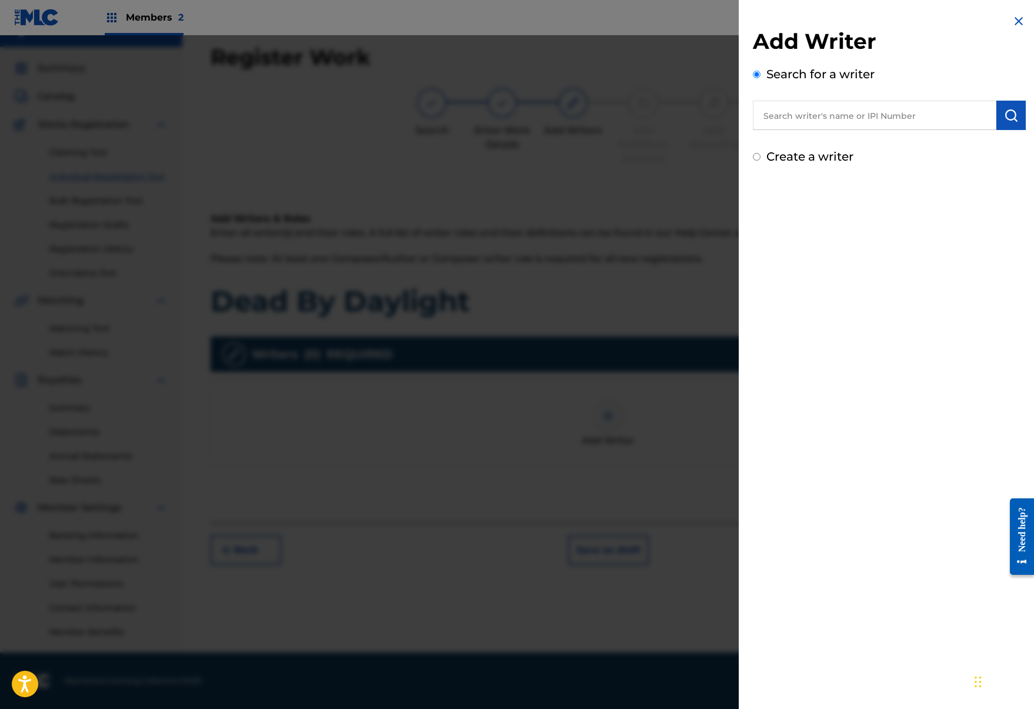
click at [825, 115] on input "text" at bounding box center [875, 115] width 244 height 29
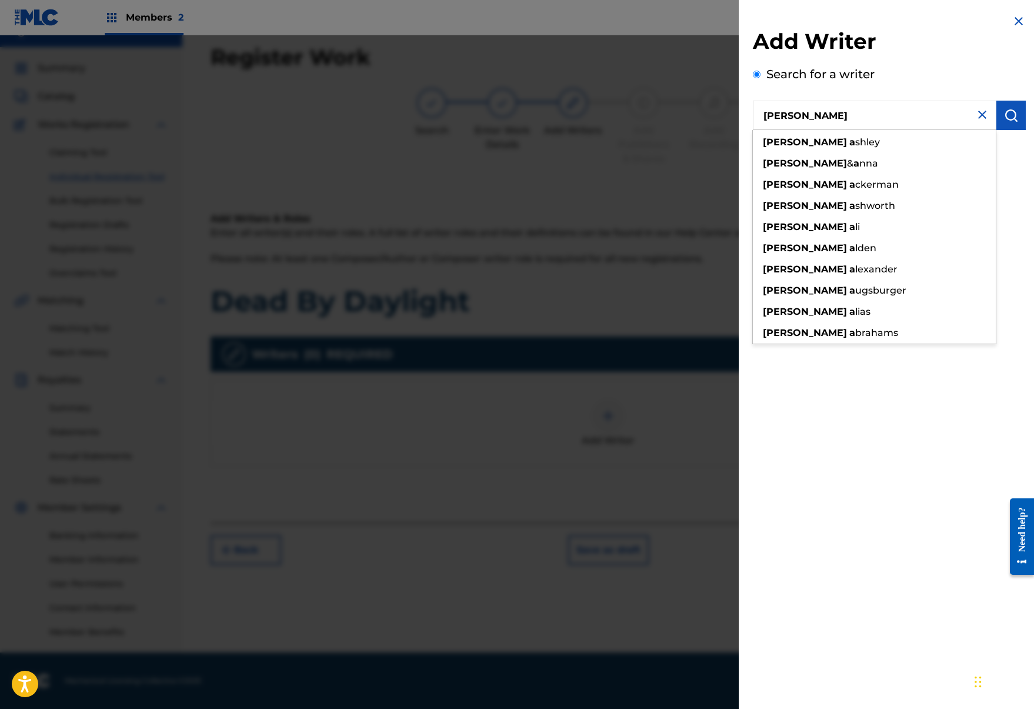
type input "Josh a"
click at [1016, 106] on button "submit" at bounding box center [1011, 115] width 29 height 29
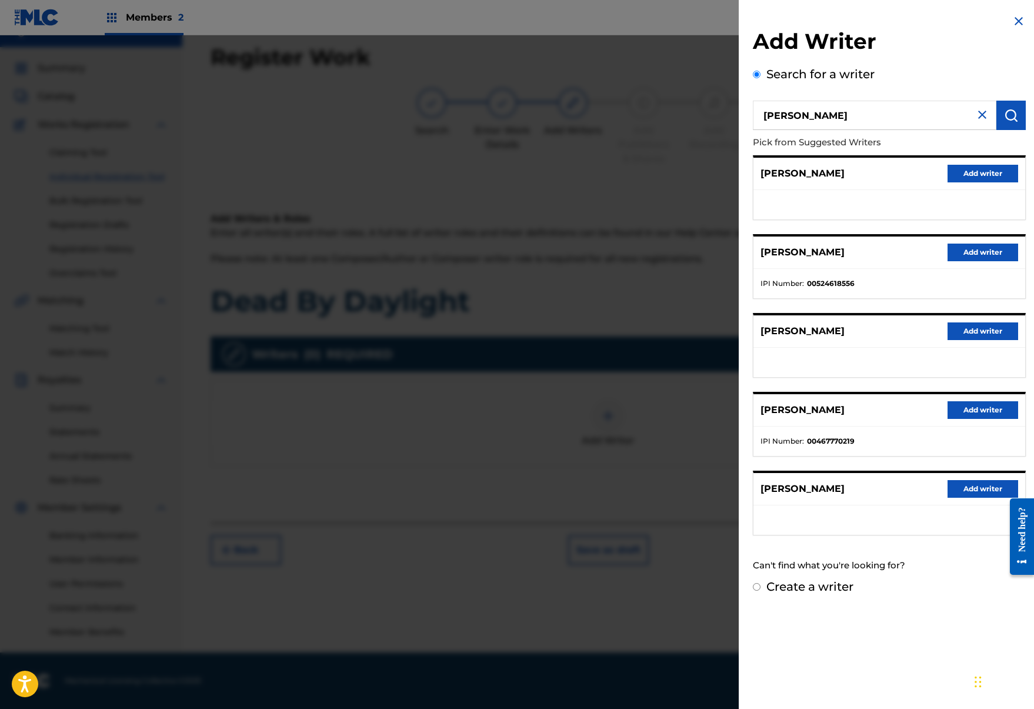
click at [1010, 486] on main "Need help? Resource Center Help Get the help you need from our knowledge base N…" at bounding box center [1018, 486] width 33 height 0
click at [1002, 493] on div at bounding box center [1018, 536] width 33 height 101
click at [988, 491] on button "Add writer" at bounding box center [983, 489] width 71 height 18
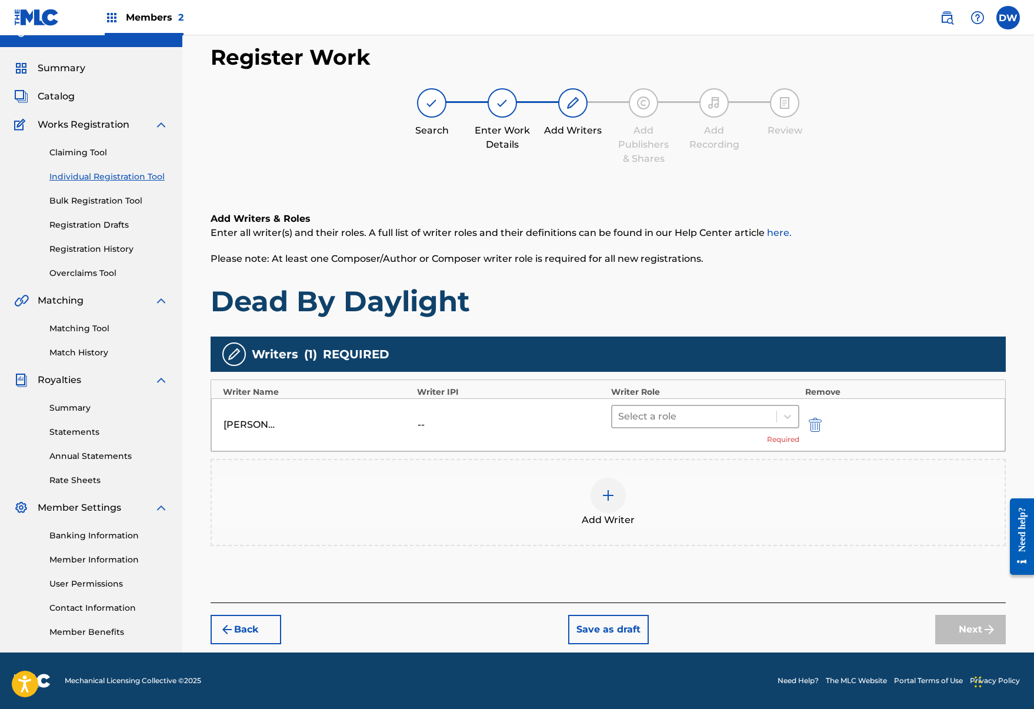
click at [718, 423] on div at bounding box center [694, 416] width 152 height 16
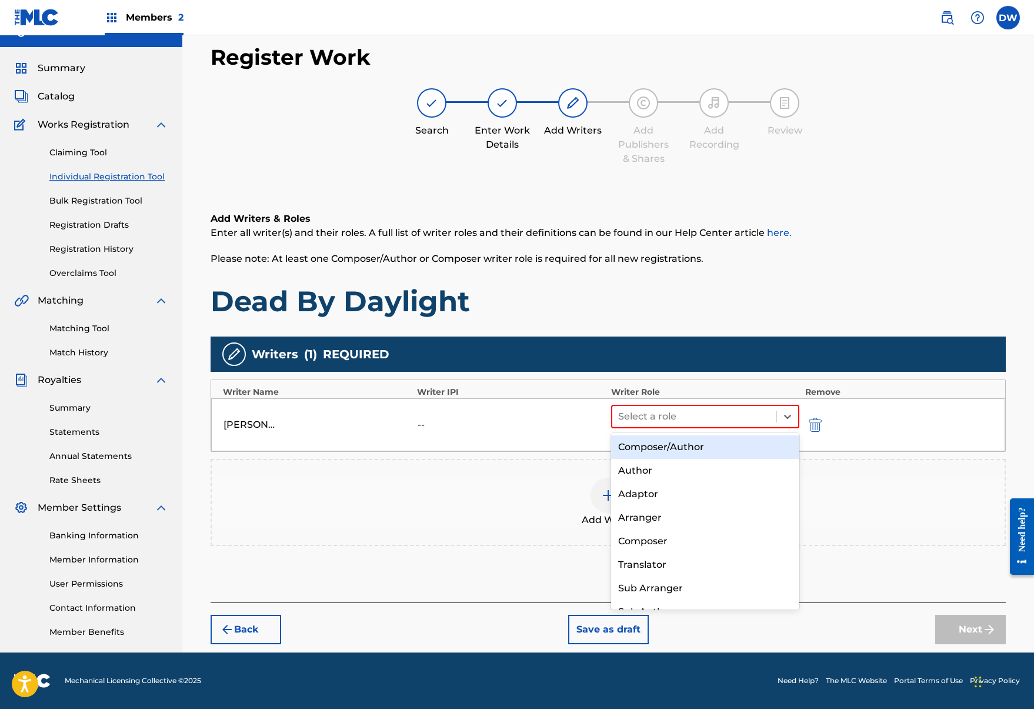
click at [720, 454] on div "Composer/Author" at bounding box center [705, 447] width 188 height 24
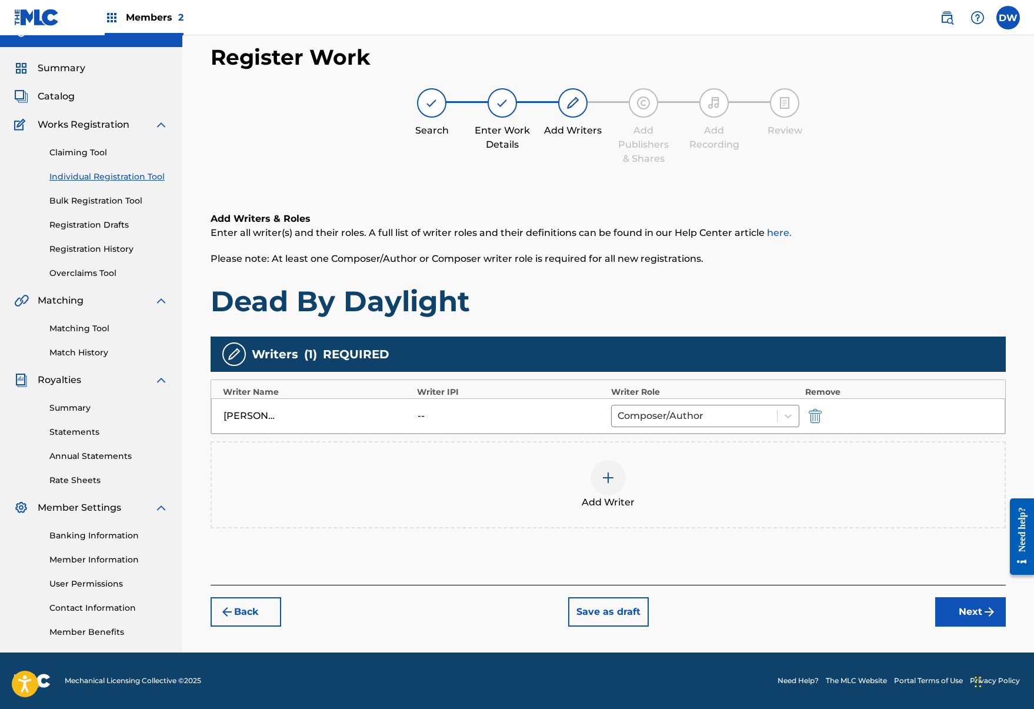
click at [956, 617] on button "Next" at bounding box center [971, 611] width 71 height 29
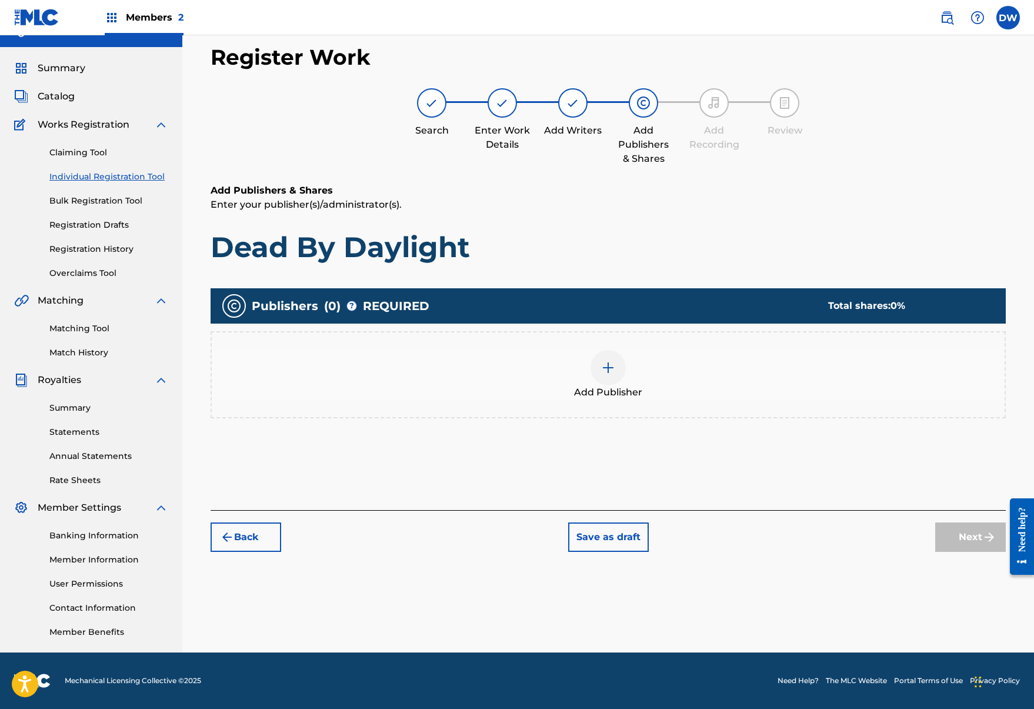
click at [621, 368] on div at bounding box center [608, 367] width 35 height 35
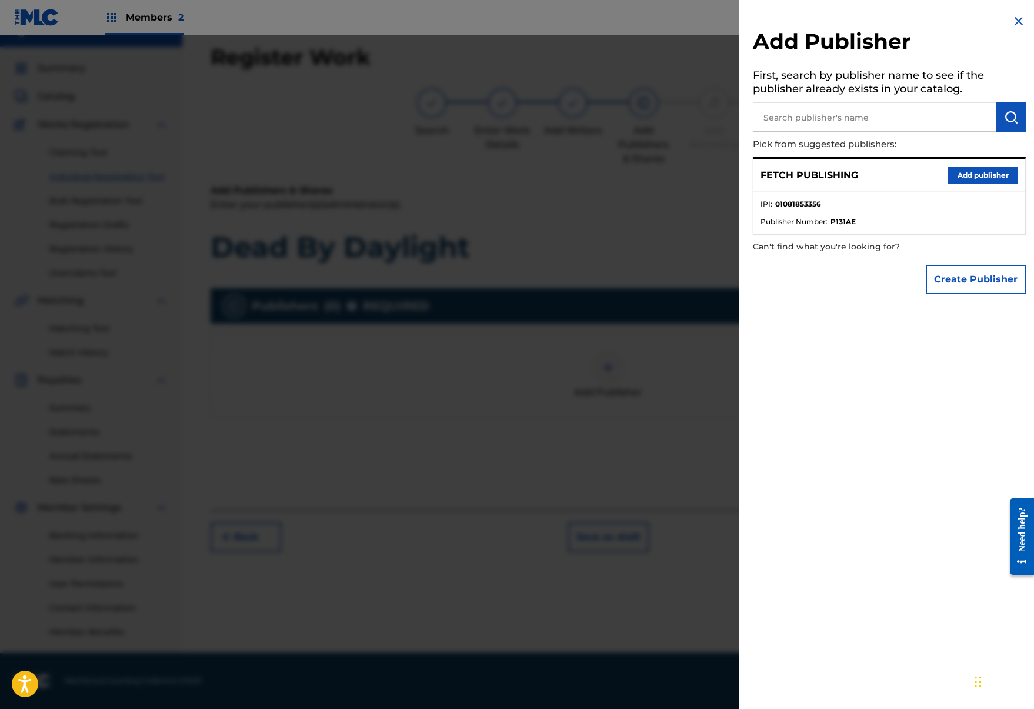
click at [941, 180] on div "FETCH PUBLISHING Add publisher" at bounding box center [890, 175] width 272 height 32
click at [952, 180] on button "Add publisher" at bounding box center [983, 176] width 71 height 18
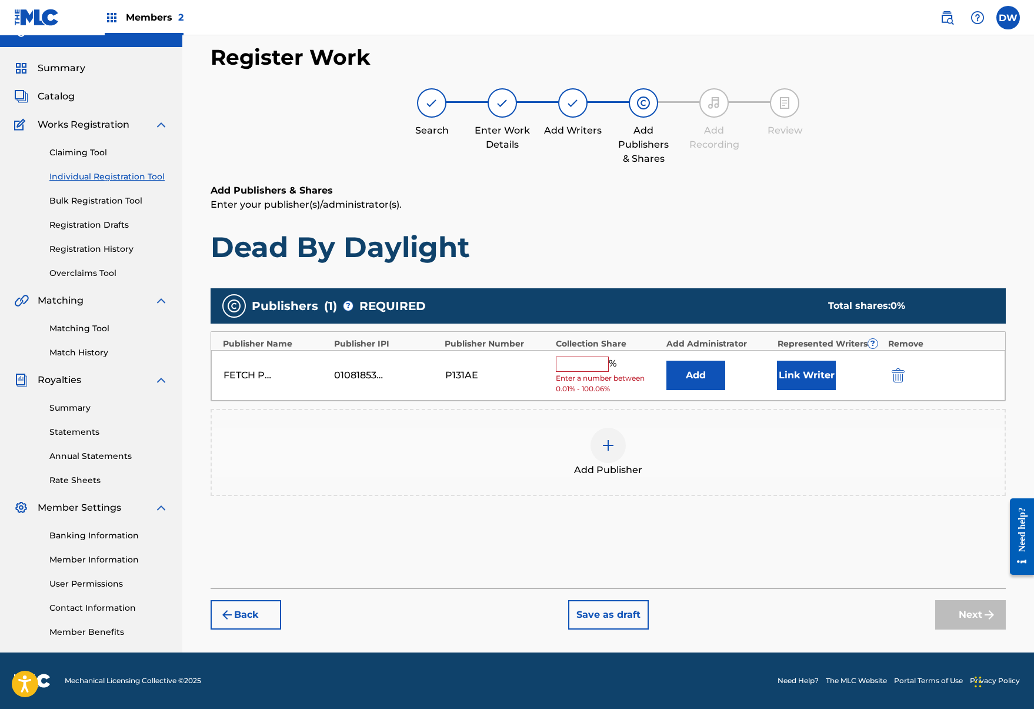
click at [588, 367] on input "text" at bounding box center [582, 364] width 53 height 15
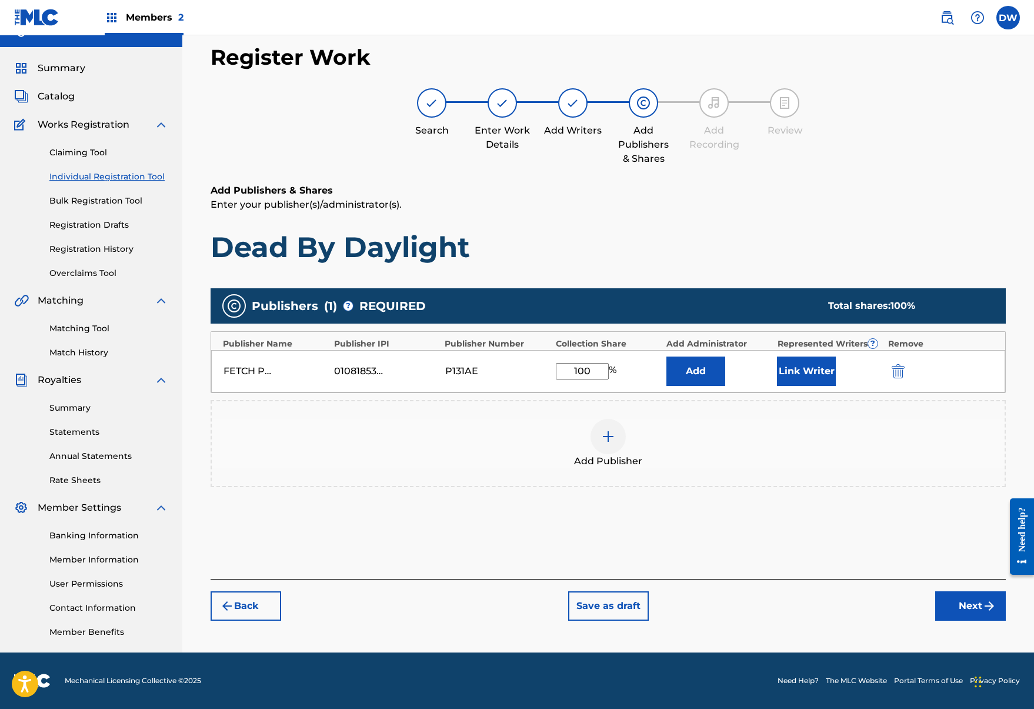
type input "100"
click at [790, 374] on button "Link Writer" at bounding box center [806, 371] width 59 height 29
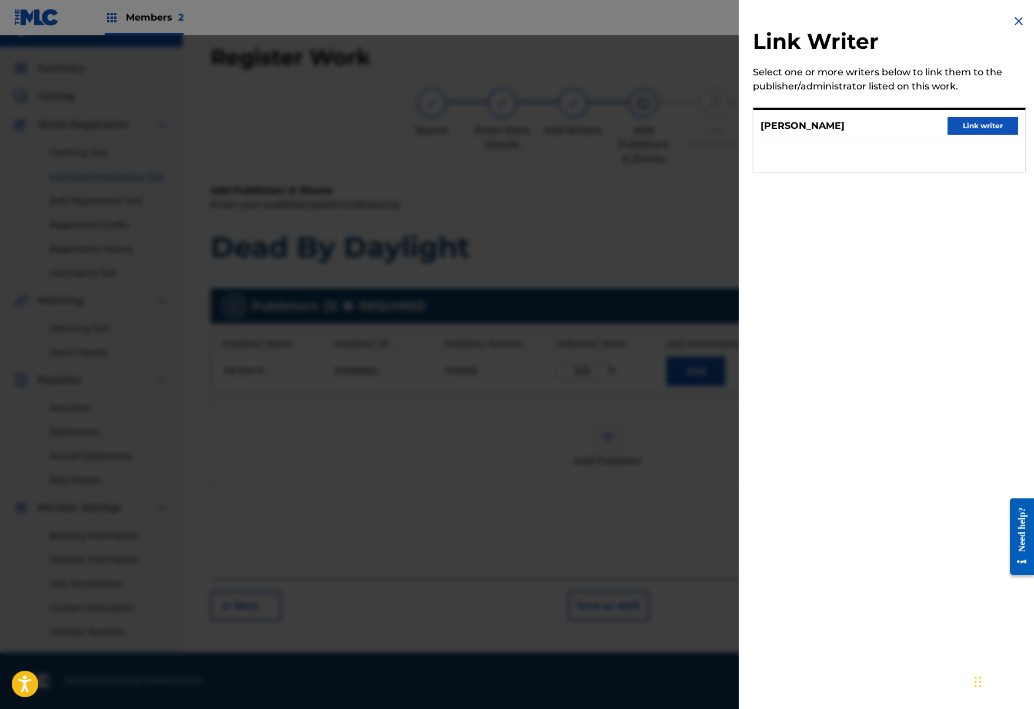
click at [951, 129] on button "Link writer" at bounding box center [983, 126] width 71 height 18
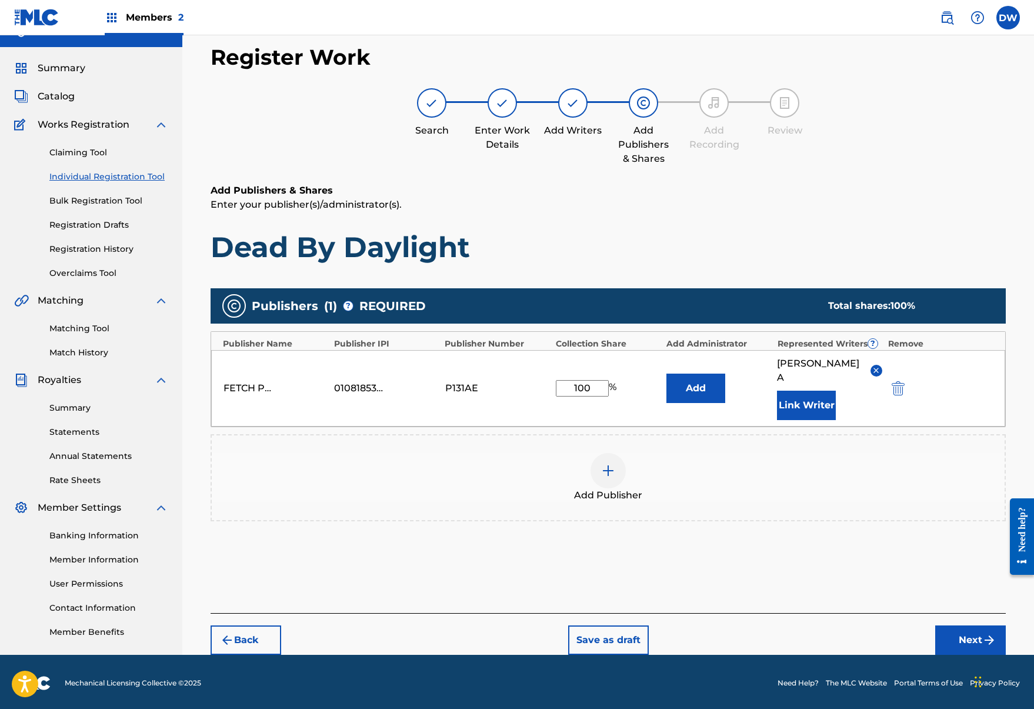
click at [967, 598] on div "Add Publishers & Shares Enter your publisher(s)/administrator(s). Dead By Dayli…" at bounding box center [609, 399] width 796 height 430
click at [965, 626] on button "Next" at bounding box center [971, 640] width 71 height 29
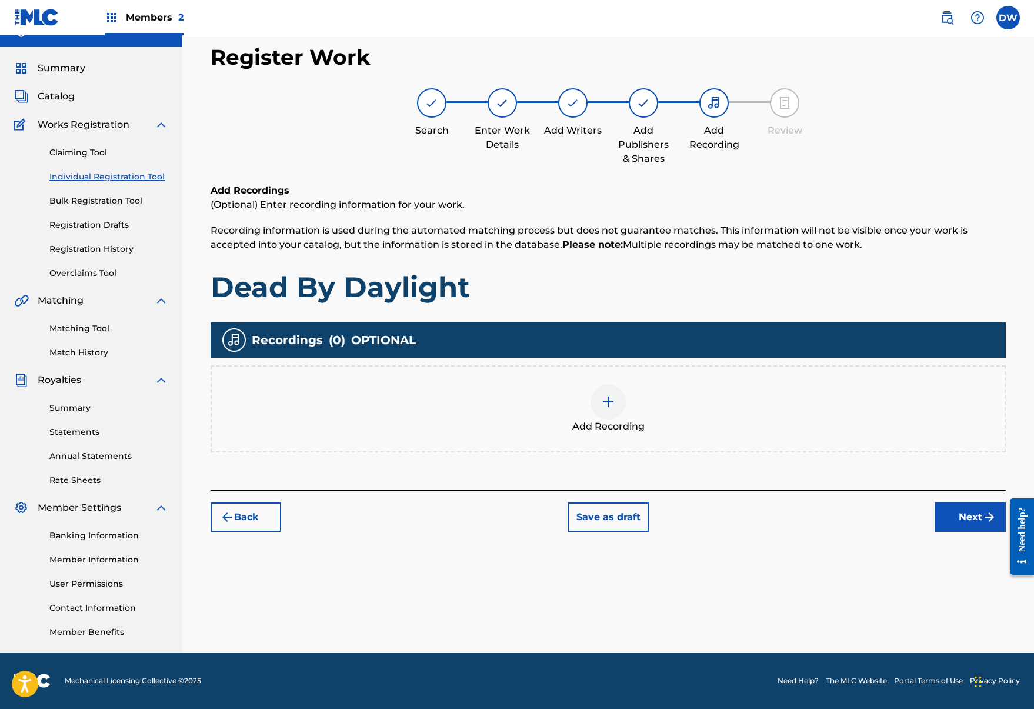
click at [624, 423] on span "Add Recording" at bounding box center [609, 427] width 72 height 14
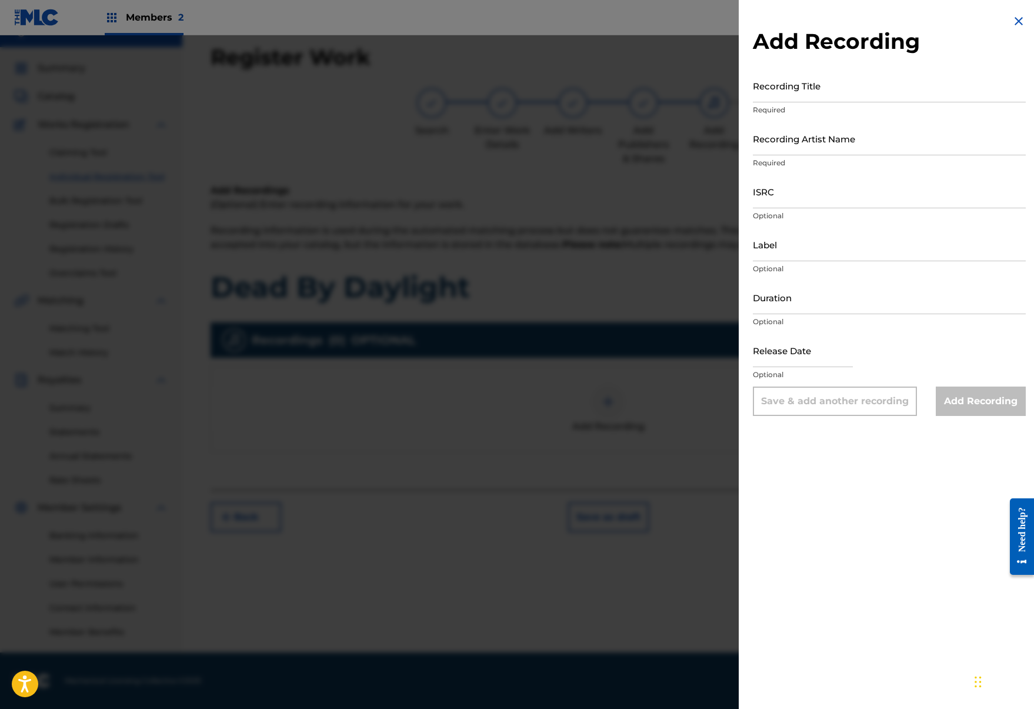
click at [813, 99] on input "Recording Title" at bounding box center [889, 86] width 273 height 34
type input "Dead By Daylight"
click at [824, 139] on input "Recording Artist Name" at bounding box center [889, 139] width 273 height 34
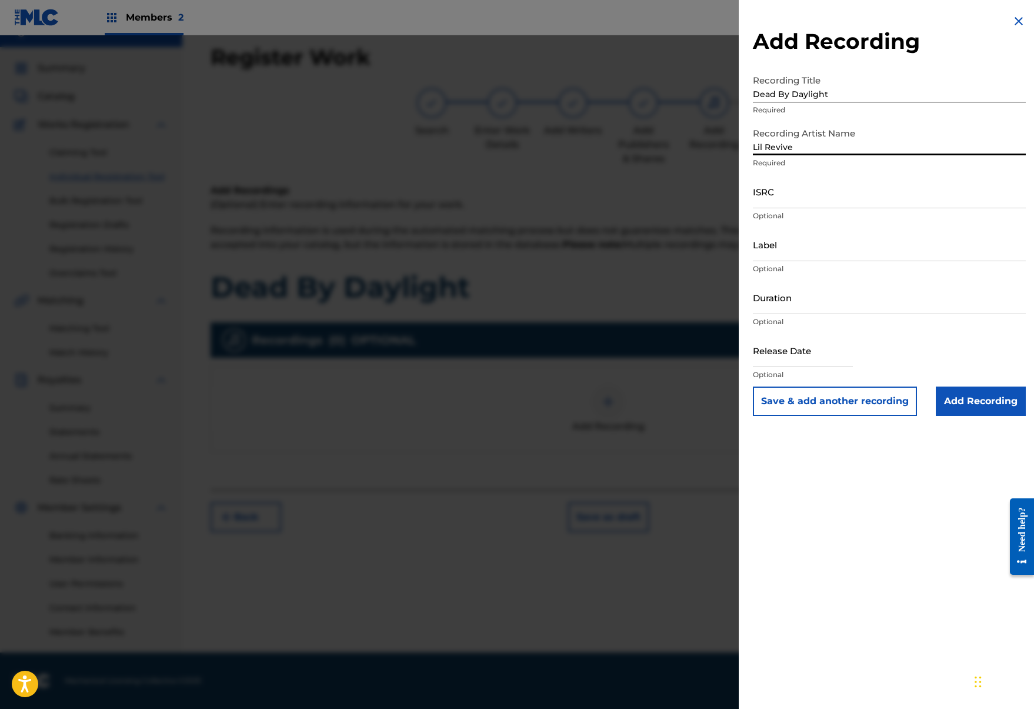
type input "Lil Revive"
click at [808, 189] on input "ISRC" at bounding box center [889, 192] width 273 height 34
paste input "QZK6K2055898"
type input "QZK6K2055898"
click at [960, 402] on input "Add Recording" at bounding box center [981, 401] width 90 height 29
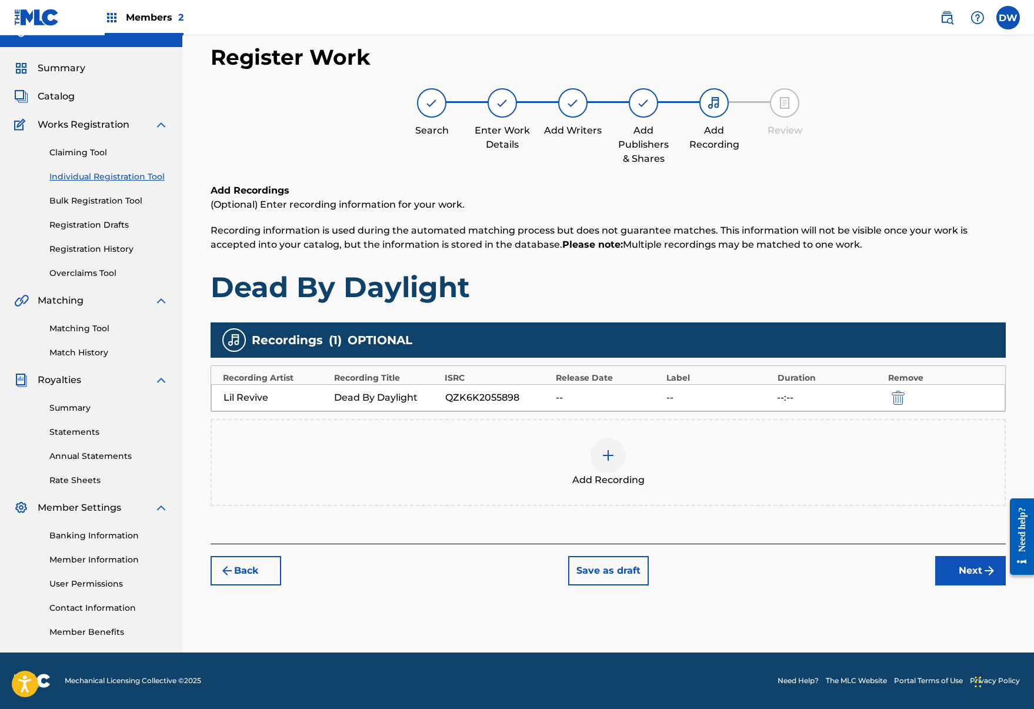
click at [966, 568] on button "Next" at bounding box center [971, 570] width 71 height 29
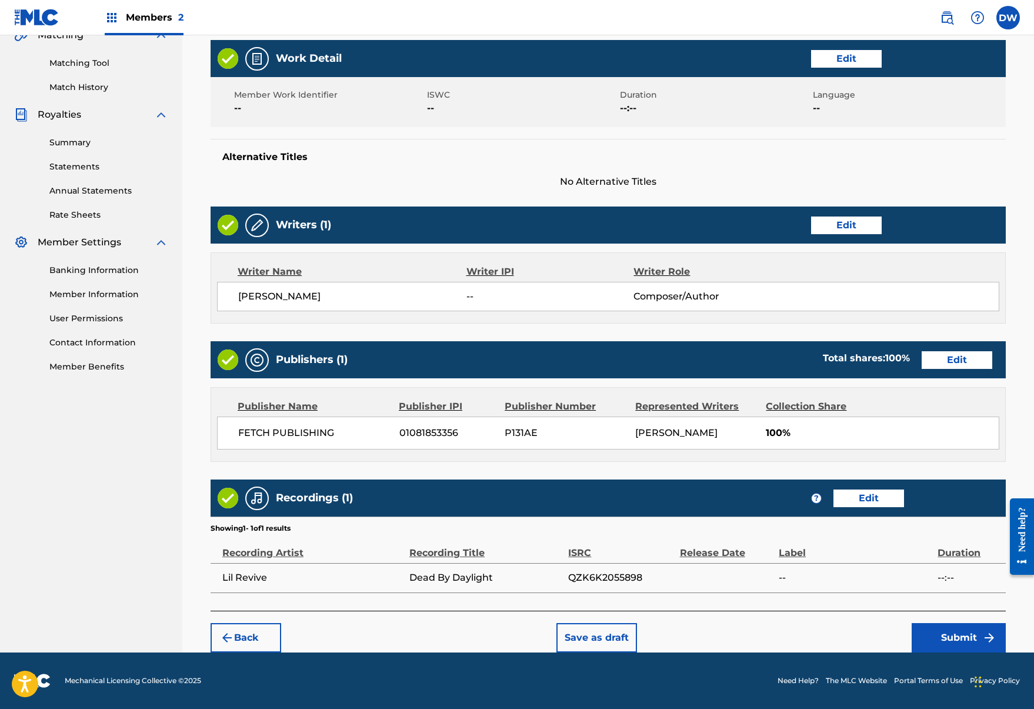
scroll to position [285, 0]
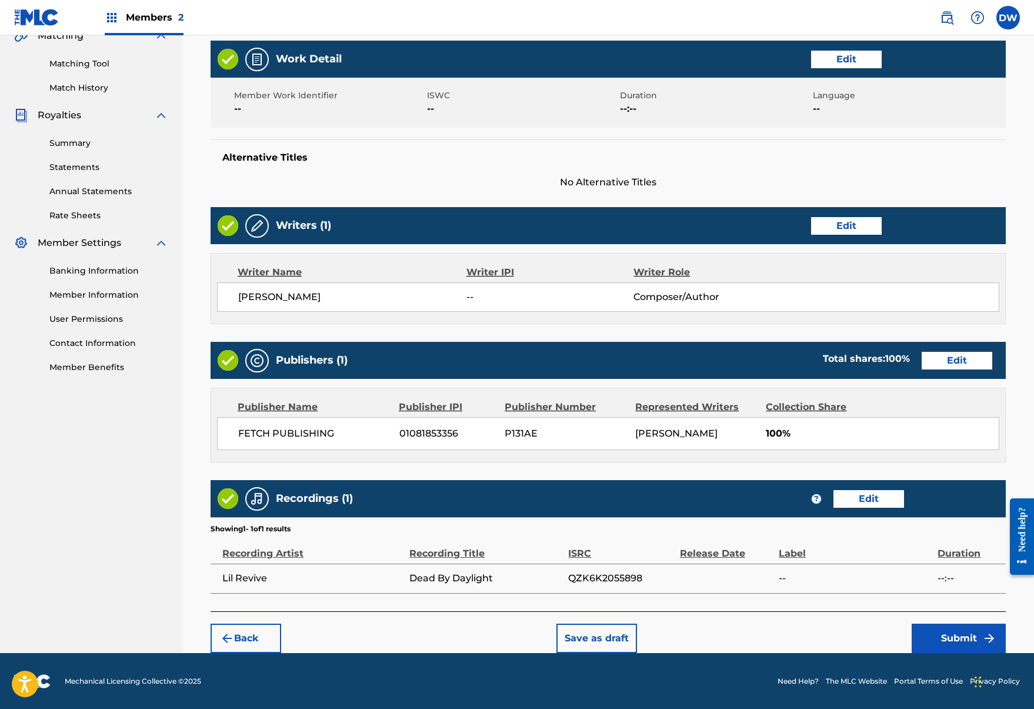
click at [957, 649] on button "Submit" at bounding box center [959, 638] width 94 height 29
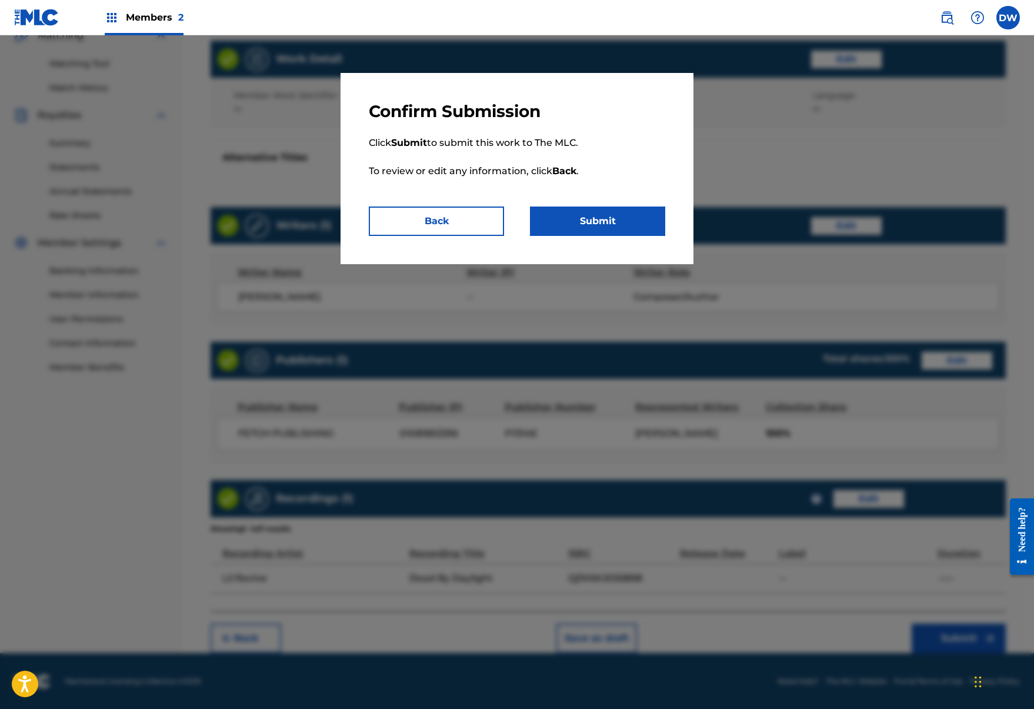
click at [612, 192] on p "Click Submit to submit this work to The MLC. To review or edit any information,…" at bounding box center [517, 164] width 297 height 85
click at [612, 198] on p "Click Submit to submit this work to The MLC. To review or edit any information,…" at bounding box center [517, 164] width 297 height 85
click at [612, 201] on p "Click Submit to submit this work to The MLC. To review or edit any information,…" at bounding box center [517, 164] width 297 height 85
click at [612, 205] on p "Click Submit to submit this work to The MLC. To review or edit any information,…" at bounding box center [517, 164] width 297 height 85
click at [607, 218] on button "Submit" at bounding box center [597, 221] width 135 height 29
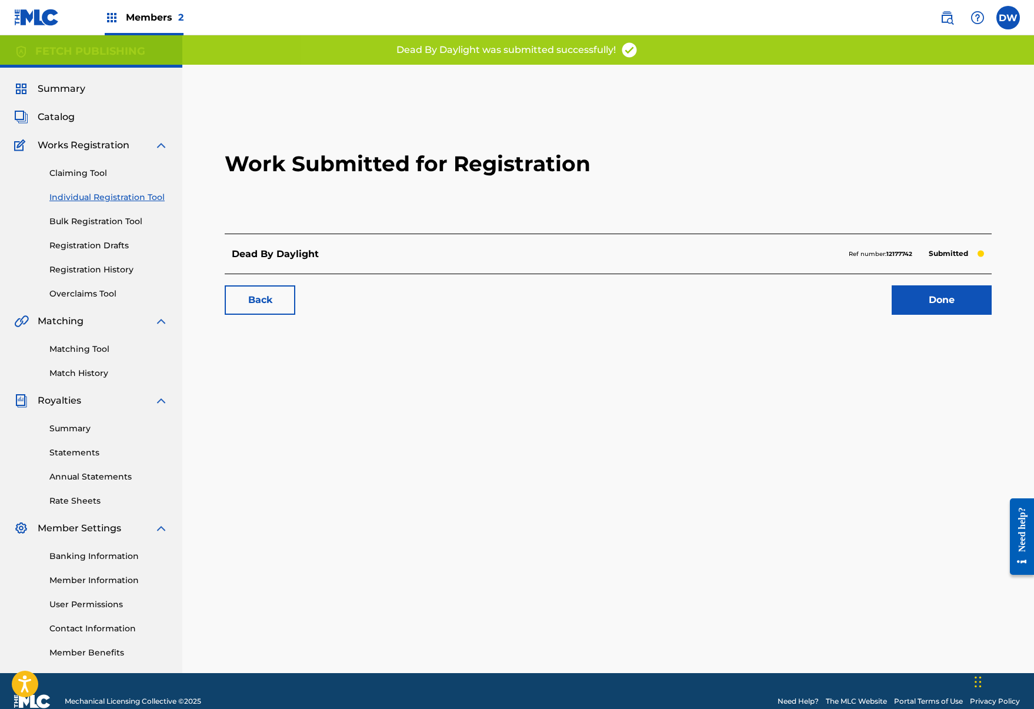
click at [955, 305] on link "Done" at bounding box center [942, 299] width 100 height 29
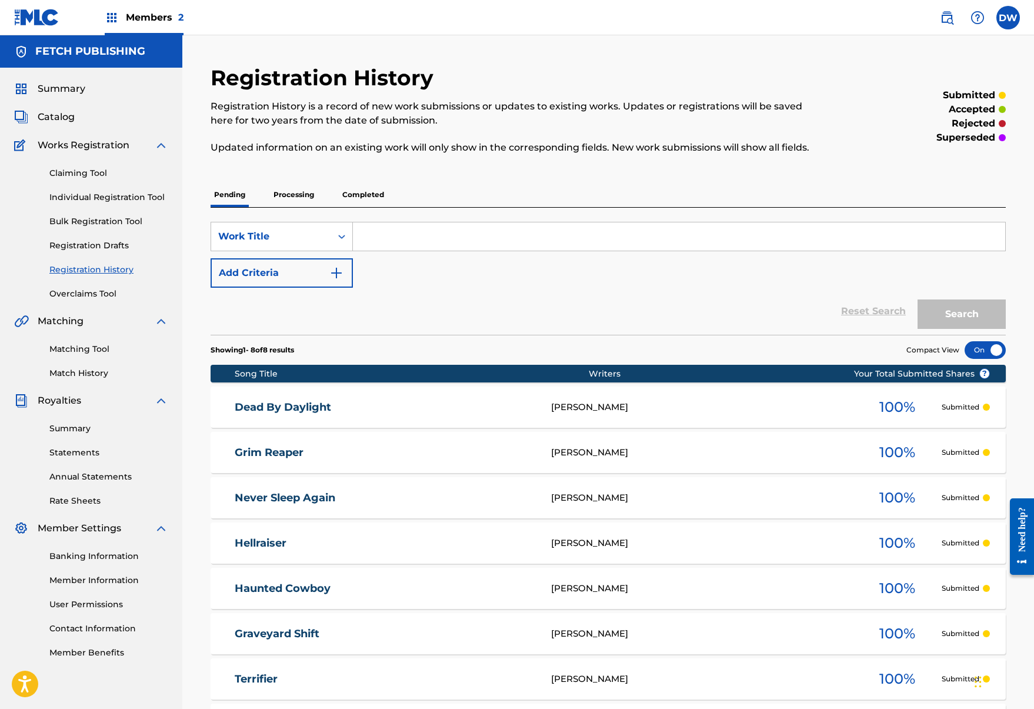
click at [82, 195] on link "Individual Registration Tool" at bounding box center [108, 197] width 119 height 12
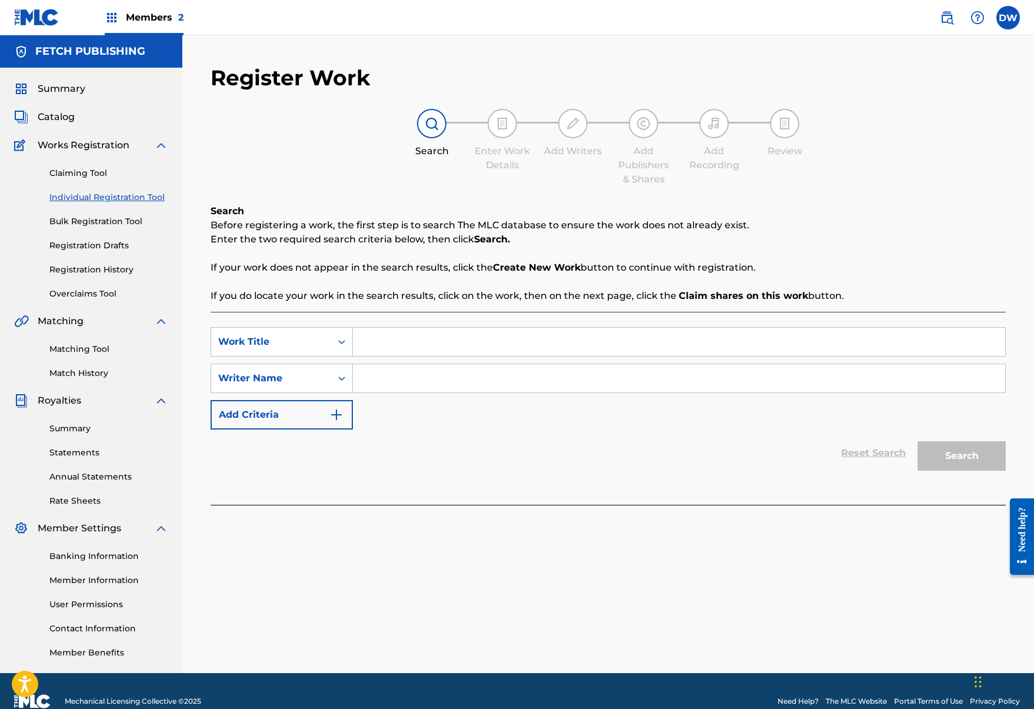
click at [463, 346] on input "Search Form" at bounding box center [679, 342] width 653 height 28
type input "I Am The One Who Knocks"
click at [424, 361] on div "SearchWithCriteriaa5c64df7-db2c-4151-bf25-081312b3f217 Work Title I Am The One …" at bounding box center [609, 378] width 796 height 102
click at [423, 391] on input "Search Form" at bounding box center [679, 378] width 653 height 28
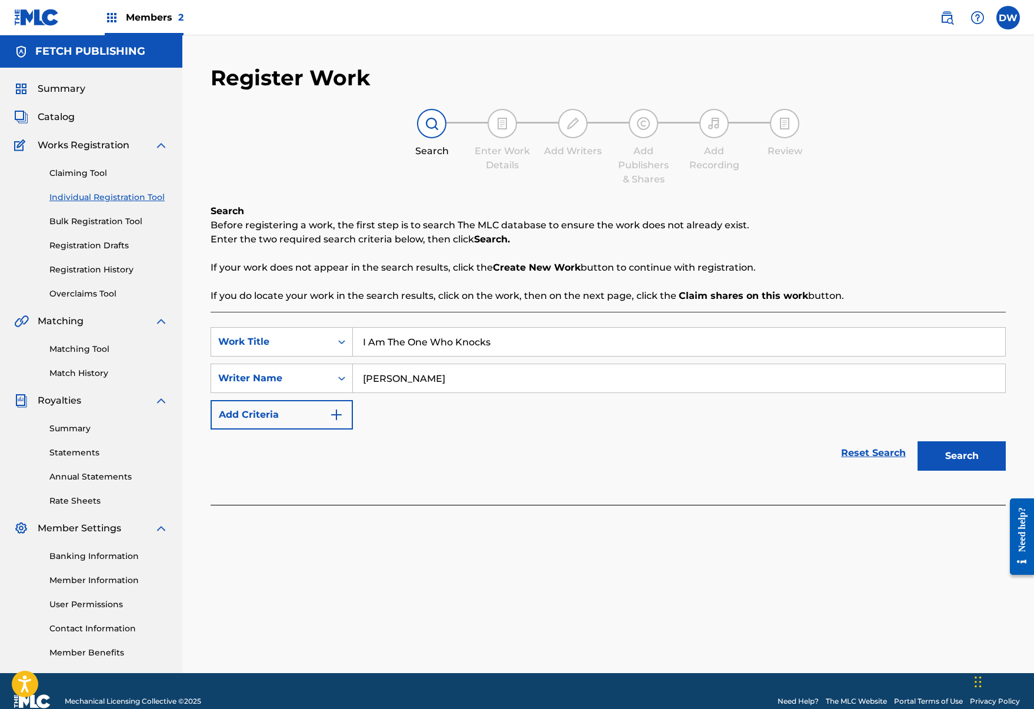
type input "josh"
click at [951, 471] on div "Search" at bounding box center [959, 453] width 94 height 47
click at [954, 468] on button "Search" at bounding box center [962, 455] width 88 height 29
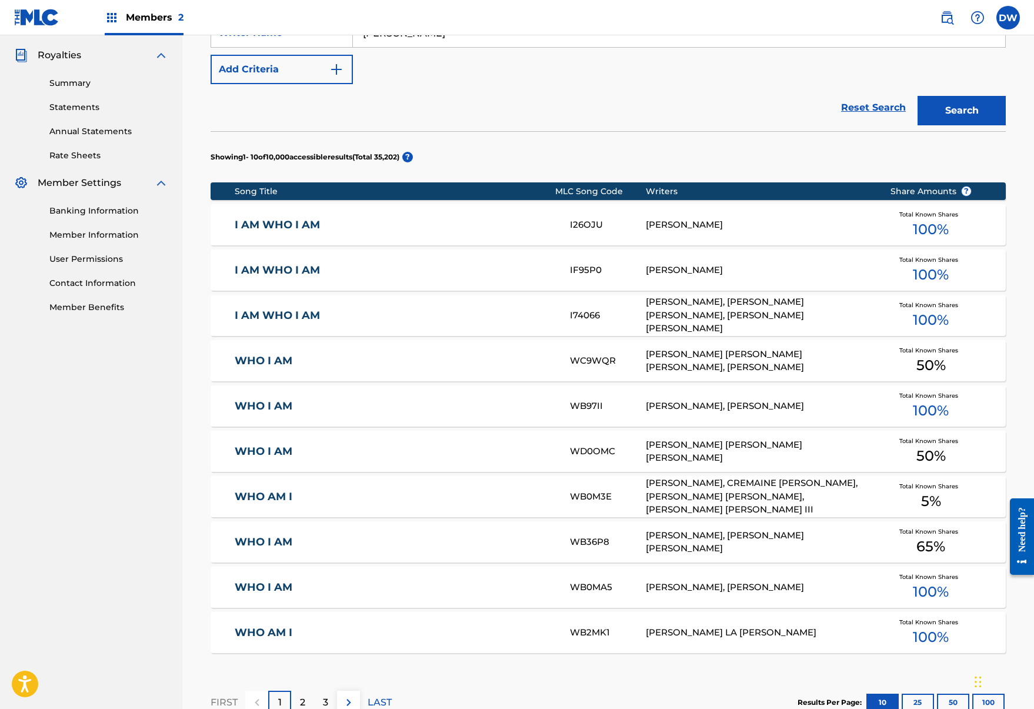
scroll to position [454, 0]
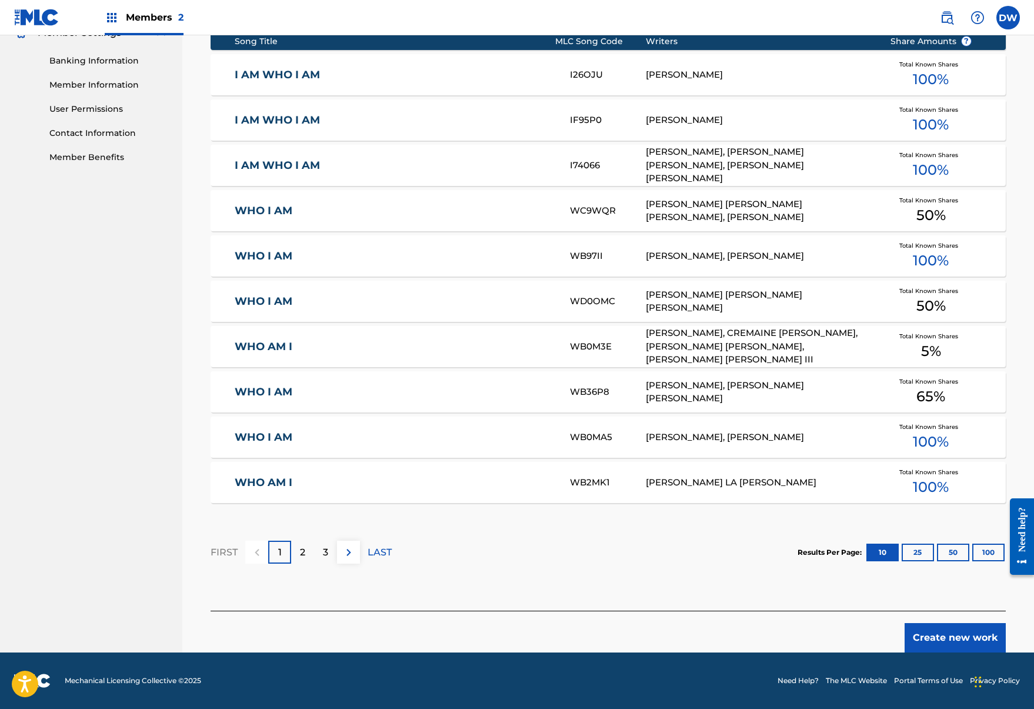
click at [949, 627] on button "Create new work" at bounding box center [955, 637] width 101 height 29
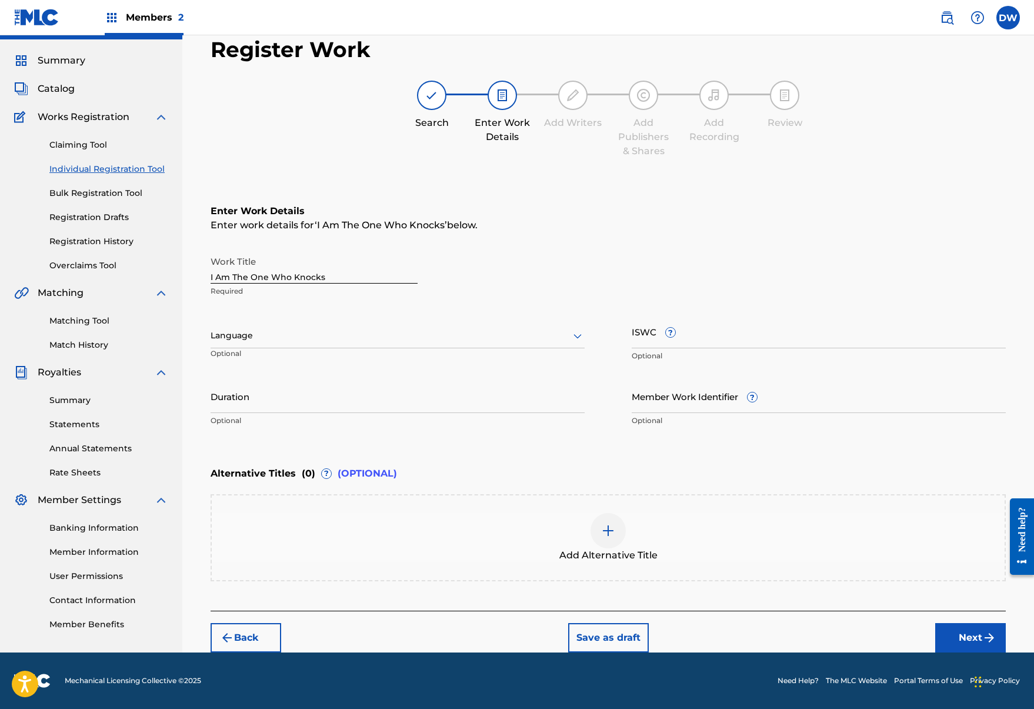
click at [970, 630] on button "Next" at bounding box center [971, 637] width 71 height 29
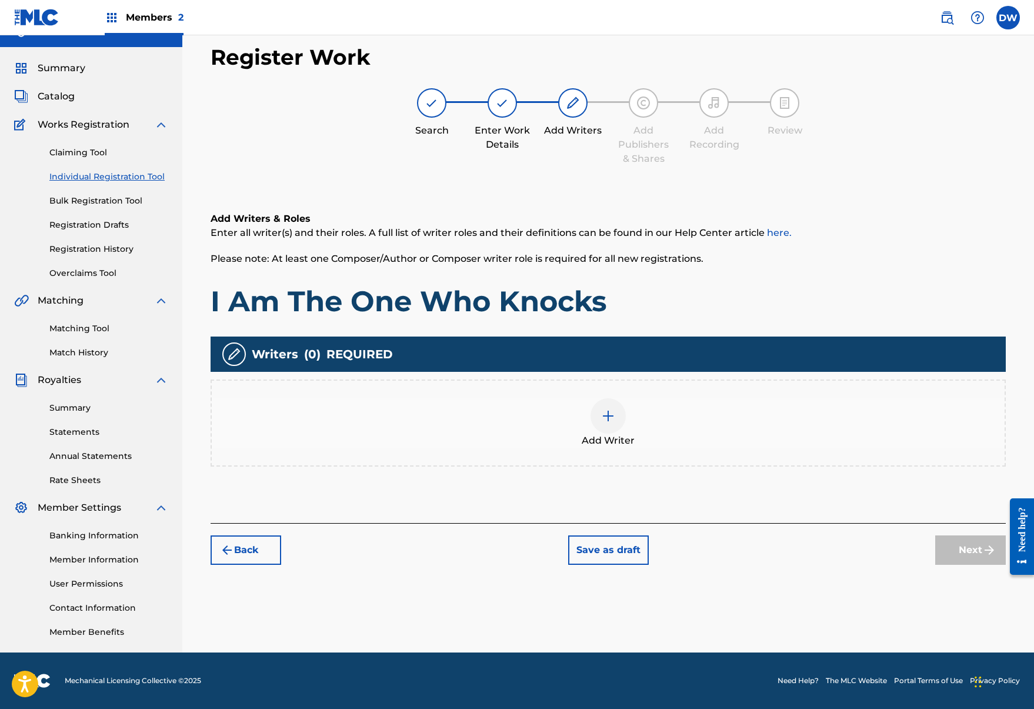
click at [595, 412] on div at bounding box center [608, 415] width 35 height 35
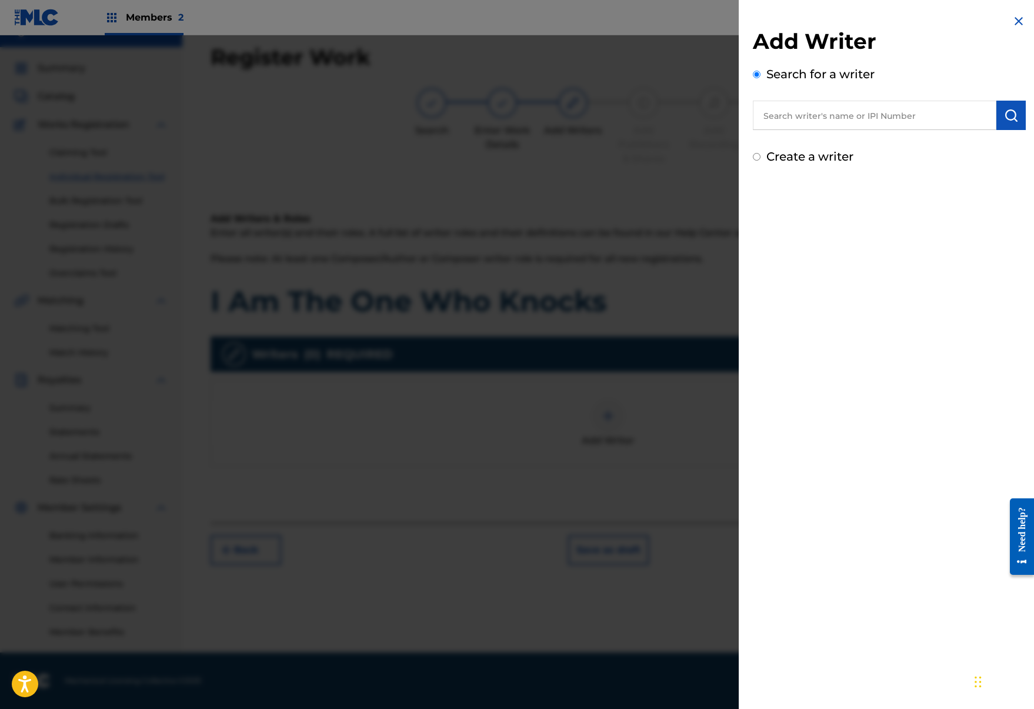
click at [863, 107] on input "text" at bounding box center [875, 115] width 244 height 29
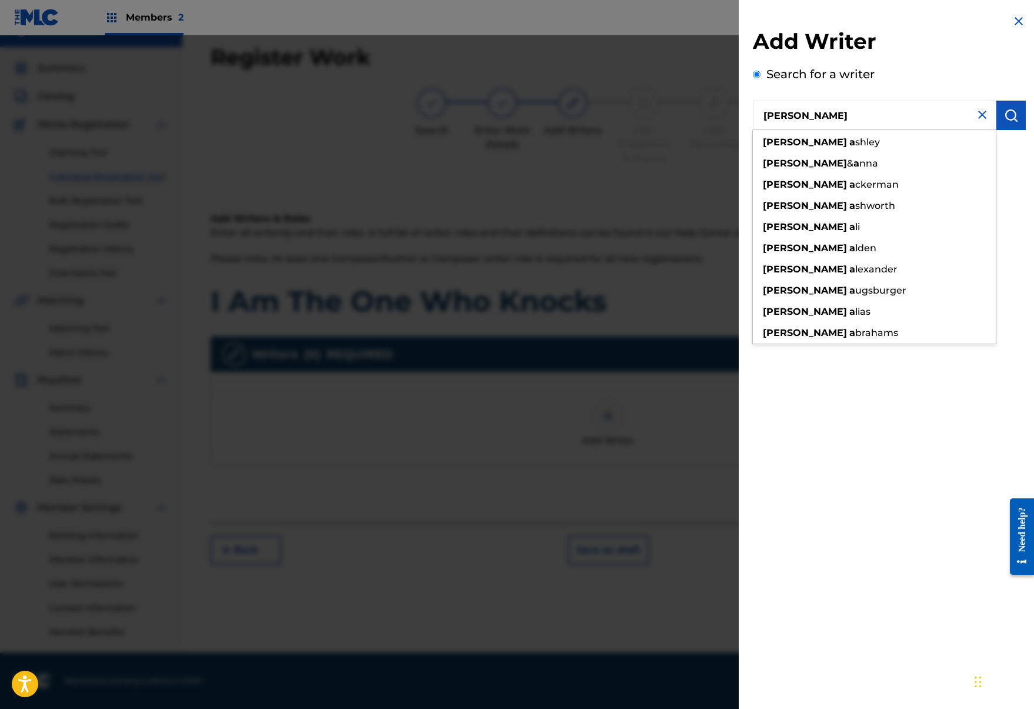
click at [991, 119] on input "josh a" at bounding box center [875, 115] width 244 height 29
type input "josh a"
click at [1002, 119] on button "submit" at bounding box center [1011, 115] width 29 height 29
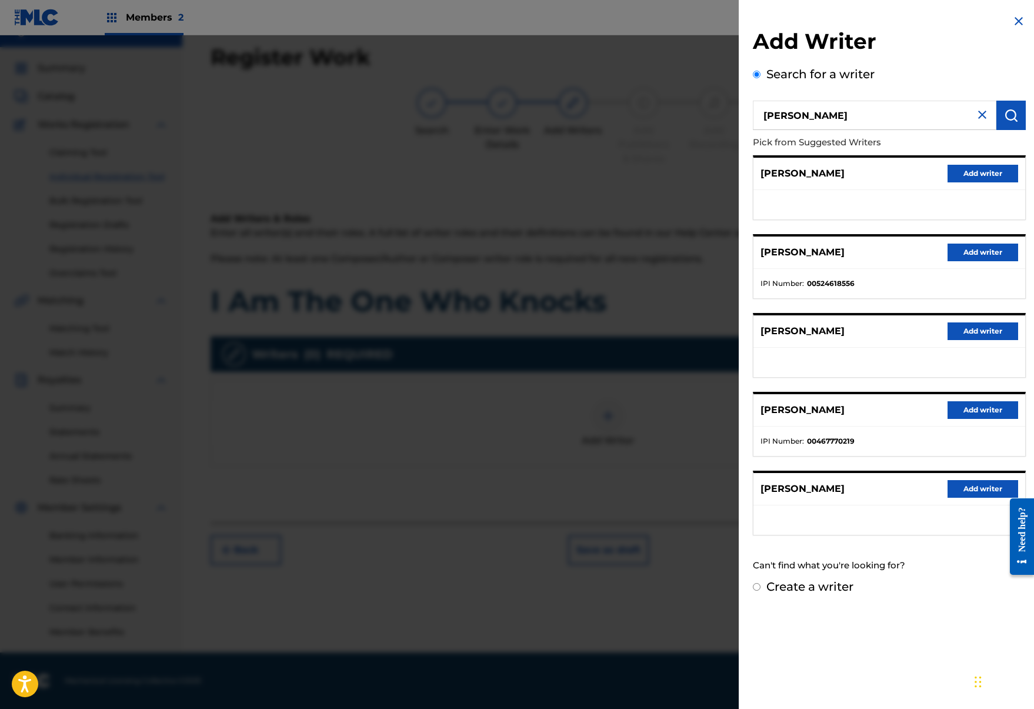
click at [981, 487] on button "Add writer" at bounding box center [983, 489] width 71 height 18
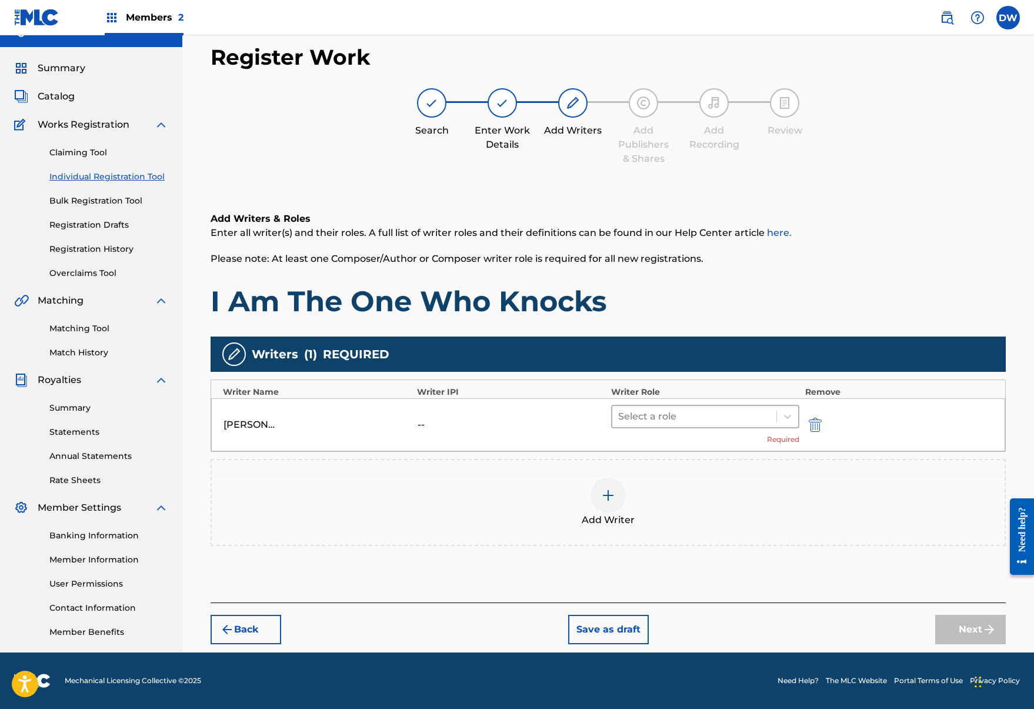
click at [686, 417] on div at bounding box center [694, 416] width 152 height 16
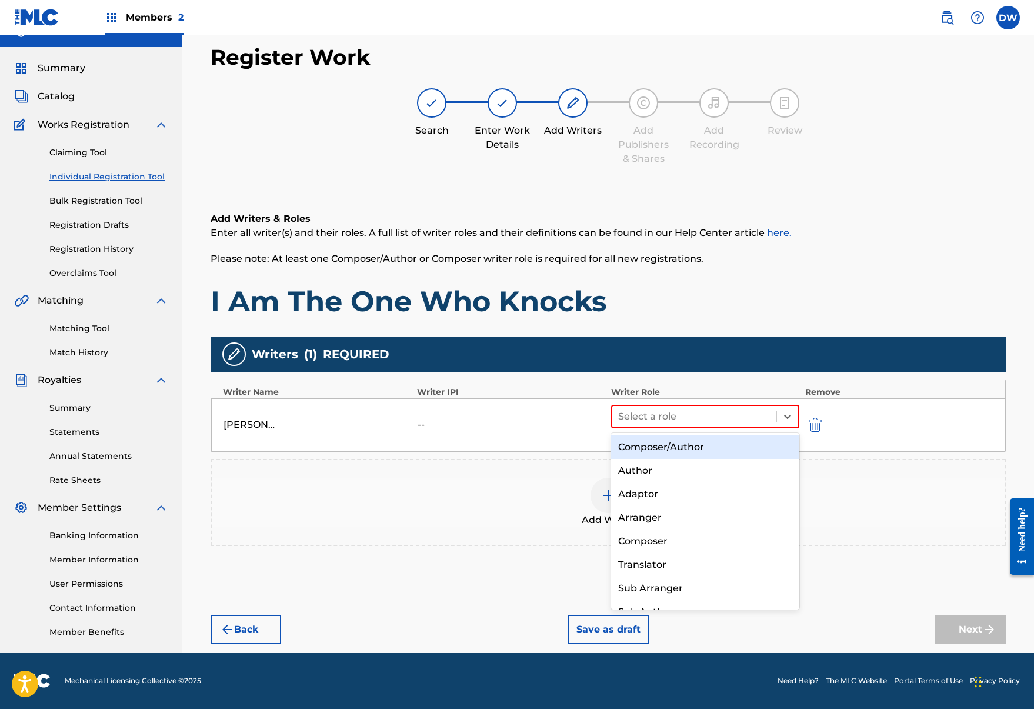
click at [691, 444] on div "Composer/Author" at bounding box center [705, 447] width 188 height 24
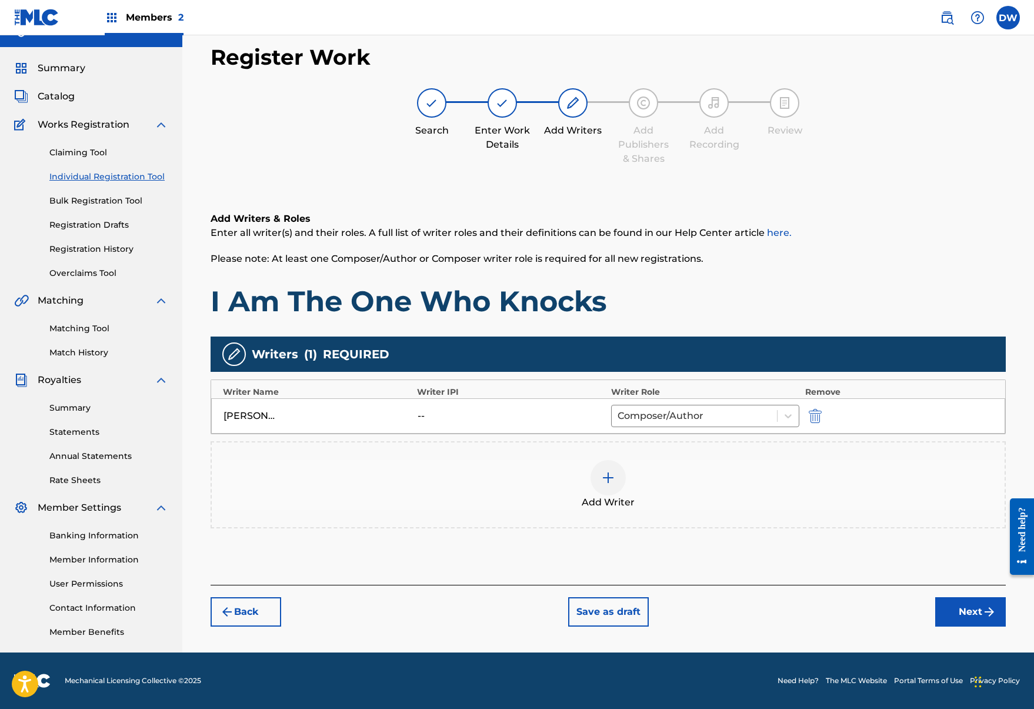
click at [987, 622] on button "Next" at bounding box center [971, 611] width 71 height 29
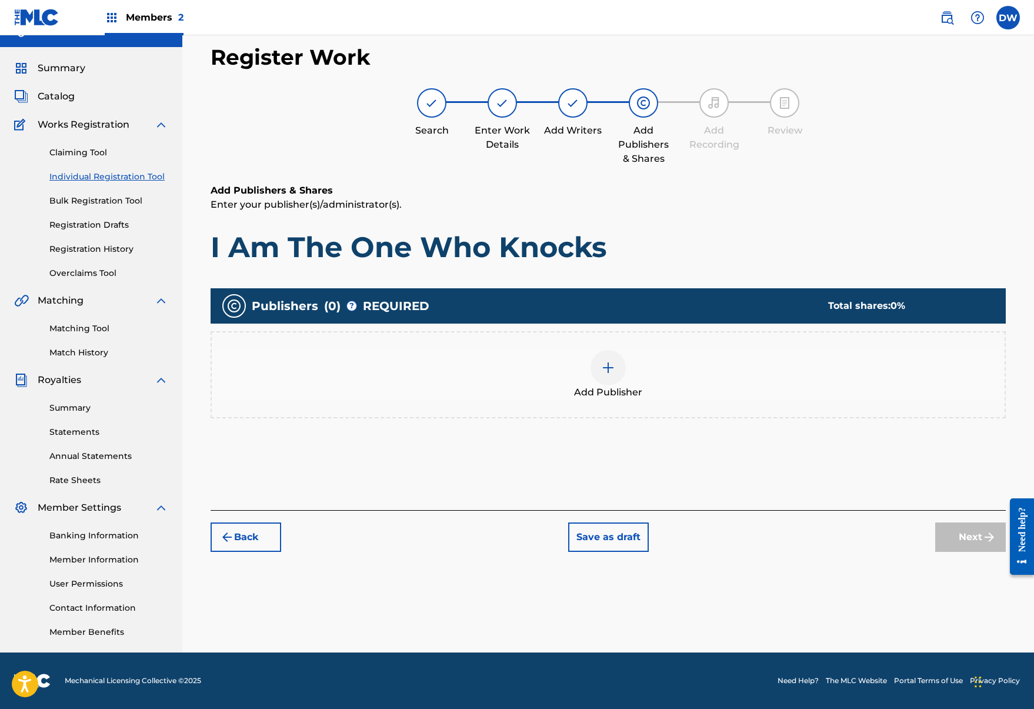
click at [613, 374] on img at bounding box center [608, 368] width 14 height 14
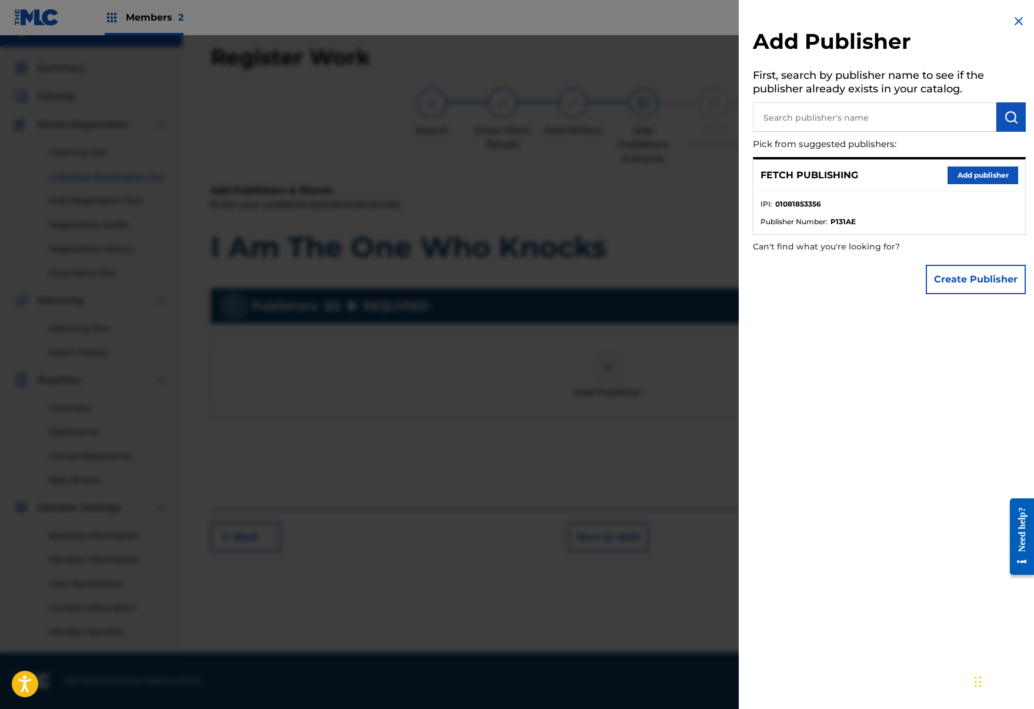
click at [983, 170] on button "Add publisher" at bounding box center [983, 176] width 71 height 18
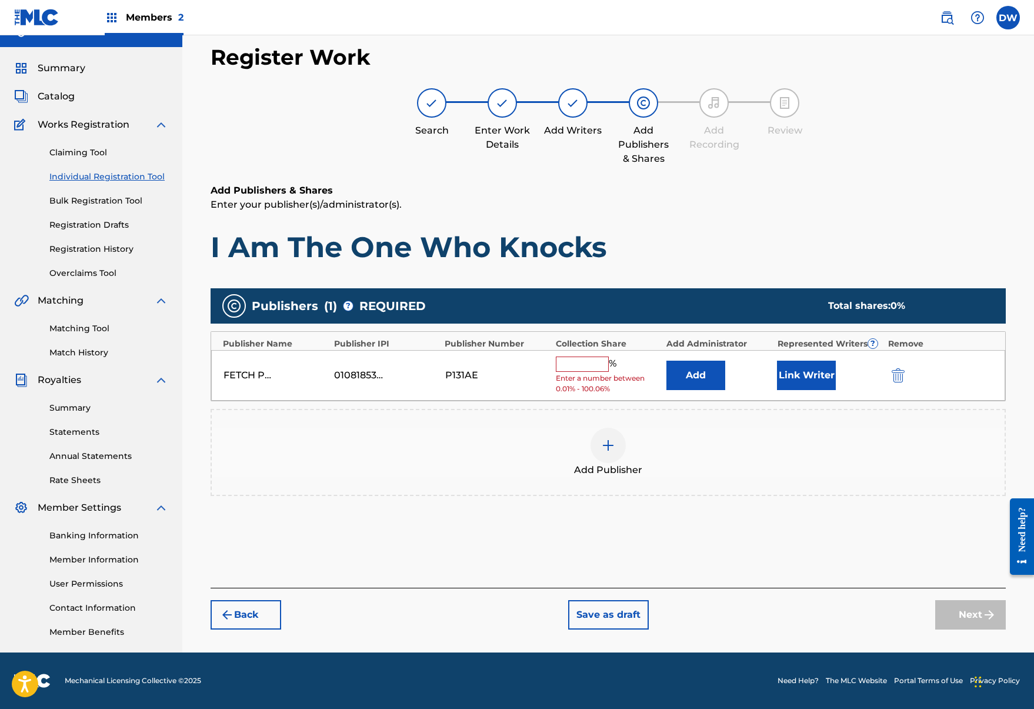
click at [590, 371] on input "text" at bounding box center [582, 364] width 53 height 15
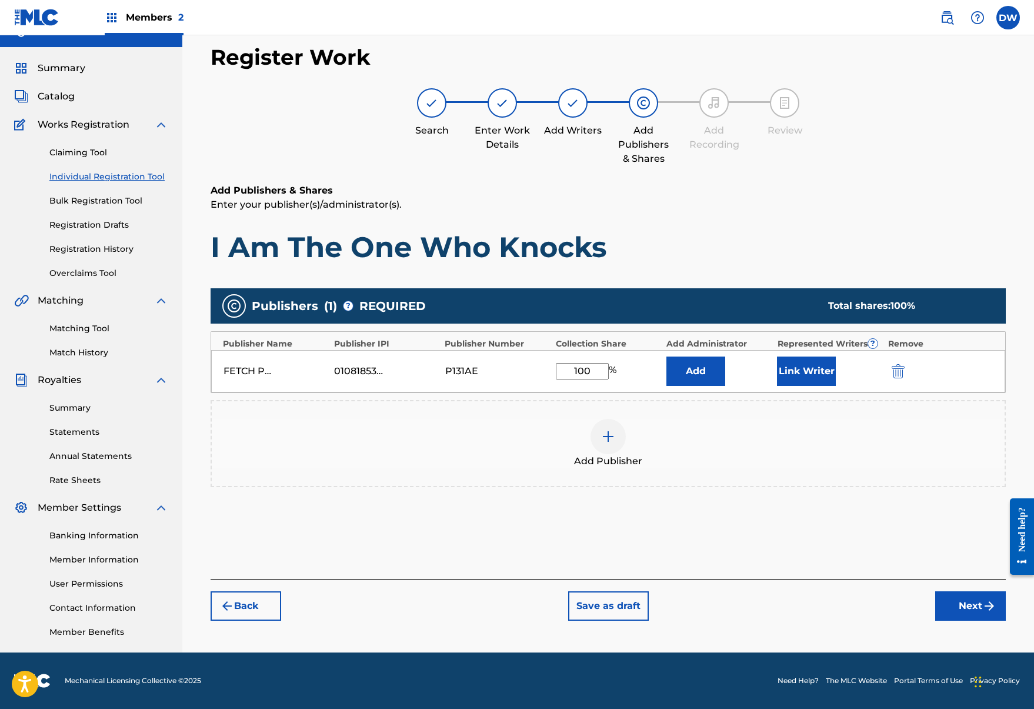
type input "100"
click at [768, 365] on div "Add" at bounding box center [719, 371] width 105 height 29
click at [809, 368] on button "Link Writer" at bounding box center [806, 371] width 59 height 29
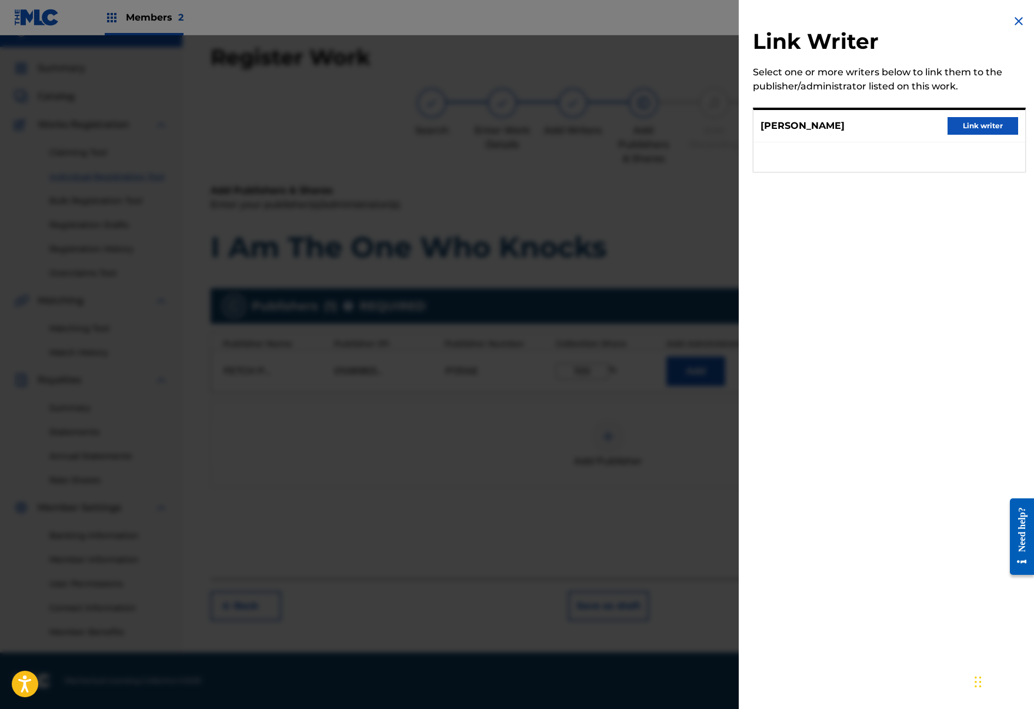
click at [970, 131] on button "Link writer" at bounding box center [983, 126] width 71 height 18
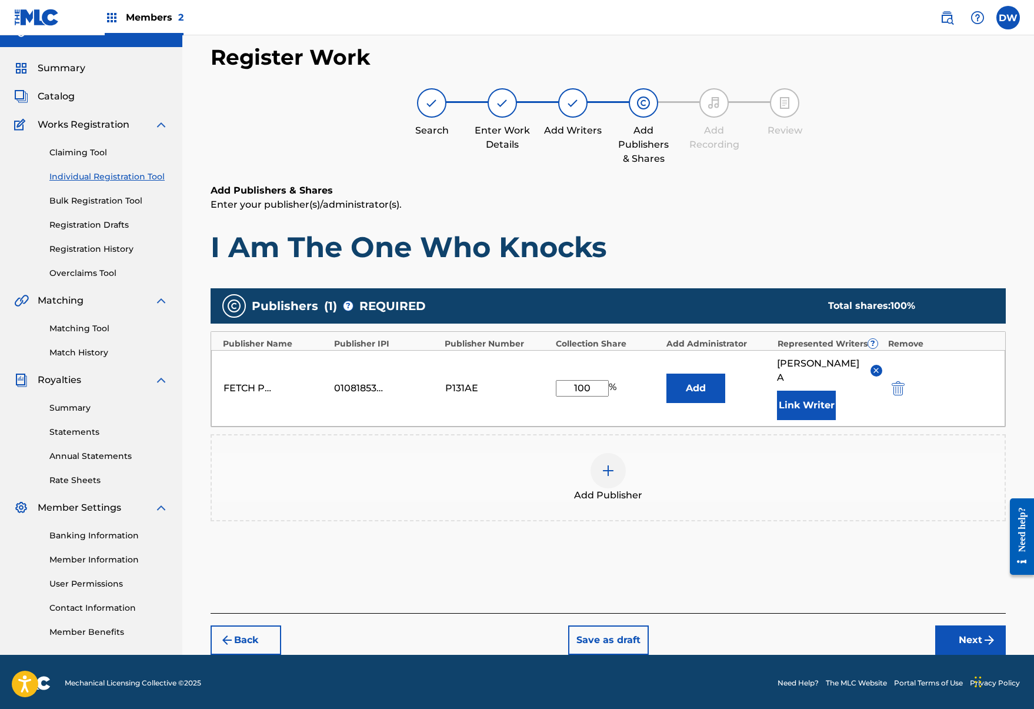
click at [958, 627] on button "Next" at bounding box center [971, 640] width 71 height 29
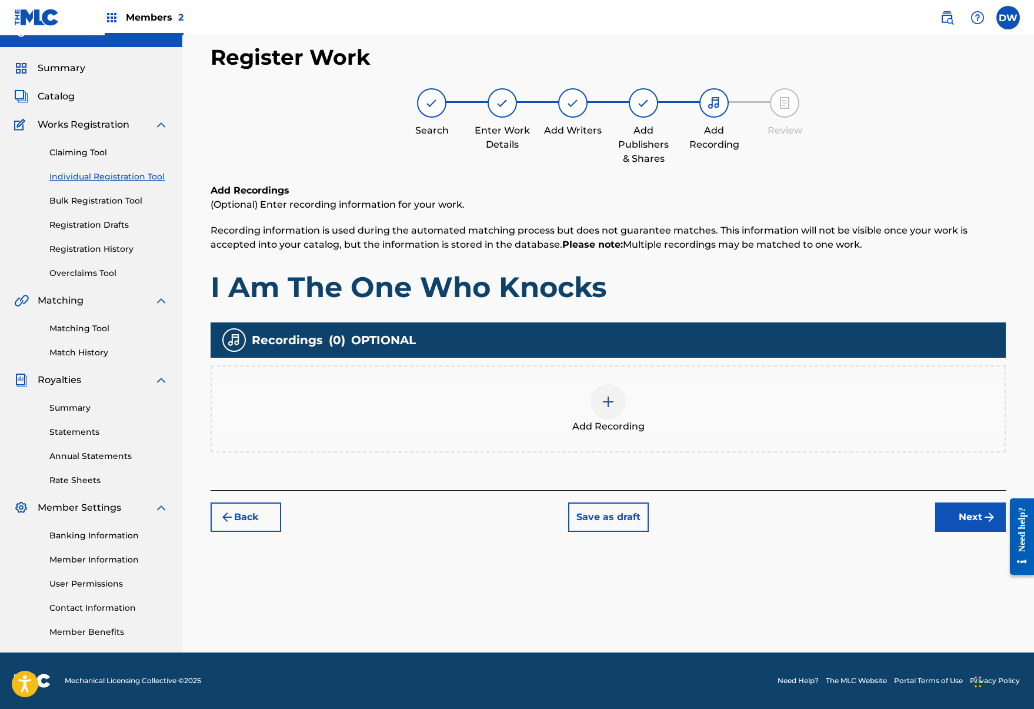
click at [611, 404] on img at bounding box center [608, 402] width 14 height 14
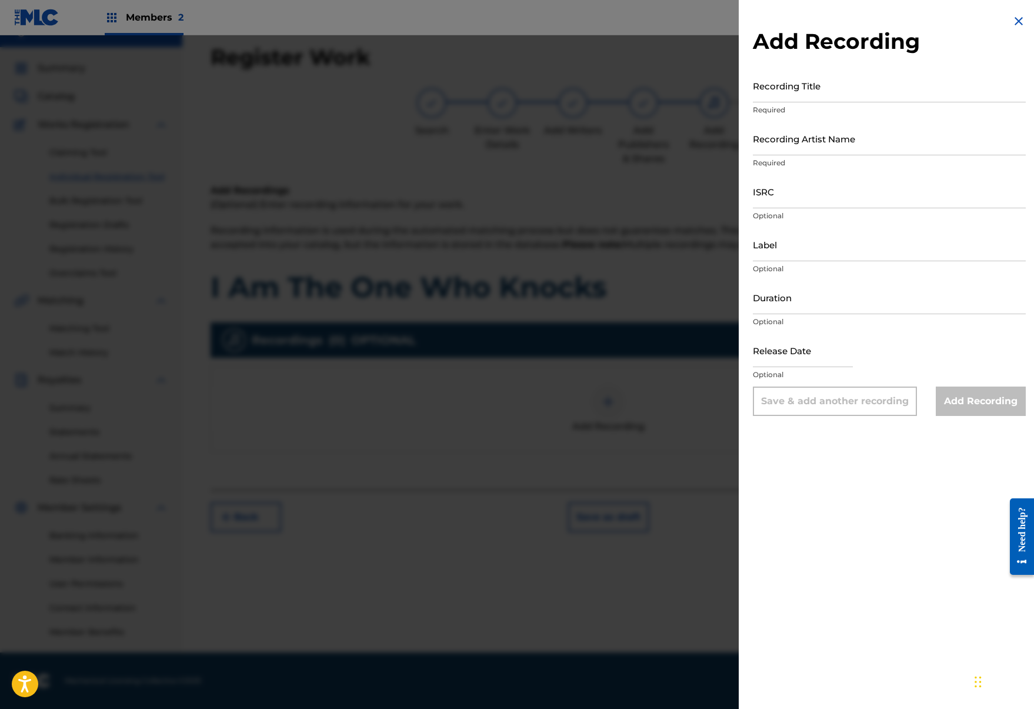
click at [814, 95] on input "Recording Title" at bounding box center [889, 86] width 273 height 34
paste input "I Am The One Who Knocks"
type input "I Am The One Who Knocks"
click at [809, 152] on input "Recording Artist Name" at bounding box center [889, 139] width 273 height 34
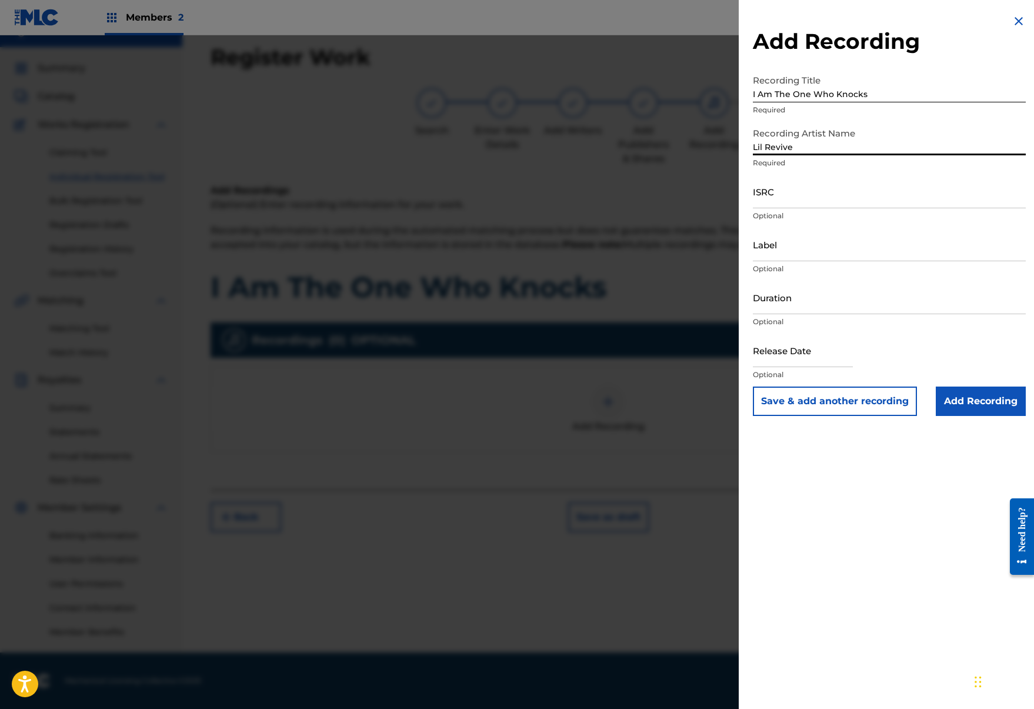
type input "Lil Revive"
click at [811, 188] on input "ISRC" at bounding box center [889, 192] width 273 height 34
type input "V"
paste input "QZHN32395949"
type input "QZHN32395949"
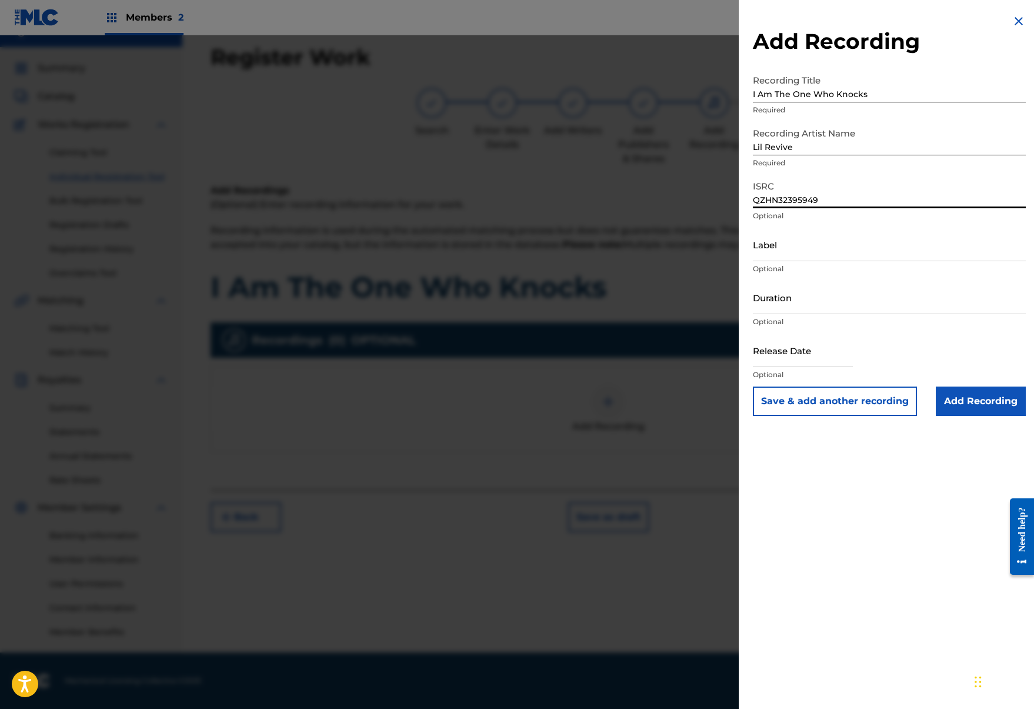
click at [977, 408] on input "Add Recording" at bounding box center [981, 401] width 90 height 29
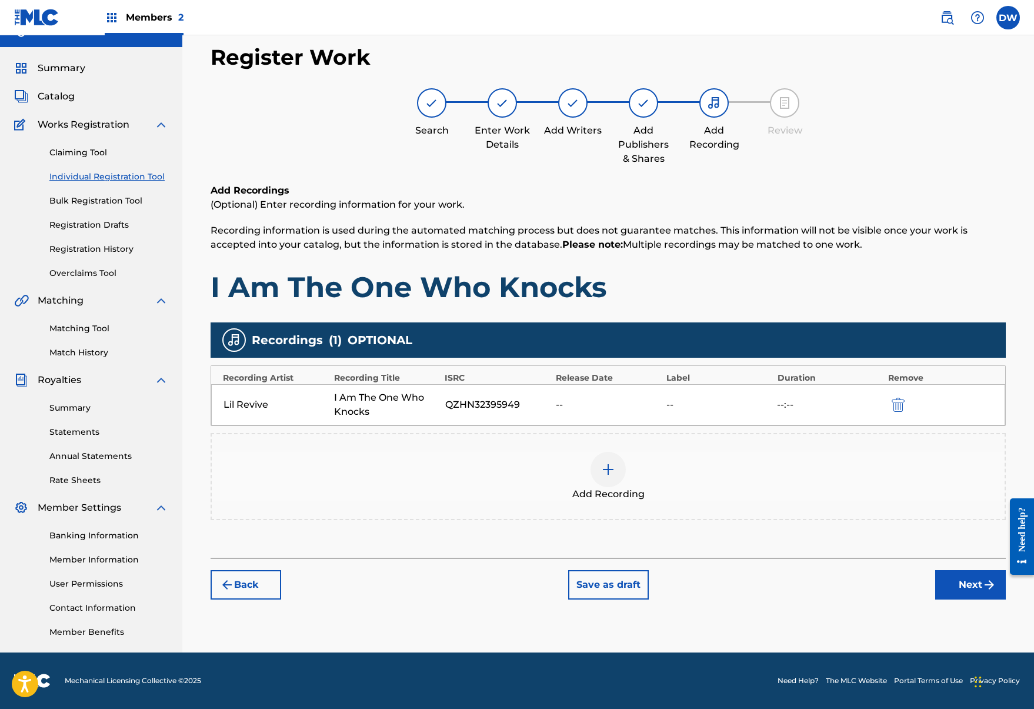
click at [953, 587] on button "Next" at bounding box center [971, 584] width 71 height 29
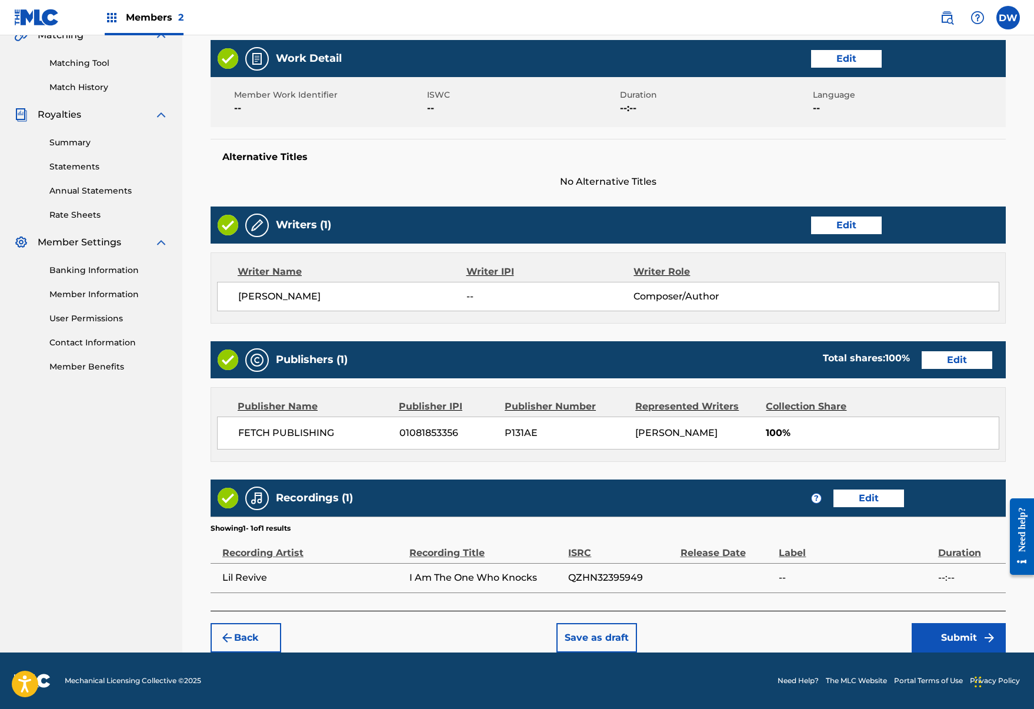
click at [983, 637] on img "submit" at bounding box center [990, 638] width 14 height 14
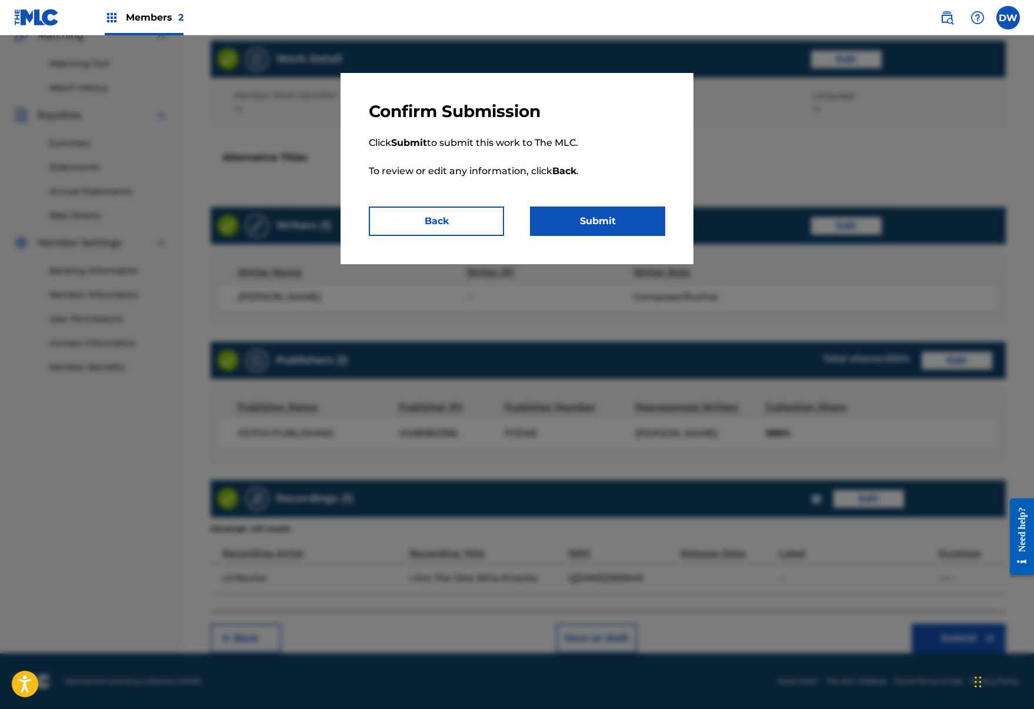
click at [641, 208] on button "Submit" at bounding box center [597, 221] width 135 height 29
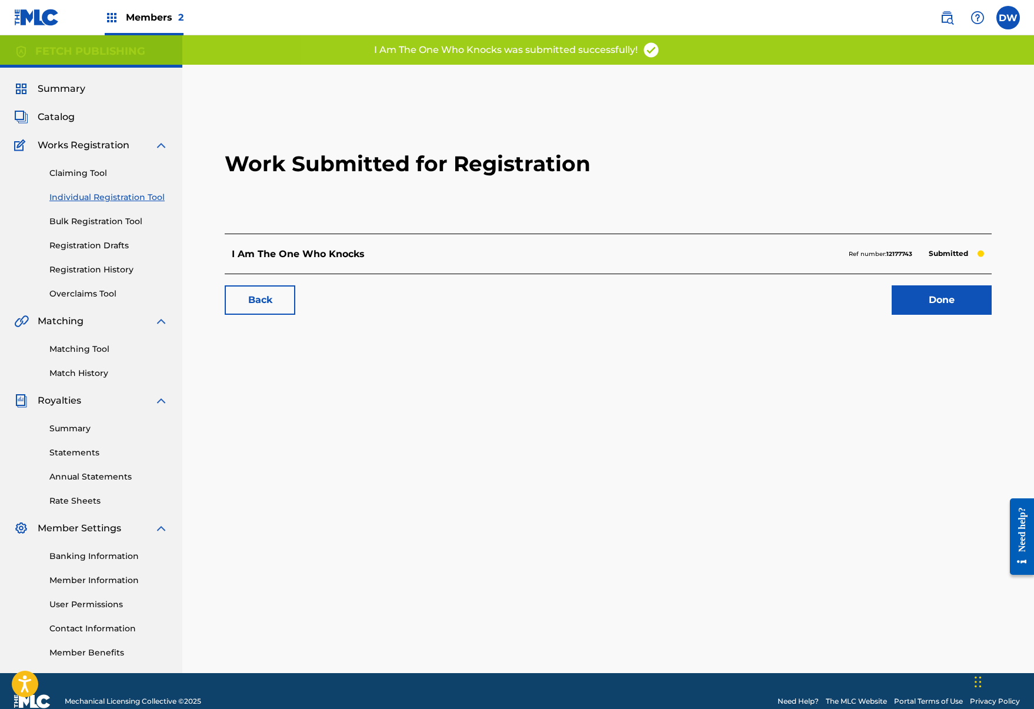
click at [928, 294] on link "Done" at bounding box center [942, 299] width 100 height 29
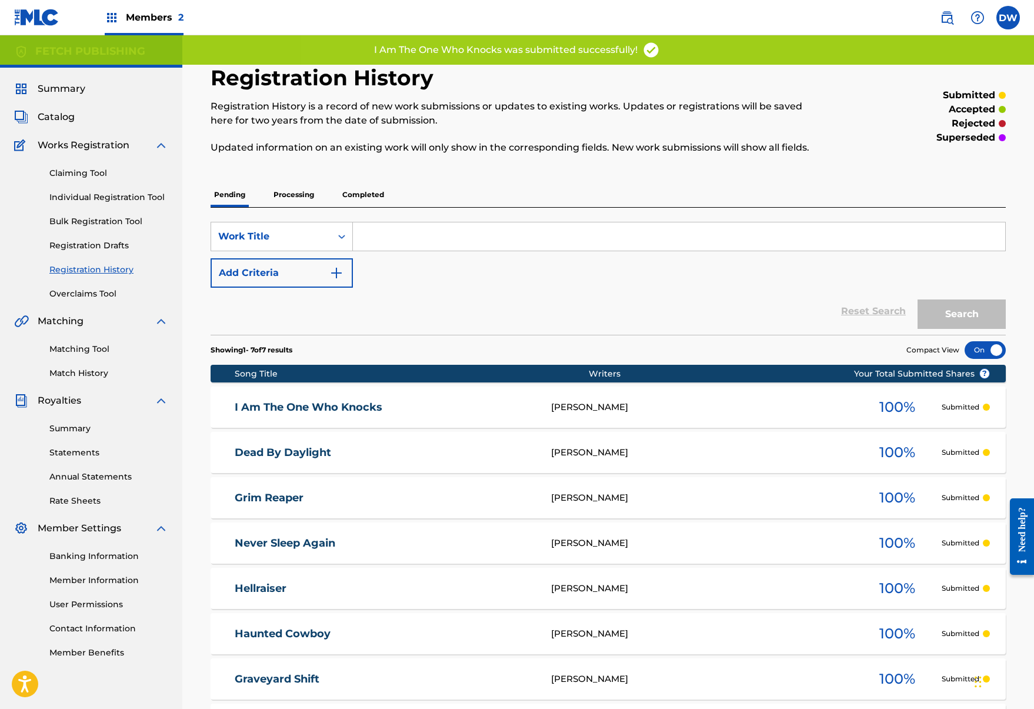
click at [87, 201] on link "Individual Registration Tool" at bounding box center [108, 197] width 119 height 12
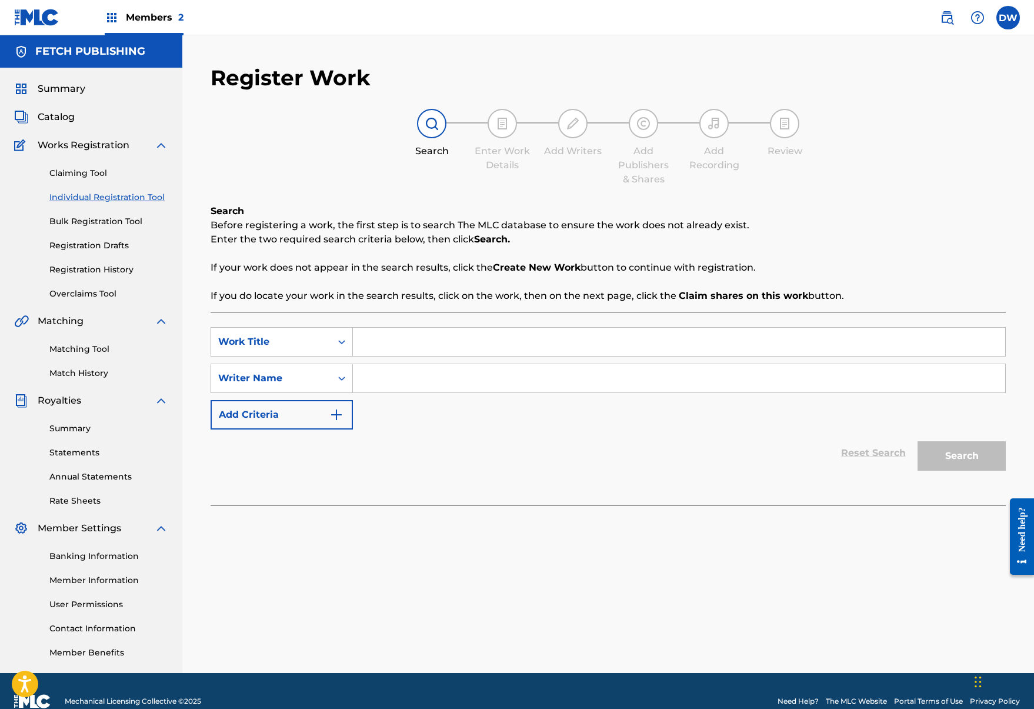
click at [377, 347] on input "Search Form" at bounding box center [679, 342] width 653 height 28
type input "Sleepy Hallow"
click at [391, 383] on input "Search Form" at bounding box center [679, 378] width 653 height 28
type input "josh"
click at [959, 469] on button "Search" at bounding box center [962, 455] width 88 height 29
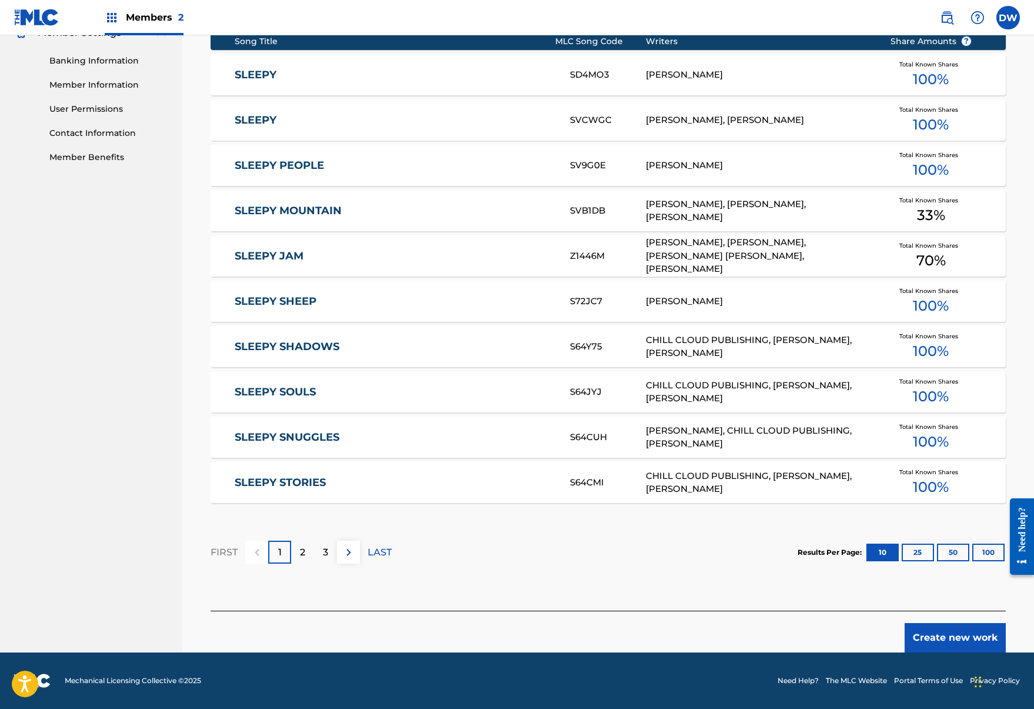
scroll to position [495, 0]
click at [947, 637] on button "Create new work" at bounding box center [955, 637] width 101 height 29
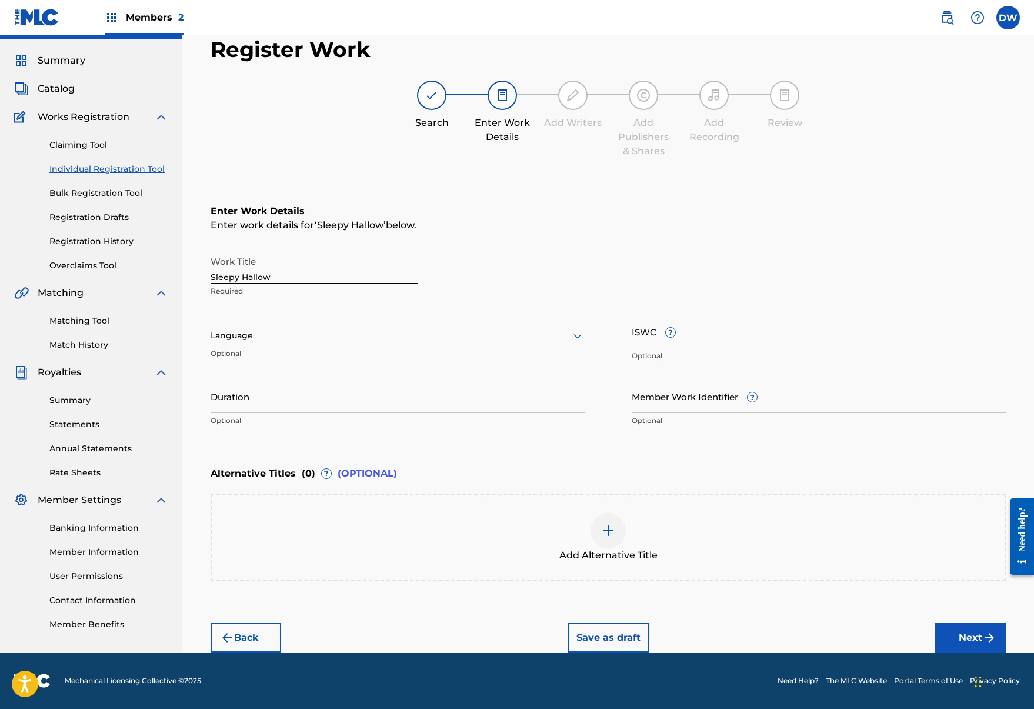
scroll to position [28, 0]
click at [989, 647] on button "Next" at bounding box center [971, 637] width 71 height 29
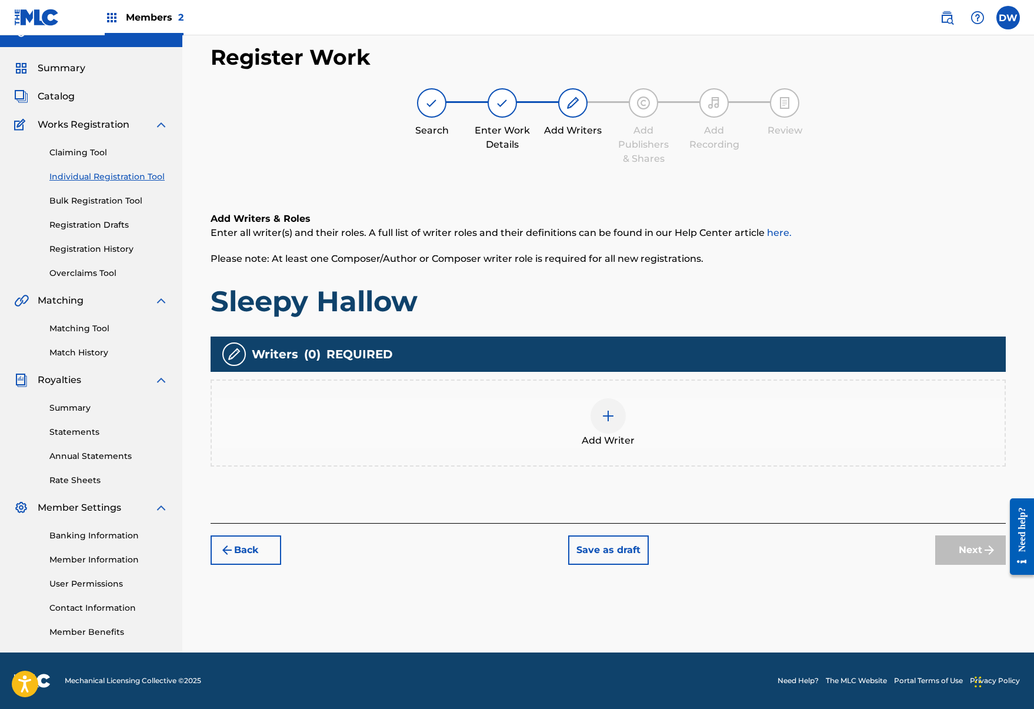
click at [594, 450] on div "Add Writer" at bounding box center [609, 423] width 796 height 87
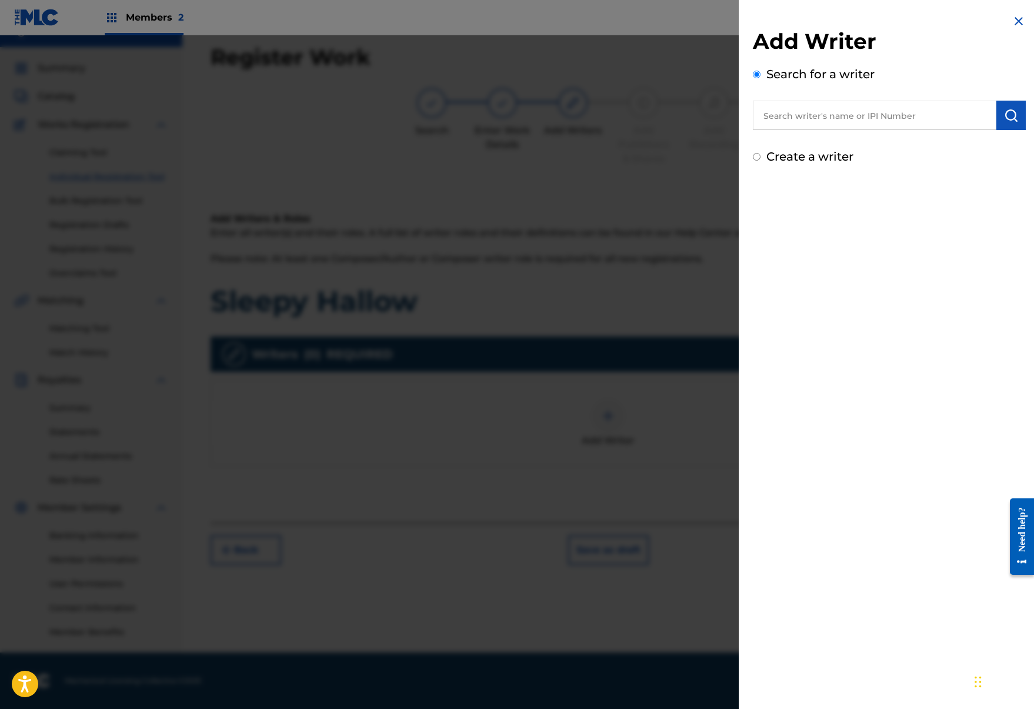
click at [827, 124] on input "text" at bounding box center [875, 115] width 244 height 29
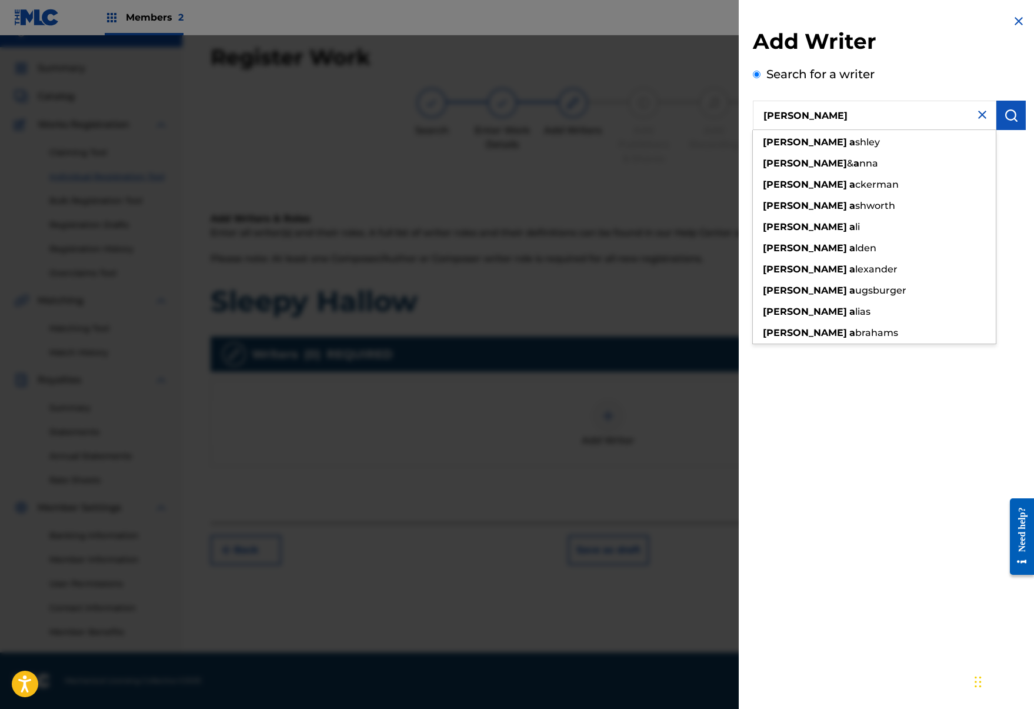
type input "josh a"
click at [1019, 126] on button "submit" at bounding box center [1011, 115] width 29 height 29
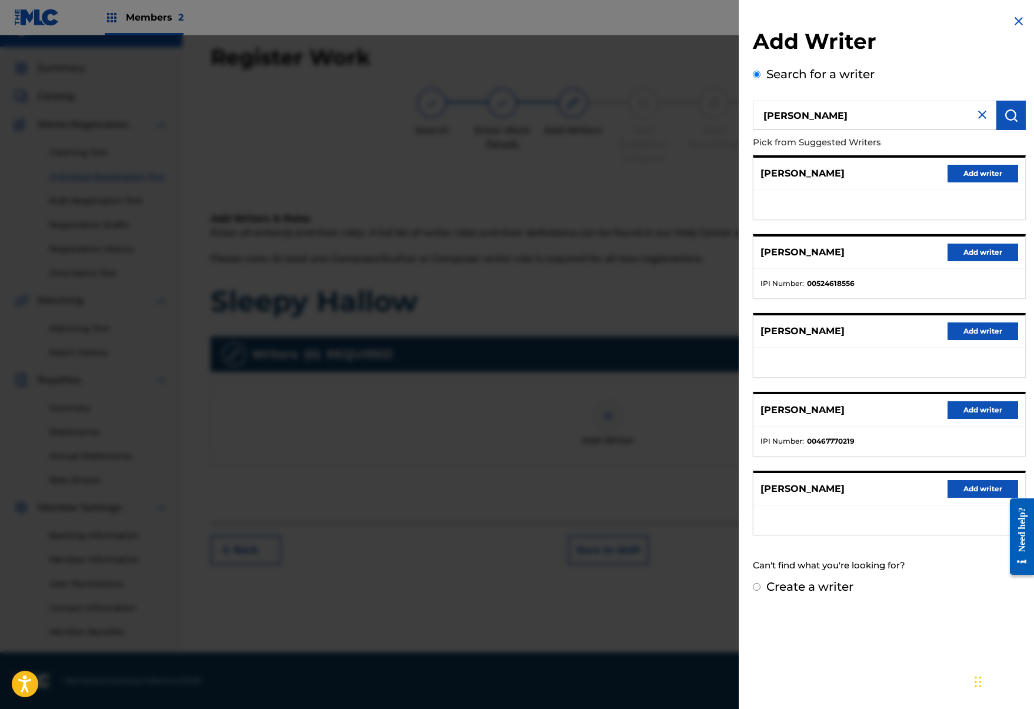
click at [977, 498] on div "JOSH A Add writer" at bounding box center [890, 489] width 272 height 32
click at [975, 495] on button "Add writer" at bounding box center [983, 489] width 71 height 18
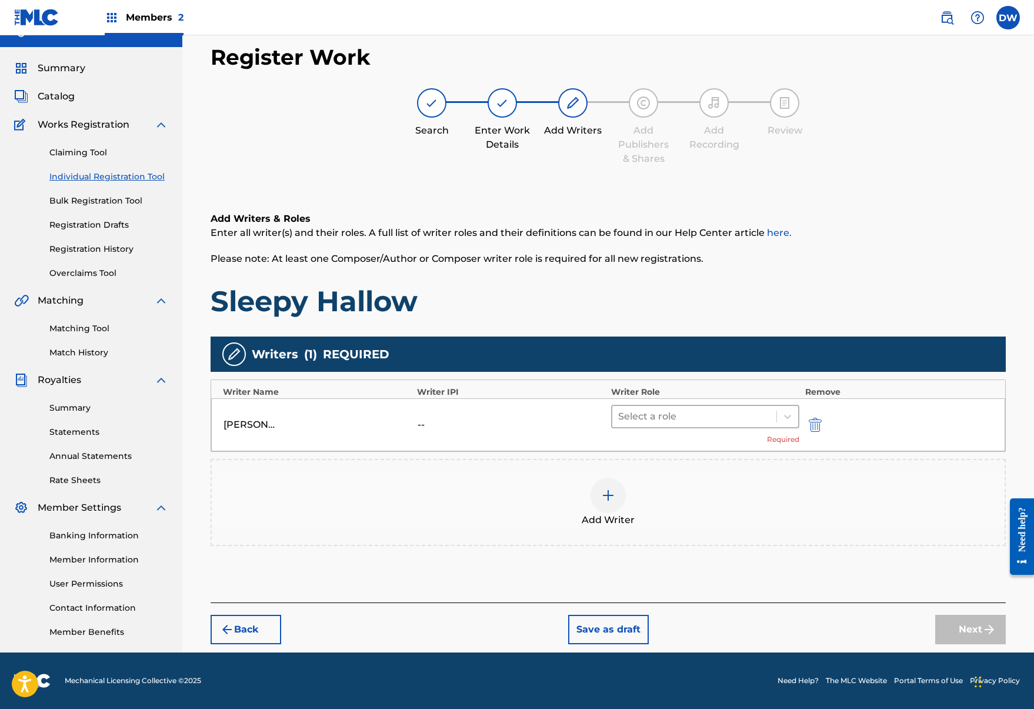
click at [694, 422] on div at bounding box center [694, 416] width 152 height 16
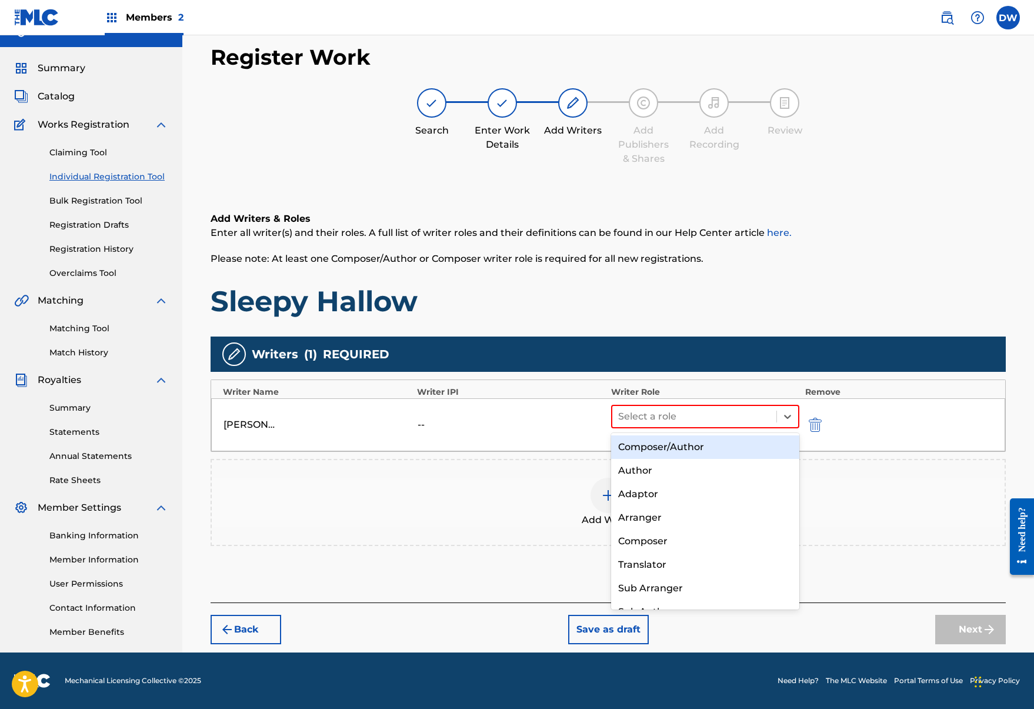
click at [703, 438] on div "Composer/Author" at bounding box center [705, 447] width 188 height 24
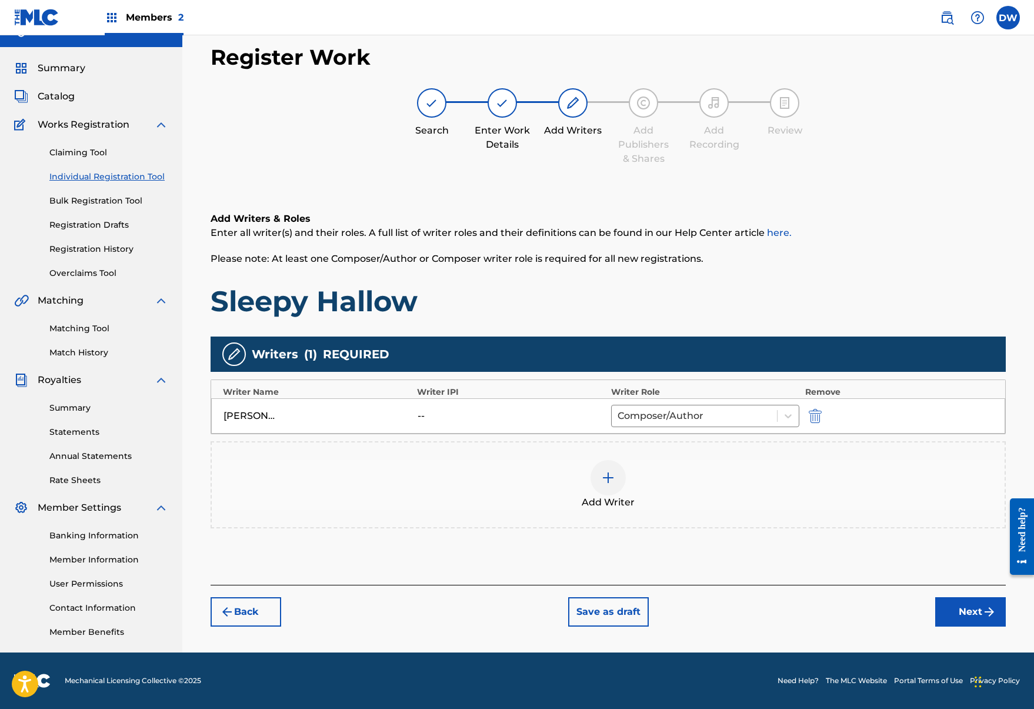
click at [966, 614] on button "Next" at bounding box center [971, 611] width 71 height 29
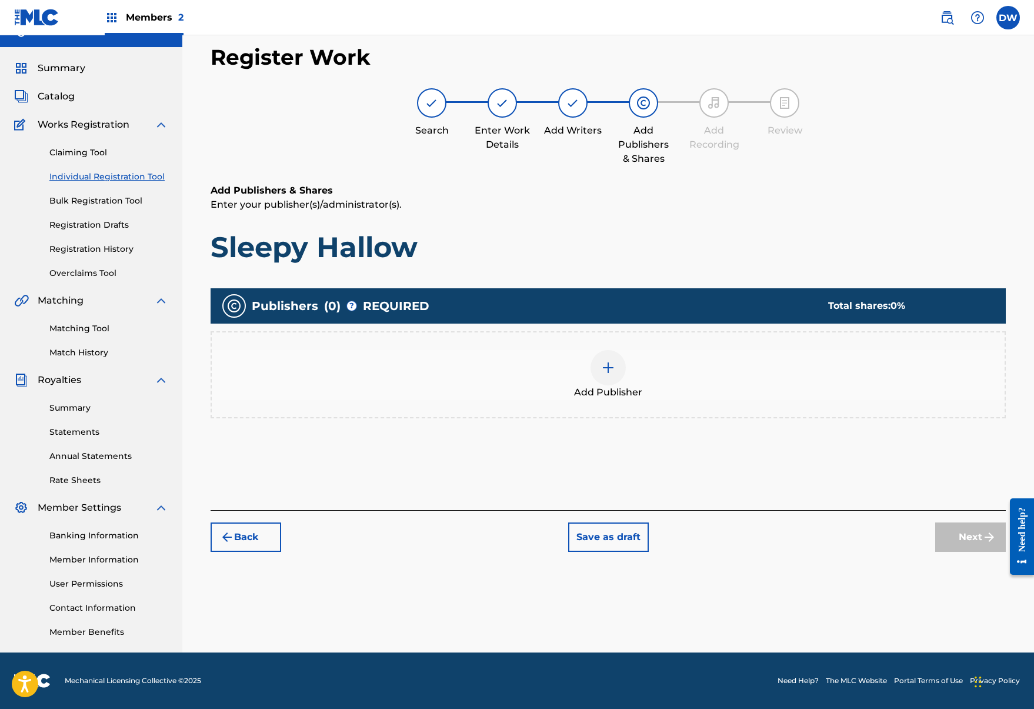
click at [610, 365] on img at bounding box center [608, 368] width 14 height 14
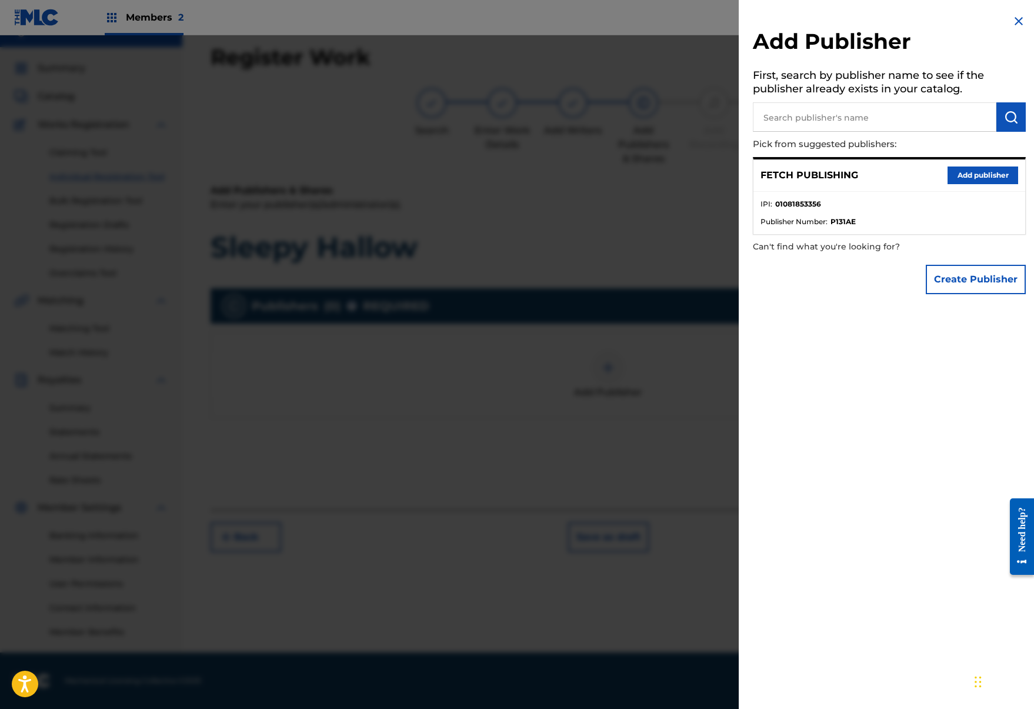
click at [949, 178] on button "Add publisher" at bounding box center [983, 176] width 71 height 18
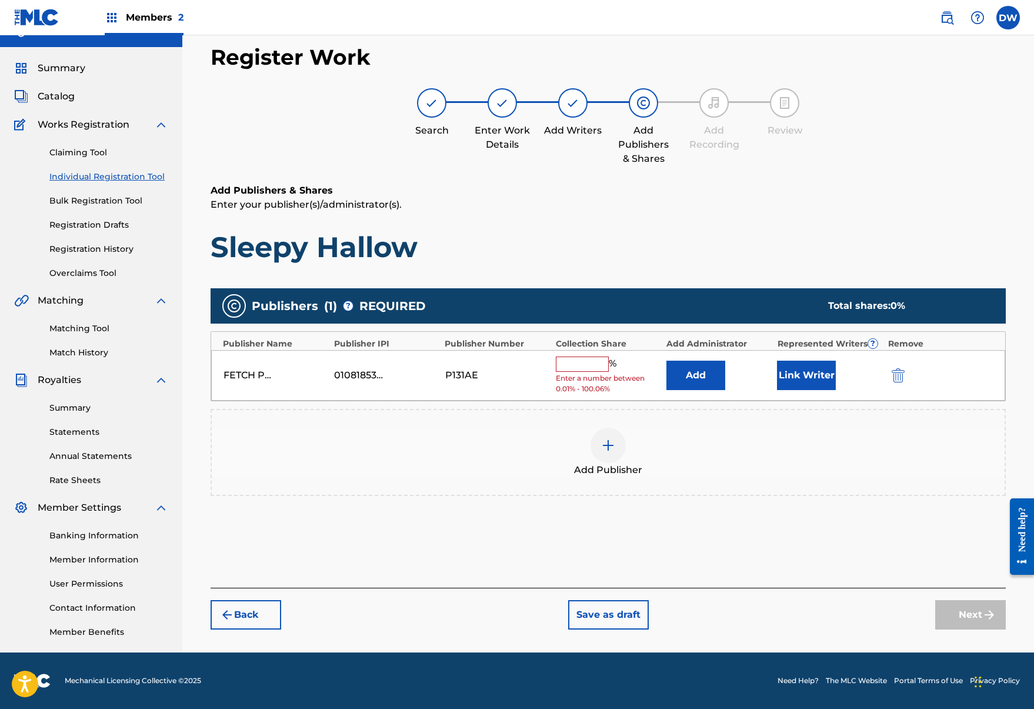
click at [556, 371] on input "text" at bounding box center [582, 364] width 53 height 15
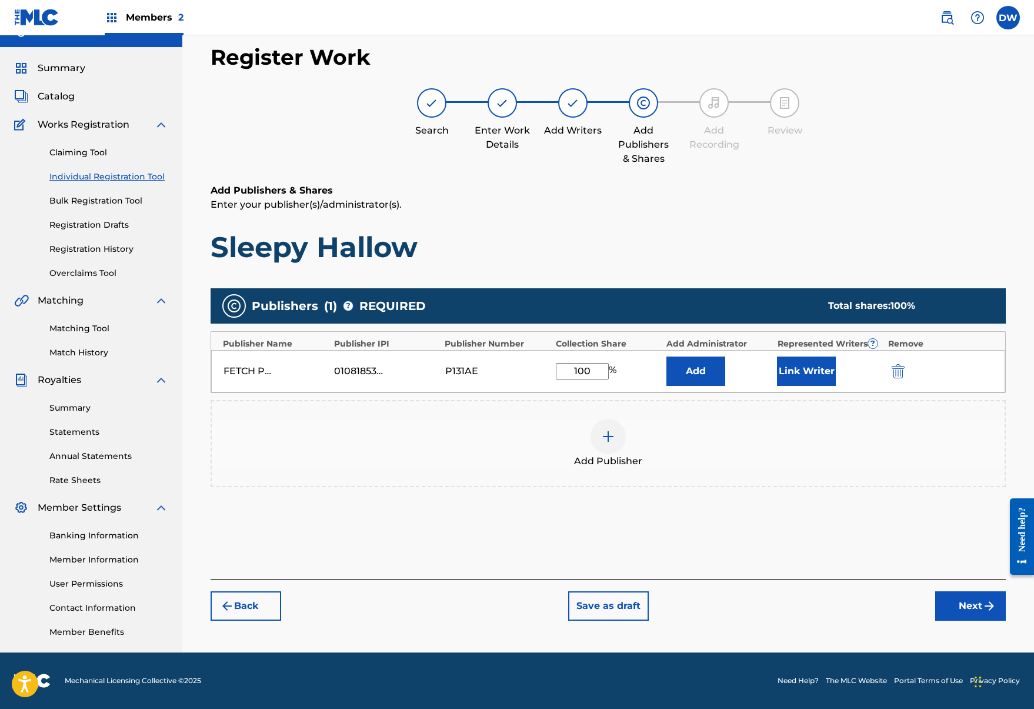
type input "100"
click at [800, 361] on button "Link Writer" at bounding box center [806, 371] width 59 height 29
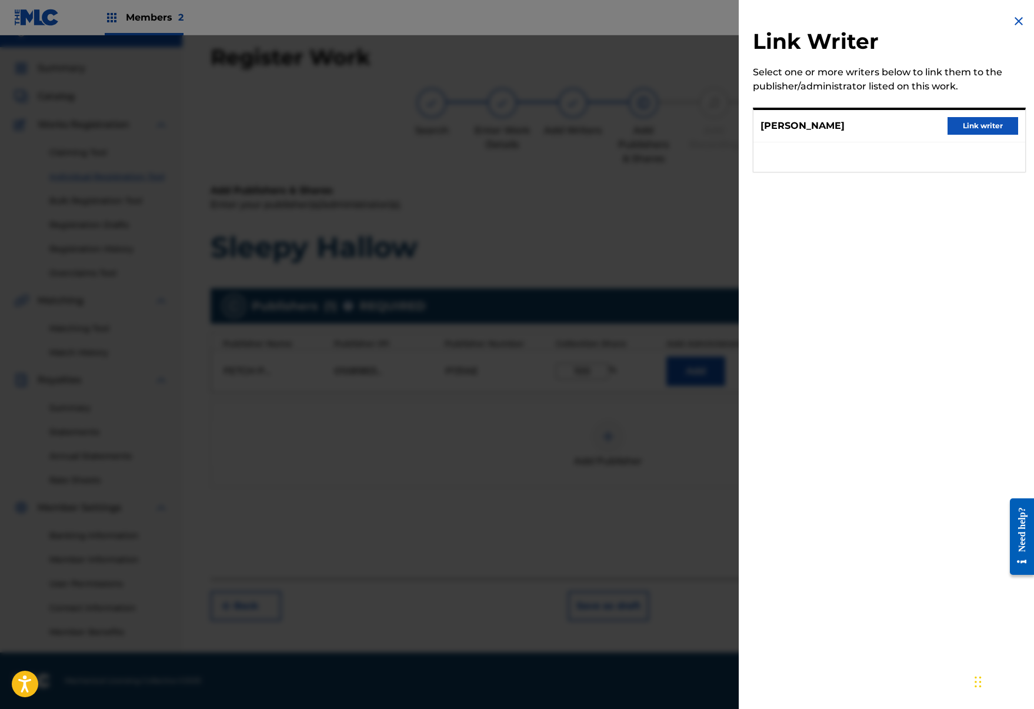
click at [954, 127] on button "Link writer" at bounding box center [983, 126] width 71 height 18
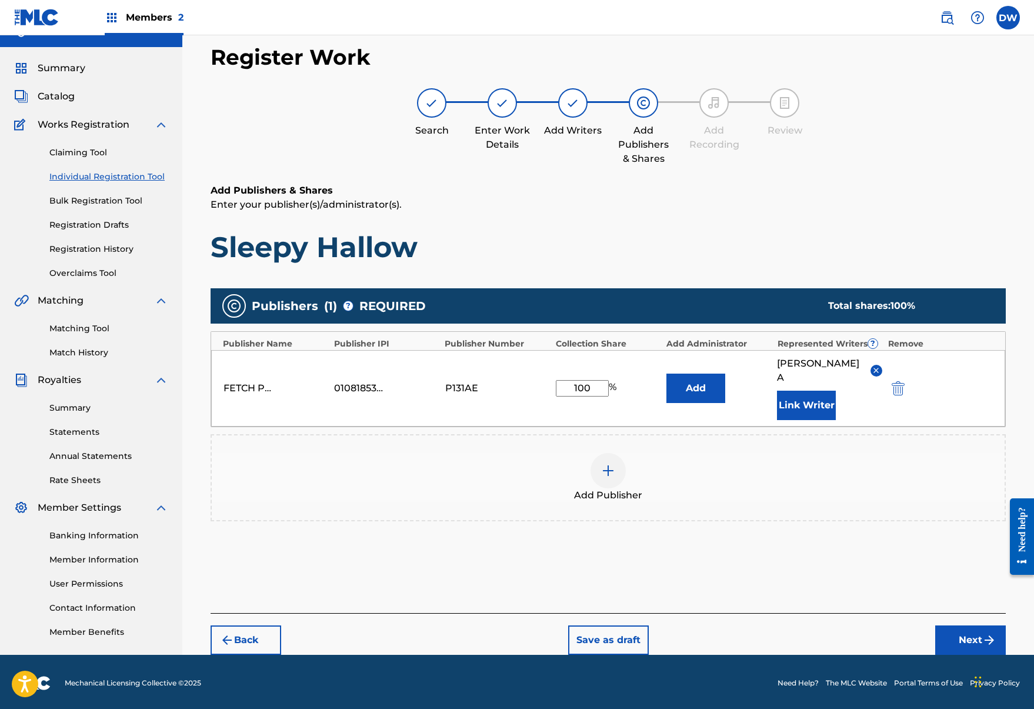
click at [966, 613] on div "Back Save as draft Next" at bounding box center [609, 634] width 796 height 42
click at [961, 626] on button "Next" at bounding box center [971, 640] width 71 height 29
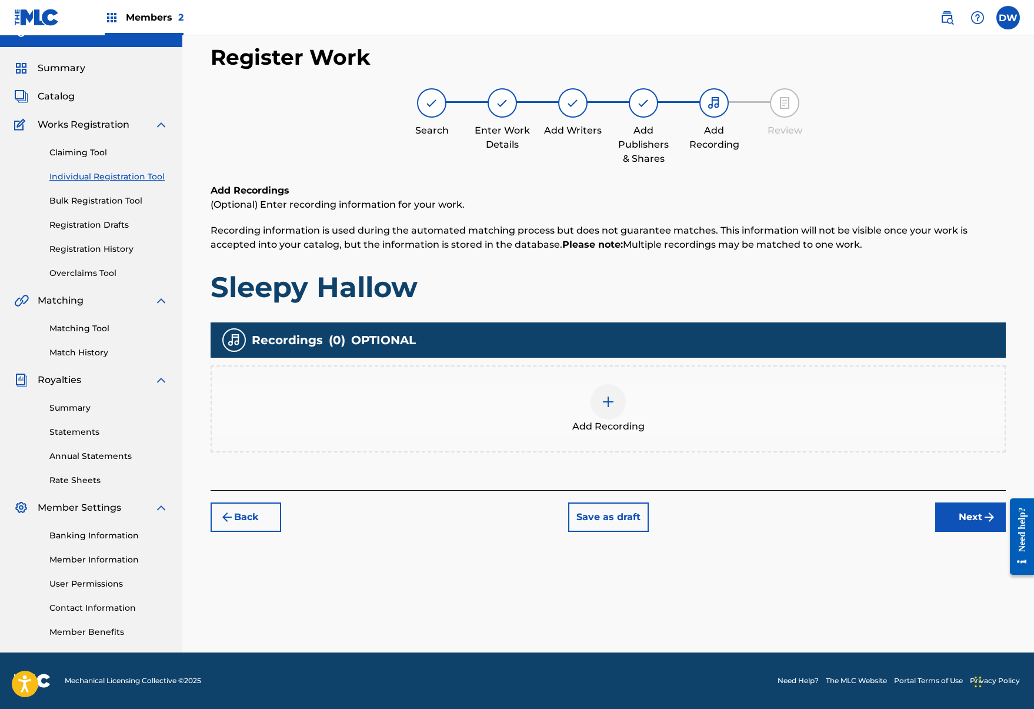
click at [608, 415] on div at bounding box center [608, 401] width 35 height 35
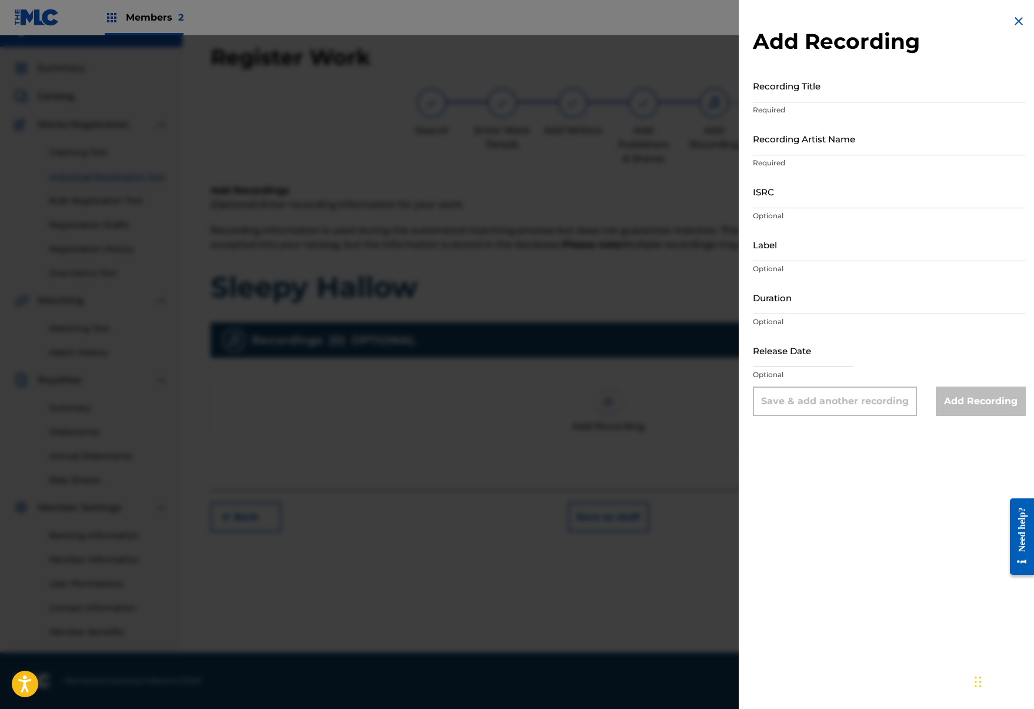
click at [839, 71] on input "Recording Title" at bounding box center [889, 86] width 273 height 34
type input "Sleepy Hallow"
click at [874, 141] on input "Recording Artist Name" at bounding box center [889, 139] width 273 height 34
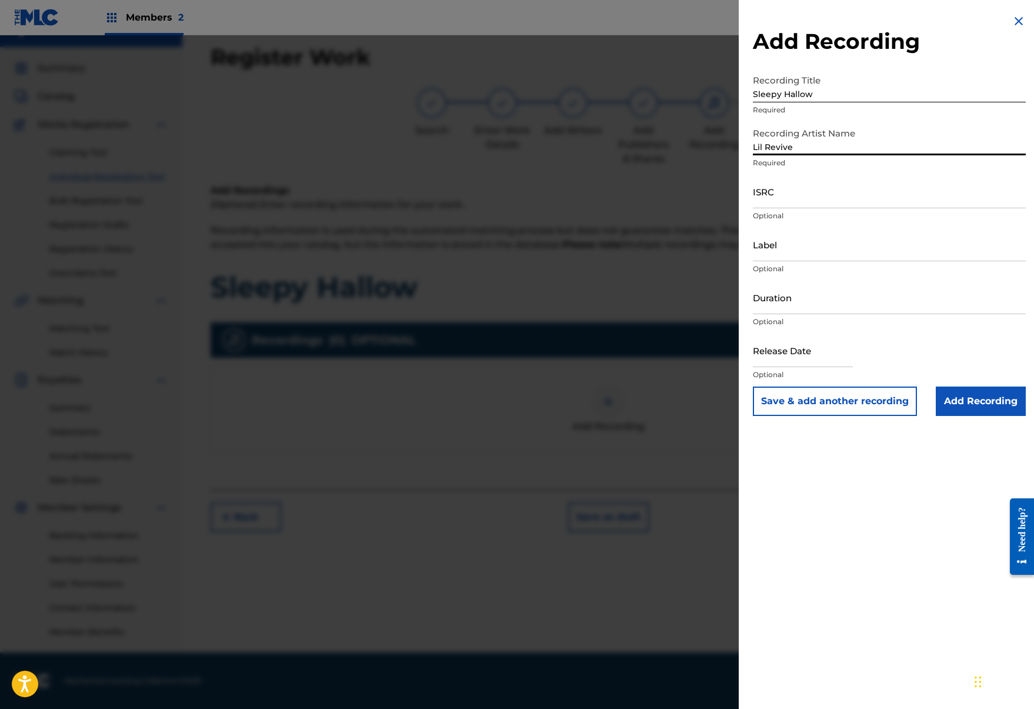
type input "Lil Revive"
click at [877, 172] on div "Recording Artist Name Lil Revive Required" at bounding box center [889, 148] width 273 height 53
click at [862, 187] on input "ISRC" at bounding box center [889, 192] width 273 height 34
paste input "TCADS1882884"
type input "TCADS1882884"
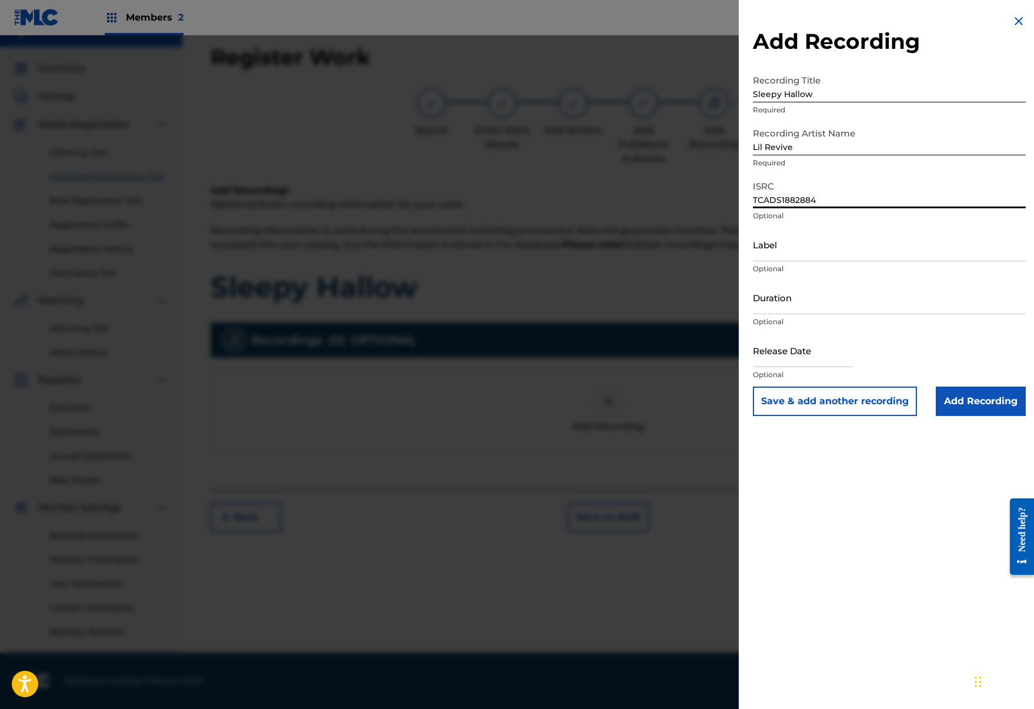
click at [989, 382] on div "Release Date Optional" at bounding box center [889, 360] width 273 height 53
click at [986, 391] on input "Add Recording" at bounding box center [981, 401] width 90 height 29
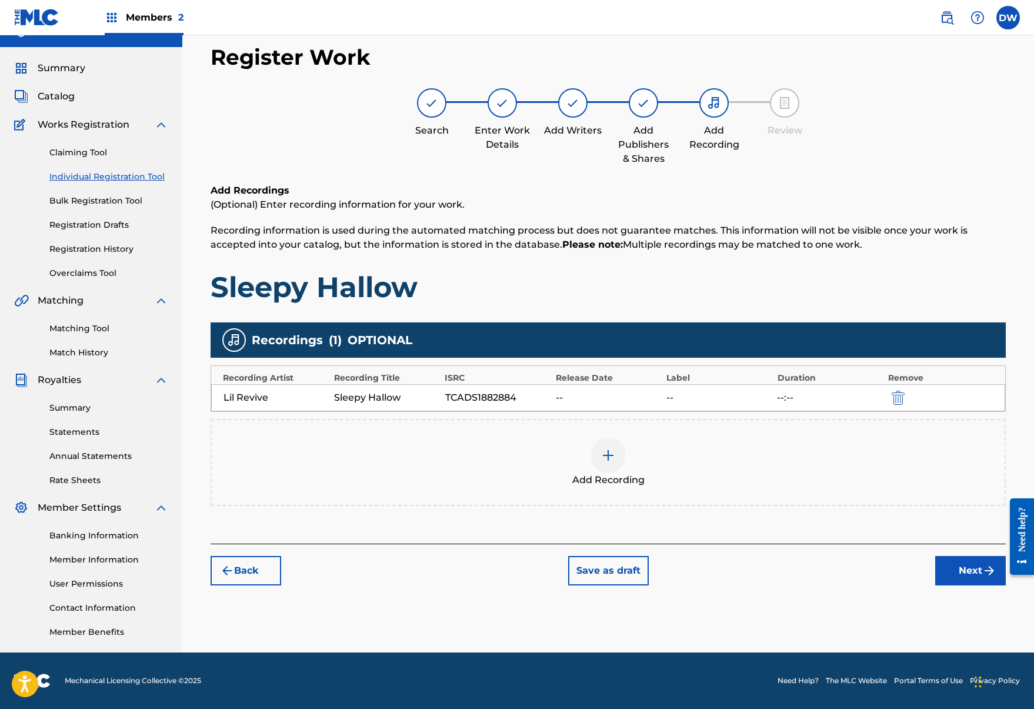
click at [954, 576] on button "Next" at bounding box center [971, 570] width 71 height 29
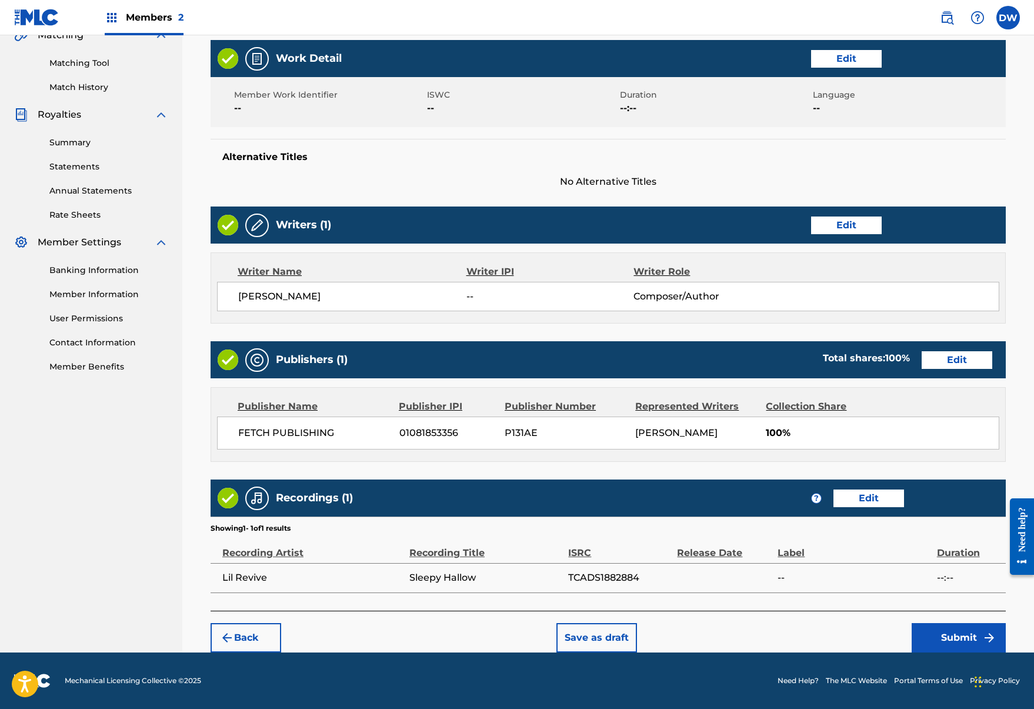
scroll to position [285, 0]
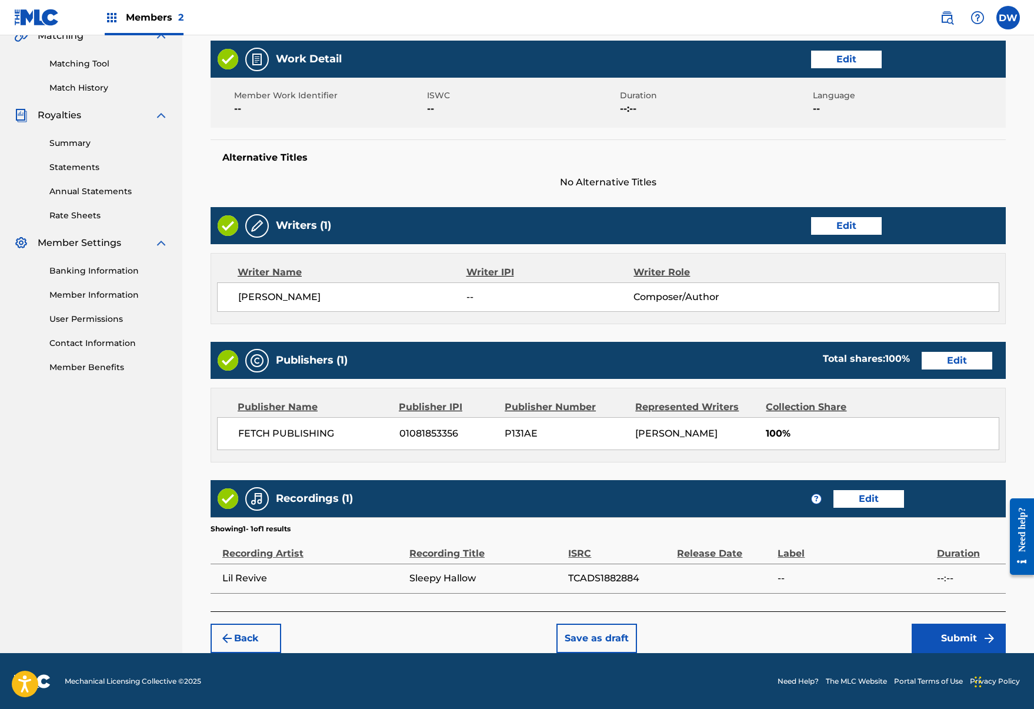
click at [968, 641] on button "Submit" at bounding box center [959, 638] width 94 height 29
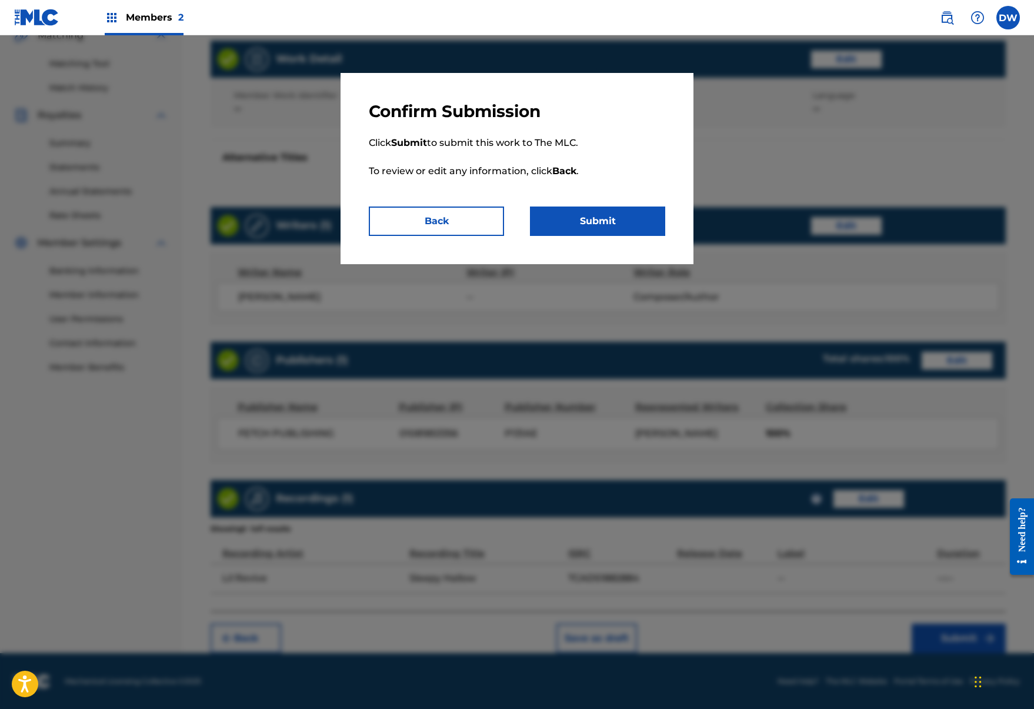
click at [580, 218] on button "Submit" at bounding box center [597, 221] width 135 height 29
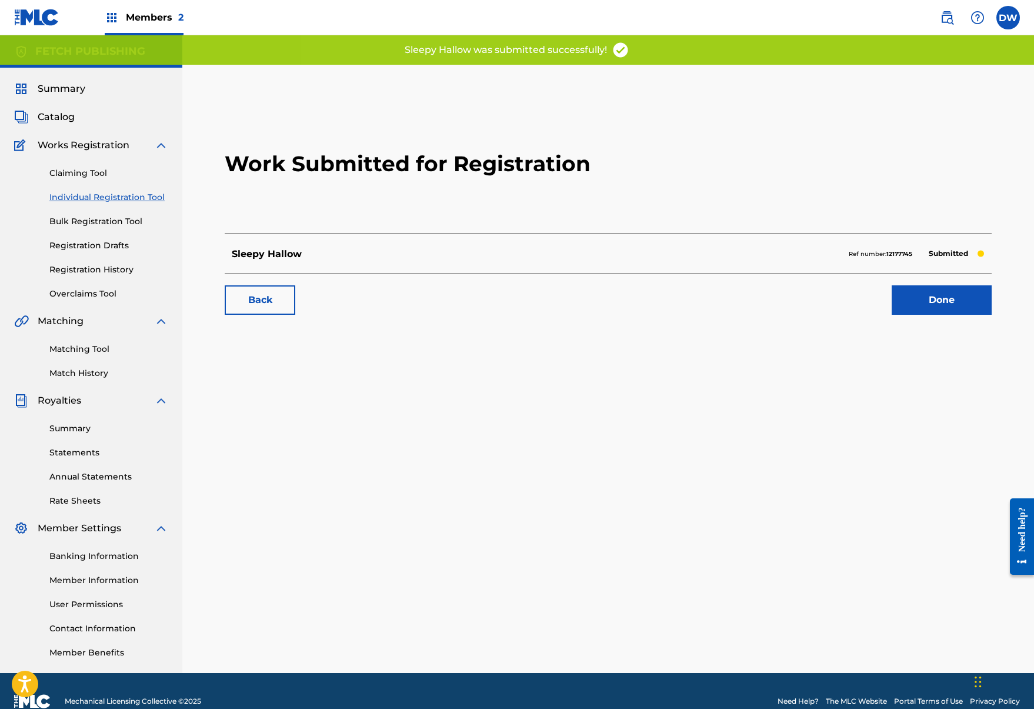
click at [921, 305] on link "Done" at bounding box center [942, 299] width 100 height 29
